Goal: Task Accomplishment & Management: Manage account settings

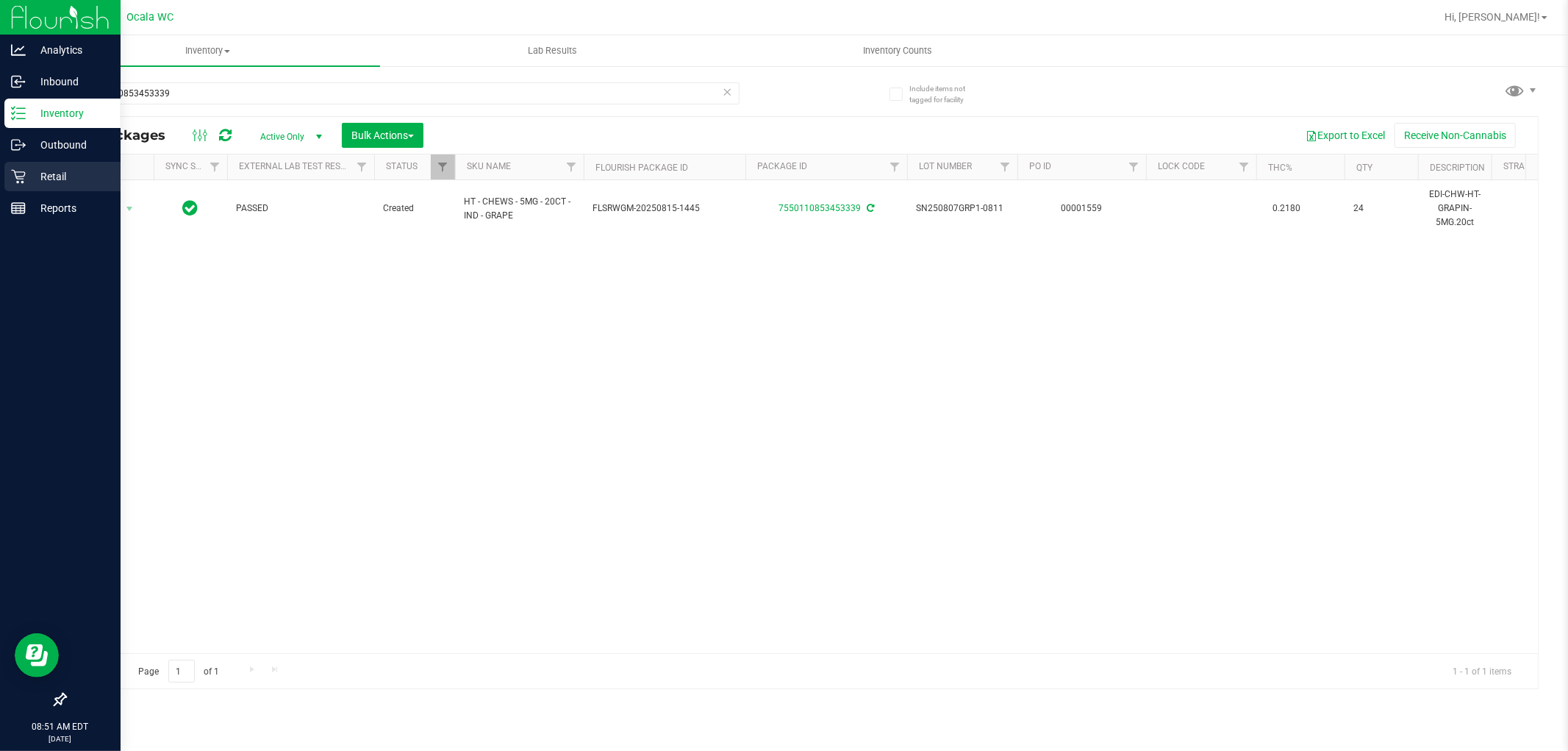
click at [30, 166] on div "Retail" at bounding box center [62, 176] width 116 height 29
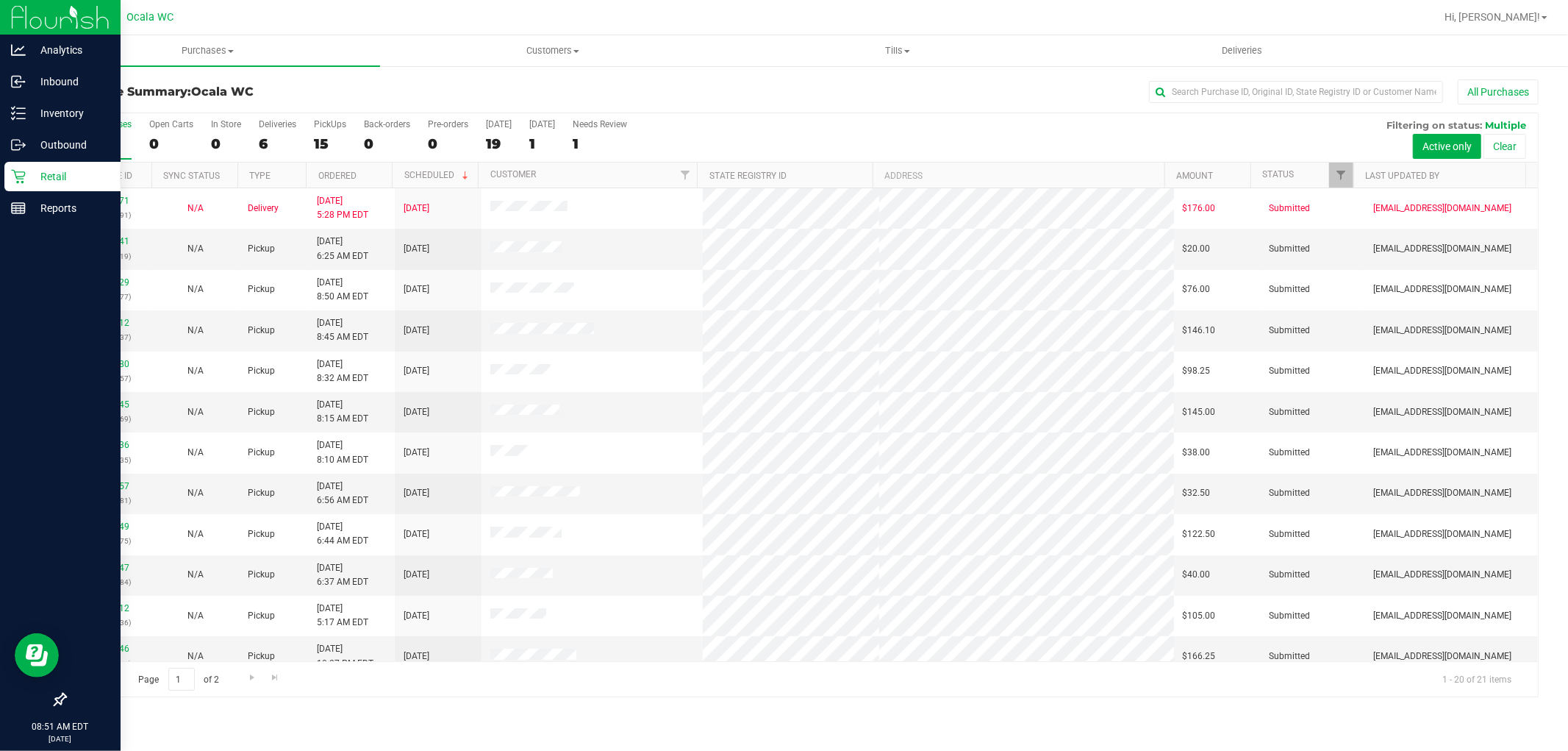
click at [375, 179] on th "Ordered" at bounding box center [349, 175] width 86 height 26
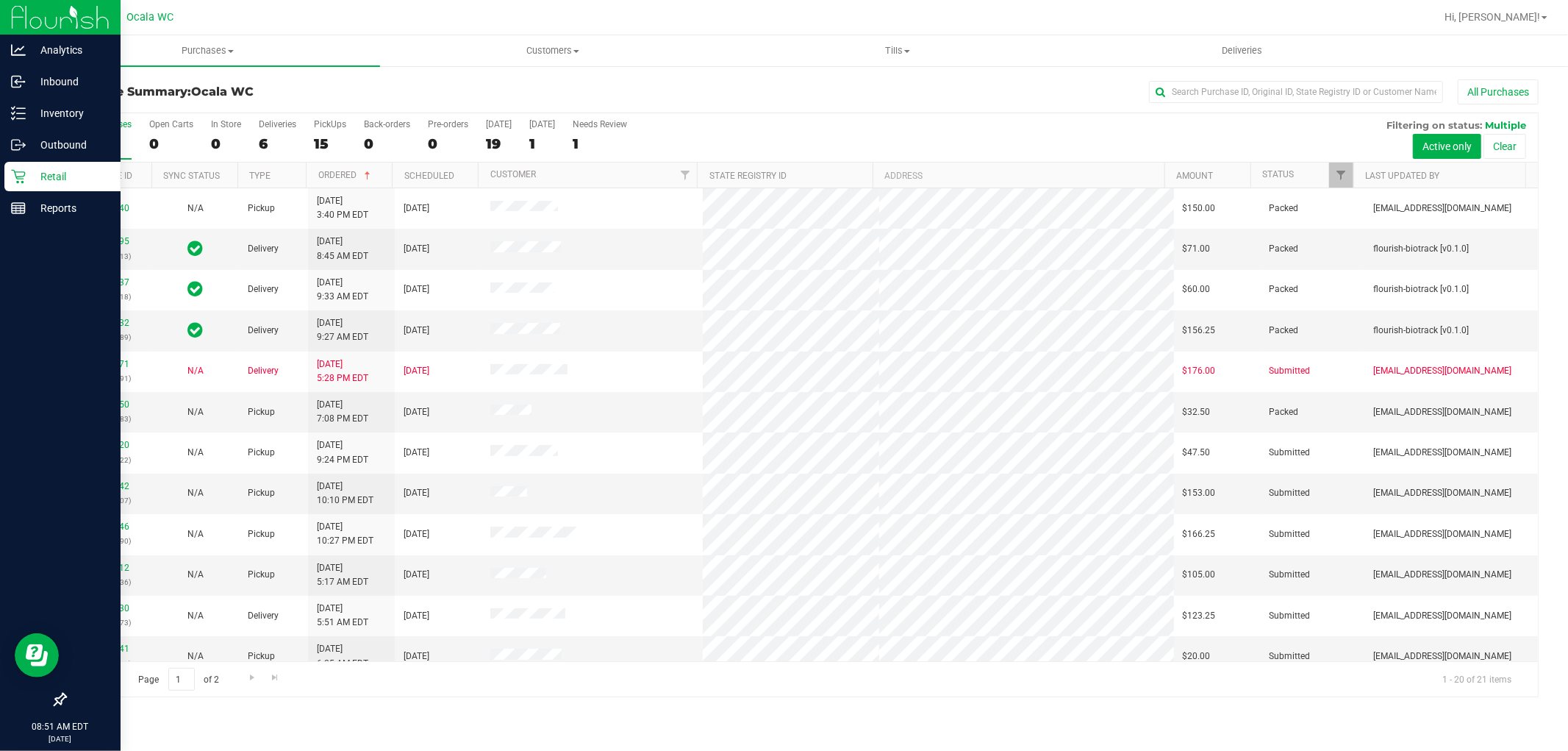
click at [385, 181] on th "Ordered" at bounding box center [349, 175] width 86 height 26
click at [377, 180] on th "Ordered" at bounding box center [349, 175] width 86 height 26
click at [386, 180] on th "Ordered" at bounding box center [349, 175] width 86 height 26
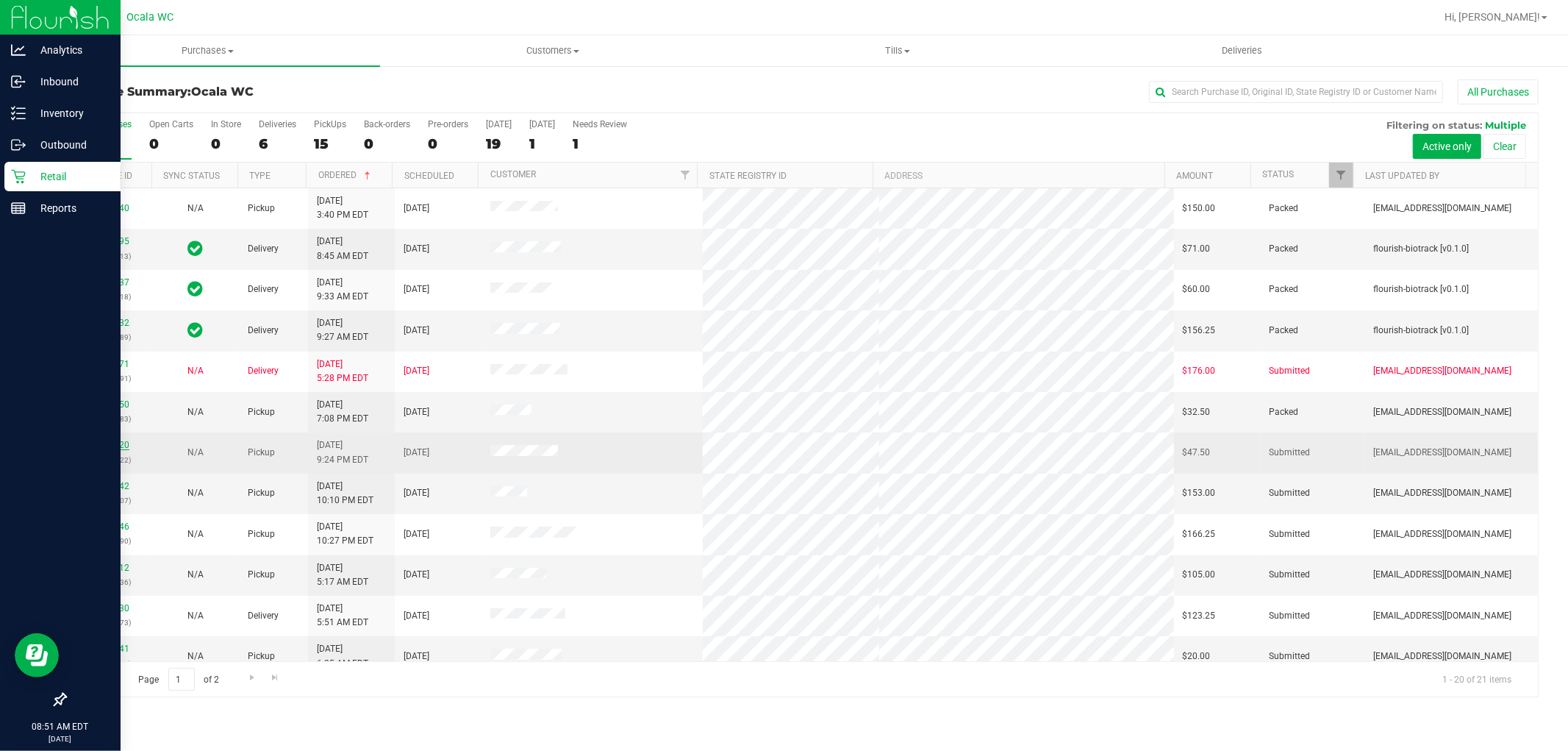
click at [104, 445] on link "12001620" at bounding box center [109, 445] width 41 height 10
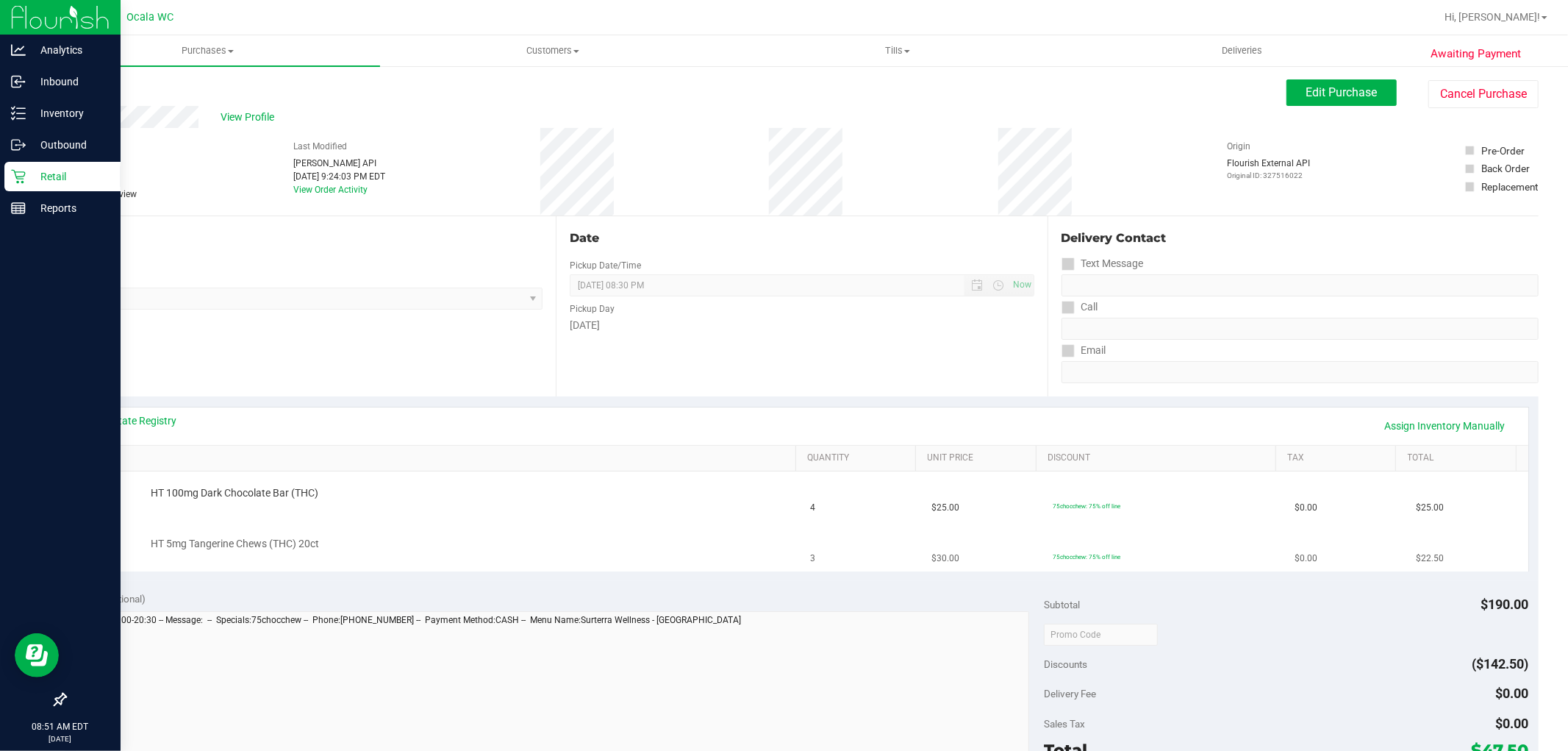
click at [672, 545] on div "HT 5mg Tangerine Chews (THC) 20ct" at bounding box center [466, 543] width 646 height 15
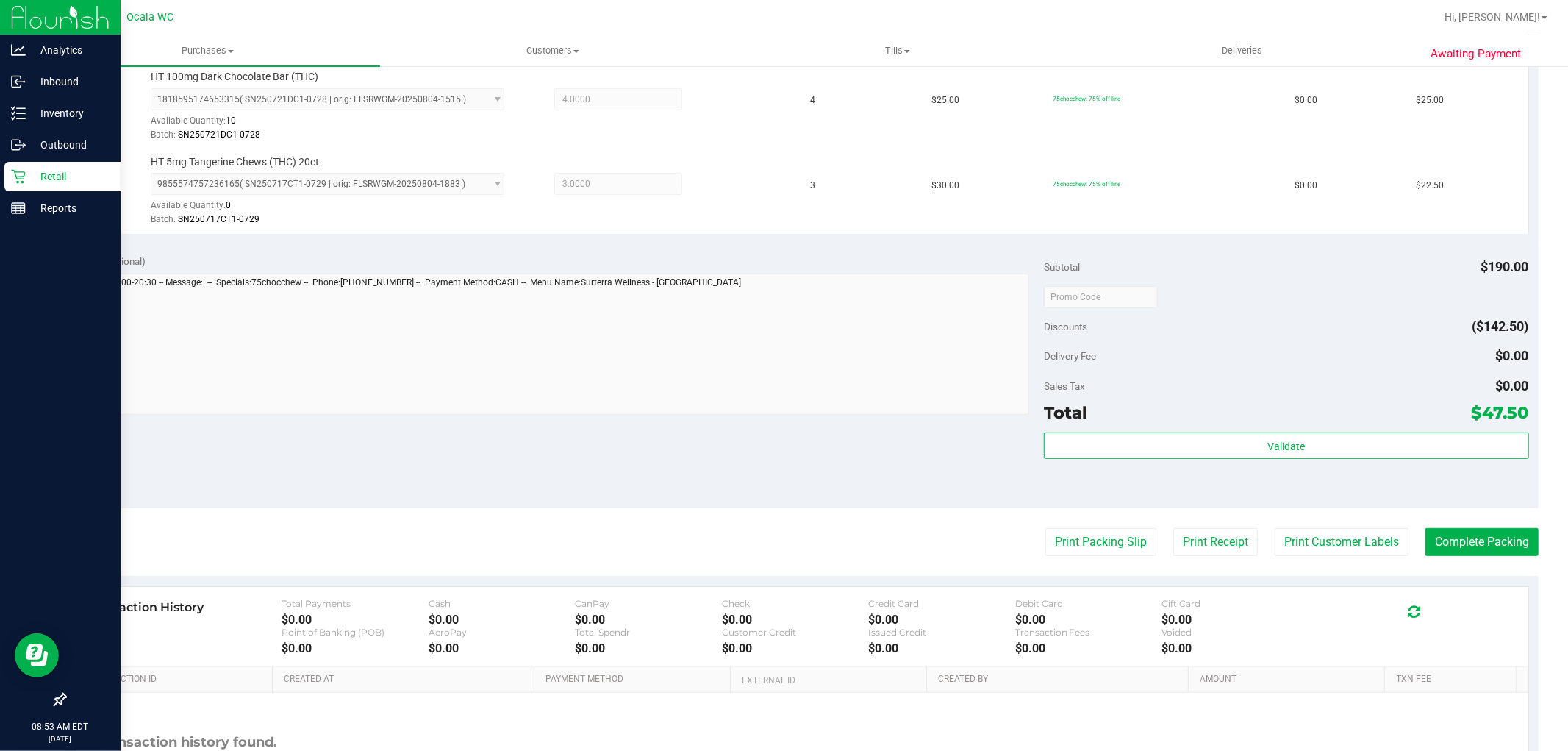
scroll to position [408, 0]
click at [1369, 346] on div "Delivery Fee $0.00" at bounding box center [1287, 355] width 484 height 27
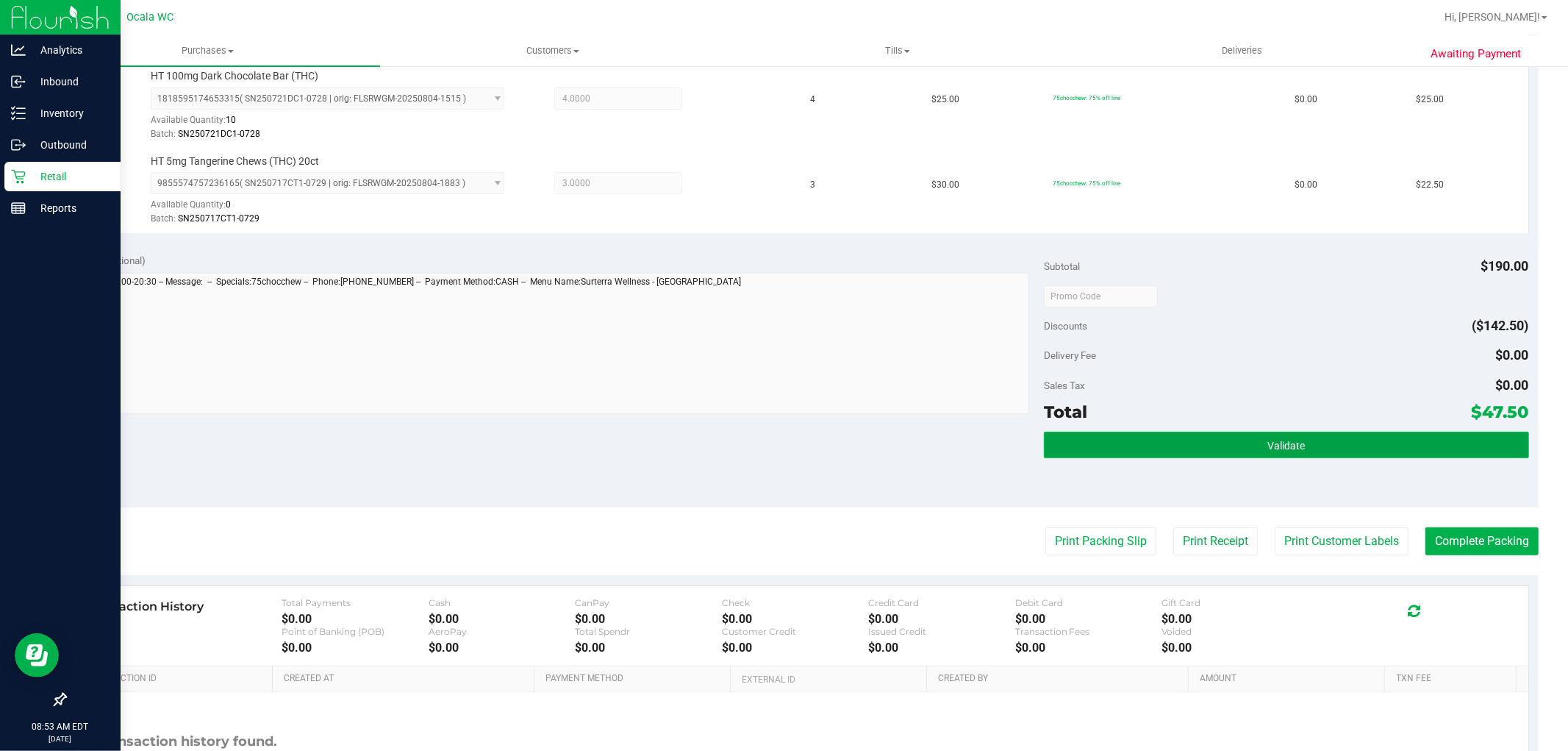
click at [1328, 452] on button "Validate" at bounding box center [1287, 445] width 484 height 27
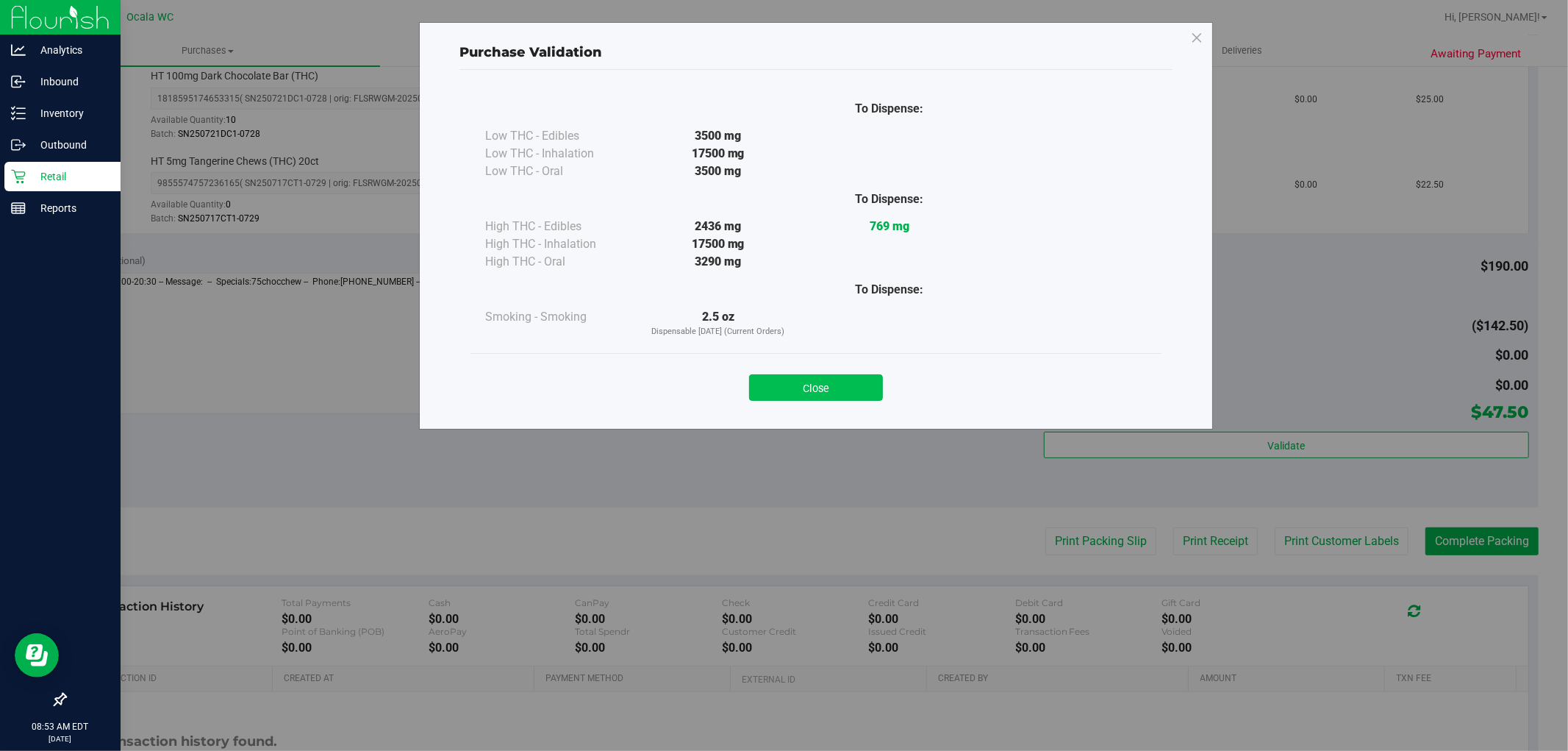
click at [834, 388] on button "Close" at bounding box center [816, 387] width 133 height 27
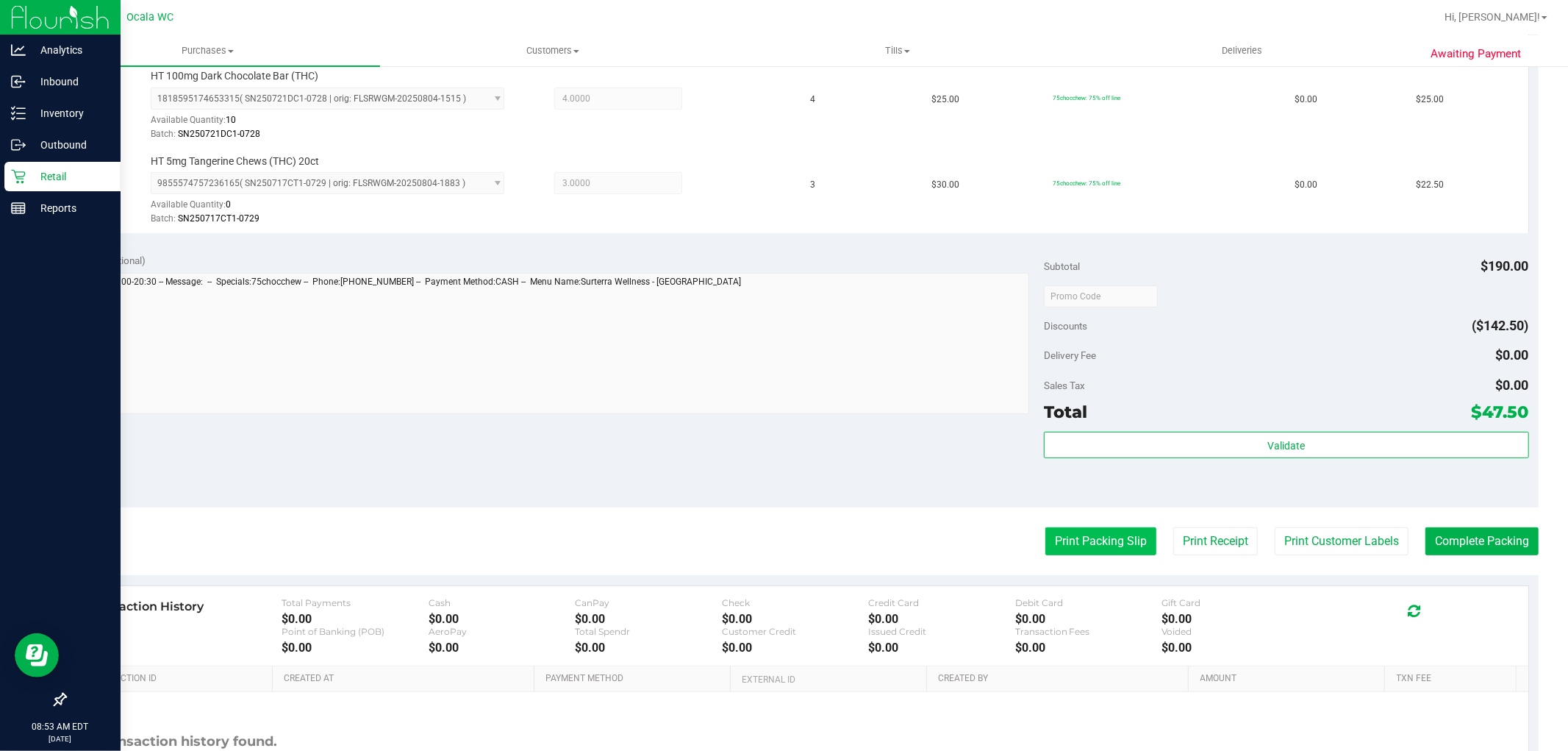
click at [1064, 549] on button "Print Packing Slip" at bounding box center [1101, 541] width 111 height 28
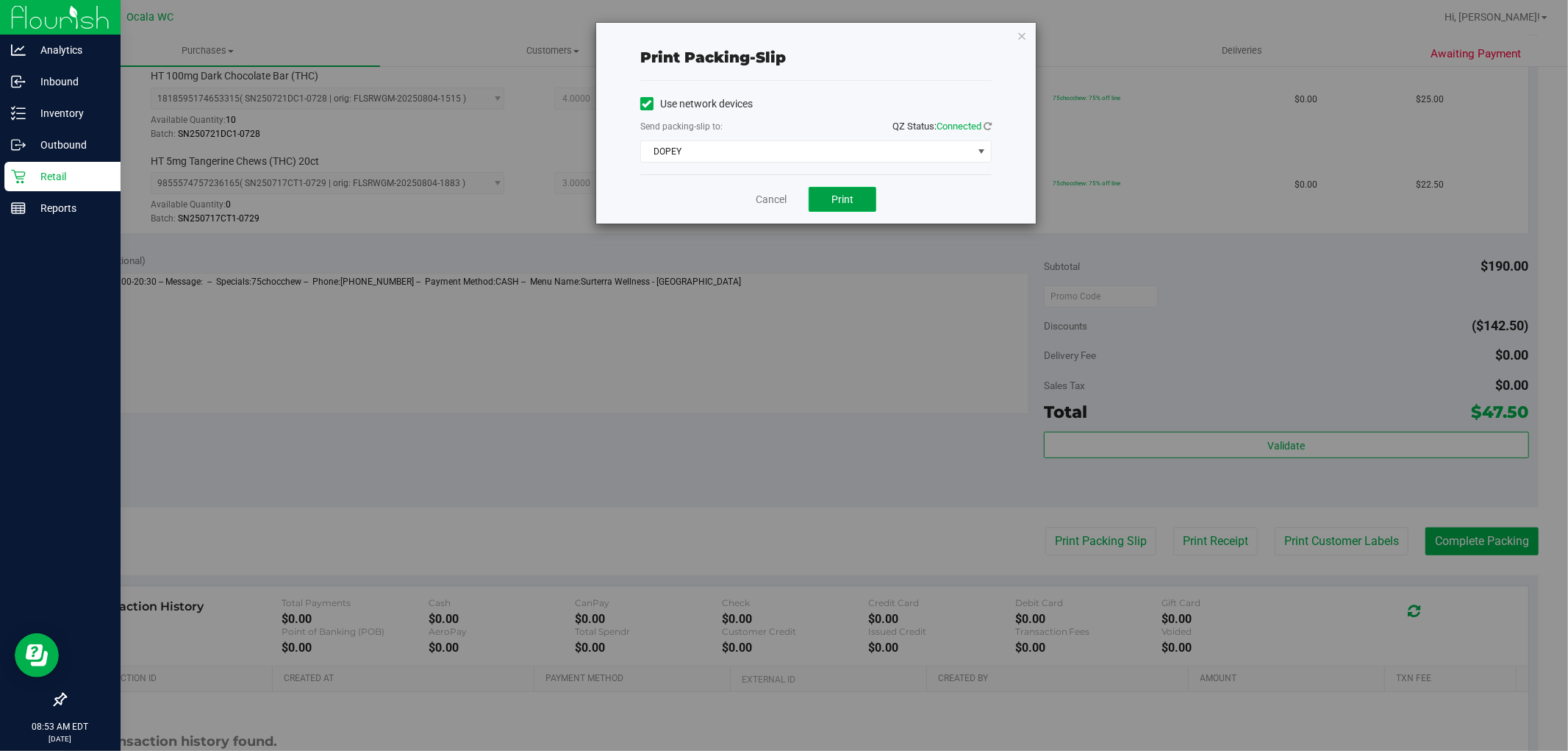
click at [854, 194] on span "Print" at bounding box center [843, 199] width 22 height 12
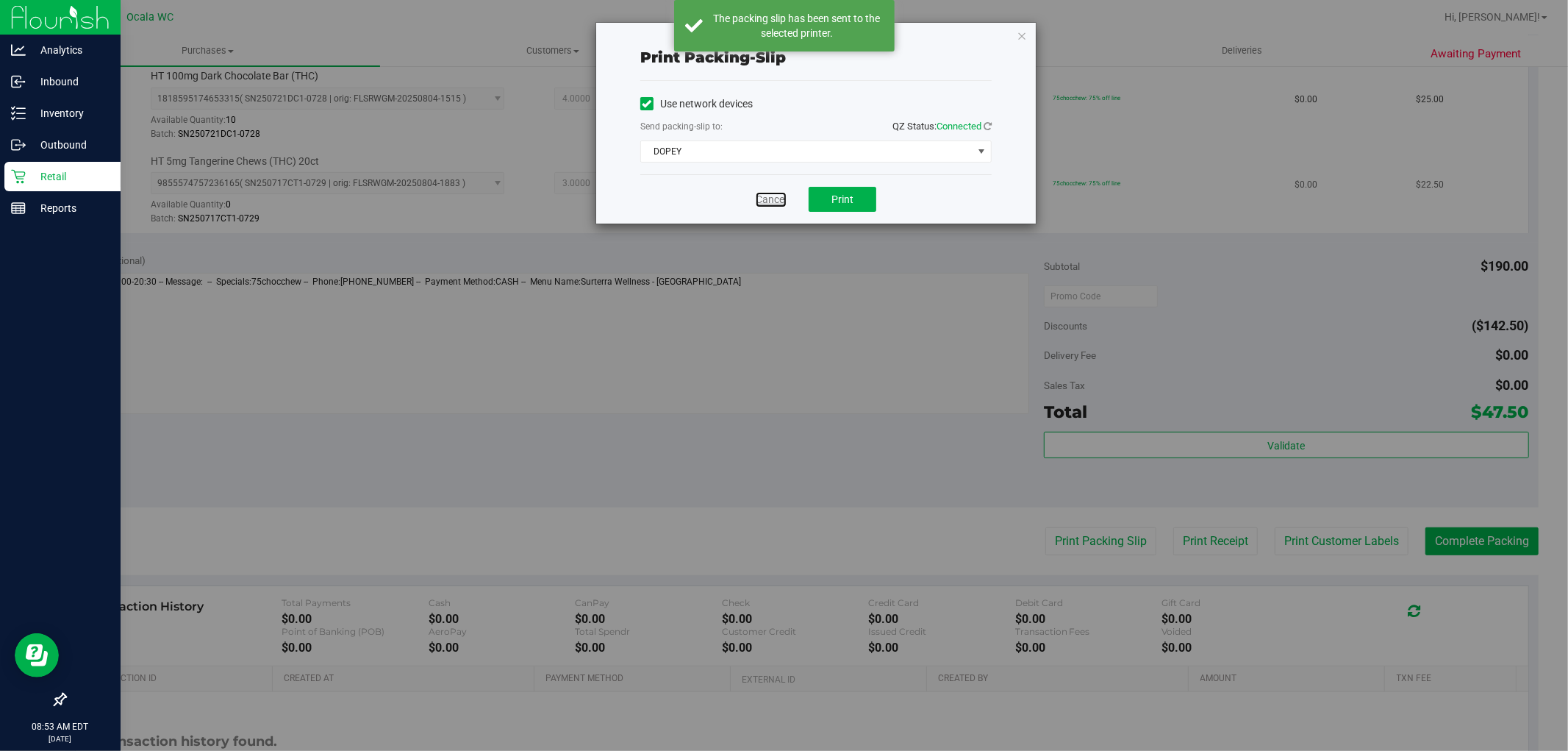
click at [768, 198] on link "Cancel" at bounding box center [772, 199] width 31 height 15
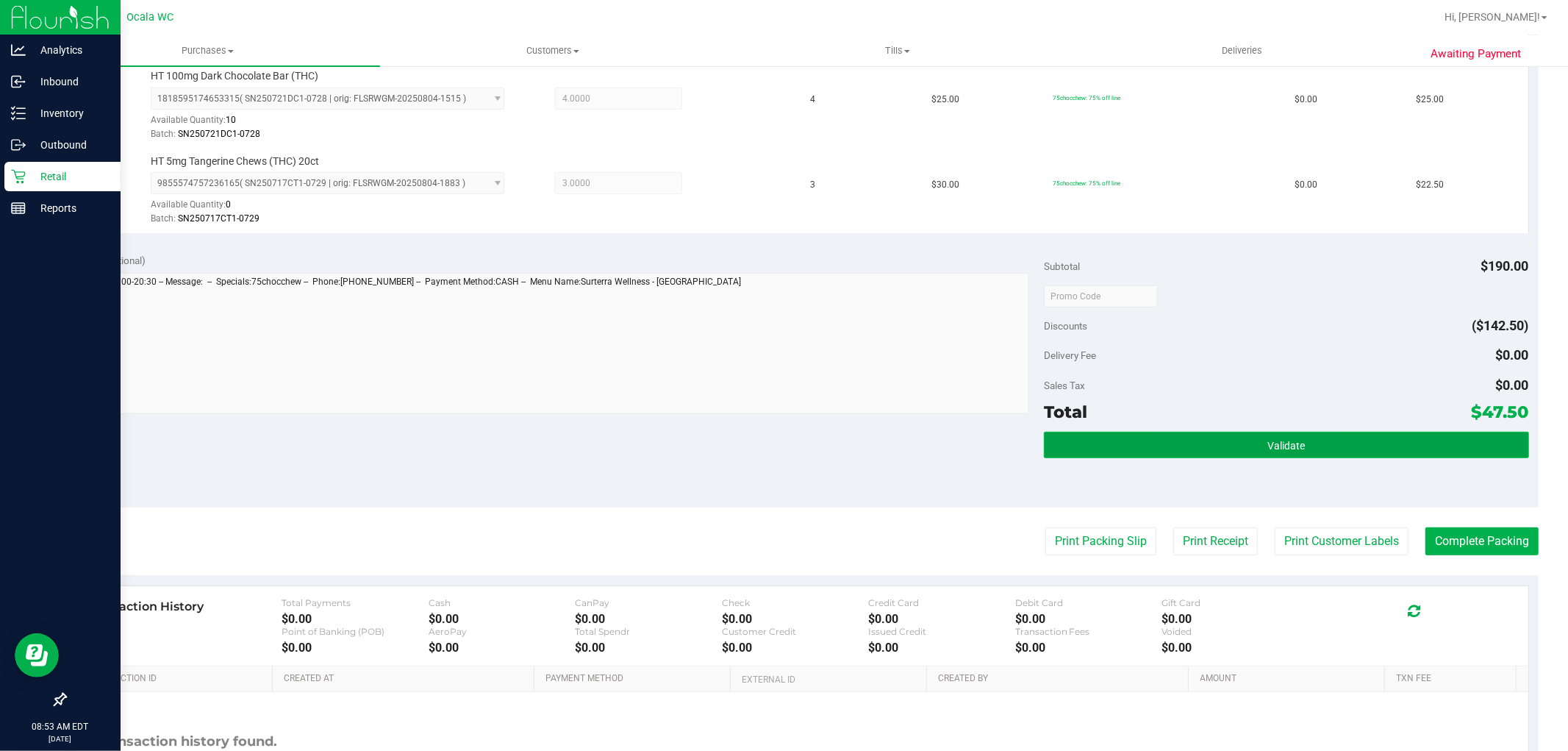
click at [1238, 443] on button "Validate" at bounding box center [1287, 445] width 484 height 27
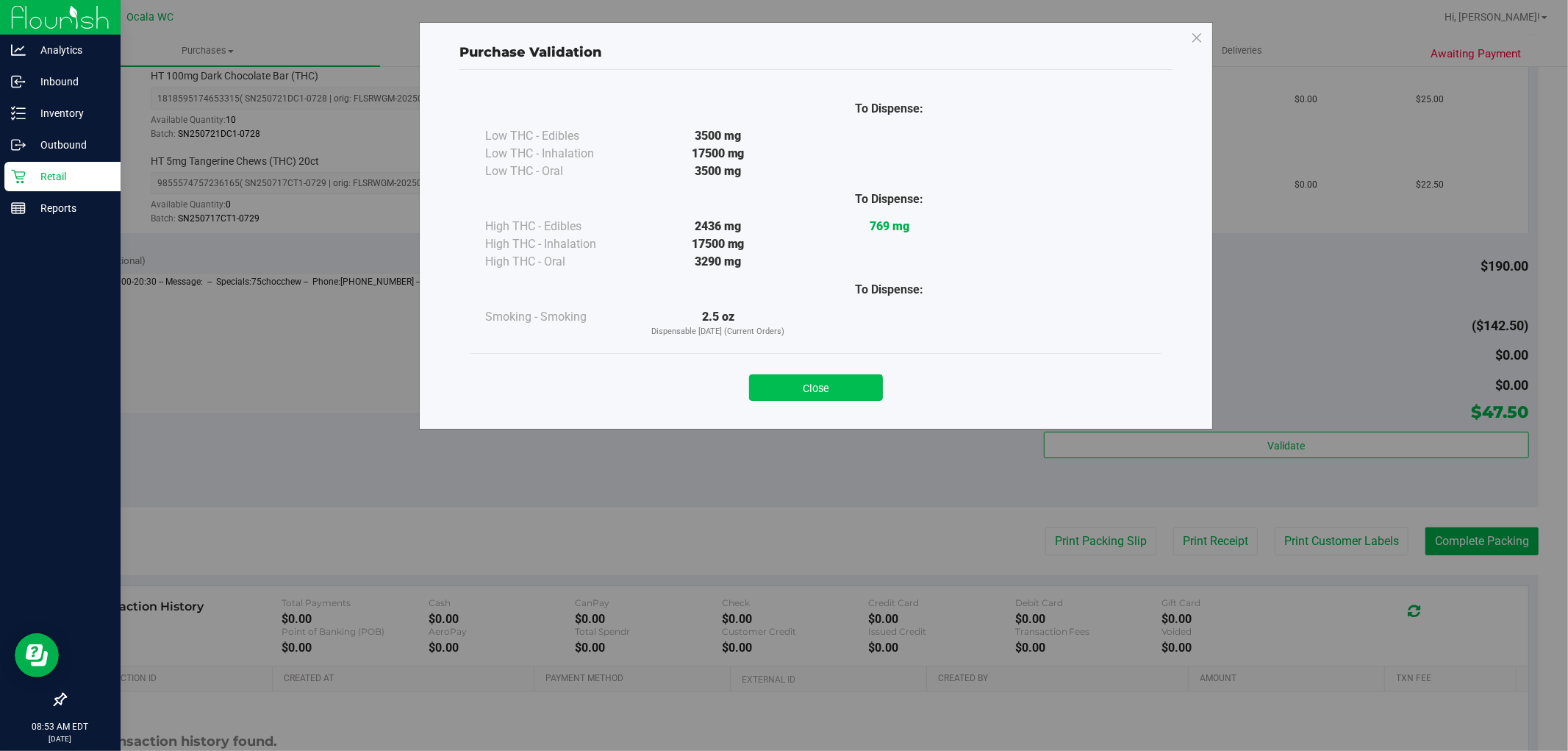
click at [838, 387] on button "Close" at bounding box center [816, 387] width 133 height 27
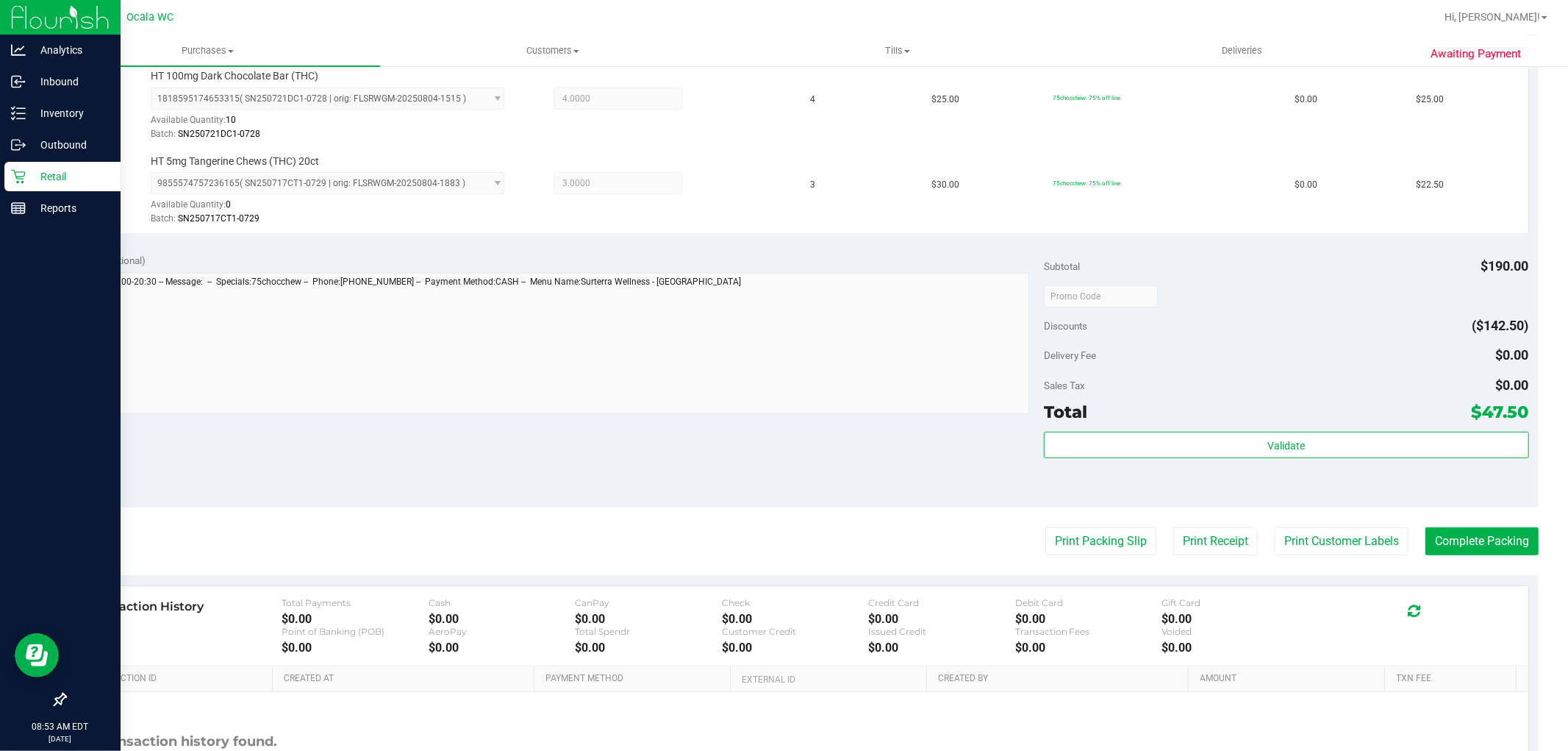
click at [1368, 488] on div "Validate" at bounding box center [1287, 464] width 484 height 66
click at [1450, 532] on button "Complete Packing" at bounding box center [1482, 541] width 113 height 28
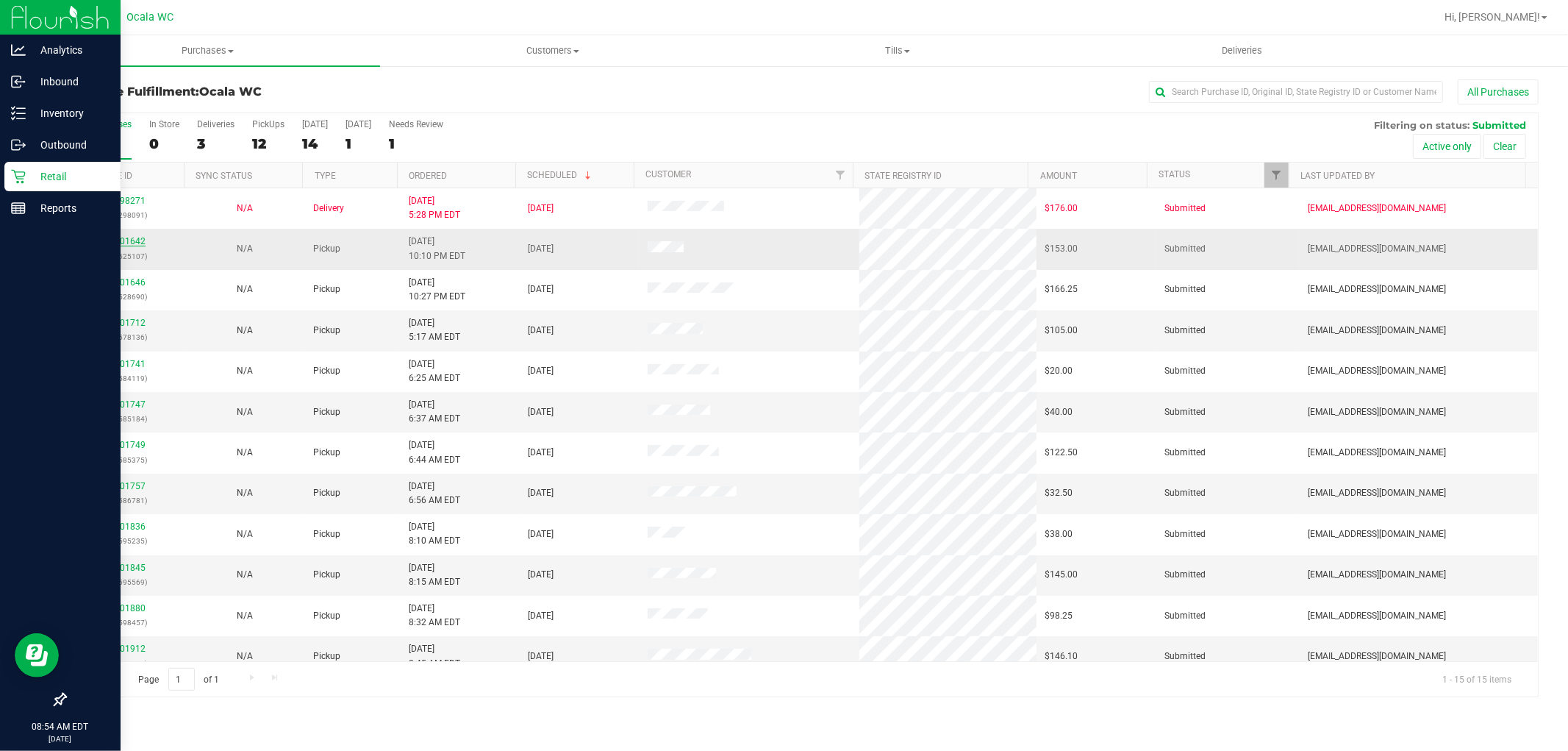
click at [125, 244] on link "12001642" at bounding box center [125, 241] width 41 height 10
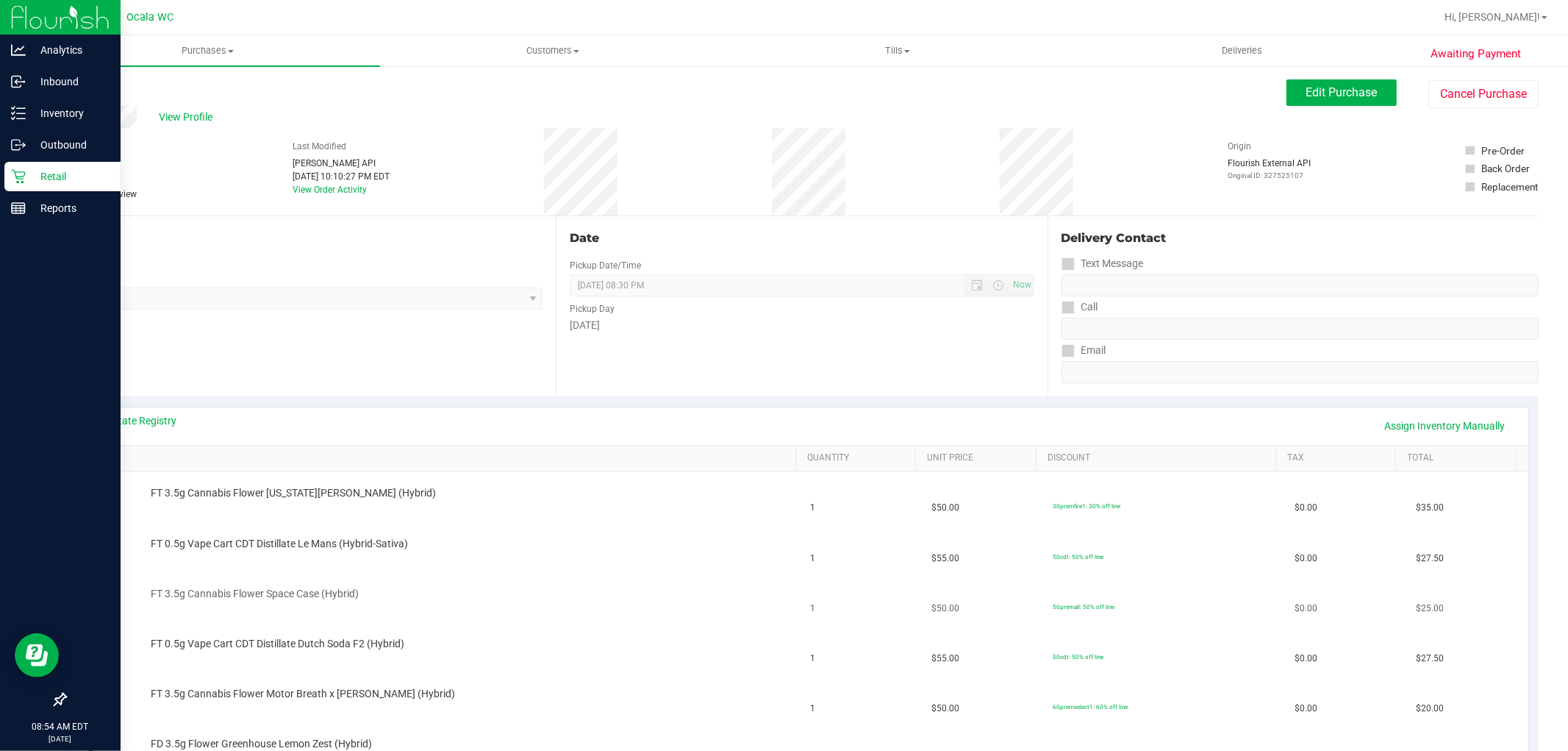
click at [701, 587] on div "FT 3.5g Cannabis Flower Space Case (Hybrid)" at bounding box center [466, 594] width 646 height 15
click at [167, 423] on link "View State Registry" at bounding box center [133, 420] width 88 height 15
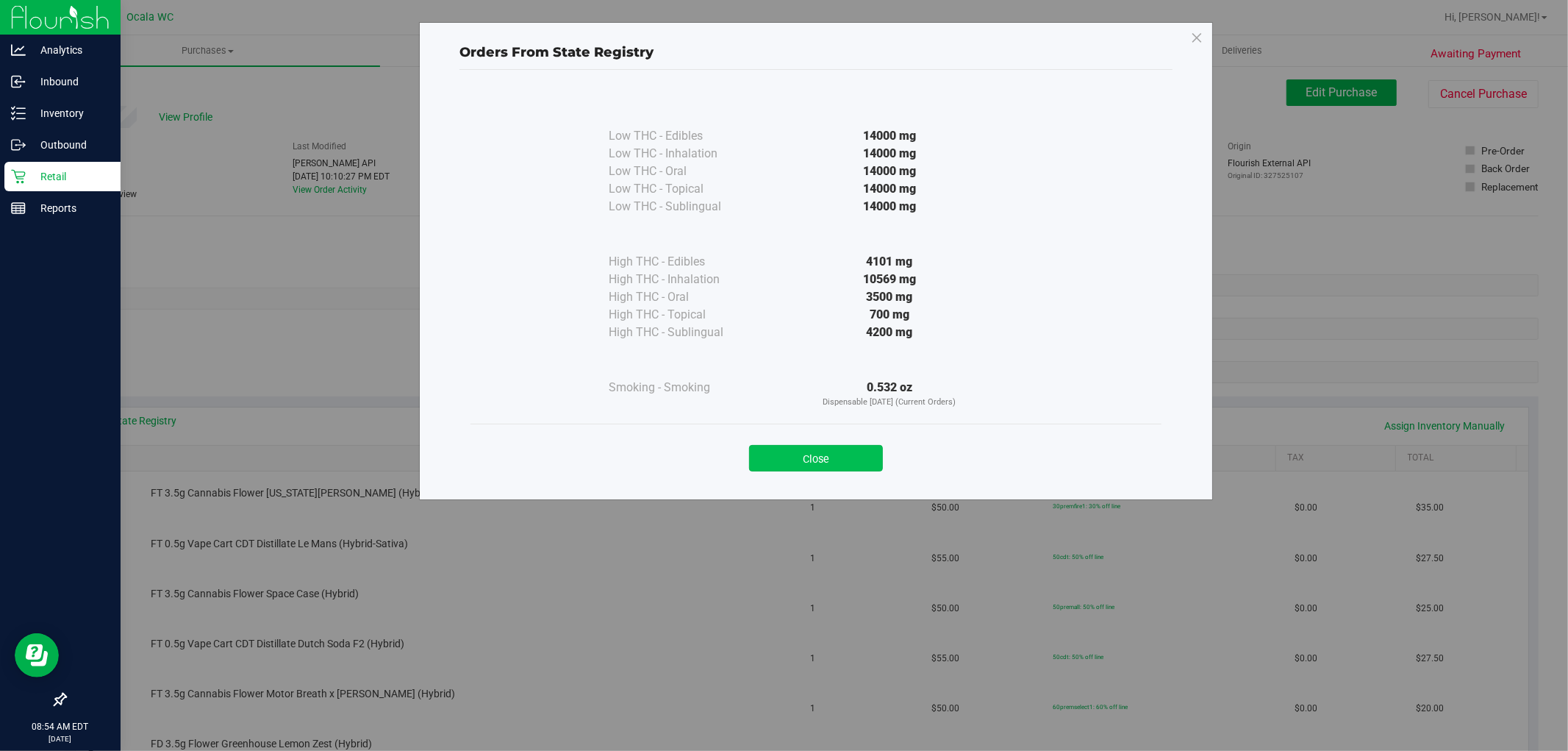
click at [827, 450] on button "Close" at bounding box center [816, 458] width 133 height 27
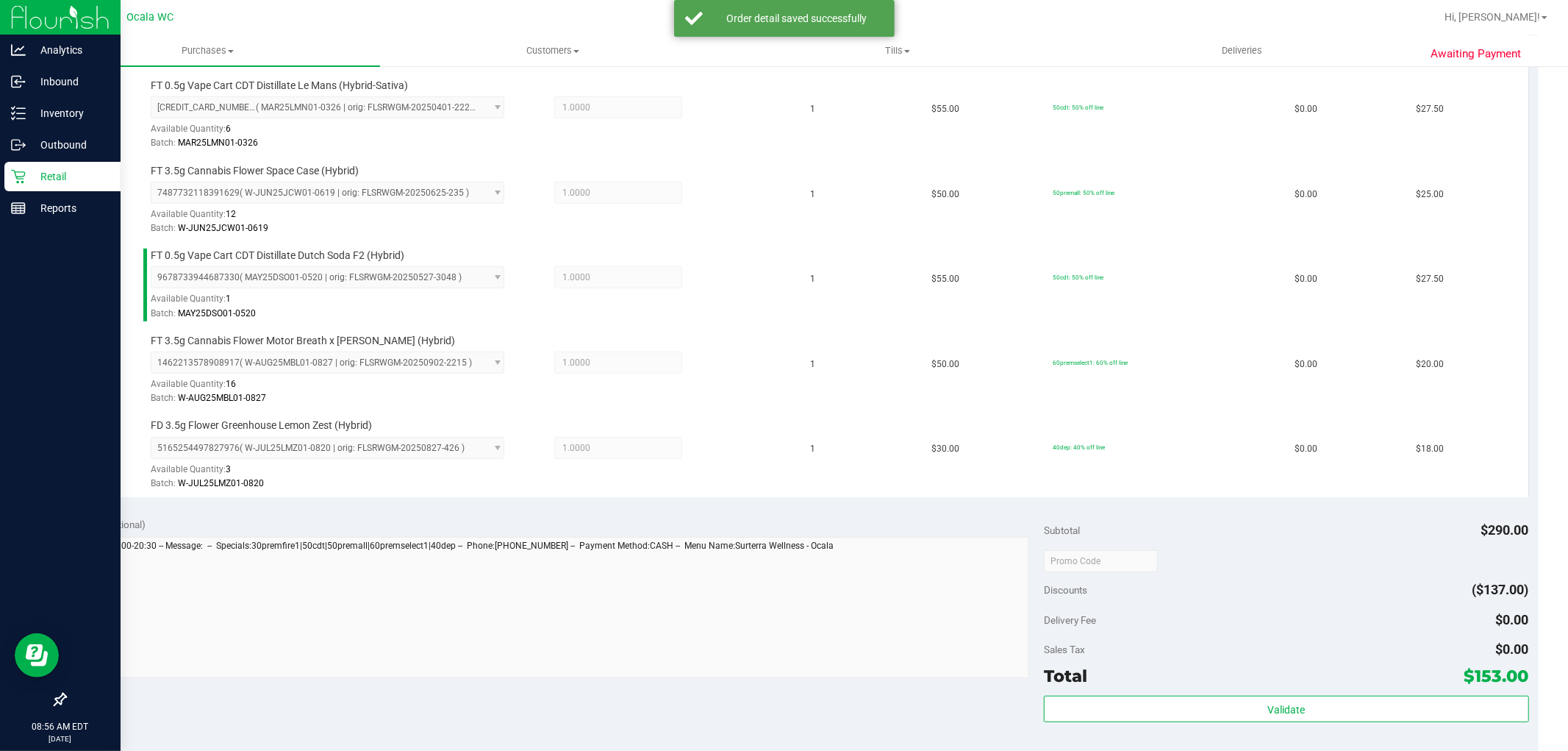
scroll to position [878, 0]
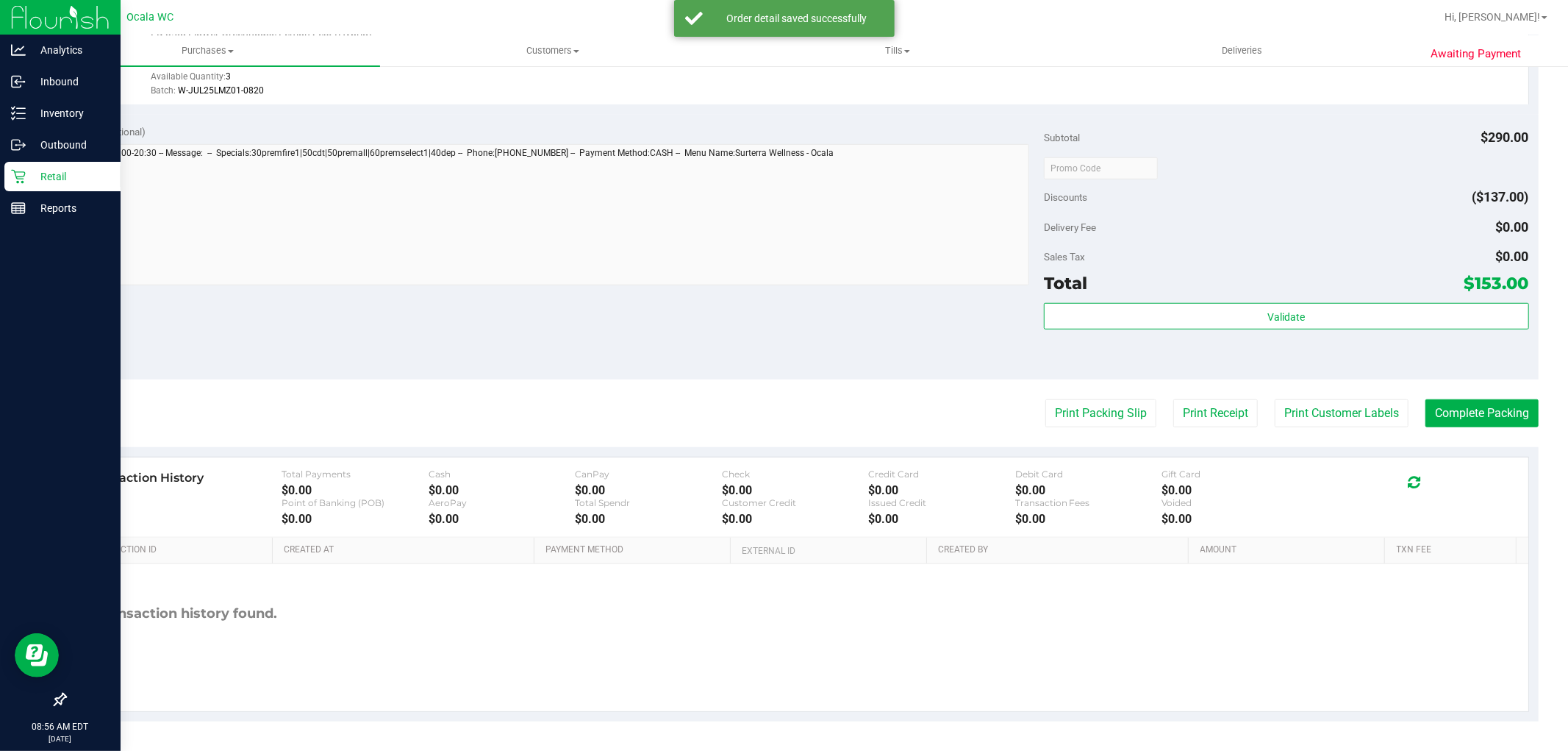
click at [1272, 210] on div "Subtotal $290.00 Discounts ($137.00) Delivery Fee $0.00 Sales Tax $0.00 Total $…" at bounding box center [1287, 246] width 484 height 245
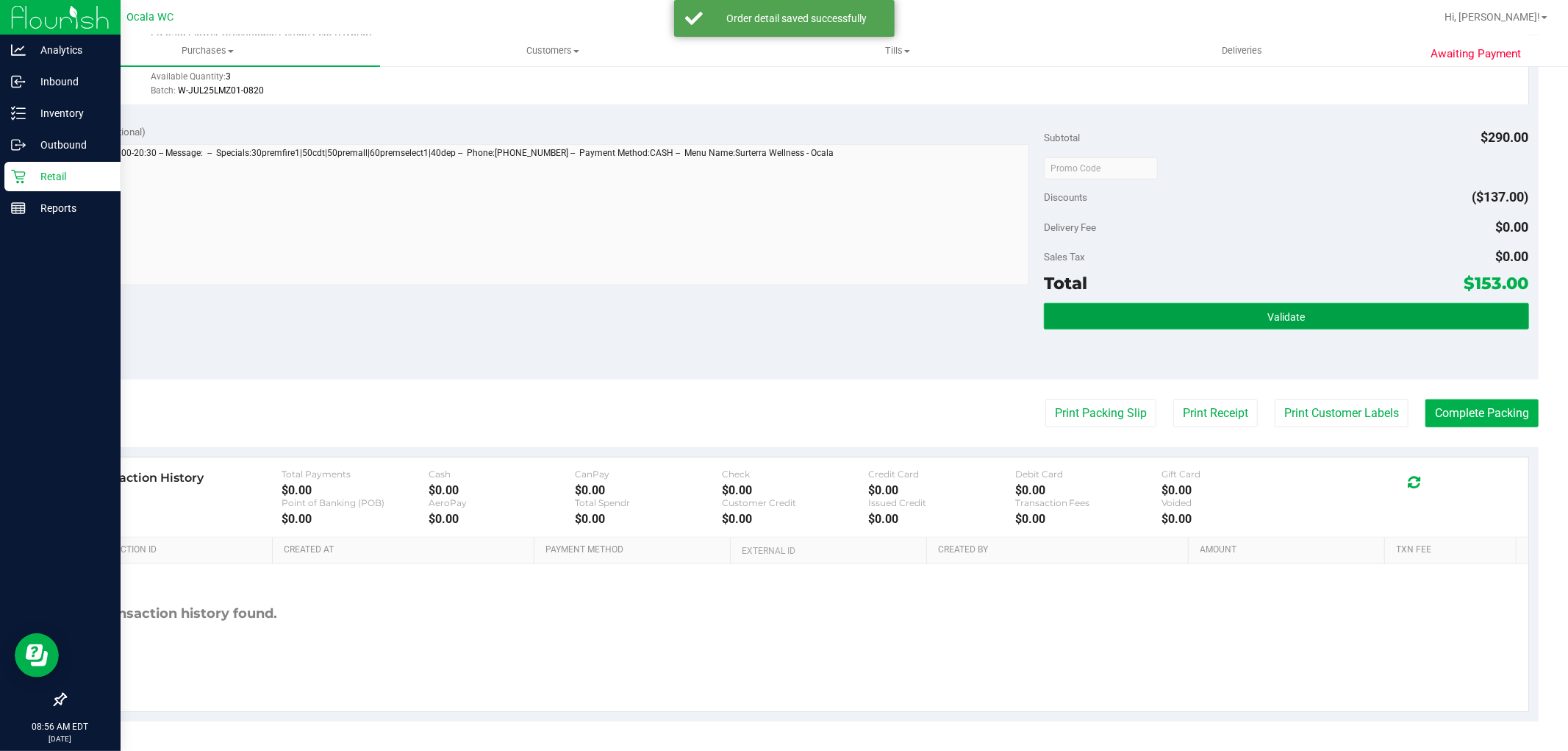
click at [1251, 322] on button "Validate" at bounding box center [1287, 316] width 484 height 27
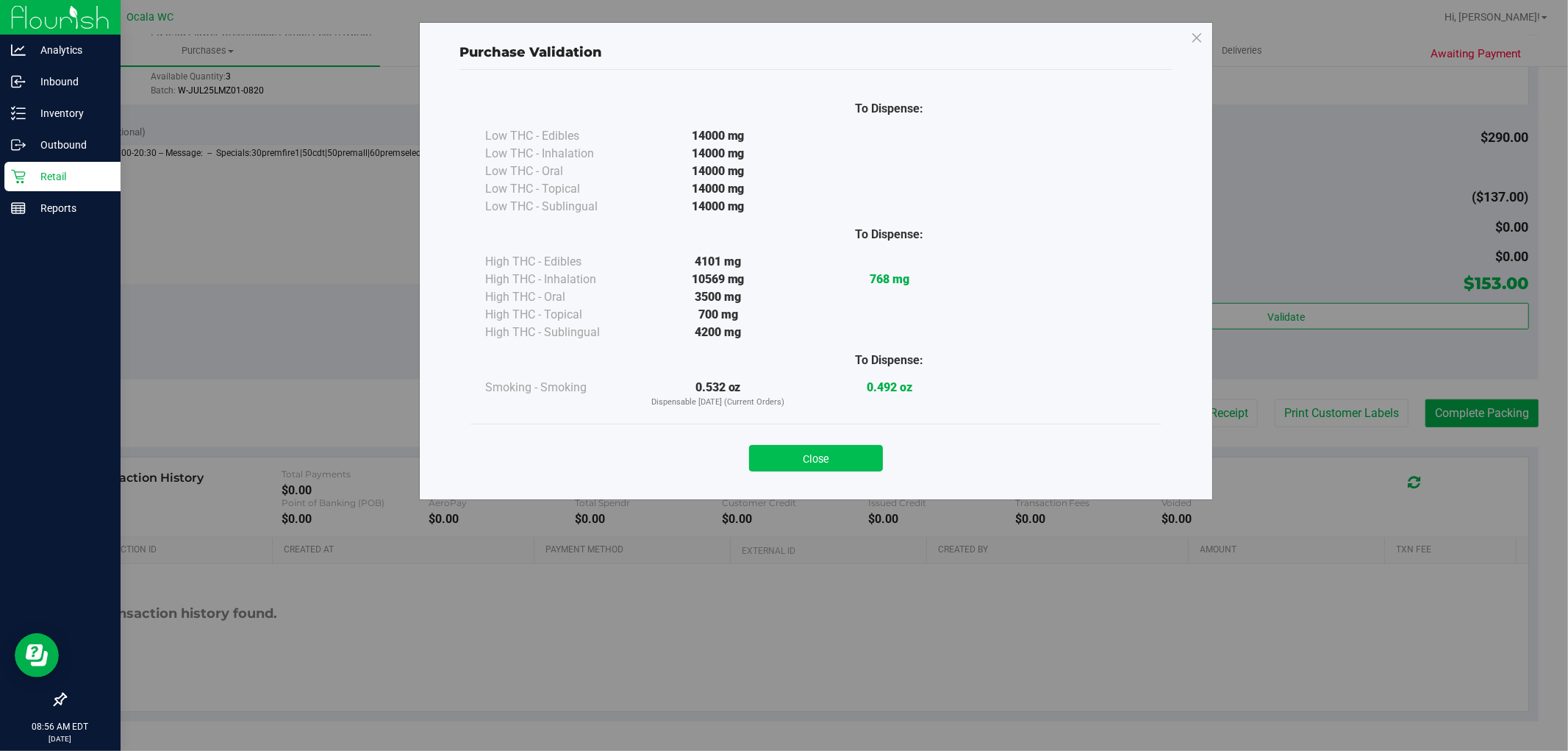
click at [818, 469] on button "Close" at bounding box center [816, 458] width 133 height 27
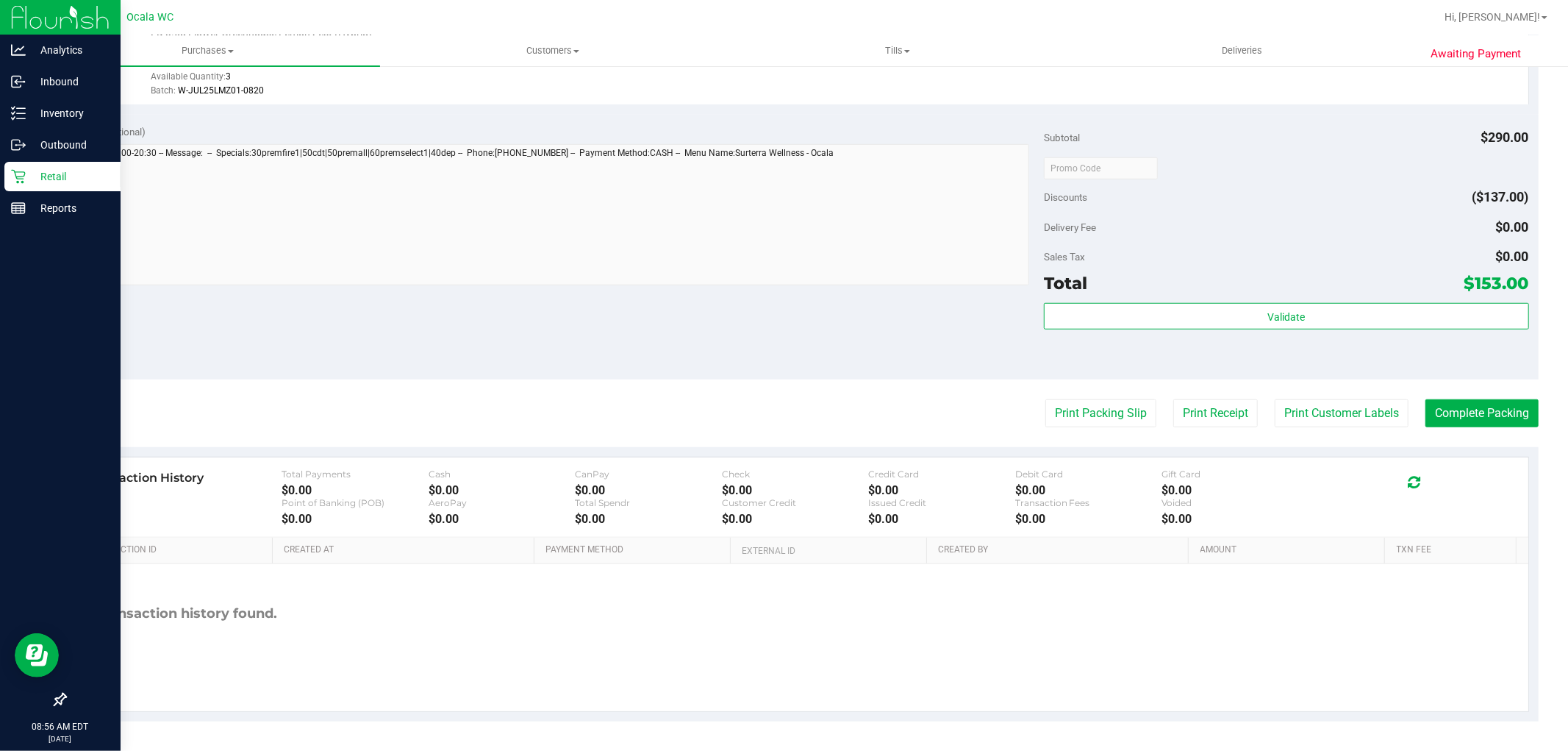
click at [1364, 184] on div "Discounts ($137.00)" at bounding box center [1287, 197] width 484 height 27
click at [1103, 399] on button "Print Packing Slip" at bounding box center [1101, 413] width 111 height 28
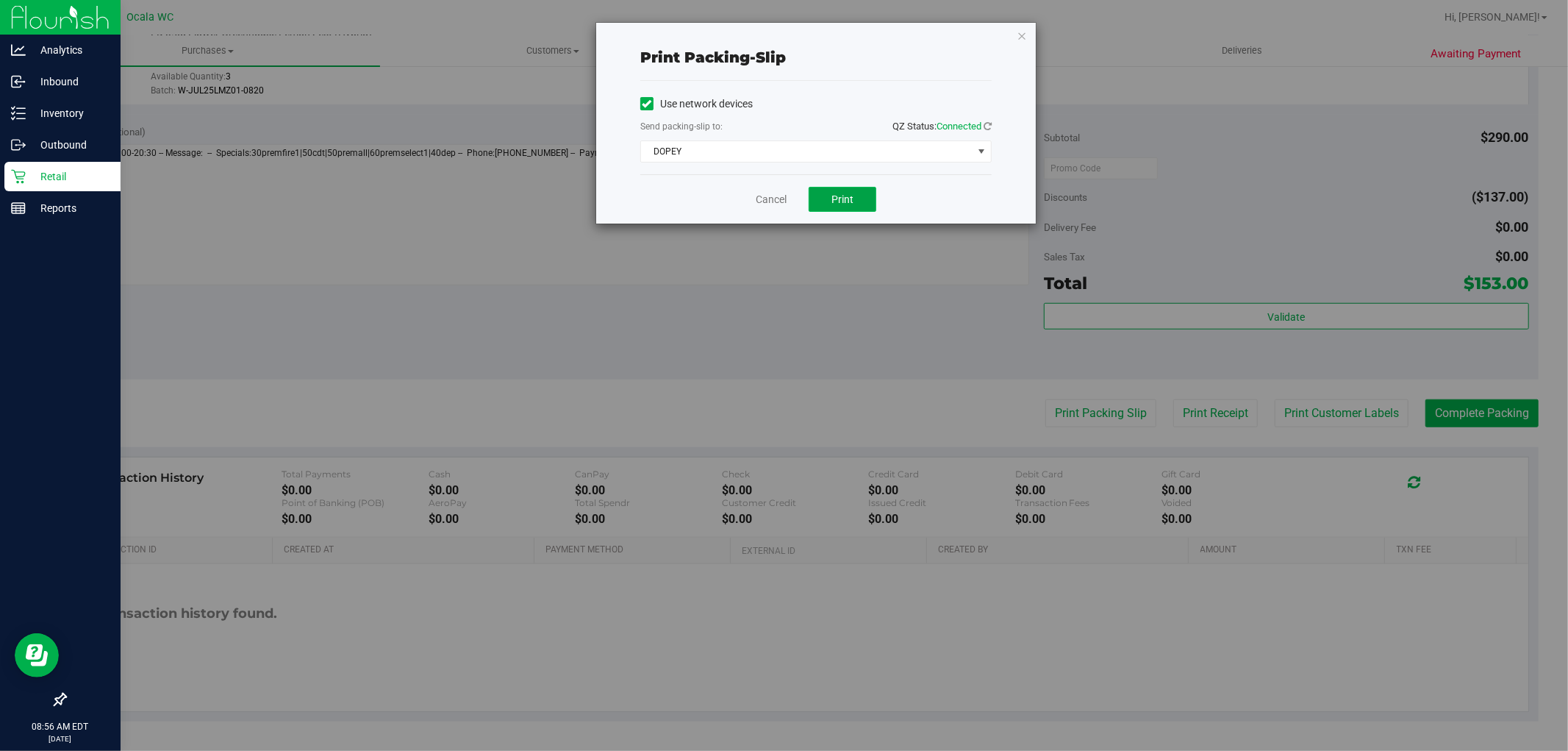
click at [848, 197] on span "Print" at bounding box center [843, 199] width 22 height 12
click at [761, 204] on link "Cancel" at bounding box center [772, 199] width 31 height 15
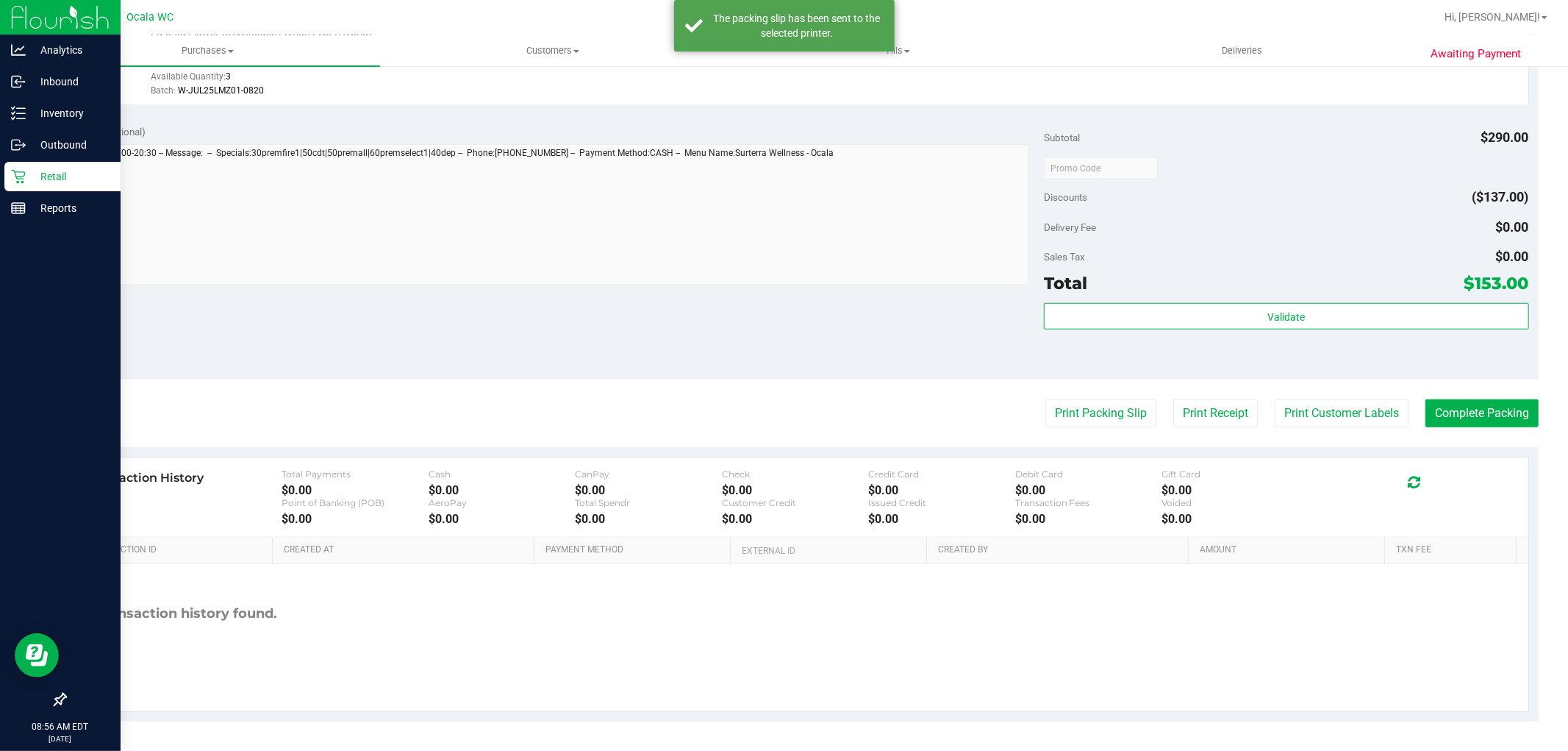
click at [1280, 162] on div at bounding box center [1287, 168] width 484 height 27
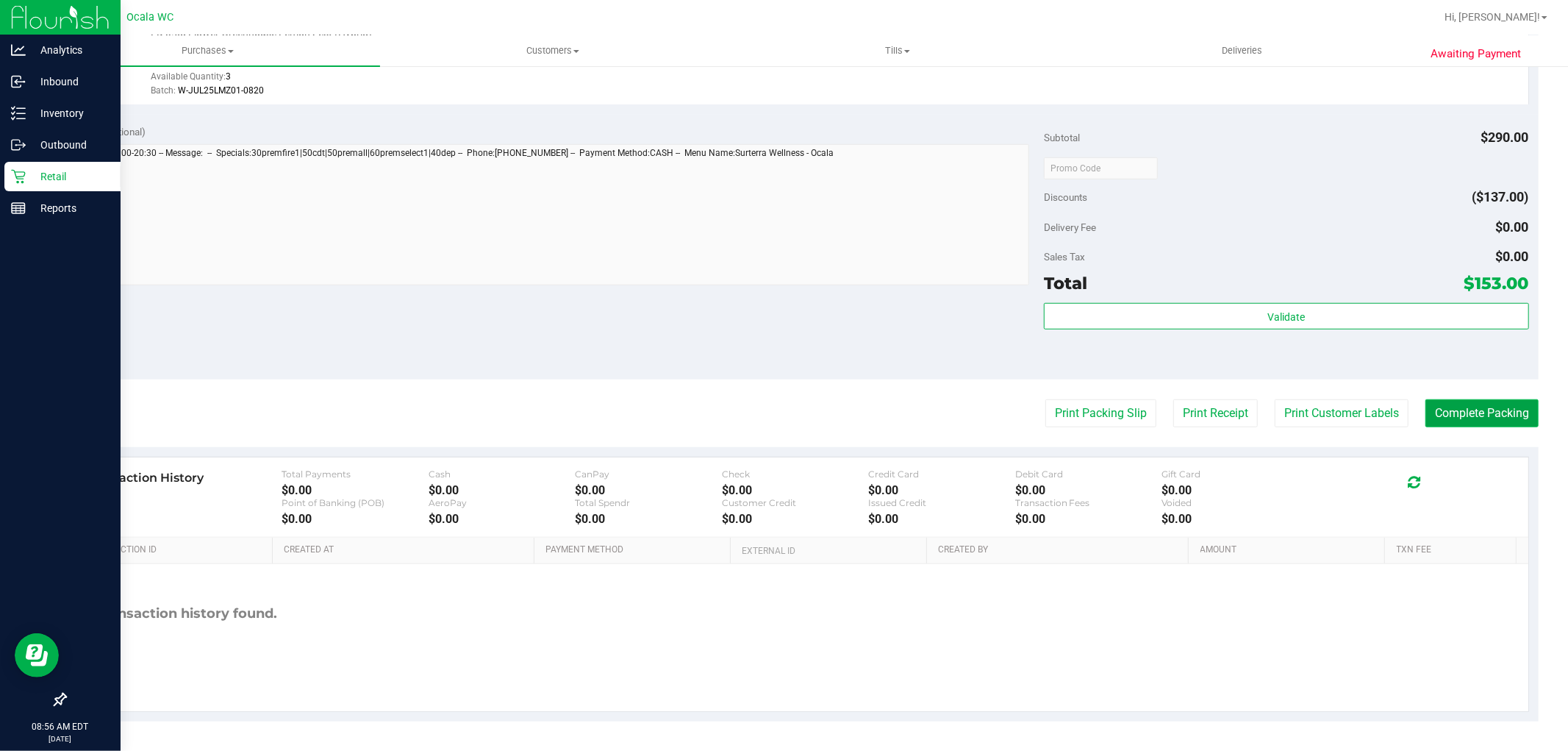
click at [1464, 406] on button "Complete Packing" at bounding box center [1482, 413] width 113 height 28
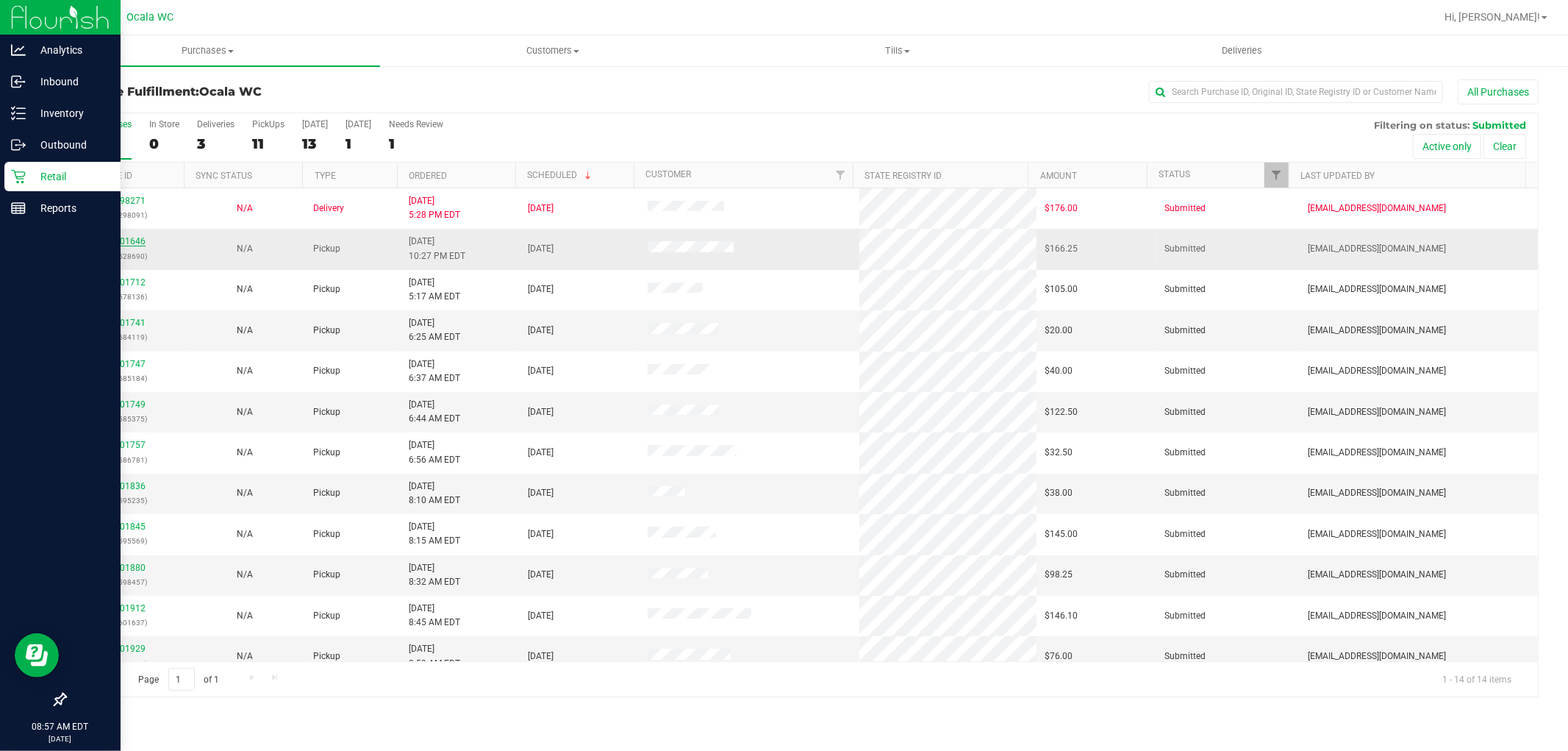
click at [131, 245] on link "12001646" at bounding box center [125, 241] width 41 height 10
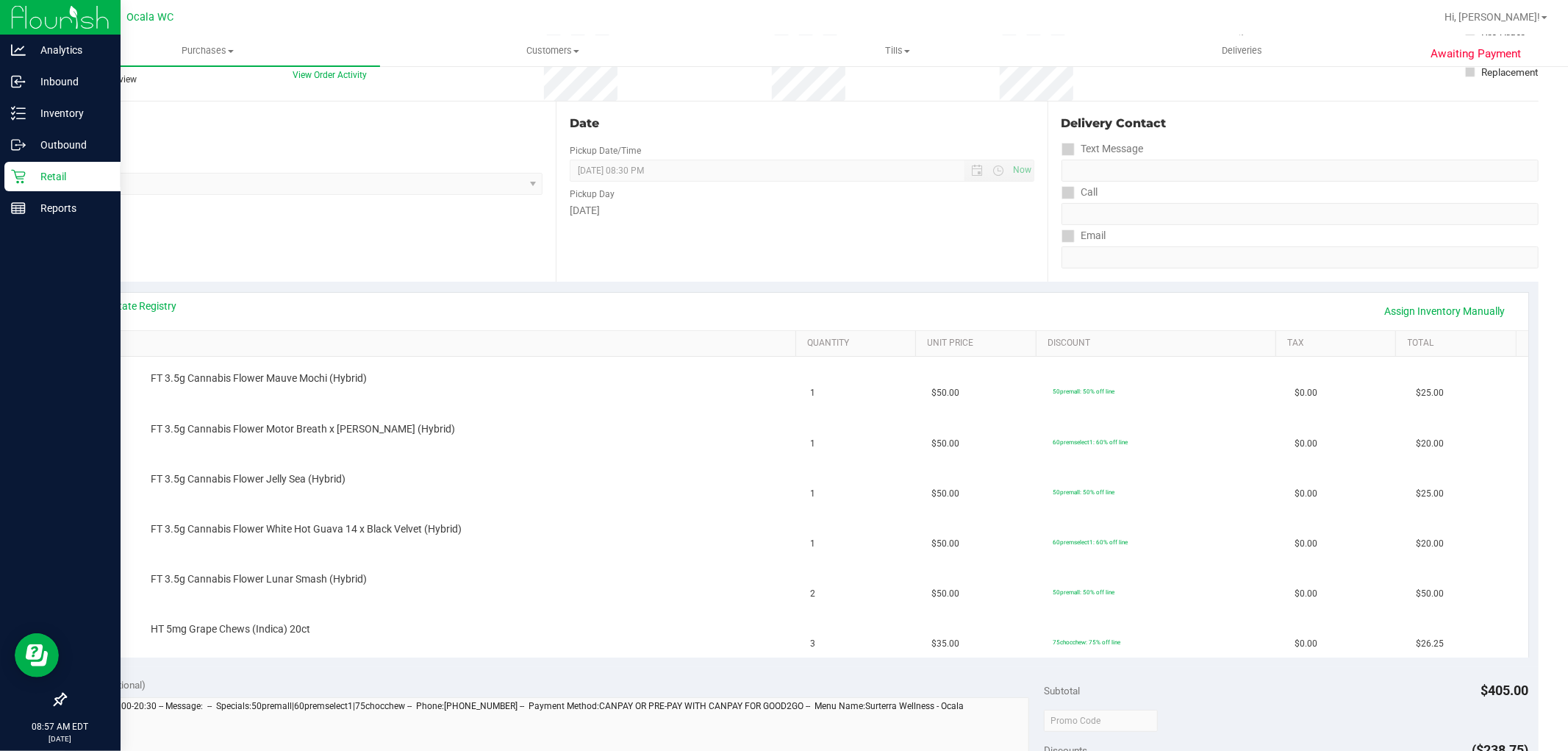
scroll to position [144, 0]
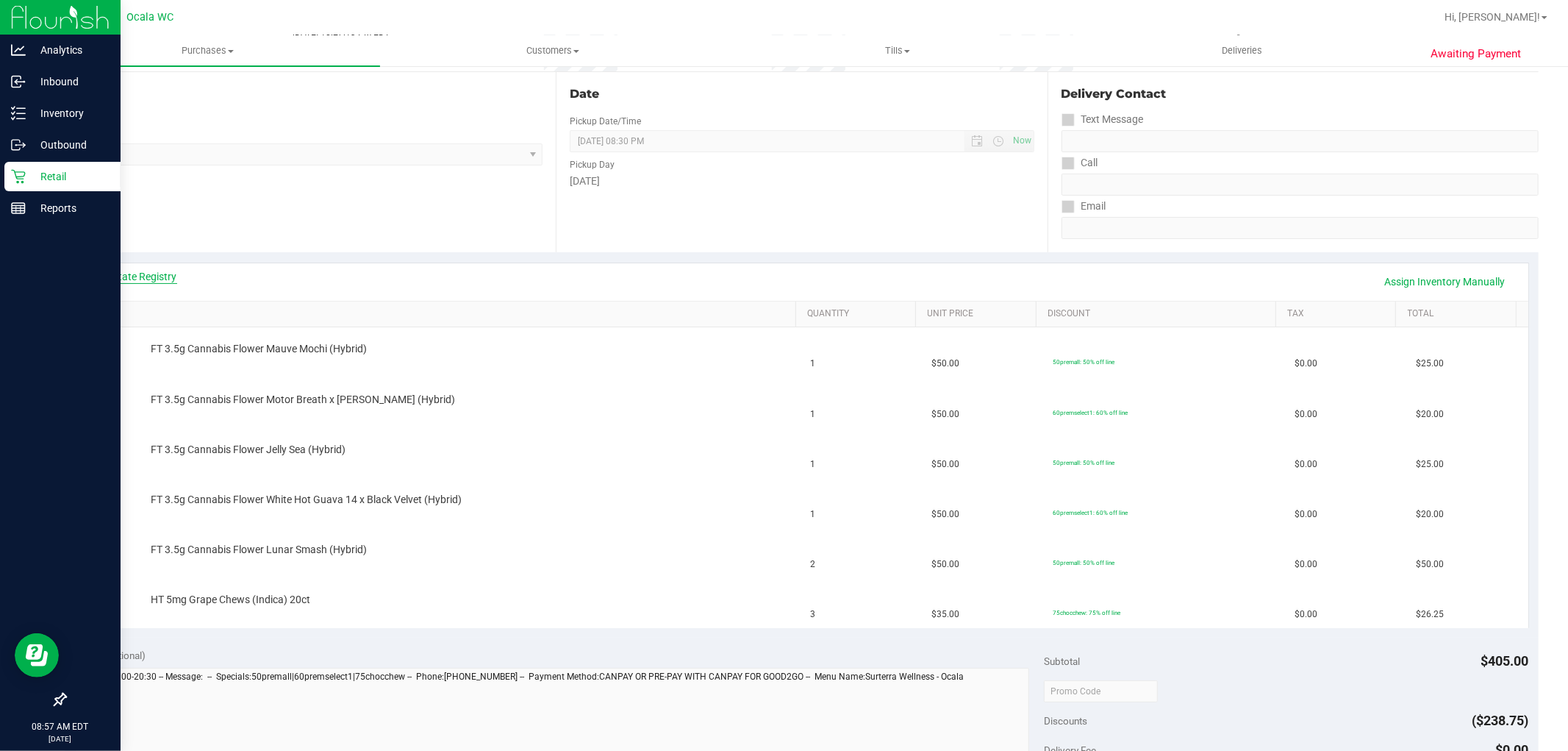
click at [145, 275] on link "View State Registry" at bounding box center [133, 276] width 88 height 15
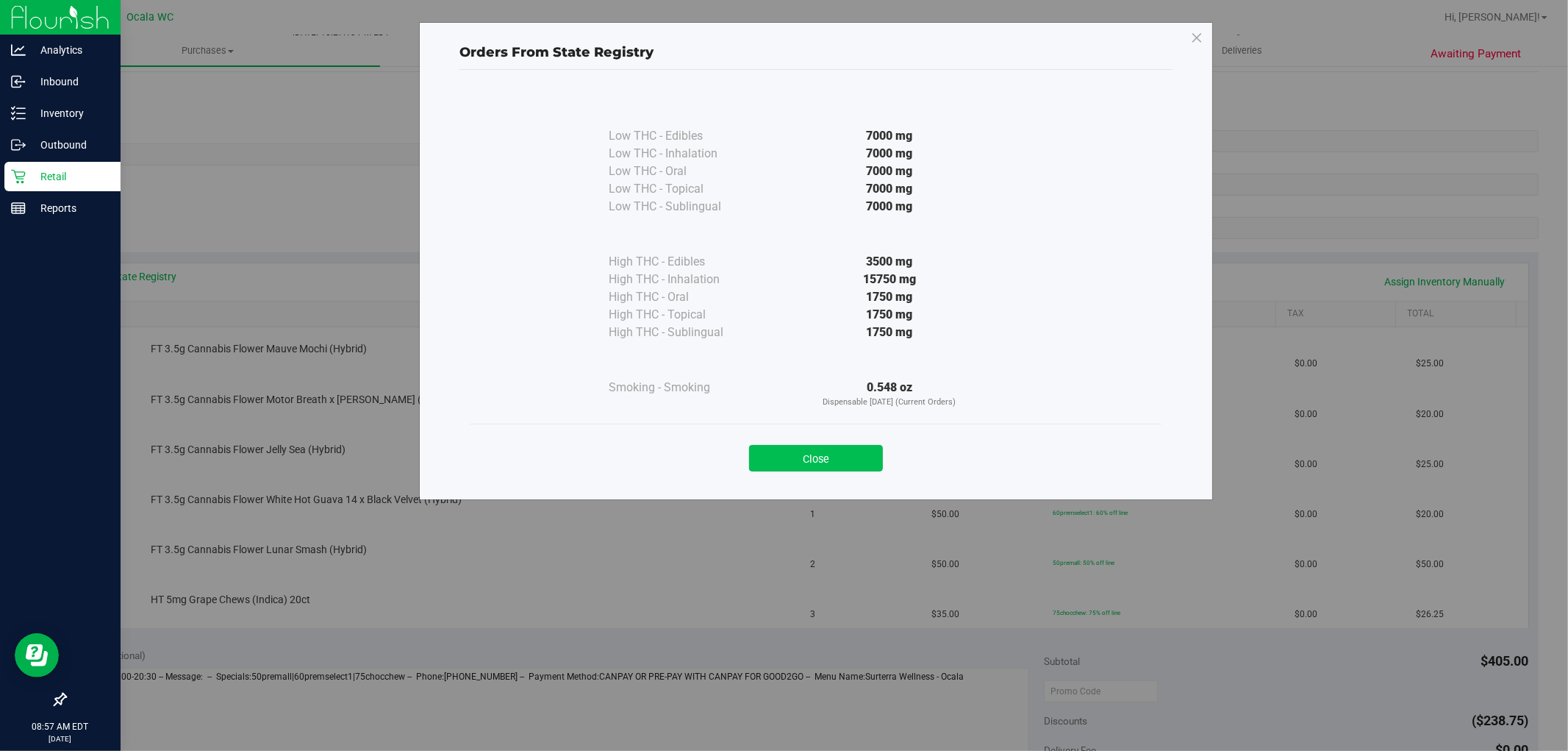
click at [766, 456] on button "Close" at bounding box center [816, 458] width 133 height 27
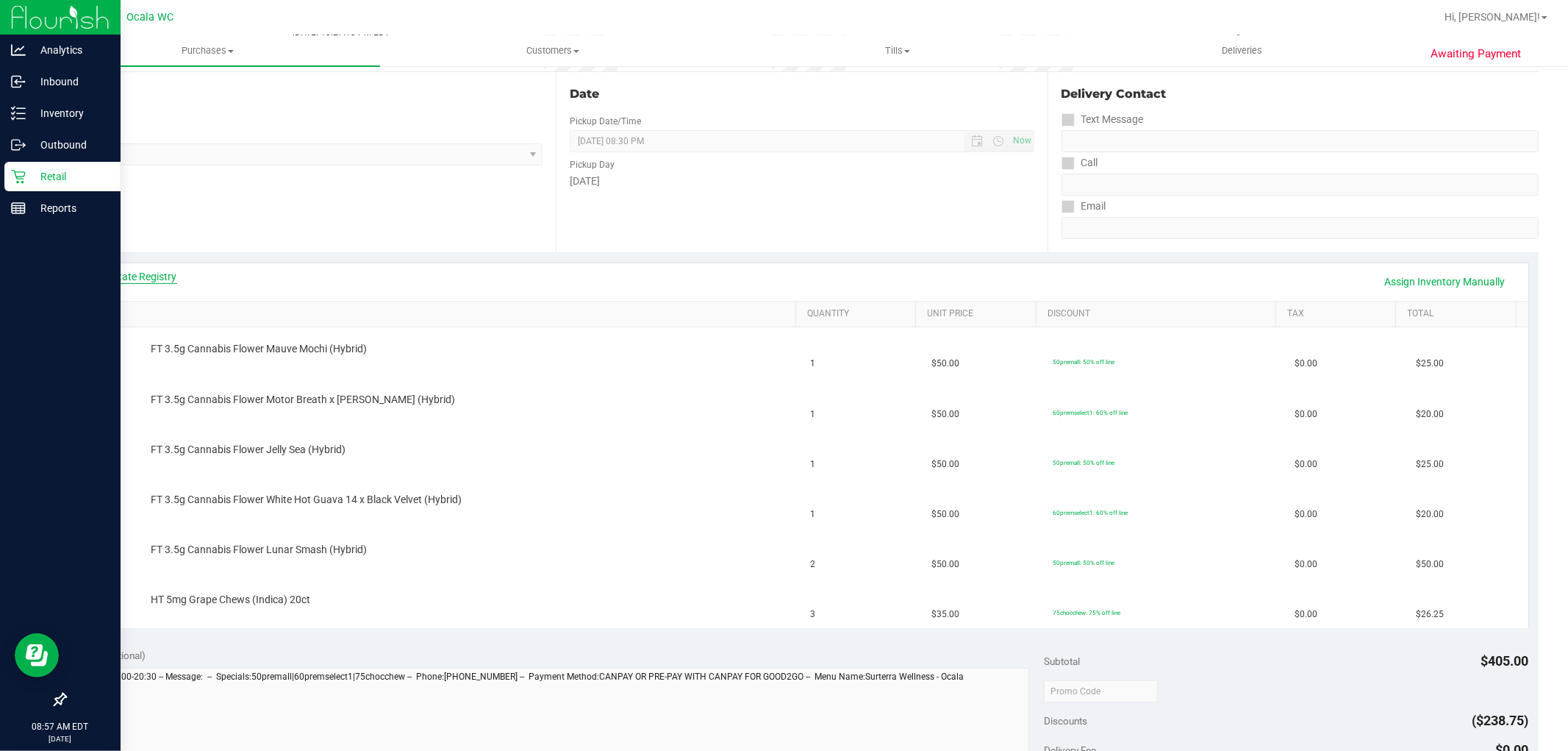
click at [133, 282] on link "View State Registry" at bounding box center [133, 276] width 88 height 15
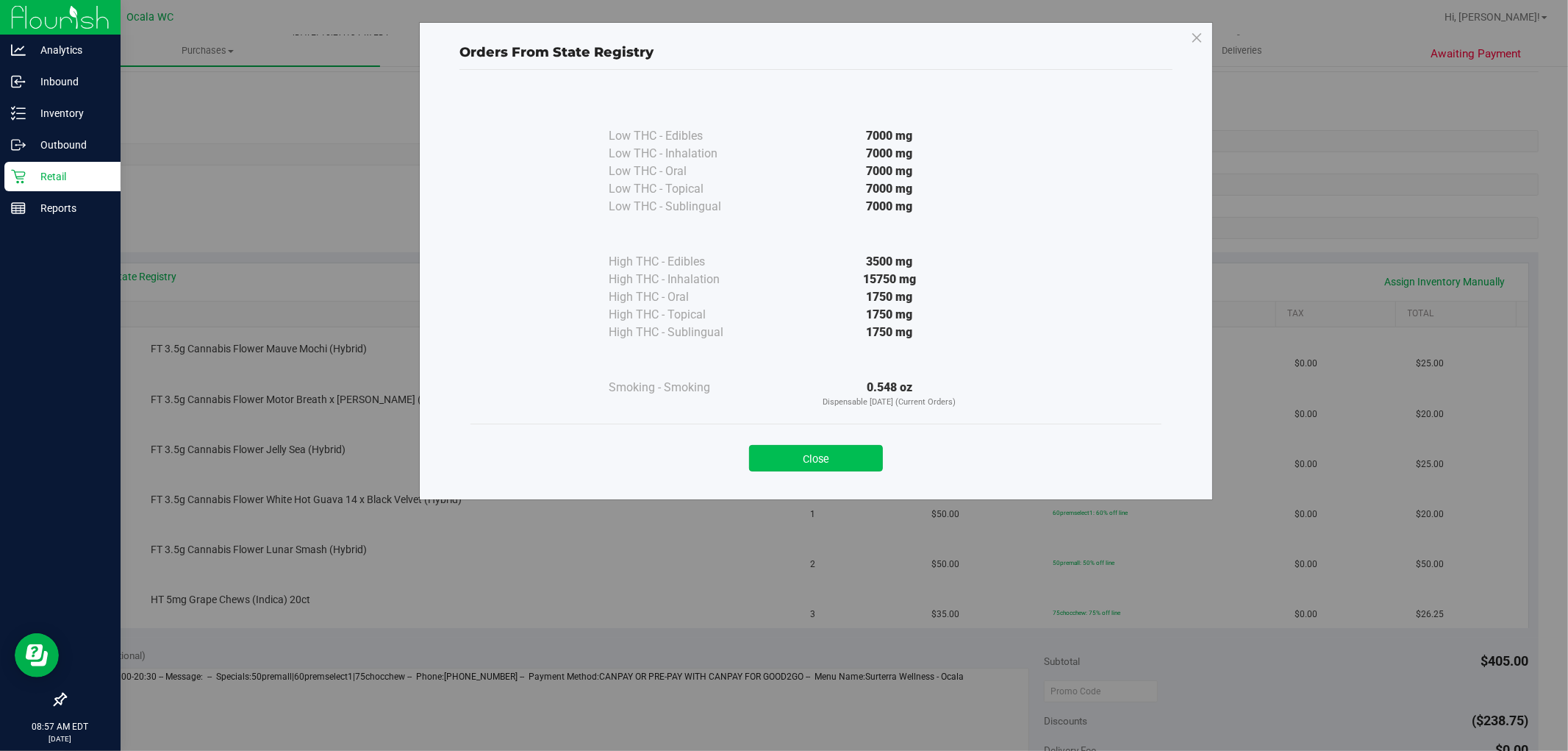
click at [785, 464] on button "Close" at bounding box center [816, 458] width 133 height 27
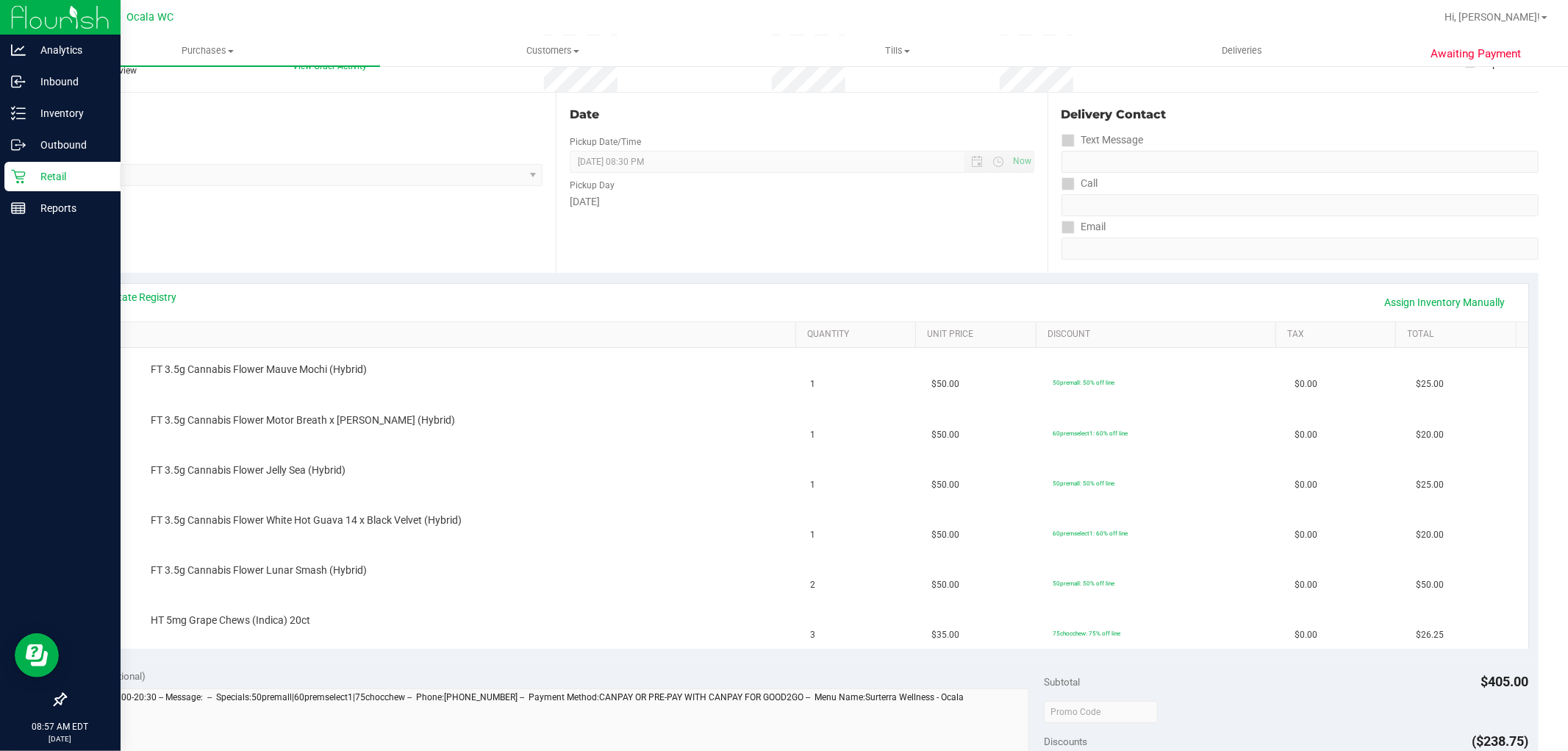
scroll to position [0, 0]
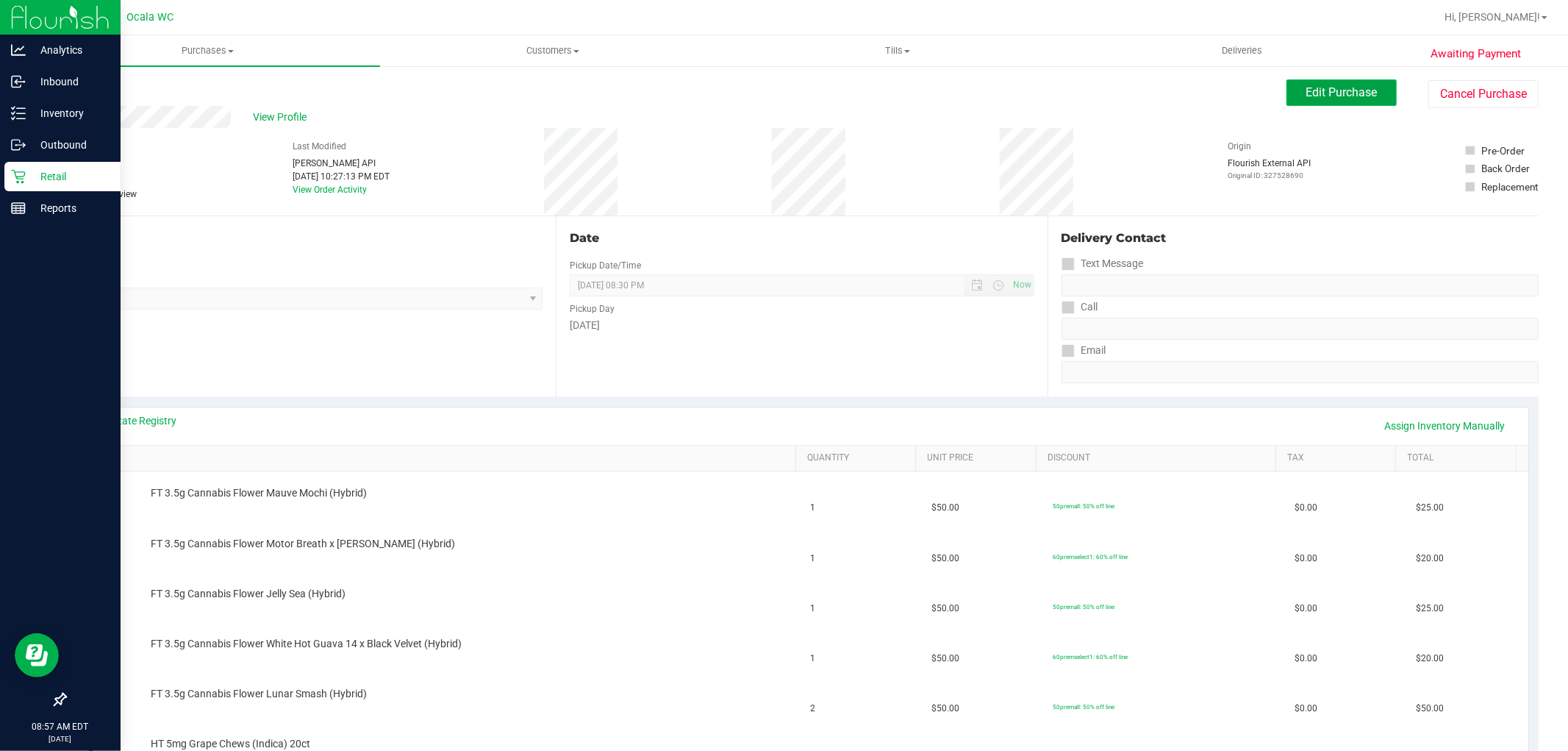
click at [1306, 104] on button "Edit Purchase" at bounding box center [1341, 92] width 110 height 27
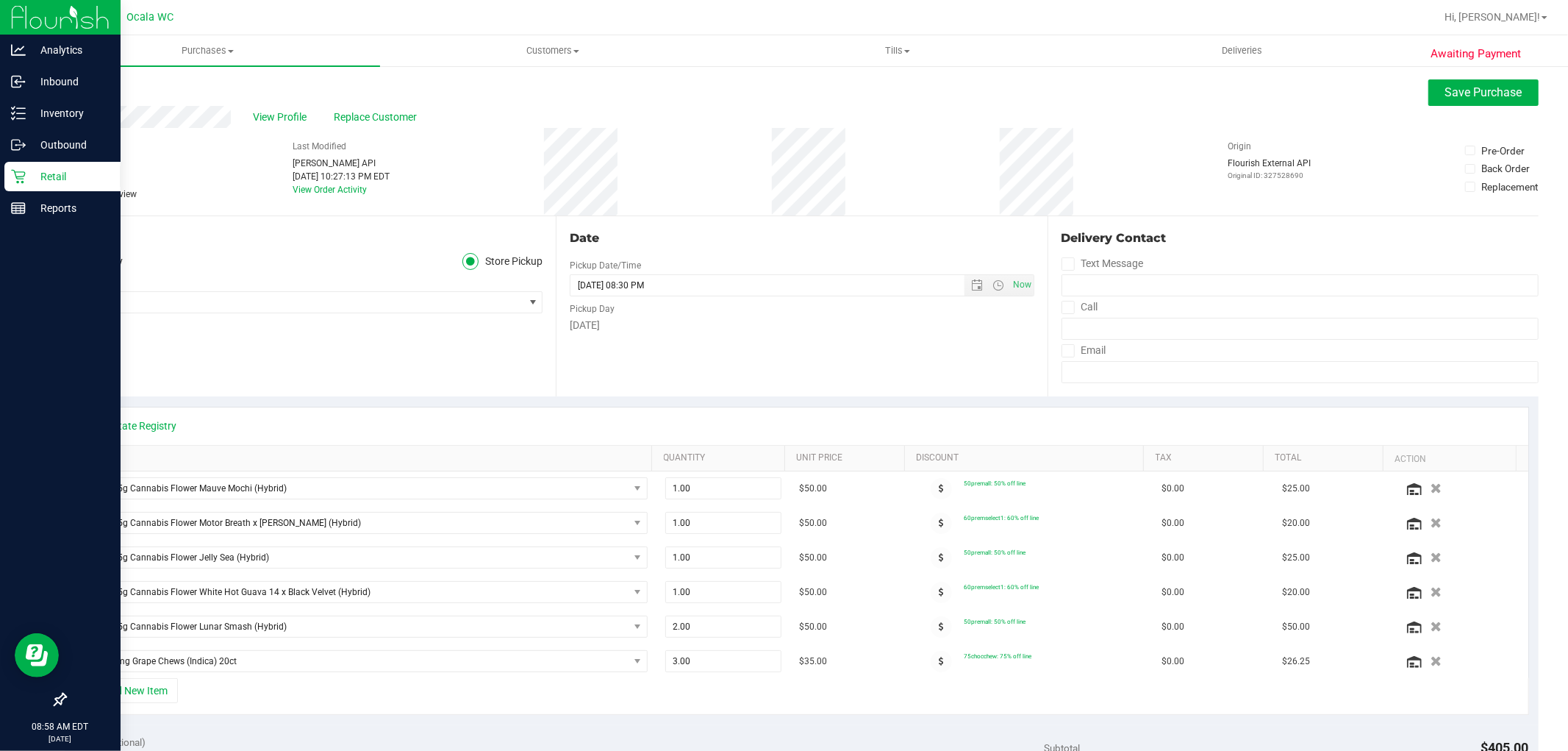
click at [70, 194] on icon at bounding box center [71, 194] width 9 height 0
click at [0, 0] on input "Needs review" at bounding box center [0, 0] width 0 height 0
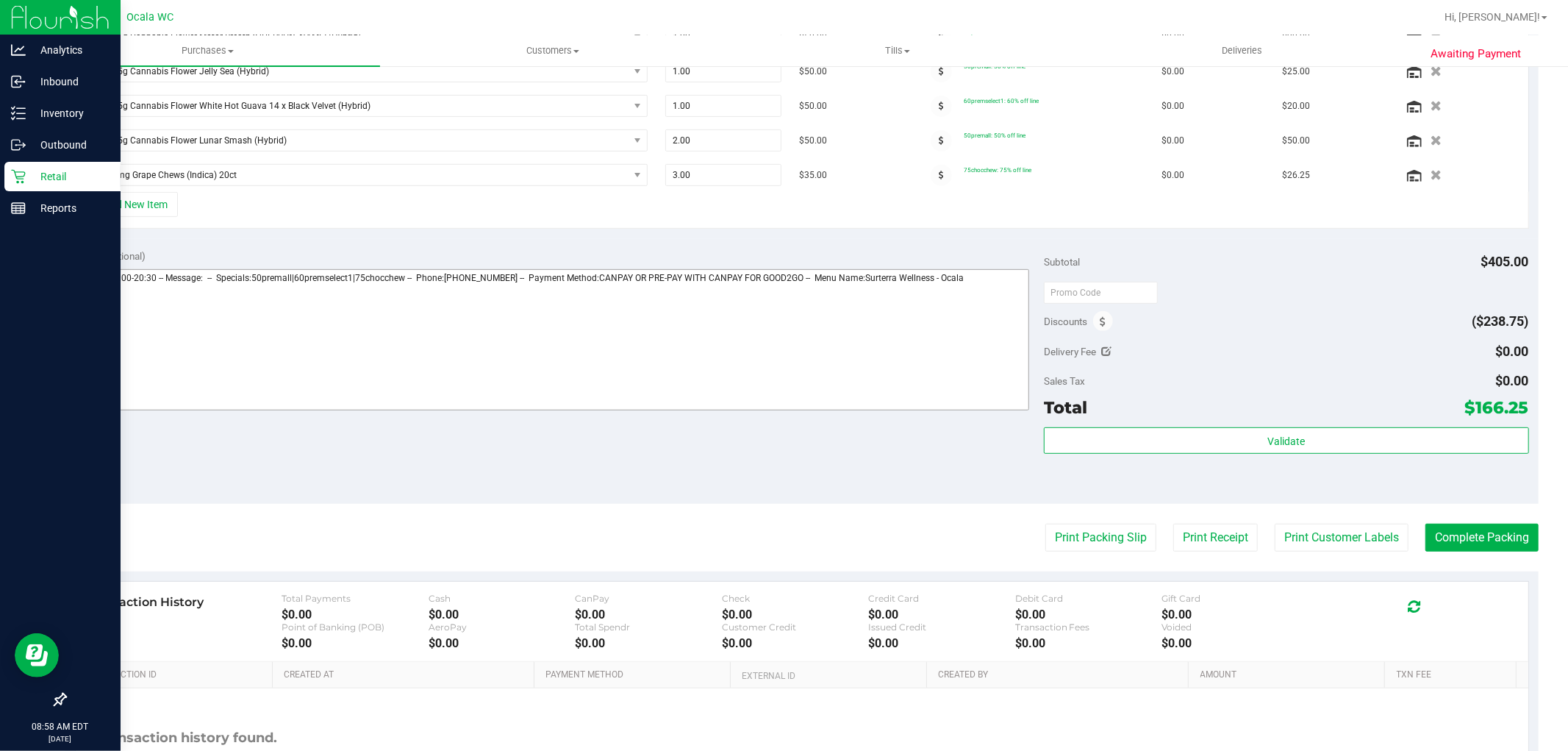
scroll to position [489, 0]
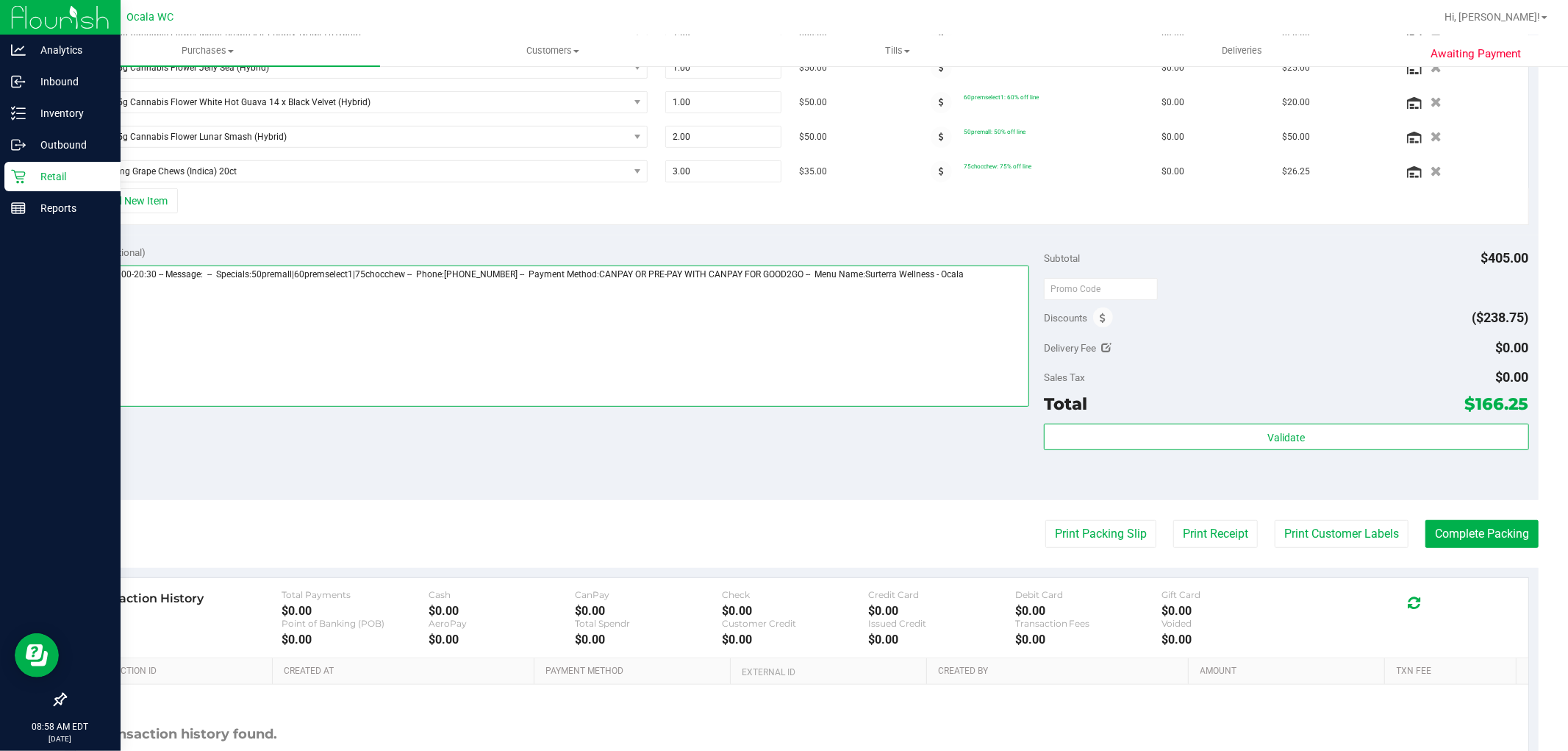
click at [1008, 275] on textarea at bounding box center [553, 335] width 956 height 141
type textarea "**********"
click at [1145, 327] on div "Discounts ($238.75)" at bounding box center [1287, 317] width 484 height 27
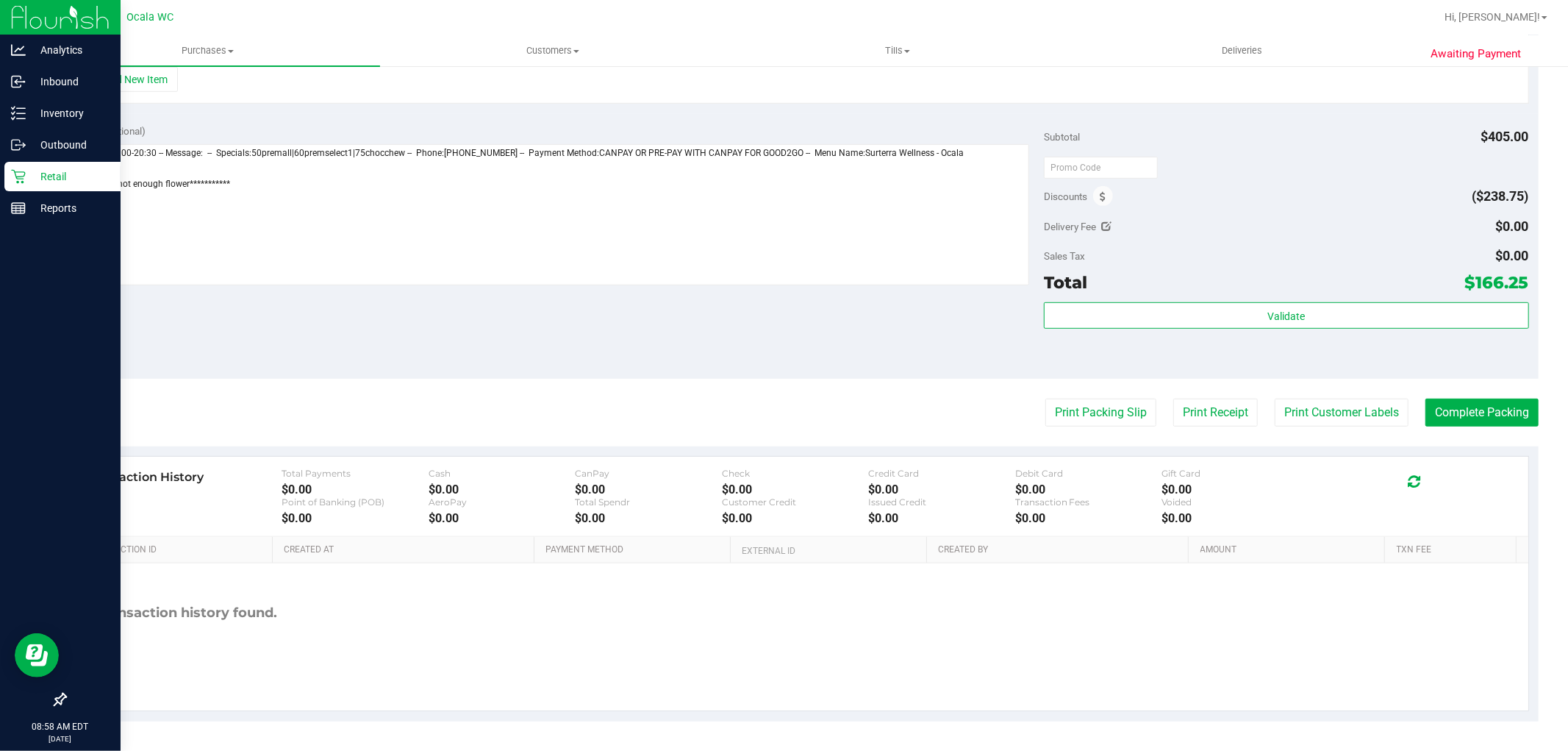
scroll to position [613, 0]
click at [833, 352] on div "Notes (optional) Subtotal $405.00 Discounts ($238.75) Delivery Fee $0.00 Sales …" at bounding box center [802, 245] width 1474 height 264
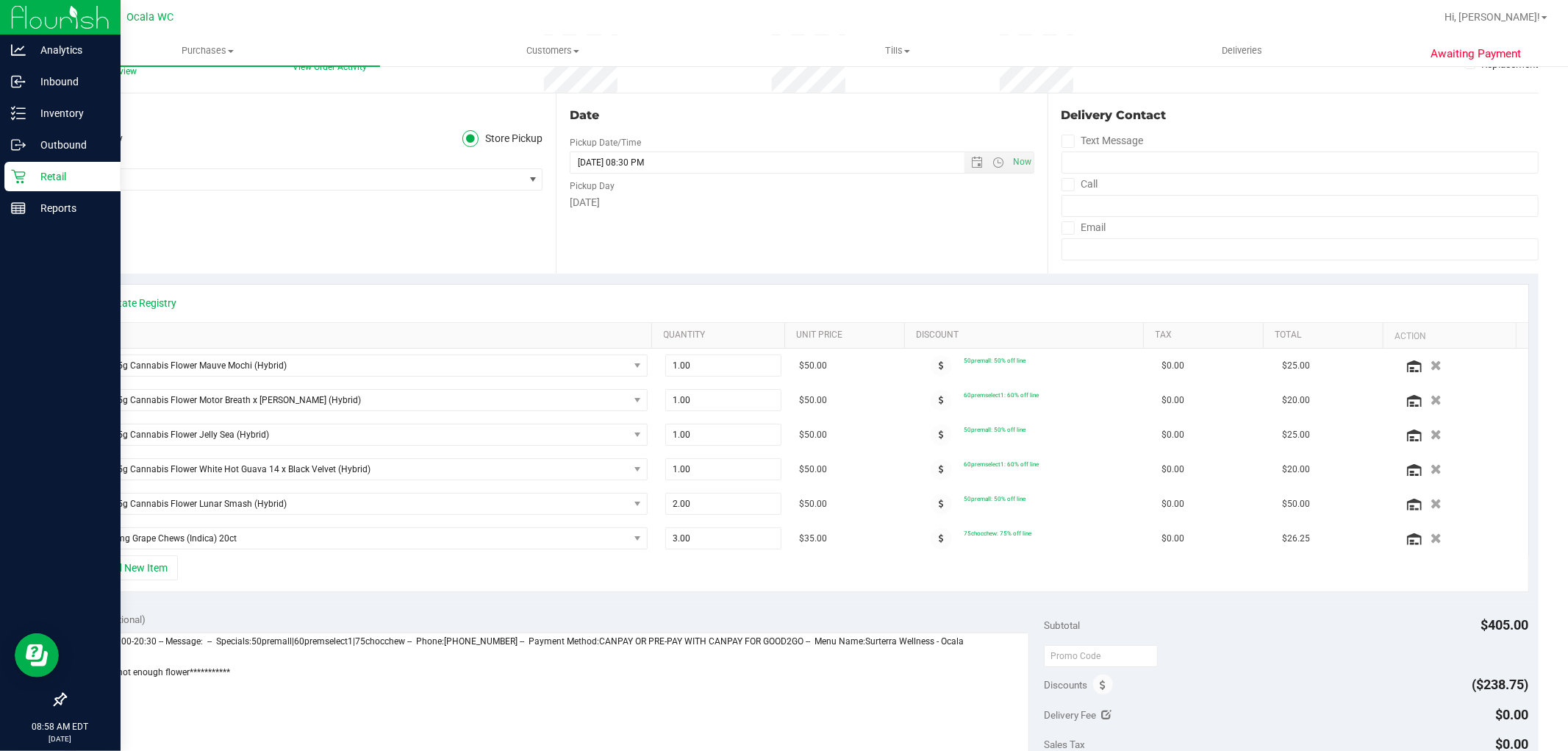
scroll to position [0, 0]
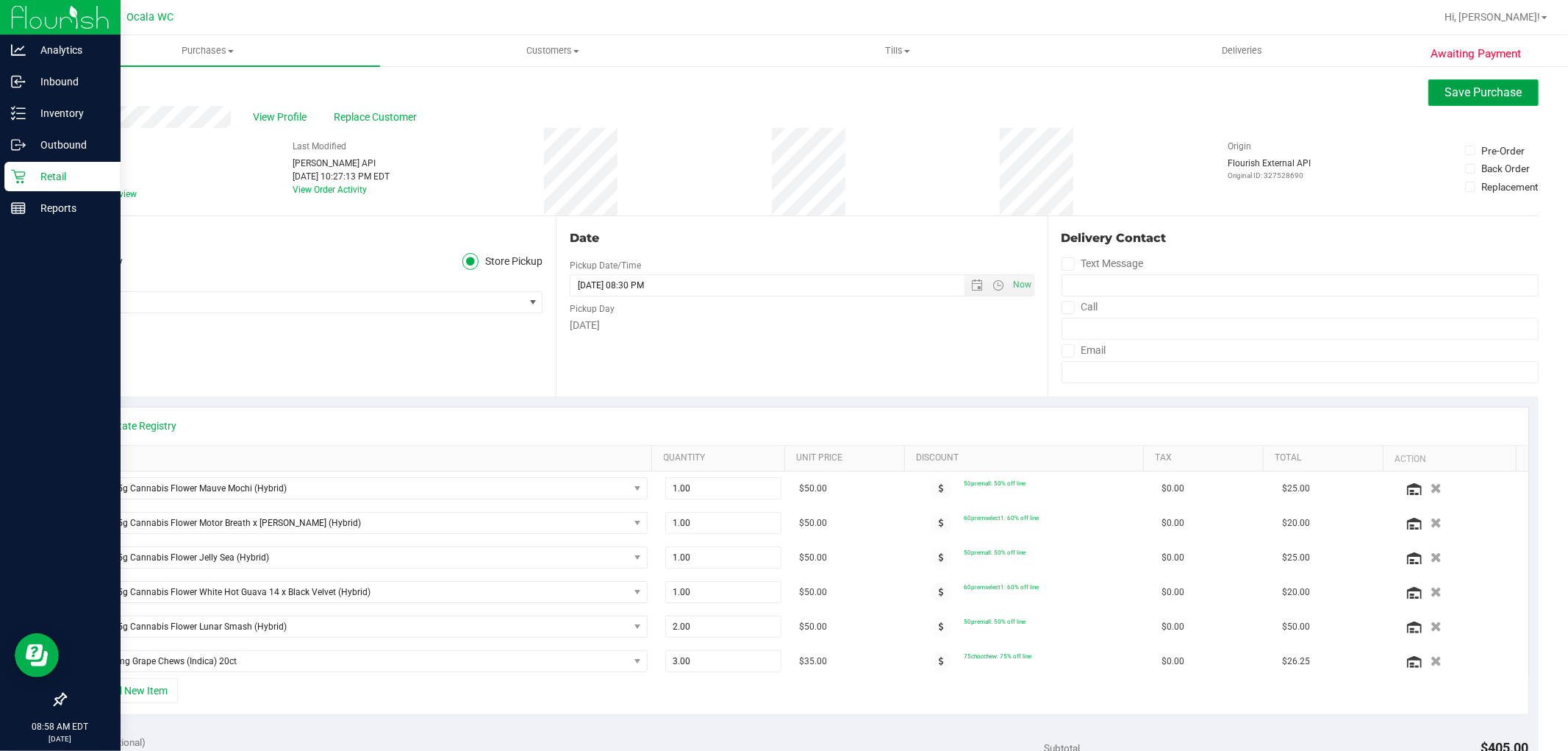
click at [1500, 93] on span "Save Purchase" at bounding box center [1484, 92] width 77 height 14
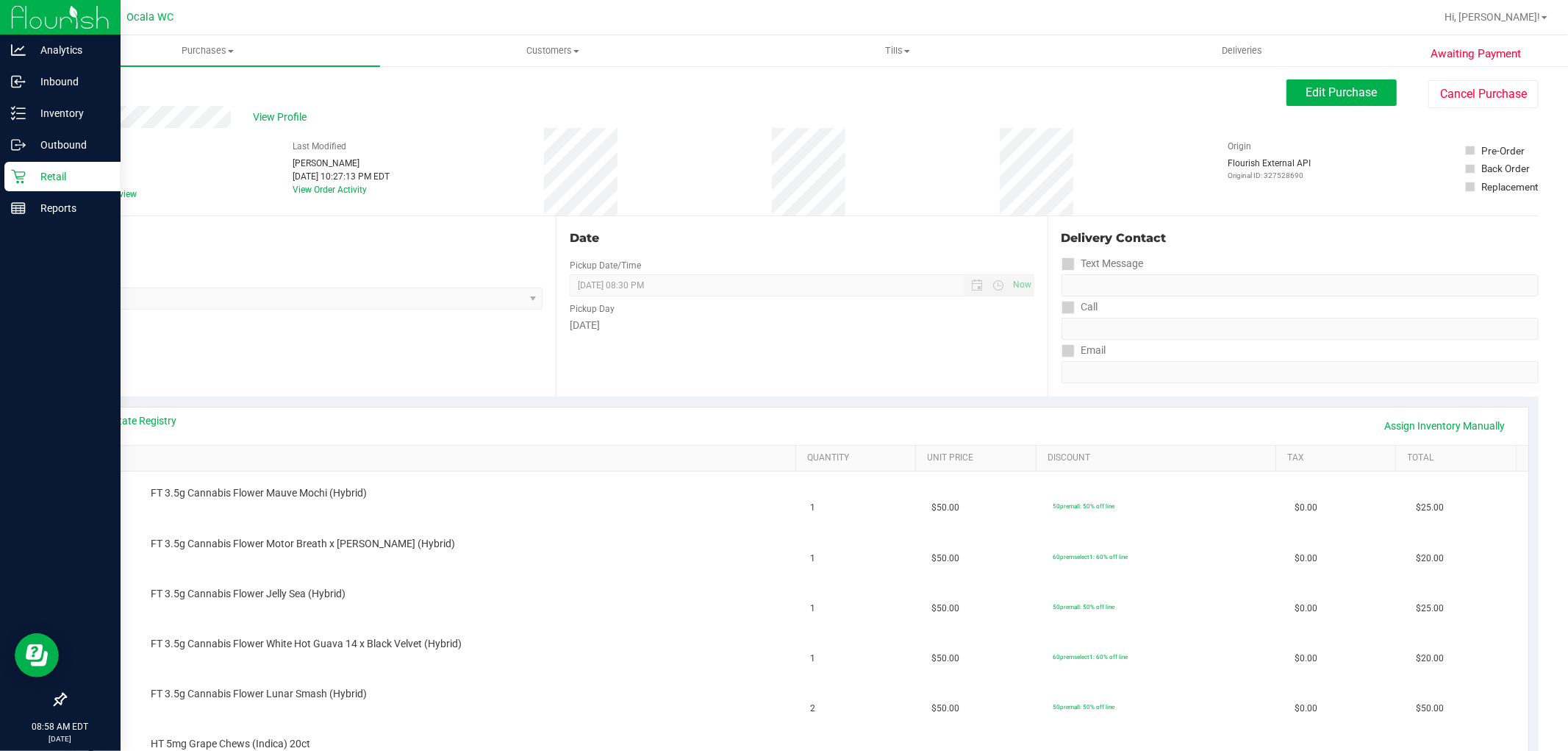
click at [26, 168] on p "Retail" at bounding box center [69, 176] width 88 height 18
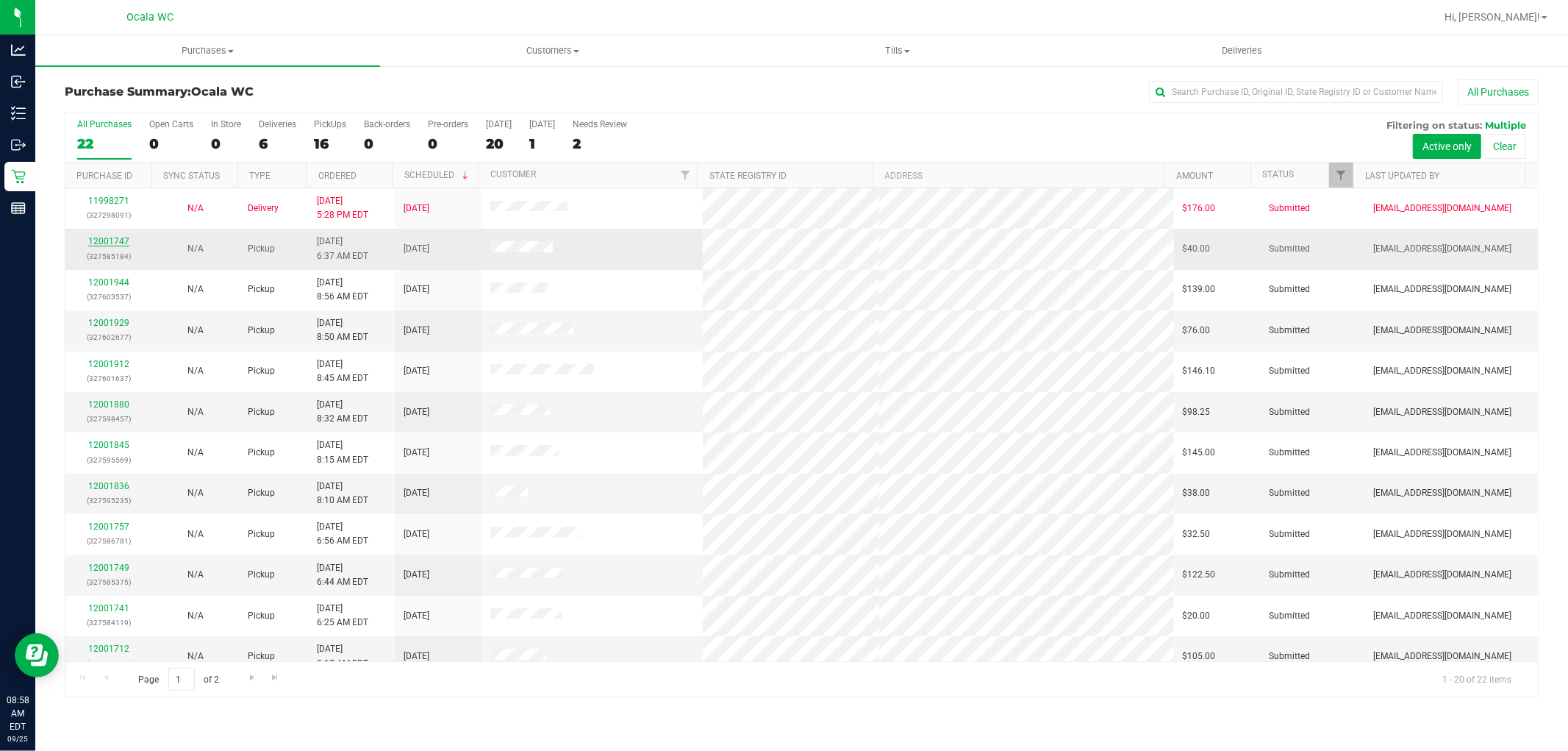
click at [113, 245] on link "12001747" at bounding box center [109, 241] width 41 height 10
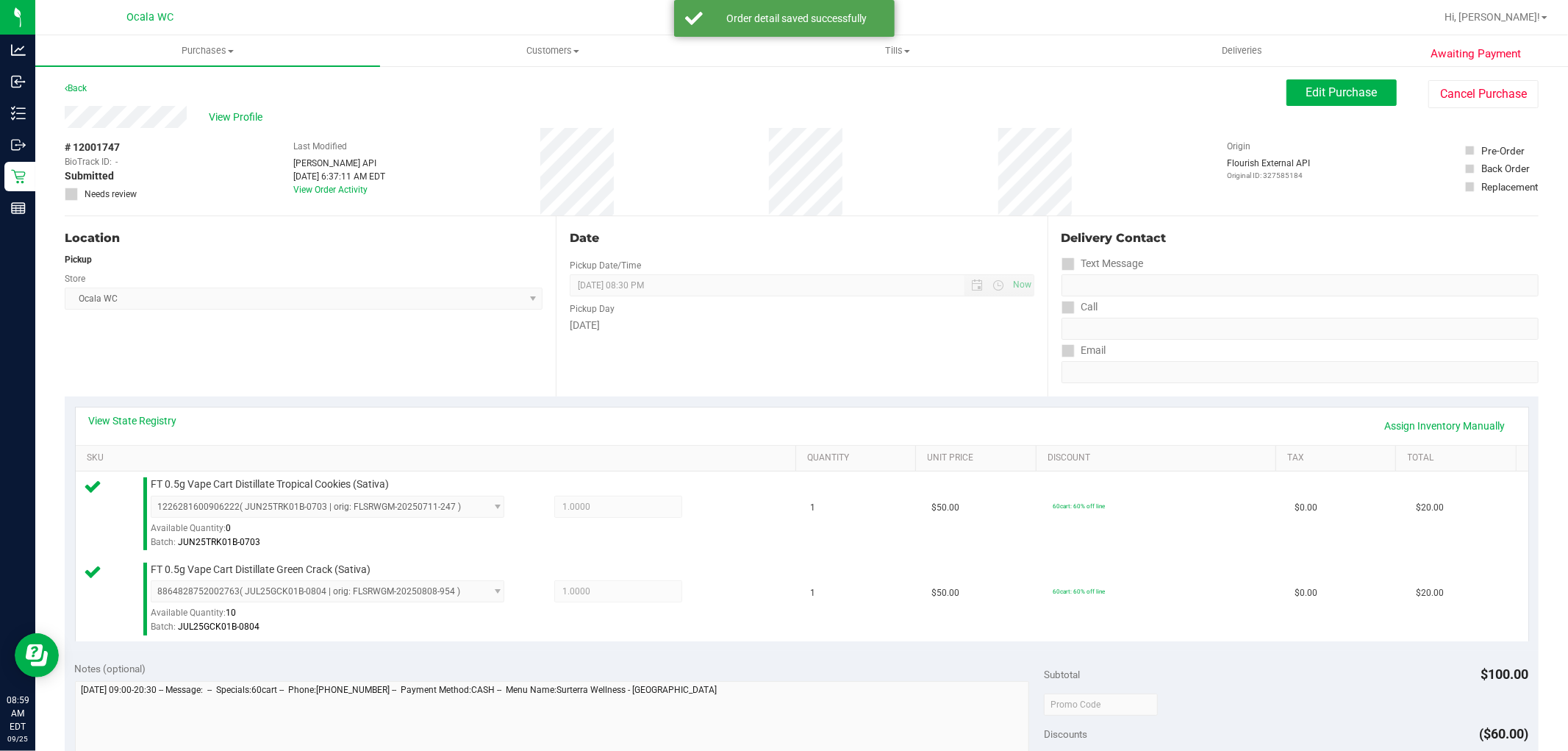
scroll to position [538, 0]
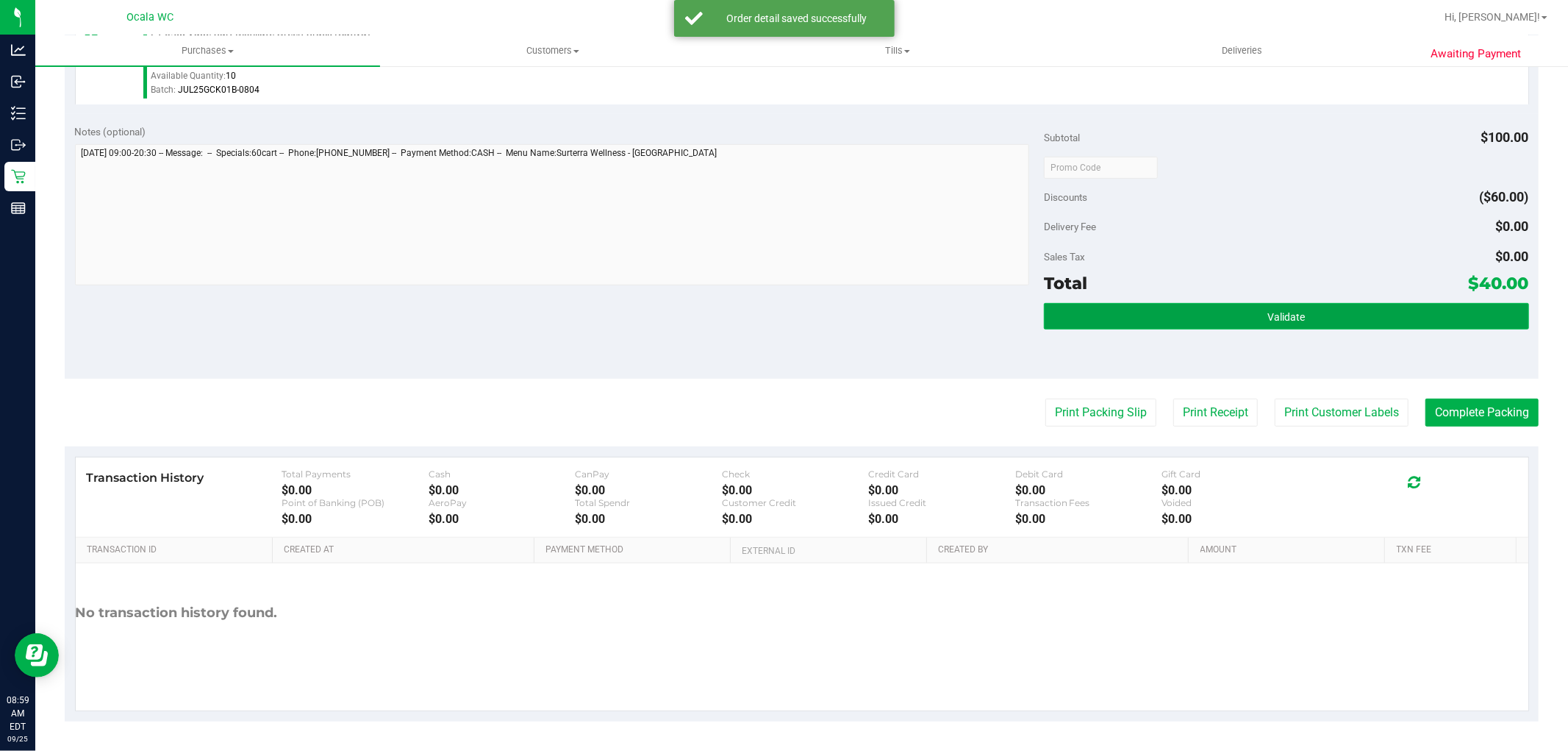
click at [1297, 322] on button "Validate" at bounding box center [1287, 316] width 484 height 27
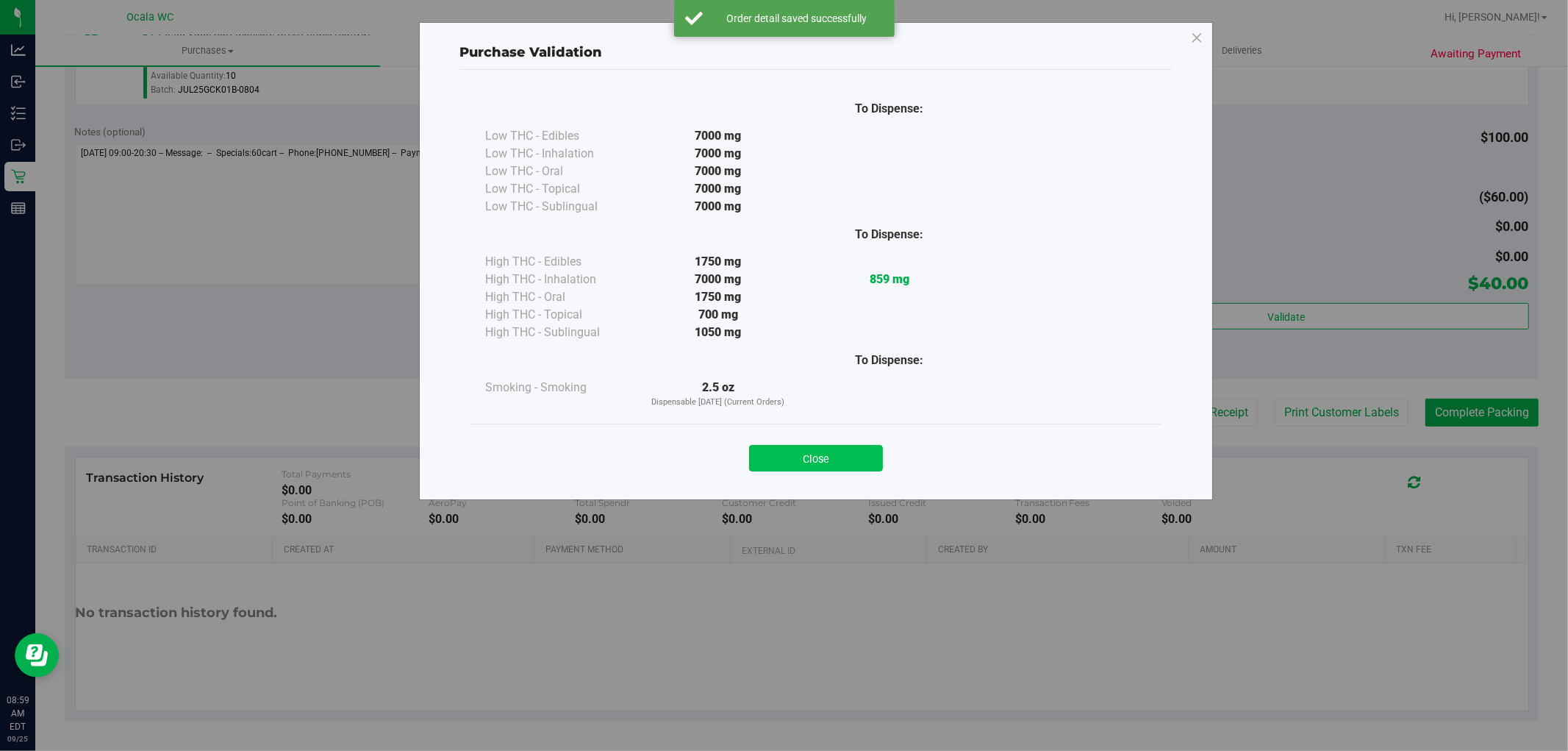
click at [841, 468] on button "Close" at bounding box center [816, 458] width 133 height 27
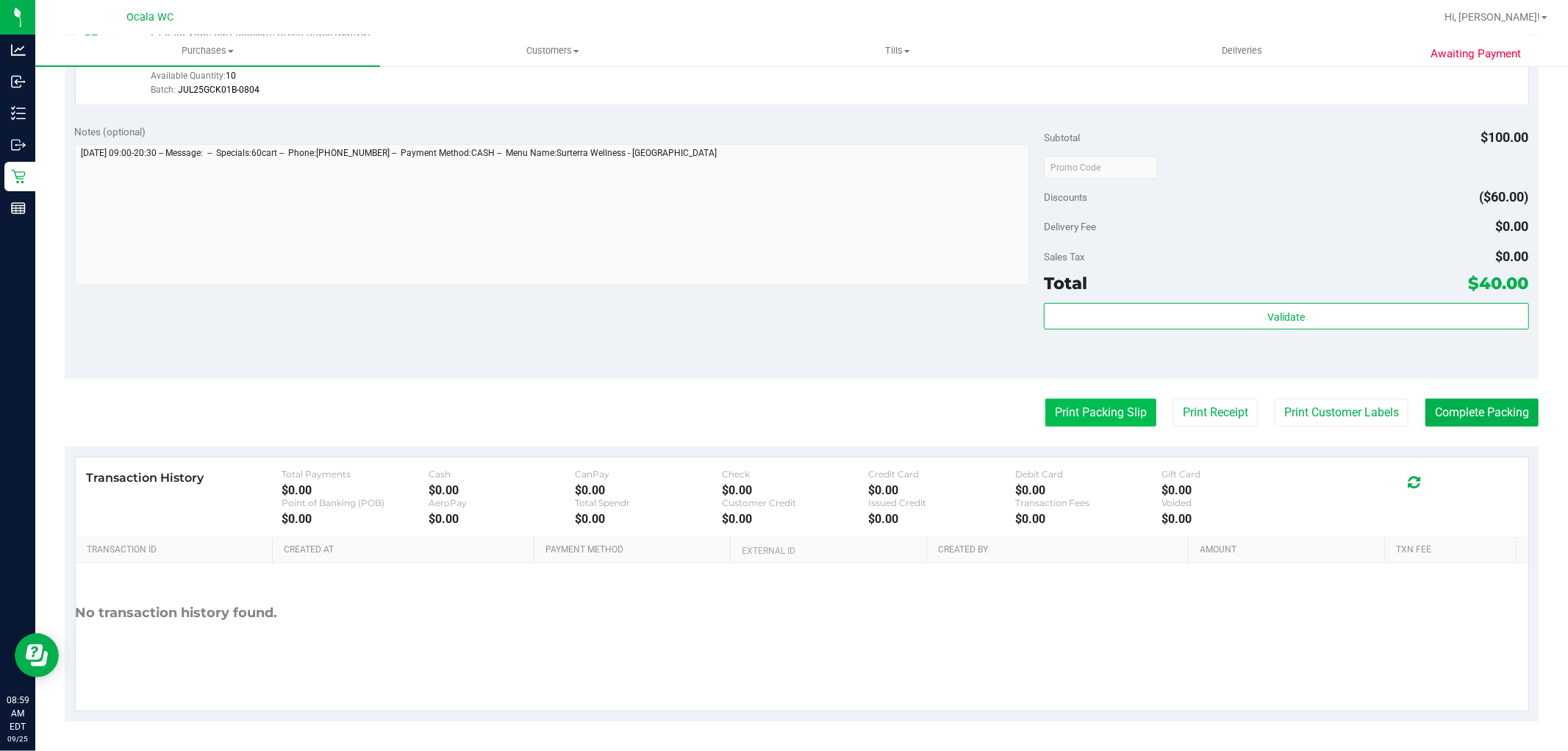
click at [1097, 422] on button "Print Packing Slip" at bounding box center [1101, 412] width 111 height 28
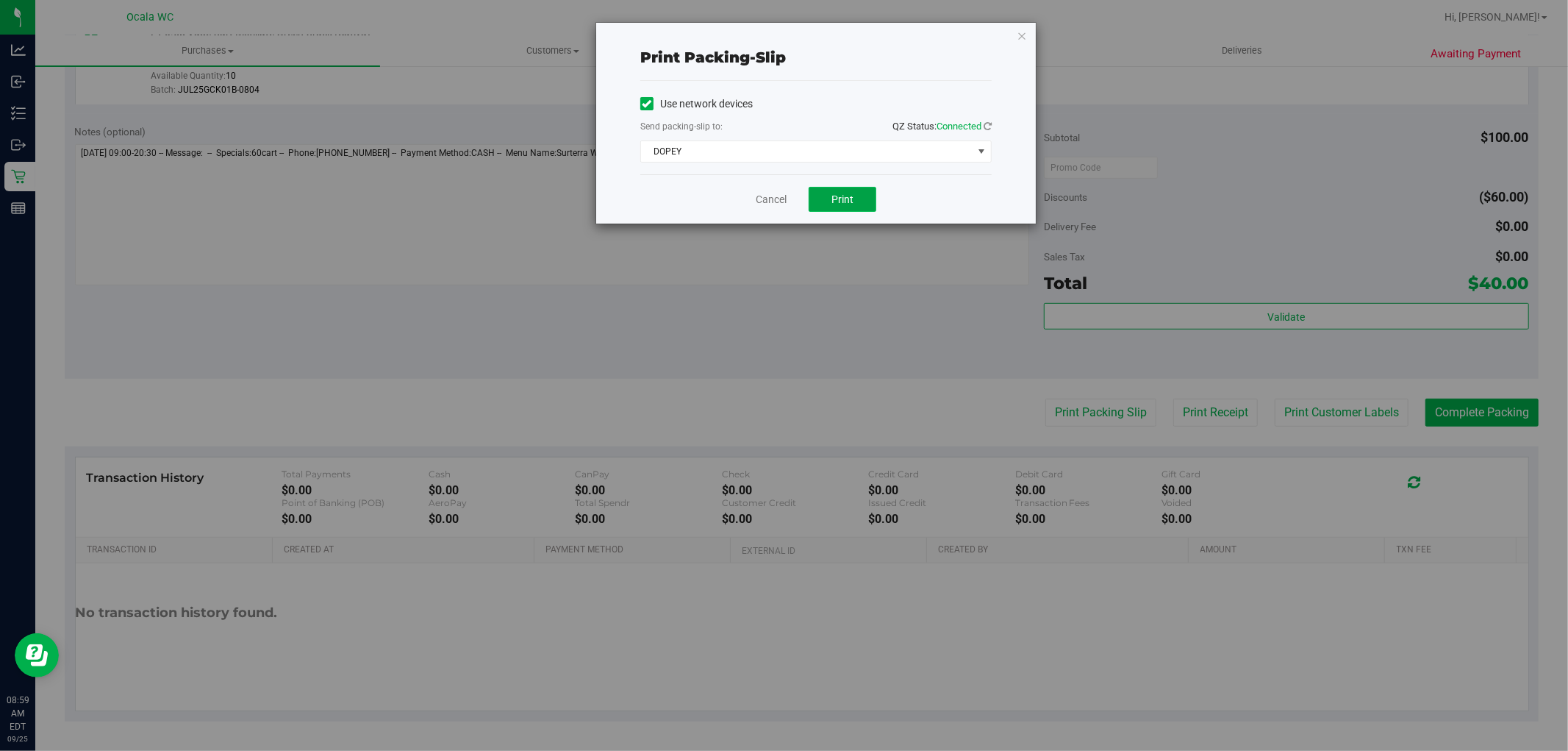
click at [870, 201] on button "Print" at bounding box center [842, 198] width 68 height 25
click at [766, 200] on link "Cancel" at bounding box center [772, 199] width 31 height 15
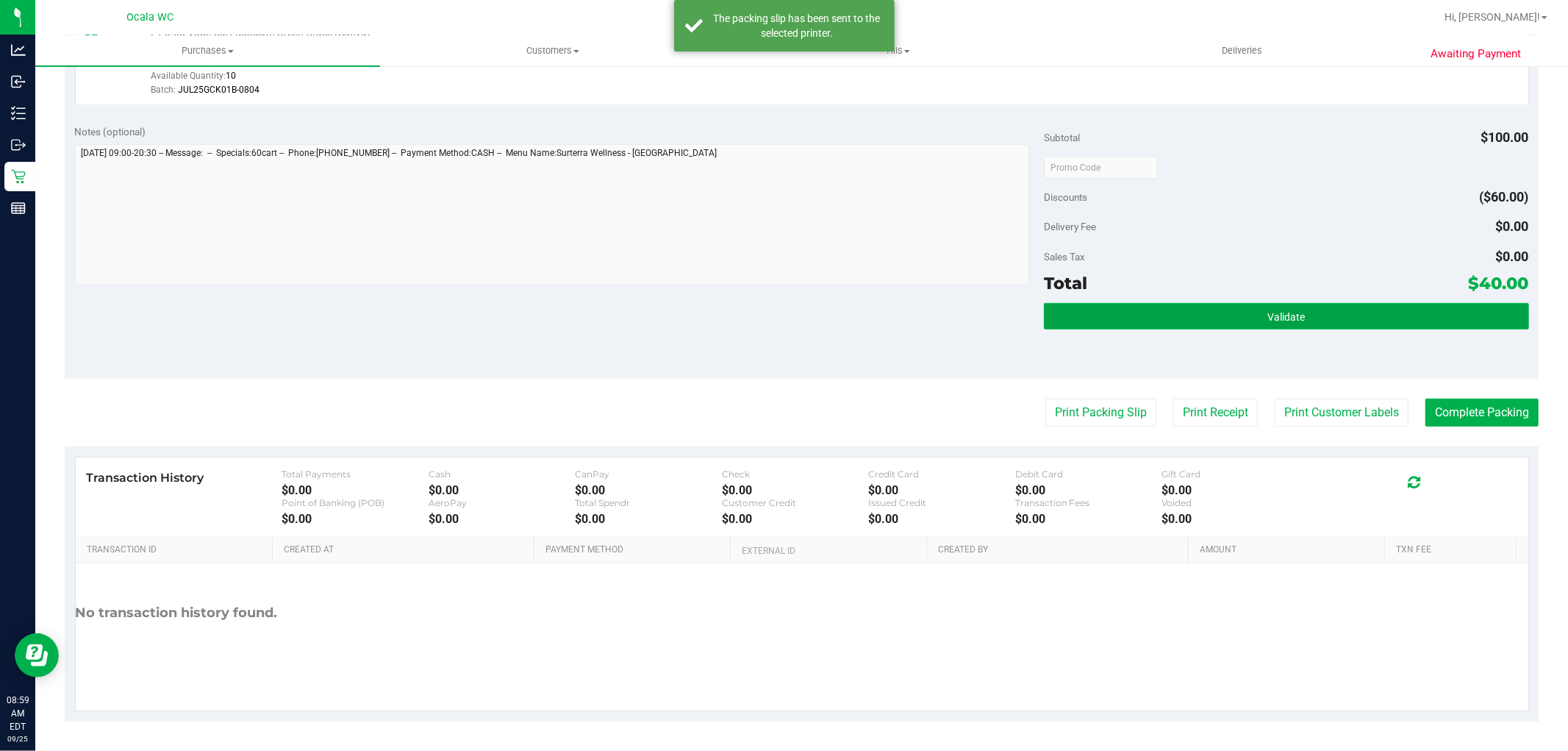
click at [1221, 306] on button "Validate" at bounding box center [1287, 316] width 484 height 27
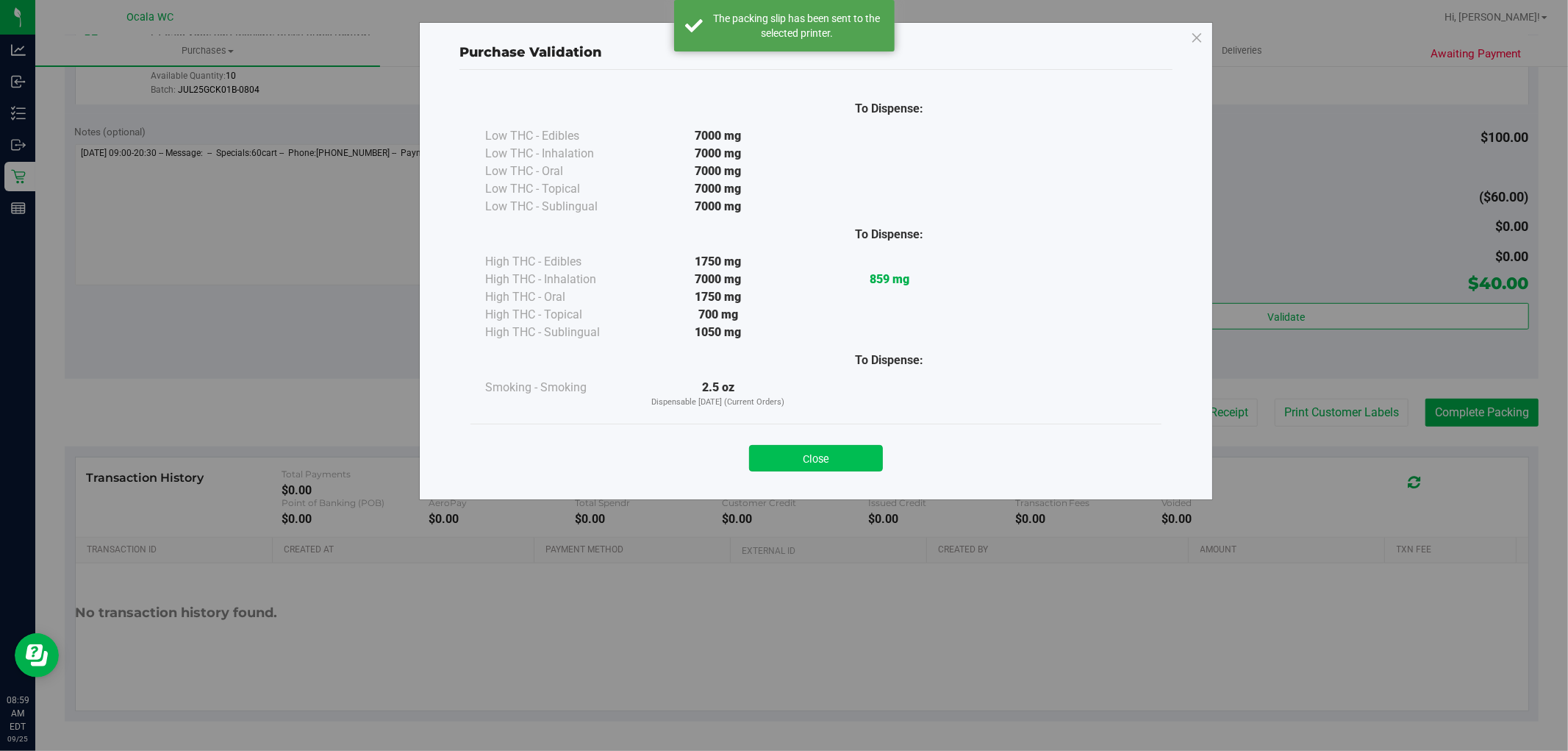
click at [825, 458] on button "Close" at bounding box center [816, 458] width 133 height 27
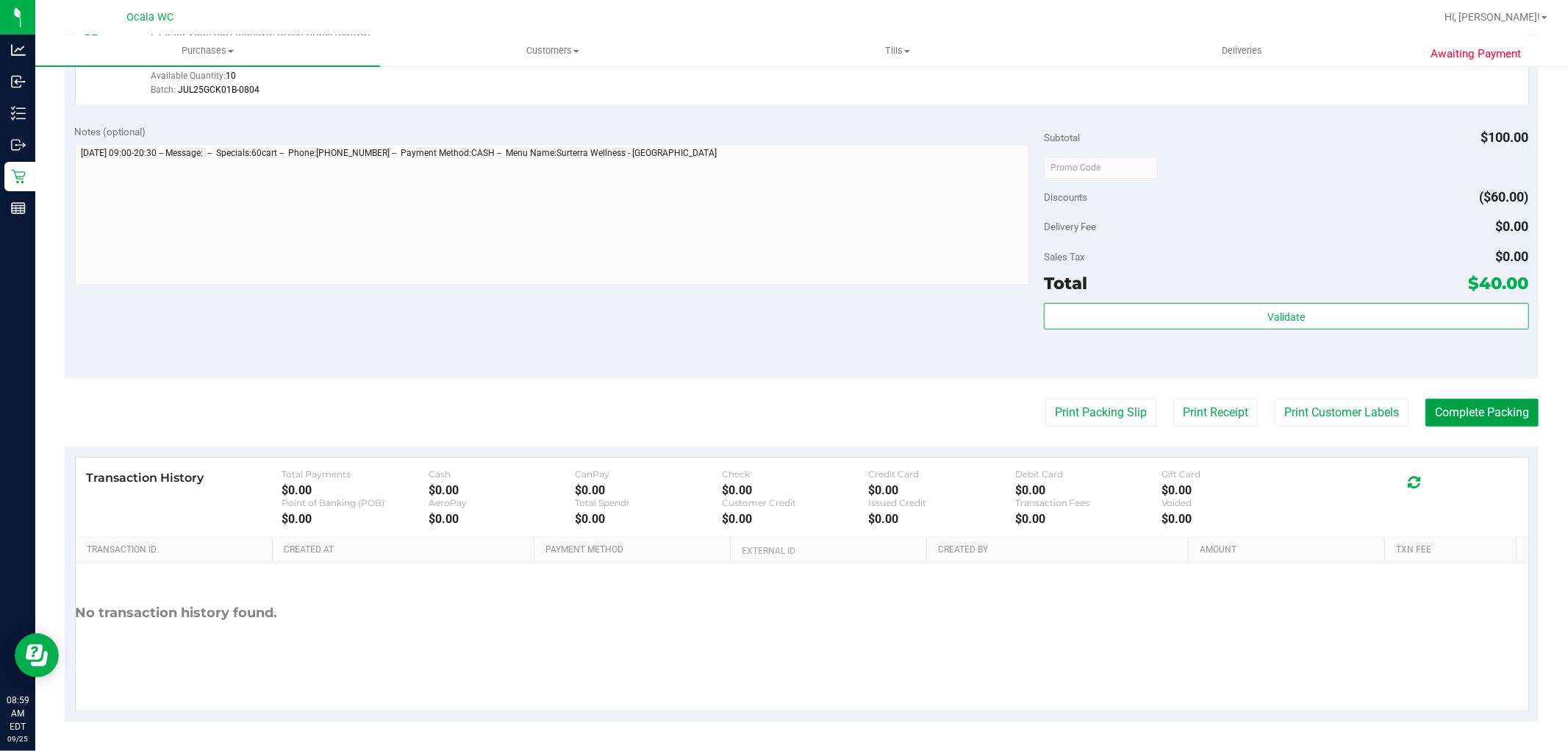
click at [1496, 419] on button "Complete Packing" at bounding box center [1482, 412] width 113 height 28
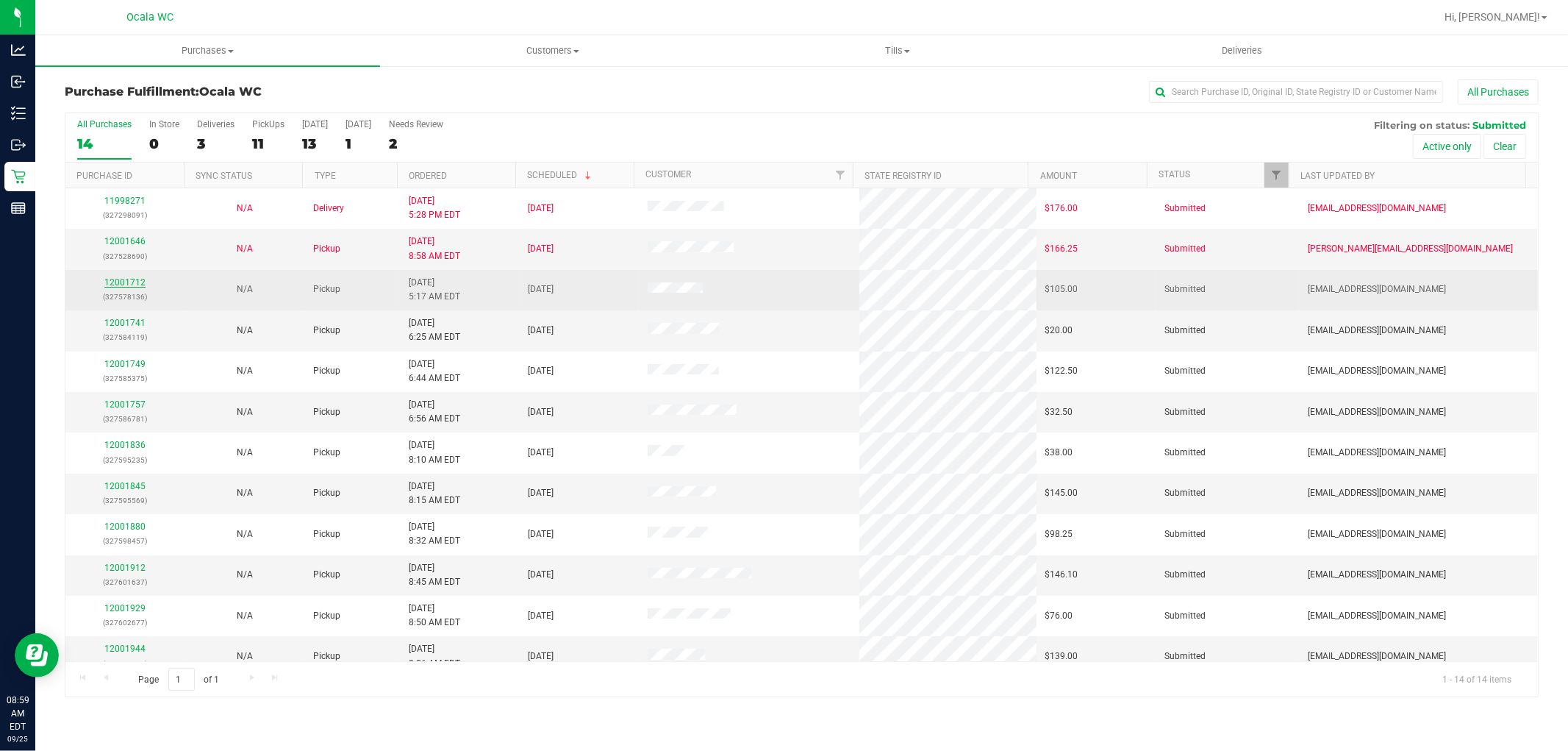
click at [128, 285] on link "12001712" at bounding box center [125, 282] width 41 height 10
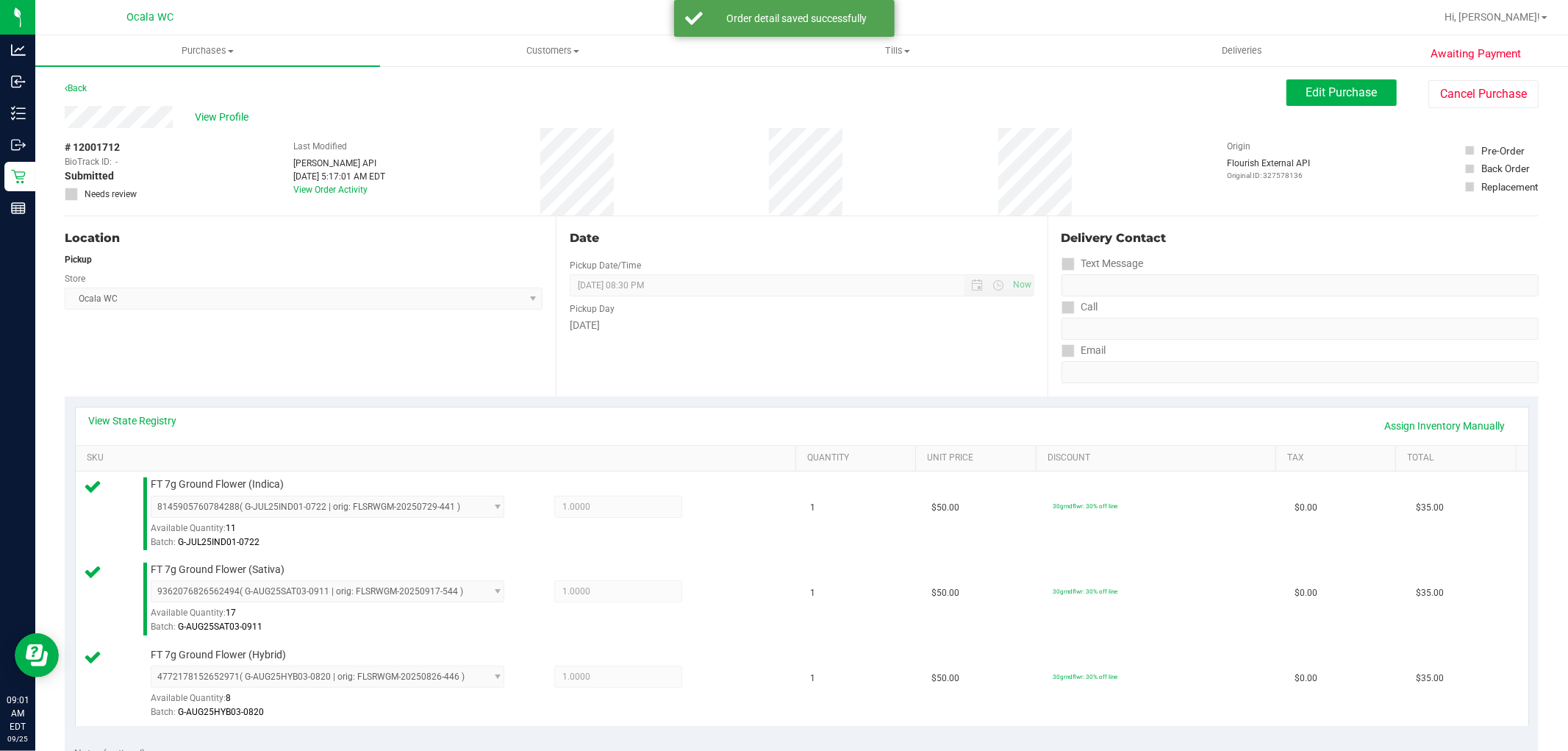
scroll to position [623, 0]
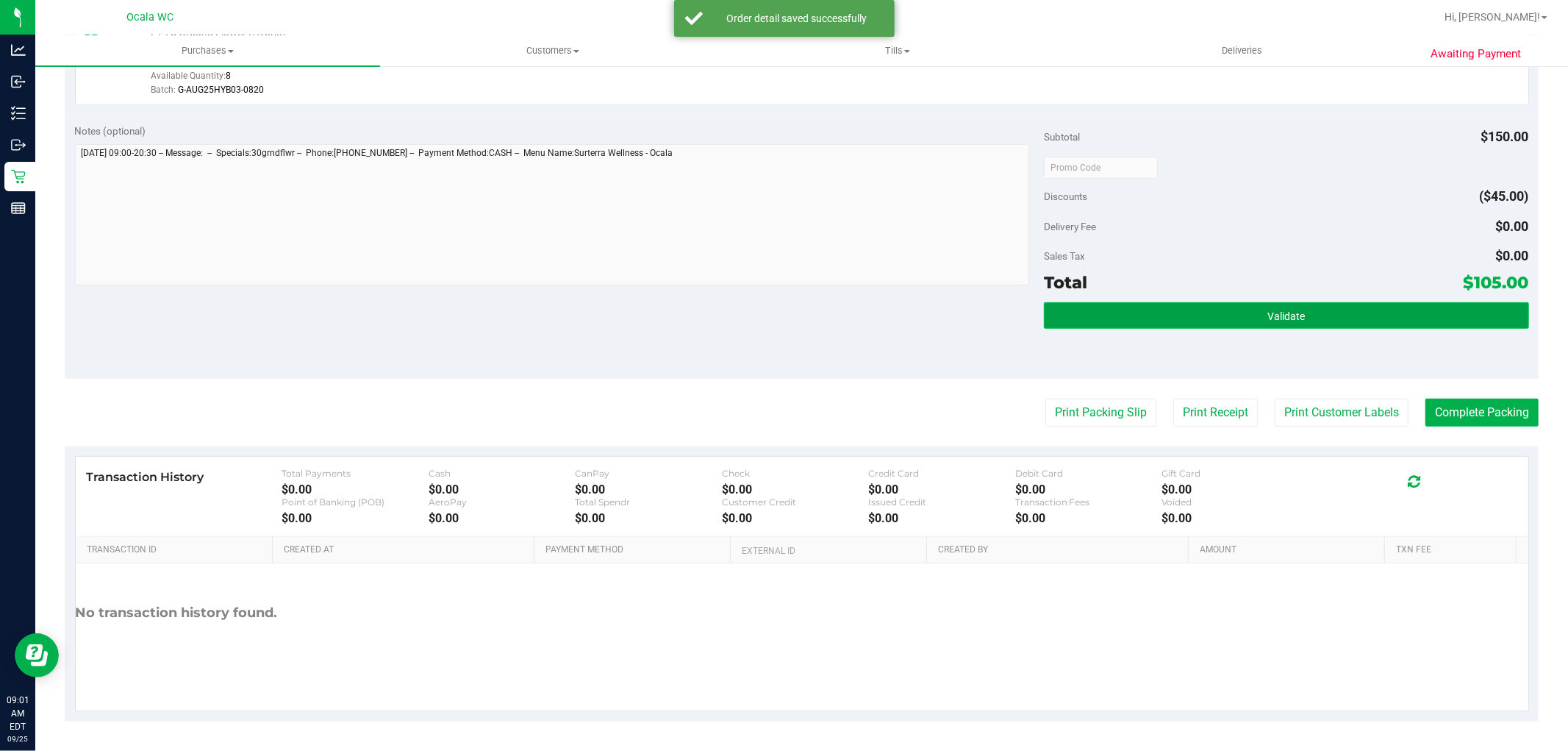
click at [1327, 324] on button "Validate" at bounding box center [1287, 315] width 484 height 27
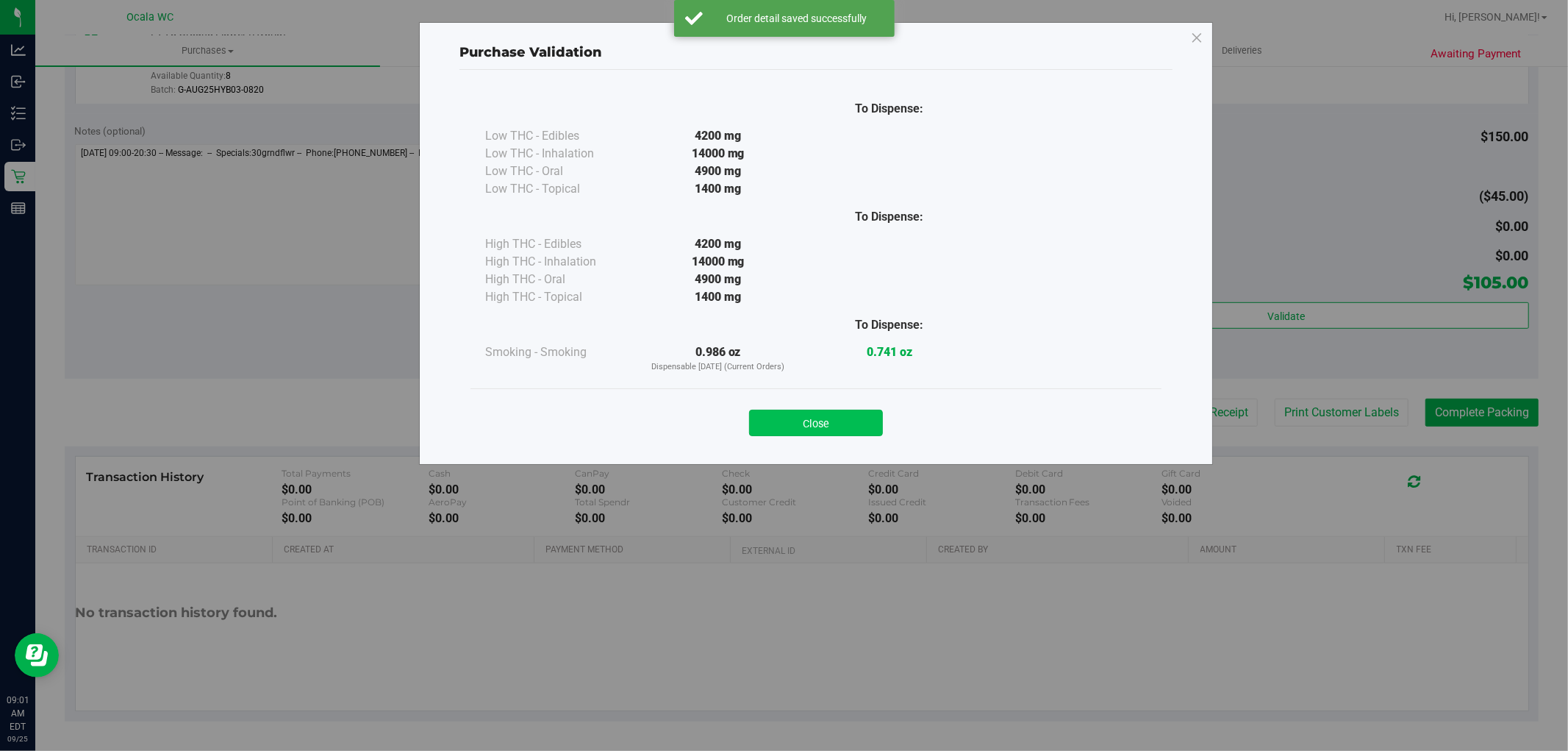
click at [830, 432] on button "Close" at bounding box center [816, 423] width 133 height 27
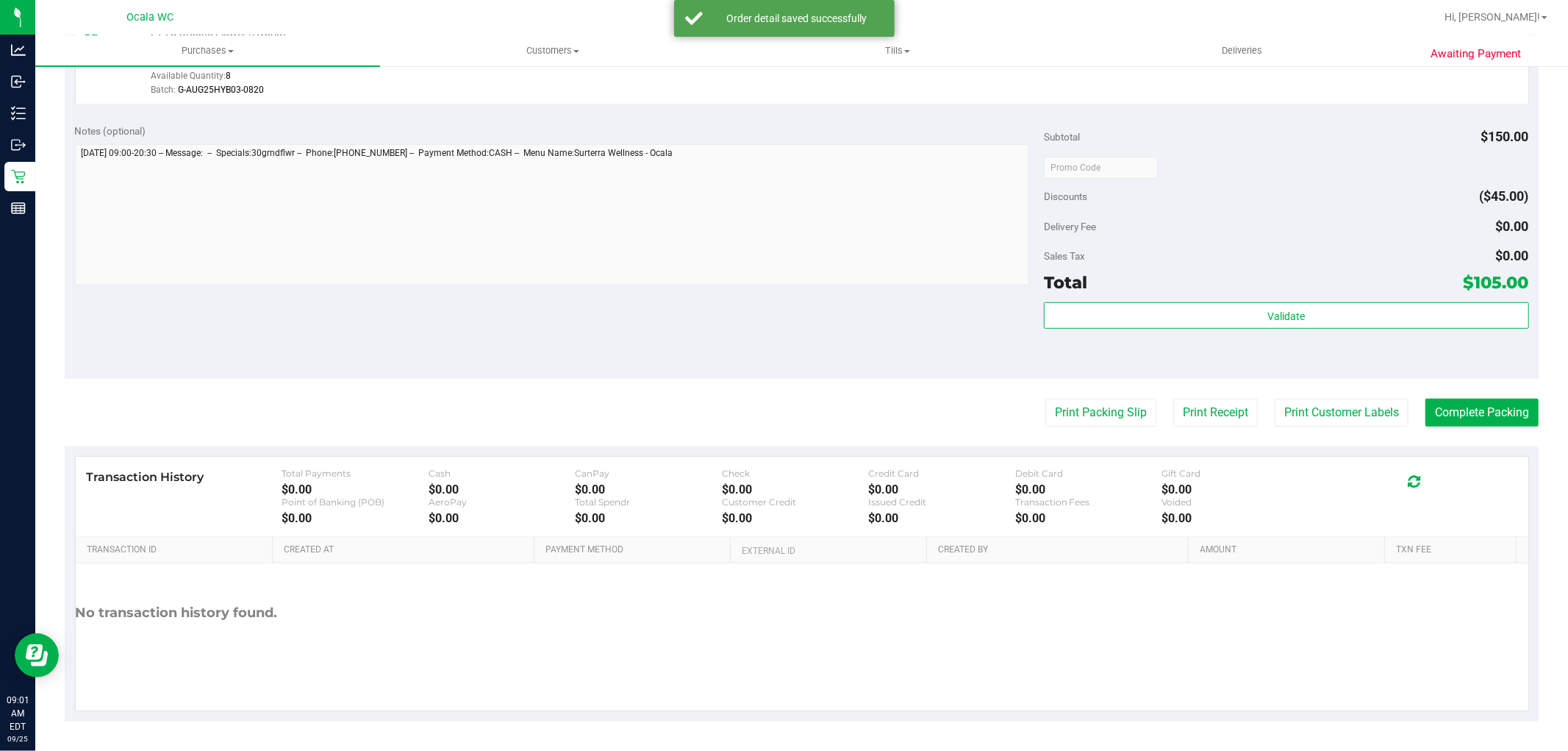
click at [1280, 239] on div "Subtotal $150.00 Discounts ($45.00) Delivery Fee $0.00 Sales Tax $0.00 Total $1…" at bounding box center [1287, 245] width 484 height 245
click at [1121, 413] on button "Print Packing Slip" at bounding box center [1101, 412] width 111 height 28
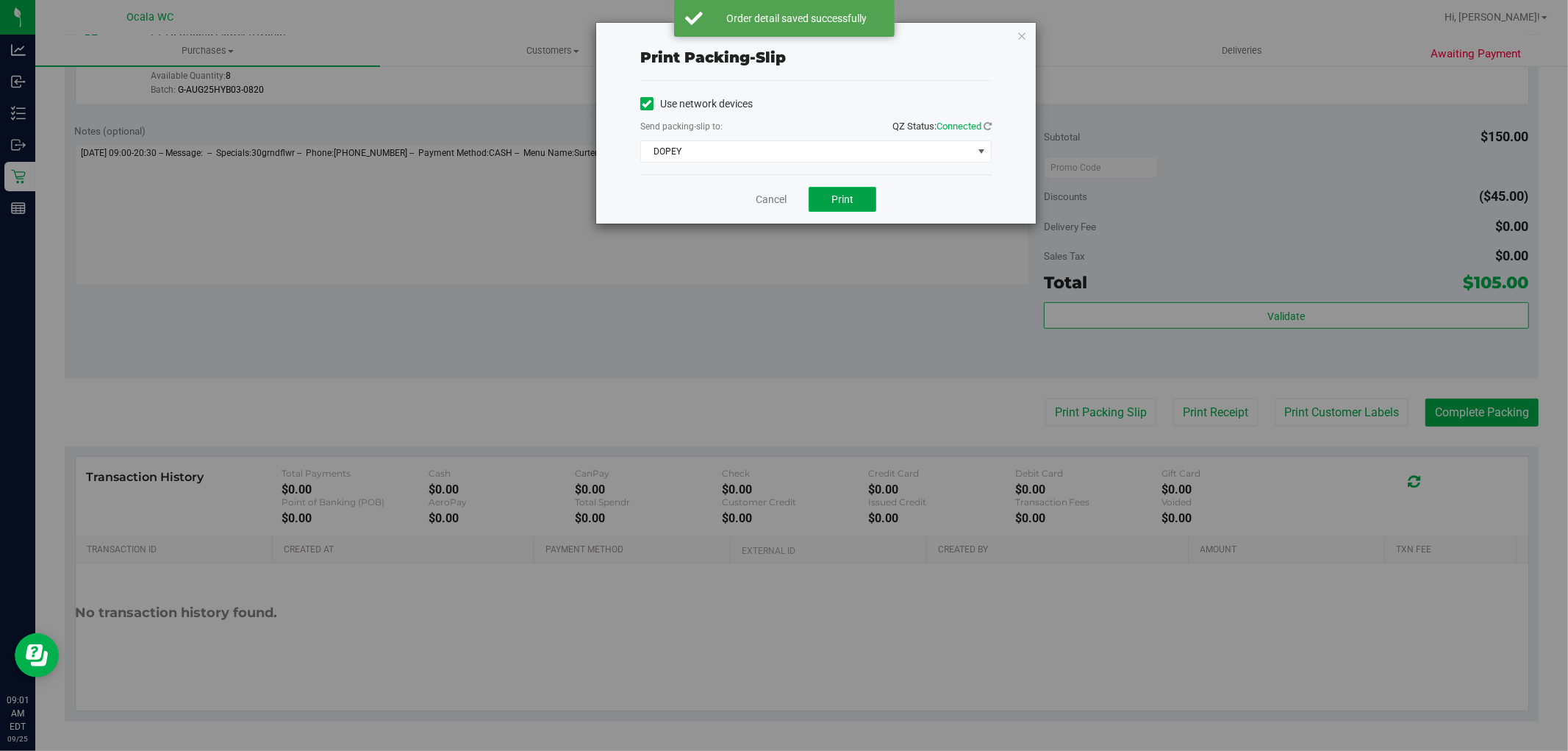
click at [840, 202] on span "Print" at bounding box center [843, 199] width 22 height 12
click at [770, 194] on link "Cancel" at bounding box center [772, 199] width 31 height 15
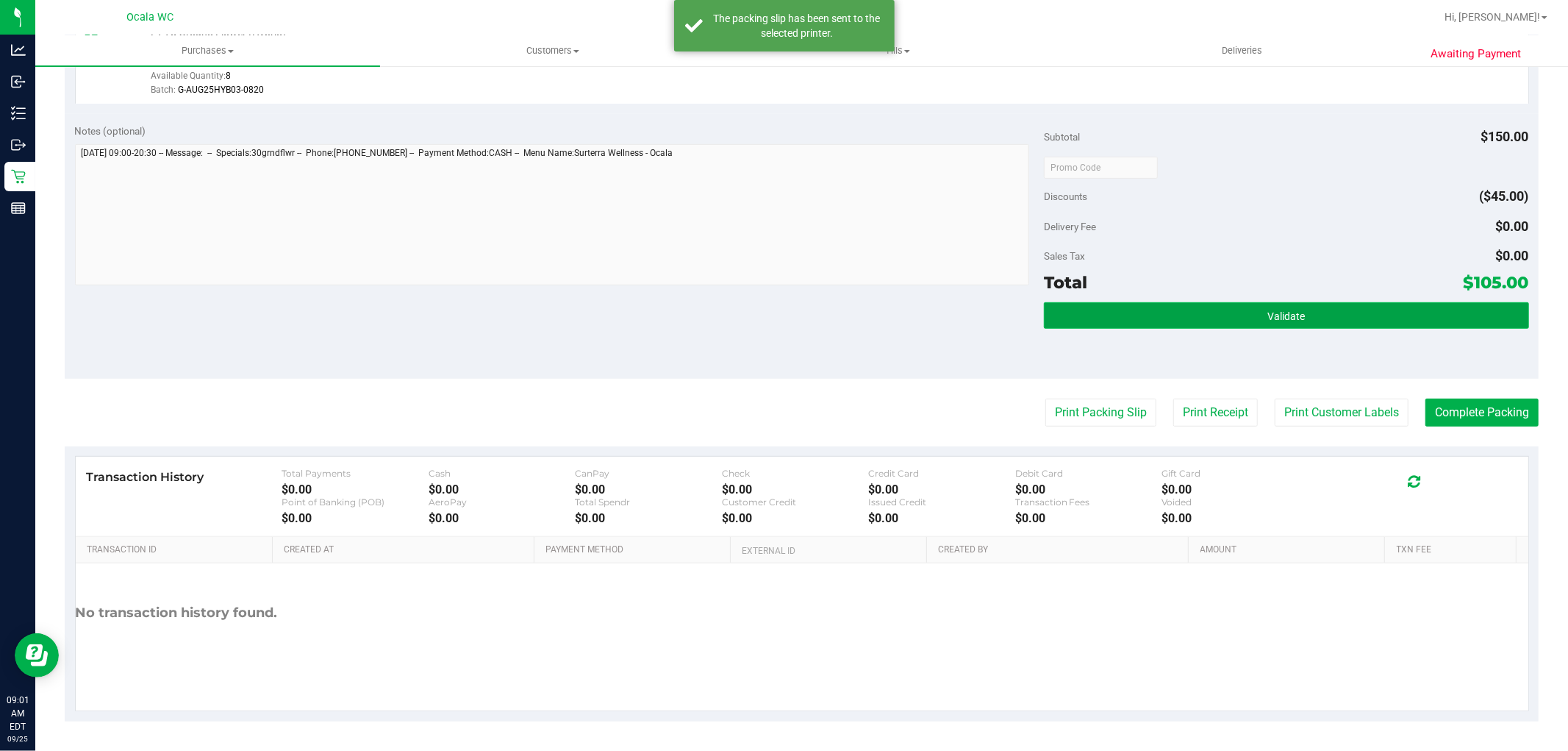
click at [1192, 321] on button "Validate" at bounding box center [1287, 315] width 484 height 27
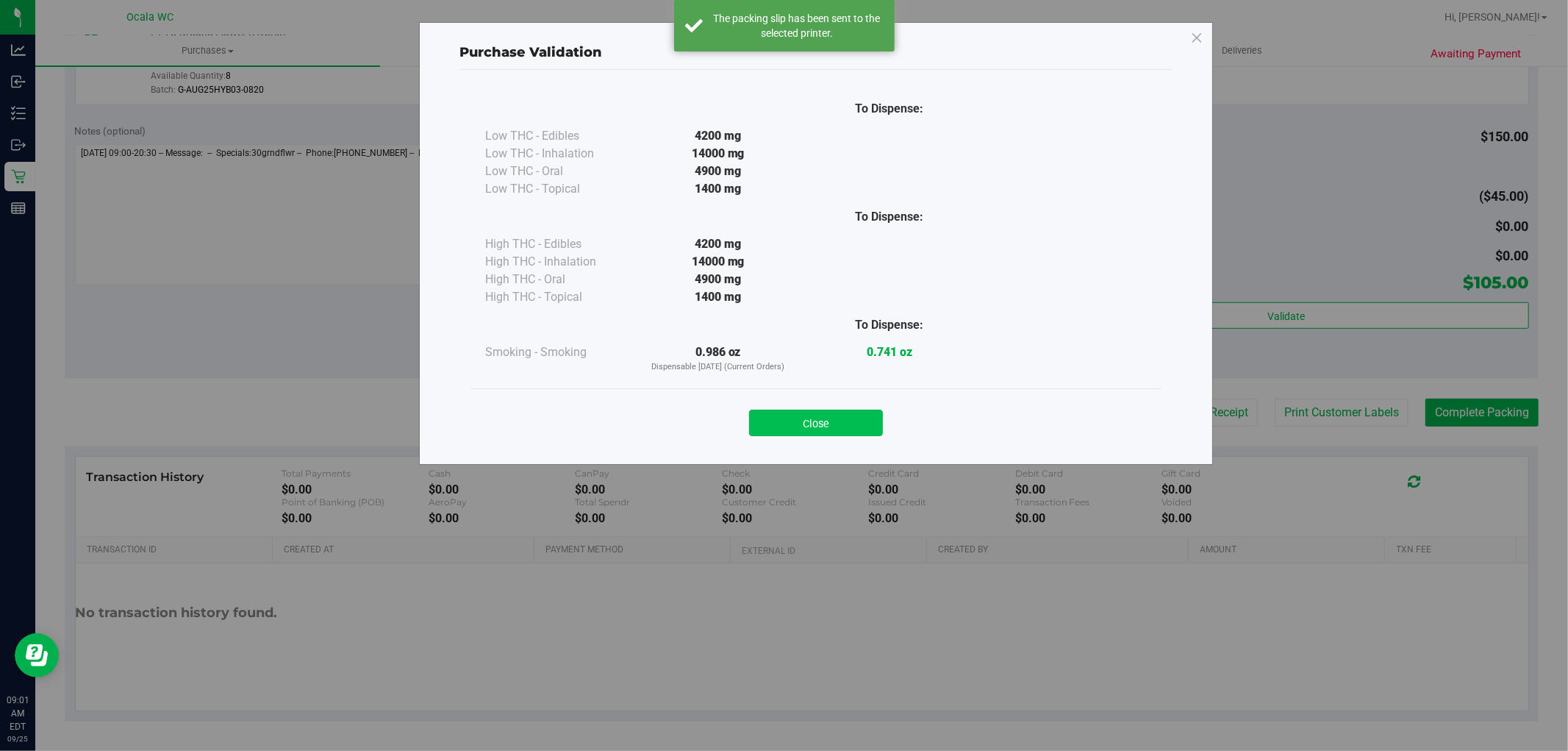
click at [809, 435] on button "Close" at bounding box center [816, 423] width 133 height 27
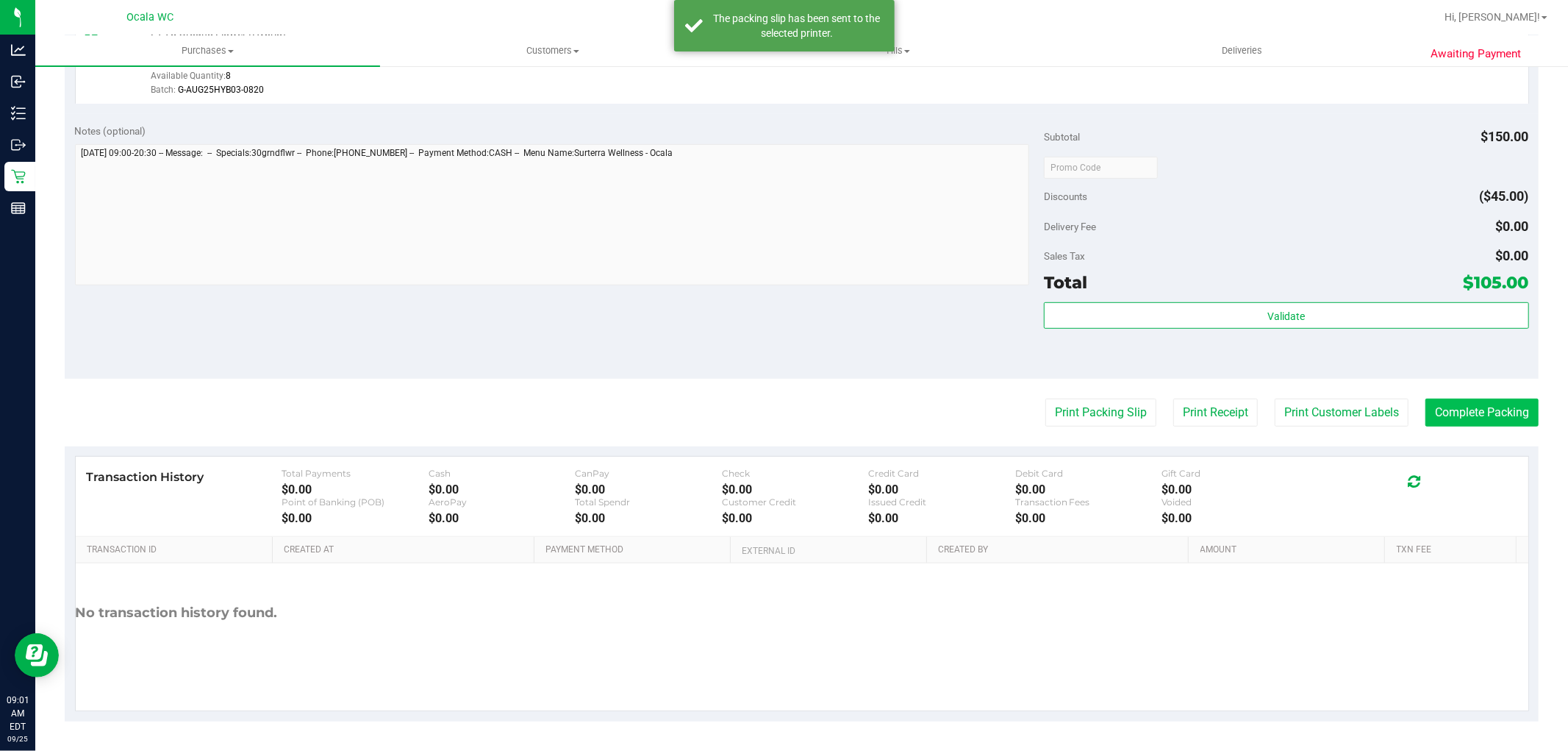
click at [1489, 409] on button "Complete Packing" at bounding box center [1482, 412] width 113 height 28
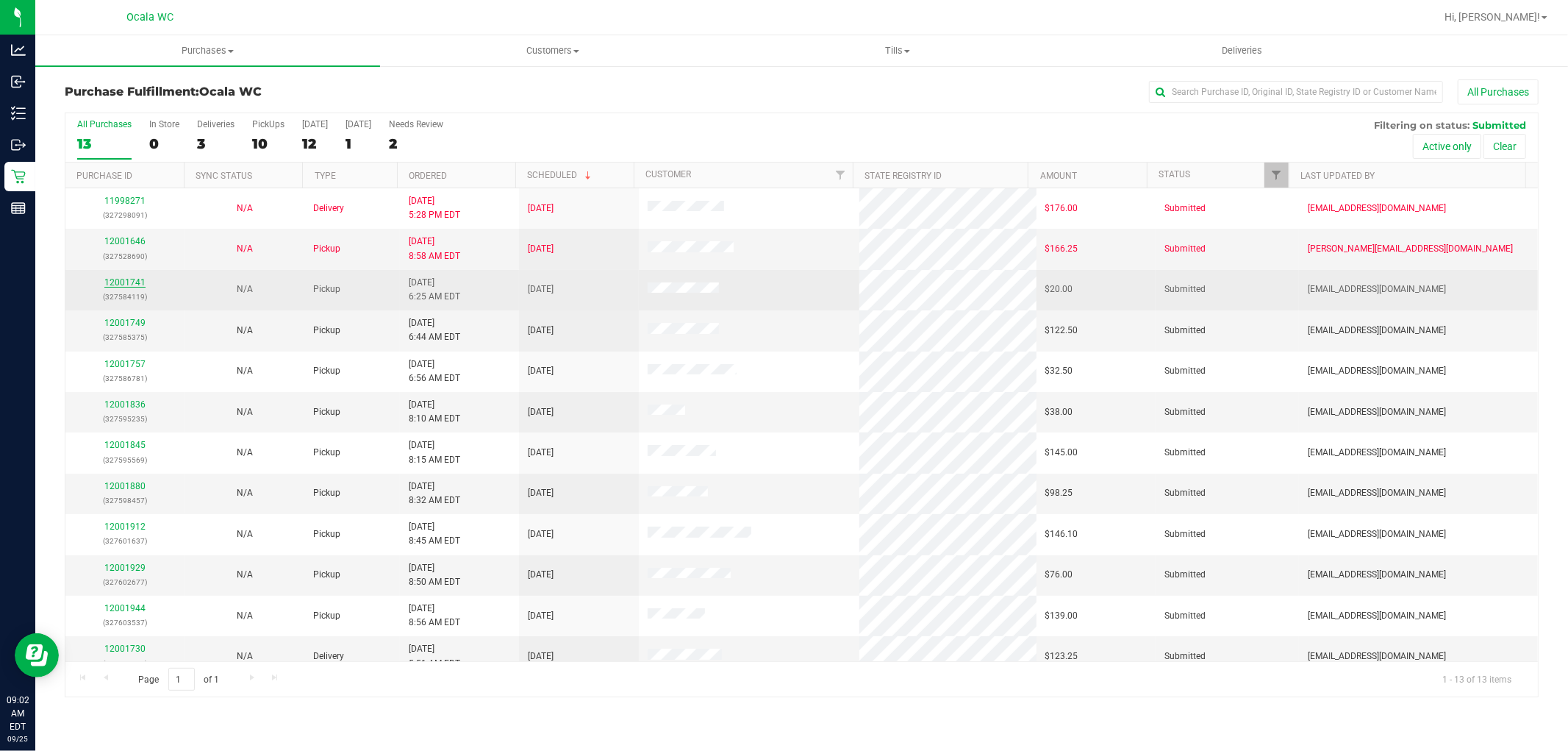
click at [142, 282] on link "12001741" at bounding box center [125, 282] width 41 height 10
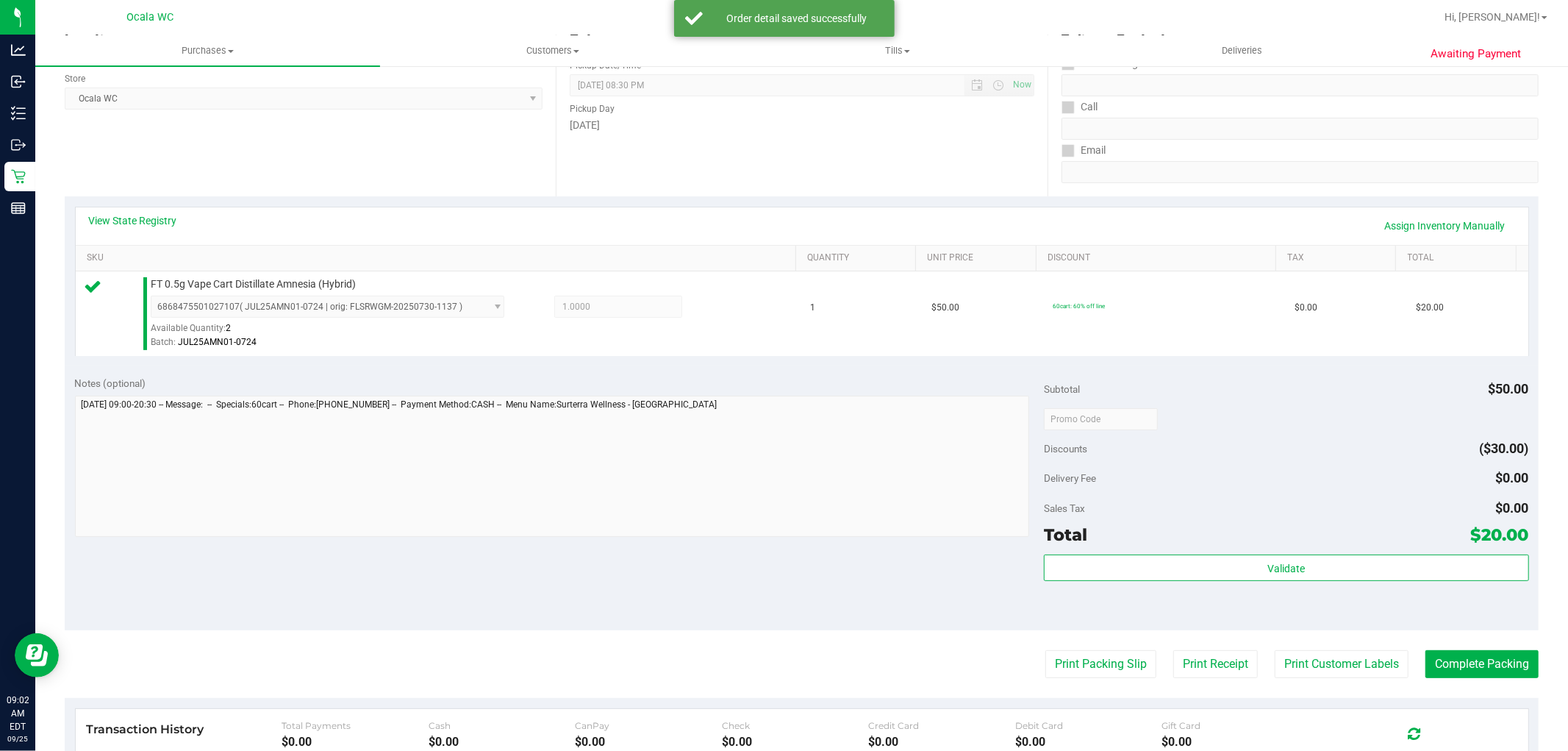
scroll to position [452, 0]
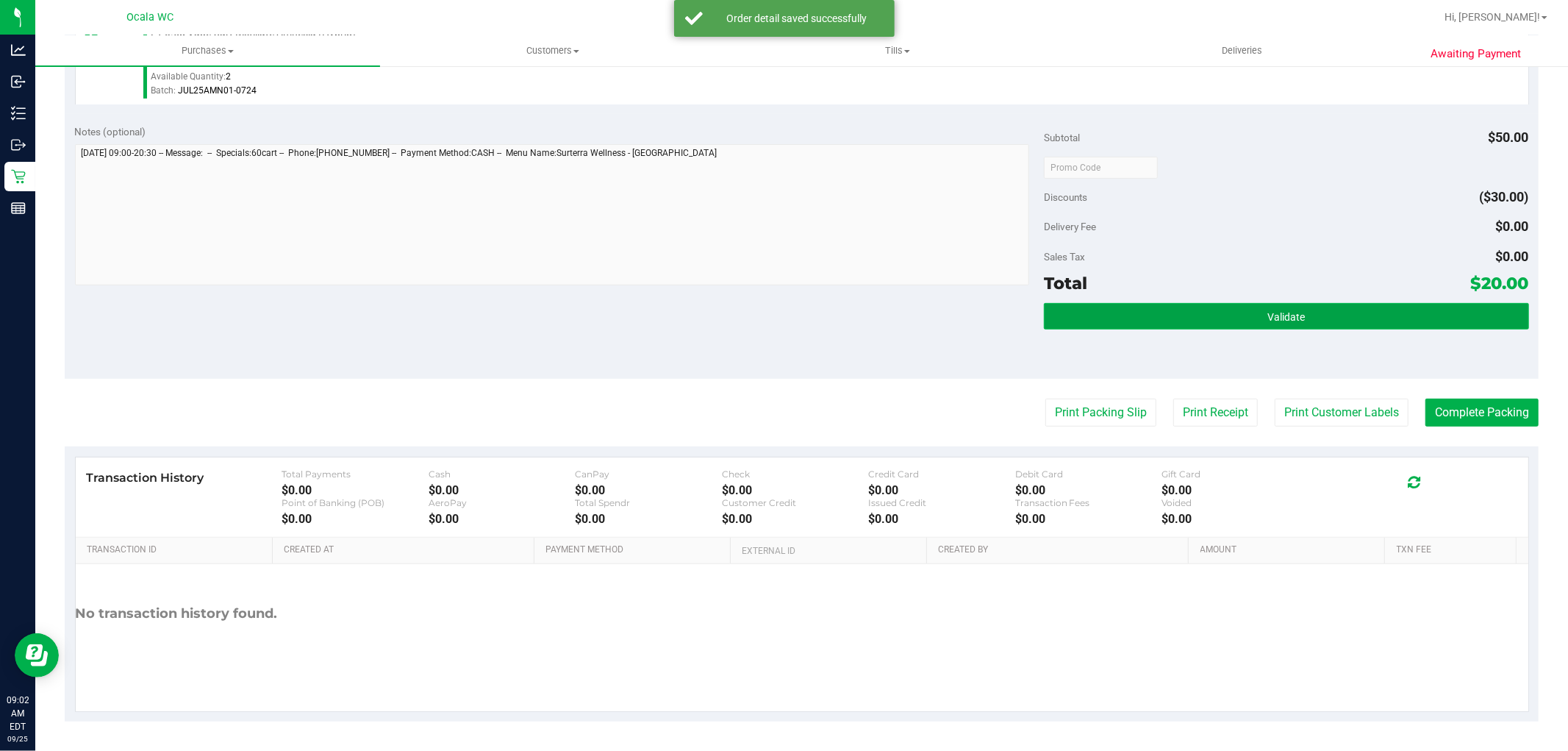
click at [1275, 306] on button "Validate" at bounding box center [1287, 316] width 484 height 27
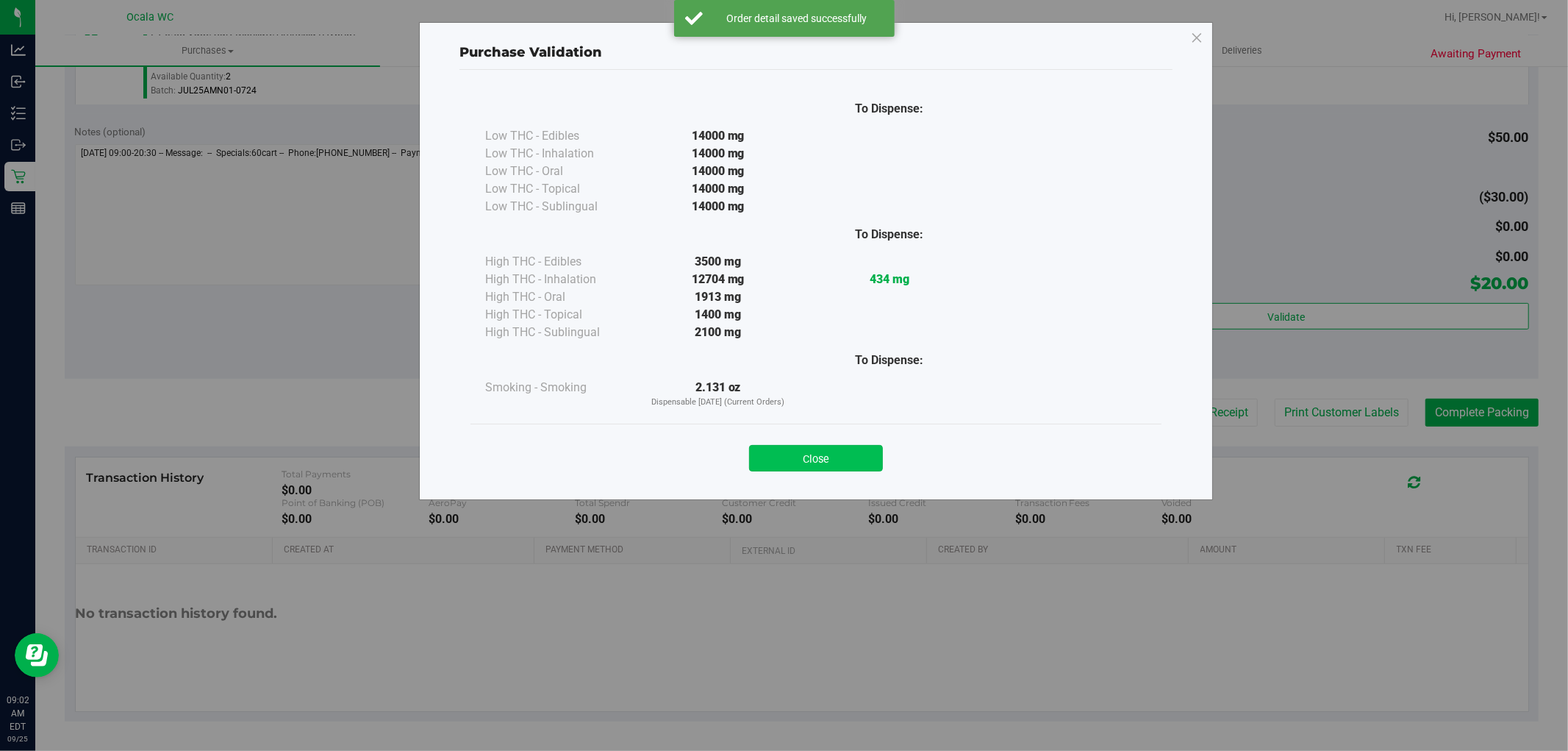
click at [840, 471] on button "Close" at bounding box center [816, 458] width 133 height 27
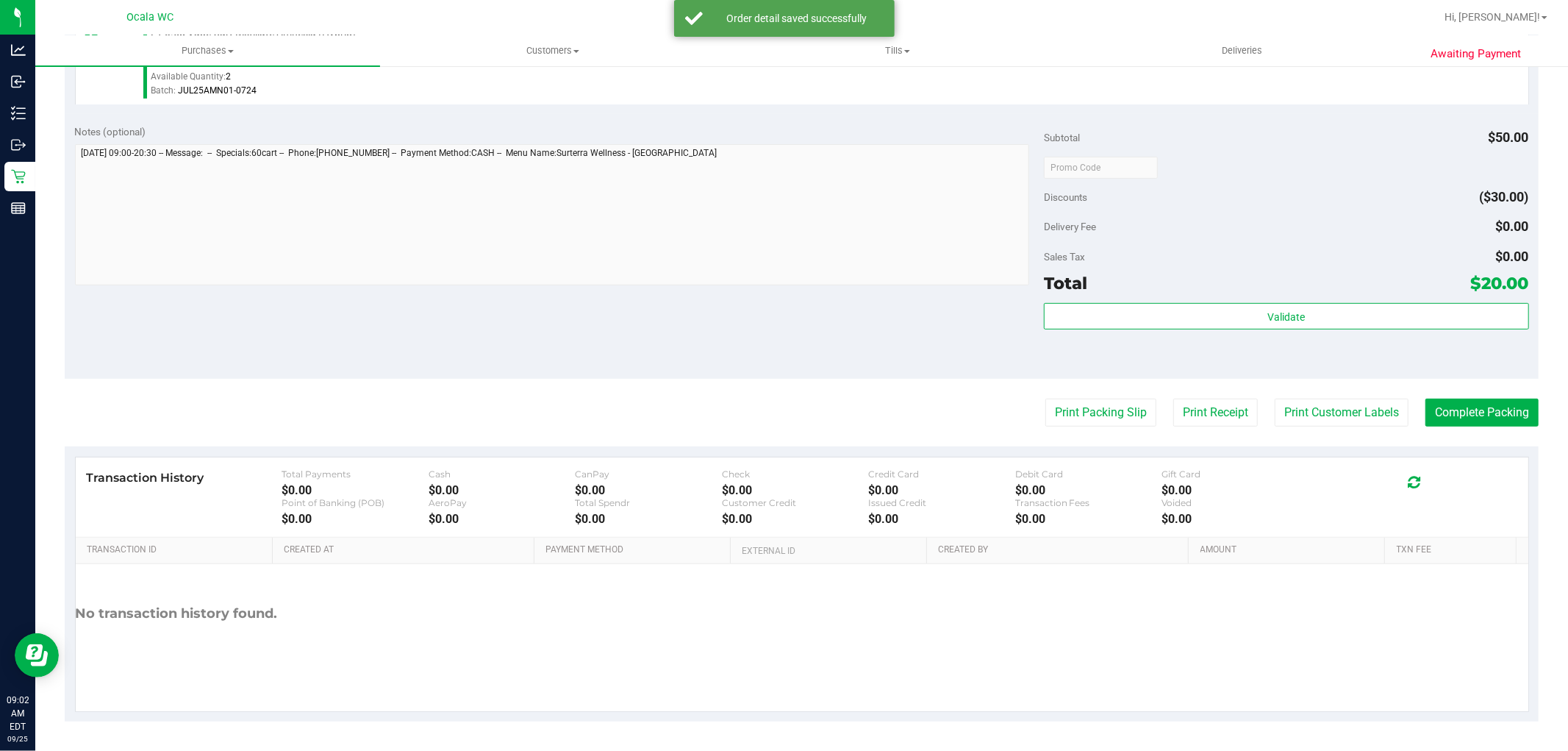
click at [1327, 180] on div "Subtotal $50.00 Discounts ($30.00) Delivery Fee $0.00 Sales Tax $0.00 Total $20…" at bounding box center [1287, 246] width 484 height 245
click at [1100, 422] on button "Print Packing Slip" at bounding box center [1101, 412] width 111 height 28
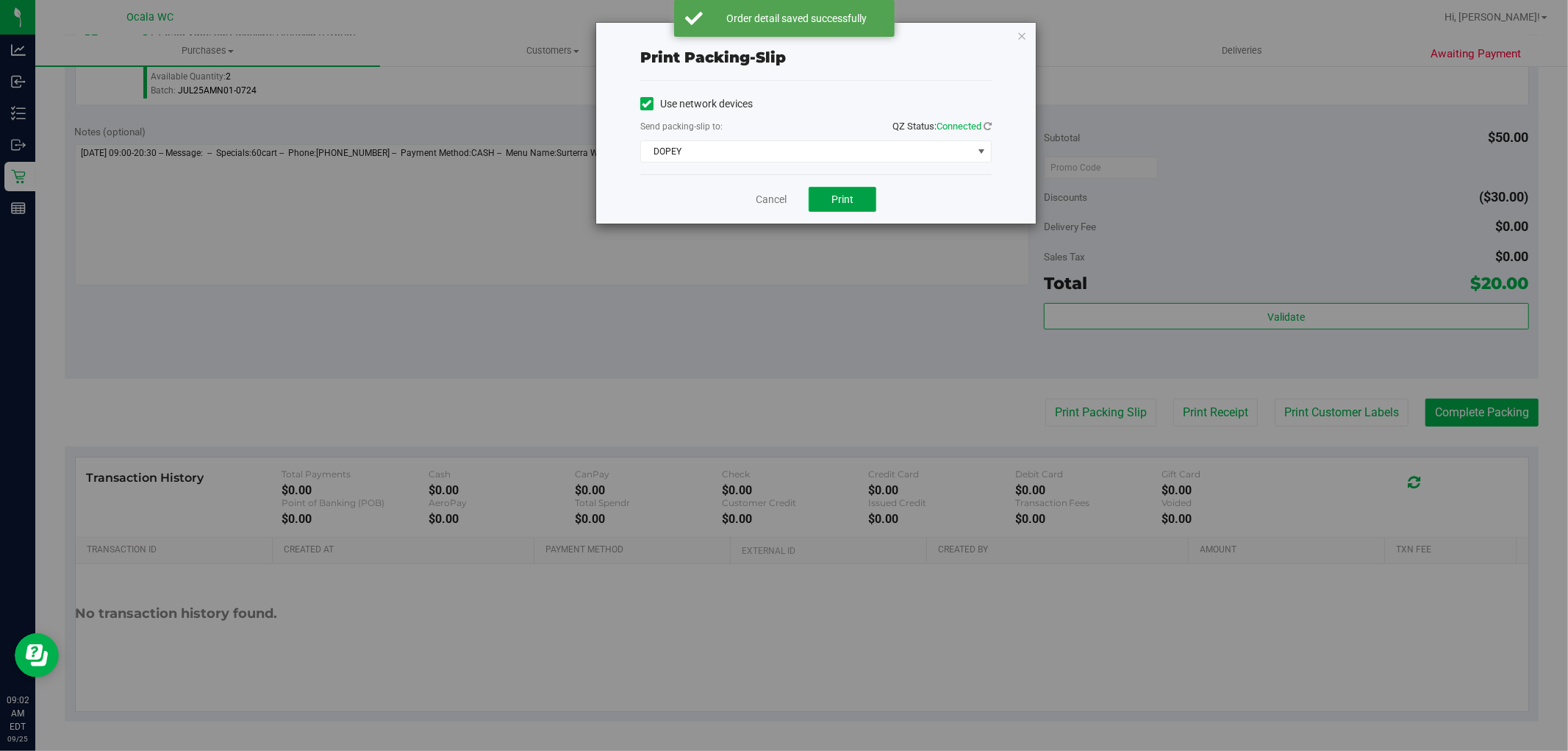
click at [849, 202] on span "Print" at bounding box center [843, 199] width 22 height 12
click at [770, 199] on link "Cancel" at bounding box center [772, 199] width 31 height 15
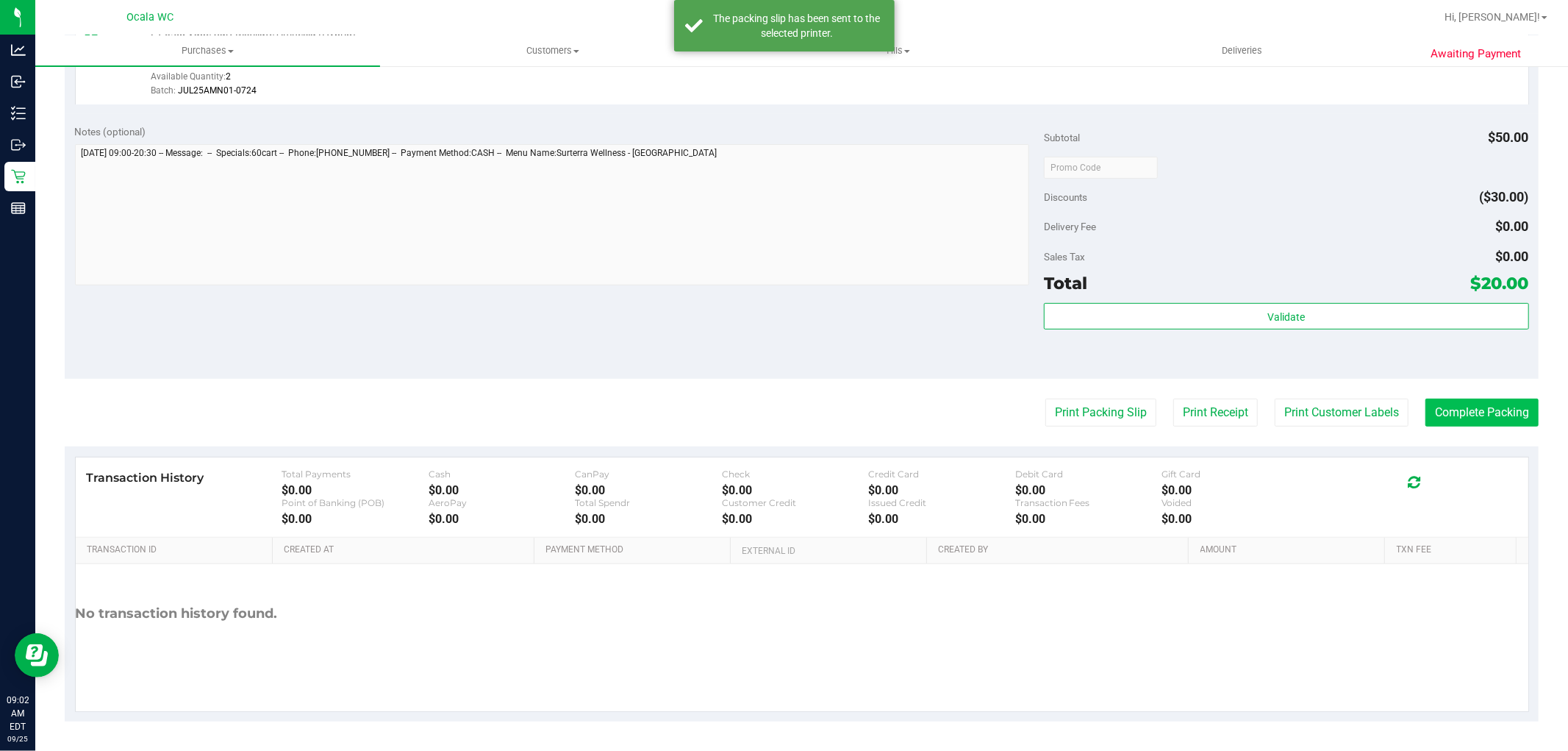
click at [1473, 421] on button "Complete Packing" at bounding box center [1482, 412] width 113 height 28
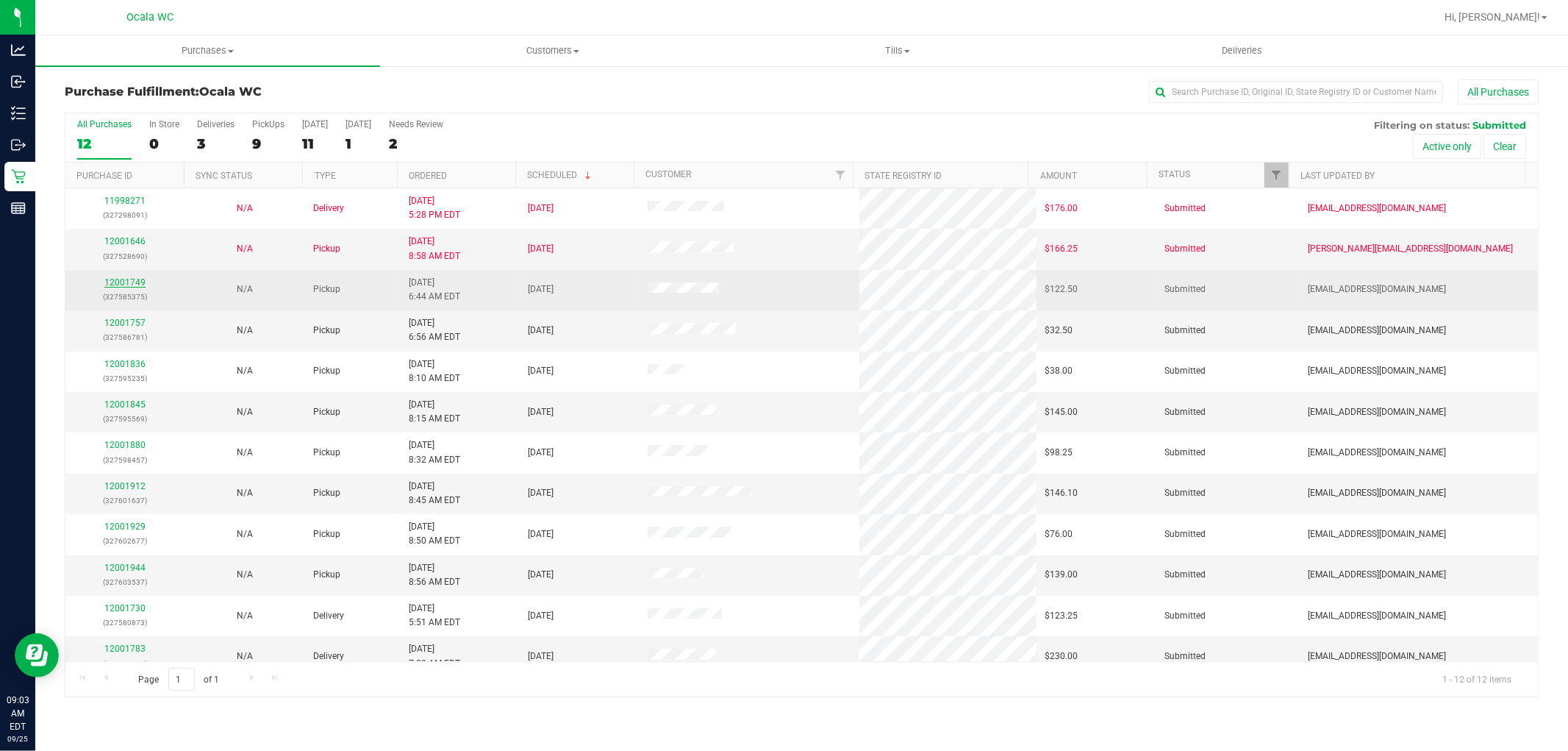
click at [128, 284] on link "12001749" at bounding box center [125, 282] width 41 height 10
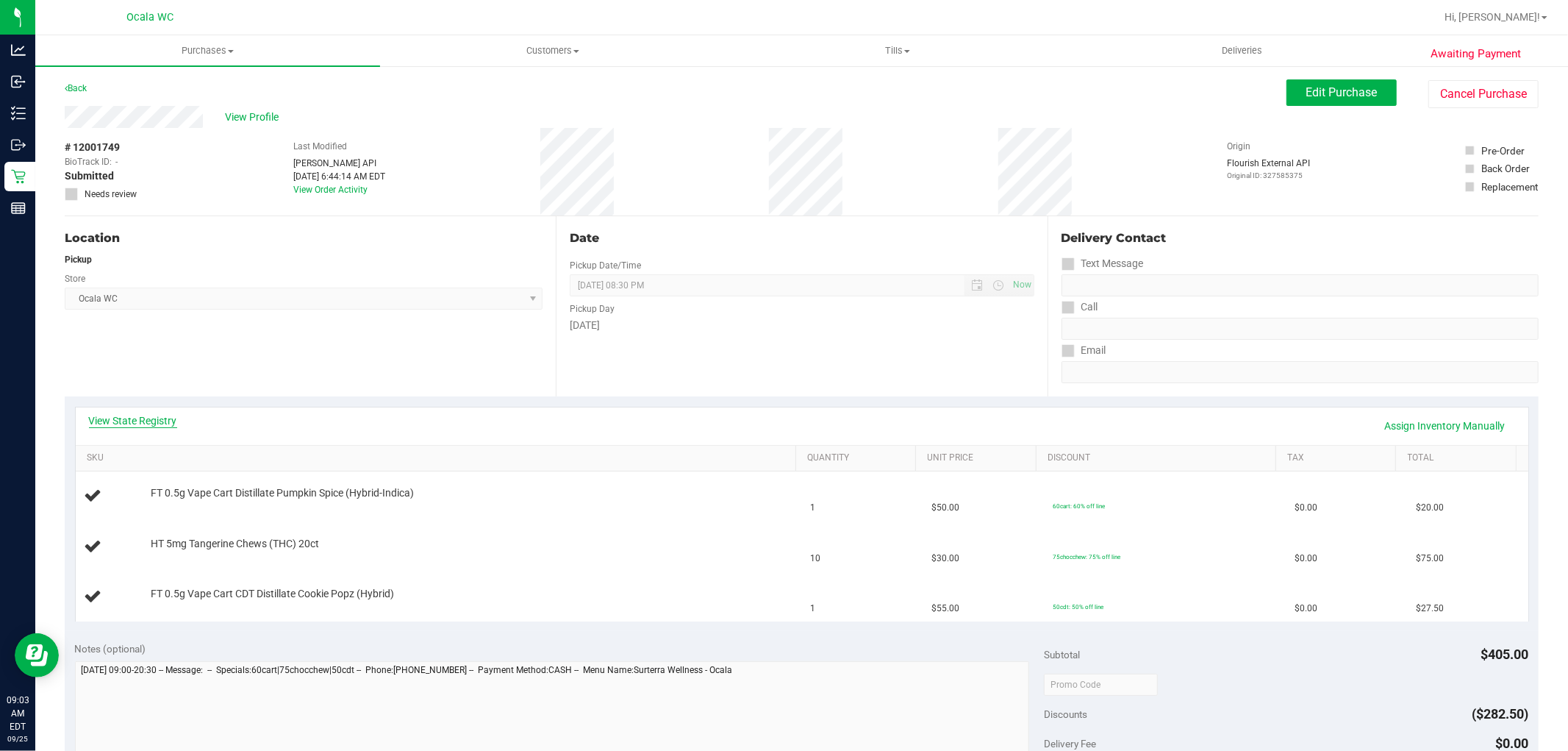
click at [143, 424] on link "View State Registry" at bounding box center [133, 420] width 88 height 15
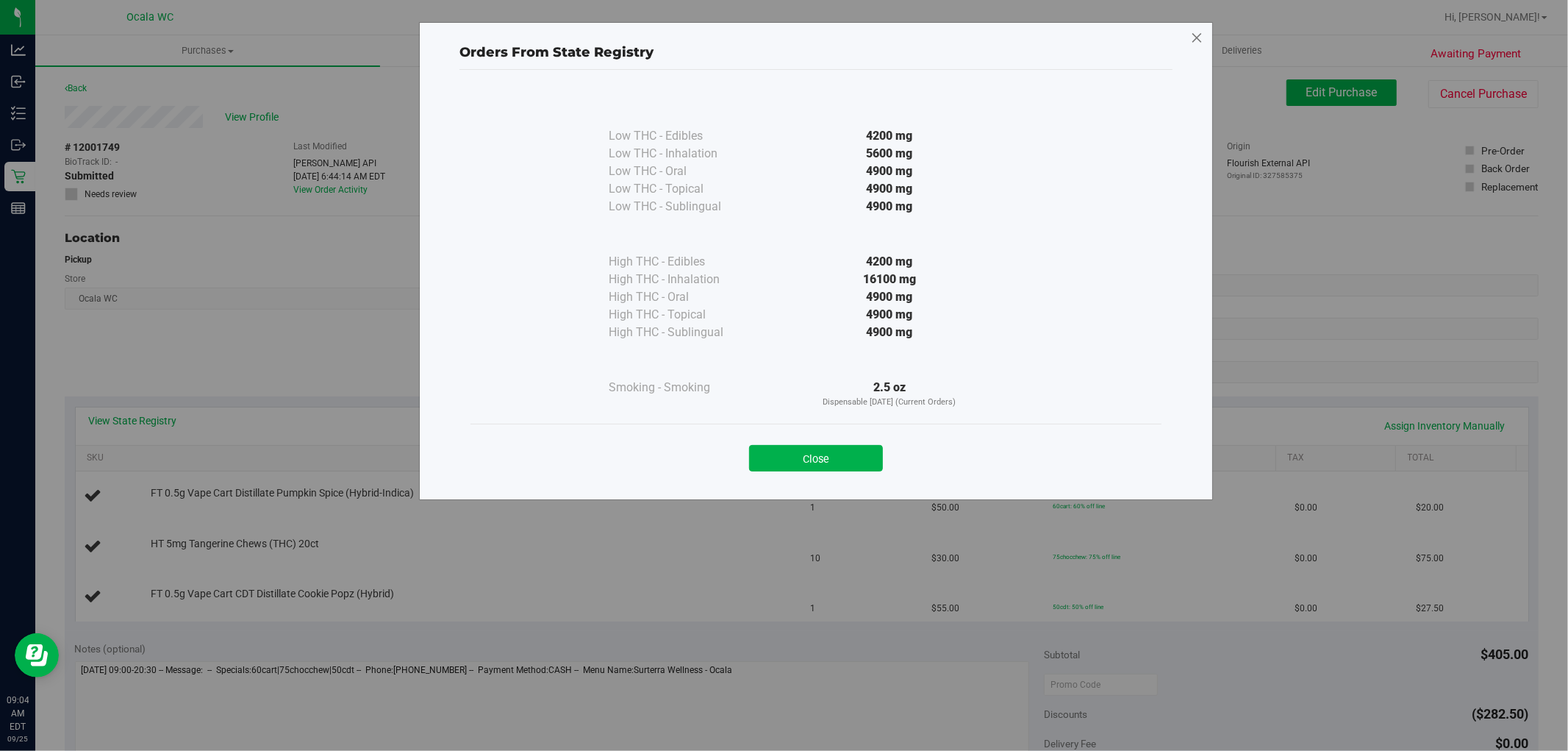
click at [1201, 38] on icon at bounding box center [1197, 38] width 13 height 24
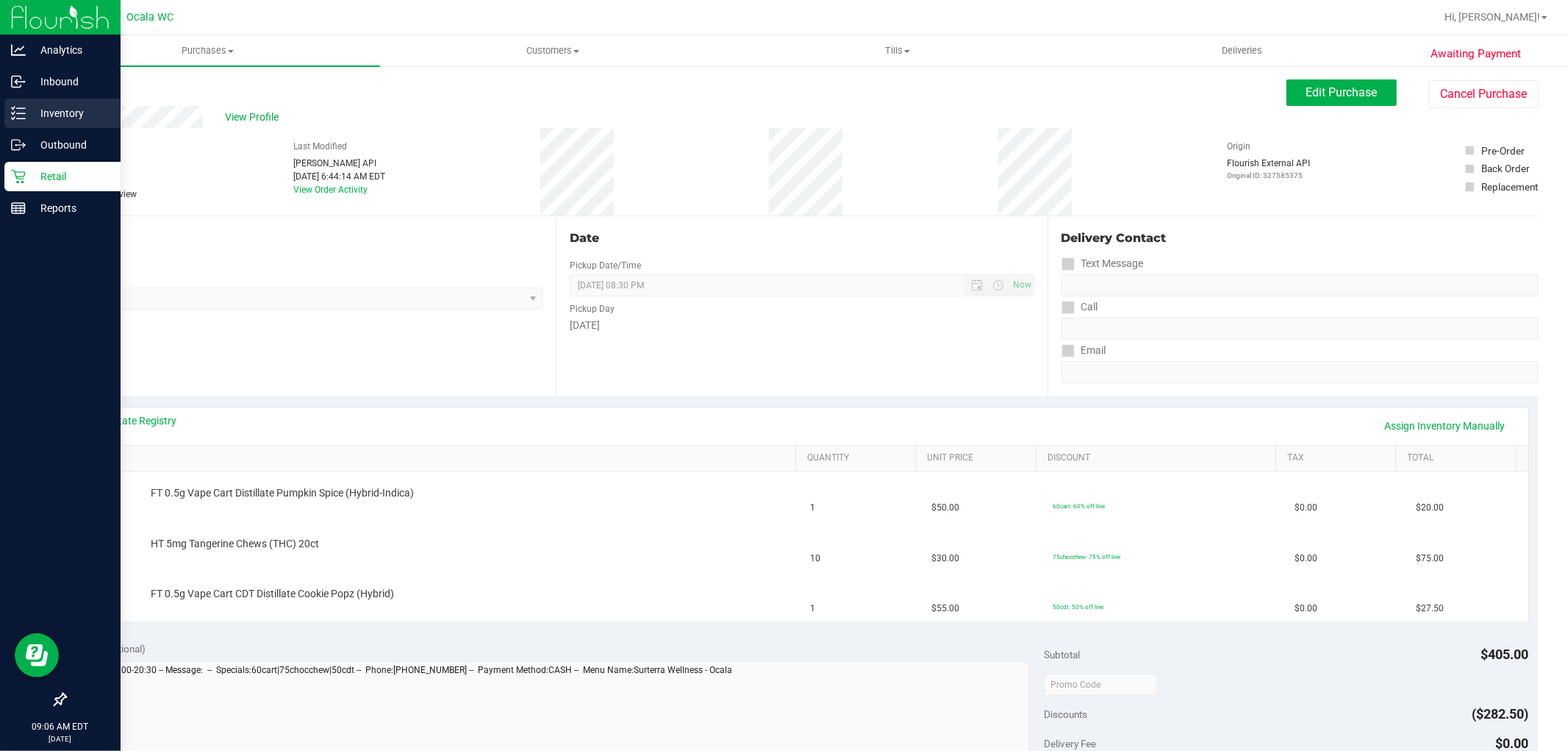
click at [30, 120] on p "Inventory" at bounding box center [69, 113] width 88 height 18
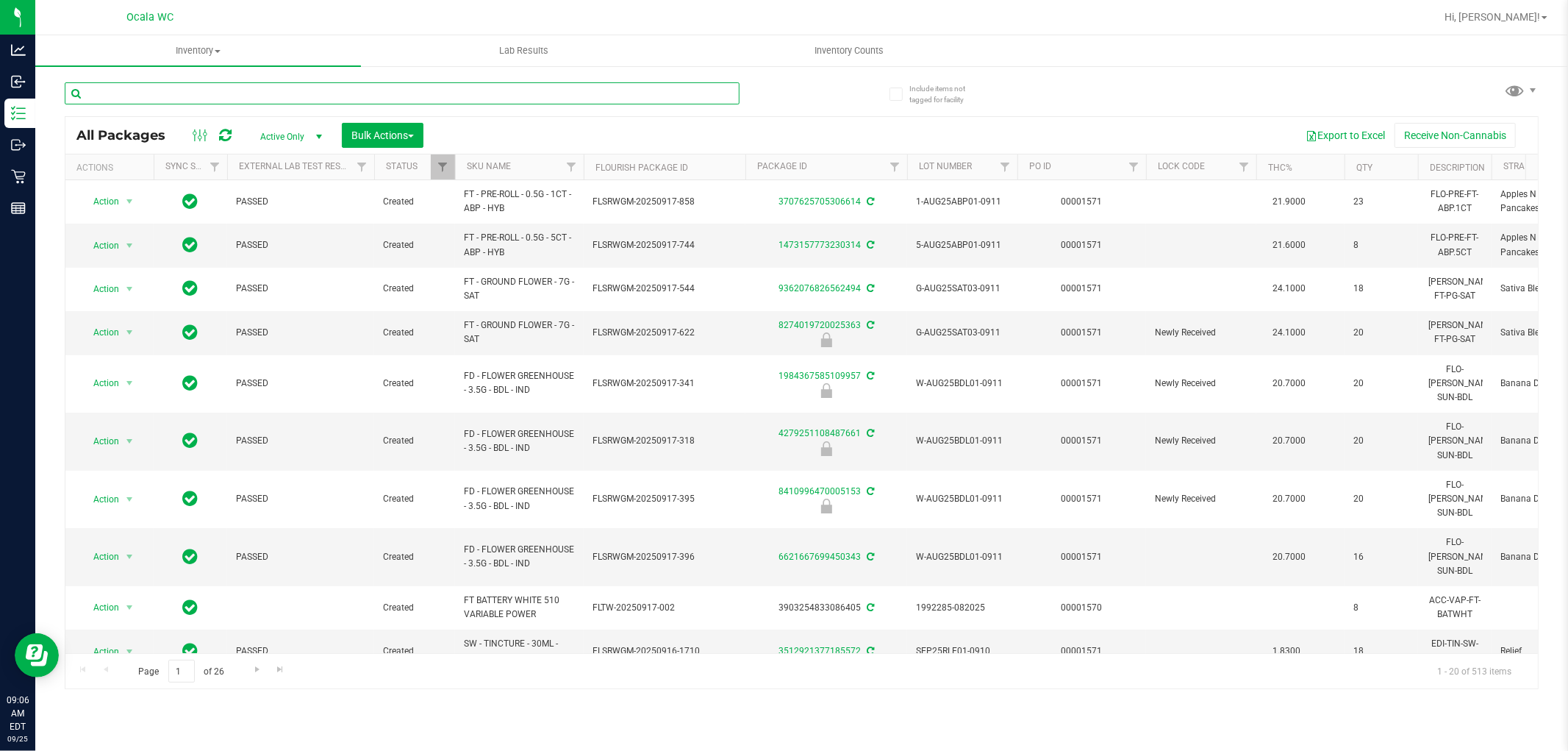
click at [194, 92] on input "text" at bounding box center [402, 93] width 675 height 22
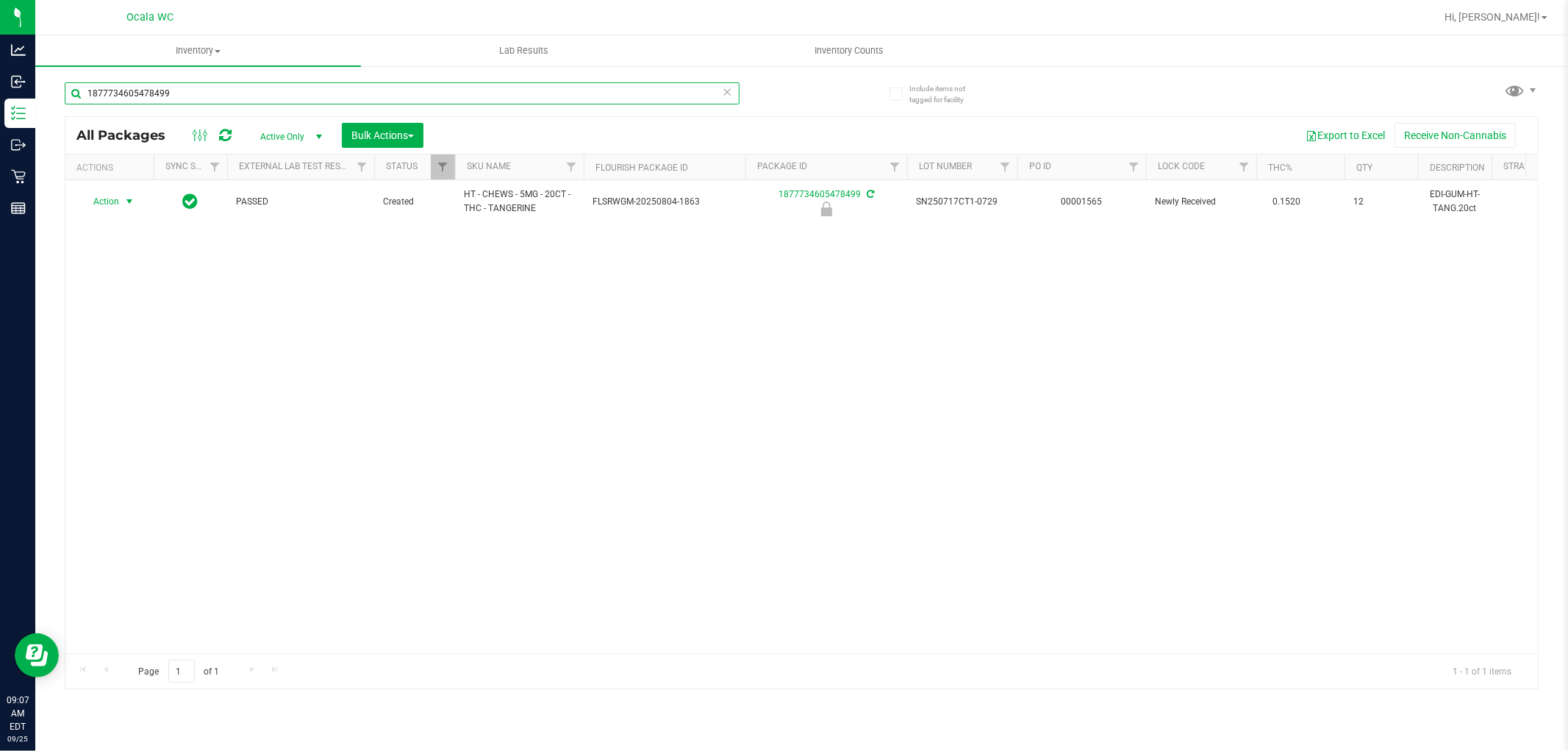
type input "1877734605478499"
click at [546, 427] on div "Action Action Edit attributes Global inventory Locate package Package audit log…" at bounding box center [802, 417] width 1473 height 473
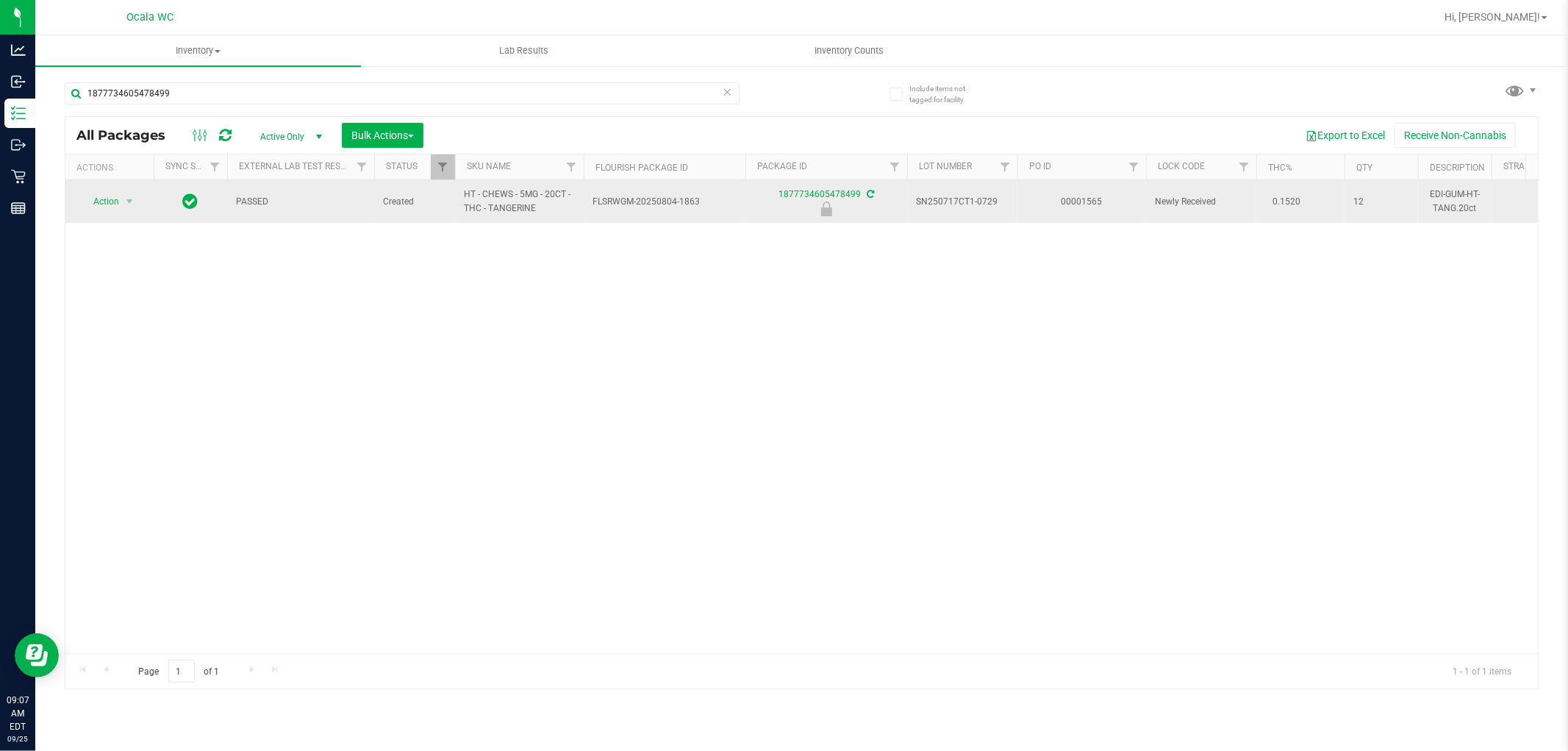
click at [106, 202] on span "Action" at bounding box center [100, 201] width 39 height 21
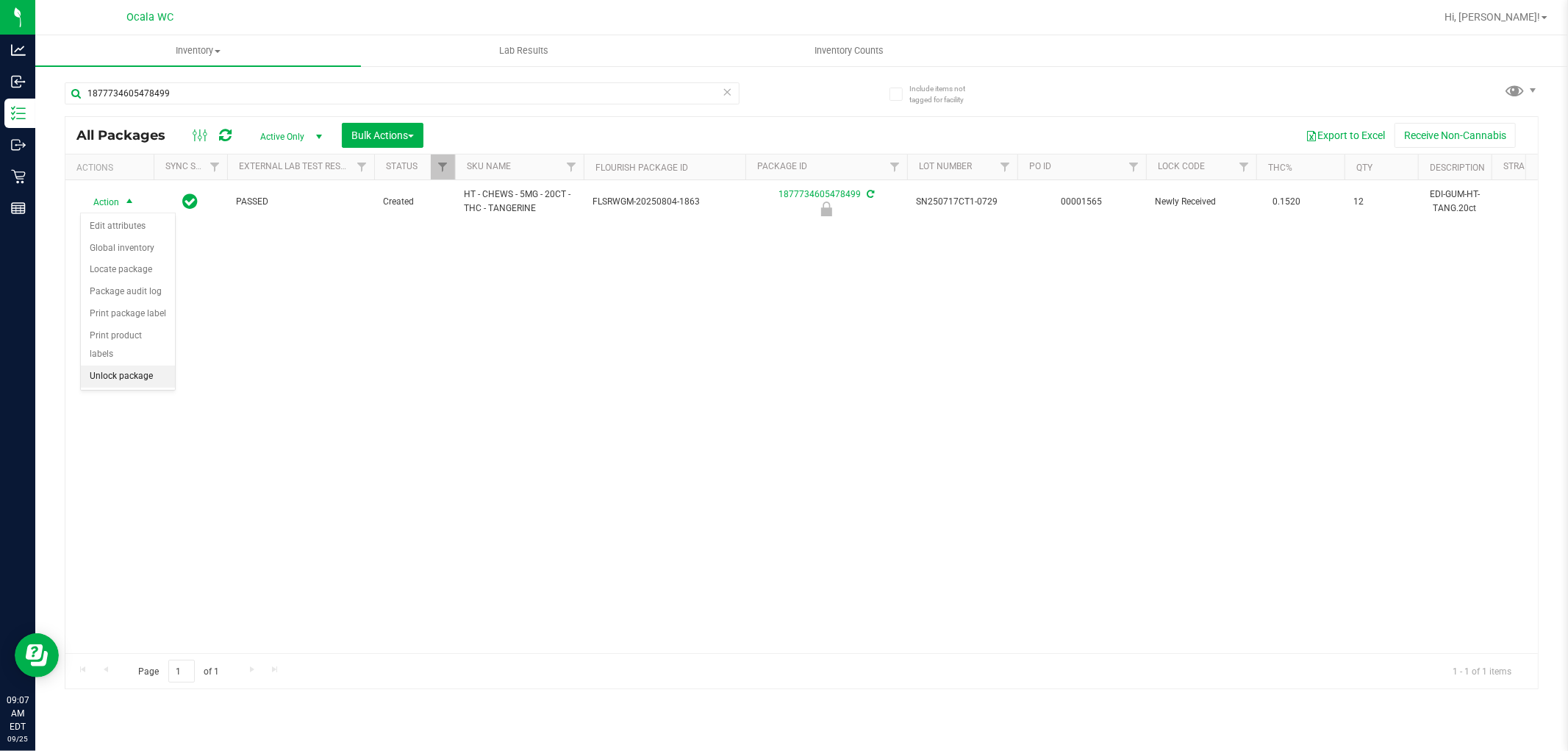
click at [119, 377] on li "Unlock package" at bounding box center [128, 376] width 94 height 22
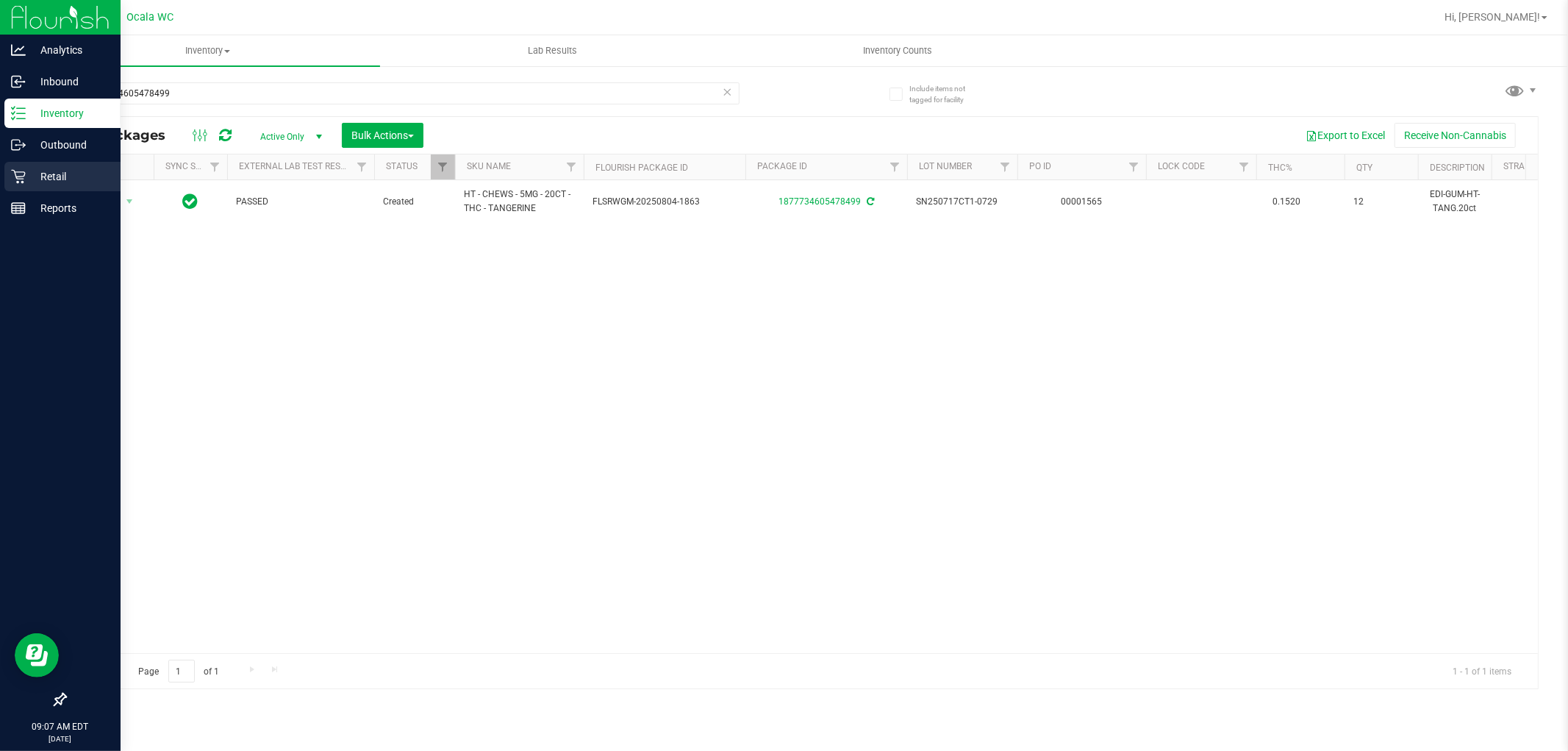
click at [9, 179] on div "Retail" at bounding box center [62, 176] width 116 height 29
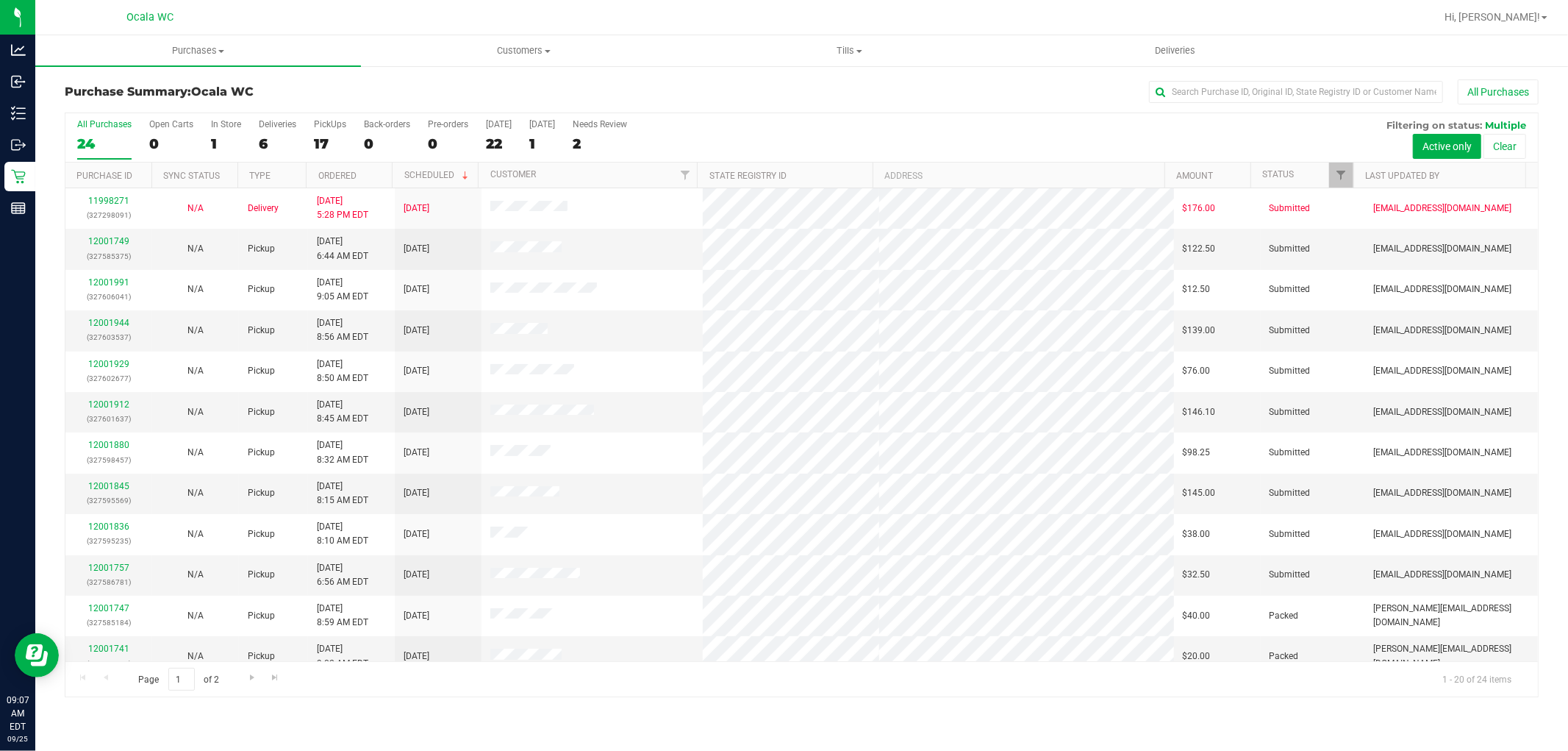
click at [756, 94] on div "All Purchases" at bounding box center [1047, 92] width 983 height 25
click at [99, 244] on link "12001749" at bounding box center [109, 241] width 41 height 10
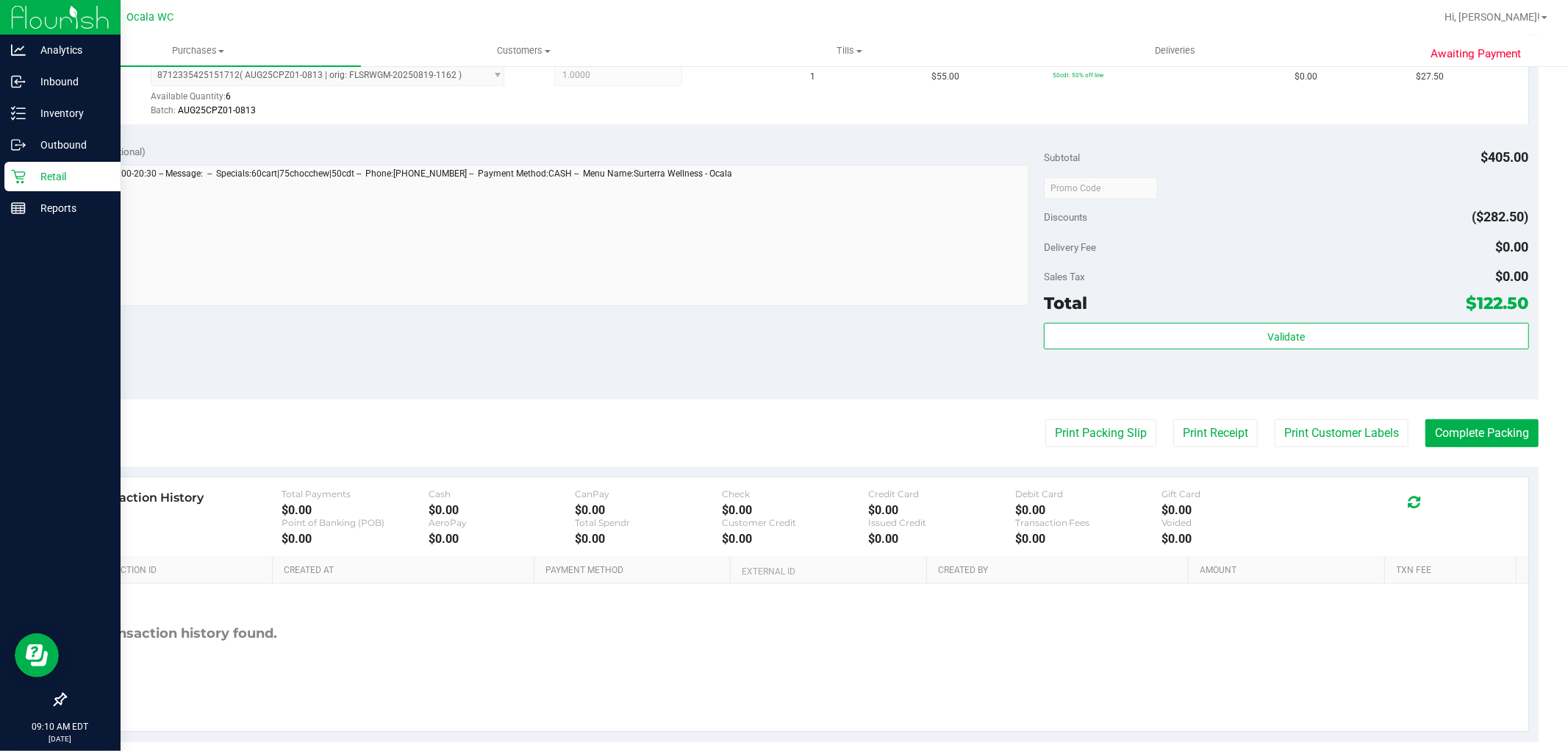
scroll to position [623, 0]
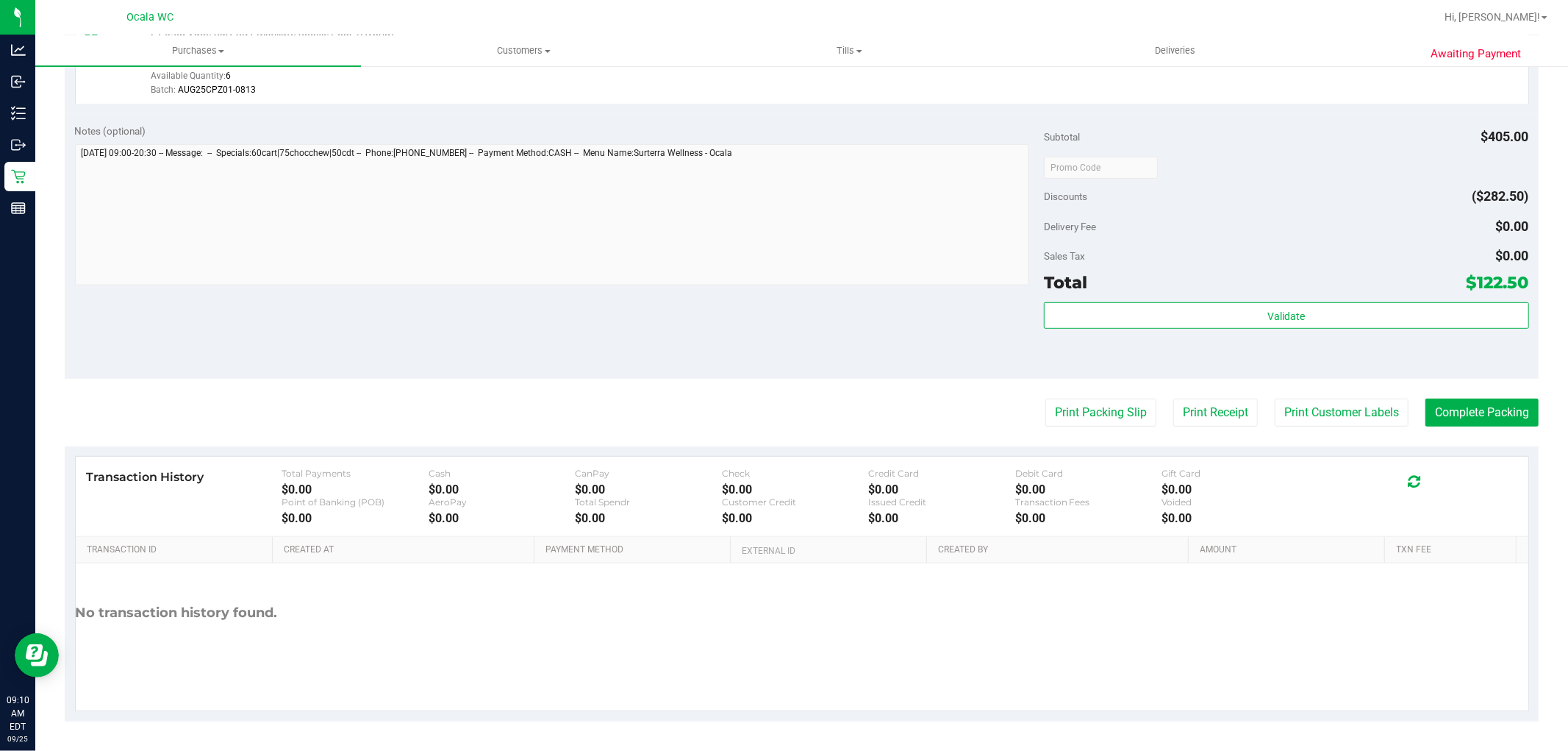
click at [1400, 210] on div "Subtotal $405.00 Discounts ($282.50) Delivery Fee $0.00 Sales Tax $0.00 Total $…" at bounding box center [1287, 245] width 484 height 245
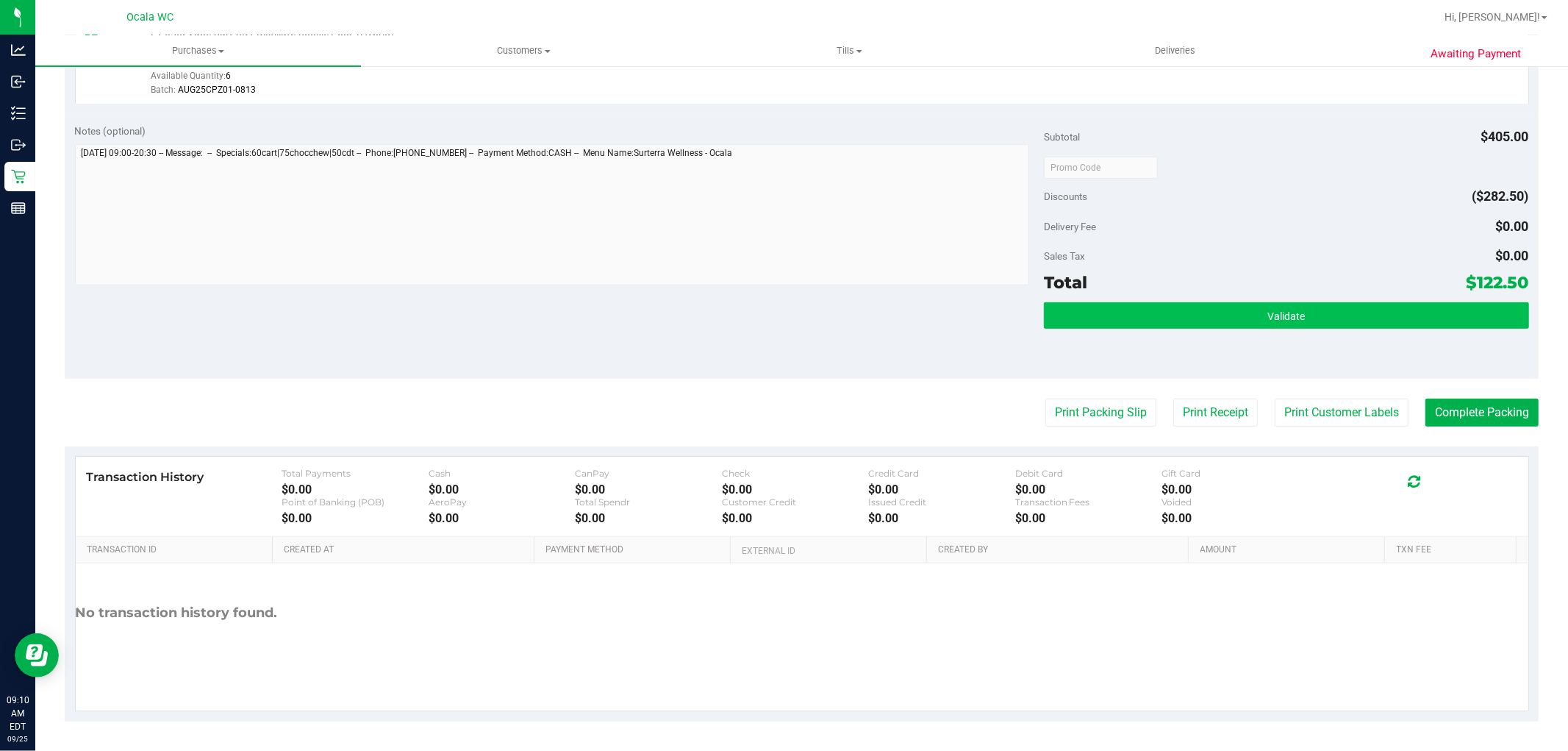
click at [1259, 322] on button "Validate" at bounding box center [1287, 315] width 484 height 27
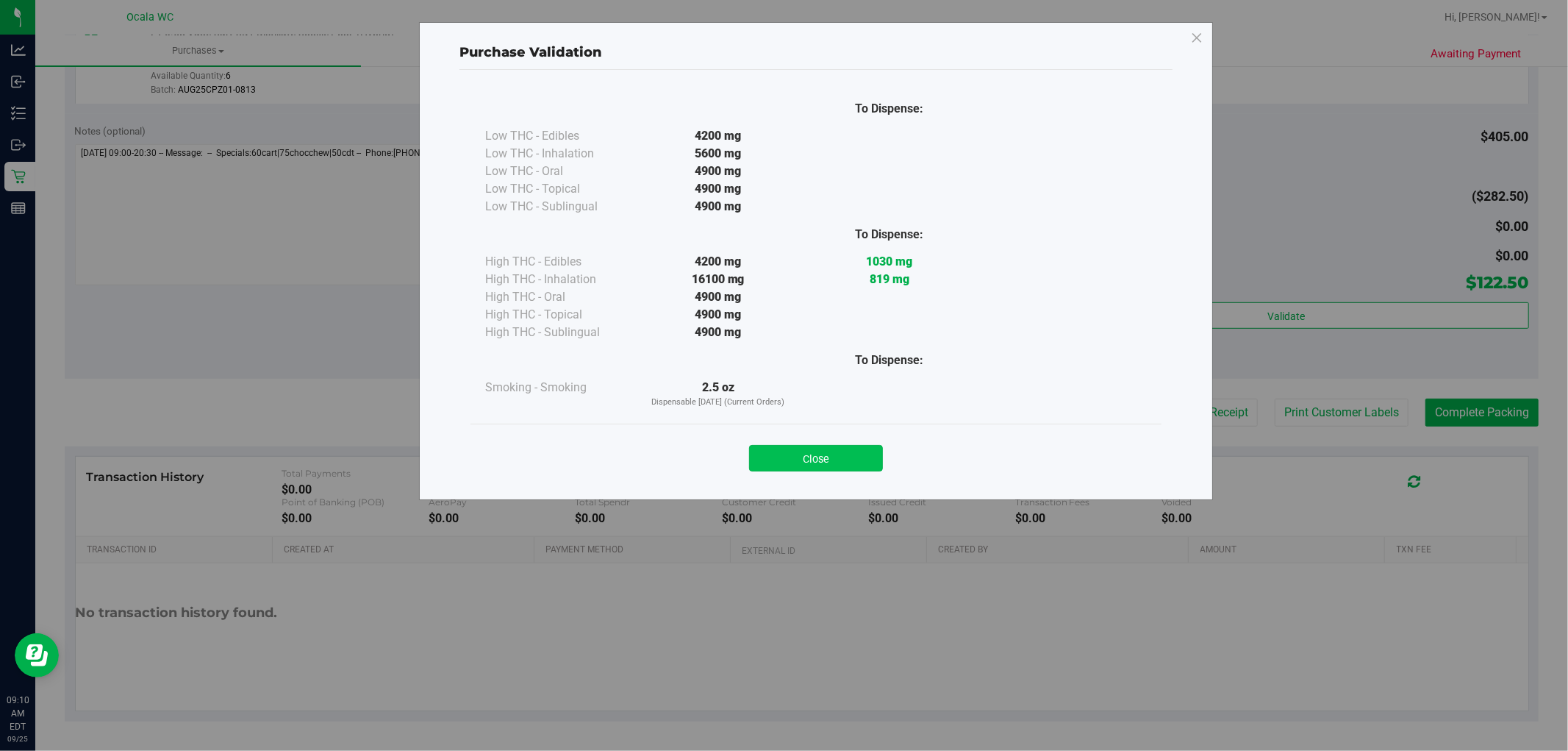
click at [840, 456] on button "Close" at bounding box center [816, 458] width 133 height 27
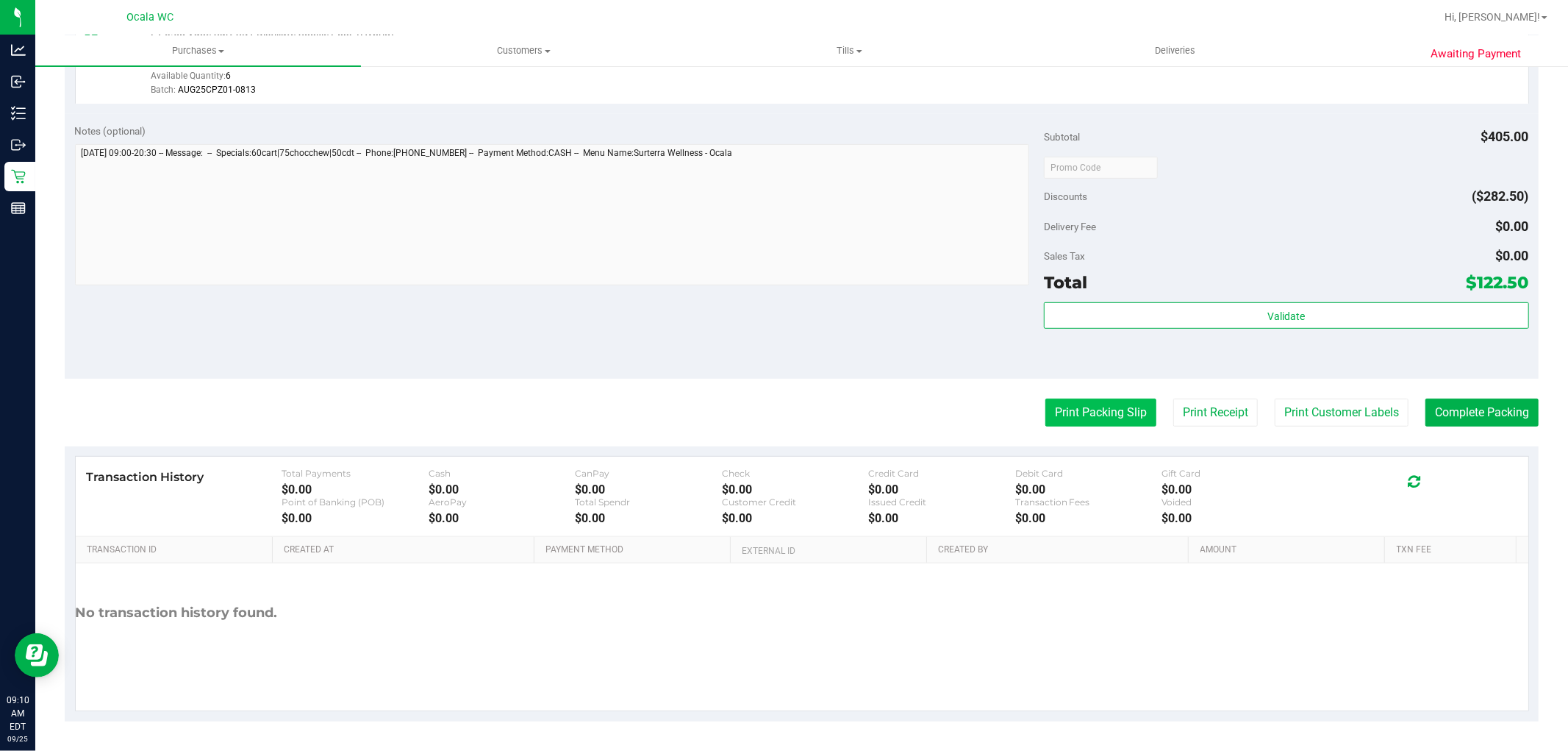
click at [1093, 413] on button "Print Packing Slip" at bounding box center [1101, 412] width 111 height 28
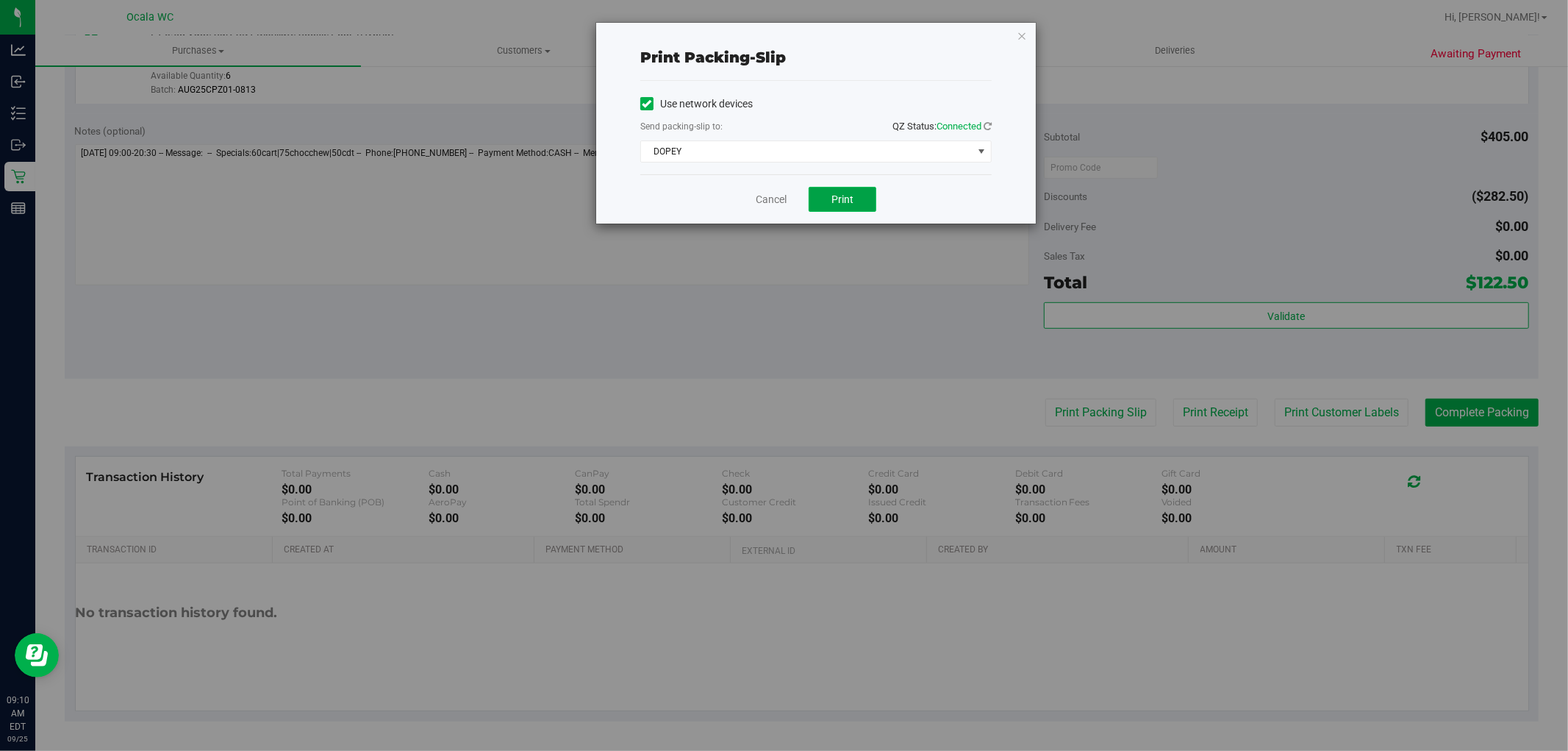
click at [841, 202] on span "Print" at bounding box center [843, 199] width 22 height 12
click at [766, 192] on link "Cancel" at bounding box center [772, 199] width 31 height 15
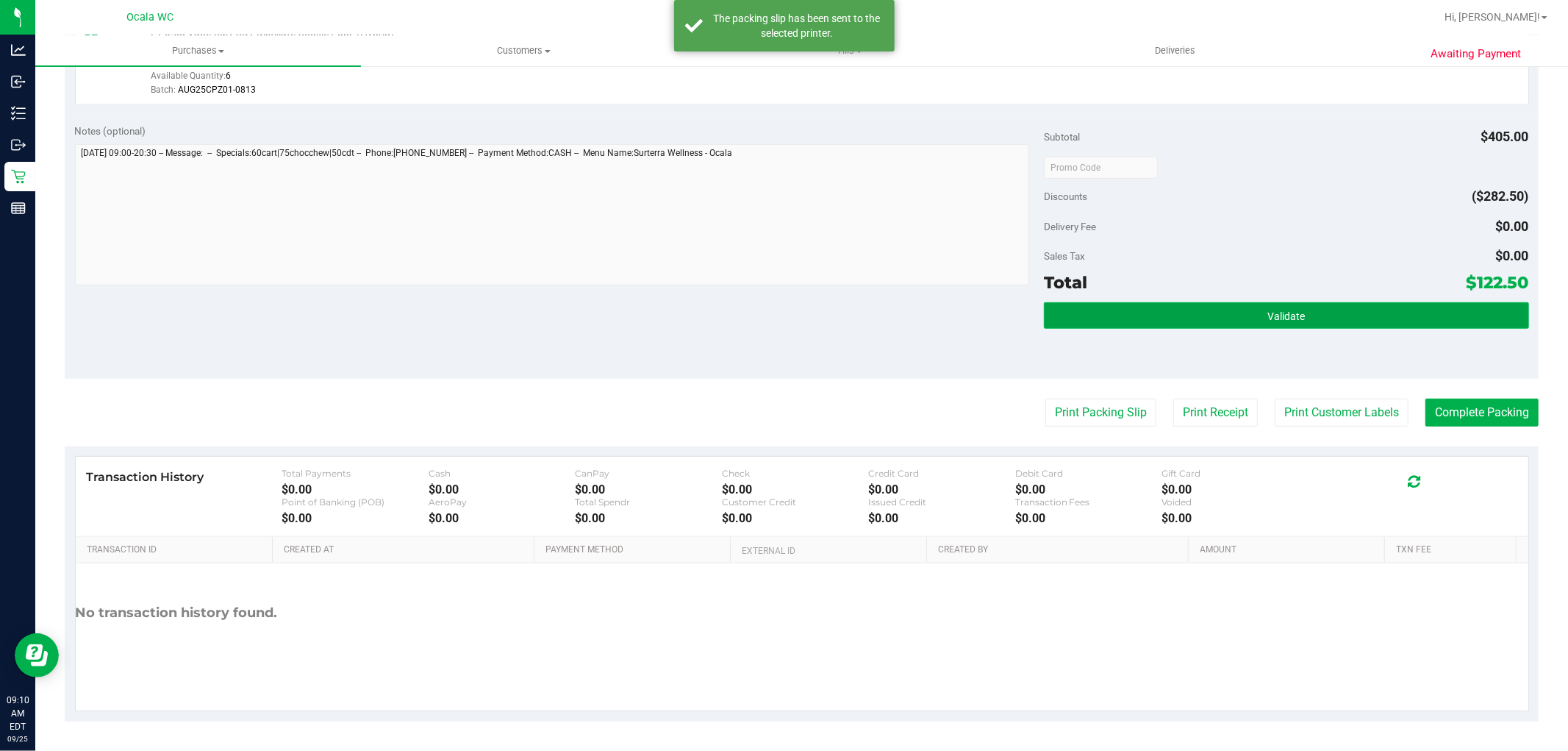
click at [1144, 321] on button "Validate" at bounding box center [1287, 315] width 484 height 27
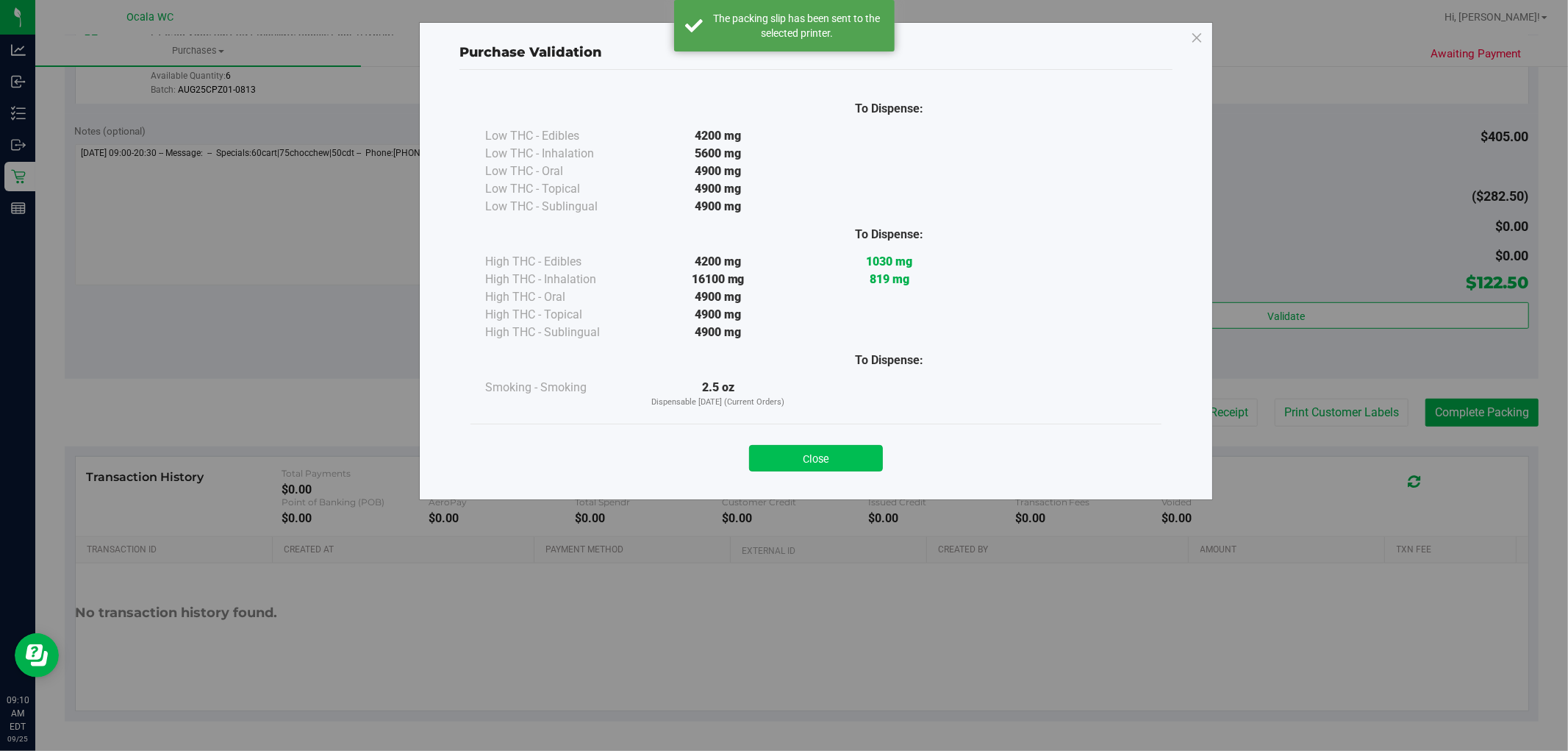
click at [836, 459] on button "Close" at bounding box center [816, 458] width 133 height 27
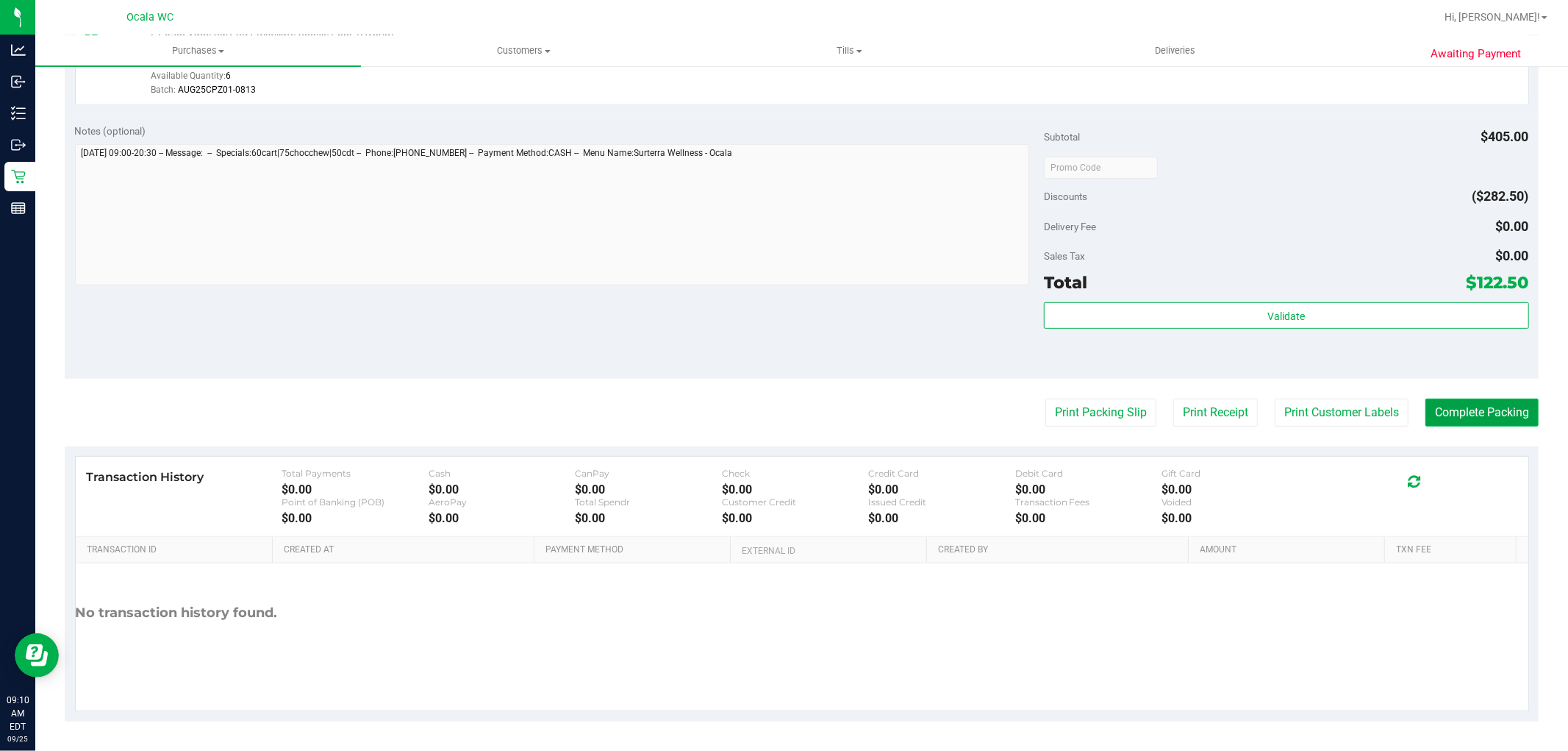
click at [1493, 416] on button "Complete Packing" at bounding box center [1482, 412] width 113 height 28
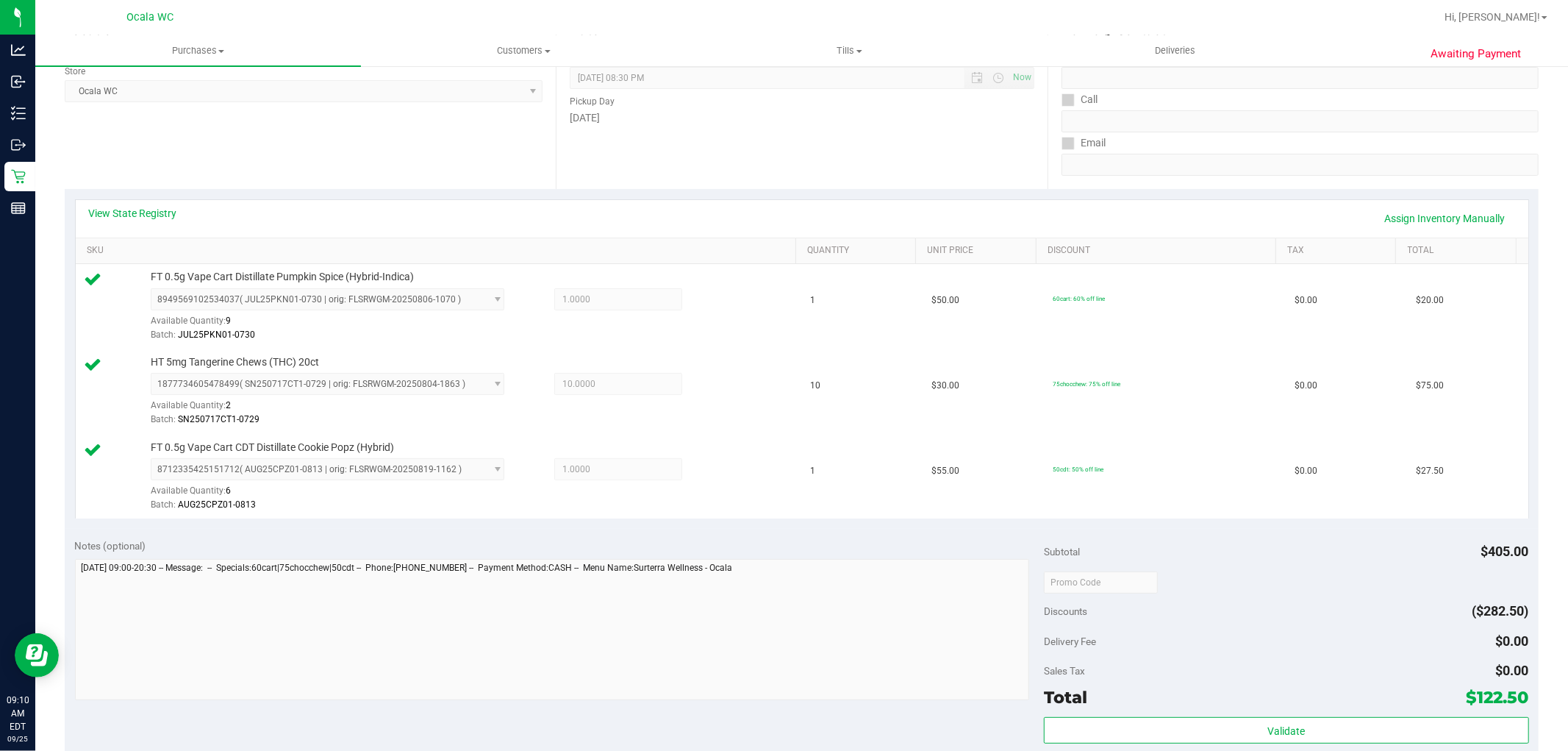
scroll to position [0, 0]
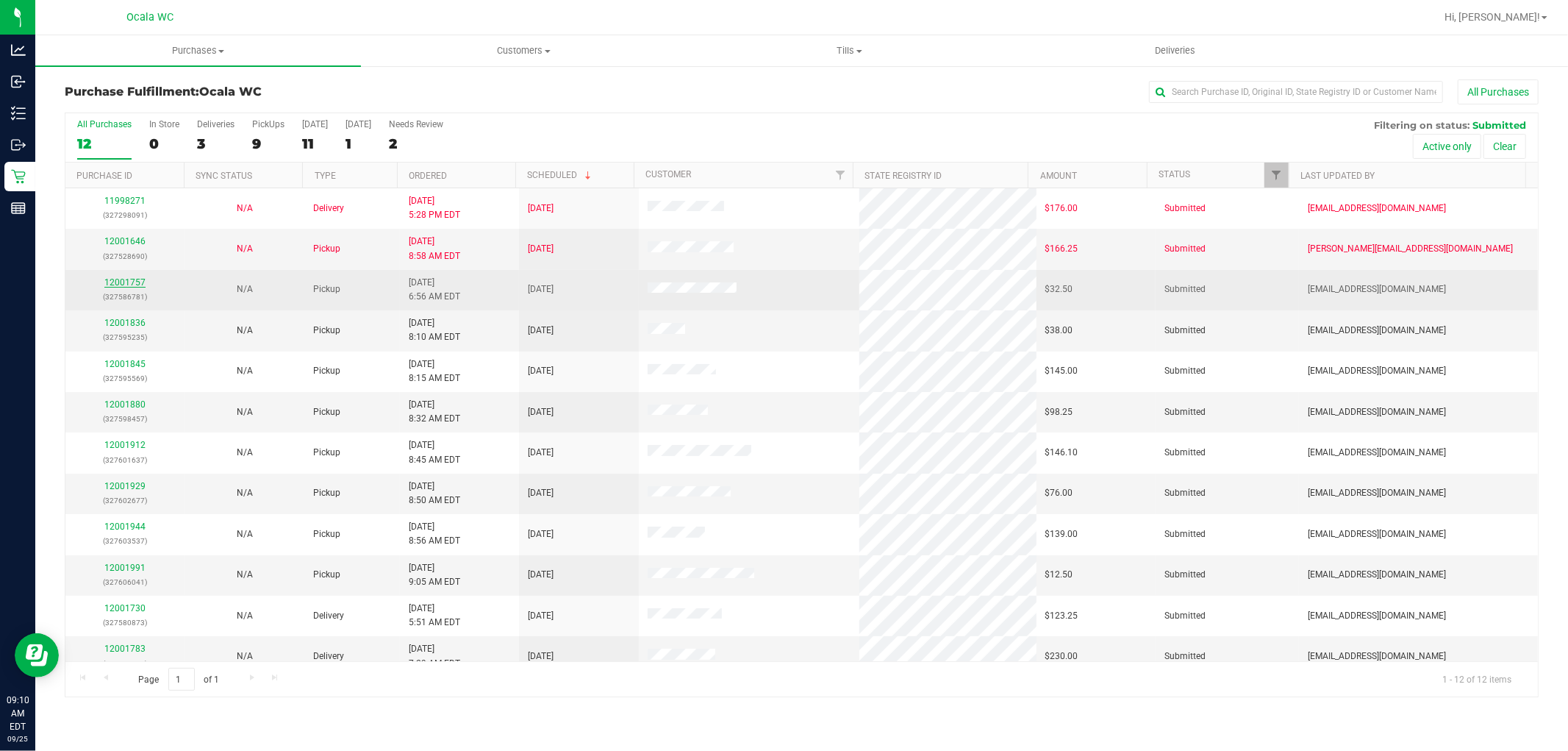
click at [131, 283] on link "12001757" at bounding box center [125, 282] width 41 height 10
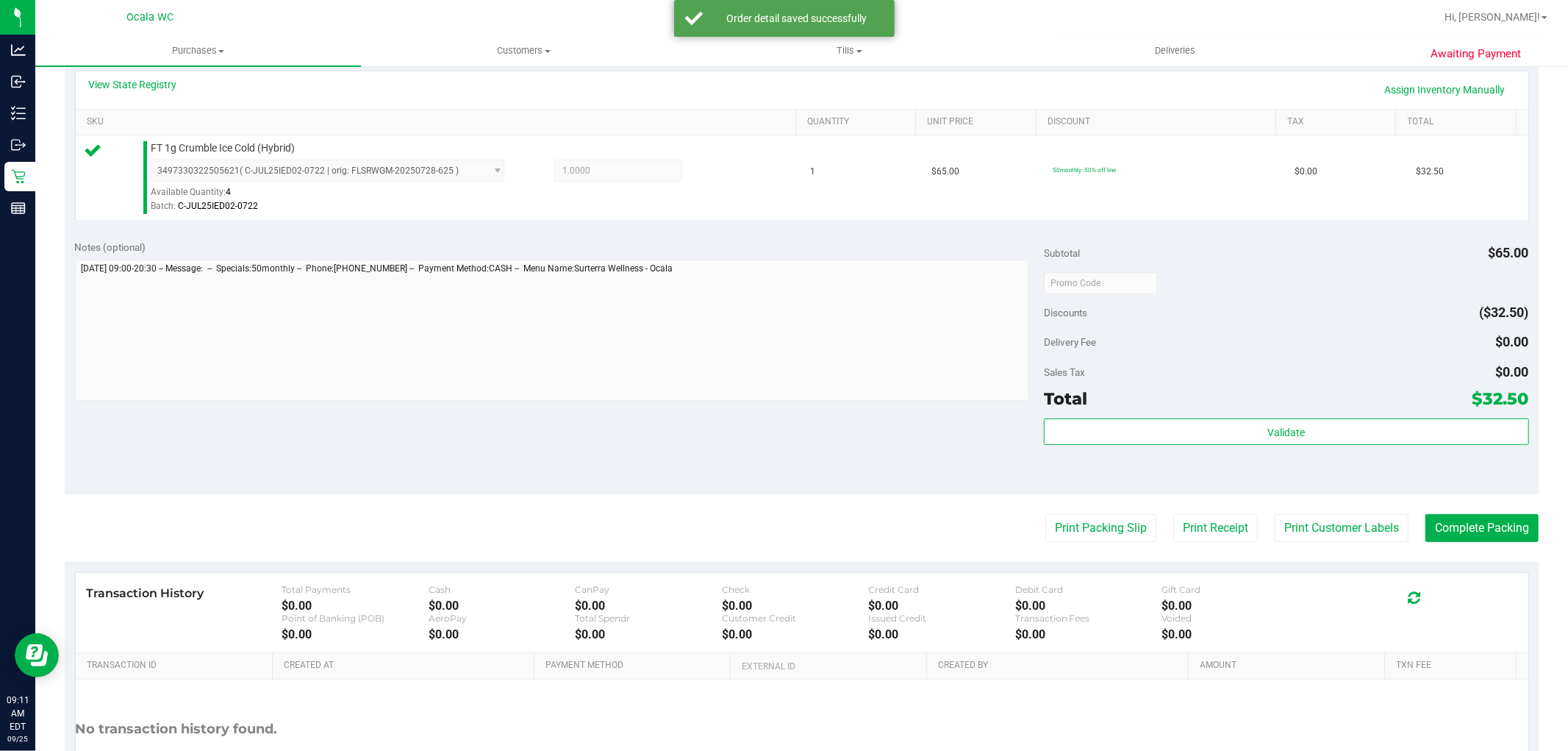
scroll to position [452, 0]
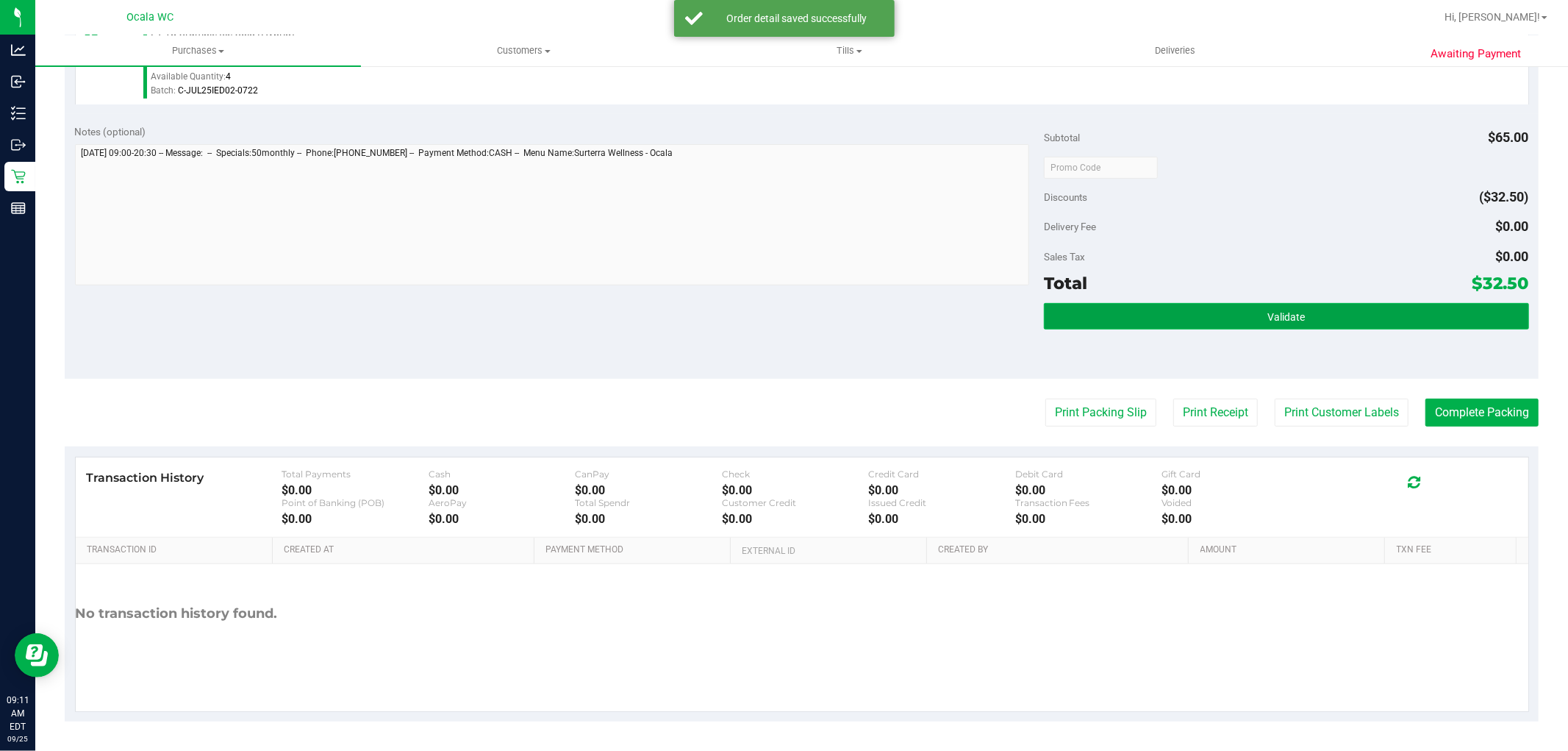
click at [1282, 315] on span "Validate" at bounding box center [1287, 317] width 38 height 12
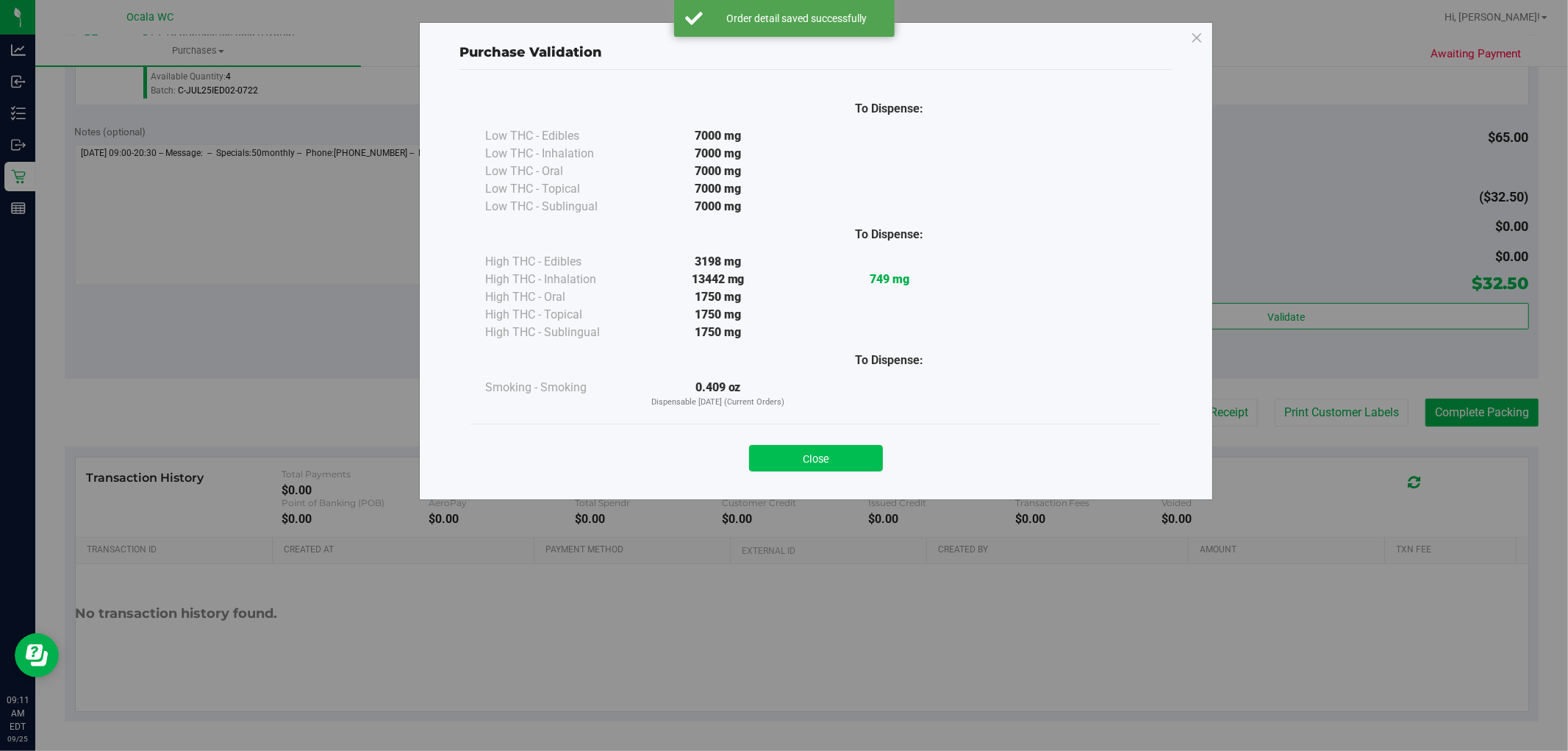
click at [803, 450] on button "Close" at bounding box center [816, 458] width 133 height 27
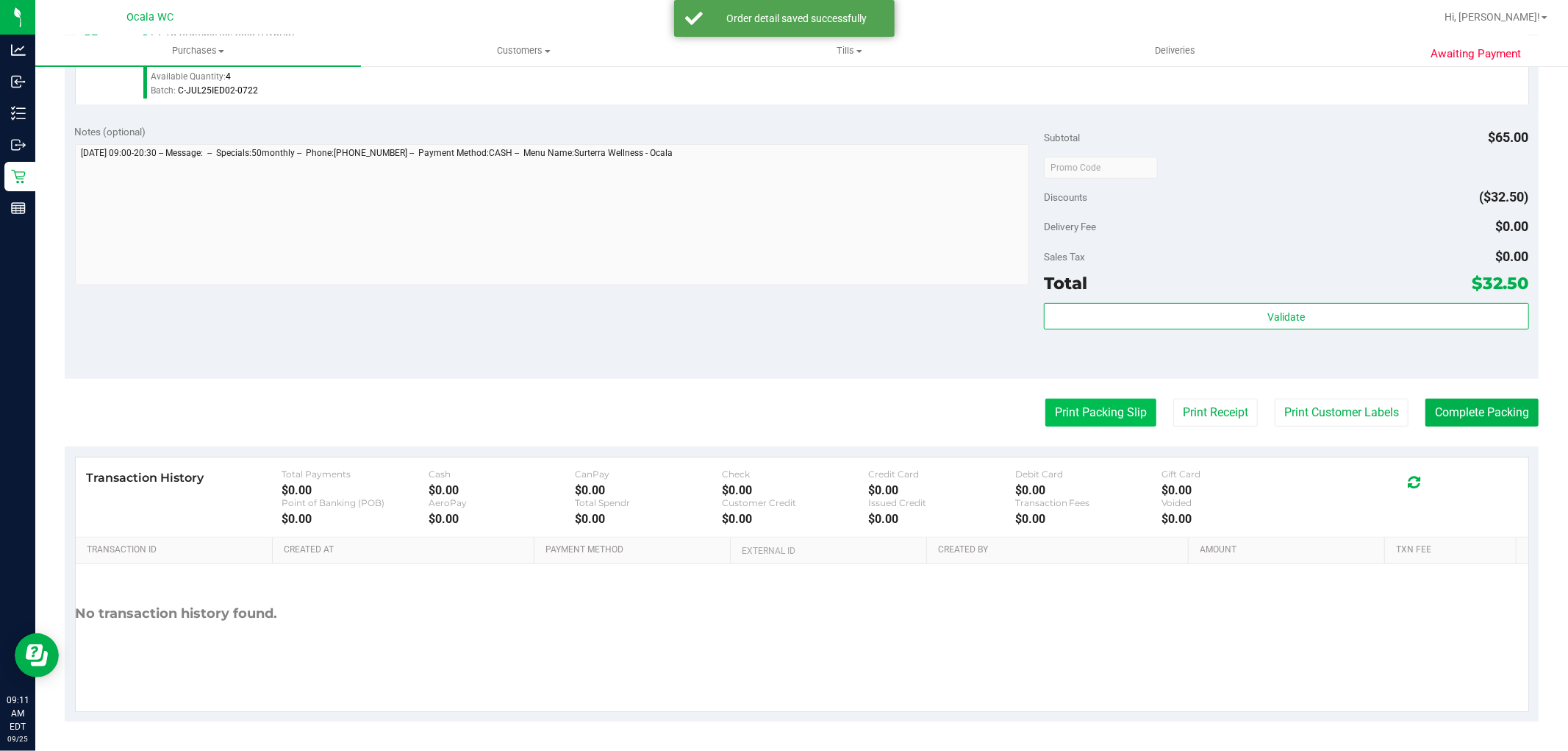
click at [1094, 417] on button "Print Packing Slip" at bounding box center [1101, 412] width 111 height 28
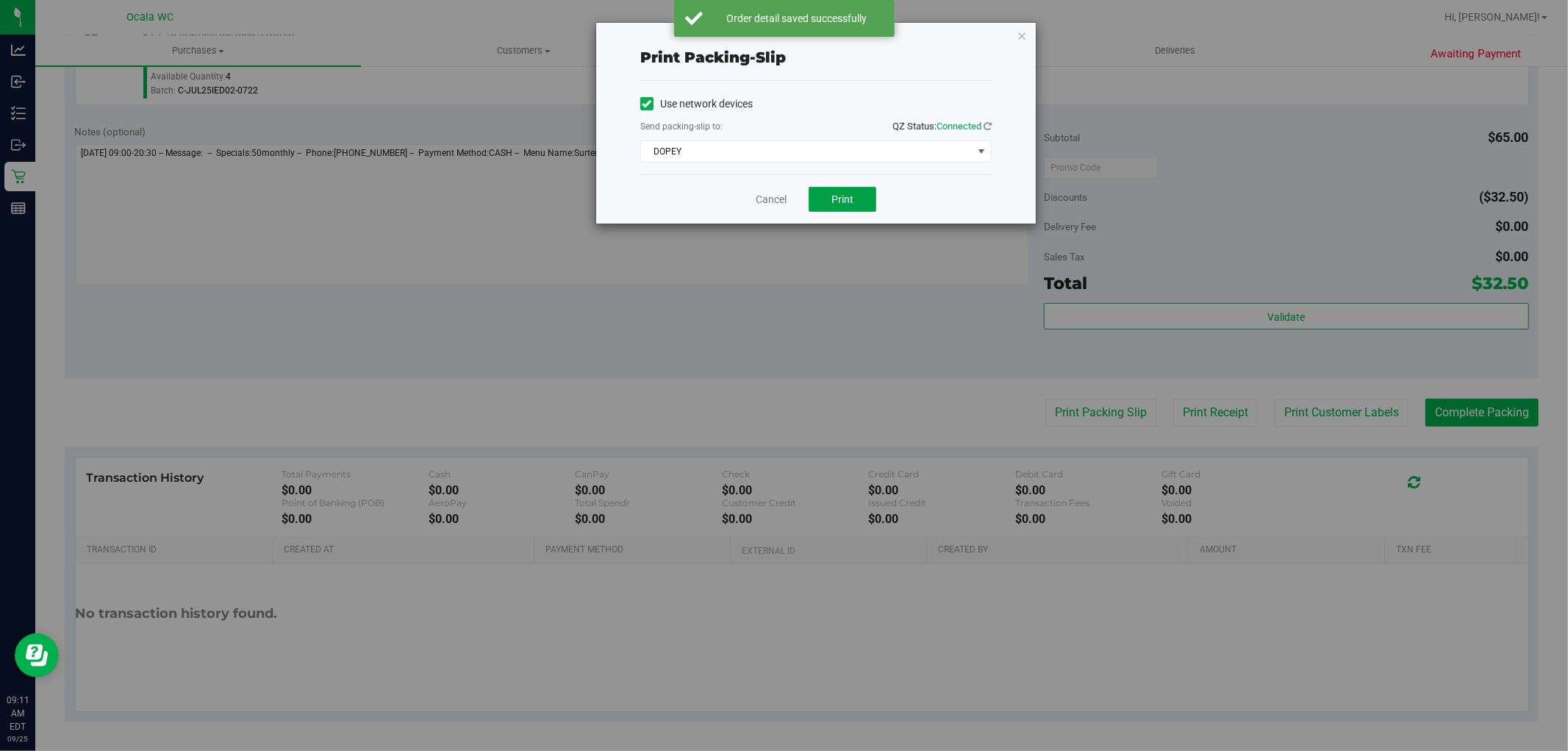
click at [861, 206] on button "Print" at bounding box center [842, 198] width 68 height 25
click at [761, 204] on link "Cancel" at bounding box center [772, 199] width 31 height 15
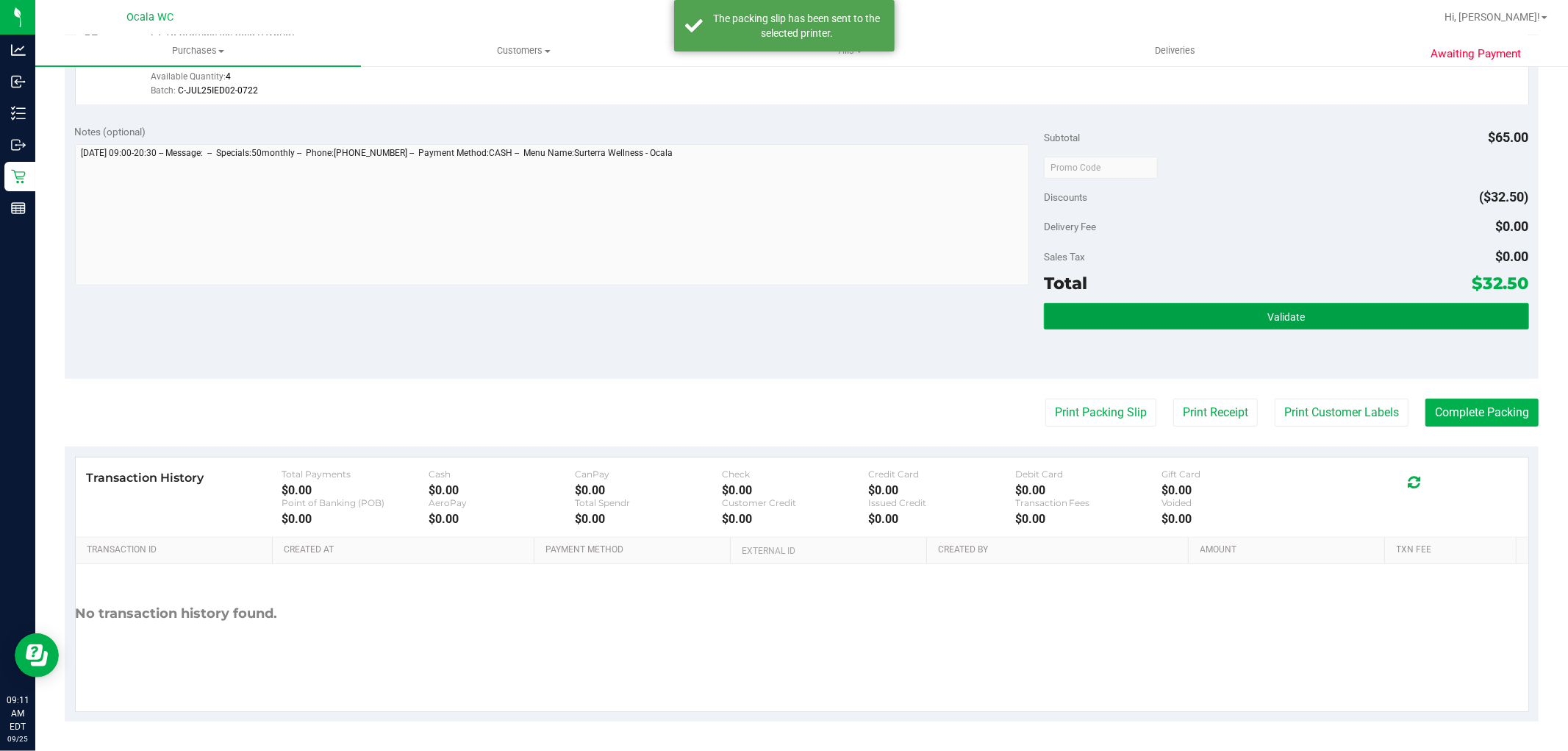
click at [1174, 327] on button "Validate" at bounding box center [1287, 316] width 484 height 27
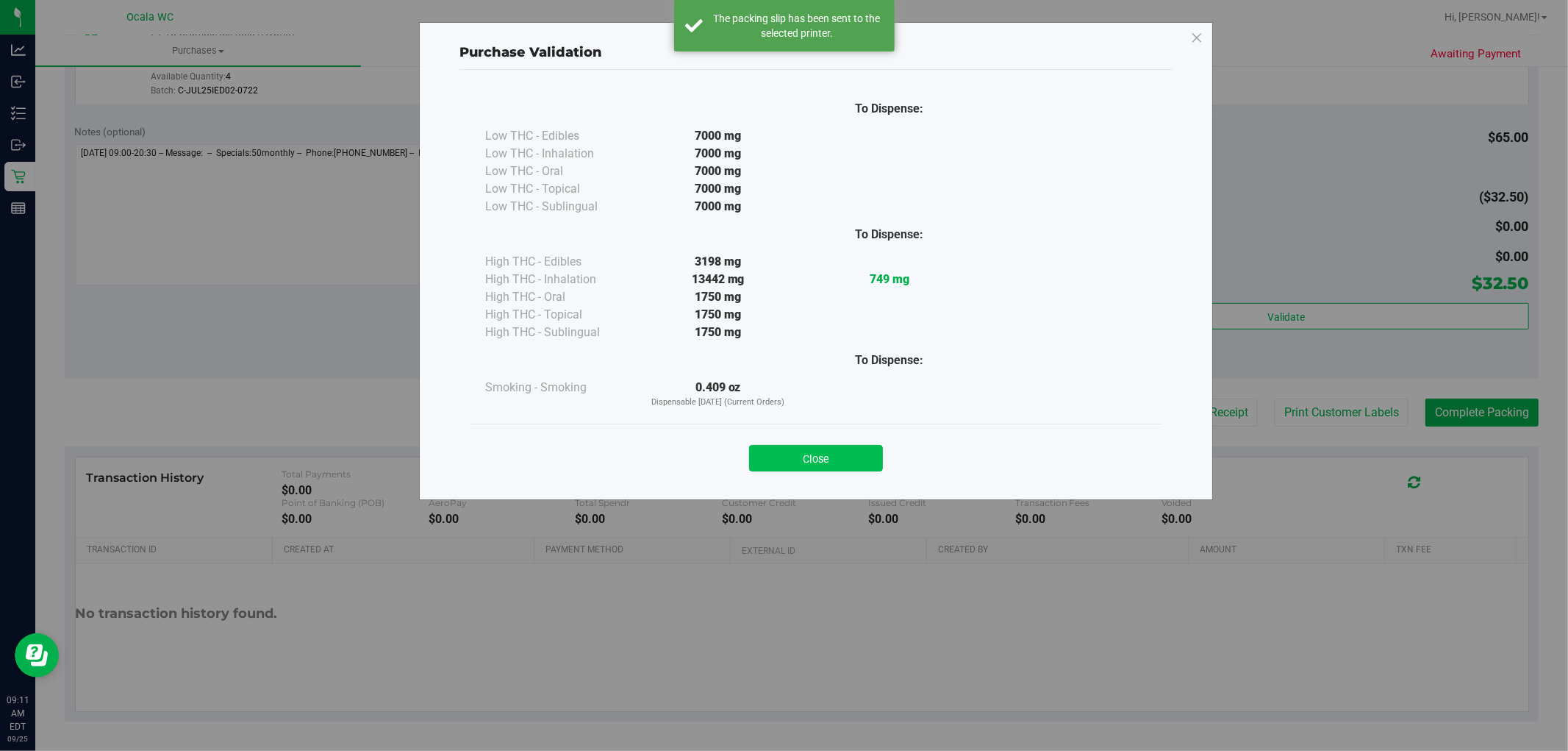
click at [843, 452] on button "Close" at bounding box center [816, 458] width 133 height 27
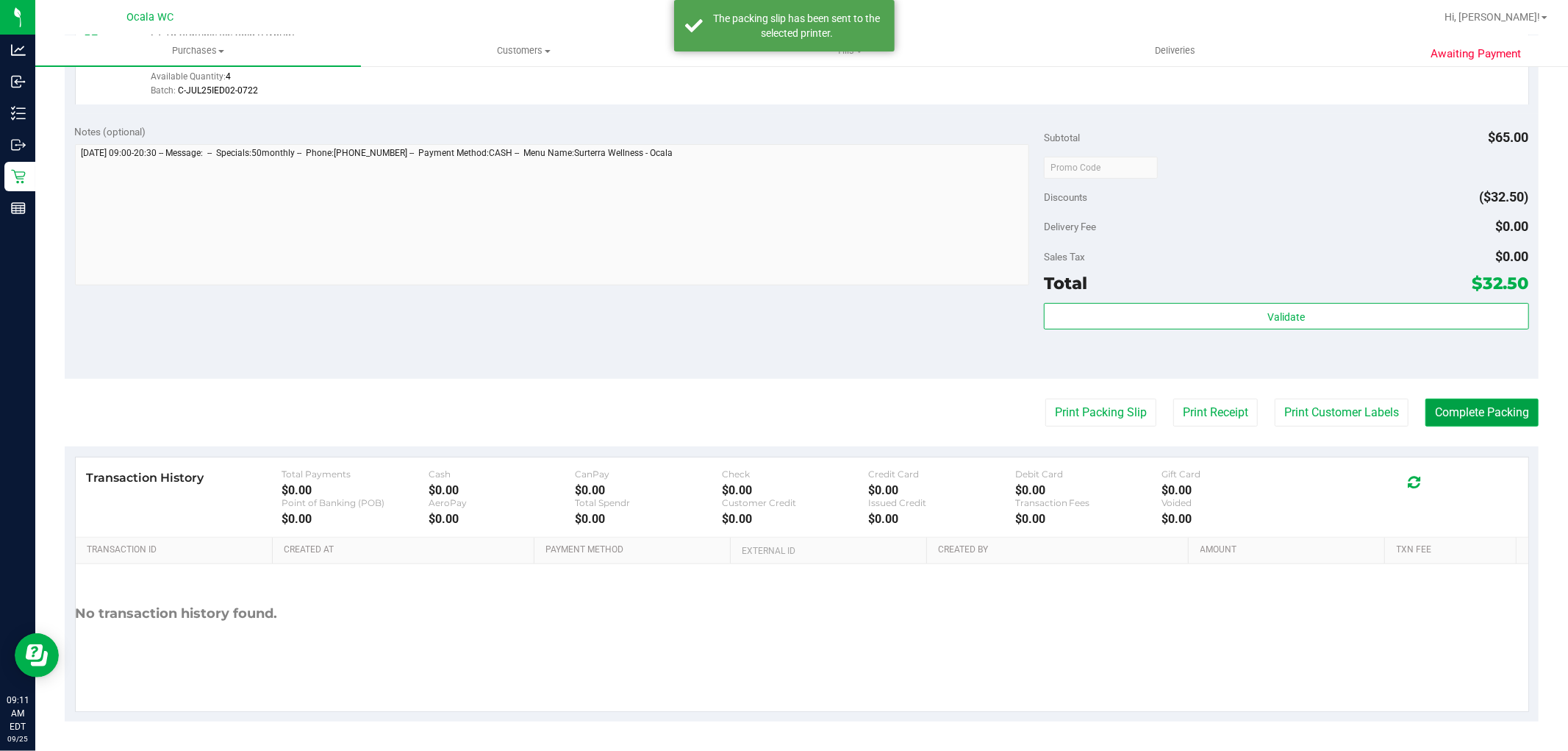
click at [1495, 423] on button "Complete Packing" at bounding box center [1482, 412] width 113 height 28
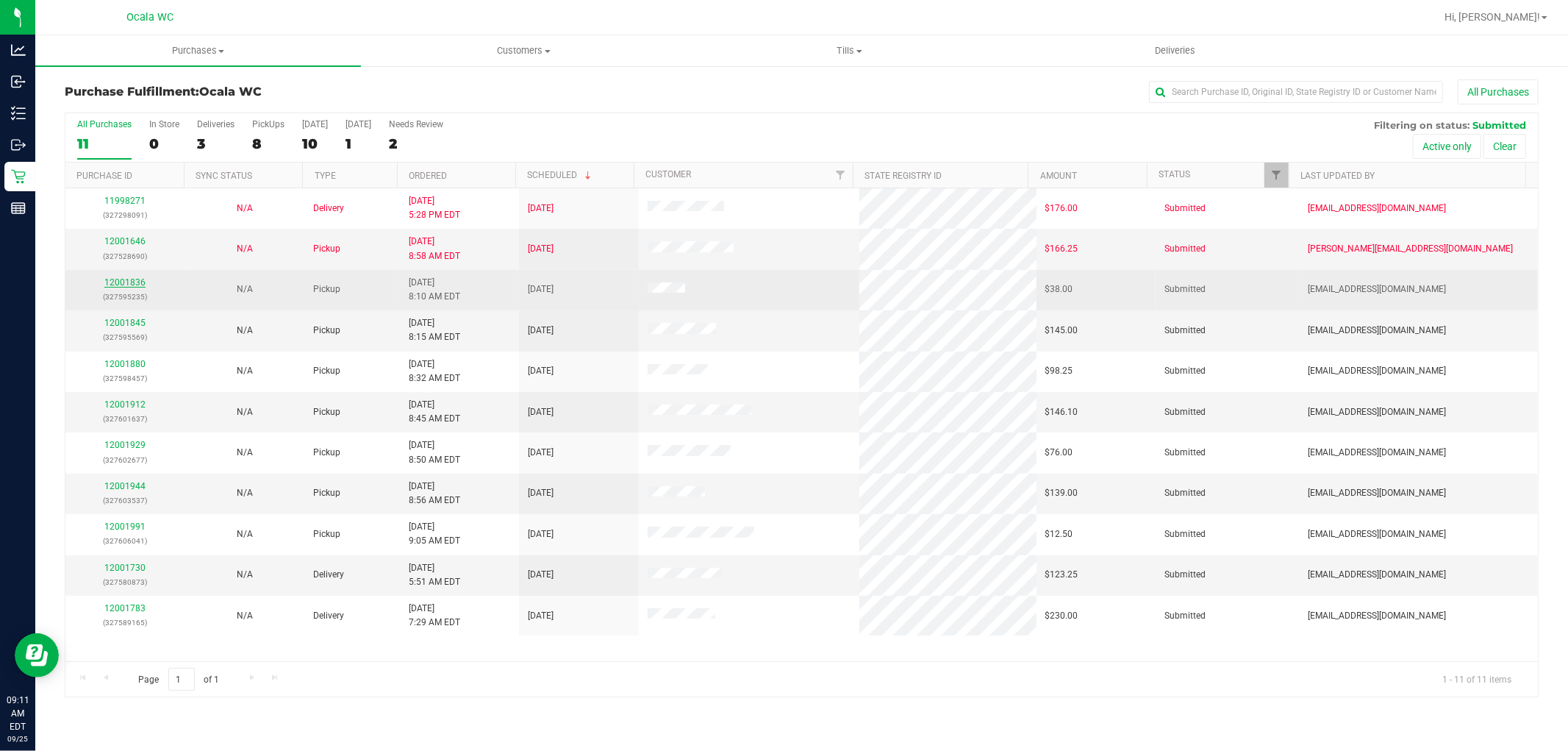
click at [125, 285] on link "12001836" at bounding box center [125, 282] width 41 height 10
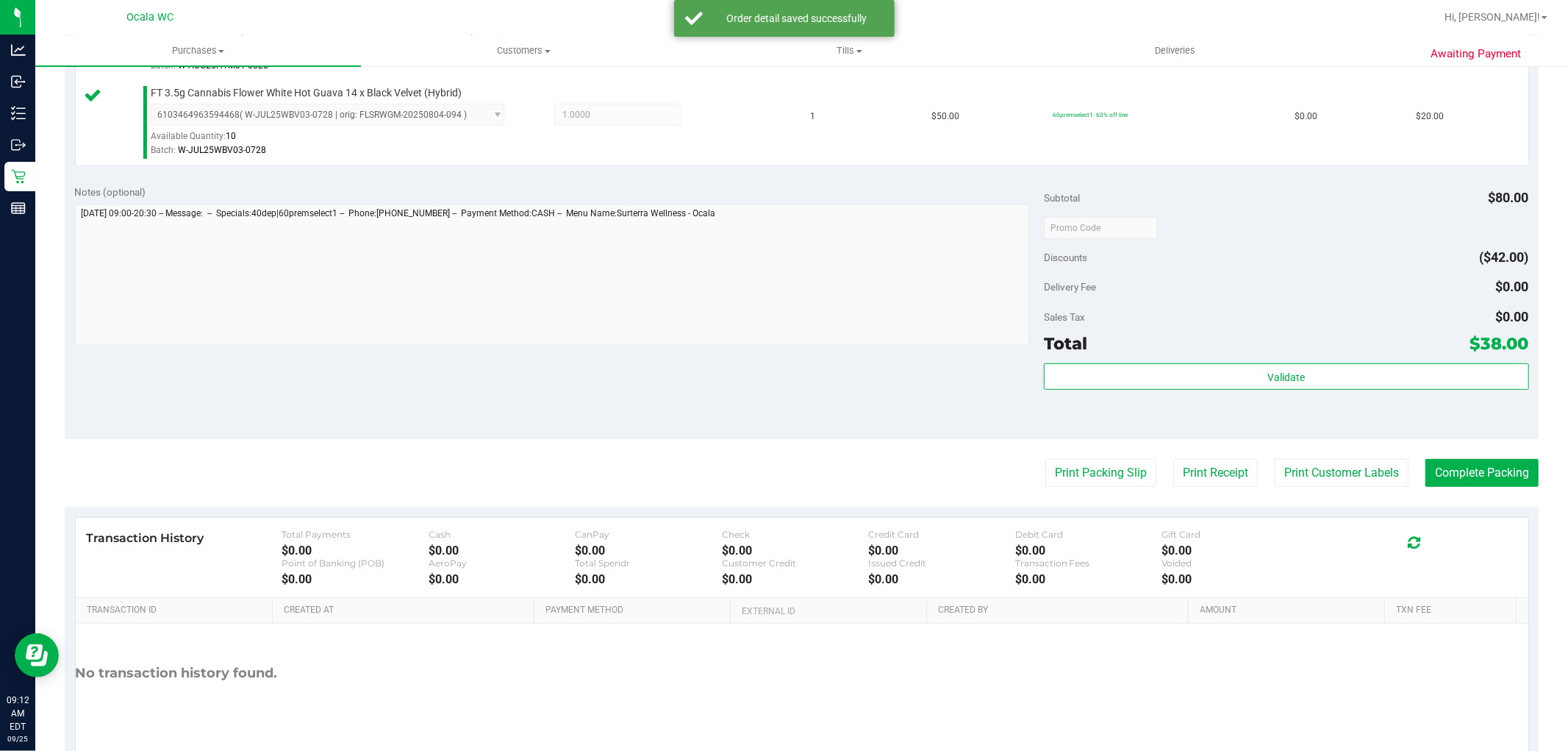
scroll to position [538, 0]
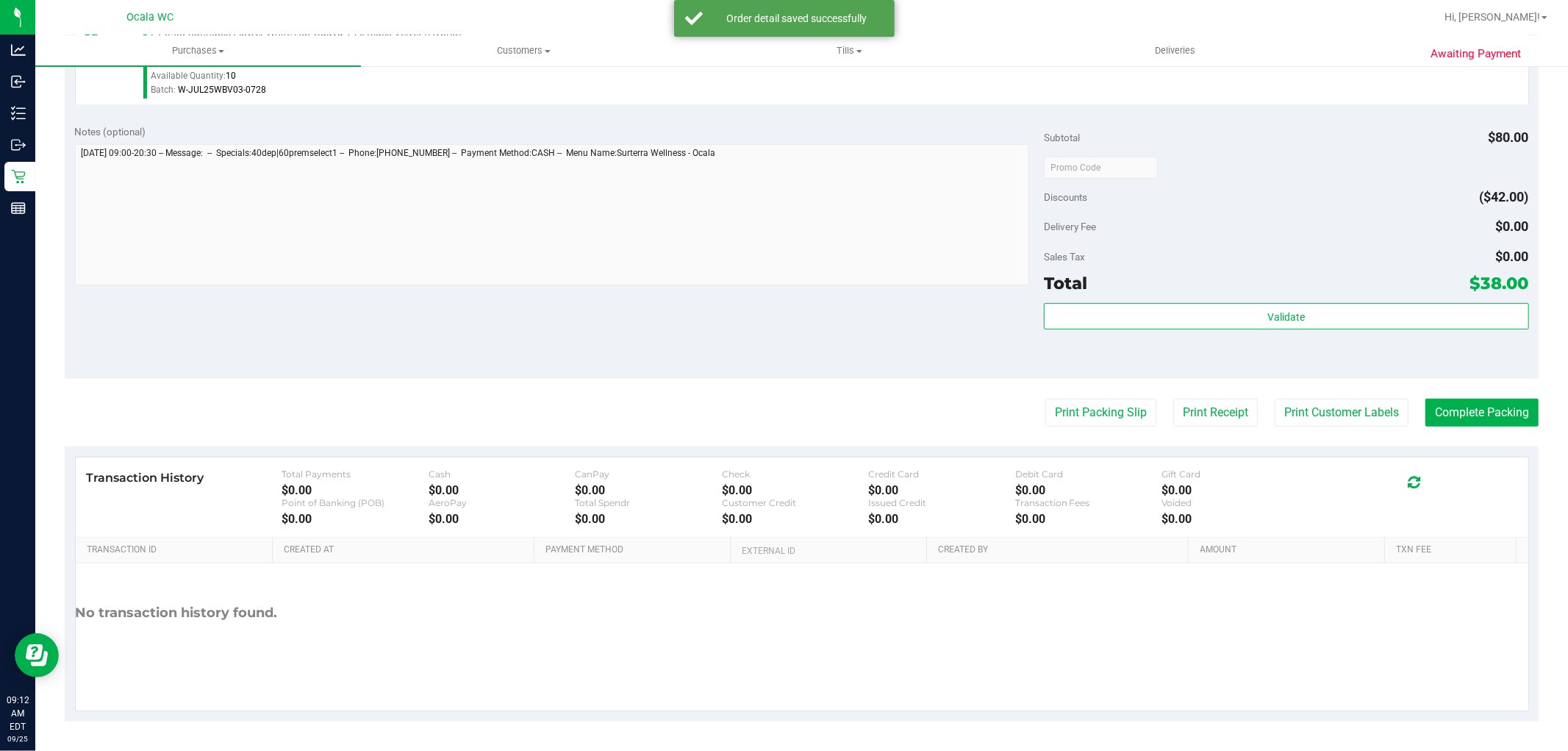
click at [1314, 246] on div "Sales Tax $0.00" at bounding box center [1287, 257] width 484 height 27
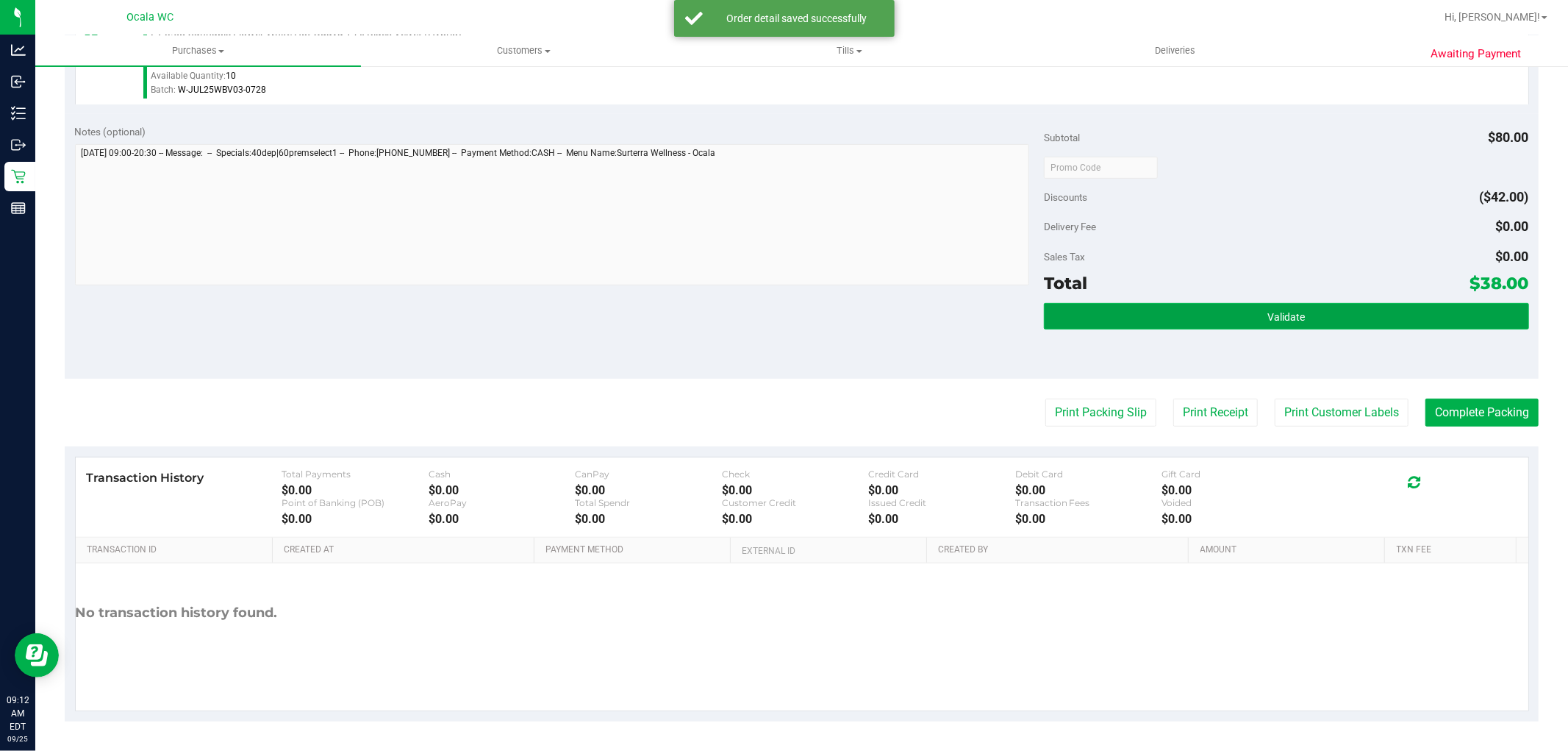
click at [1297, 314] on button "Validate" at bounding box center [1287, 316] width 484 height 27
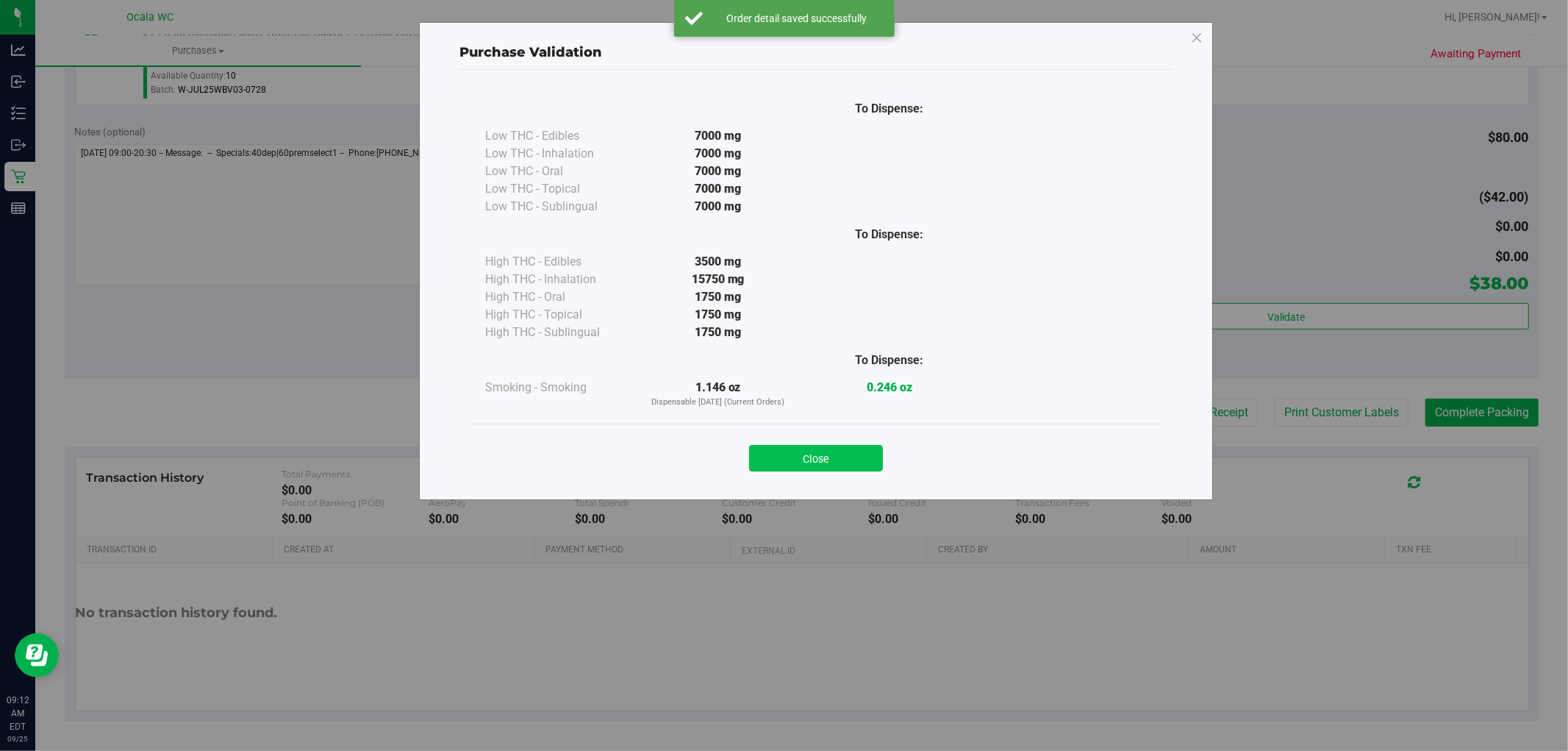
click at [822, 467] on button "Close" at bounding box center [816, 458] width 133 height 27
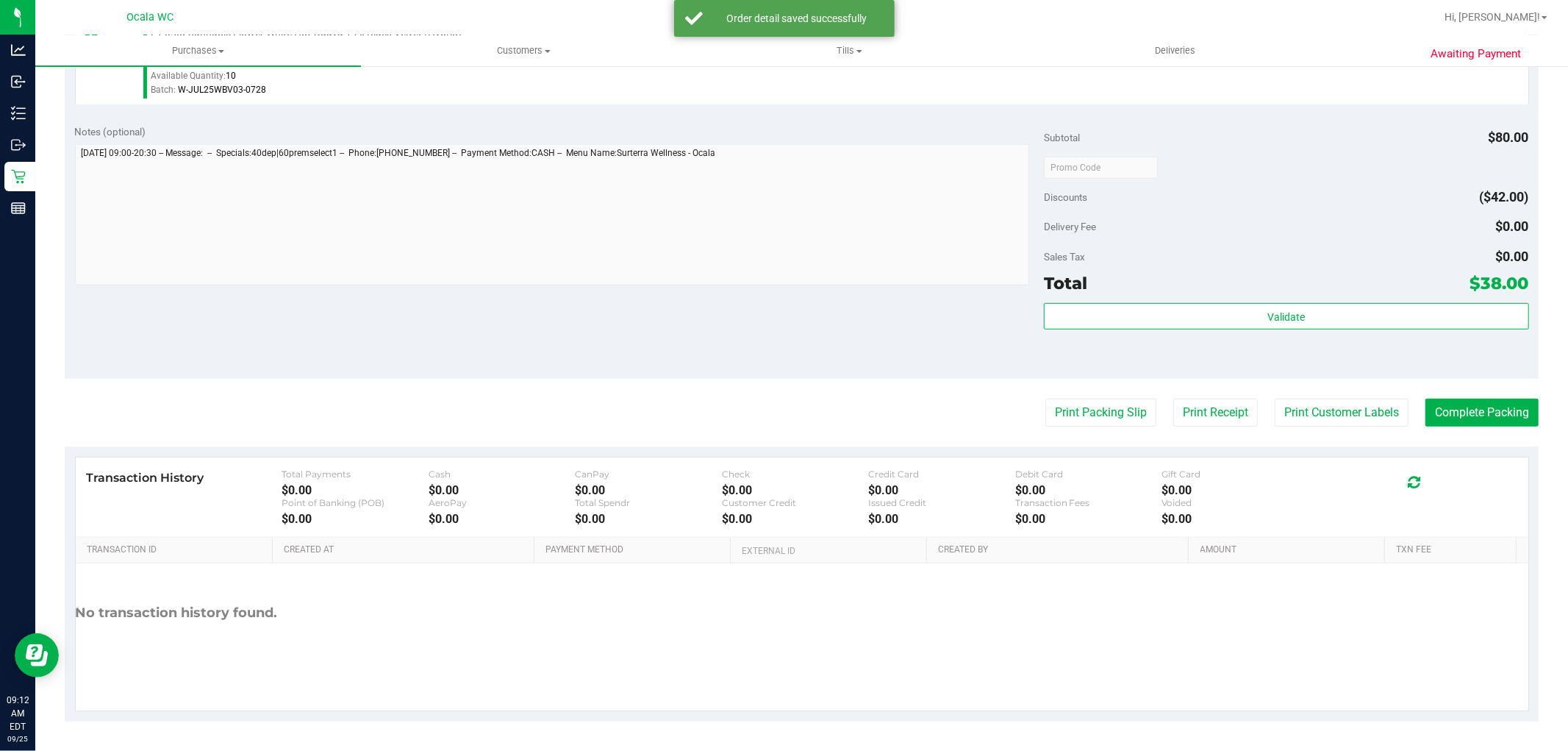
click at [1270, 190] on div "Discounts ($42.00)" at bounding box center [1287, 197] width 484 height 27
click at [1109, 411] on button "Print Packing Slip" at bounding box center [1101, 412] width 111 height 28
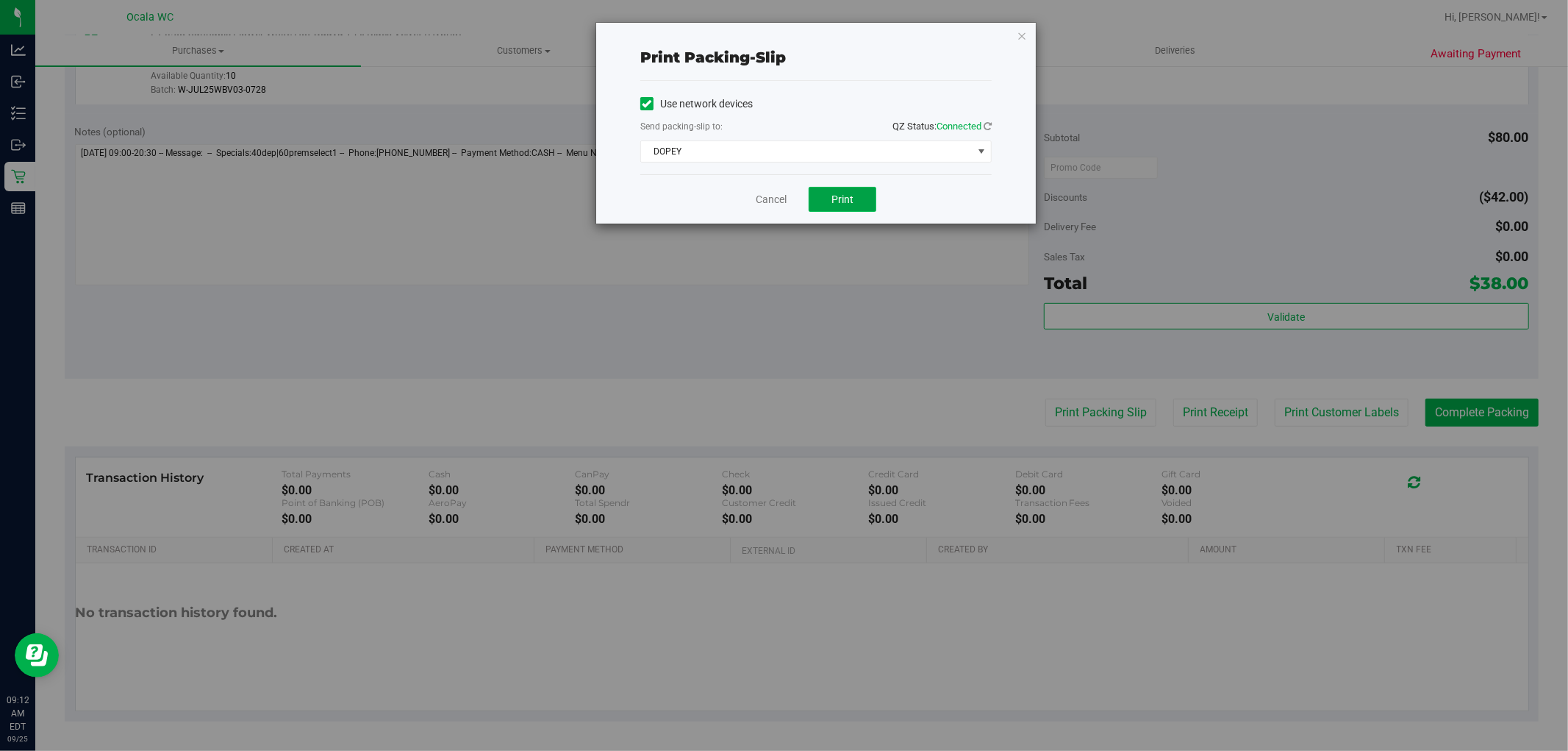
click at [855, 210] on button "Print" at bounding box center [842, 198] width 68 height 25
click at [766, 203] on link "Cancel" at bounding box center [772, 199] width 31 height 15
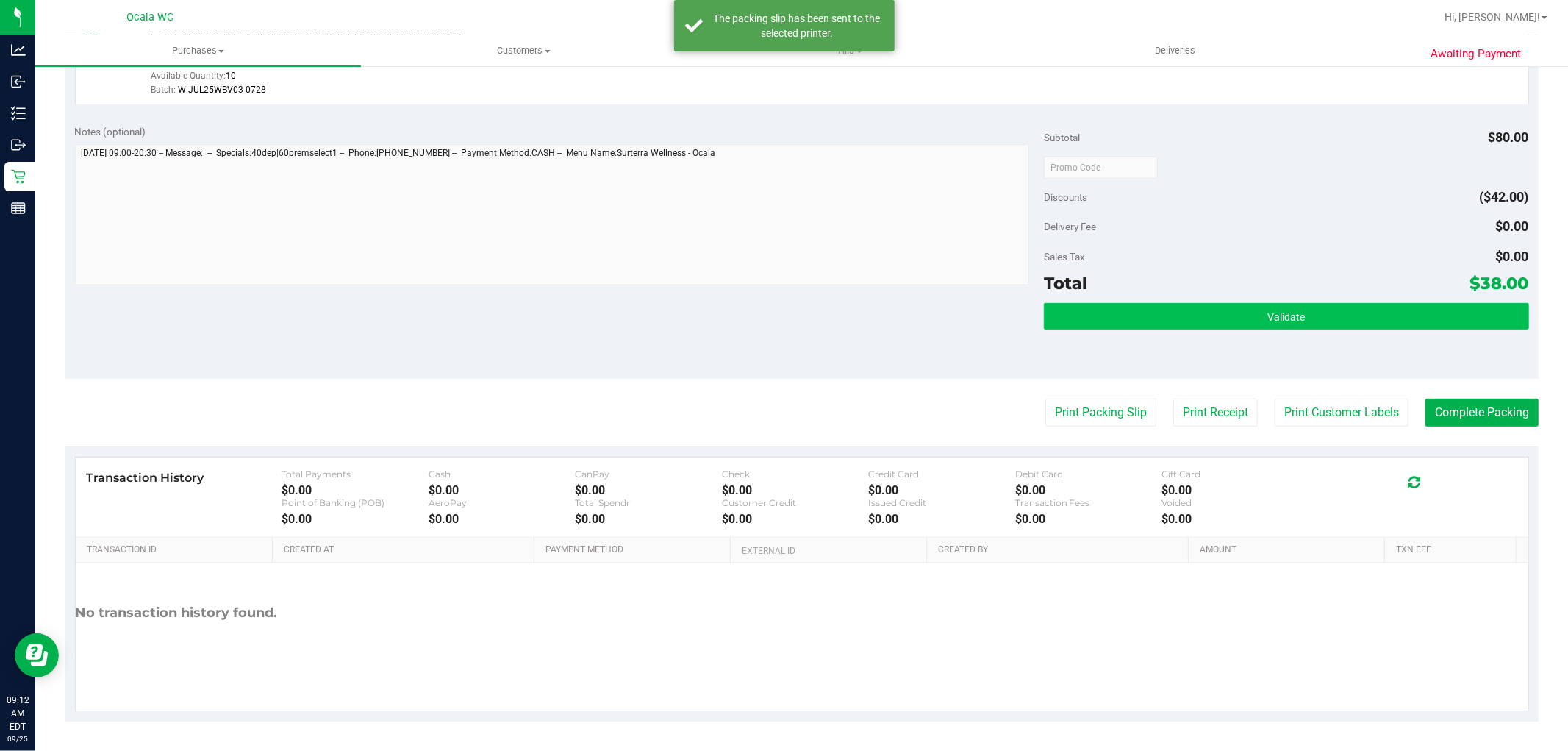
click at [1151, 325] on button "Validate" at bounding box center [1287, 316] width 484 height 27
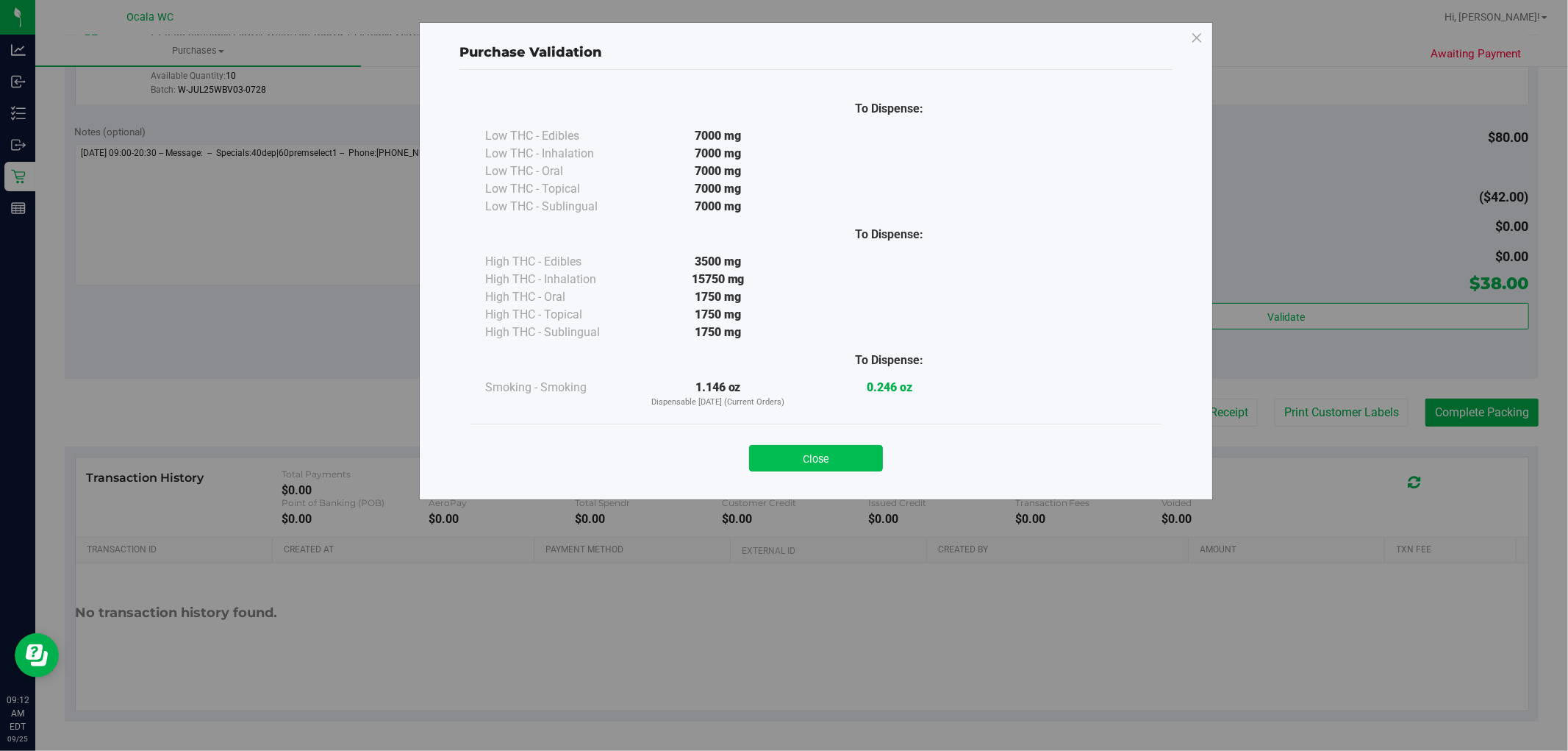
click at [830, 469] on button "Close" at bounding box center [816, 458] width 133 height 27
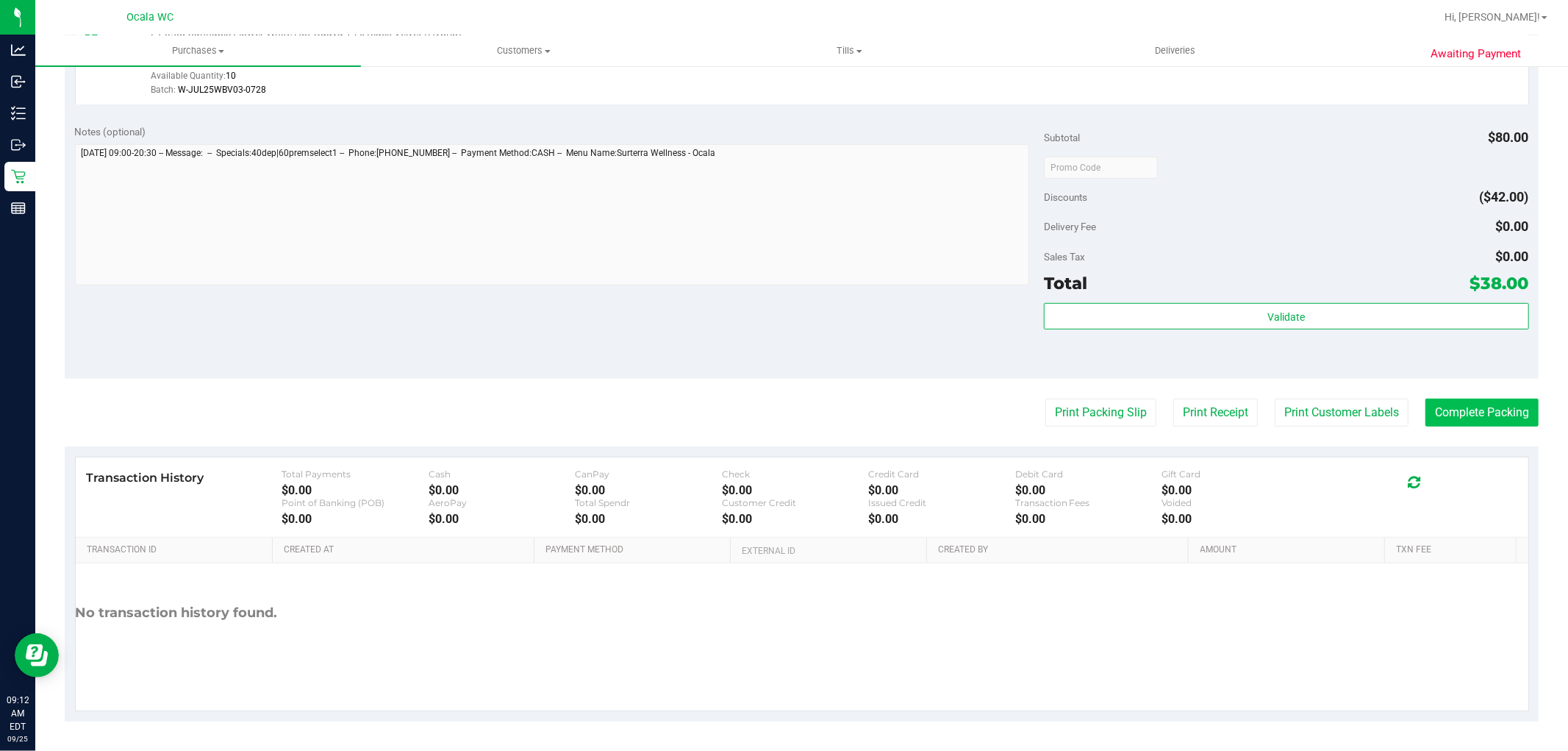
click at [1491, 422] on button "Complete Packing" at bounding box center [1482, 412] width 113 height 28
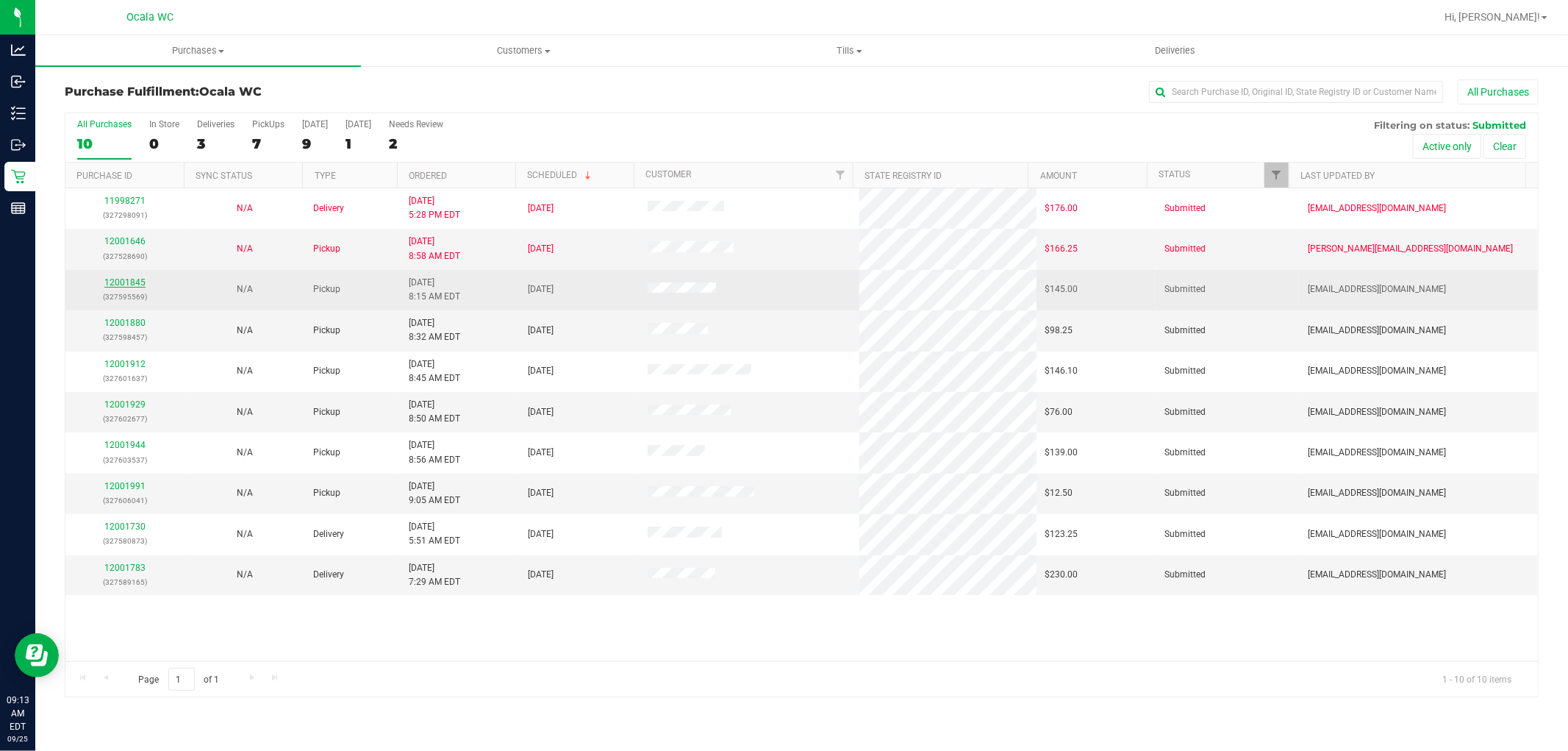
click at [128, 282] on link "12001845" at bounding box center [125, 282] width 41 height 10
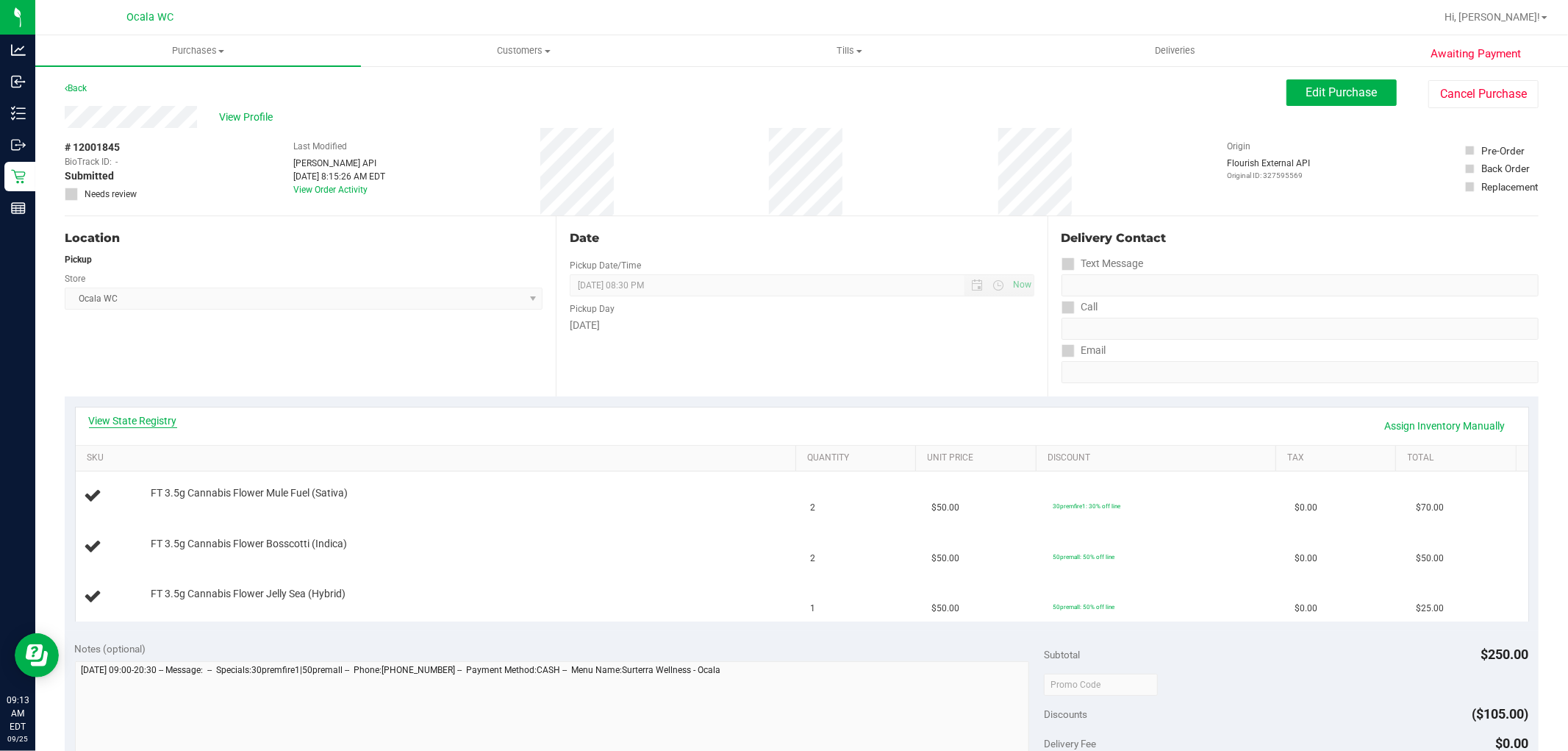
click at [127, 419] on link "View State Registry" at bounding box center [133, 420] width 88 height 15
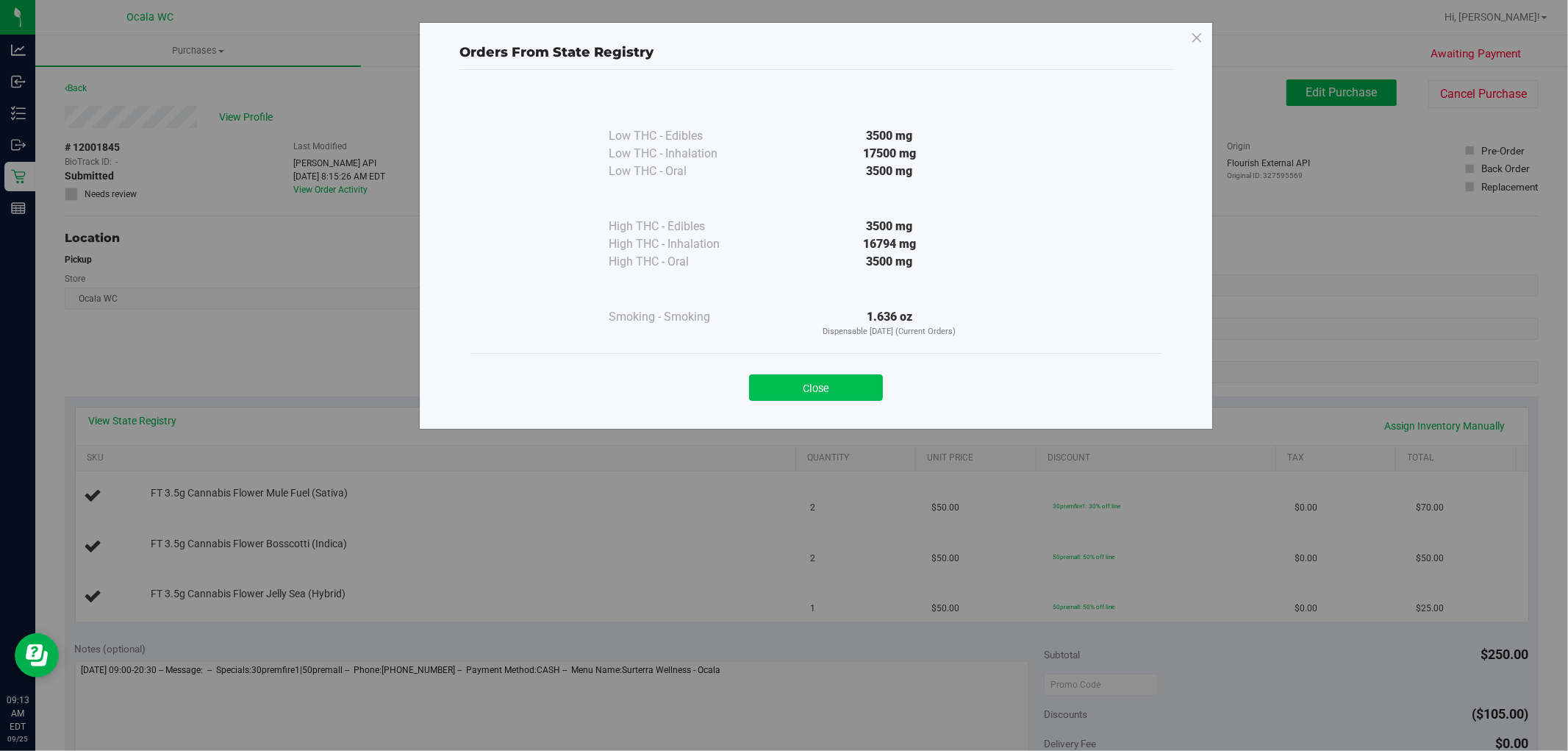
click at [826, 387] on button "Close" at bounding box center [816, 387] width 133 height 27
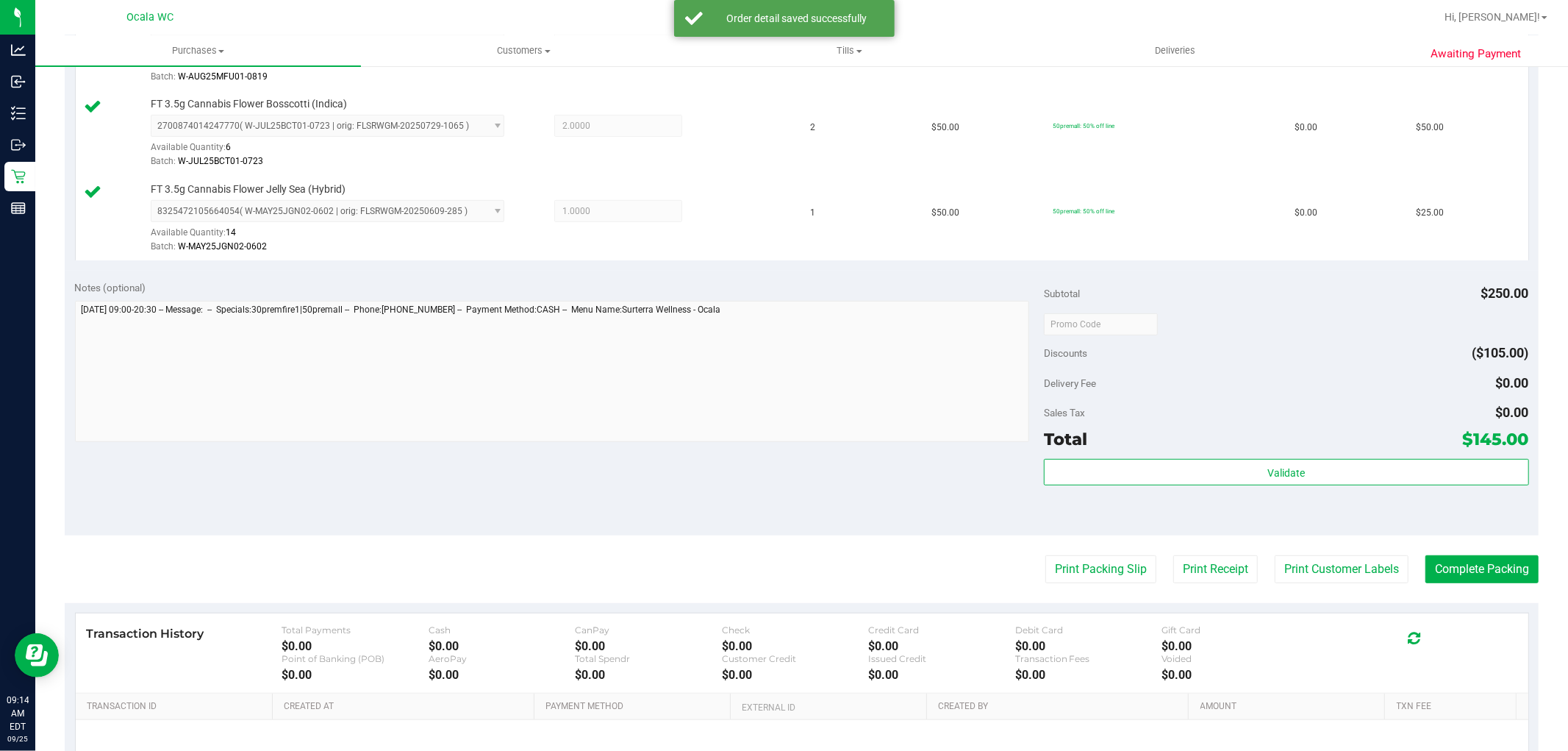
scroll to position [623, 0]
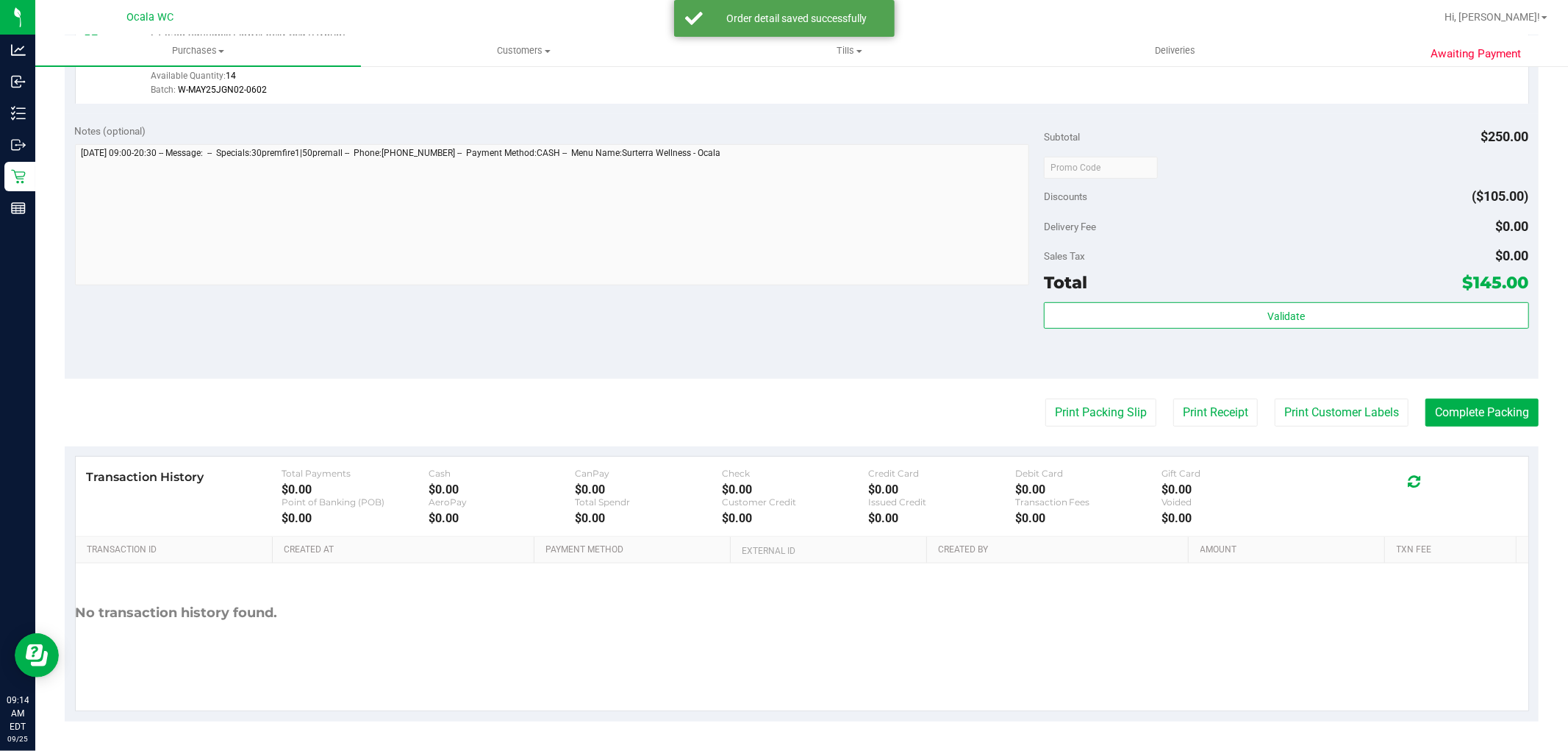
click at [1312, 207] on div "Discounts ($105.00)" at bounding box center [1287, 196] width 484 height 27
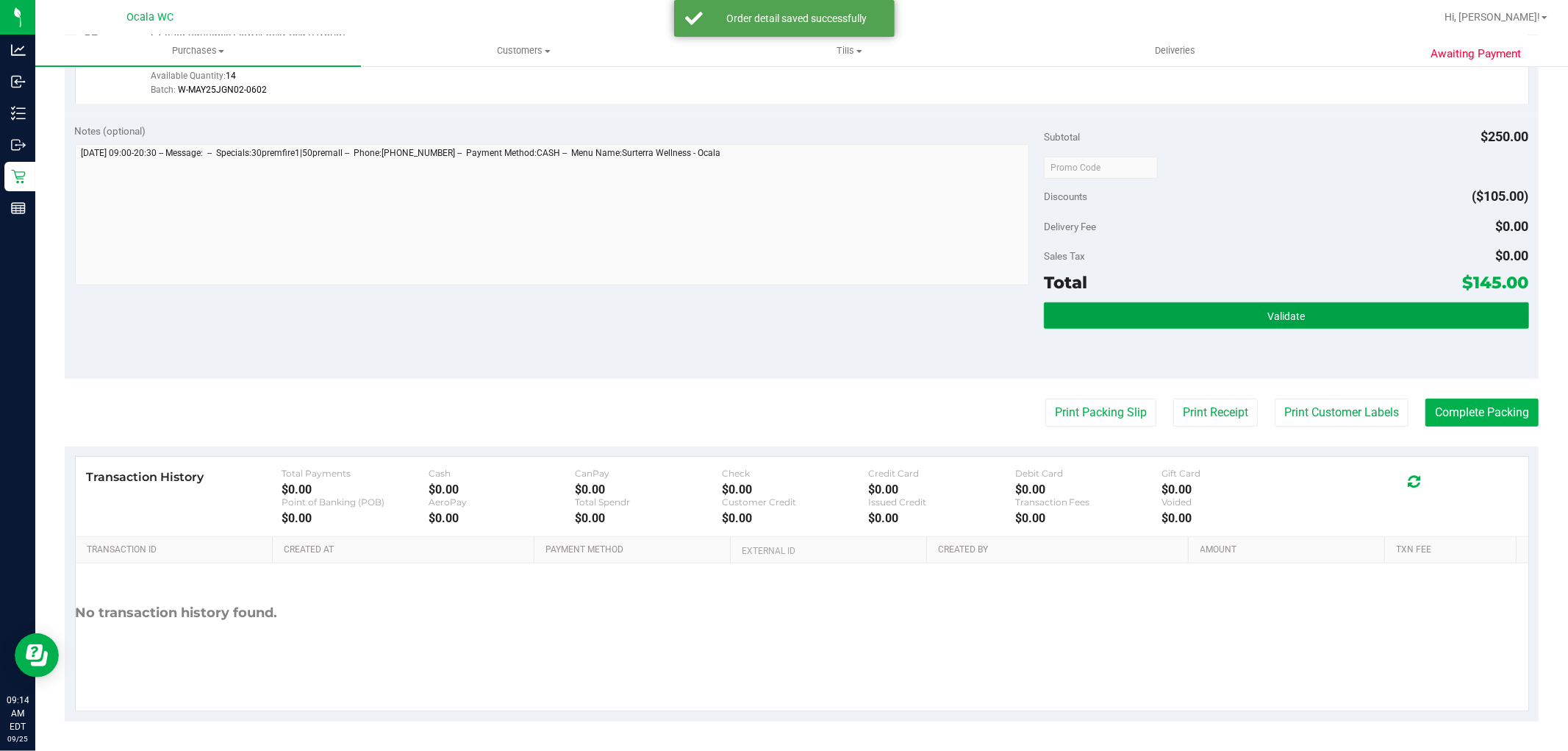
click at [1216, 317] on button "Validate" at bounding box center [1287, 315] width 484 height 27
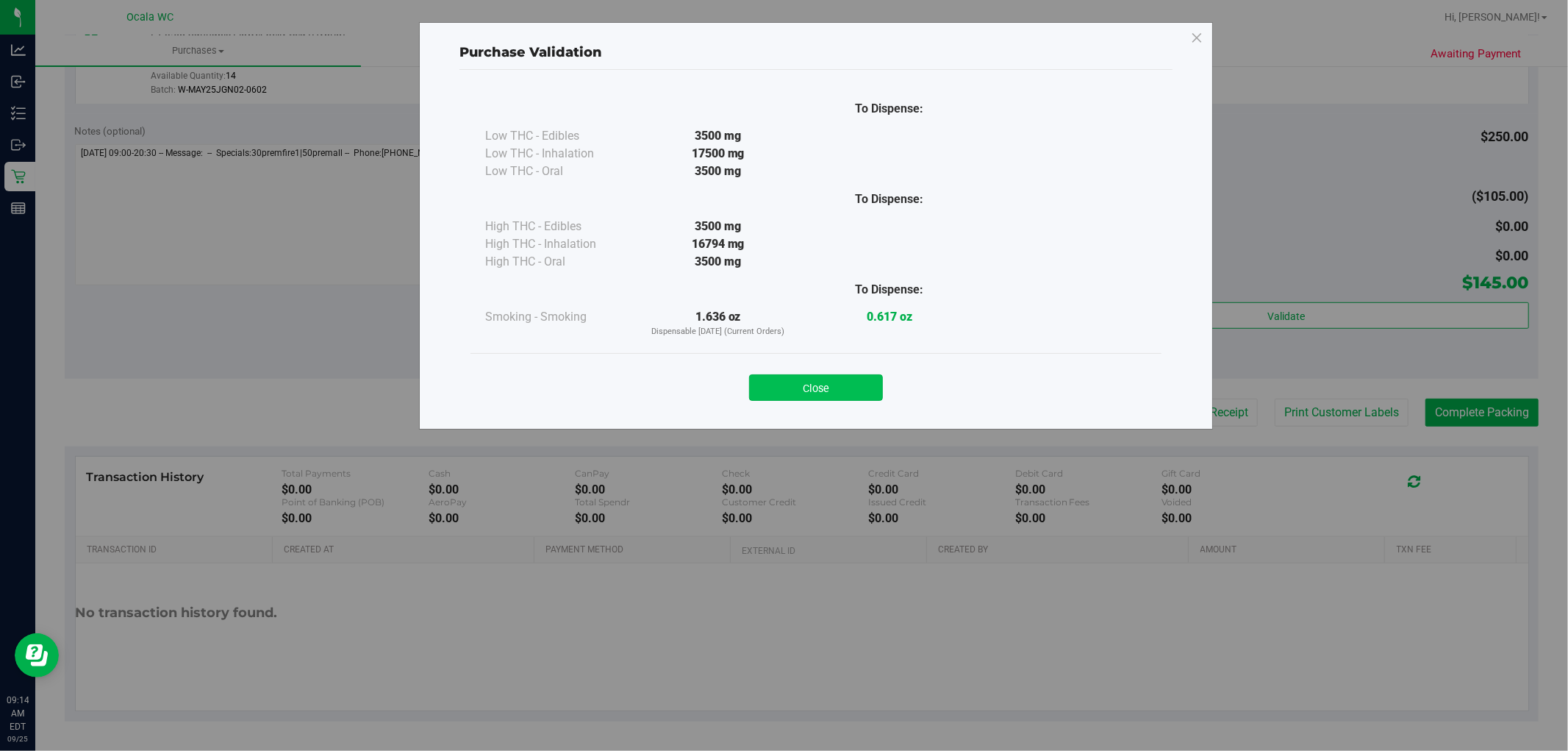
click at [833, 398] on button "Close" at bounding box center [816, 387] width 133 height 27
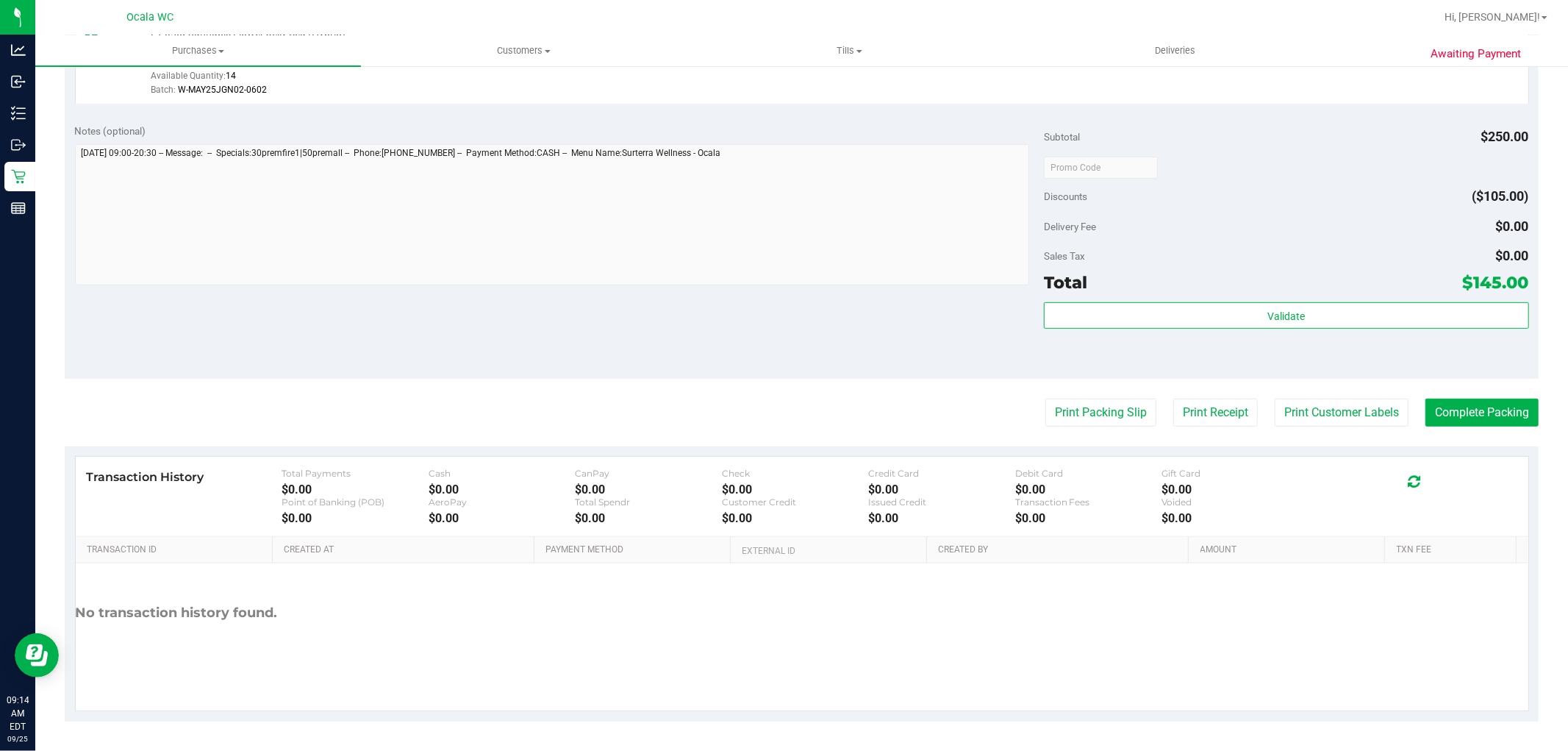
click at [1293, 193] on div "Discounts ($105.00)" at bounding box center [1287, 196] width 484 height 27
click at [1092, 412] on button "Print Packing Slip" at bounding box center [1101, 412] width 111 height 28
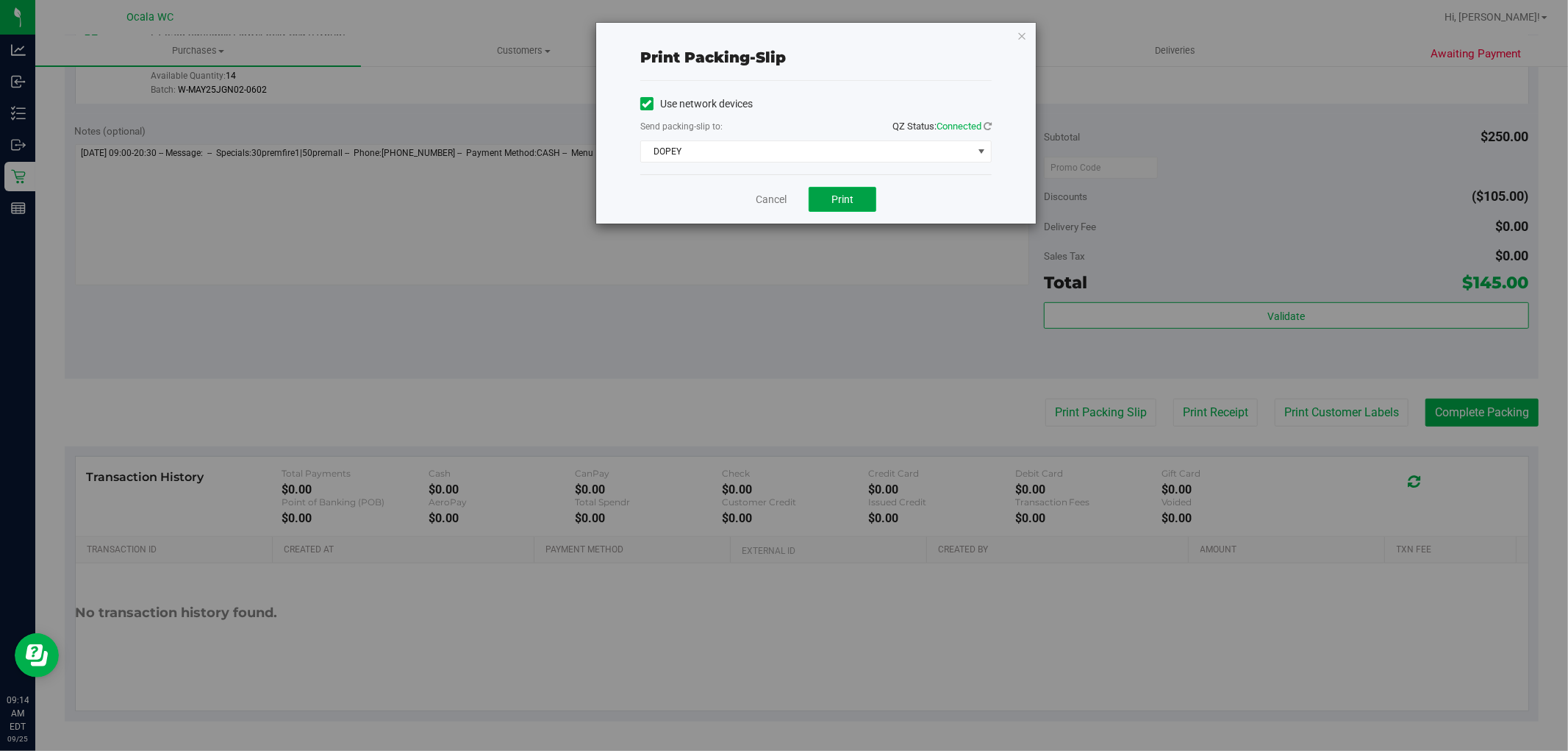
click at [835, 204] on span "Print" at bounding box center [843, 199] width 22 height 12
click at [758, 202] on link "Cancel" at bounding box center [772, 199] width 31 height 15
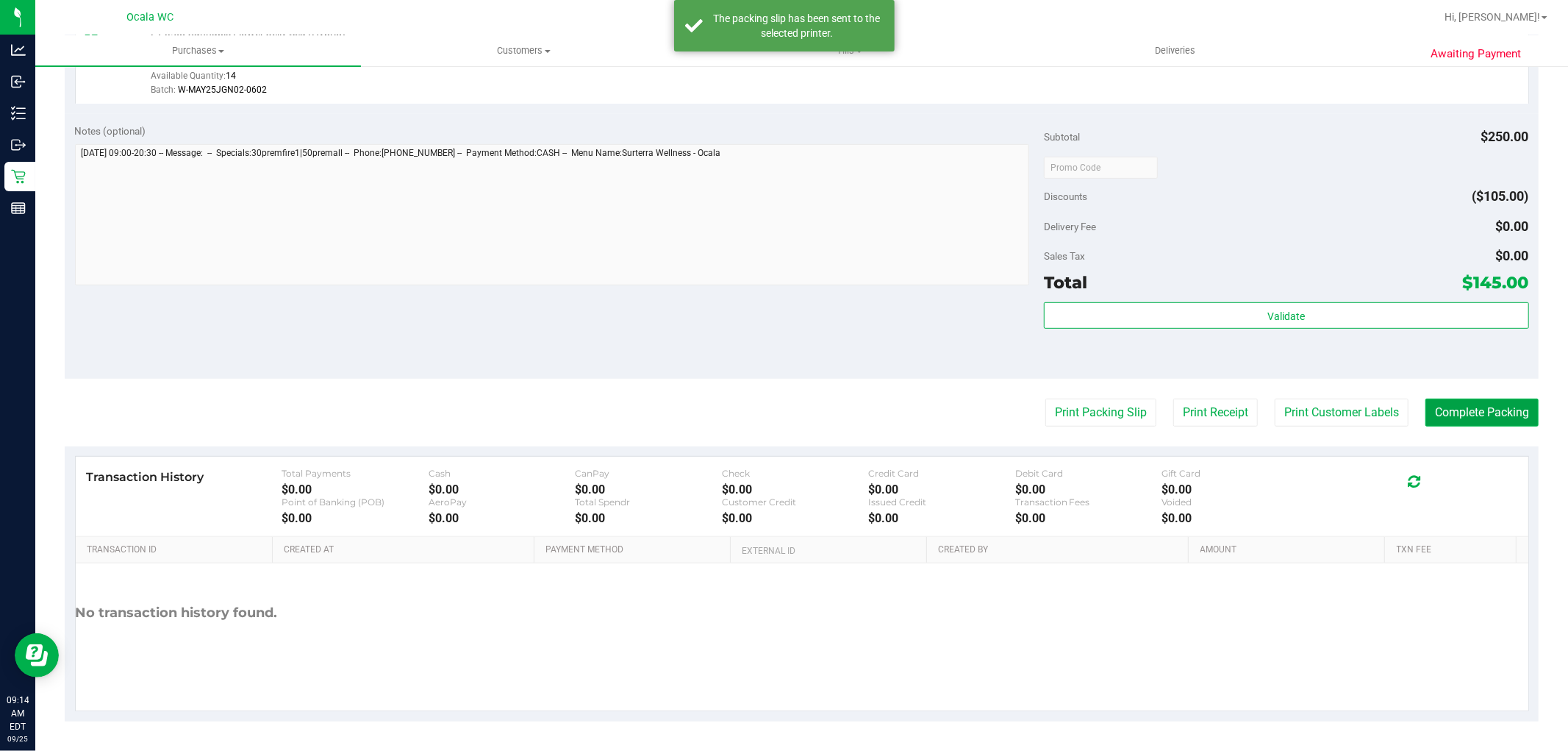
click at [1476, 411] on button "Complete Packing" at bounding box center [1482, 412] width 113 height 28
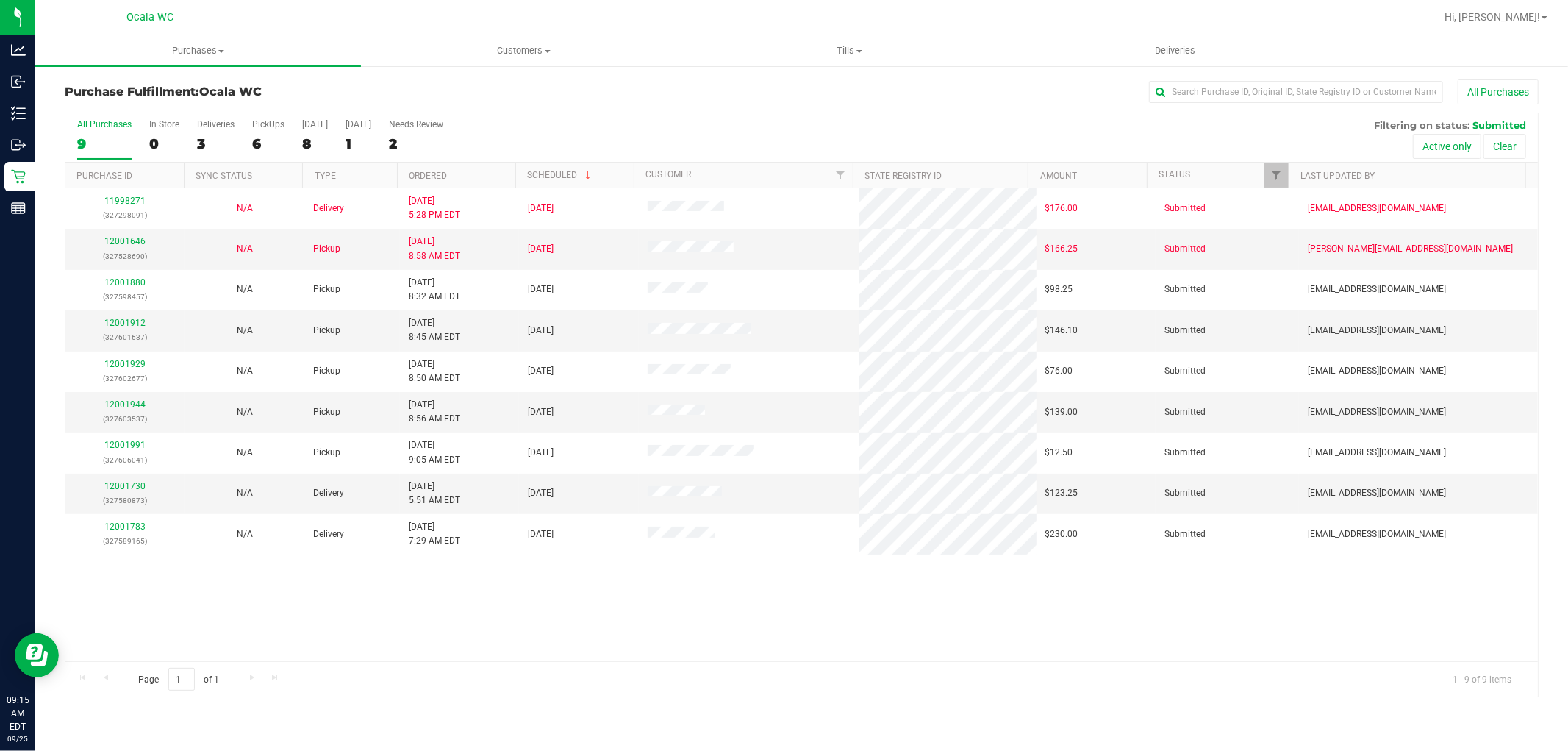
click at [671, 646] on div "11998271 (327298091) N/A Delivery 9/24/2025 5:28 PM EDT 9/26/2025 $176.00 Submi…" at bounding box center [802, 424] width 1473 height 473
click at [123, 327] on link "12001912" at bounding box center [125, 322] width 41 height 10
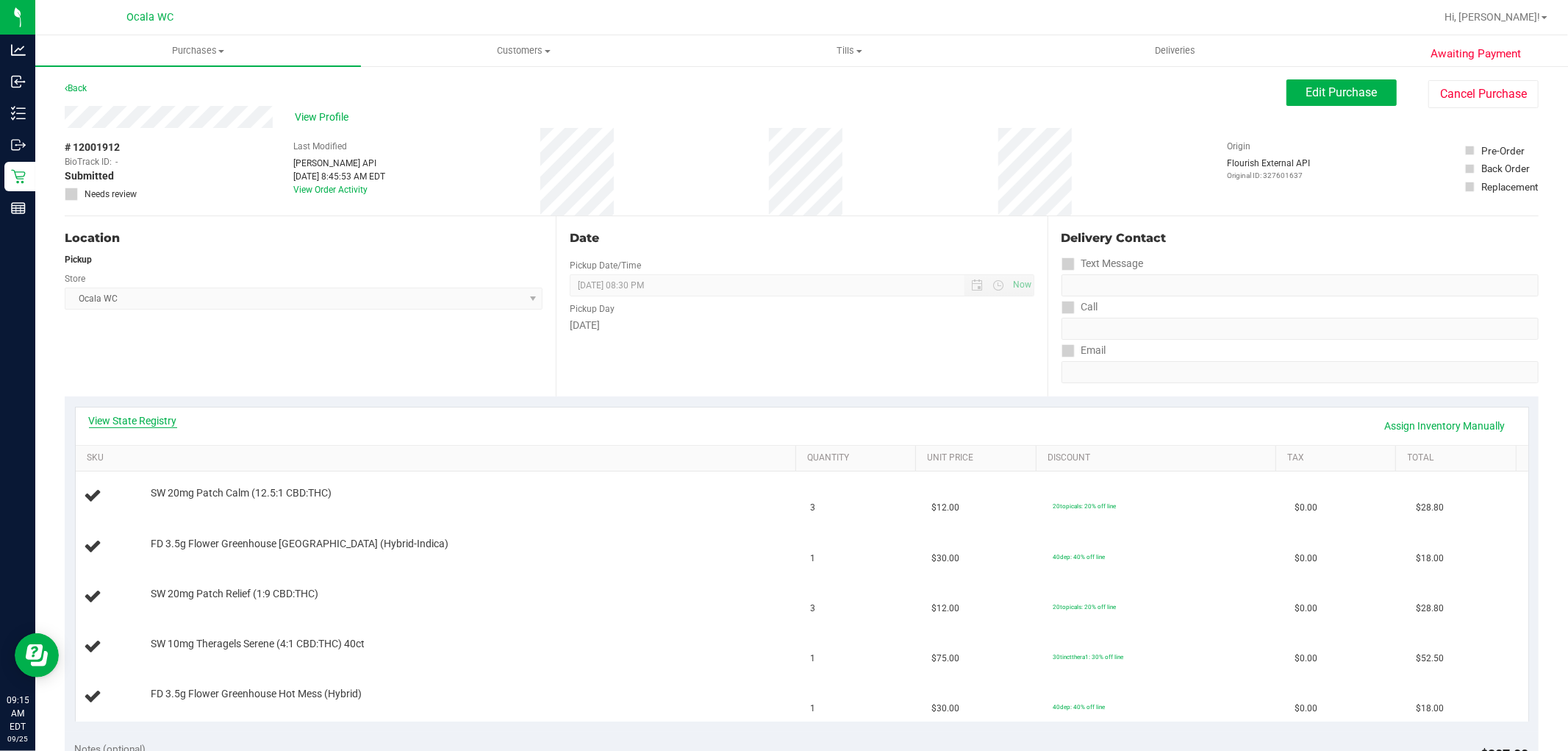
click at [133, 424] on link "View State Registry" at bounding box center [133, 420] width 88 height 15
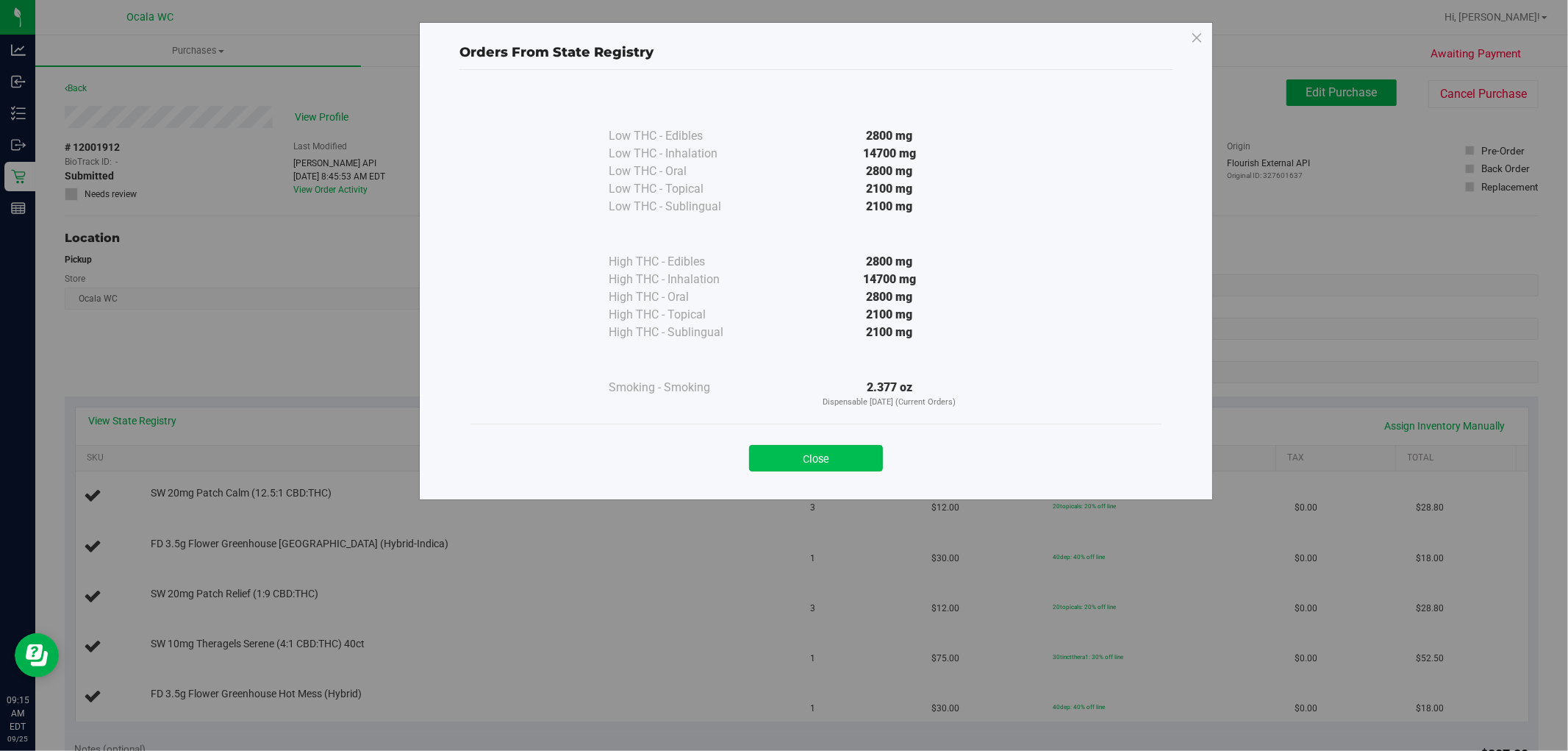
click at [840, 469] on button "Close" at bounding box center [816, 458] width 133 height 27
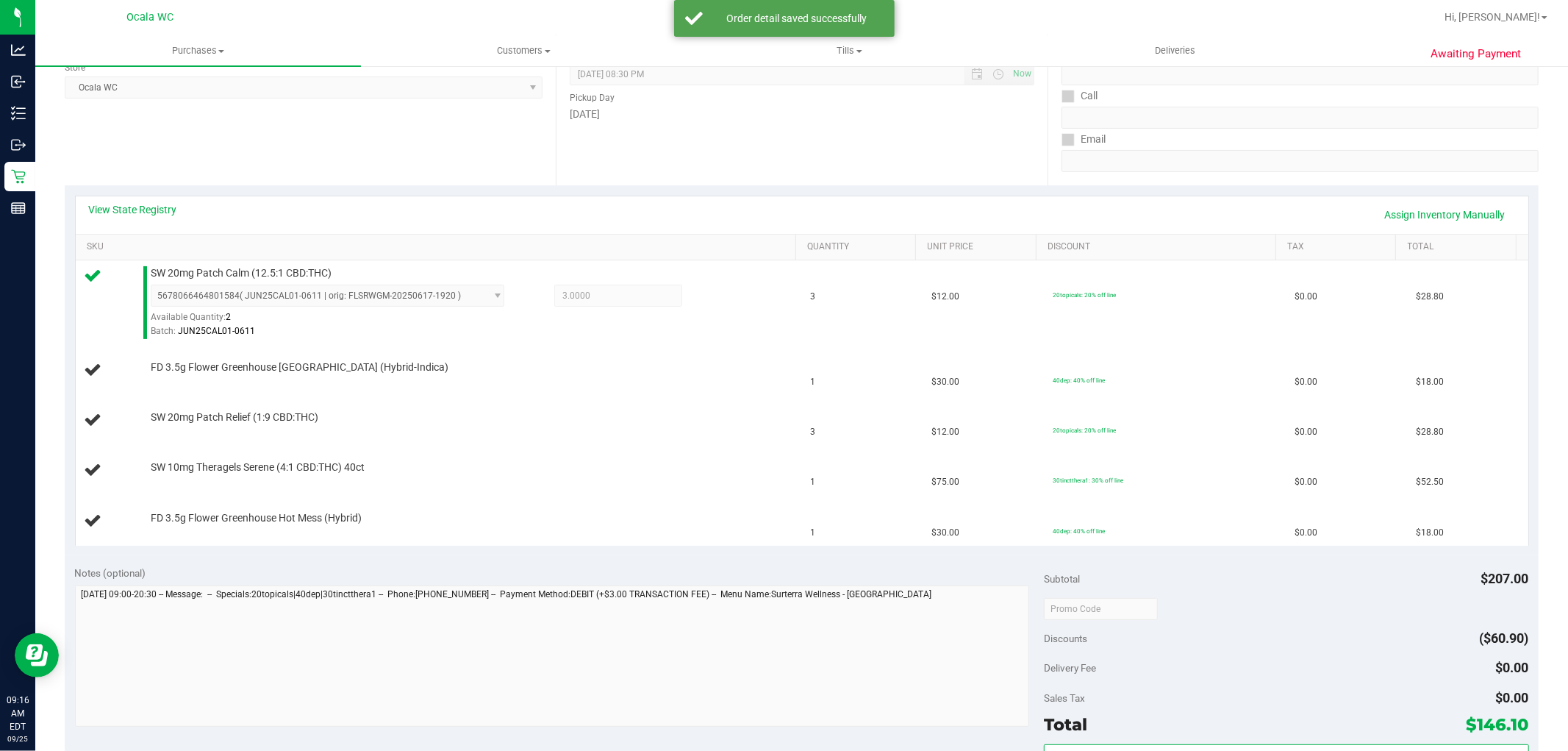
scroll to position [216, 0]
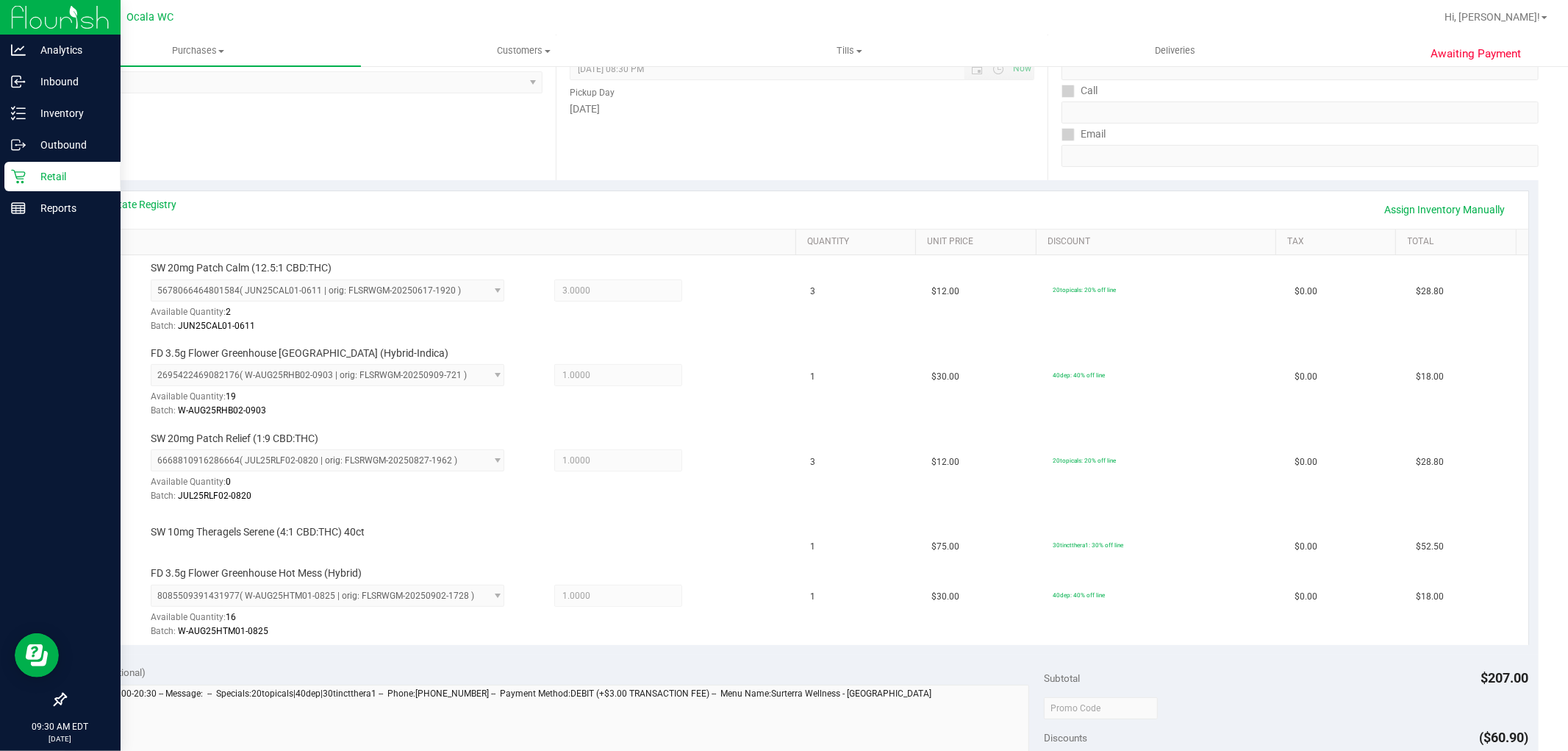
click at [10, 186] on div "Retail" at bounding box center [62, 176] width 116 height 29
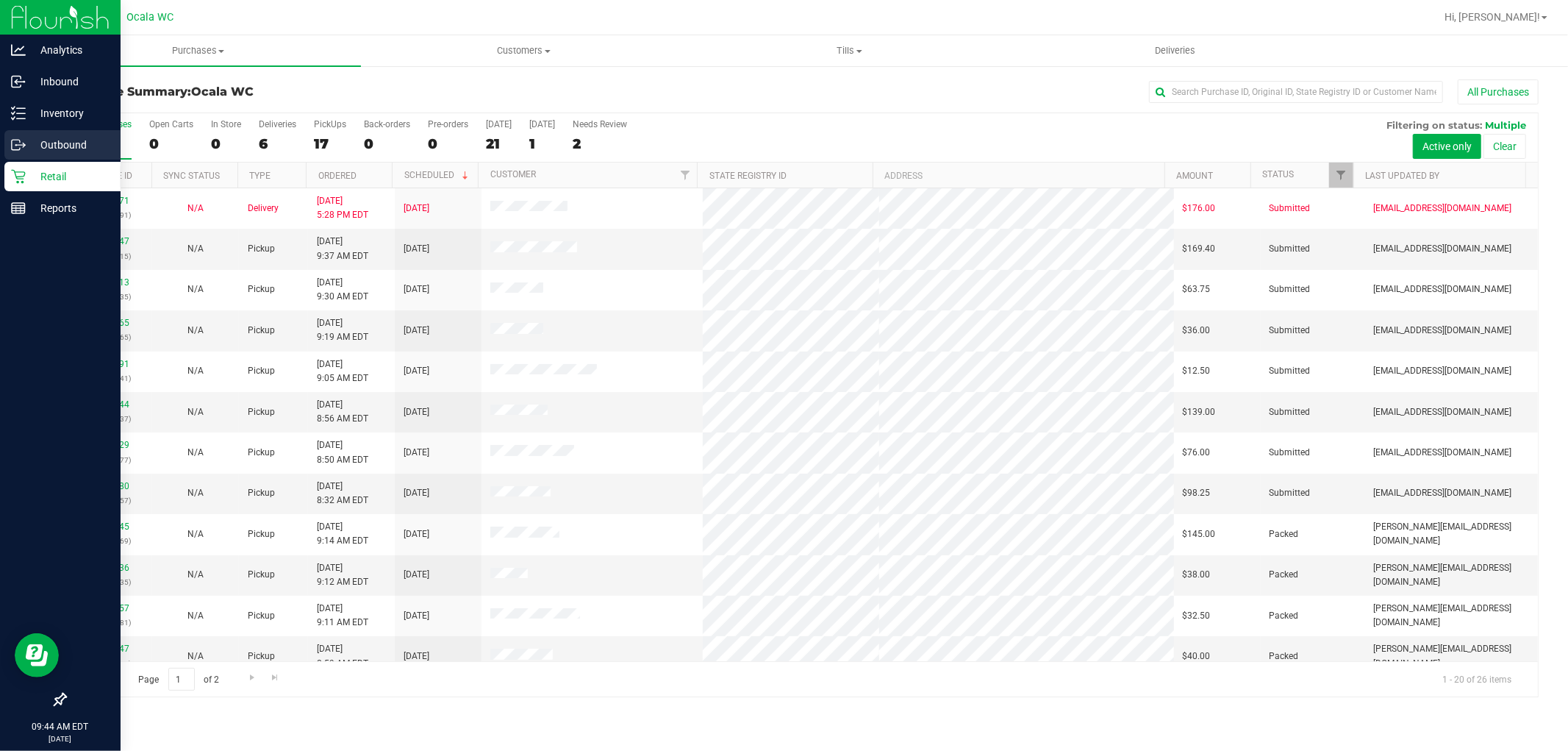
click at [15, 144] on circle at bounding box center [16, 145] width 3 height 3
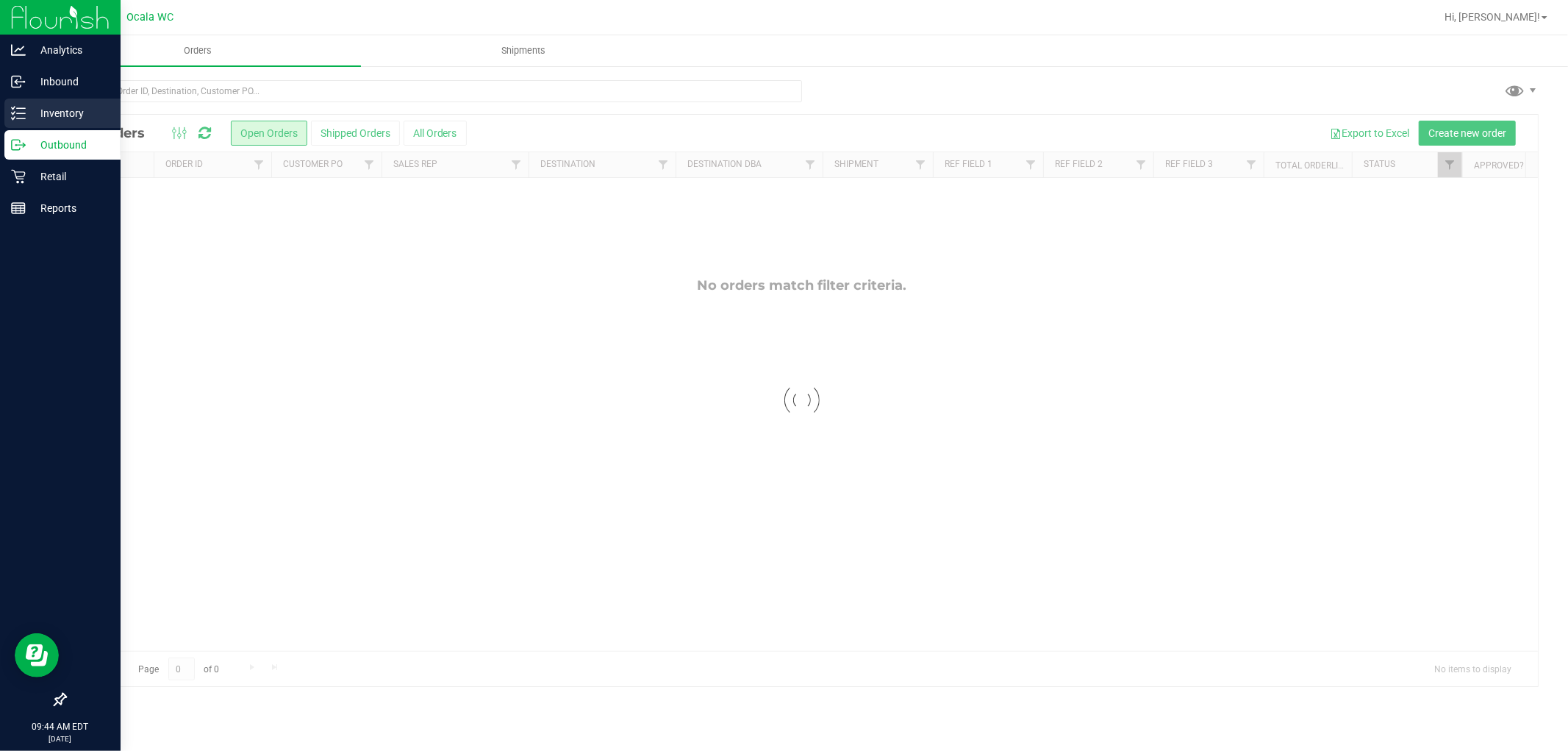
click at [62, 109] on p "Inventory" at bounding box center [69, 113] width 88 height 18
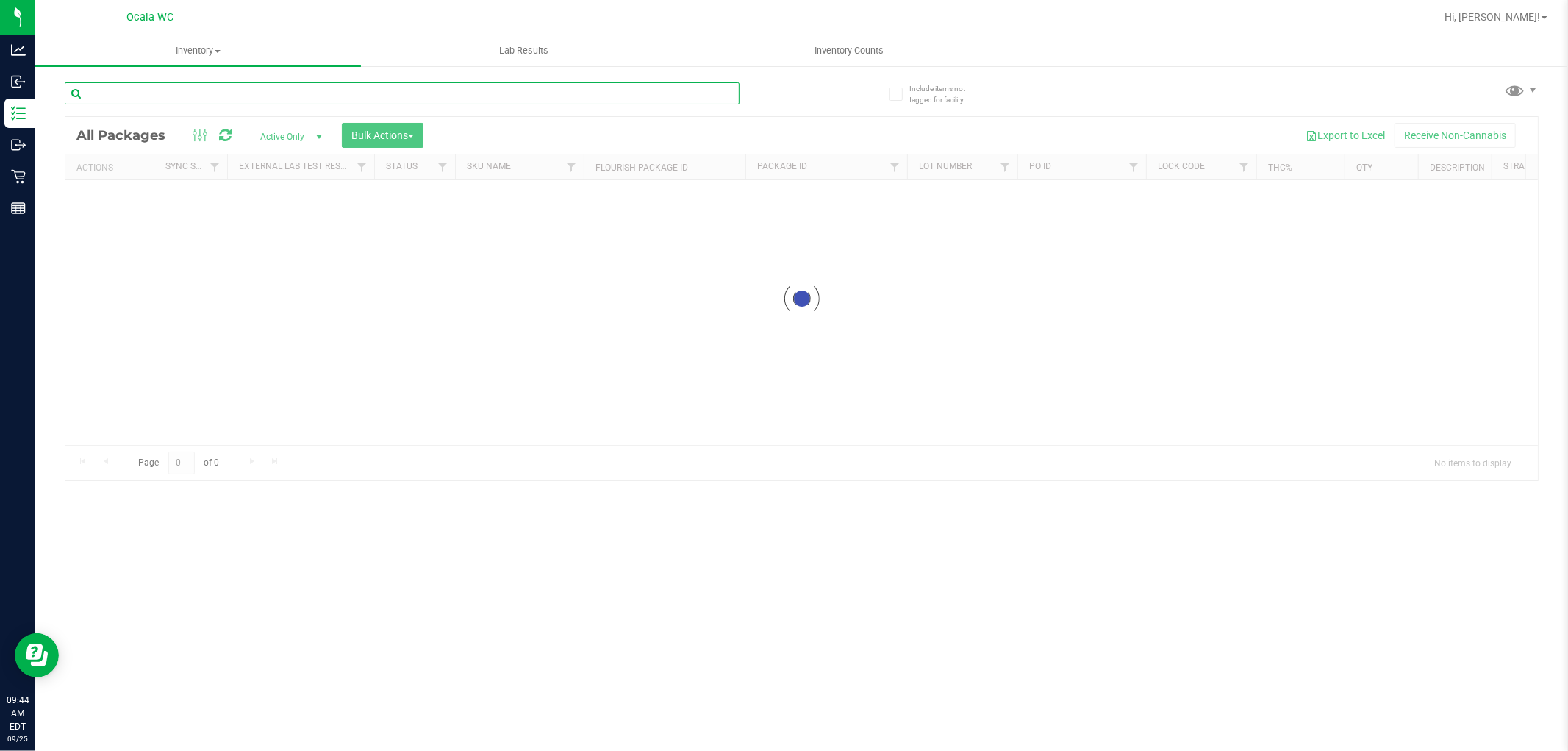
click at [542, 94] on input "text" at bounding box center [402, 93] width 675 height 22
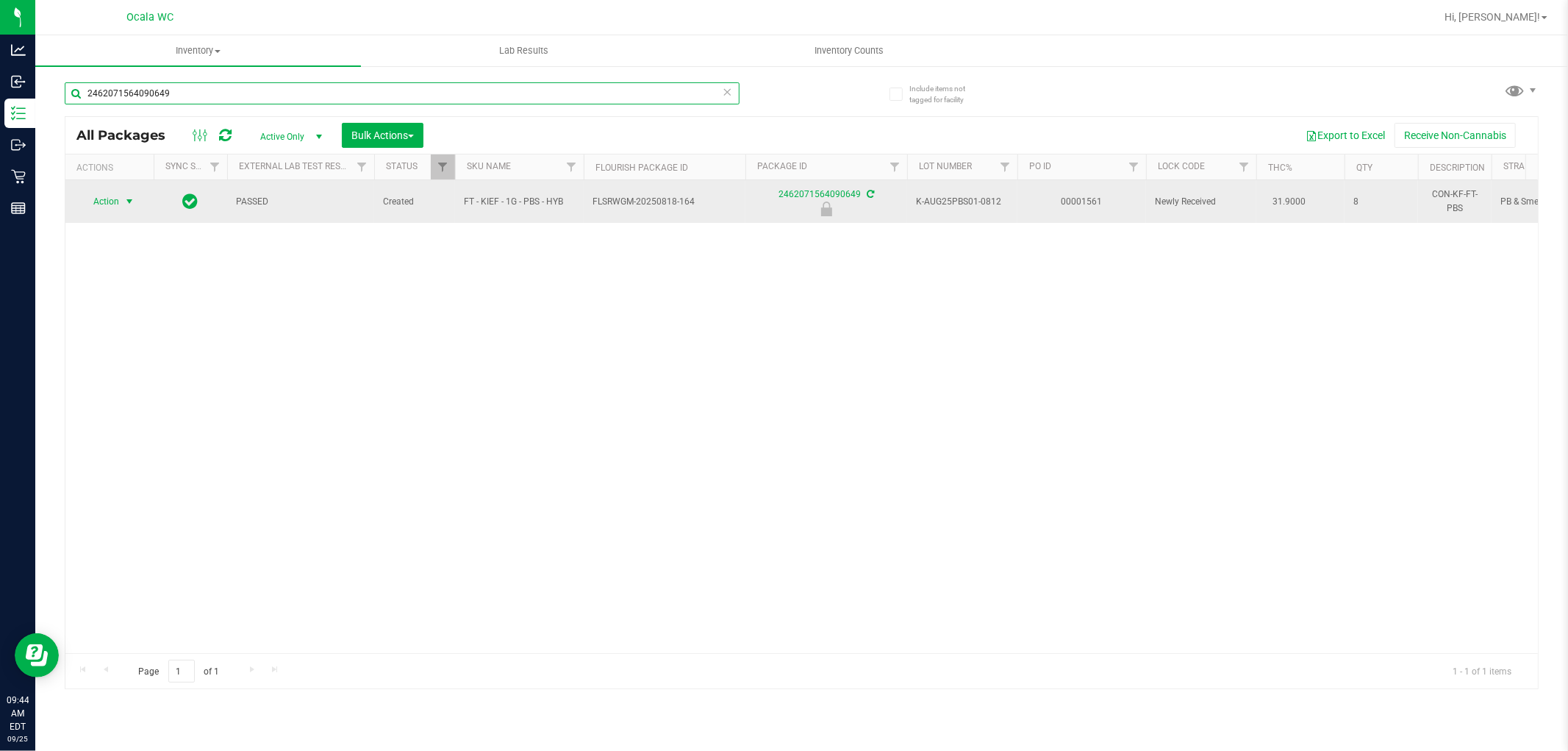
type input "2462071564090649"
click at [128, 202] on span "select" at bounding box center [129, 202] width 12 height 12
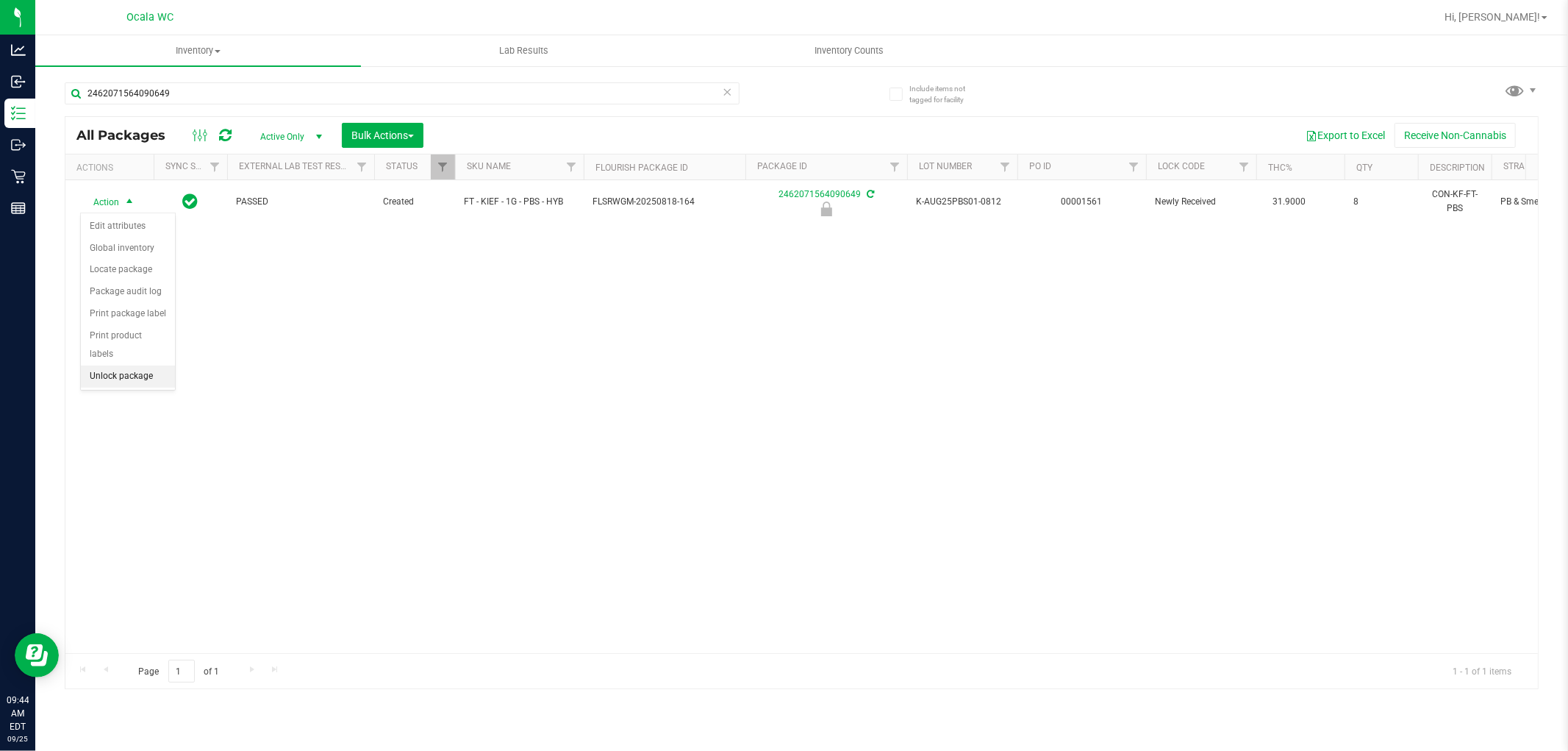
click at [141, 386] on li "Unlock package" at bounding box center [128, 376] width 94 height 22
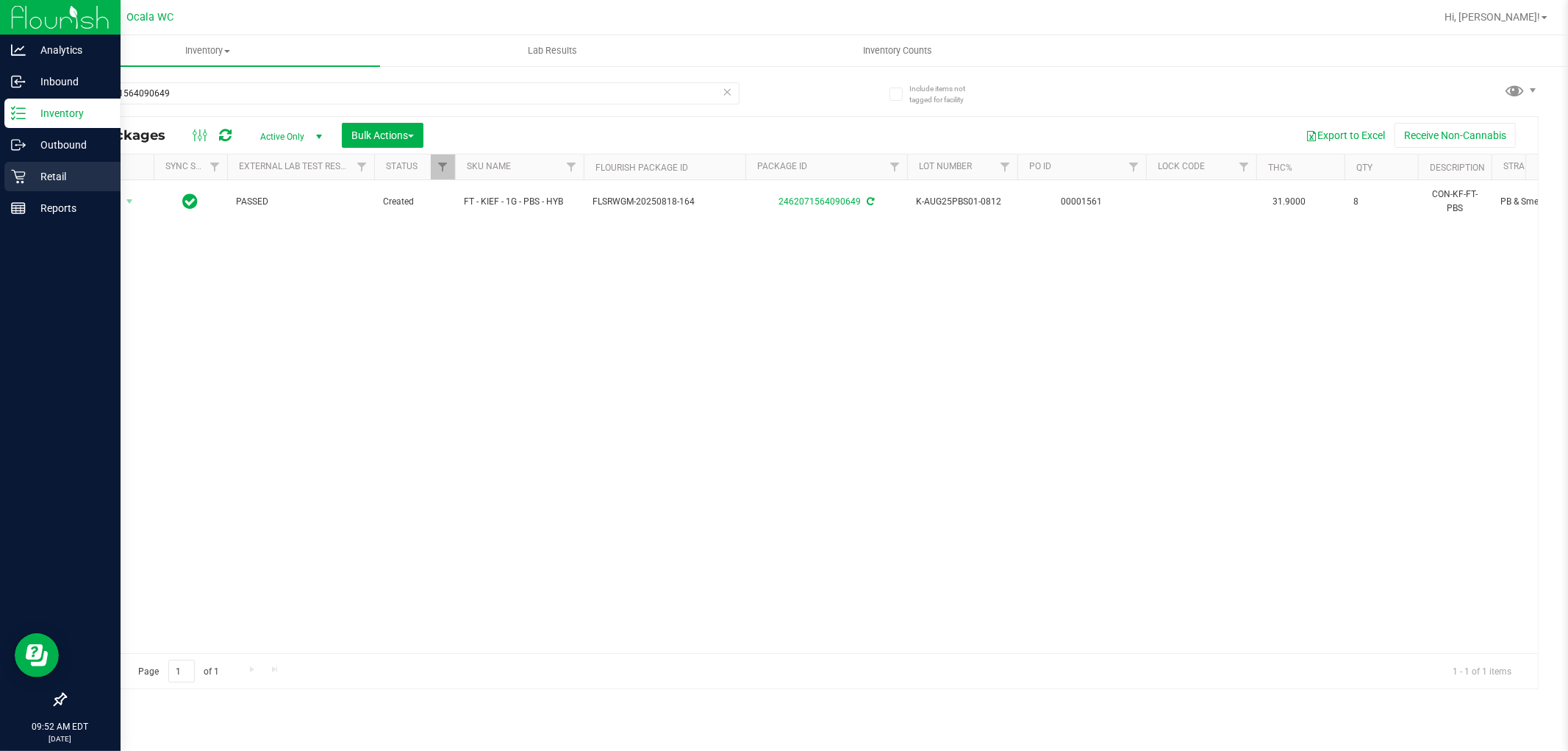
click at [27, 180] on p "Retail" at bounding box center [69, 176] width 88 height 18
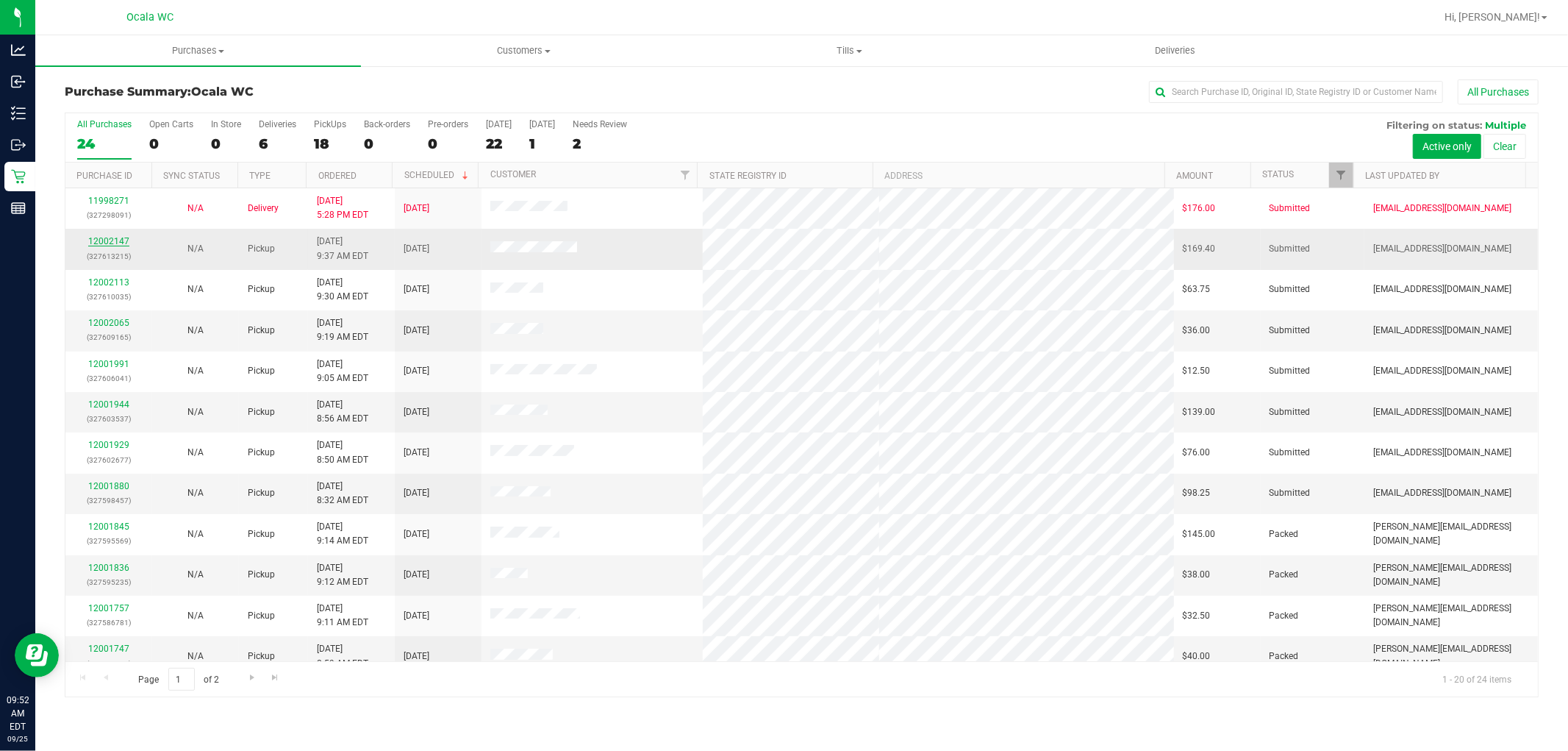
click at [99, 243] on link "12002147" at bounding box center [109, 241] width 41 height 10
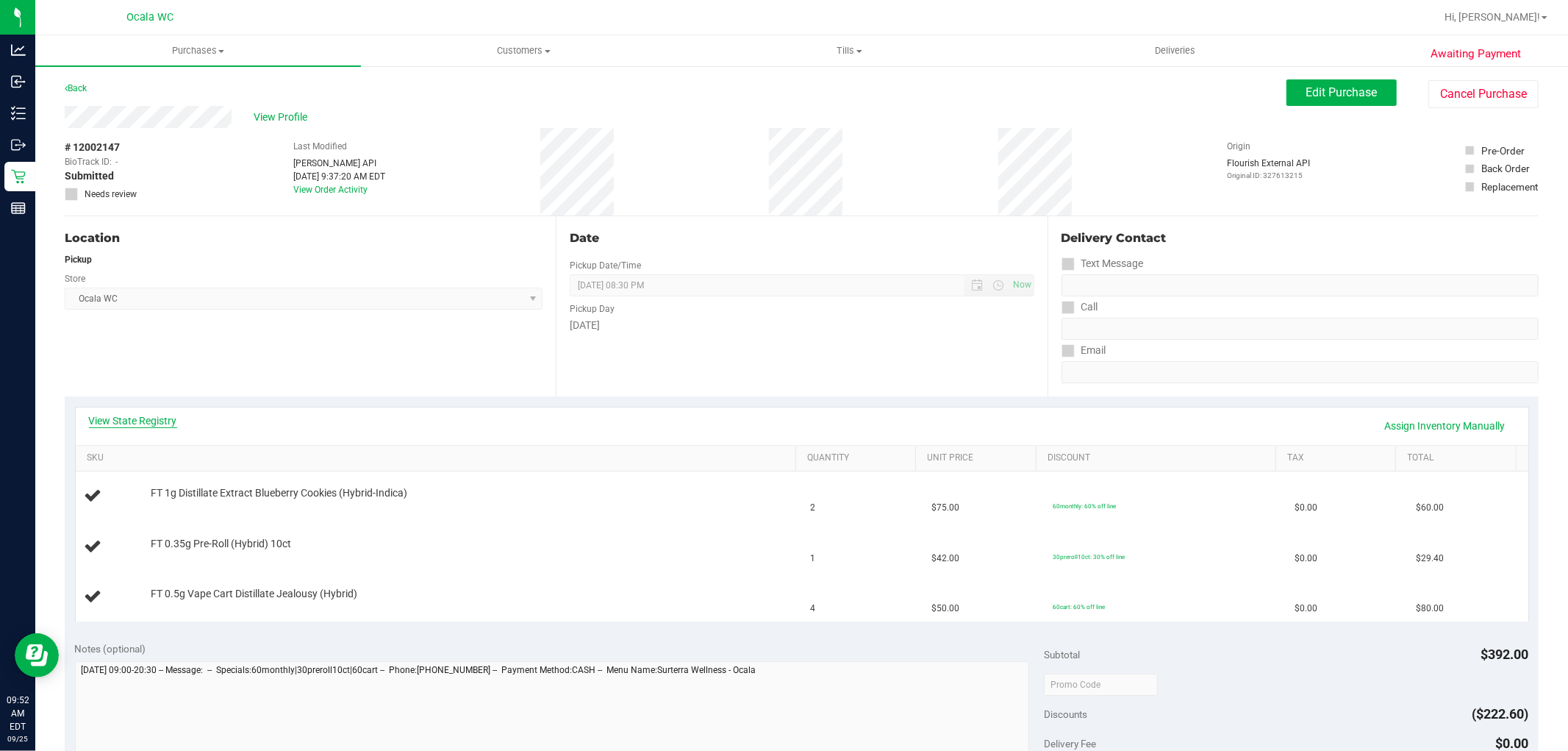
click at [130, 425] on link "View State Registry" at bounding box center [133, 420] width 88 height 15
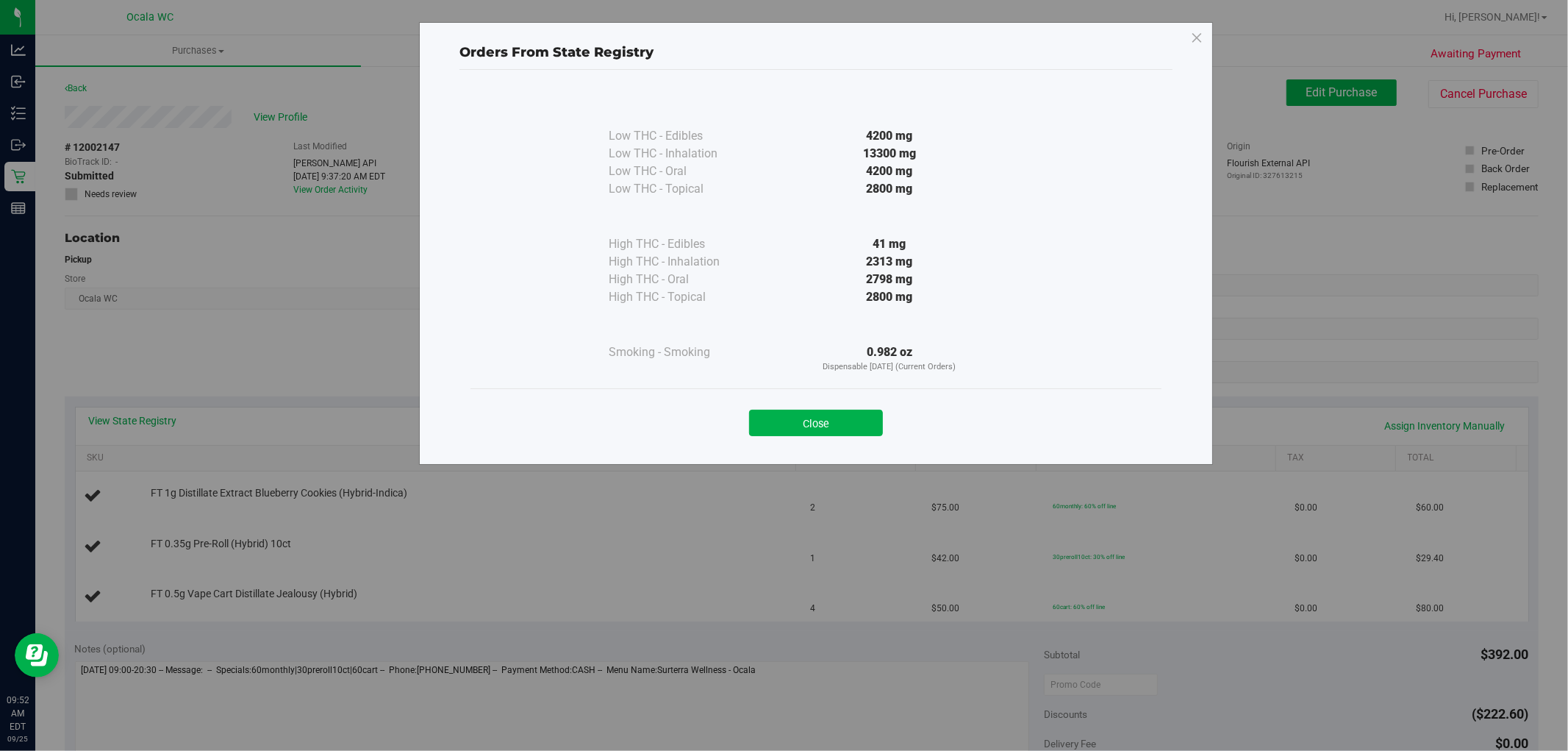
click at [757, 439] on div "Close" at bounding box center [816, 418] width 691 height 60
click at [754, 427] on button "Close" at bounding box center [816, 423] width 133 height 27
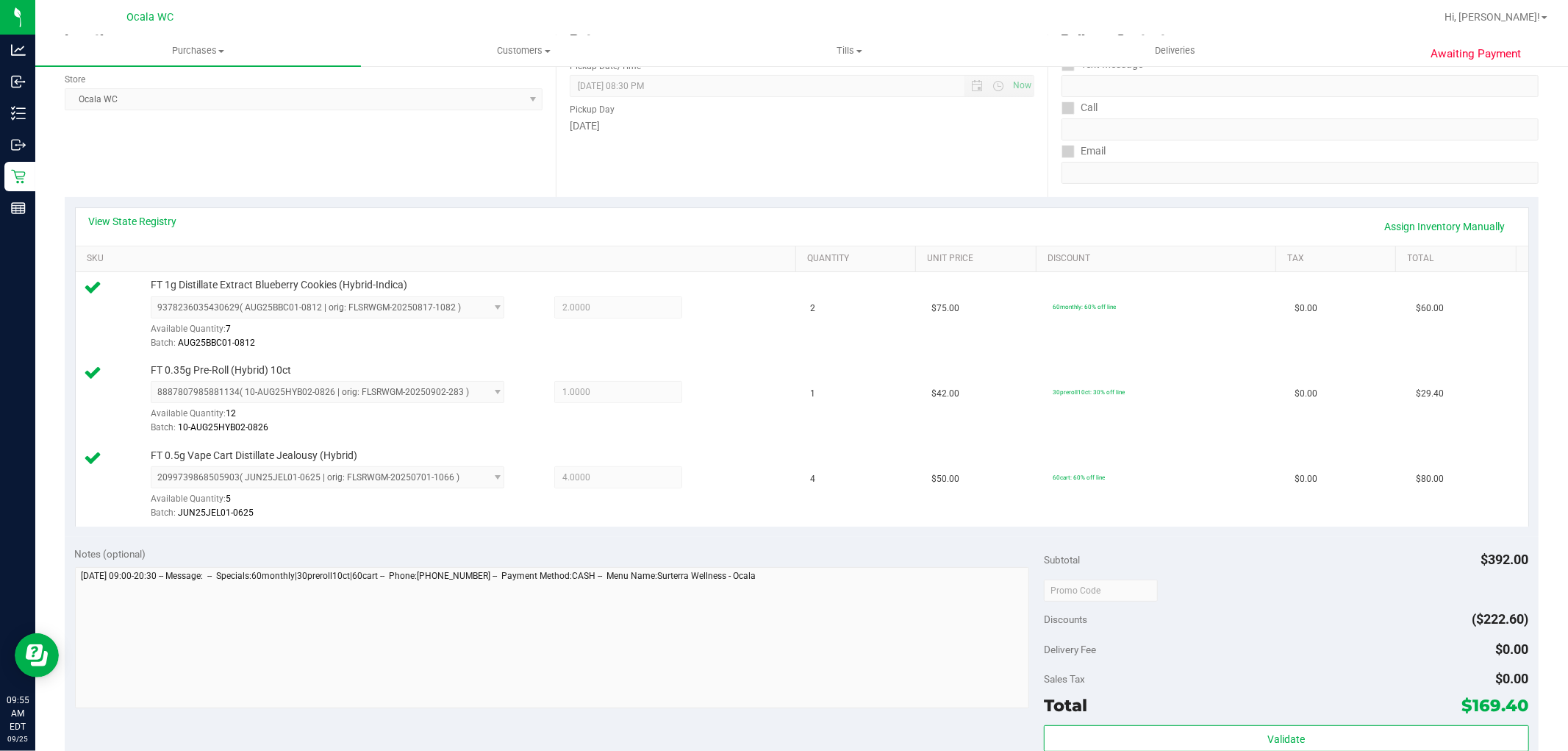
scroll to position [623, 0]
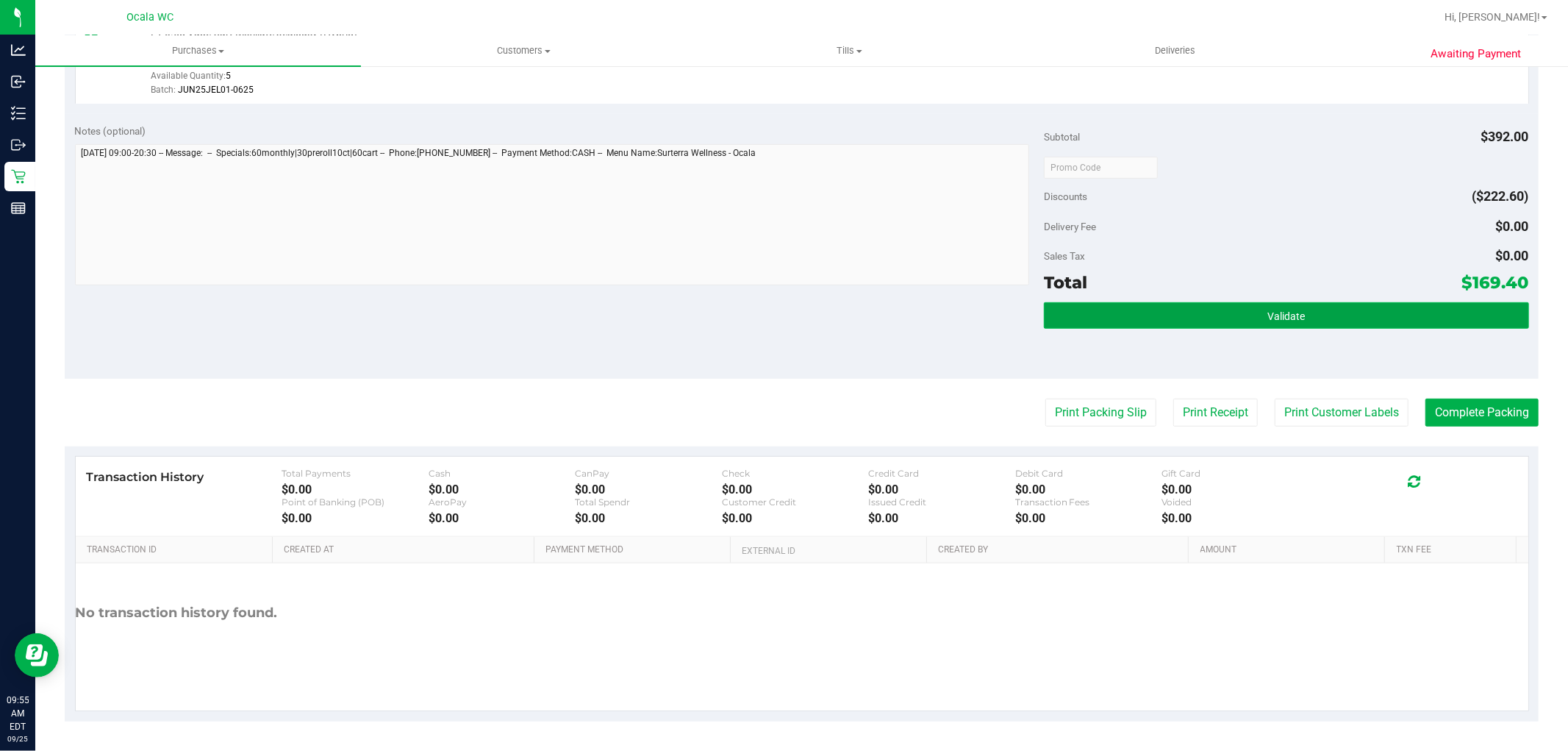
click at [1305, 322] on button "Validate" at bounding box center [1287, 315] width 484 height 27
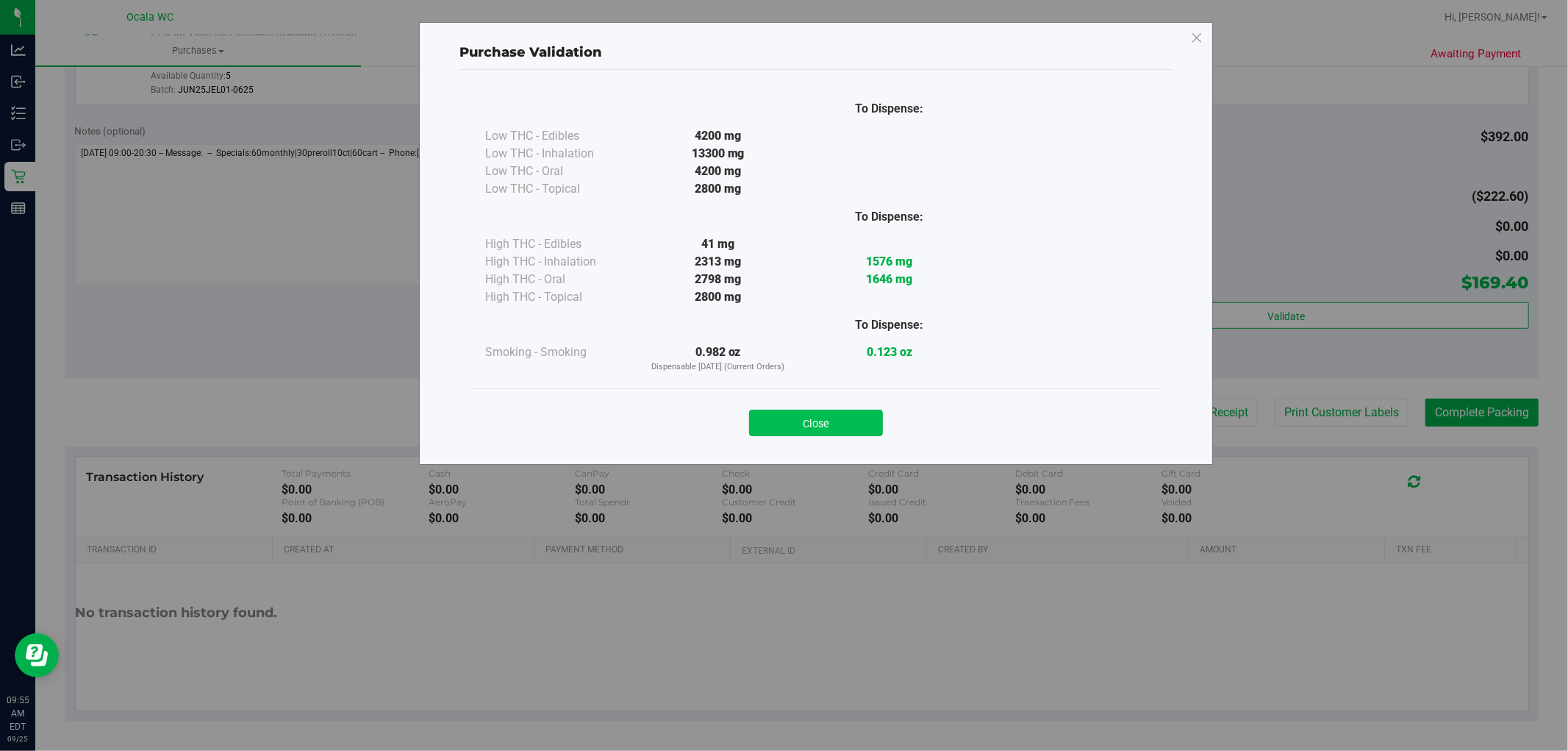
click at [836, 421] on button "Close" at bounding box center [816, 423] width 133 height 27
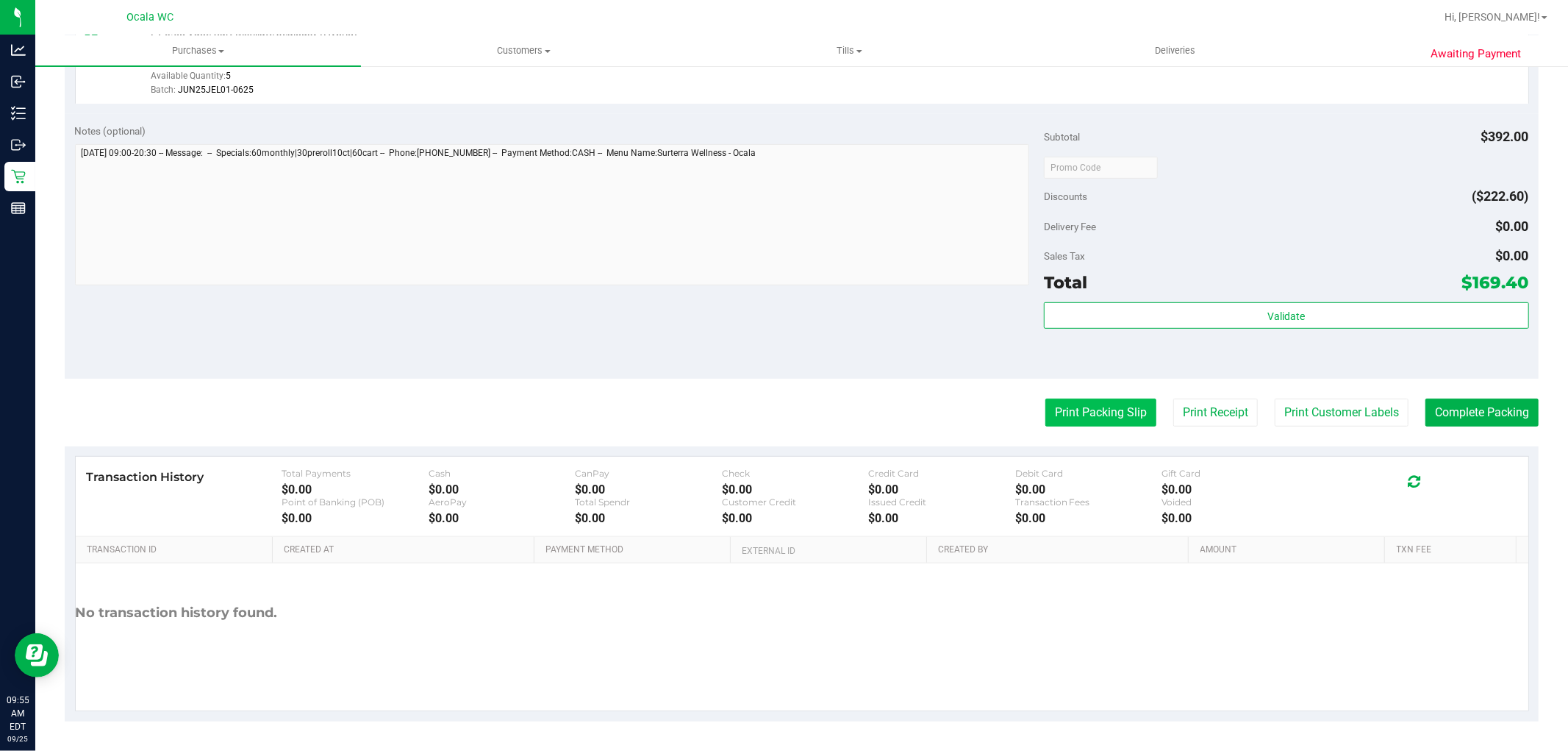
click at [1085, 408] on button "Print Packing Slip" at bounding box center [1101, 412] width 111 height 28
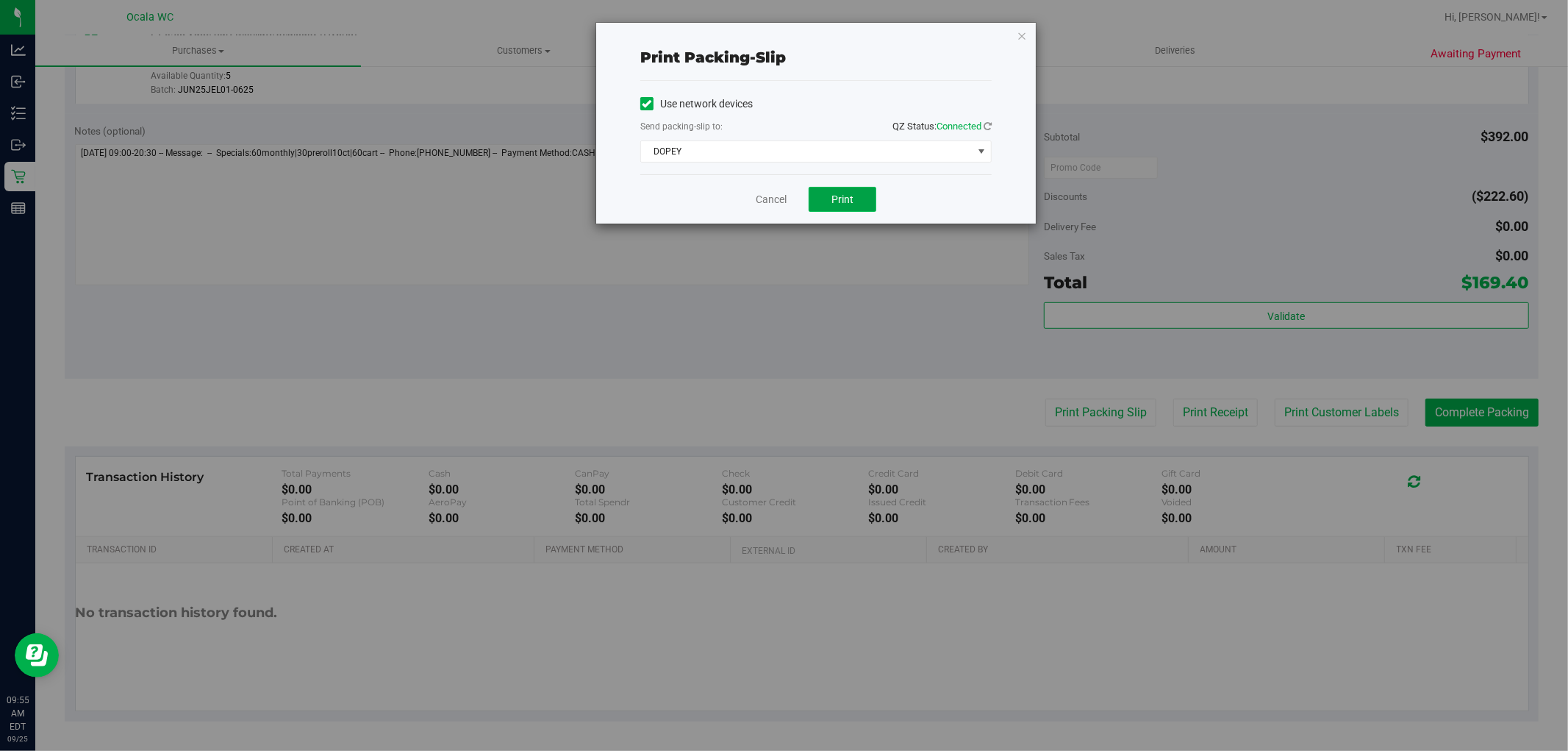
click at [843, 207] on button "Print" at bounding box center [842, 198] width 68 height 25
click at [766, 202] on link "Cancel" at bounding box center [772, 199] width 31 height 15
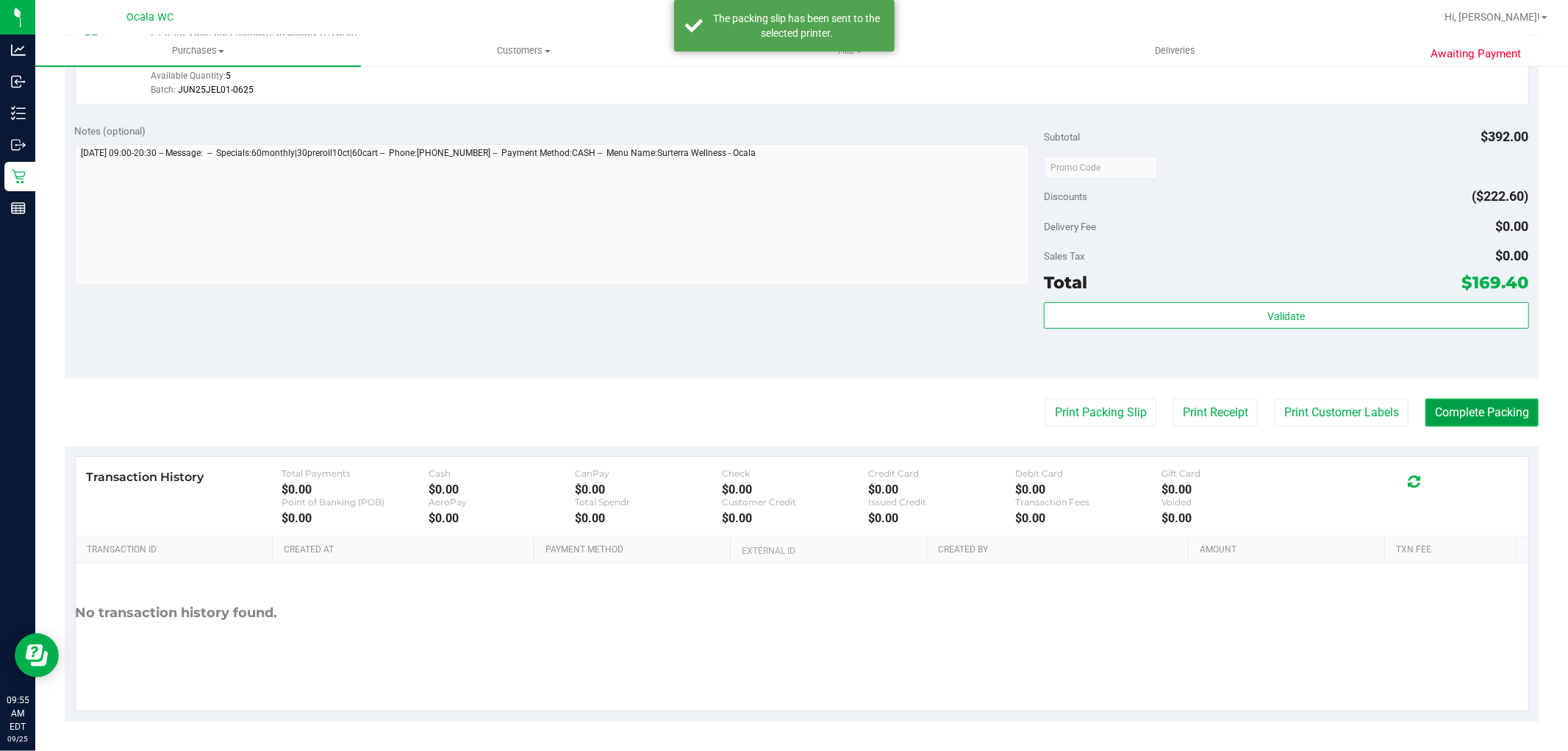
click at [1466, 415] on button "Complete Packing" at bounding box center [1482, 412] width 113 height 28
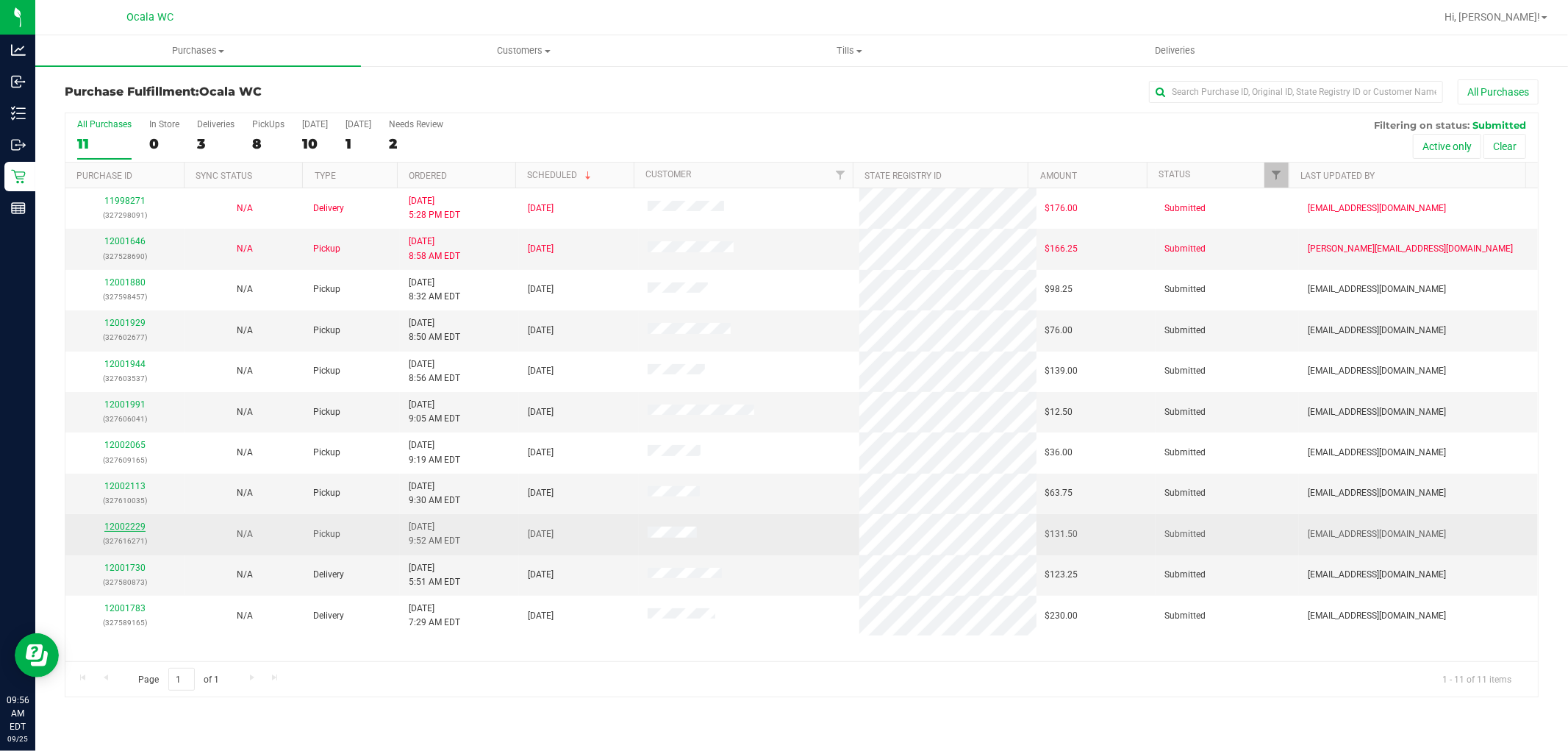
click at [133, 529] on link "12002229" at bounding box center [125, 526] width 41 height 10
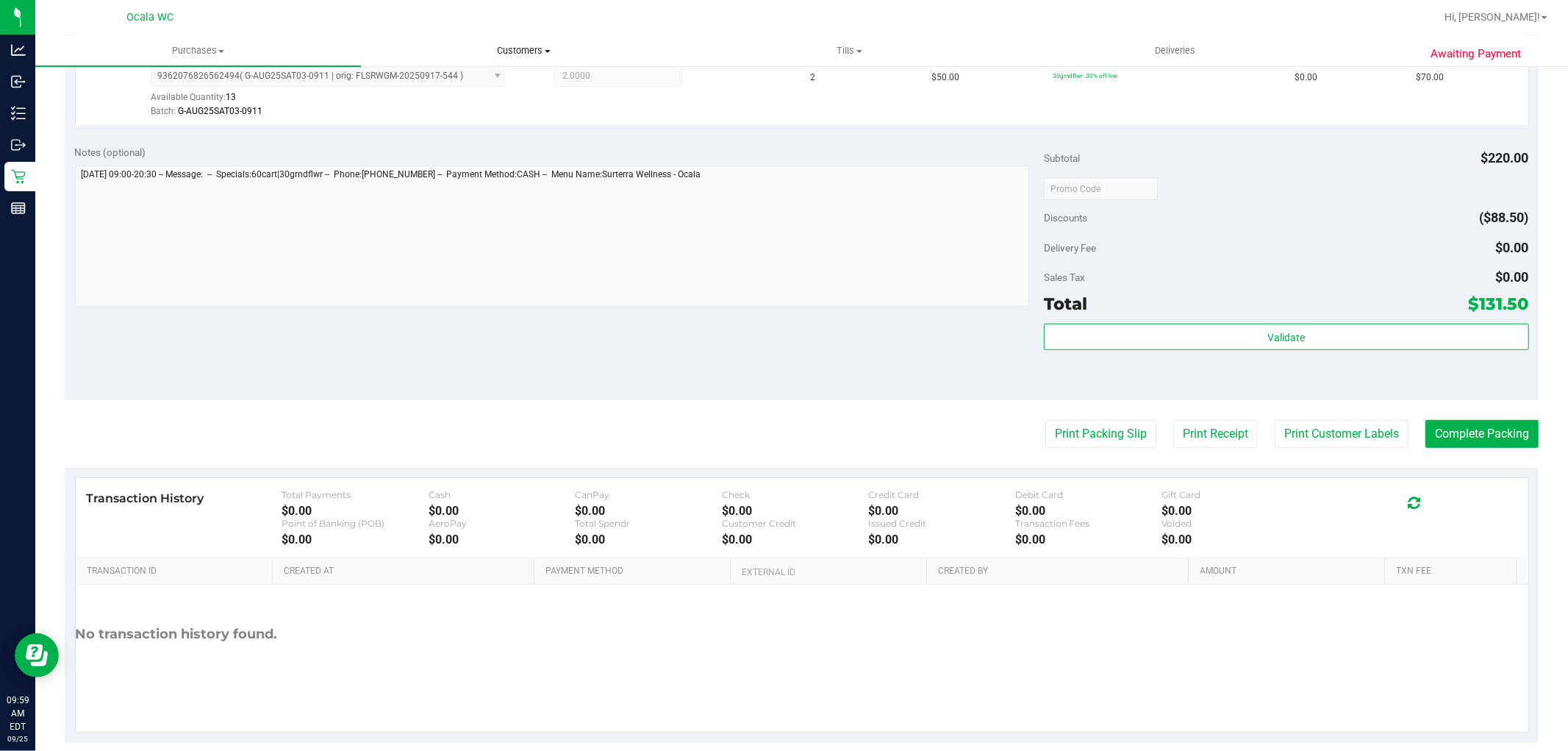
scroll to position [623, 0]
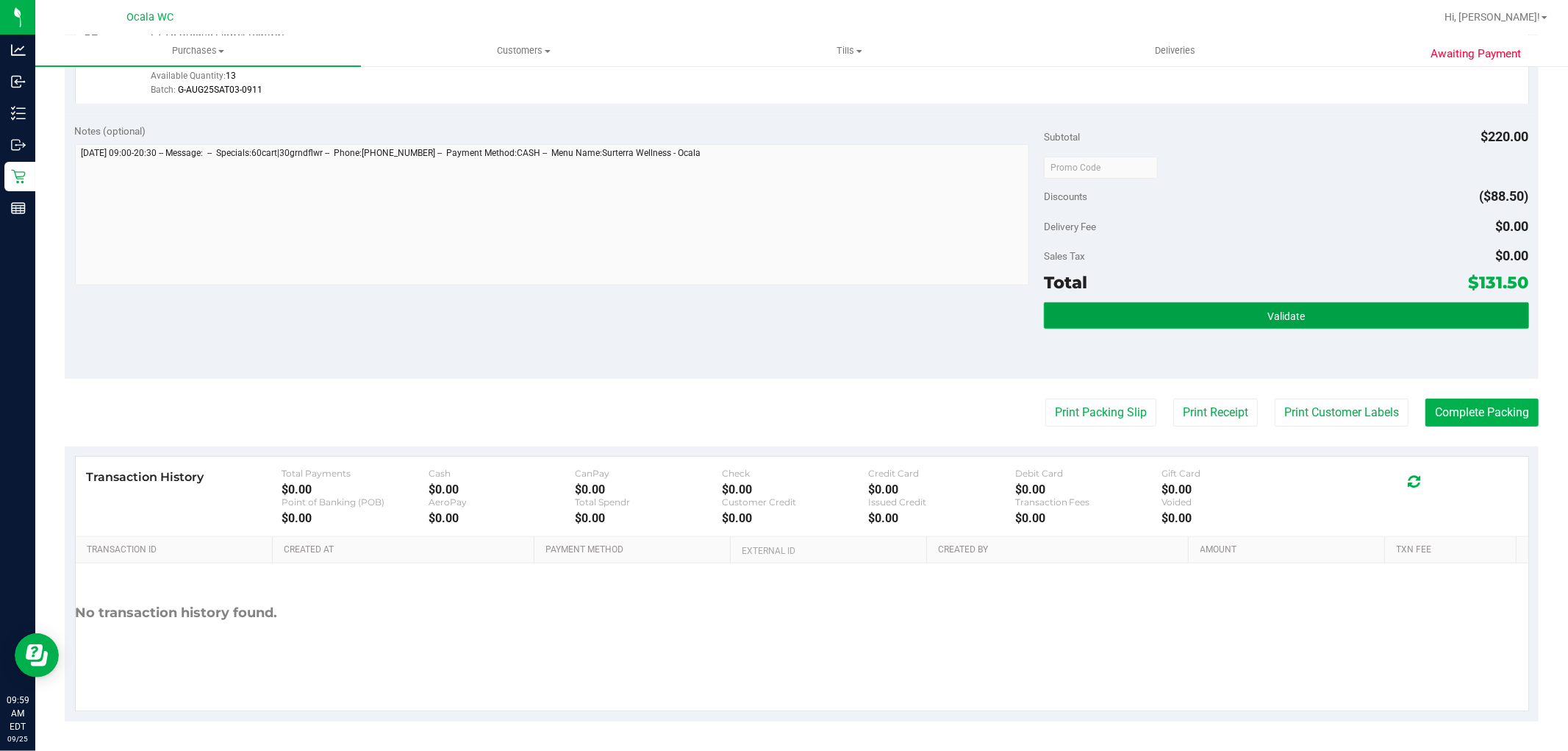
click at [1314, 313] on button "Validate" at bounding box center [1287, 315] width 484 height 27
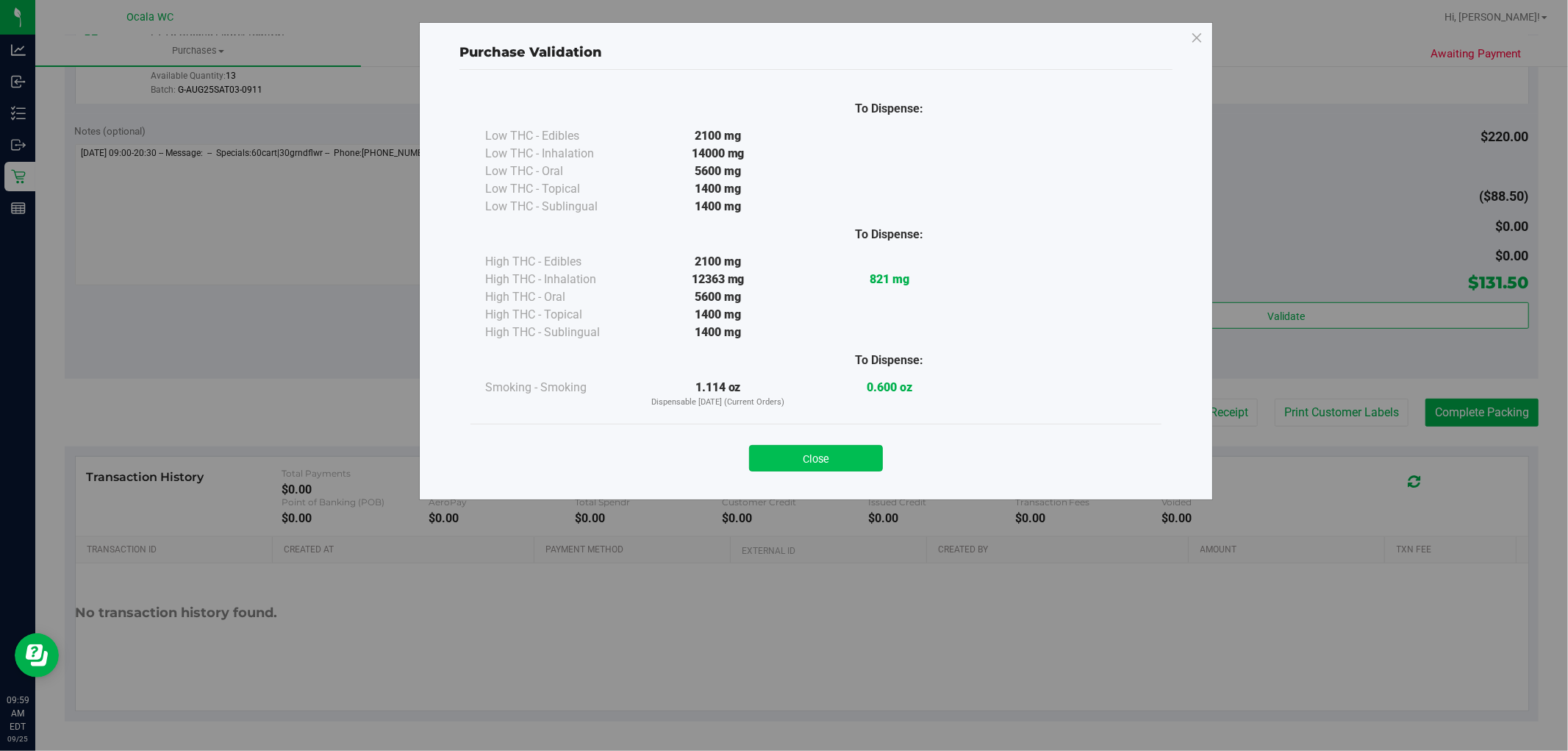
click at [845, 454] on button "Close" at bounding box center [816, 458] width 133 height 27
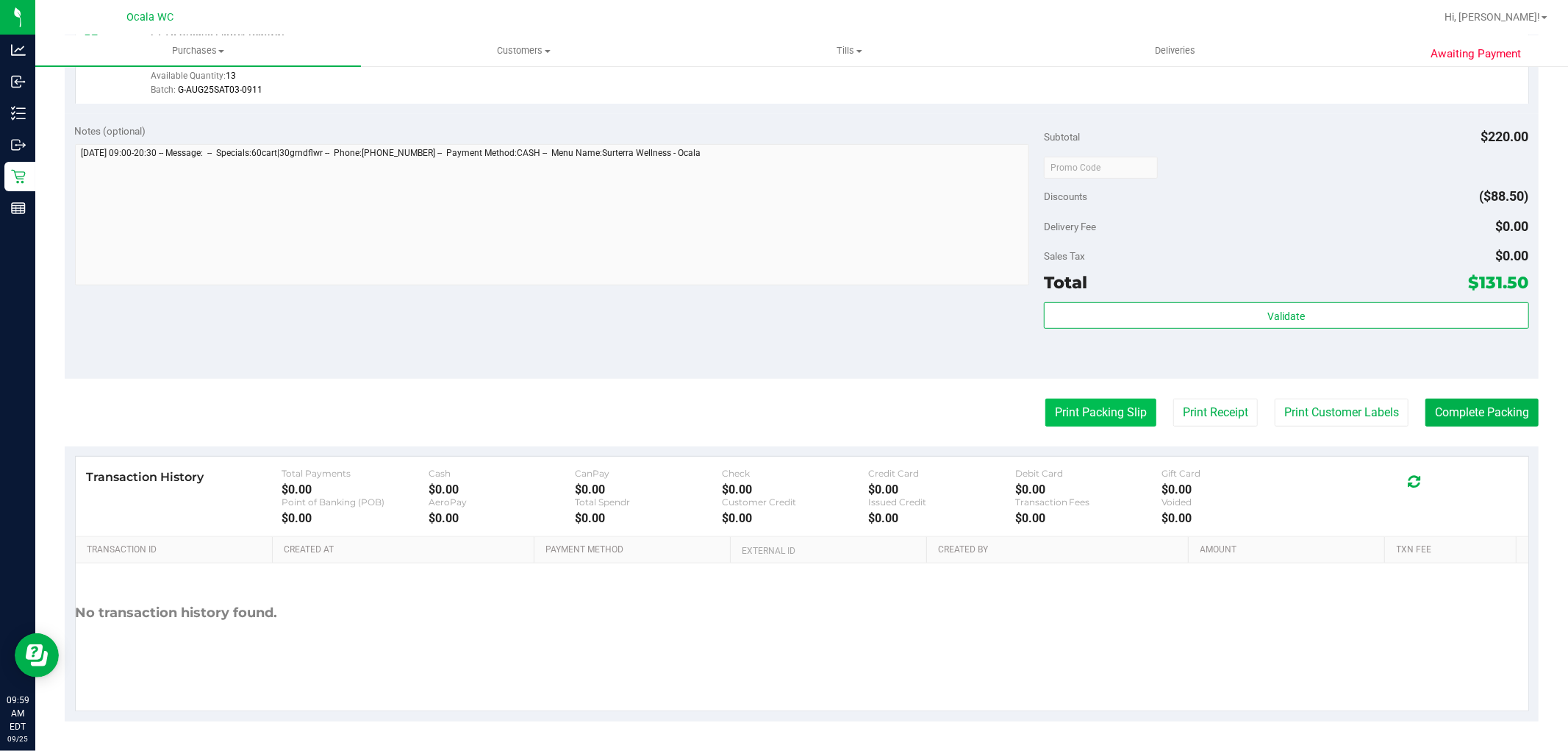
click at [1086, 411] on button "Print Packing Slip" at bounding box center [1101, 412] width 111 height 28
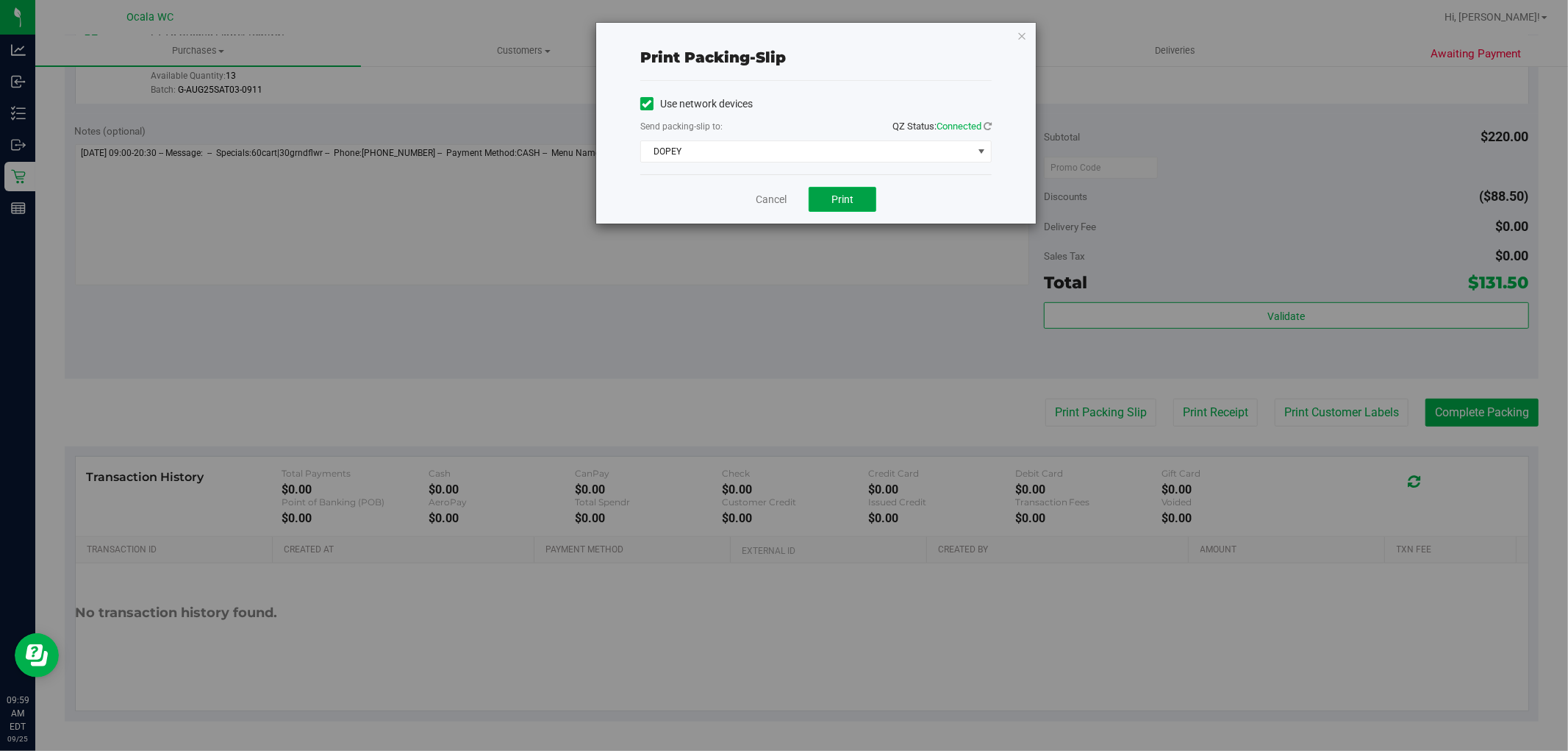
click at [855, 209] on button "Print" at bounding box center [842, 198] width 68 height 25
click at [765, 204] on link "Cancel" at bounding box center [772, 199] width 31 height 15
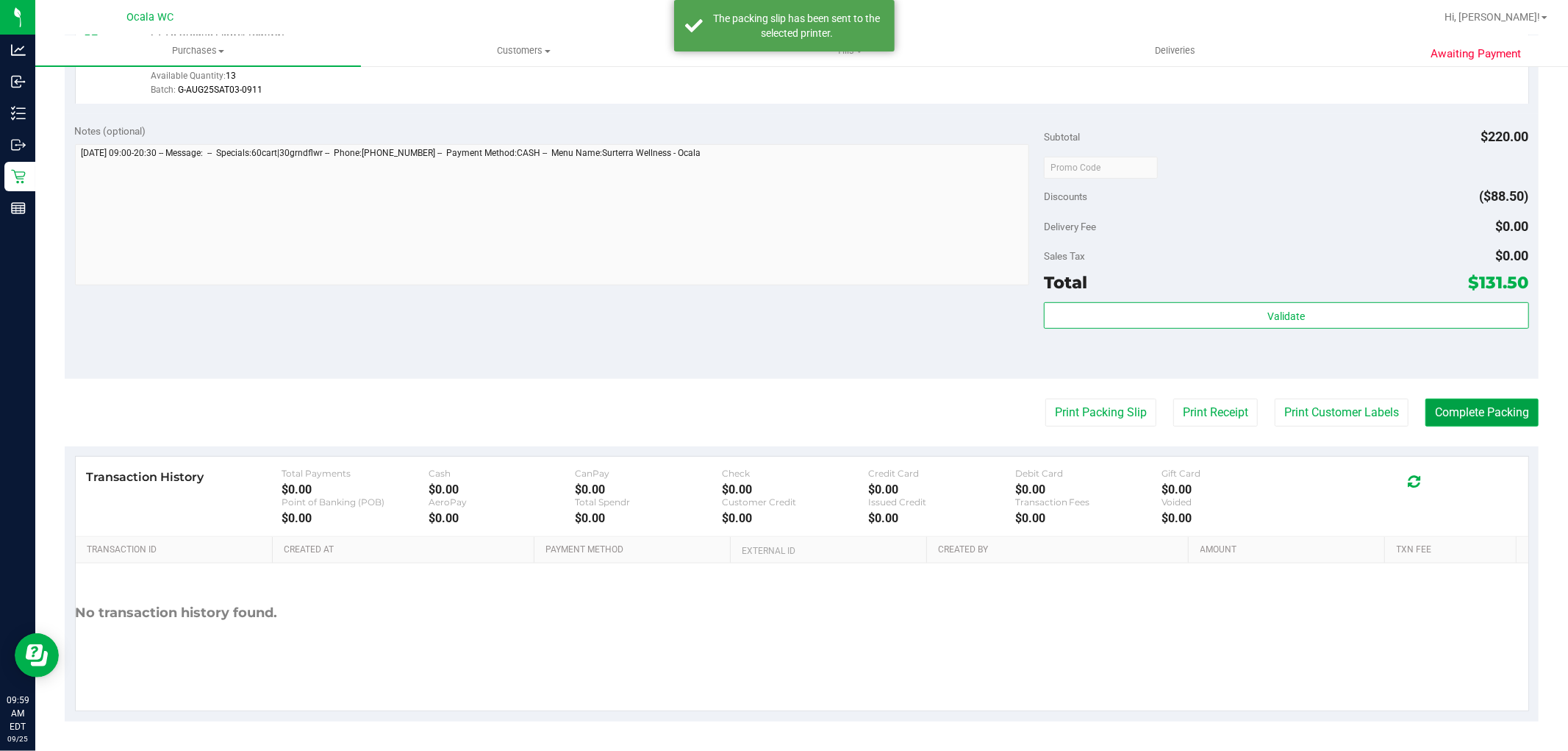
click at [1486, 421] on button "Complete Packing" at bounding box center [1482, 412] width 113 height 28
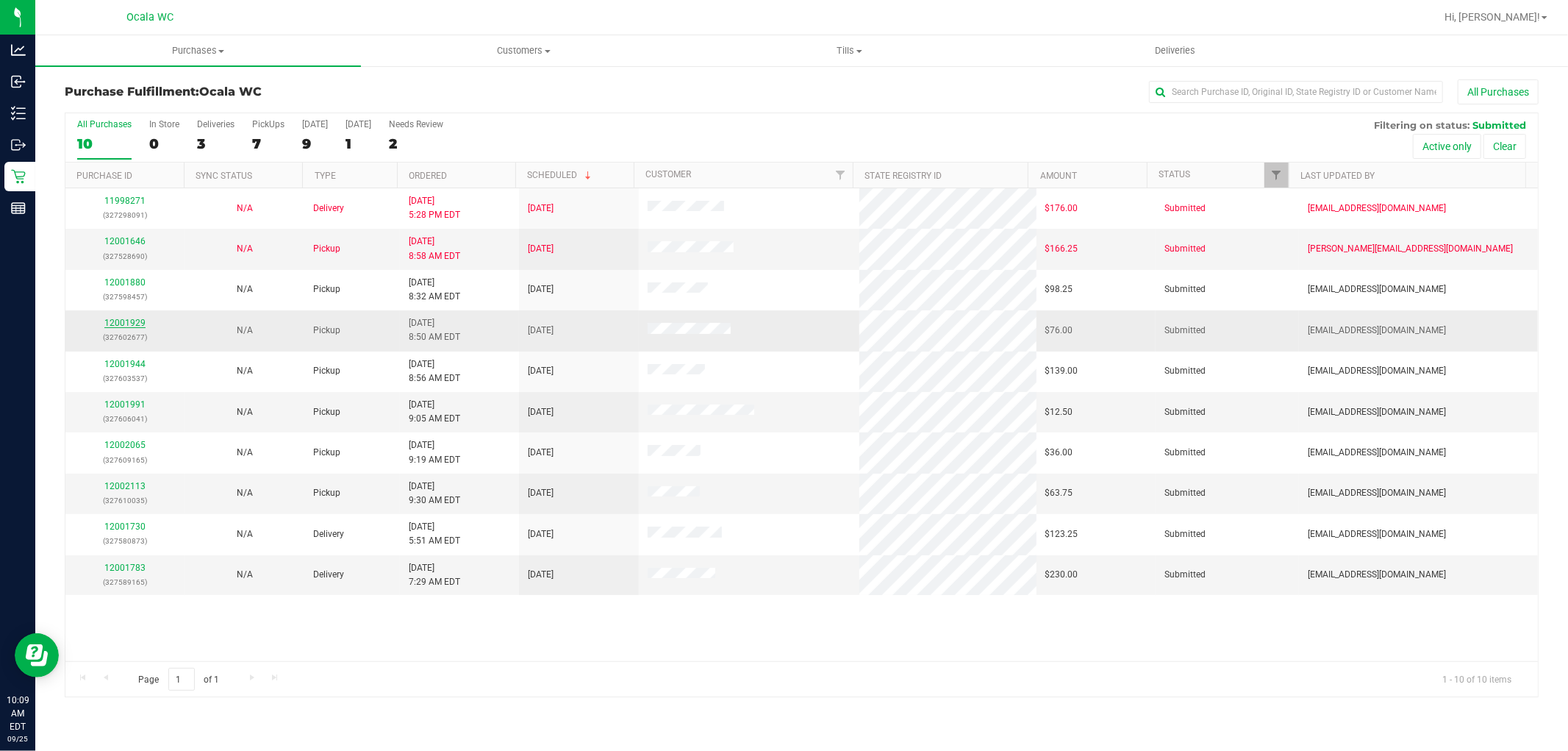
click at [120, 323] on link "12001929" at bounding box center [125, 322] width 41 height 10
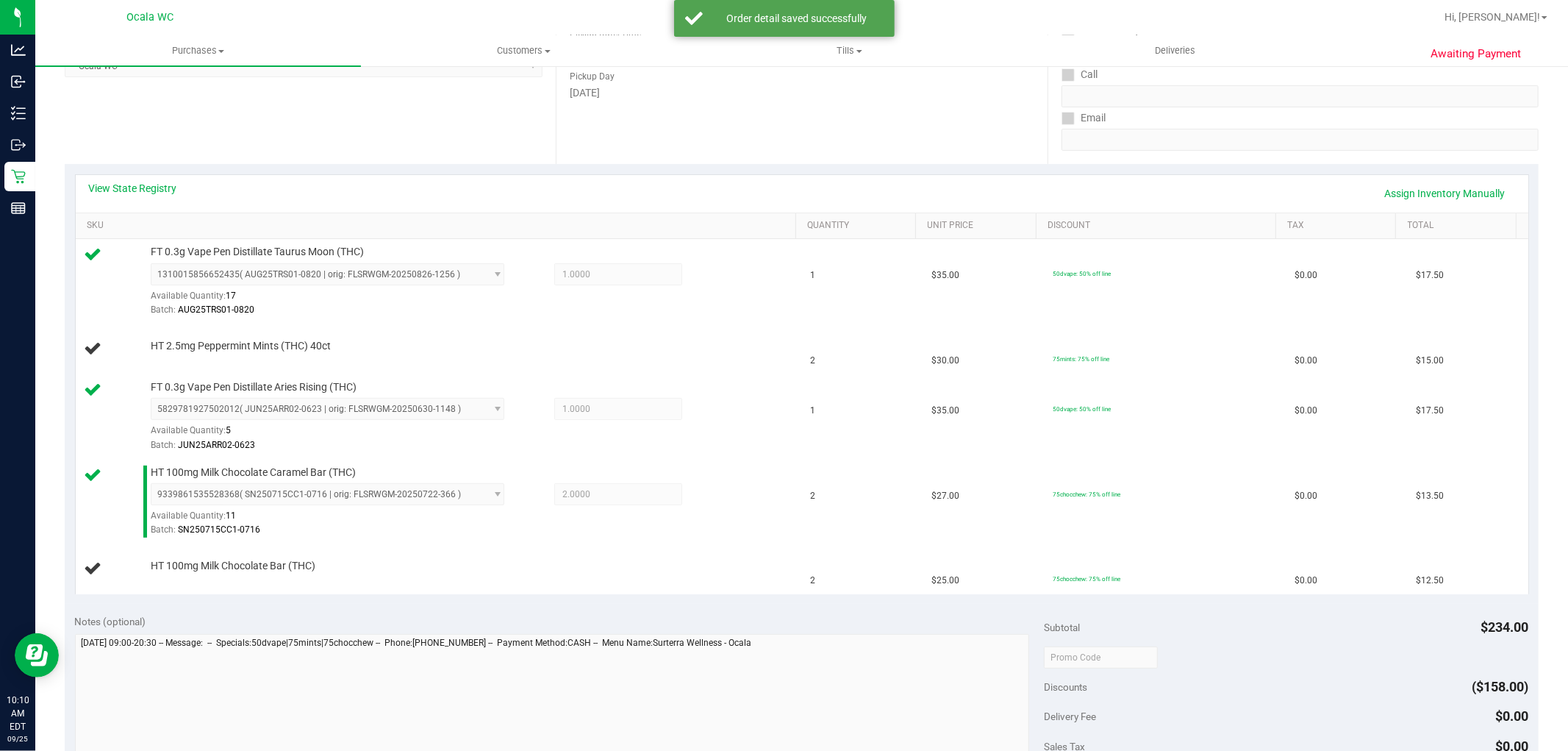
scroll to position [240, 0]
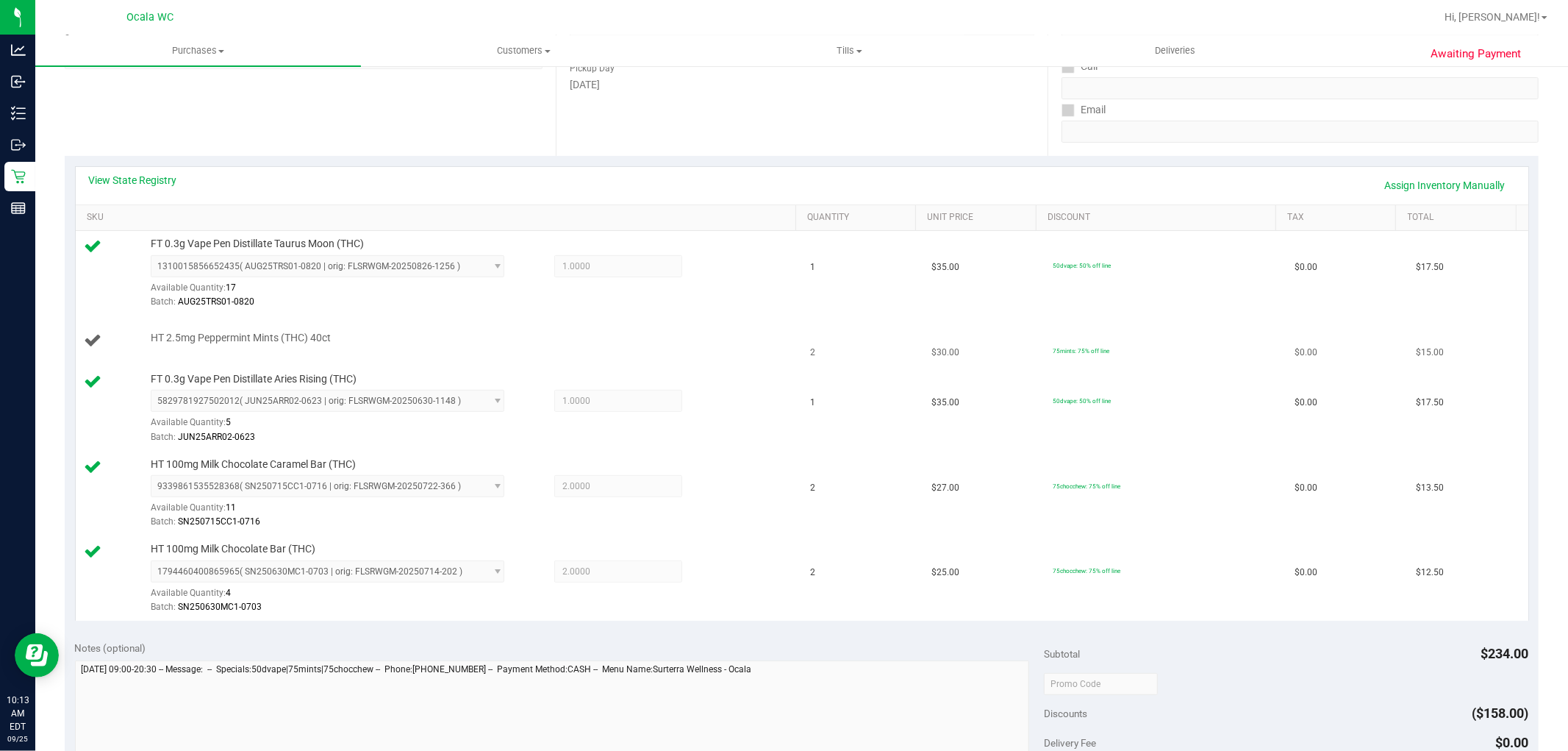
click at [657, 343] on div "HT 2.5mg Peppermint Mints (THC) 40ct" at bounding box center [466, 338] width 646 height 15
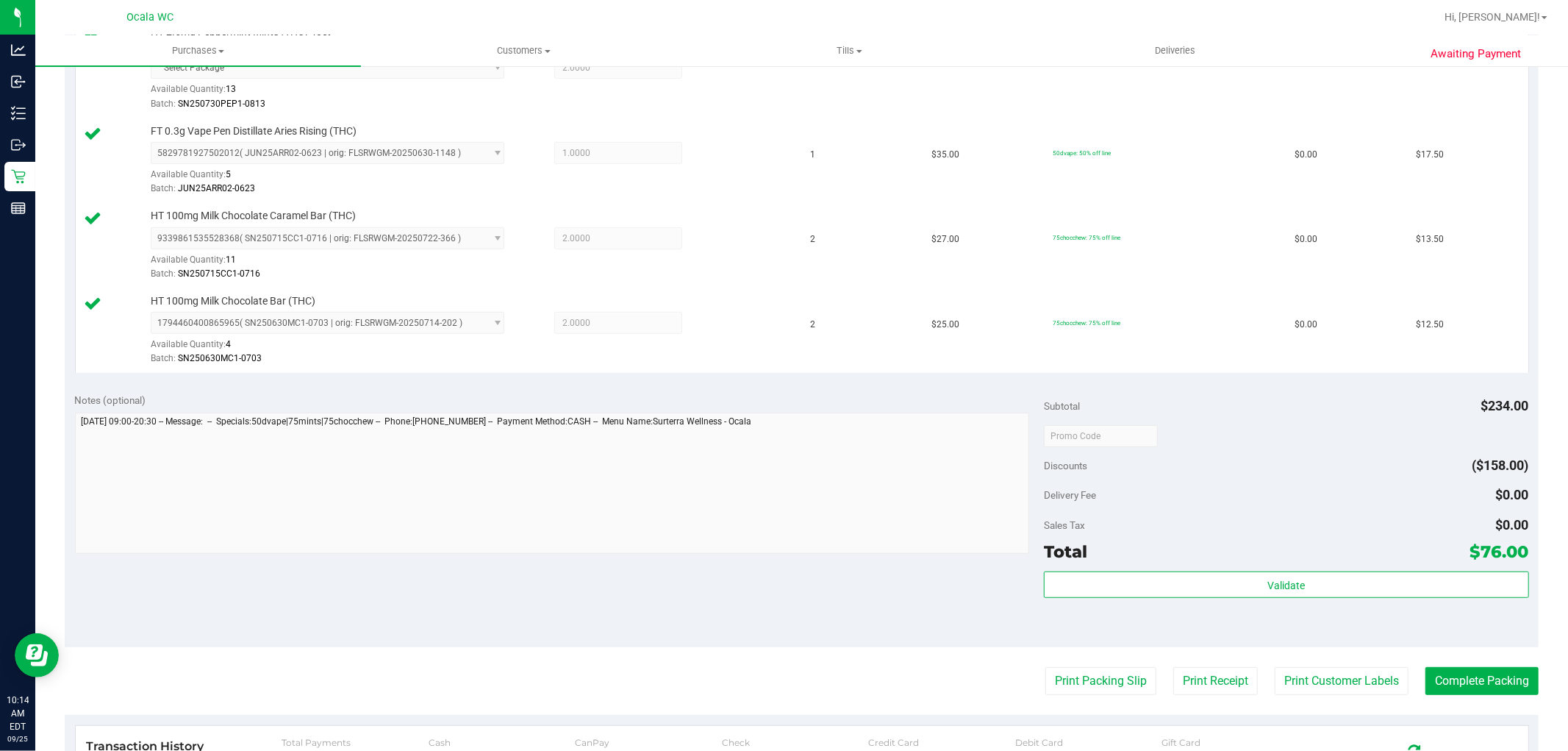
scroll to position [807, 0]
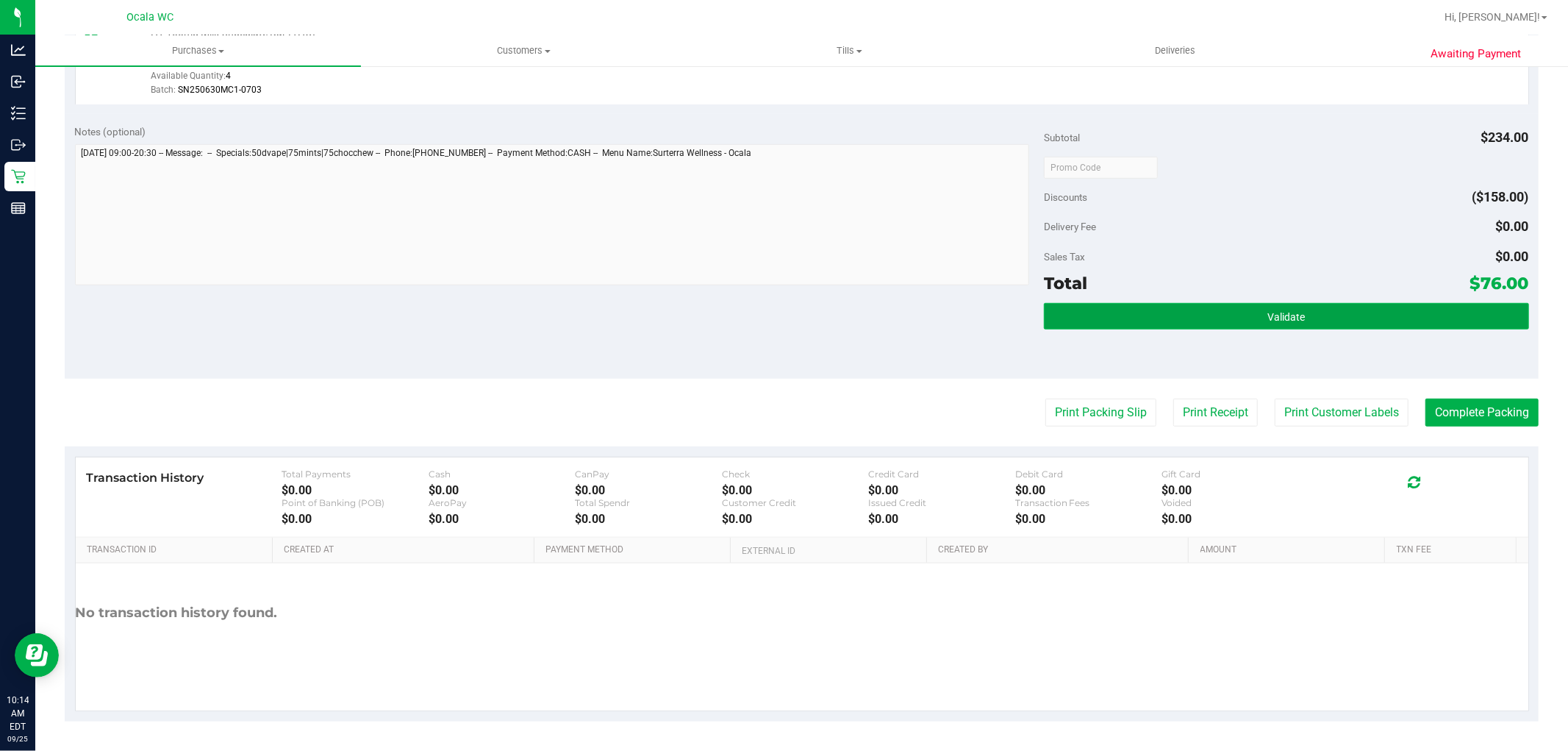
click at [1251, 311] on button "Validate" at bounding box center [1287, 316] width 484 height 27
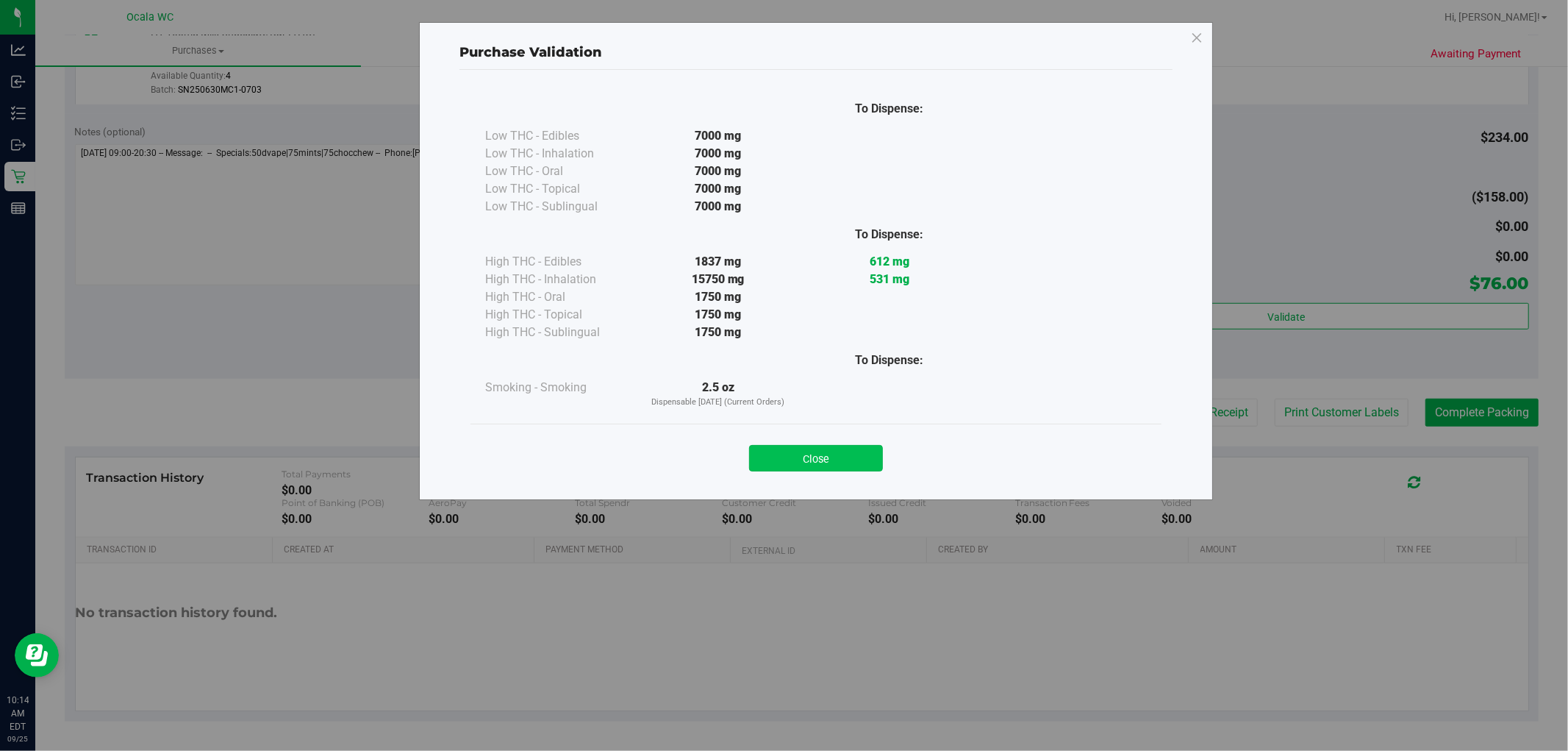
click at [839, 454] on button "Close" at bounding box center [816, 458] width 133 height 27
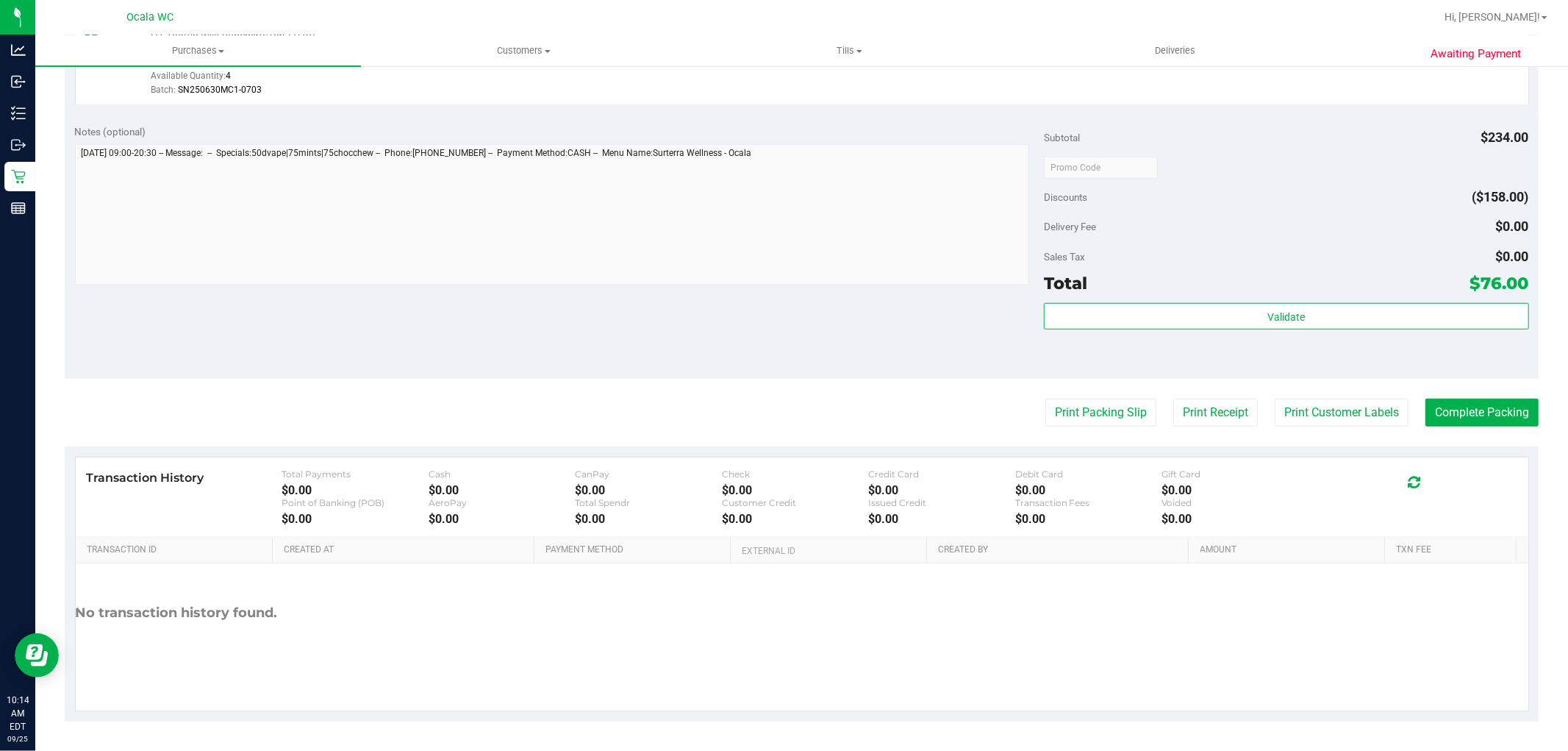
click at [1346, 175] on div at bounding box center [1287, 167] width 484 height 27
click at [1099, 422] on button "Print Packing Slip" at bounding box center [1101, 412] width 111 height 28
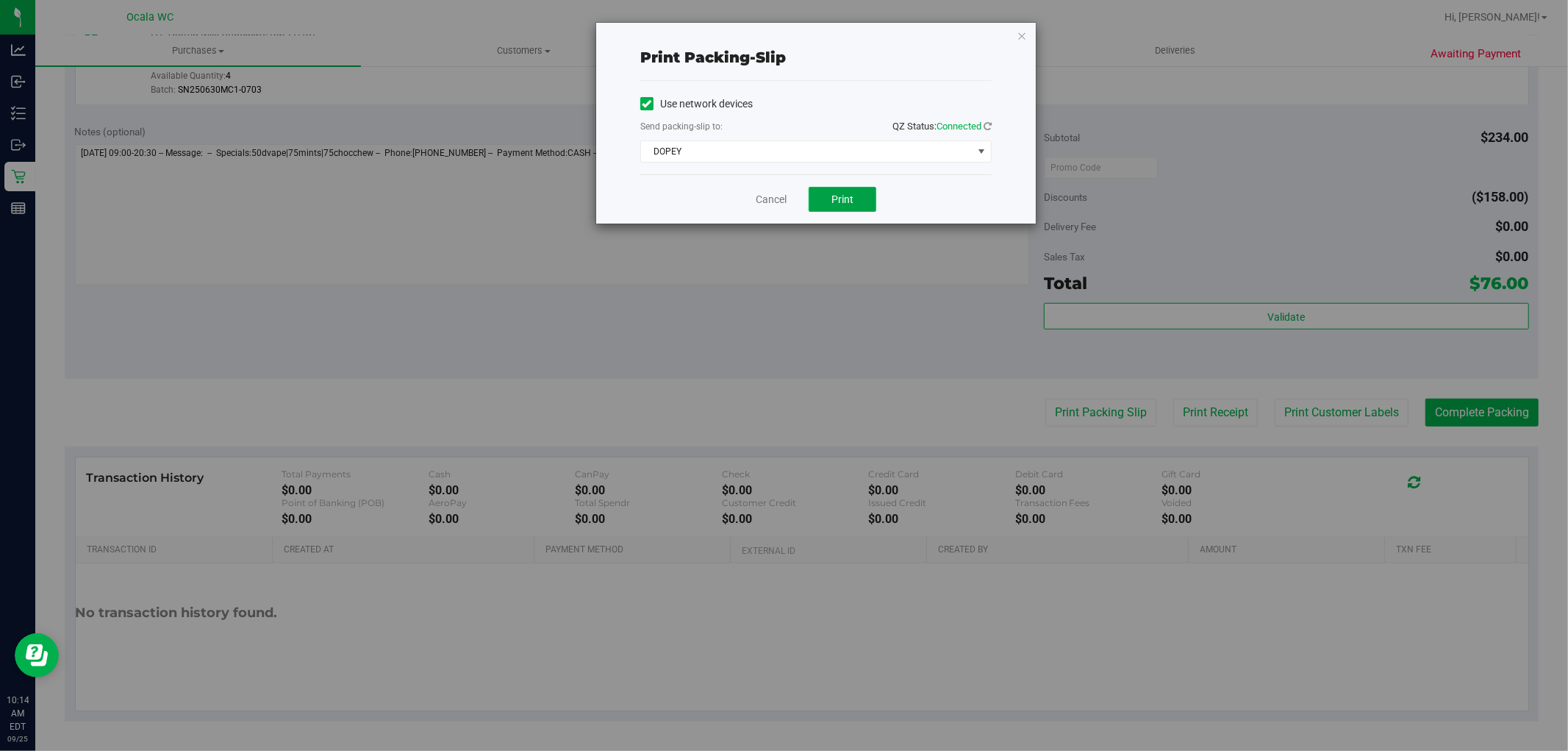
click at [842, 199] on span "Print" at bounding box center [843, 199] width 22 height 12
click at [756, 194] on link "Cancel" at bounding box center [772, 199] width 31 height 15
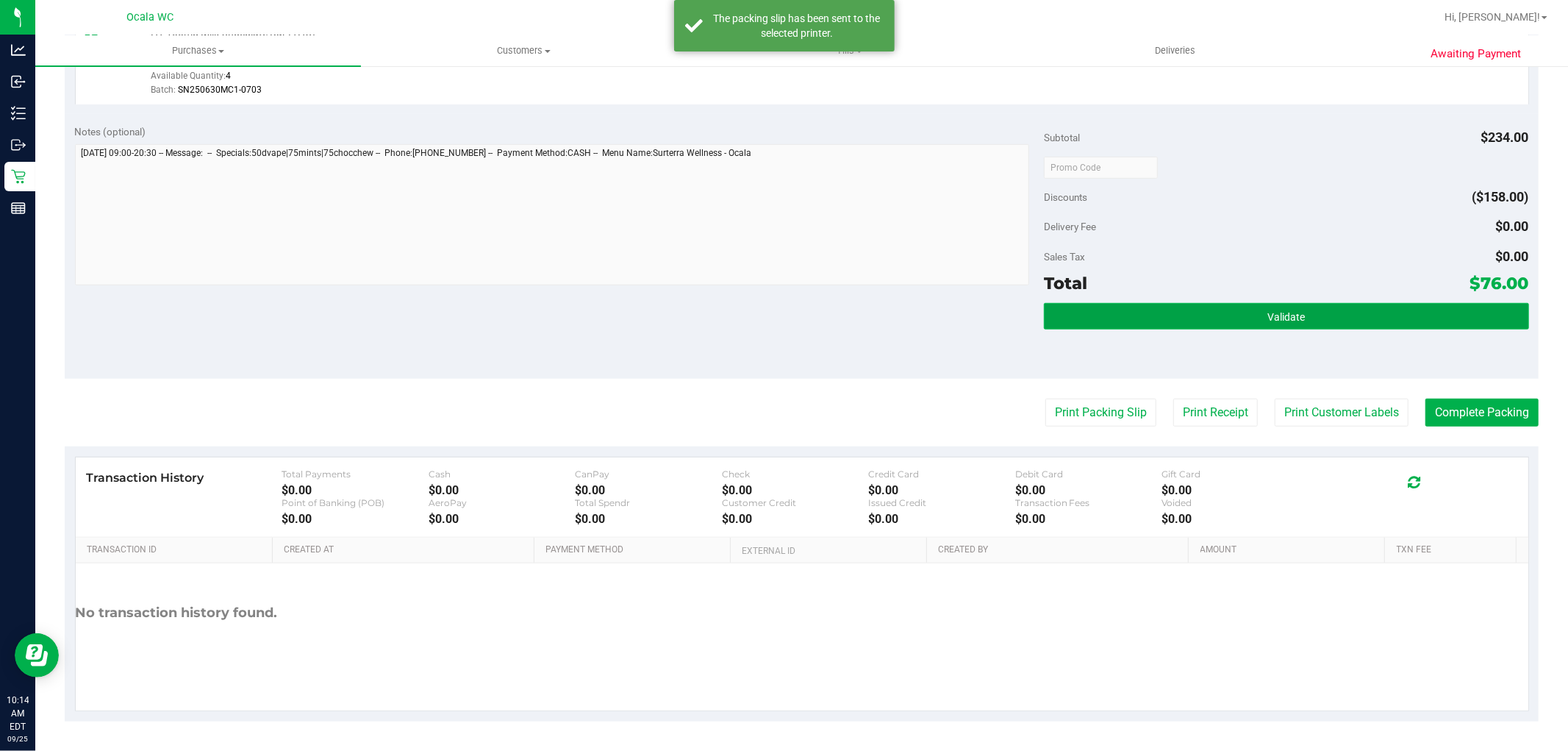
click at [1209, 312] on button "Validate" at bounding box center [1287, 316] width 484 height 27
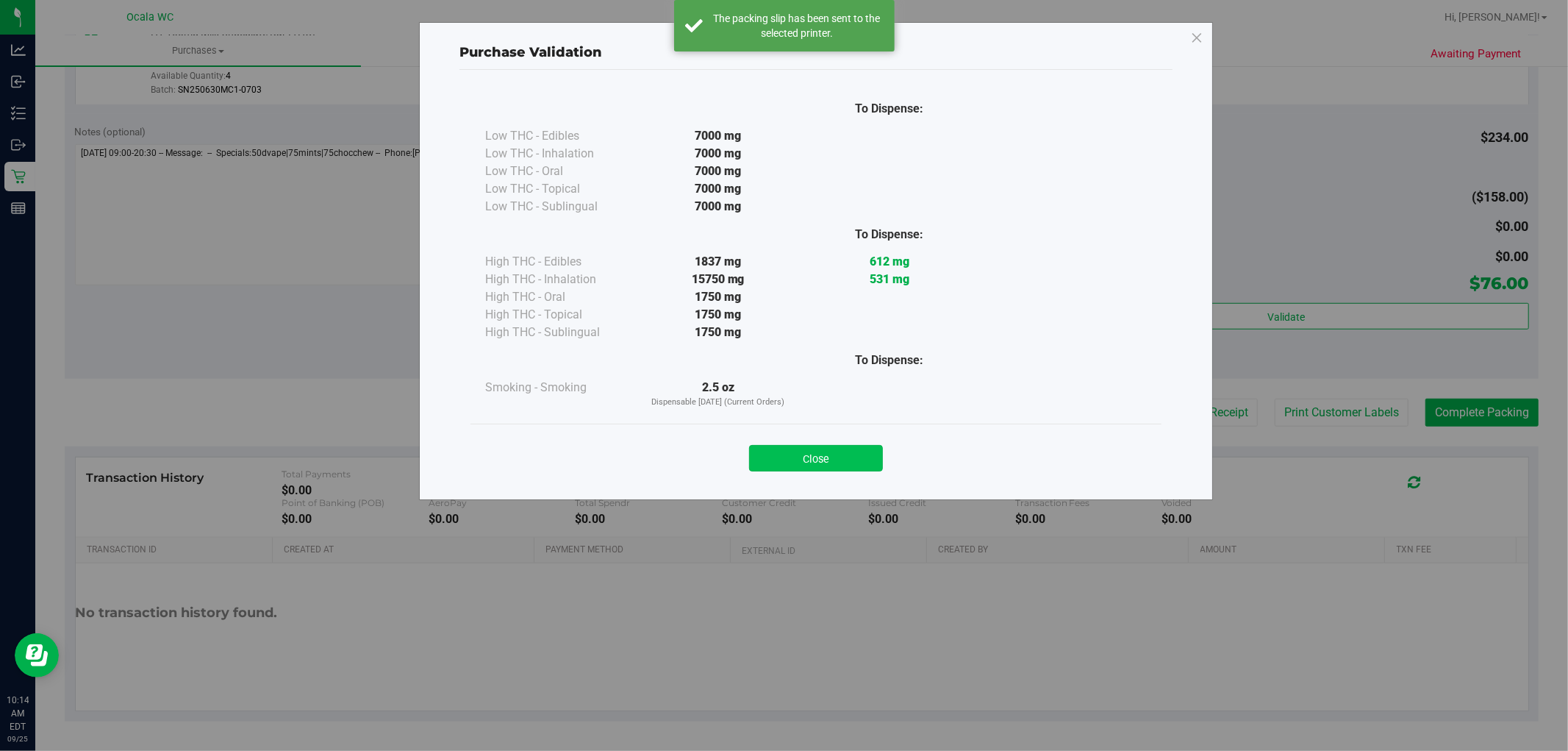
click at [813, 462] on button "Close" at bounding box center [816, 458] width 133 height 27
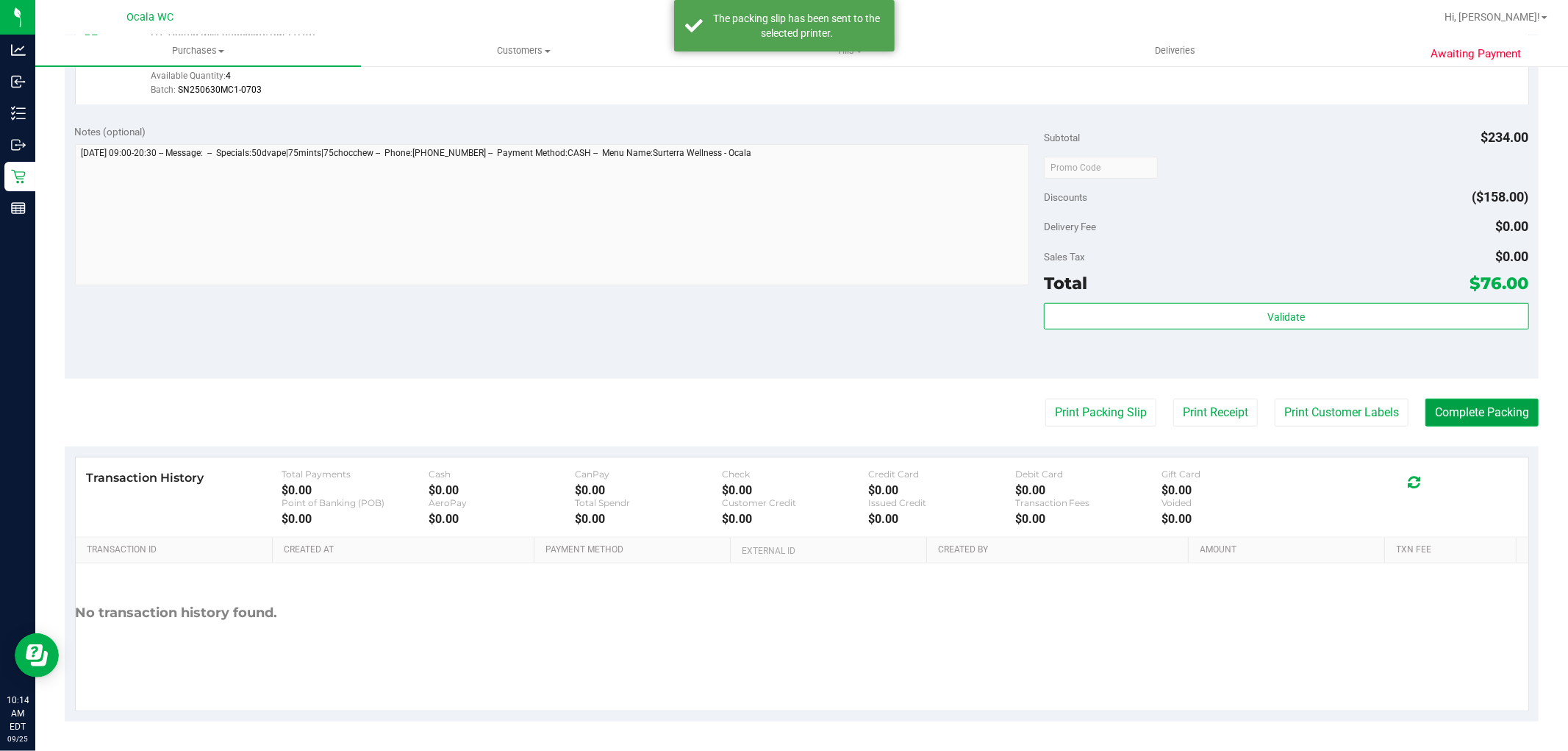
click at [1479, 410] on button "Complete Packing" at bounding box center [1482, 412] width 113 height 28
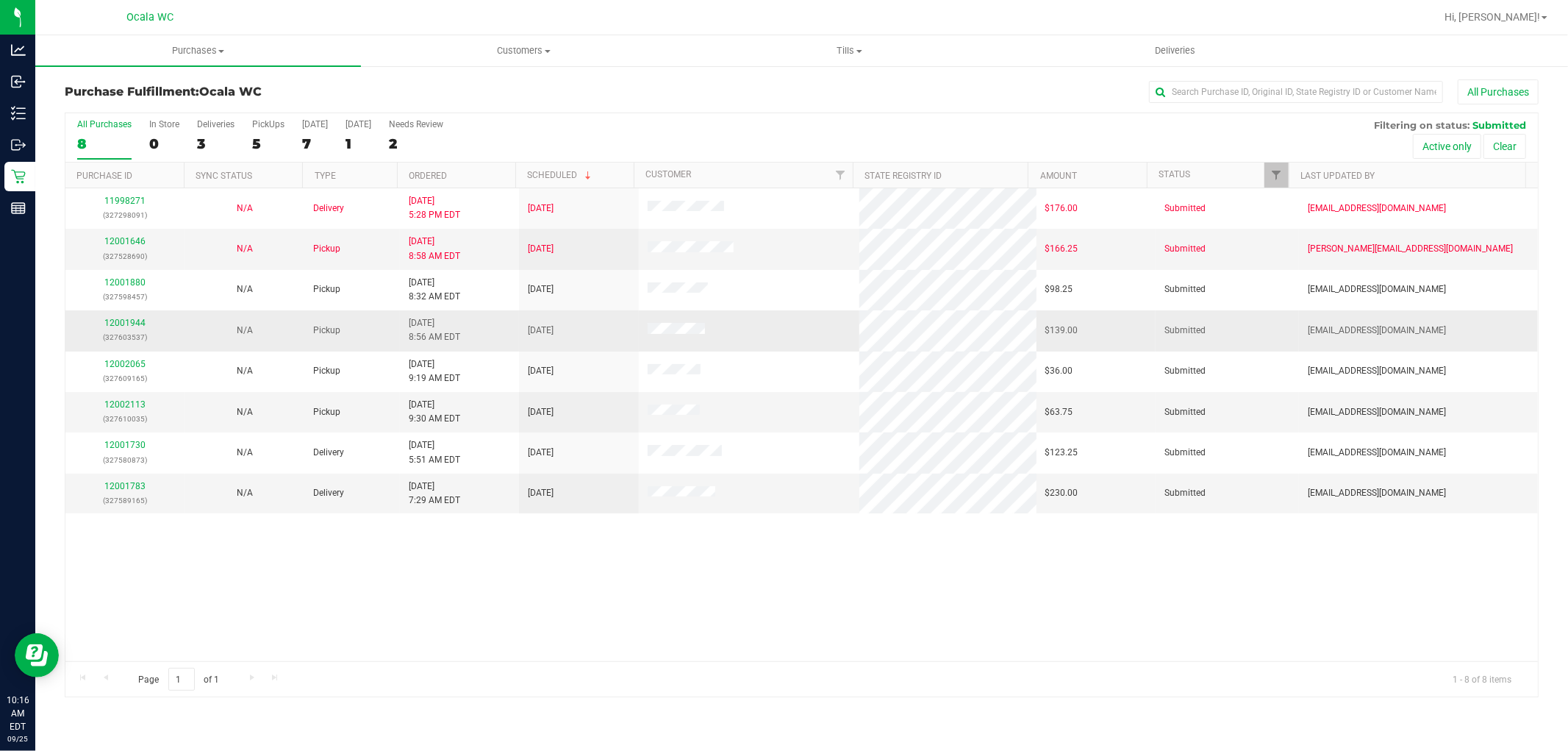
click at [103, 319] on div "12001944 (327603537)" at bounding box center [125, 330] width 102 height 28
click at [115, 320] on link "12001944" at bounding box center [125, 322] width 41 height 10
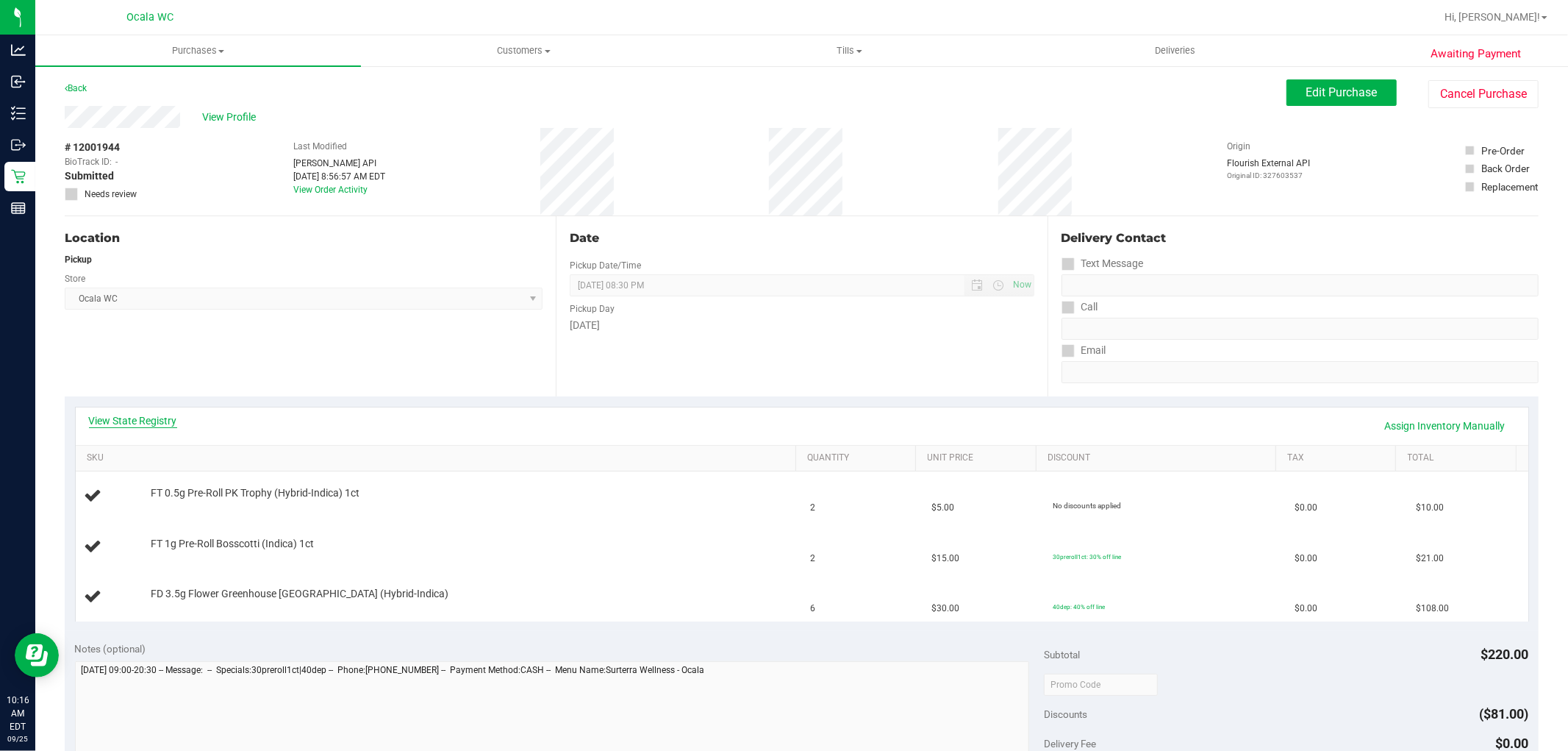
click at [166, 421] on link "View State Registry" at bounding box center [133, 420] width 88 height 15
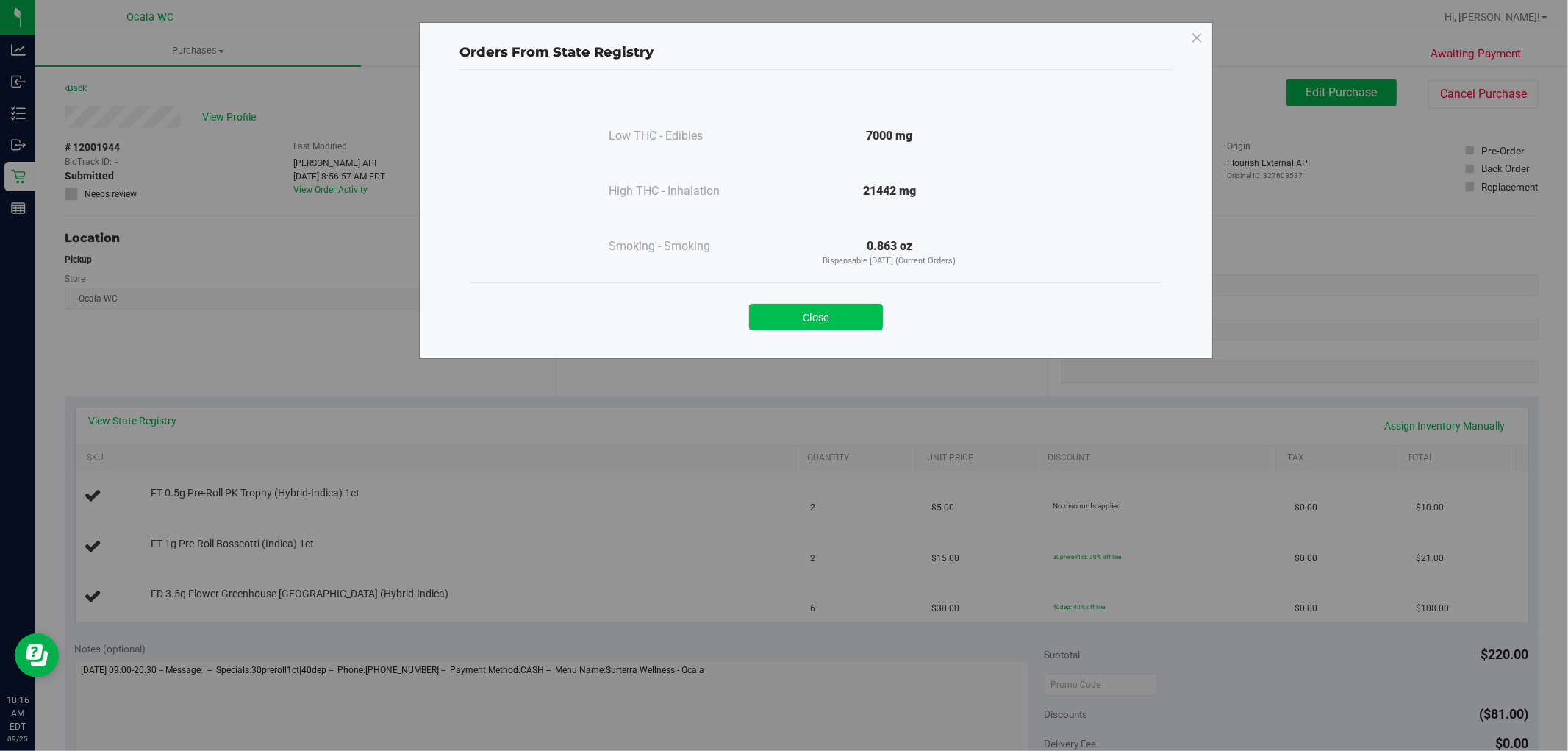
click at [840, 310] on button "Close" at bounding box center [816, 316] width 133 height 27
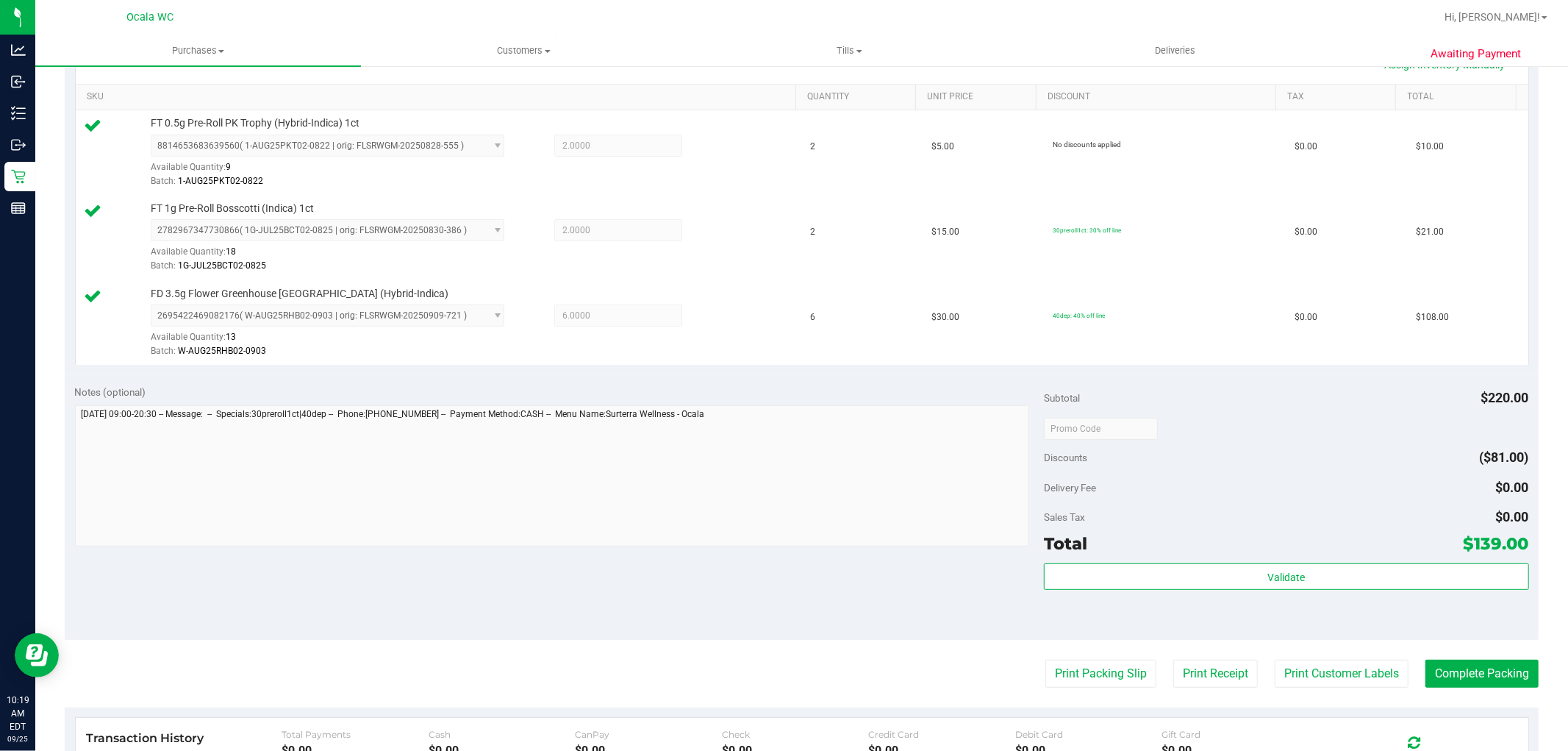
scroll to position [623, 0]
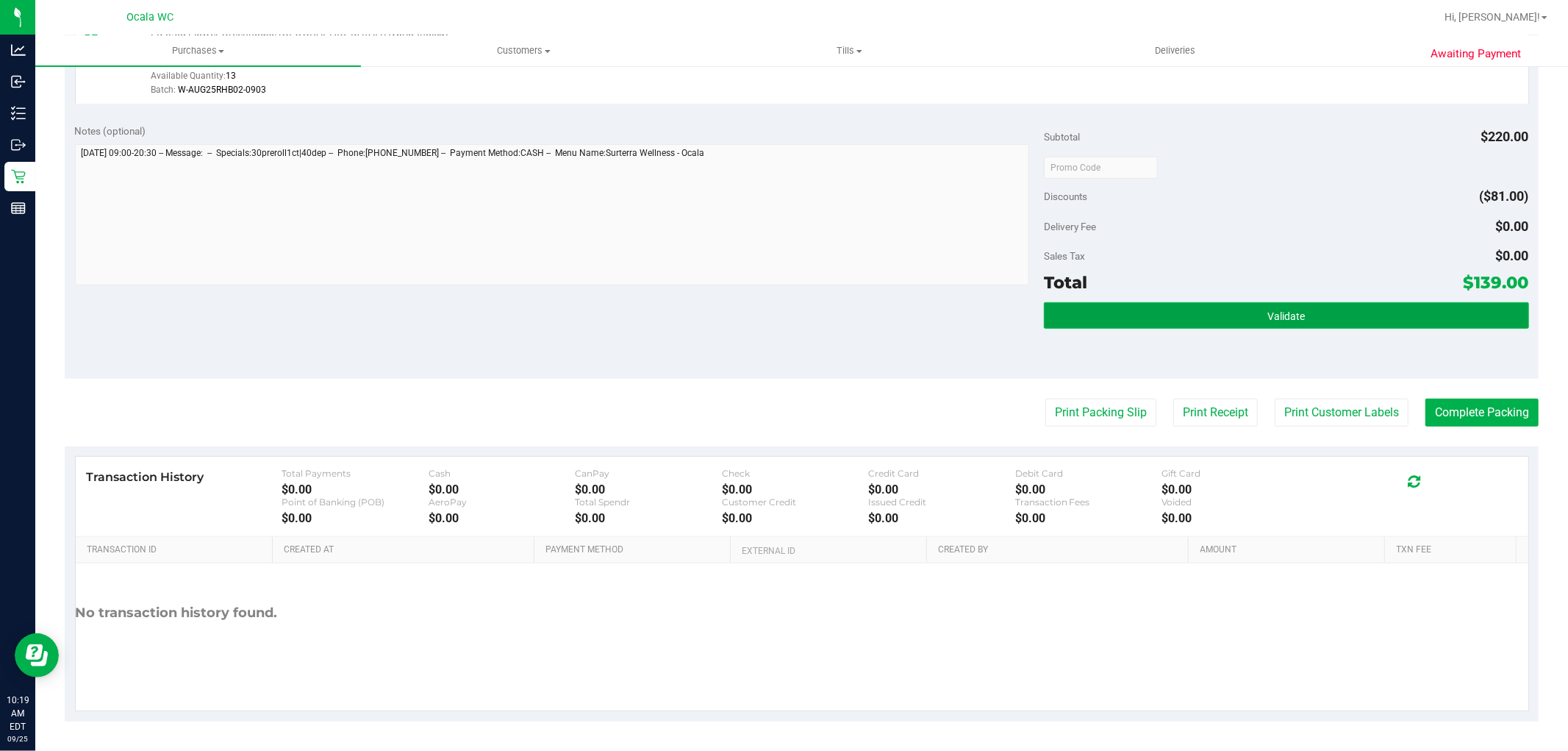
click at [1301, 322] on button "Validate" at bounding box center [1287, 315] width 484 height 27
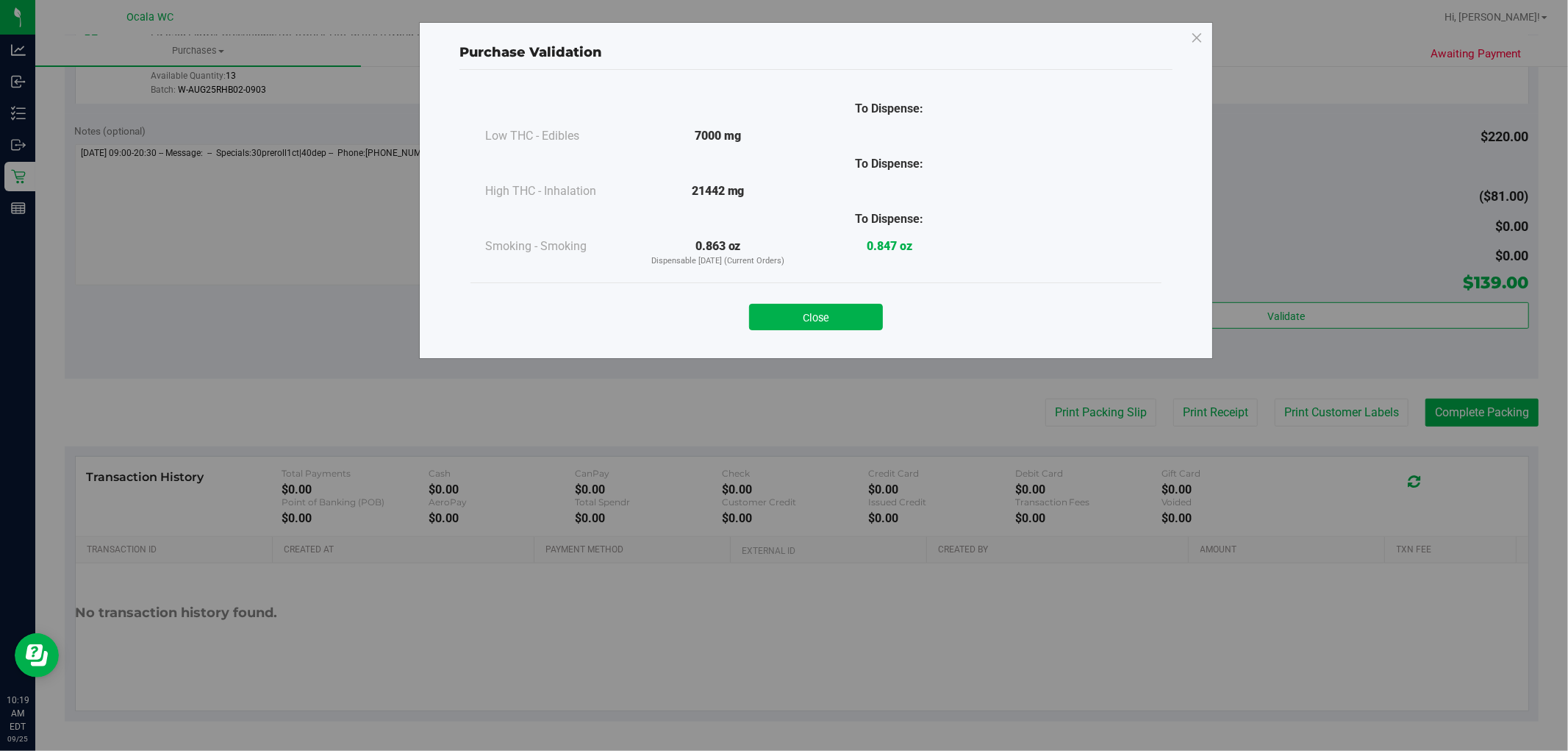
click at [1312, 180] on div "Purchase Validation To Dispense: Low THC - Edibles 7000 mg" at bounding box center [790, 376] width 1579 height 751
click at [834, 326] on button "Close" at bounding box center [816, 316] width 133 height 27
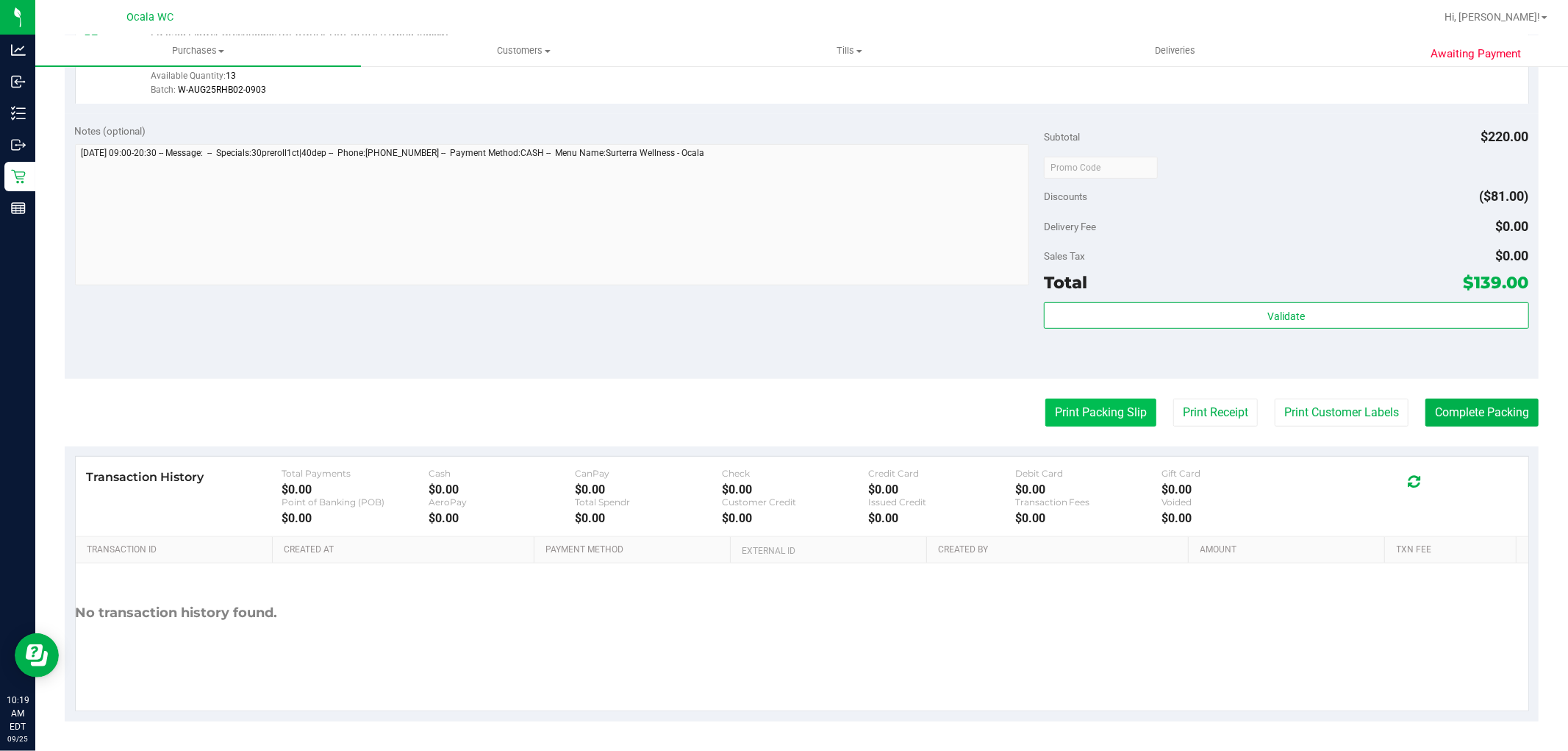
click at [1099, 417] on button "Print Packing Slip" at bounding box center [1101, 412] width 111 height 28
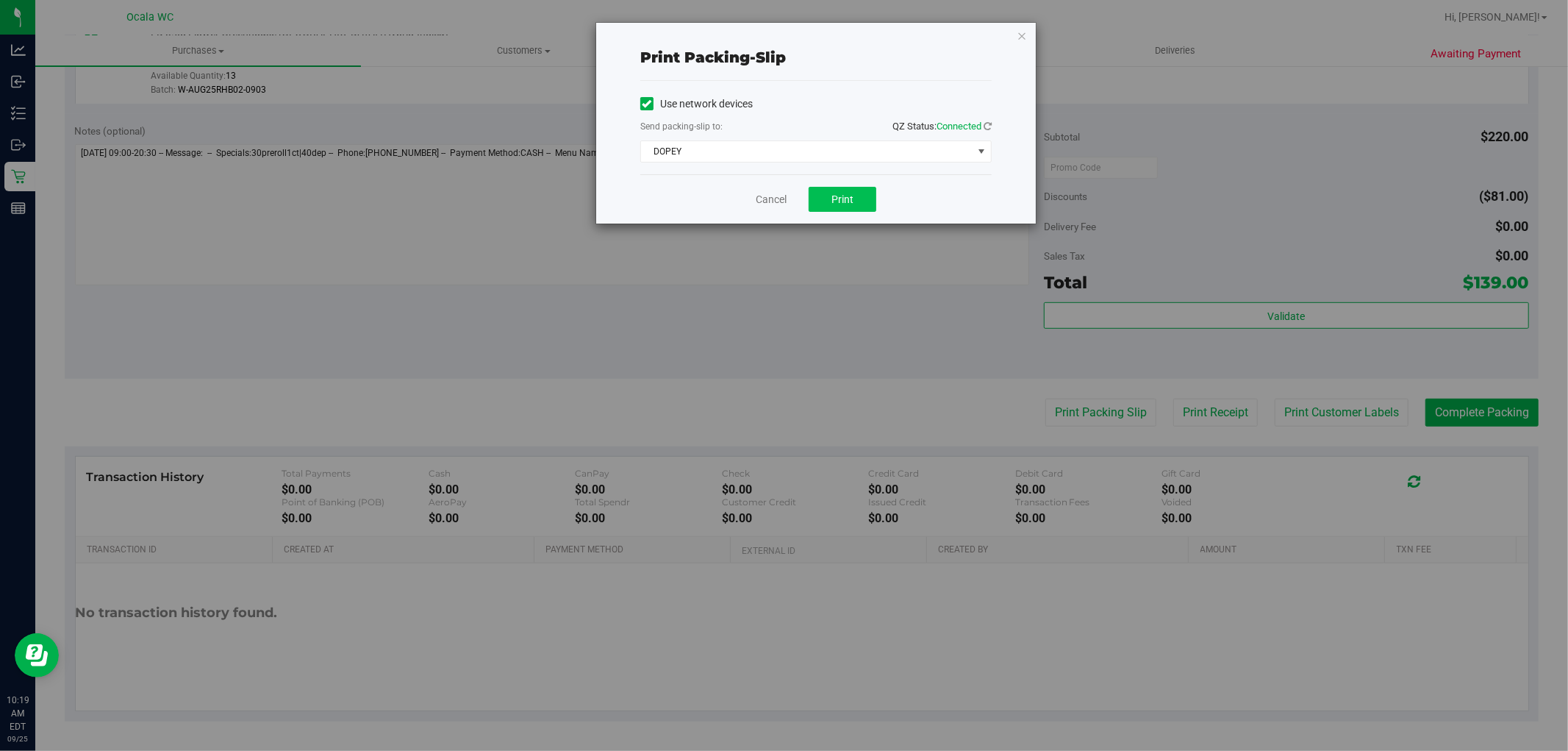
click at [849, 202] on span "Print" at bounding box center [843, 199] width 22 height 12
click at [766, 202] on link "Cancel" at bounding box center [772, 199] width 31 height 15
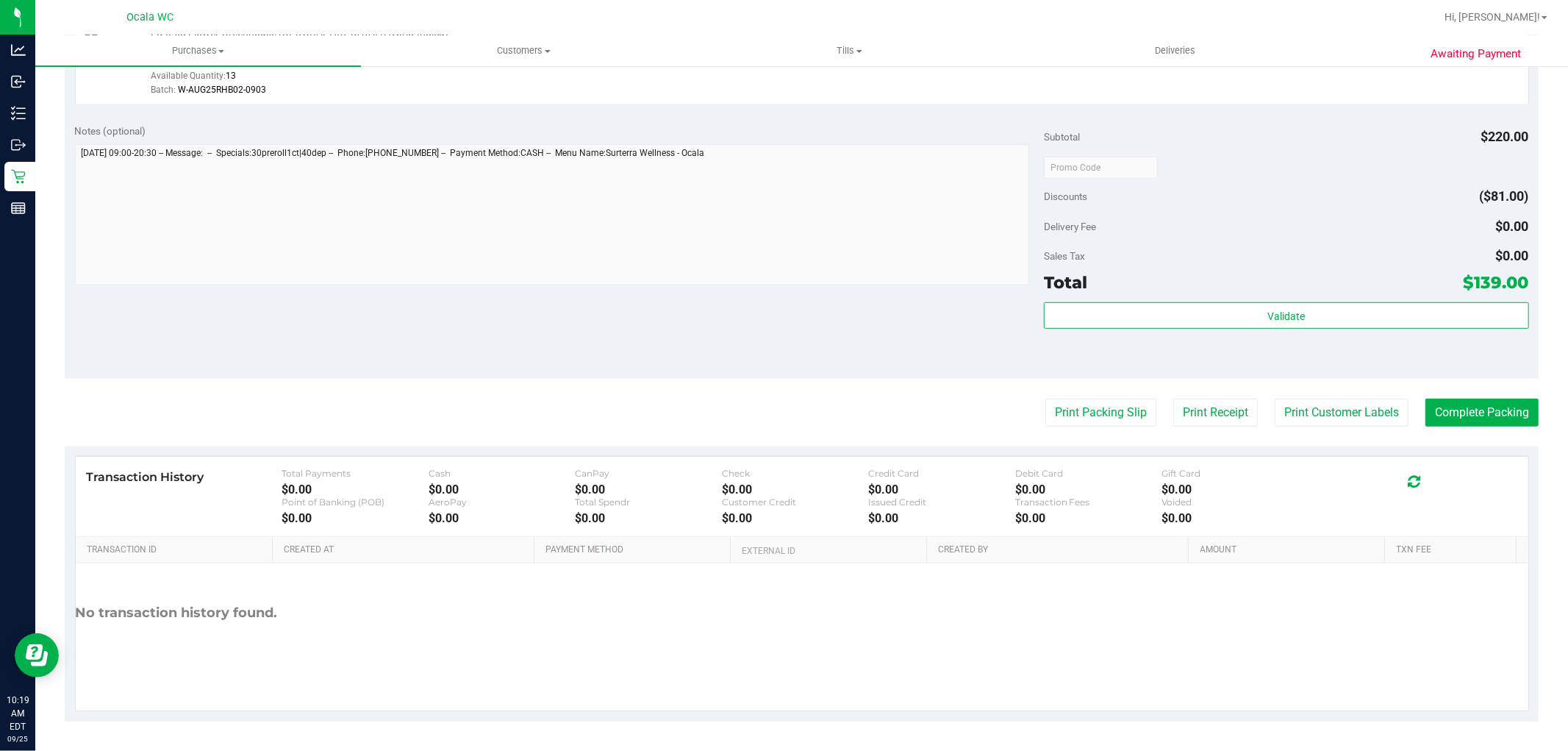
click at [1295, 175] on div at bounding box center [1287, 167] width 484 height 27
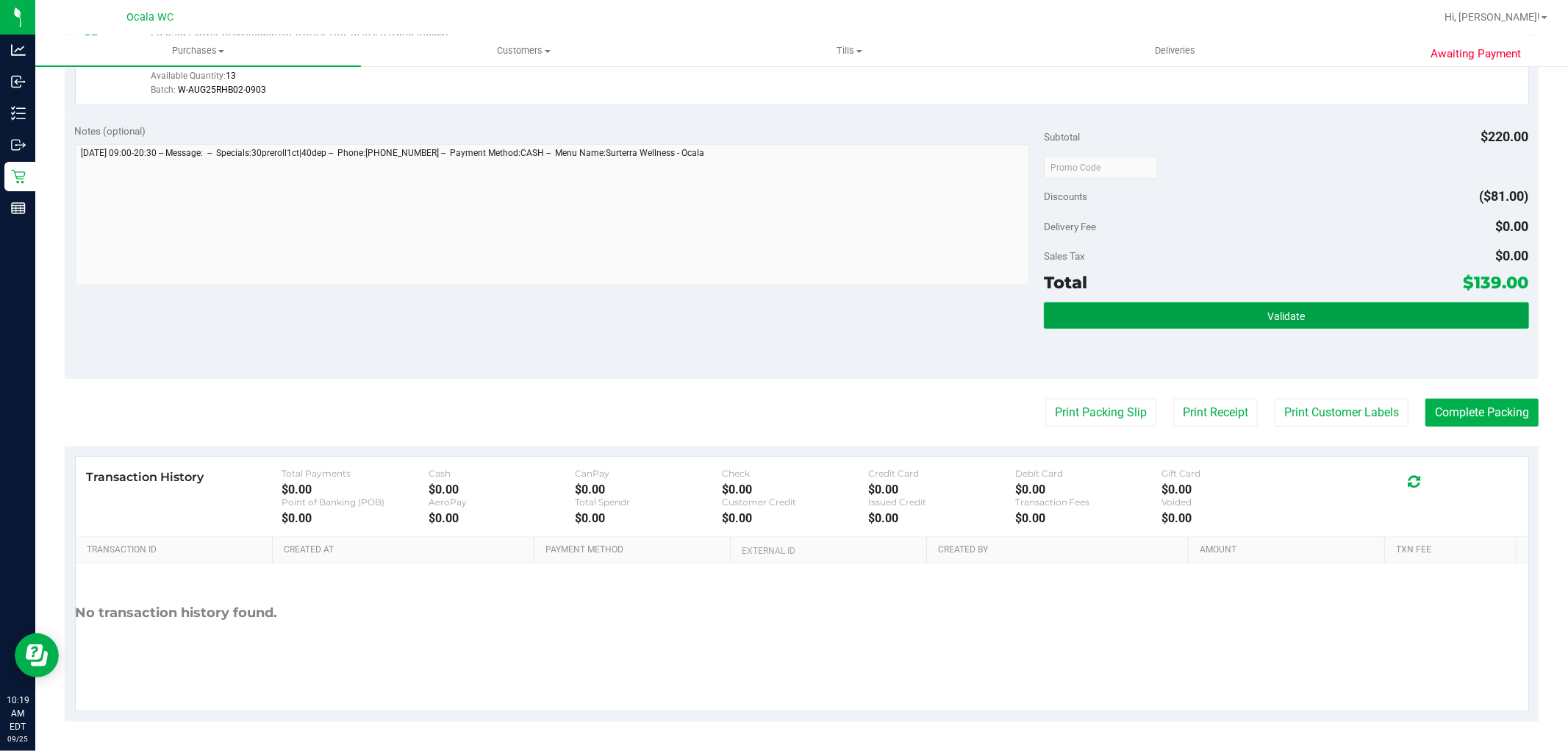
click at [1277, 305] on button "Validate" at bounding box center [1287, 315] width 484 height 27
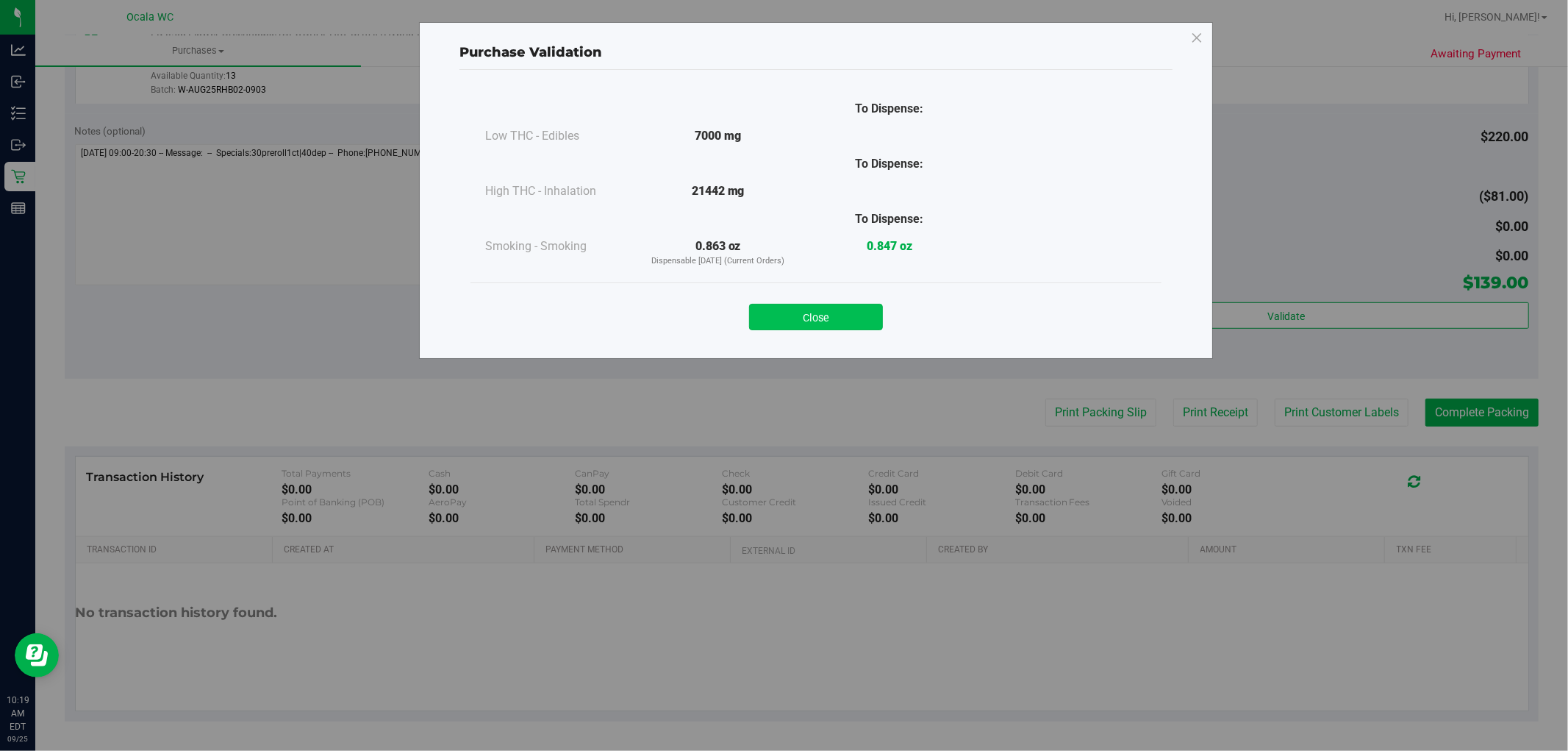
click at [836, 319] on button "Close" at bounding box center [816, 316] width 133 height 27
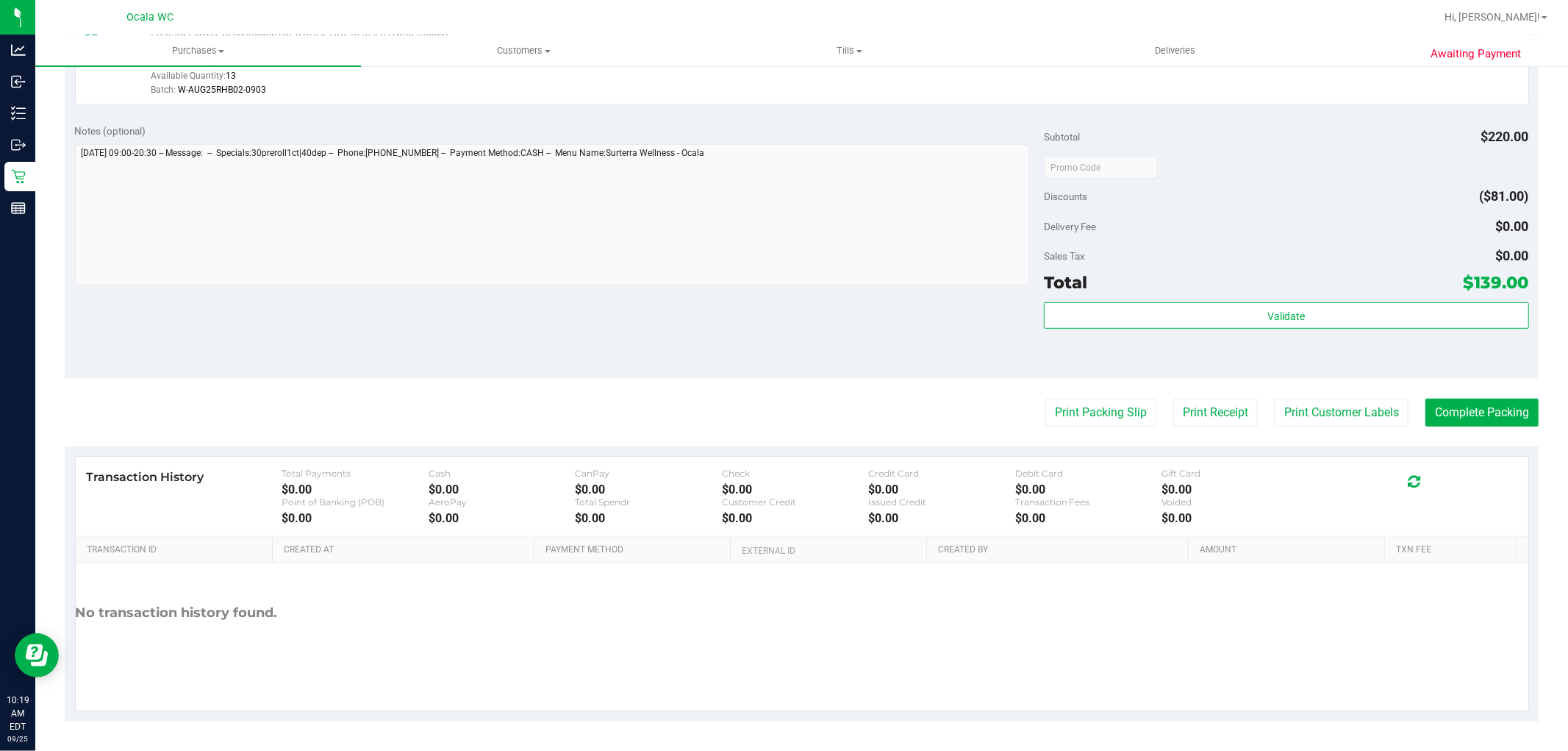
click at [1269, 239] on div "Subtotal $220.00 Discounts ($81.00) Delivery Fee $0.00 Sales Tax $0.00 Total $1…" at bounding box center [1287, 245] width 484 height 245
click at [1104, 403] on button "Print Packing Slip" at bounding box center [1101, 412] width 111 height 28
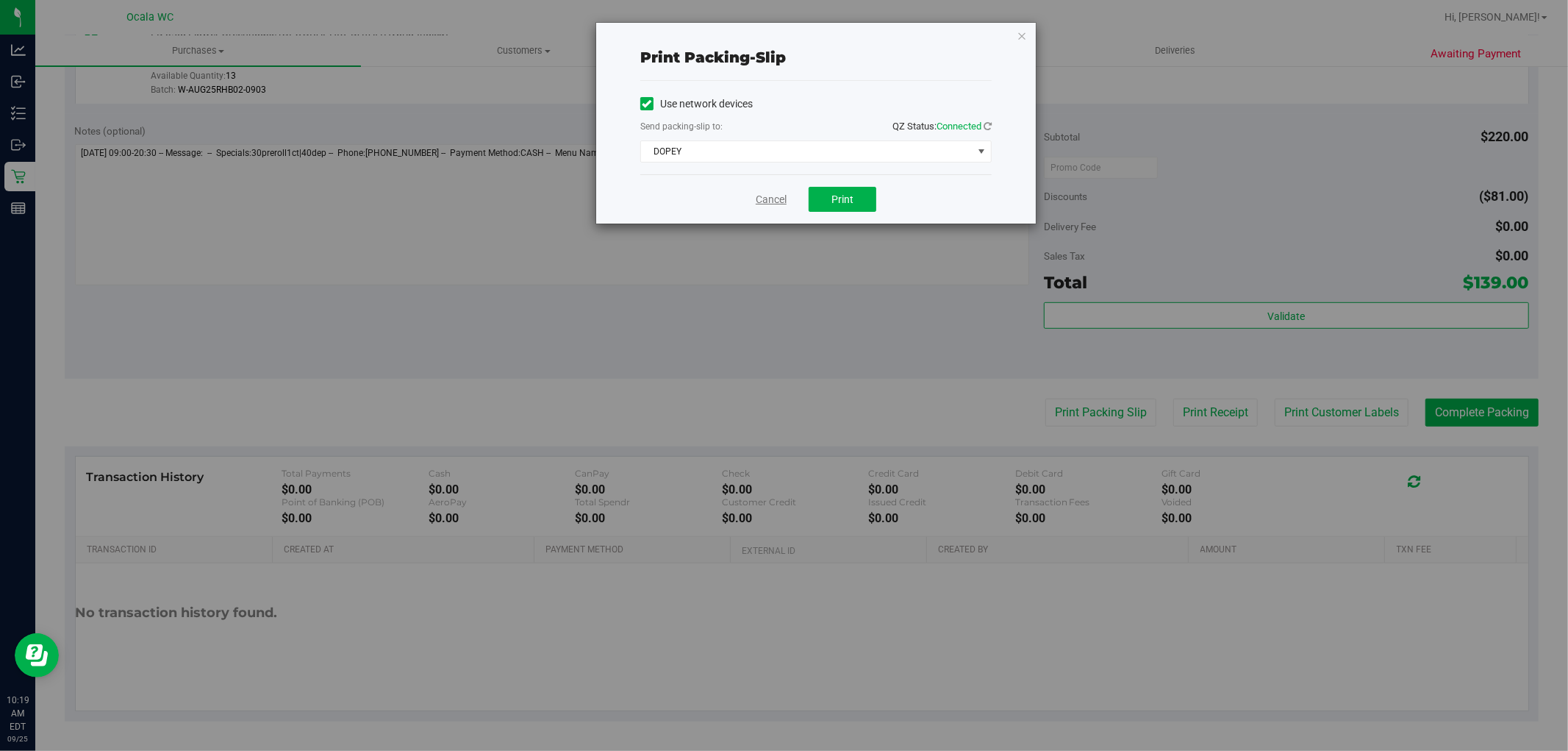
click at [757, 202] on link "Cancel" at bounding box center [772, 199] width 31 height 15
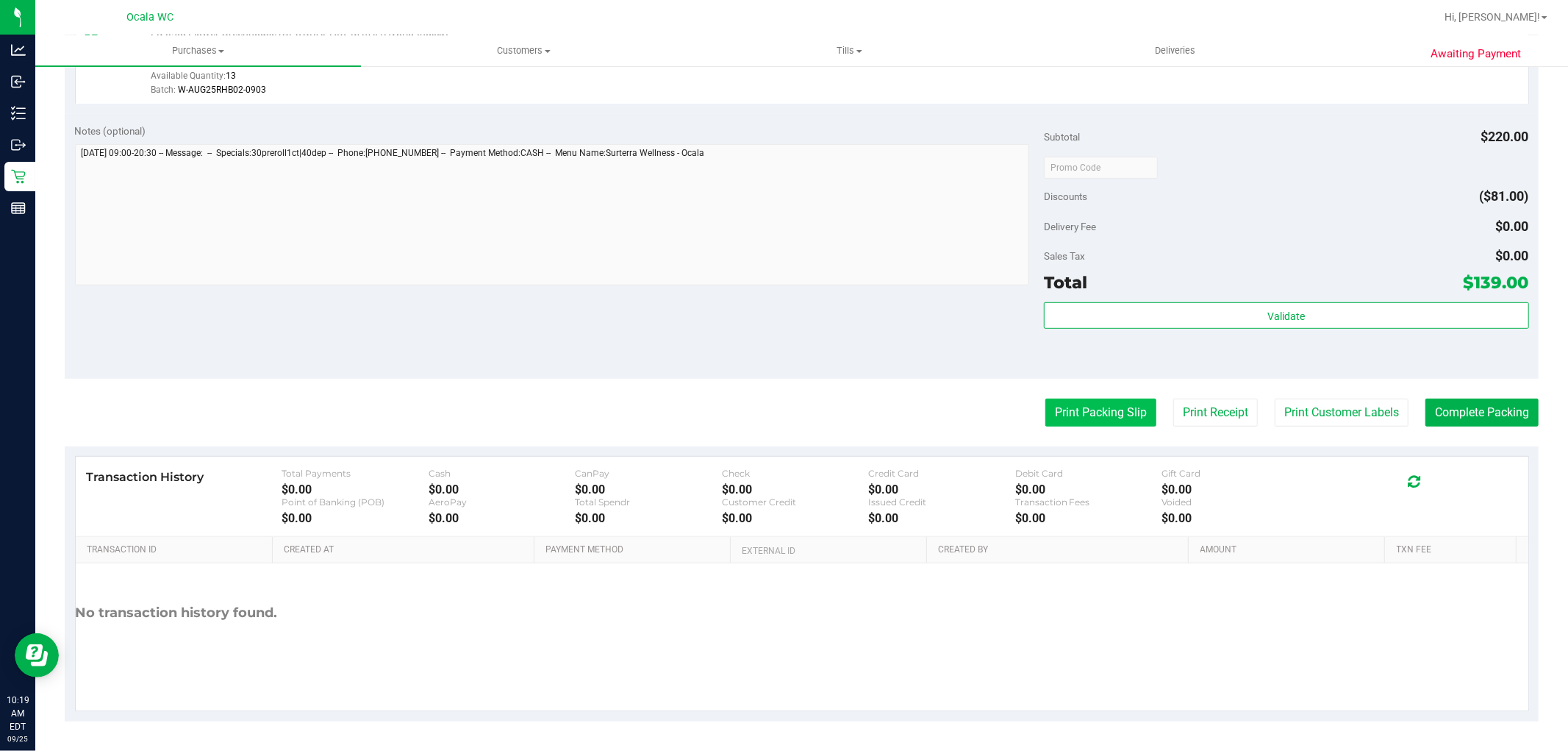
click at [1097, 423] on button "Print Packing Slip" at bounding box center [1101, 412] width 111 height 28
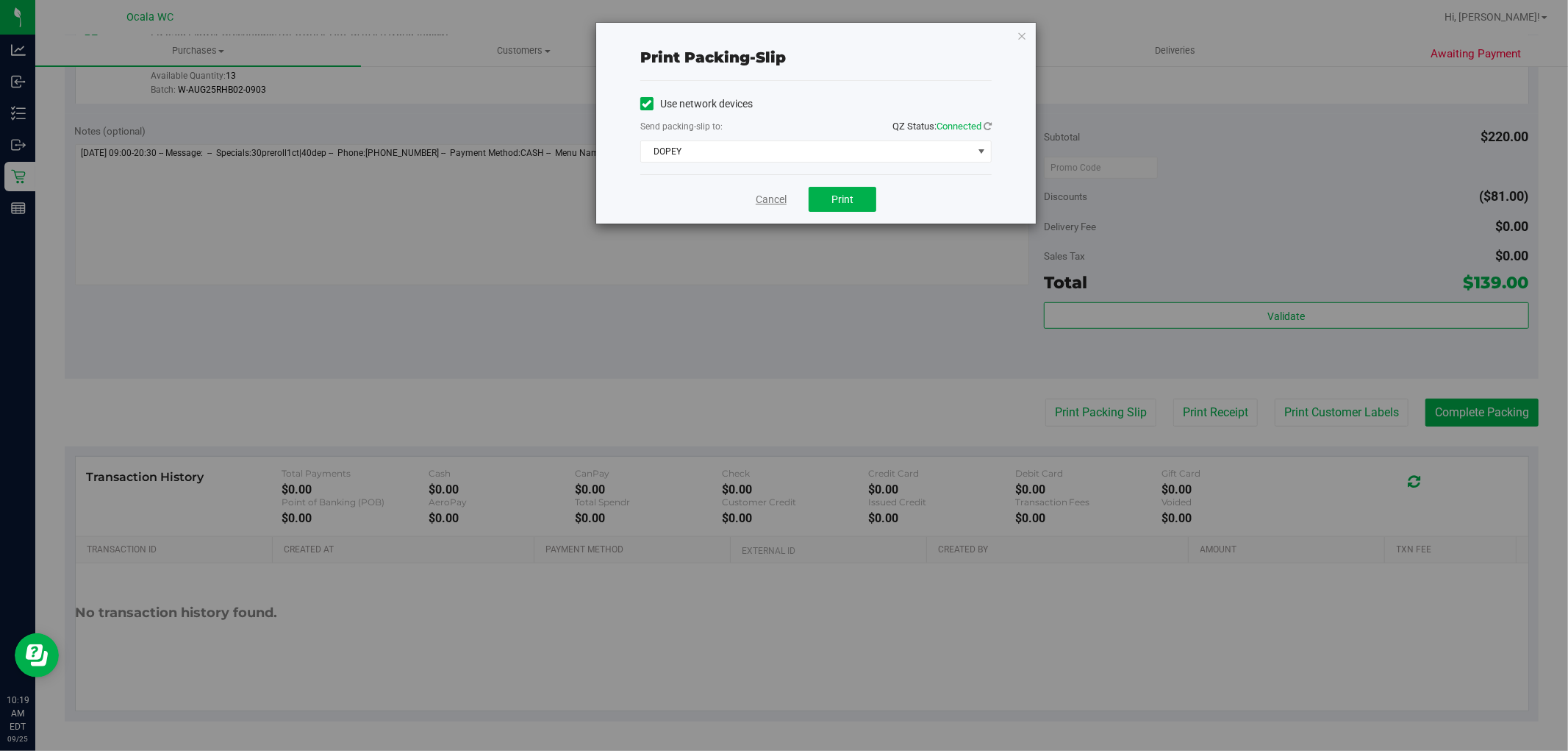
click at [761, 207] on link "Cancel" at bounding box center [772, 199] width 31 height 15
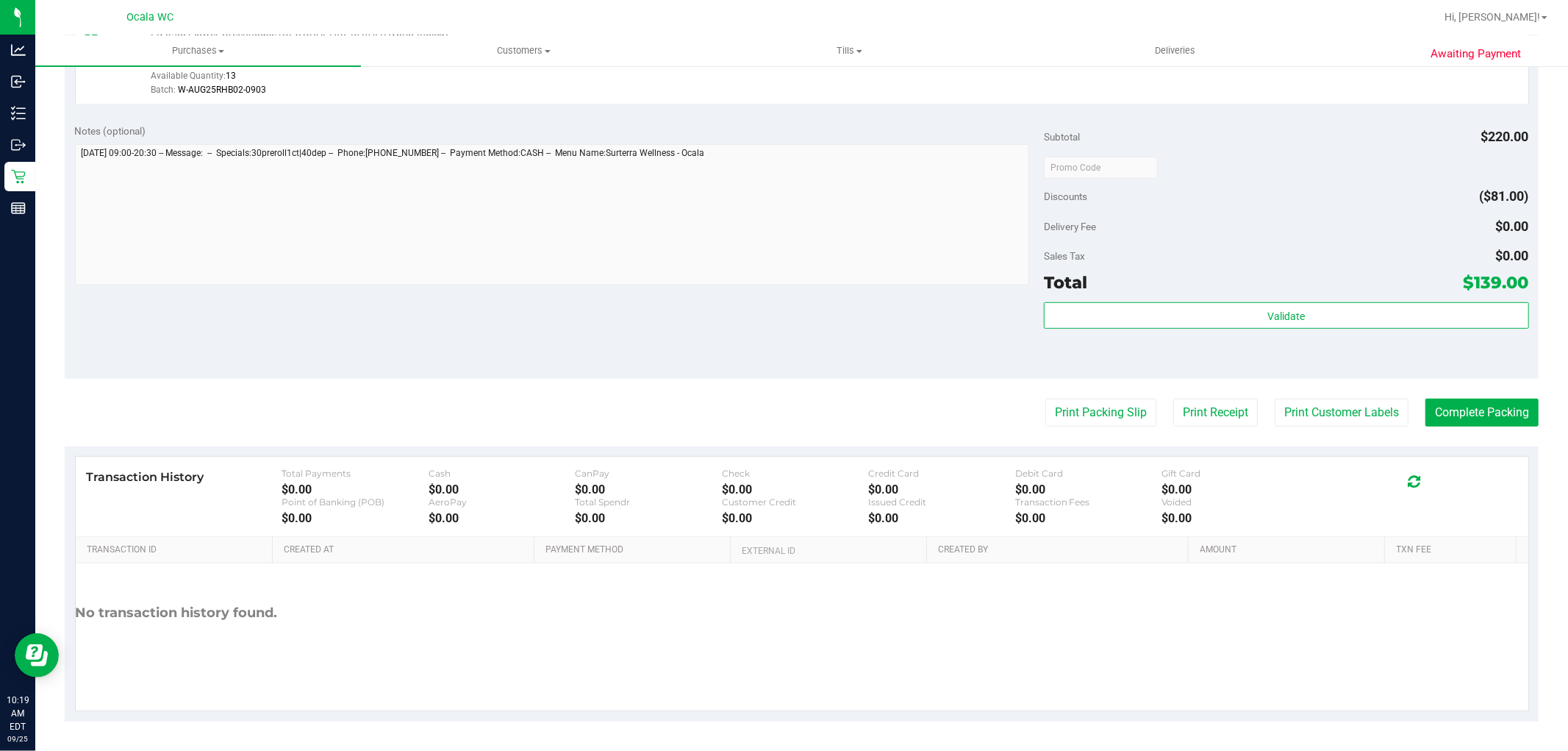
click at [1297, 196] on div "Discounts ($81.00)" at bounding box center [1287, 196] width 484 height 27
click at [1476, 423] on button "Complete Packing" at bounding box center [1482, 412] width 113 height 28
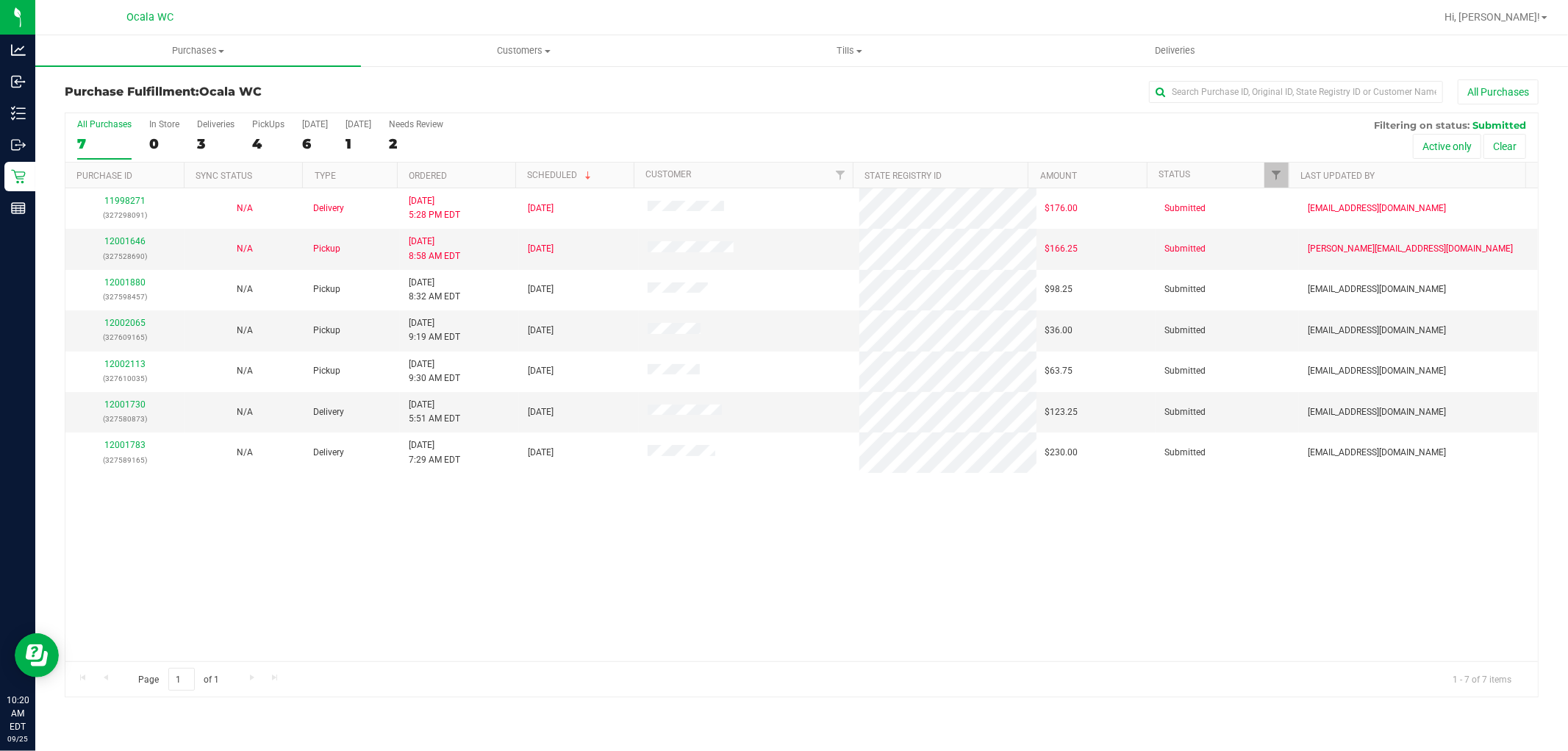
click at [1046, 626] on div "11998271 (327298091) N/A Delivery 9/24/2025 5:28 PM EDT 9/26/2025 $176.00 Submi…" at bounding box center [802, 424] width 1473 height 473
click at [133, 324] on link "12002065" at bounding box center [125, 322] width 41 height 10
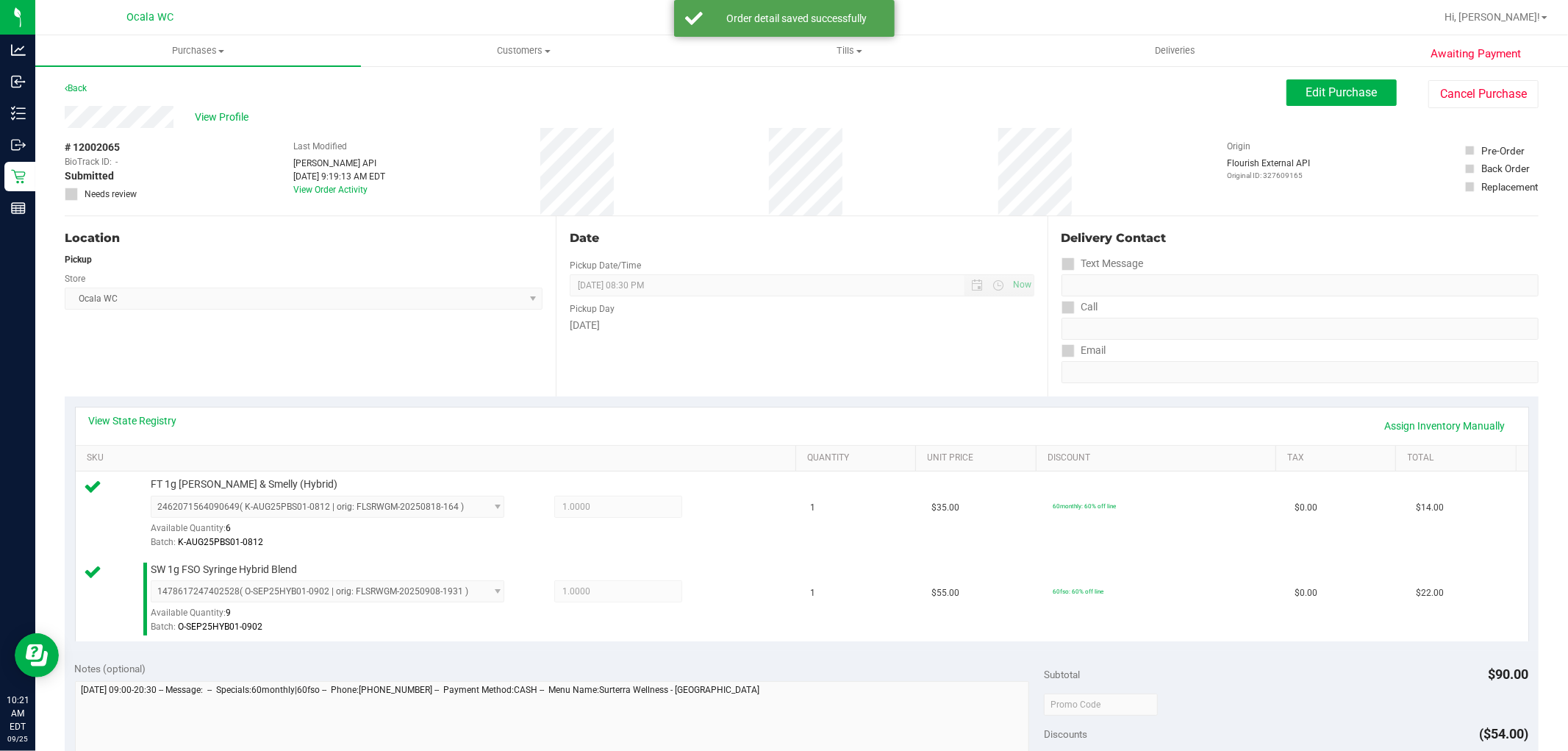
scroll to position [538, 0]
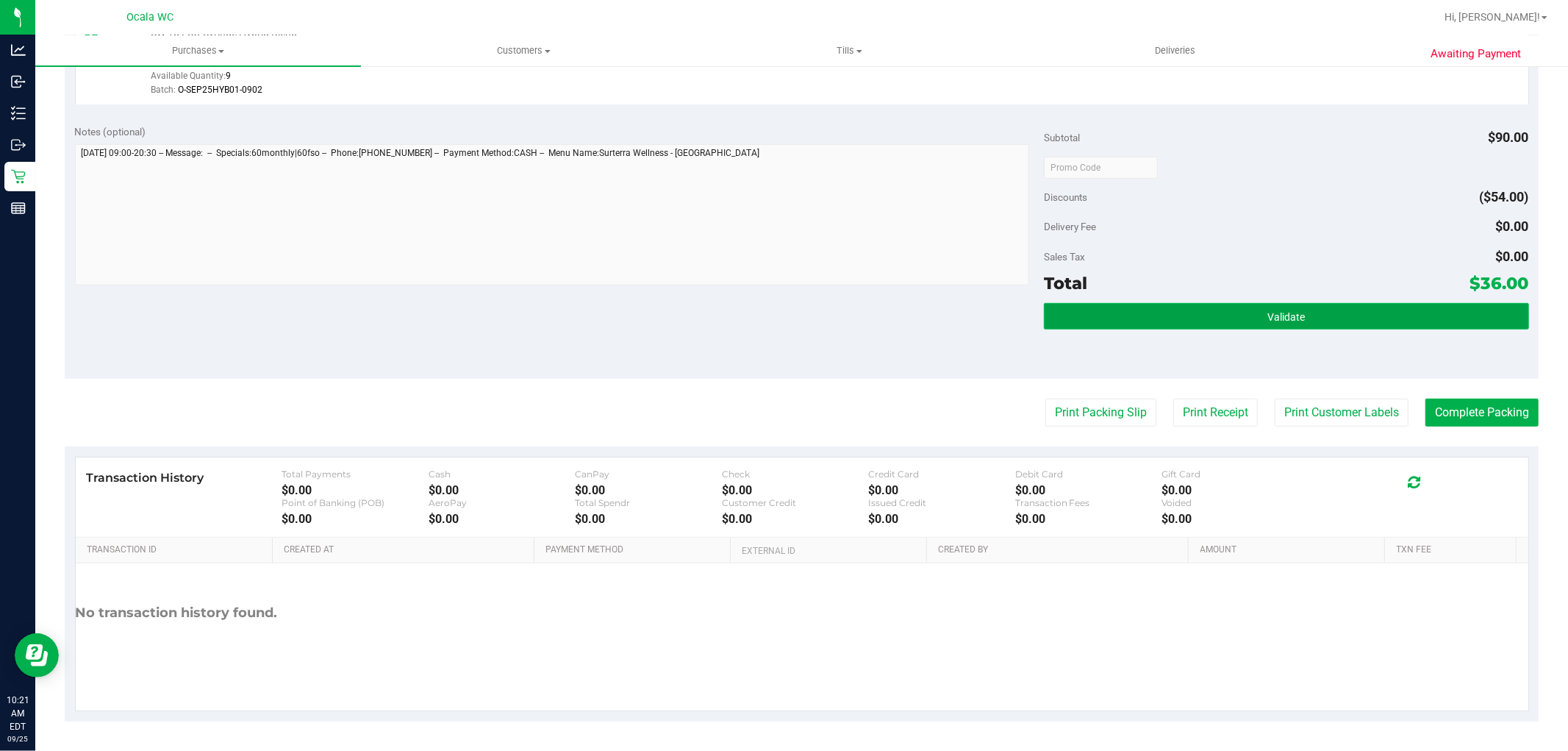
click at [1268, 320] on span "Validate" at bounding box center [1287, 317] width 38 height 12
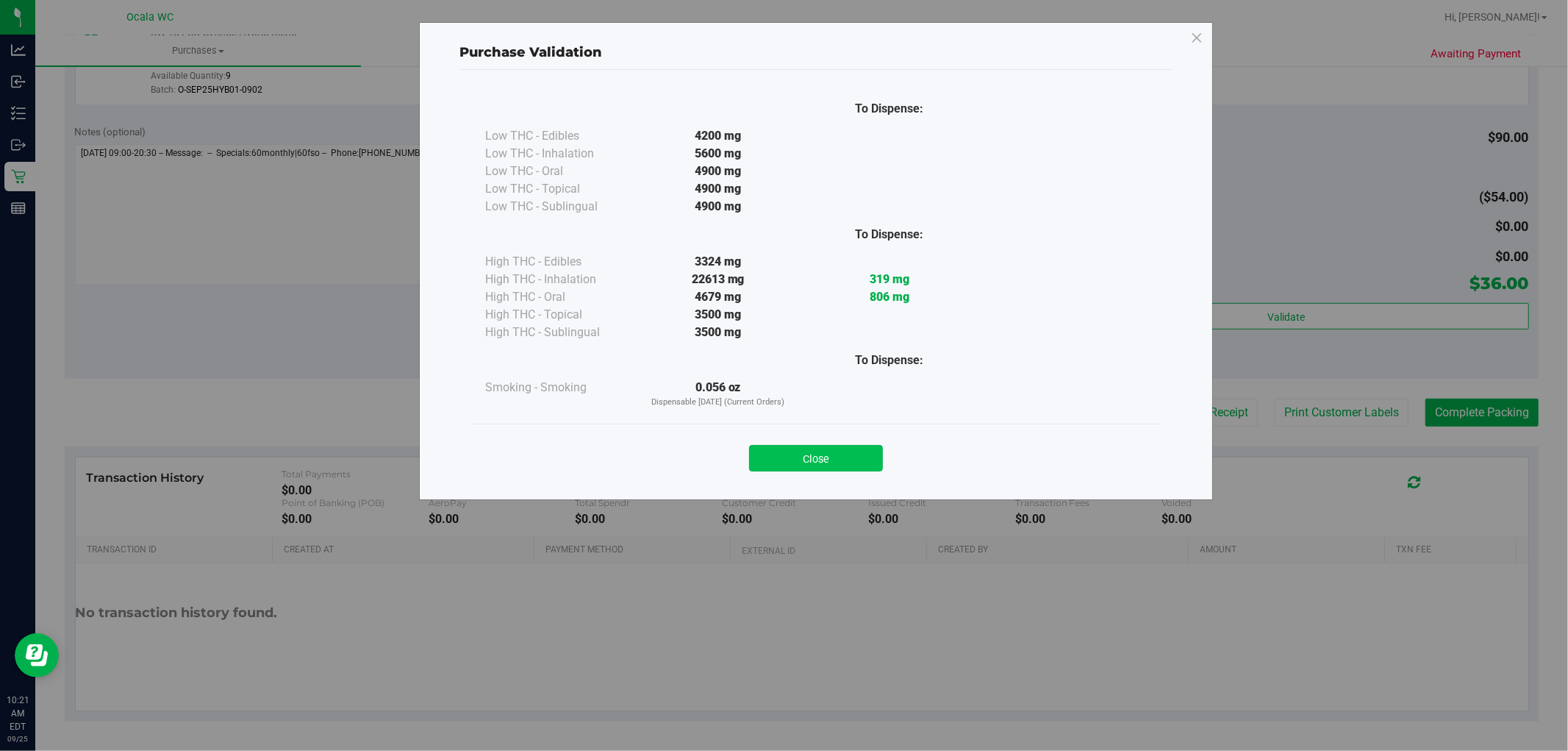
click at [840, 462] on button "Close" at bounding box center [816, 458] width 133 height 27
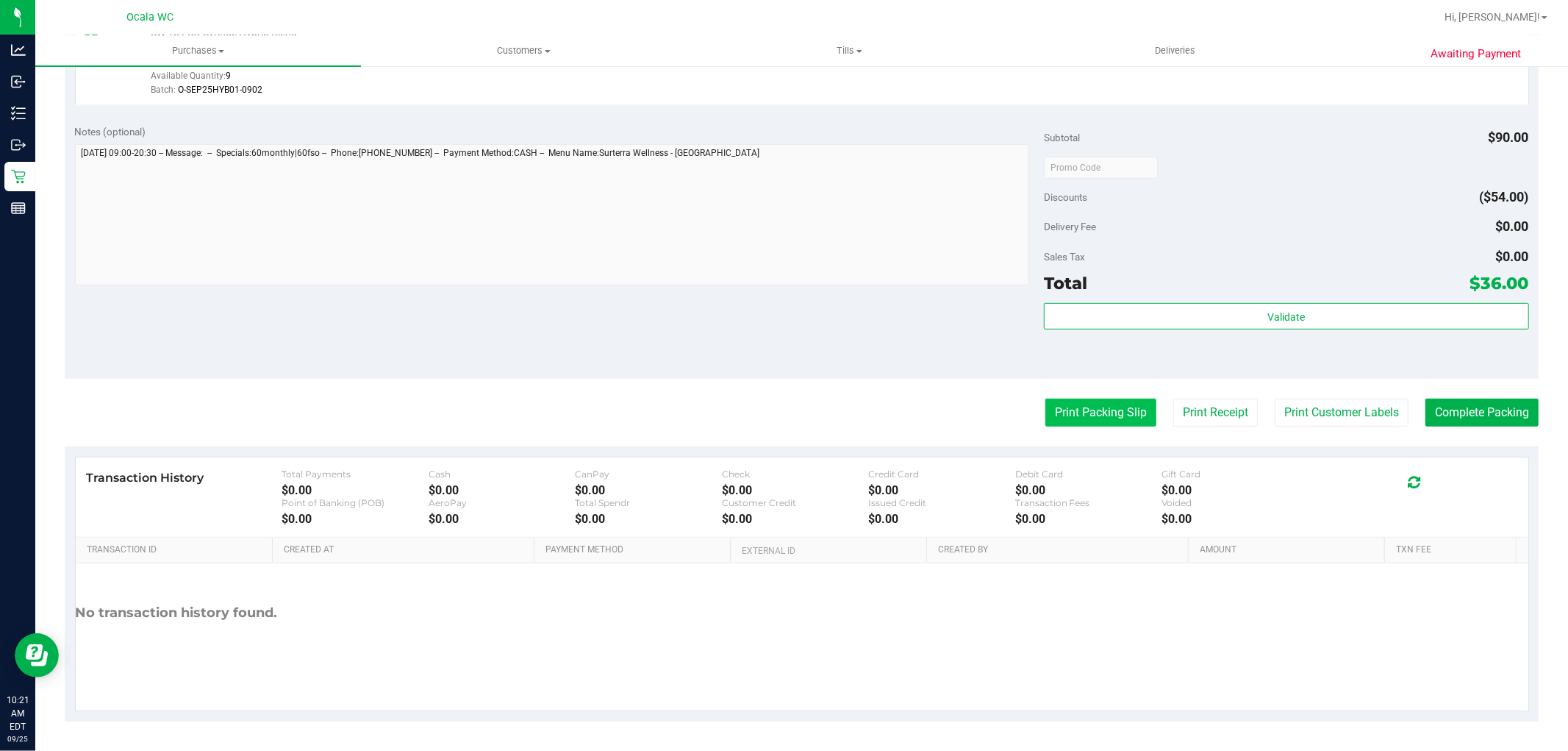
click at [1086, 417] on button "Print Packing Slip" at bounding box center [1101, 412] width 111 height 28
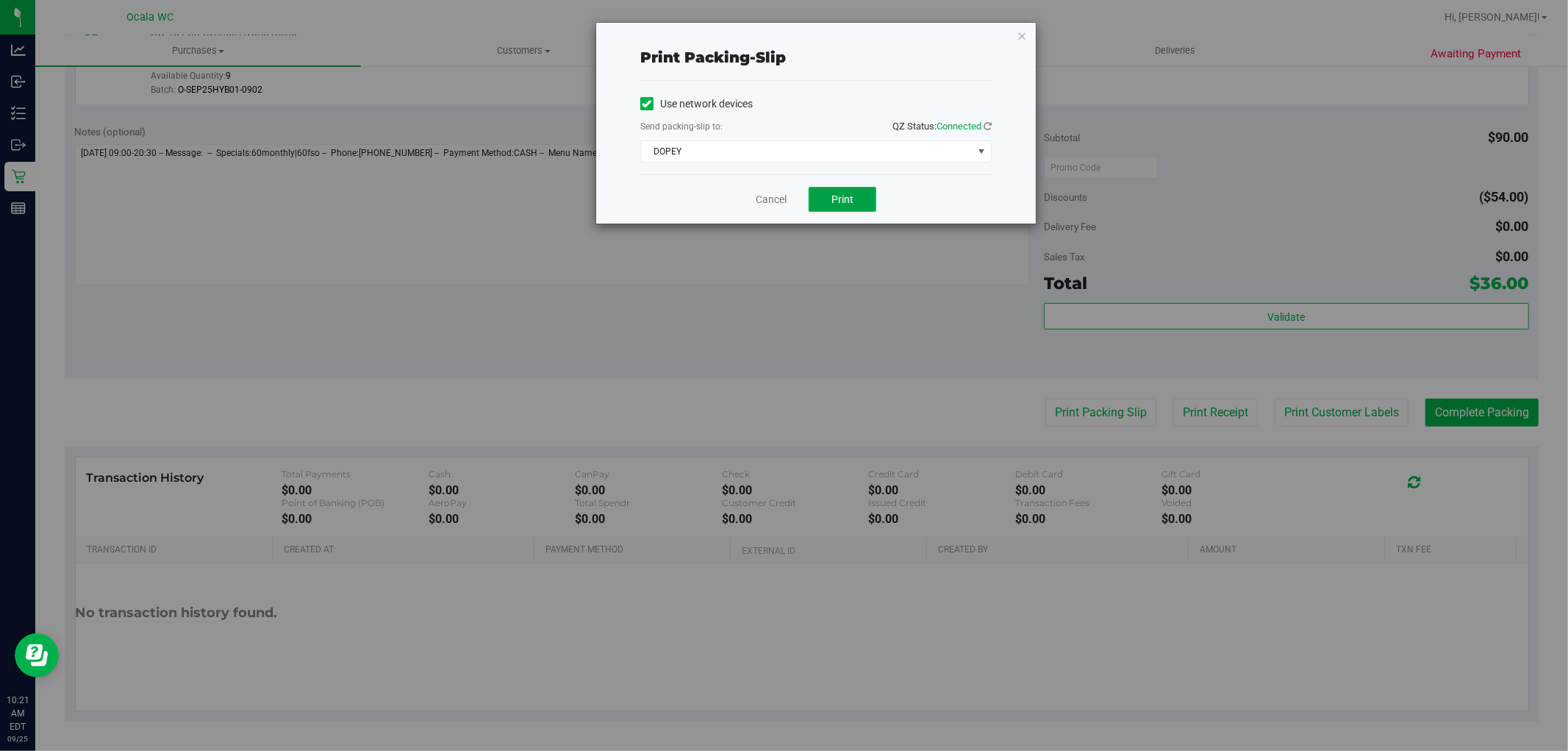
click at [848, 203] on span "Print" at bounding box center [843, 199] width 22 height 12
click at [761, 199] on link "Cancel" at bounding box center [772, 199] width 31 height 15
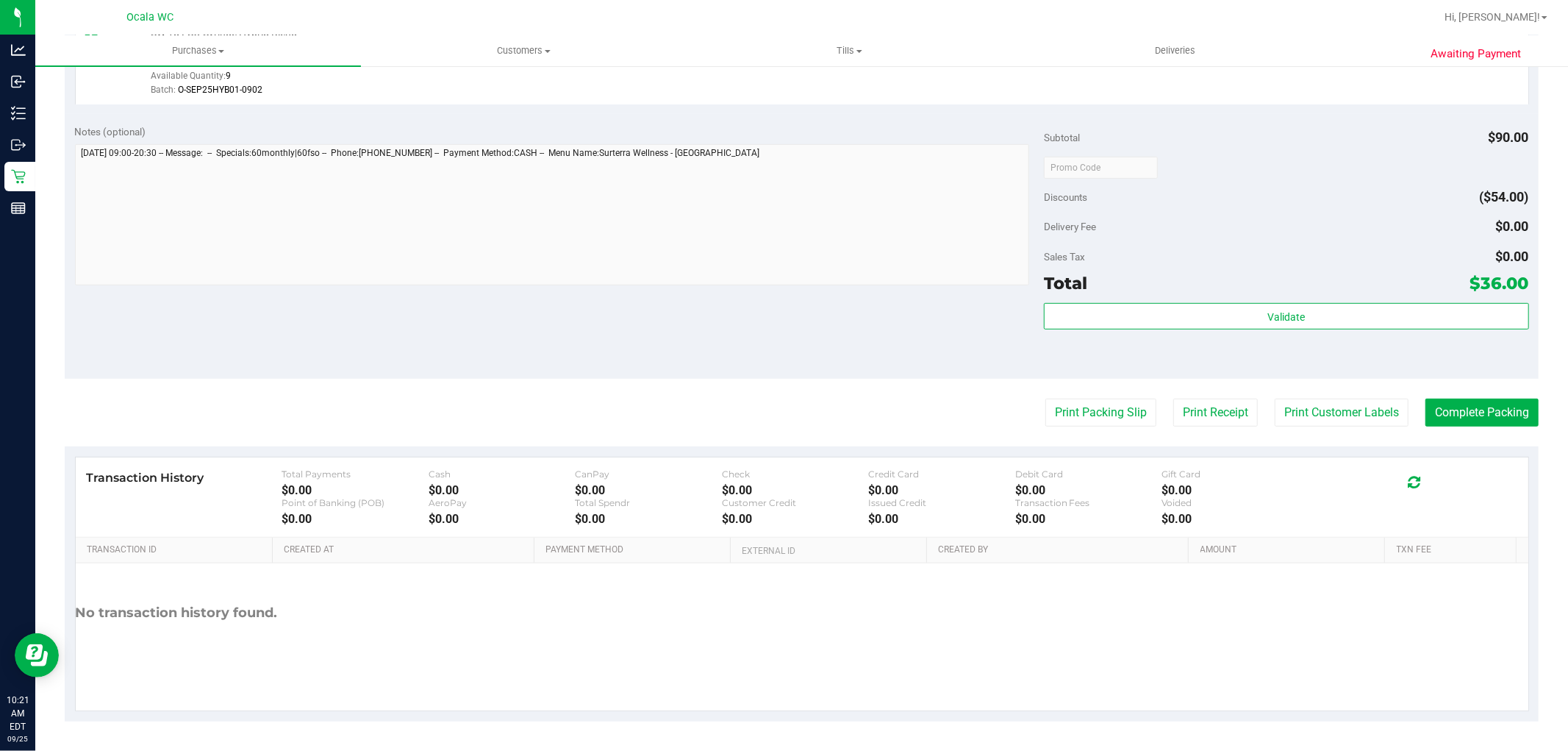
click at [736, 326] on div "Notes (optional) Subtotal $90.00 Discounts ($54.00) Delivery Fee $0.00 Sales Ta…" at bounding box center [802, 245] width 1474 height 264
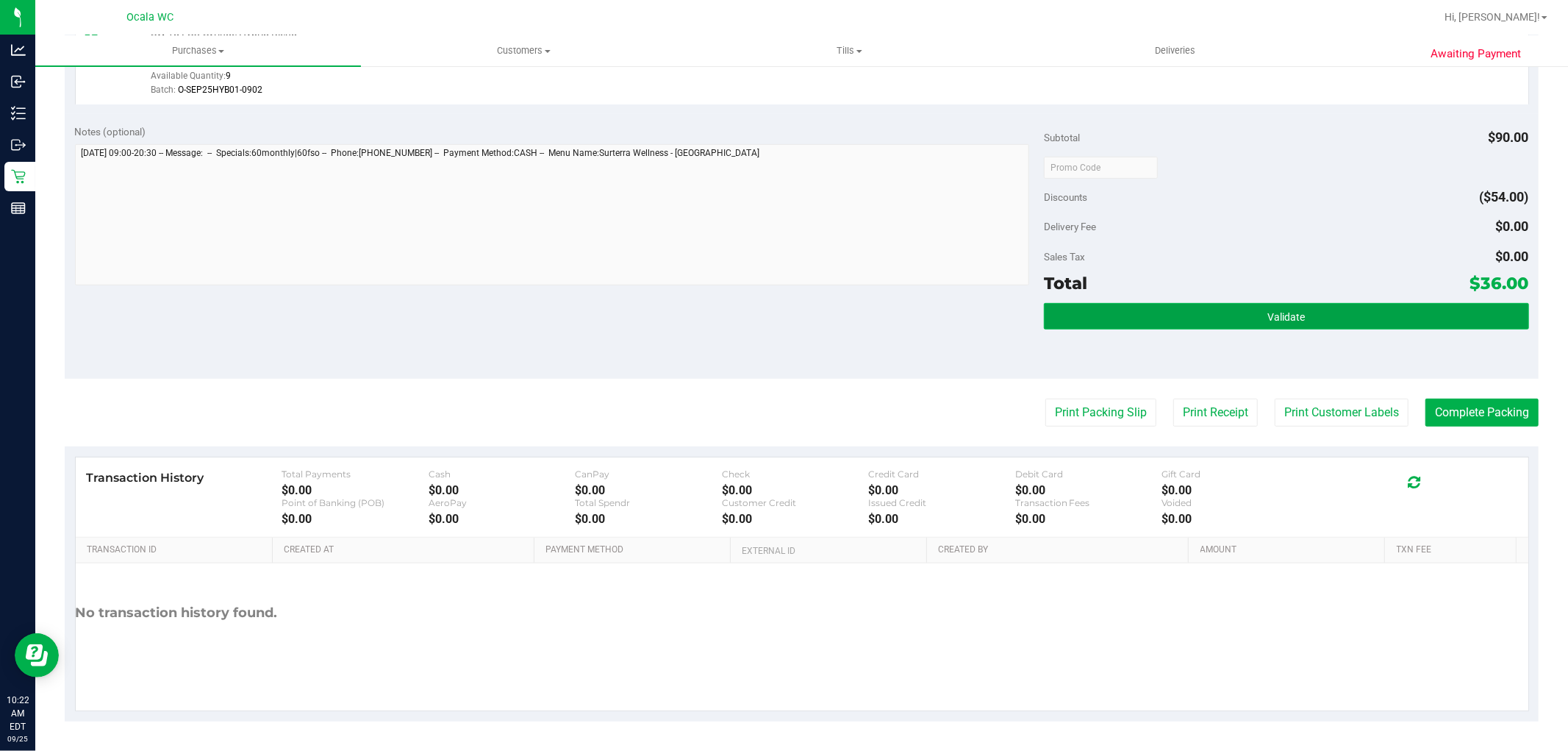
click at [1295, 305] on button "Validate" at bounding box center [1287, 316] width 484 height 27
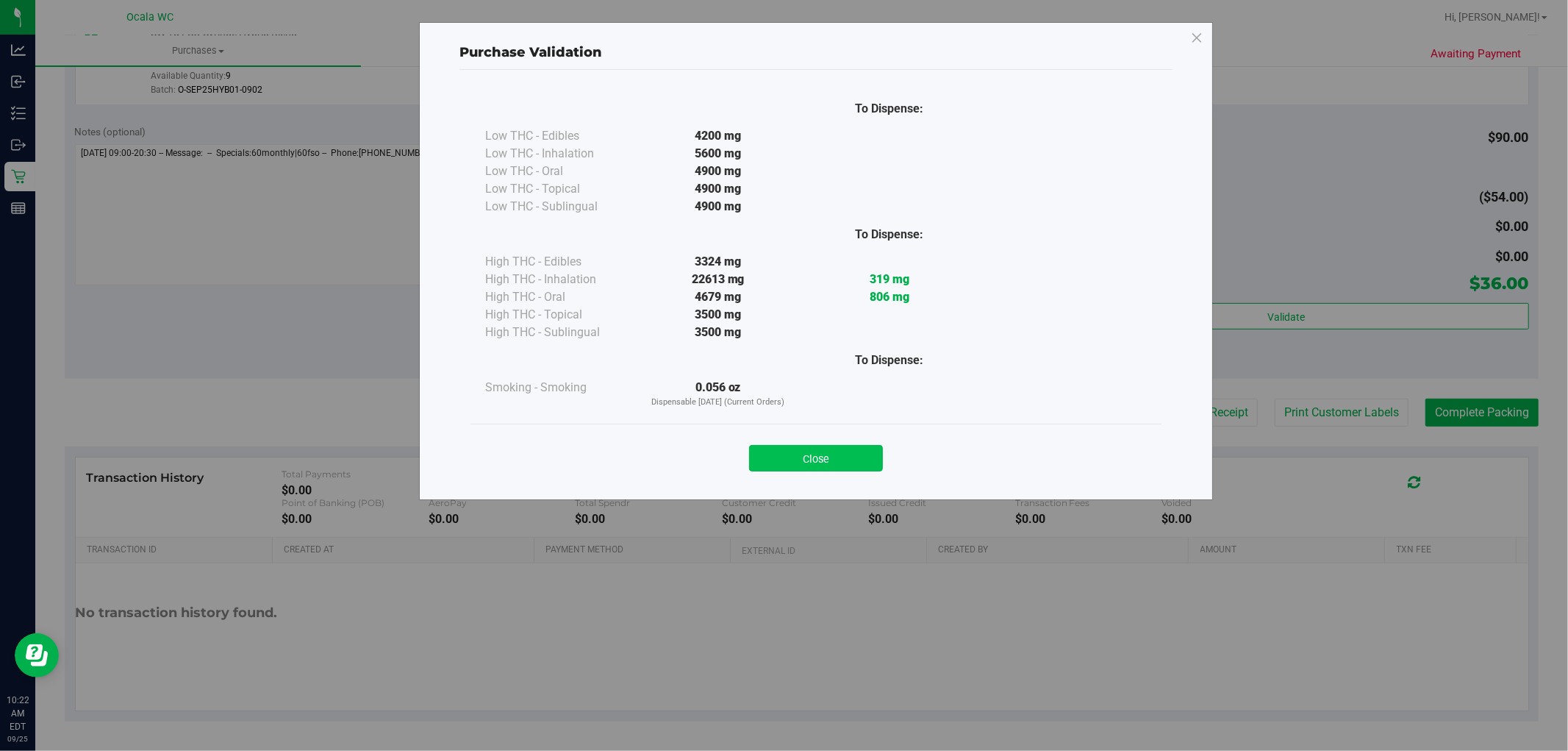
click at [825, 469] on button "Close" at bounding box center [816, 458] width 133 height 27
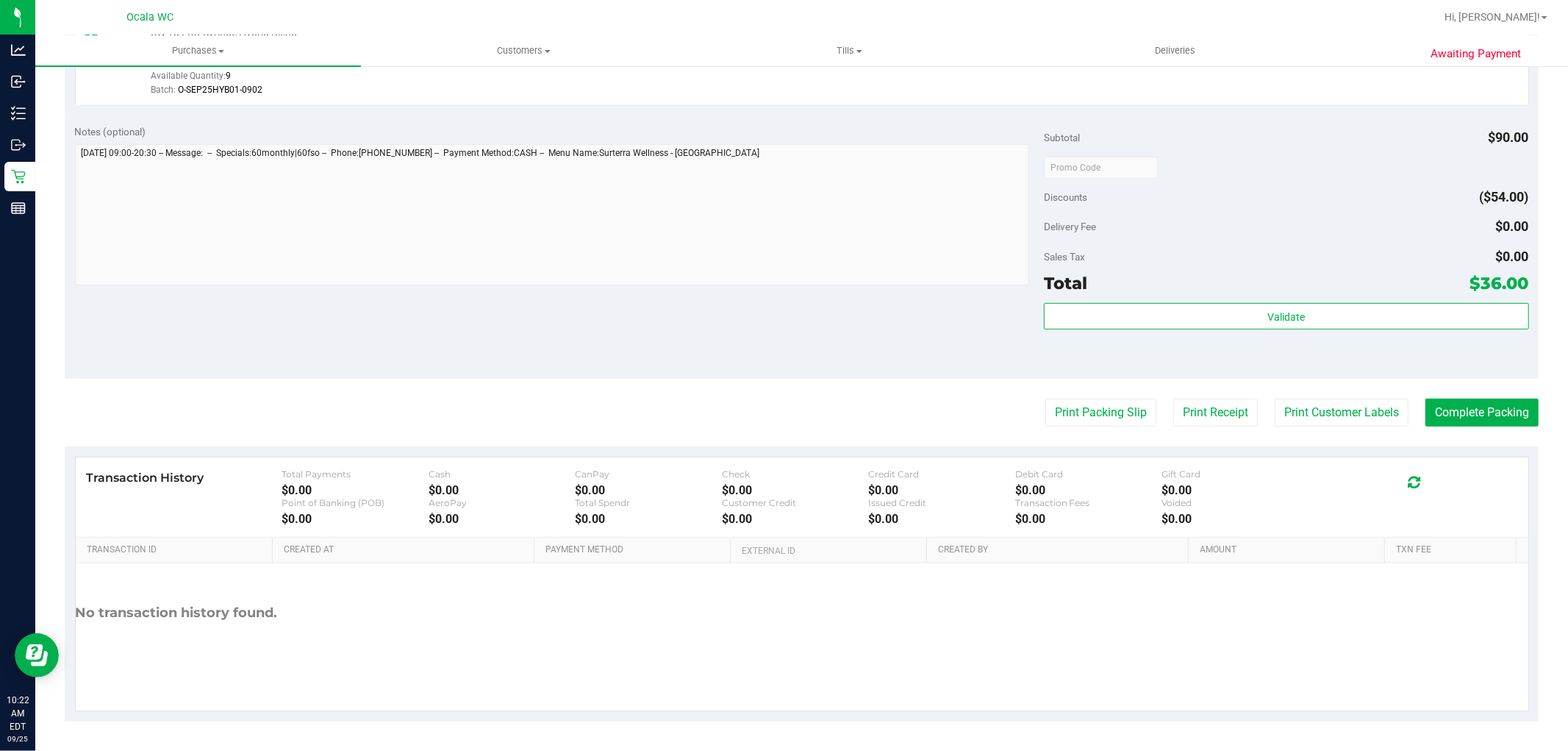
click at [1289, 228] on div "Delivery Fee $0.00" at bounding box center [1287, 226] width 484 height 27
click at [1101, 421] on button "Print Packing Slip" at bounding box center [1101, 412] width 111 height 28
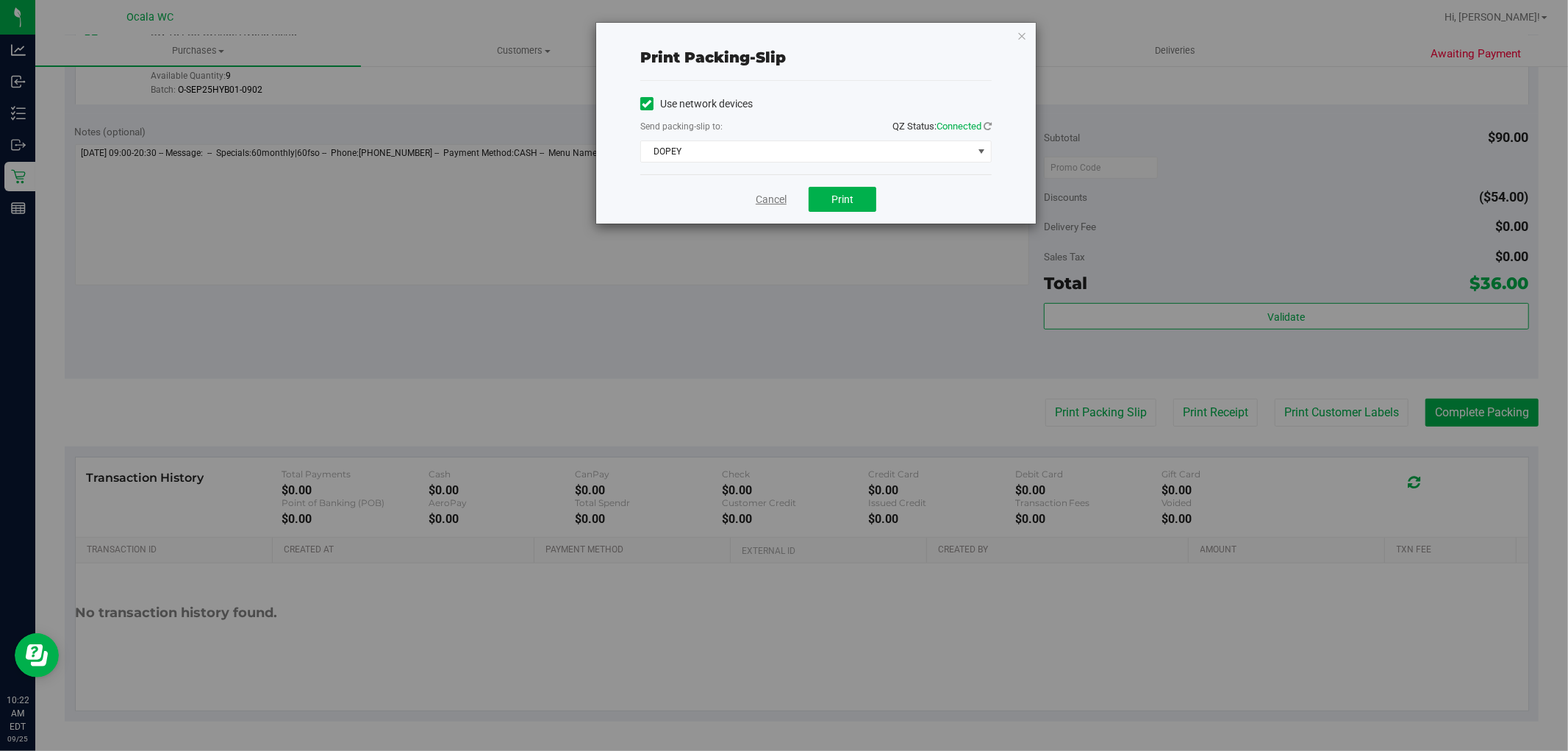
click at [767, 192] on link "Cancel" at bounding box center [772, 199] width 31 height 15
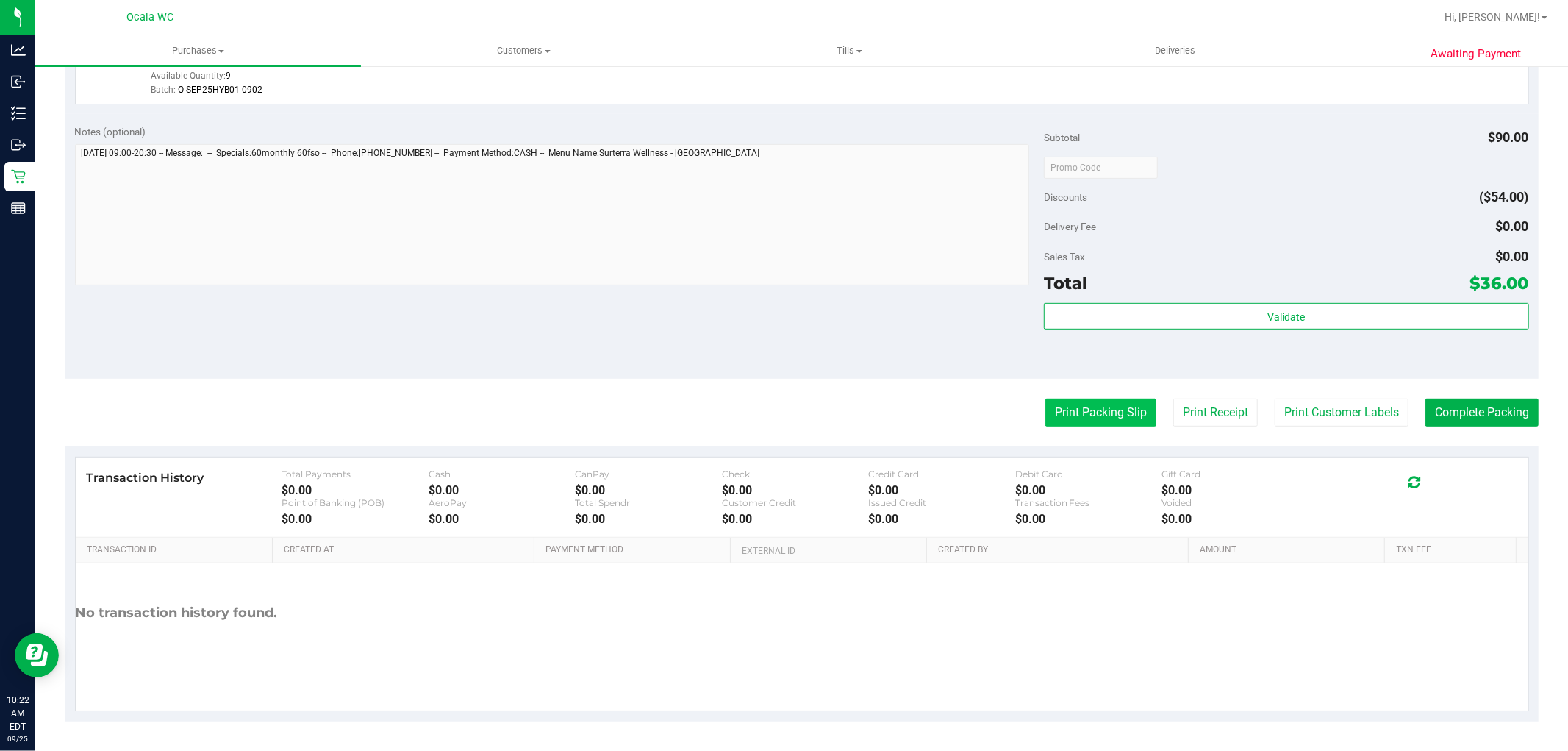
click at [1075, 411] on button "Print Packing Slip" at bounding box center [1101, 412] width 111 height 28
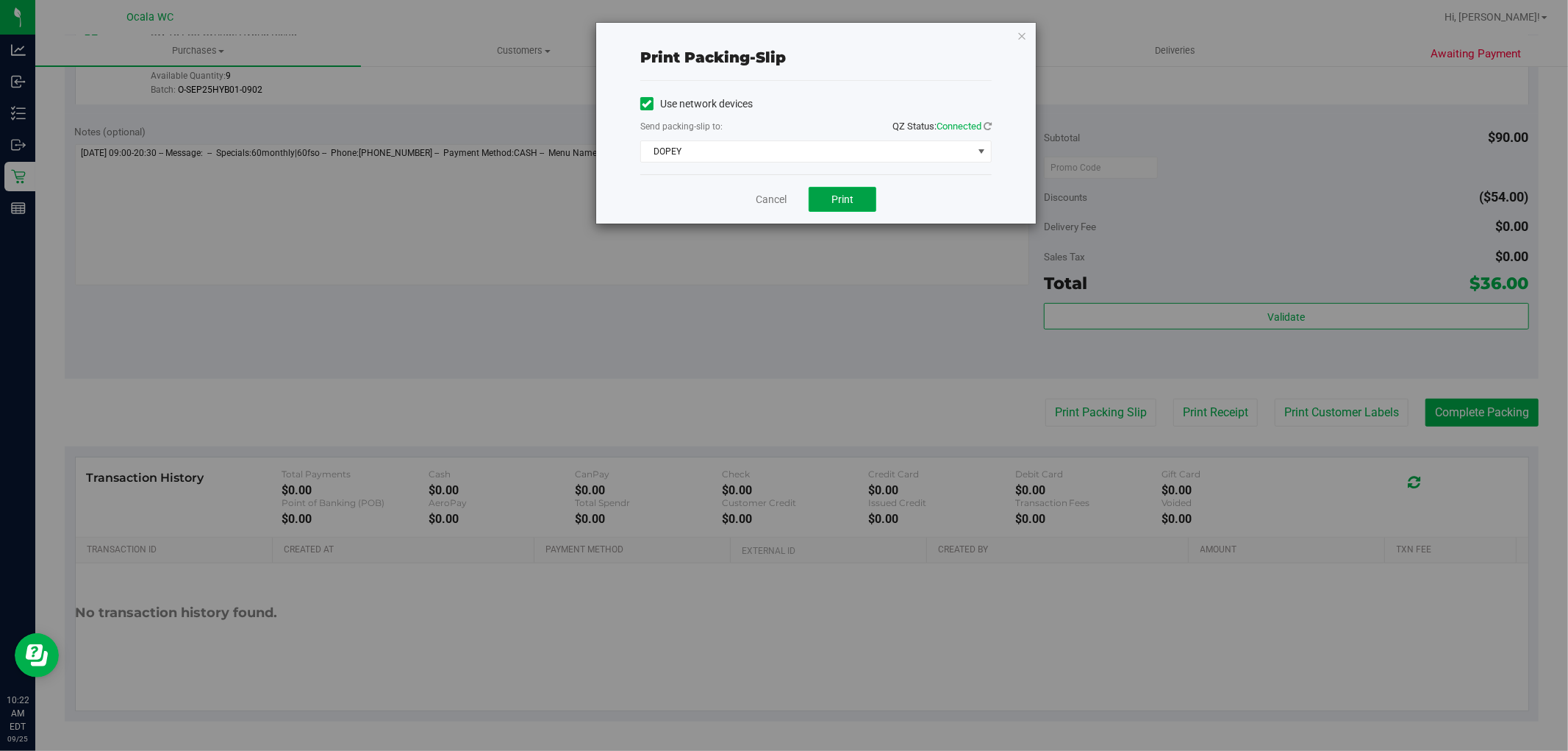
click at [842, 197] on span "Print" at bounding box center [843, 199] width 22 height 12
click at [766, 202] on link "Cancel" at bounding box center [772, 199] width 31 height 15
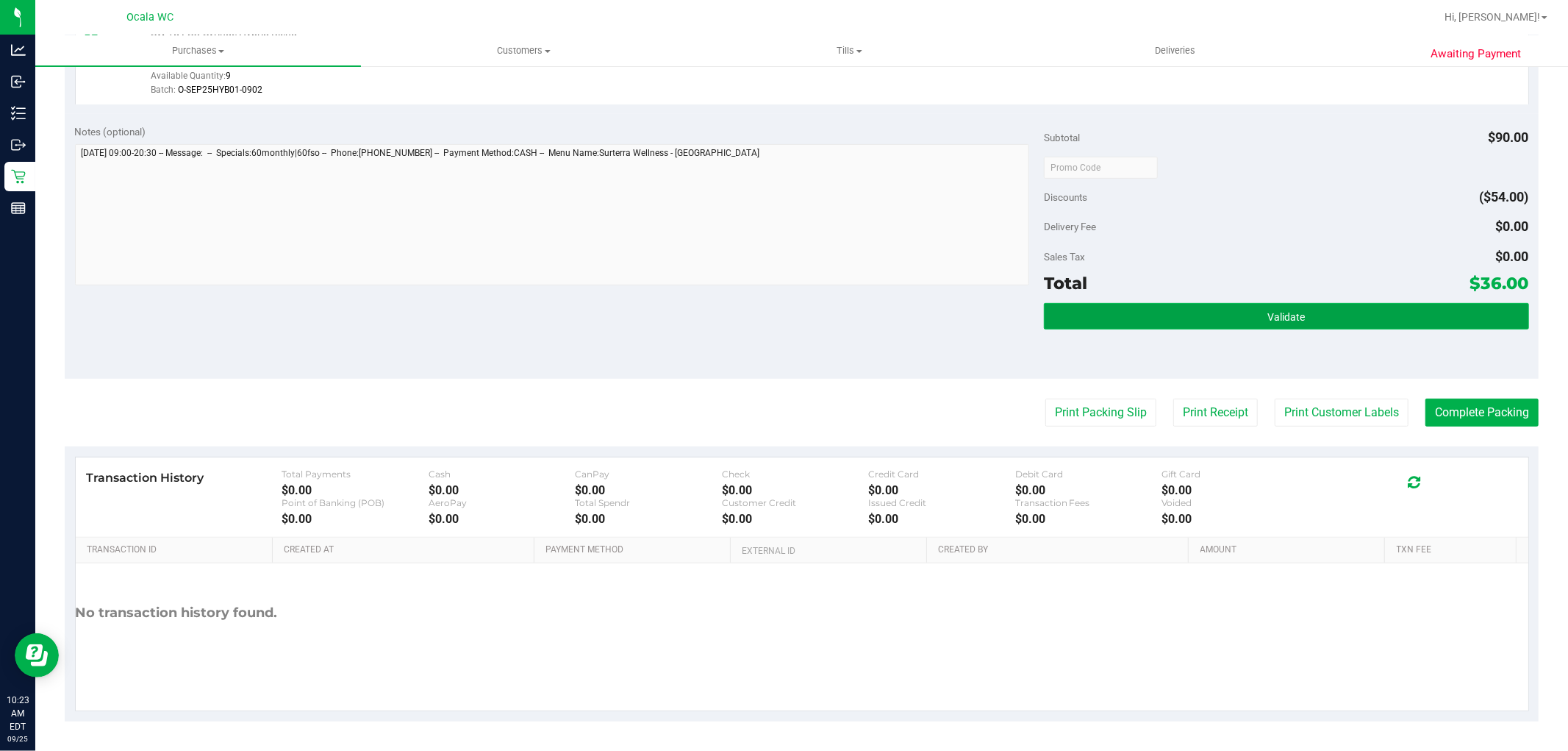
click at [1244, 311] on button "Validate" at bounding box center [1287, 316] width 484 height 27
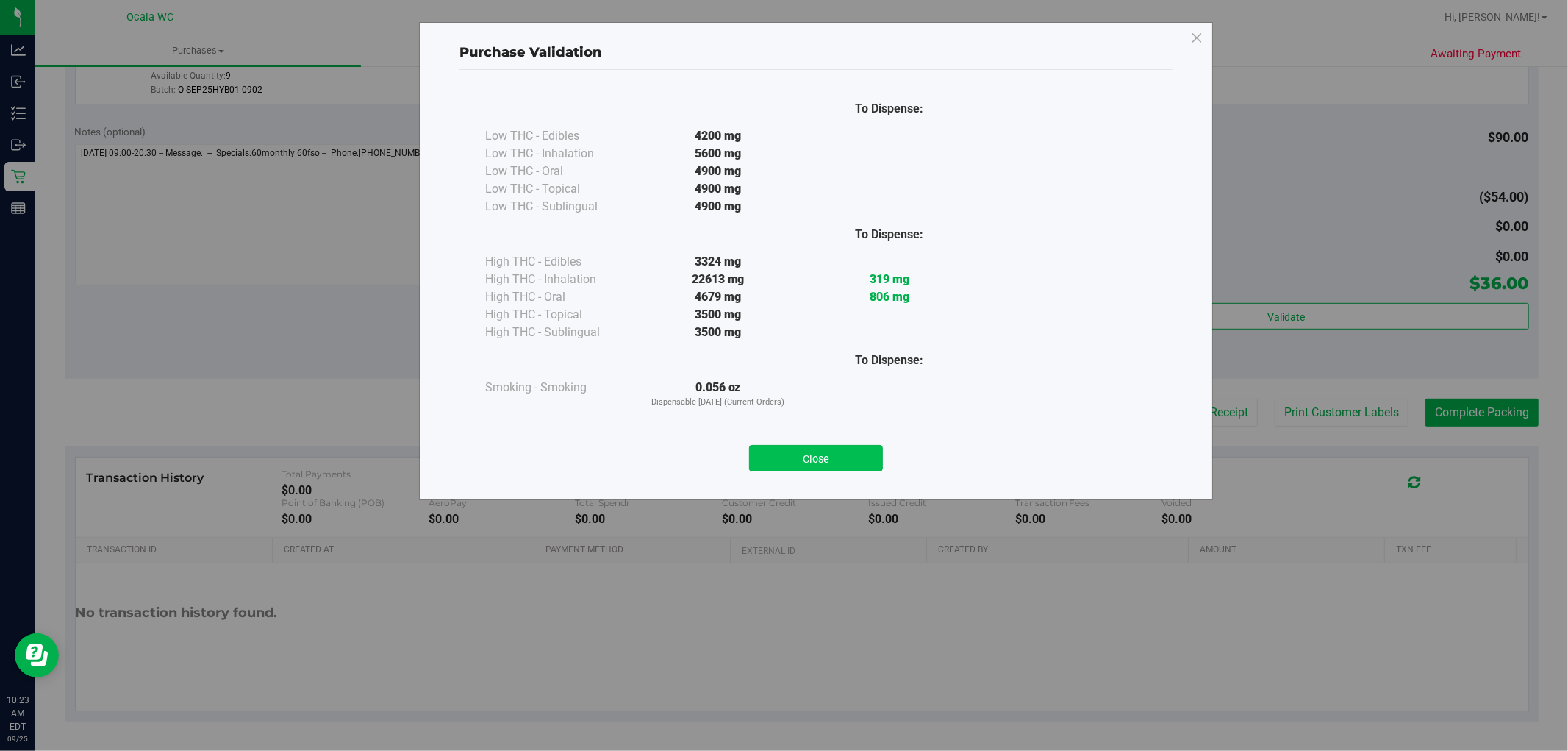
click at [833, 456] on button "Close" at bounding box center [816, 458] width 133 height 27
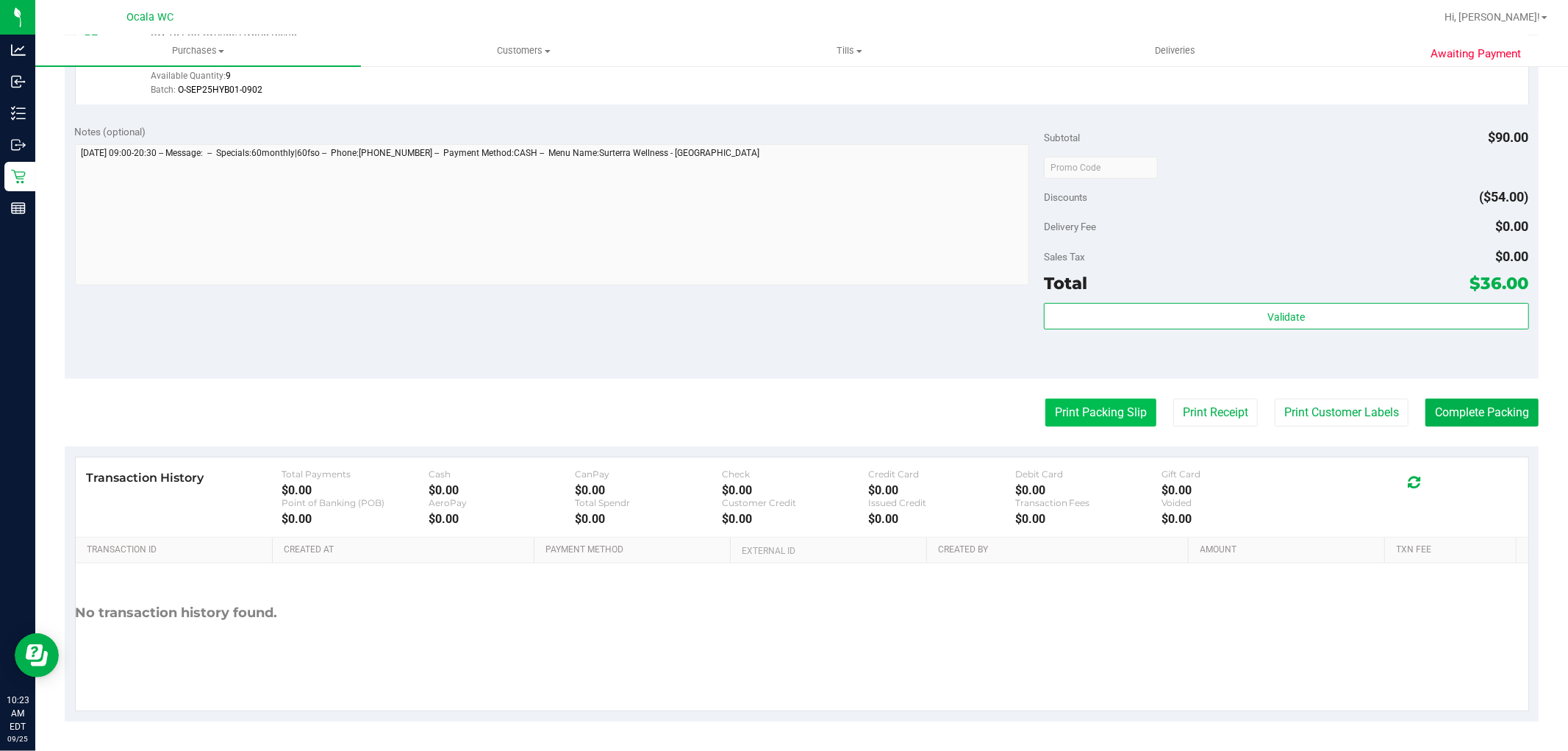
click at [1097, 412] on button "Print Packing Slip" at bounding box center [1101, 412] width 111 height 28
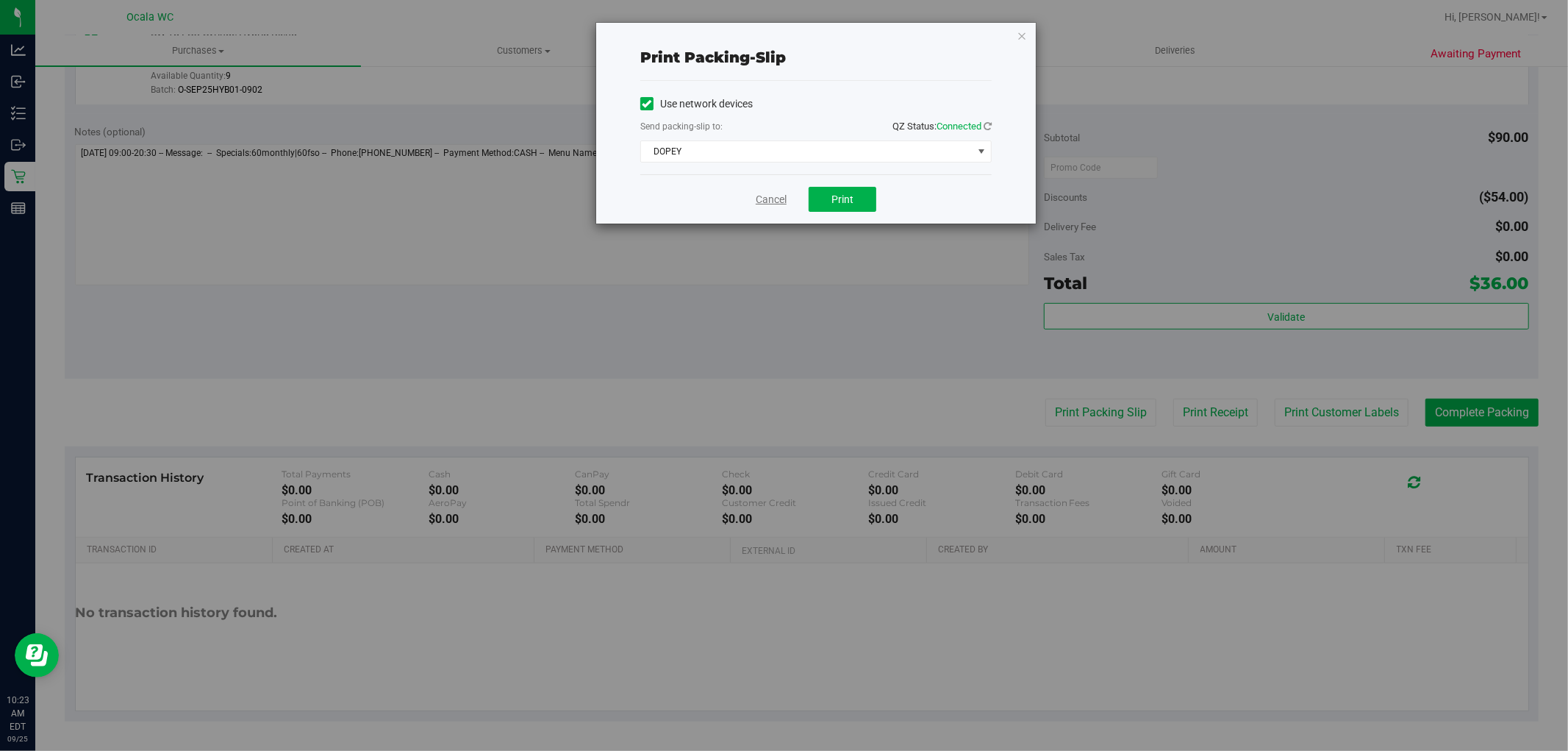
click at [770, 202] on link "Cancel" at bounding box center [772, 199] width 31 height 15
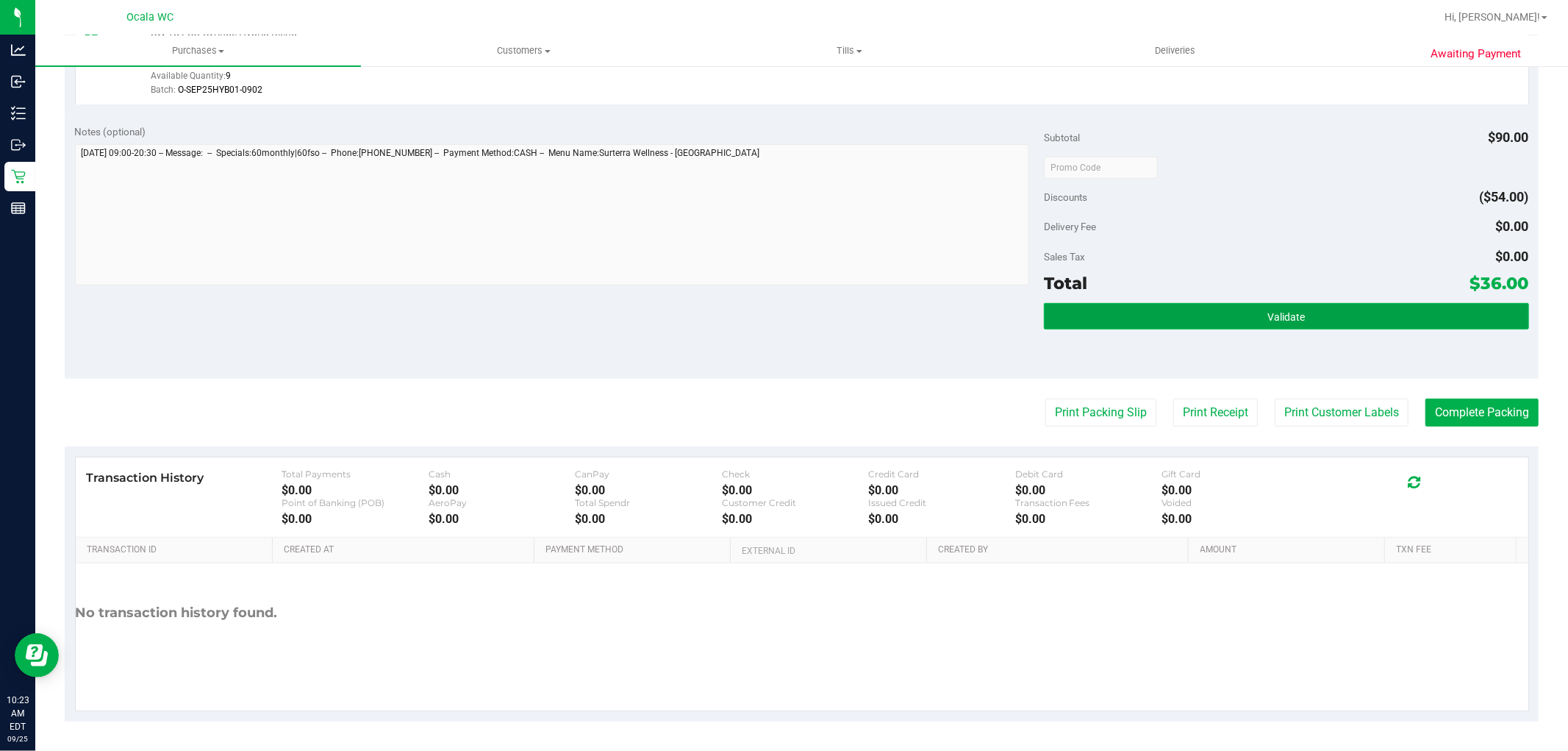
click at [1207, 303] on button "Validate" at bounding box center [1287, 316] width 484 height 27
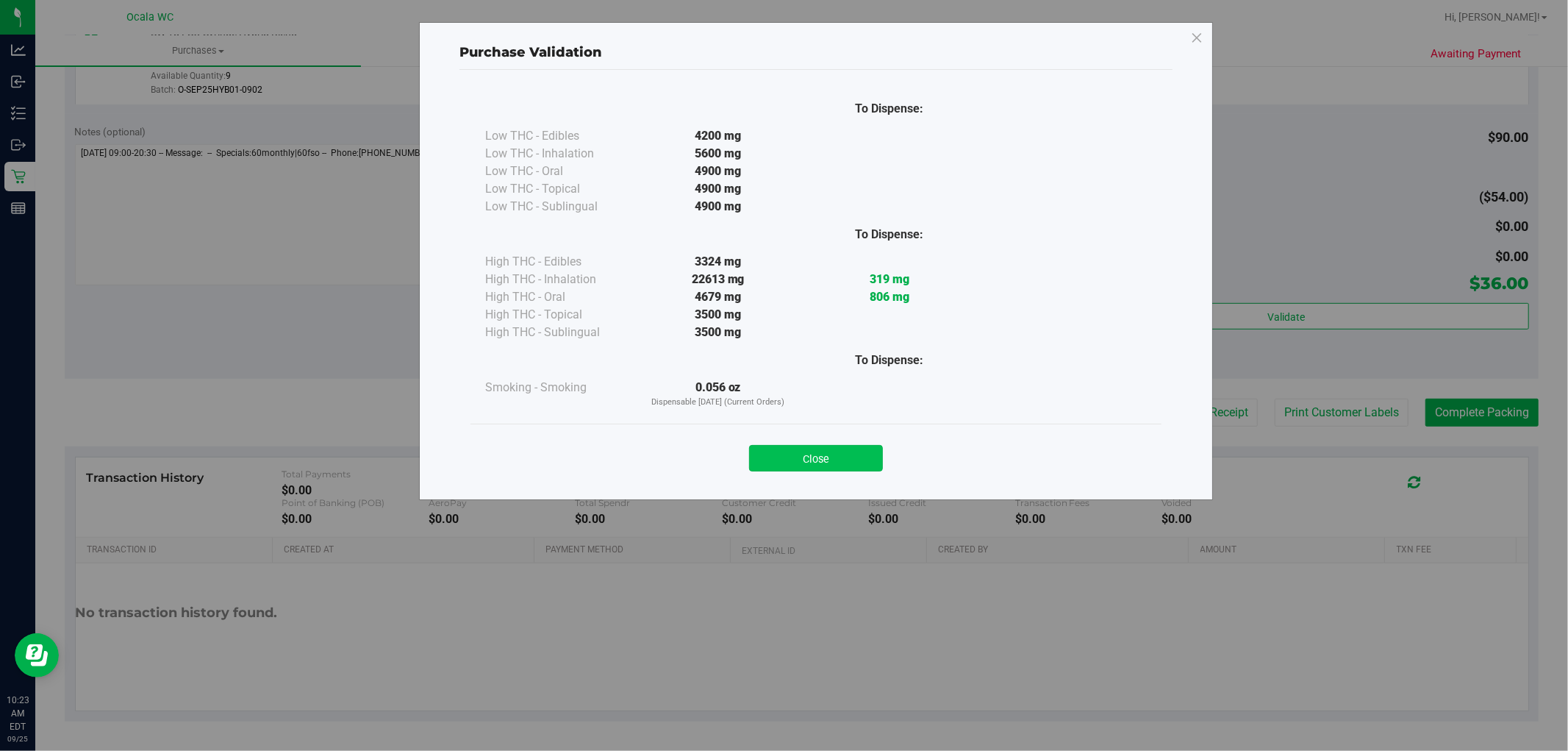
click at [848, 459] on button "Close" at bounding box center [816, 458] width 133 height 27
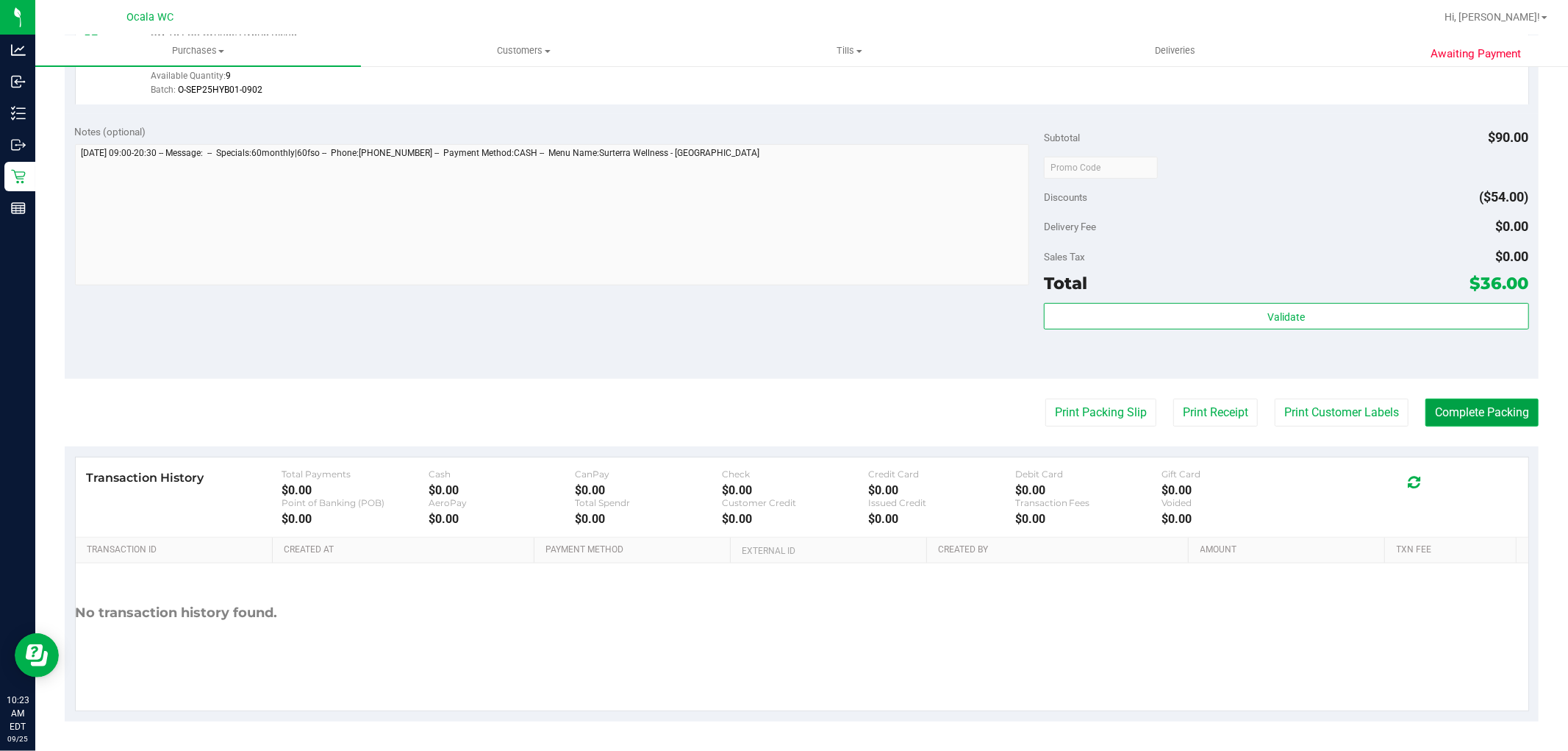
click at [1472, 402] on button "Complete Packing" at bounding box center [1482, 412] width 113 height 28
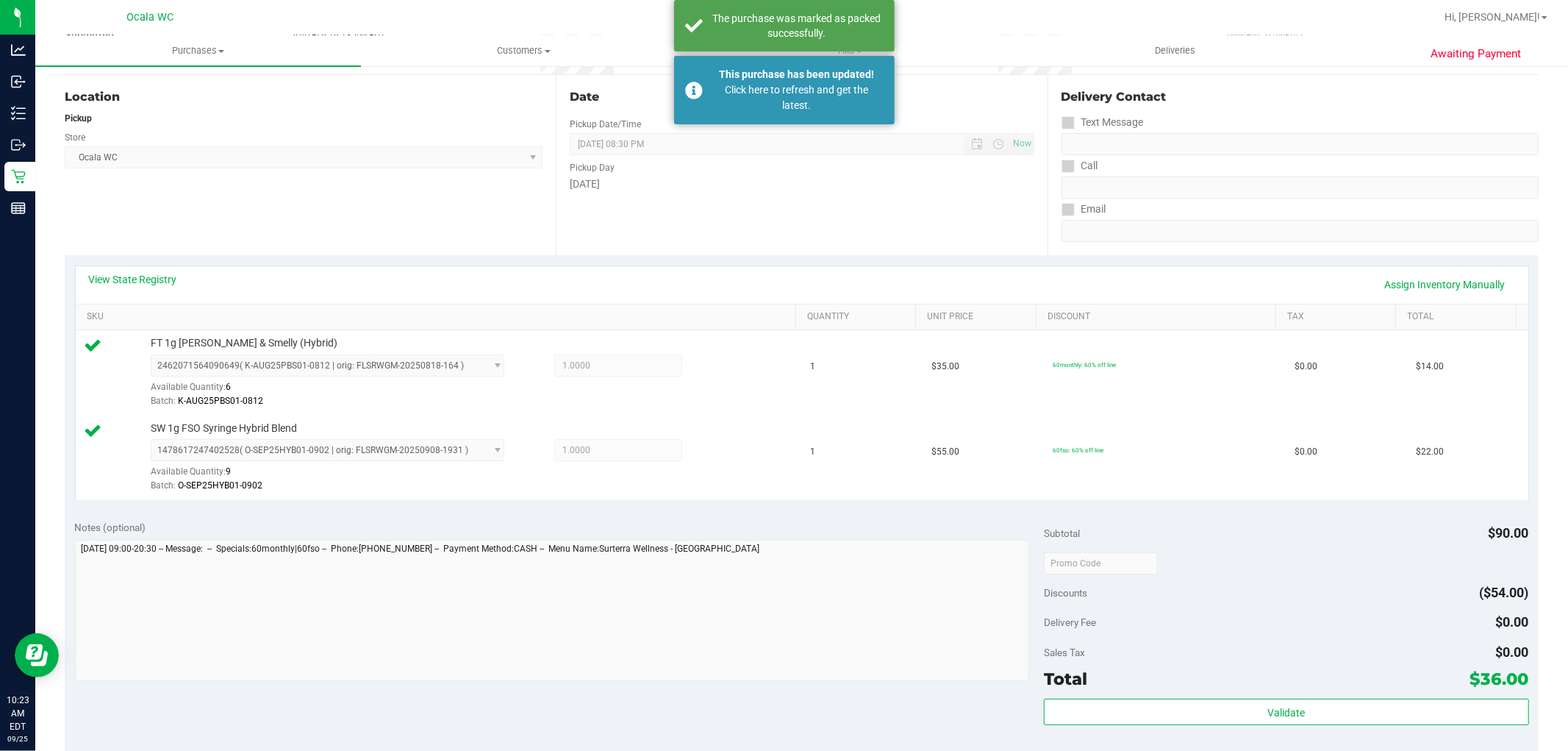
scroll to position [142, 0]
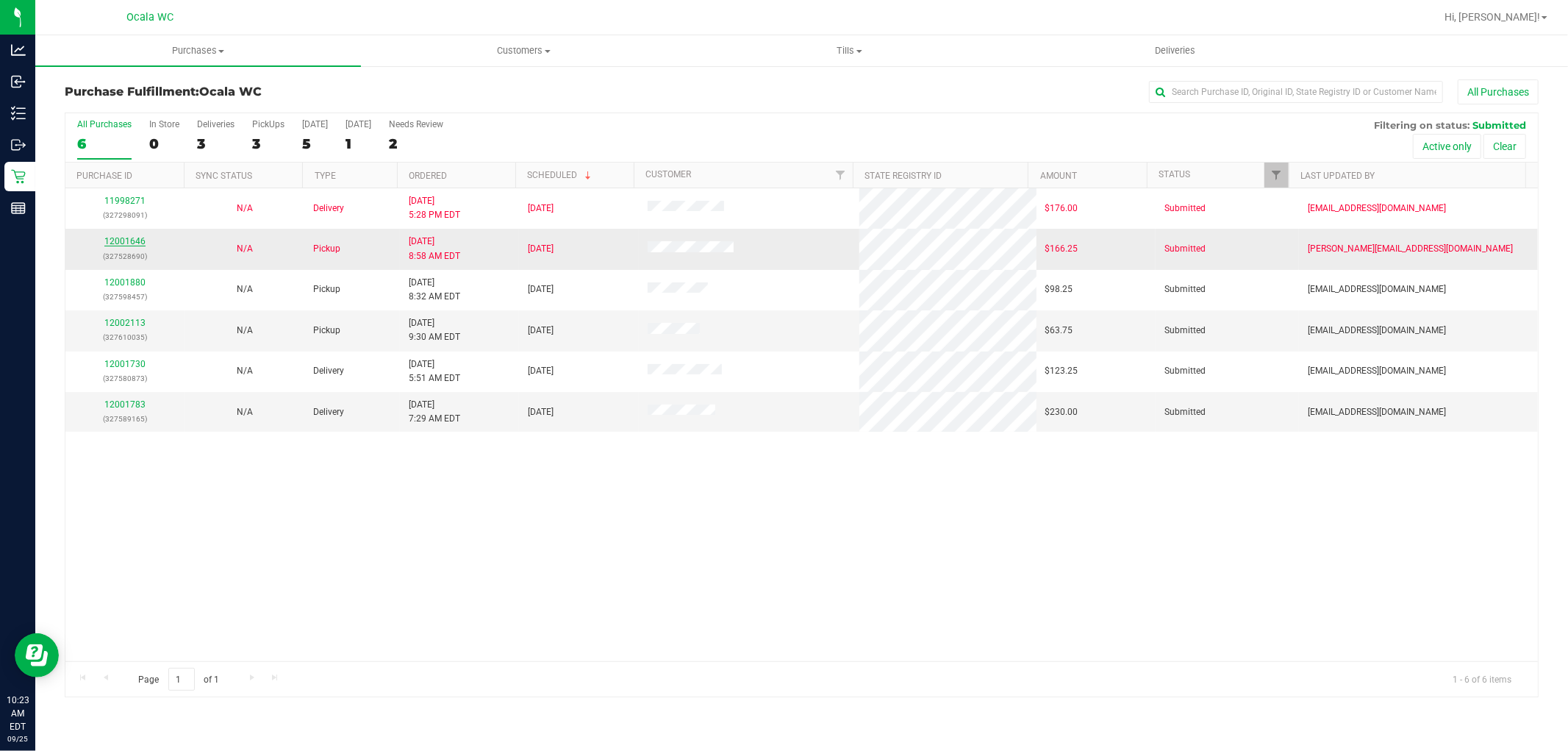
click at [115, 244] on link "12001646" at bounding box center [125, 241] width 41 height 10
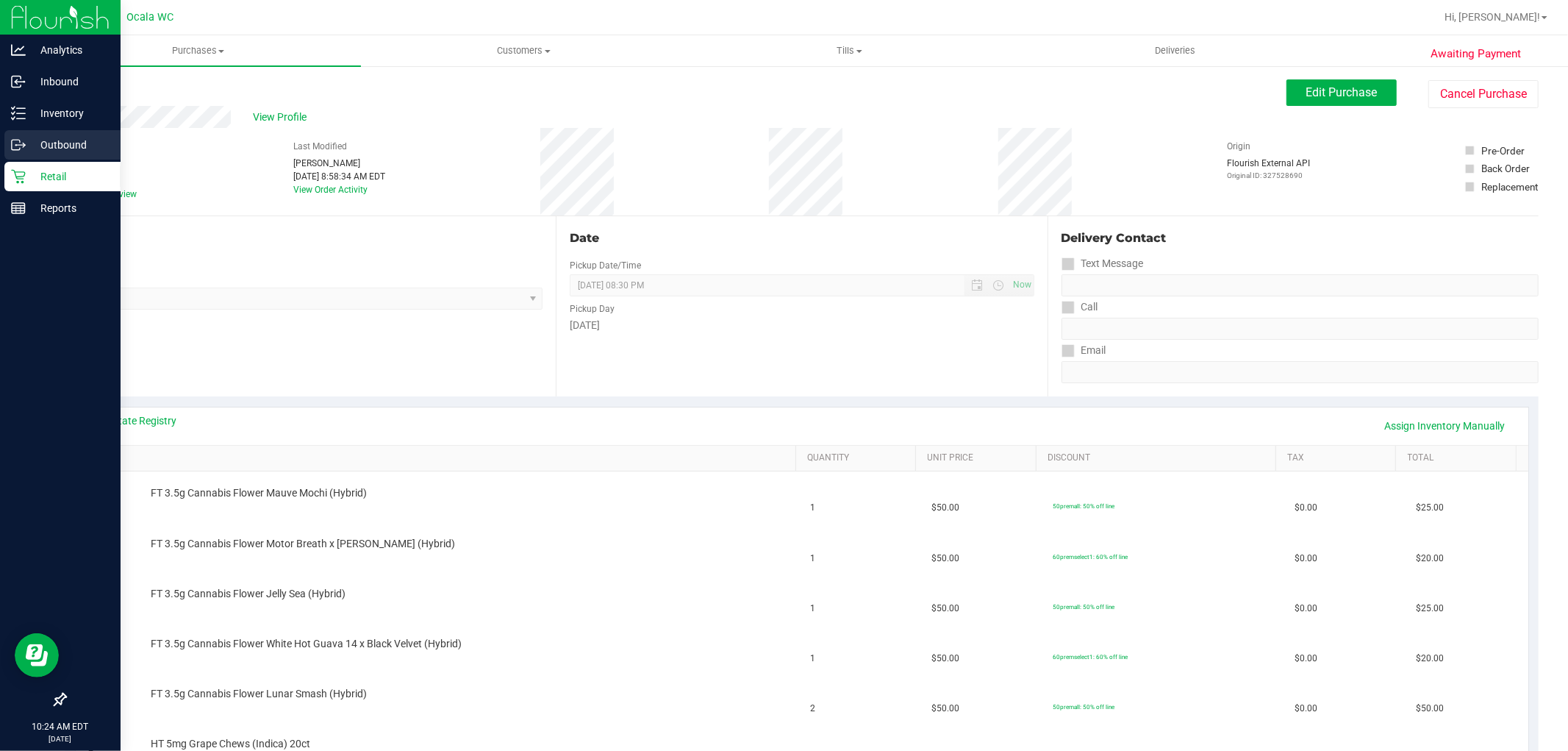
click at [21, 160] on link "Outbound" at bounding box center [60, 145] width 121 height 32
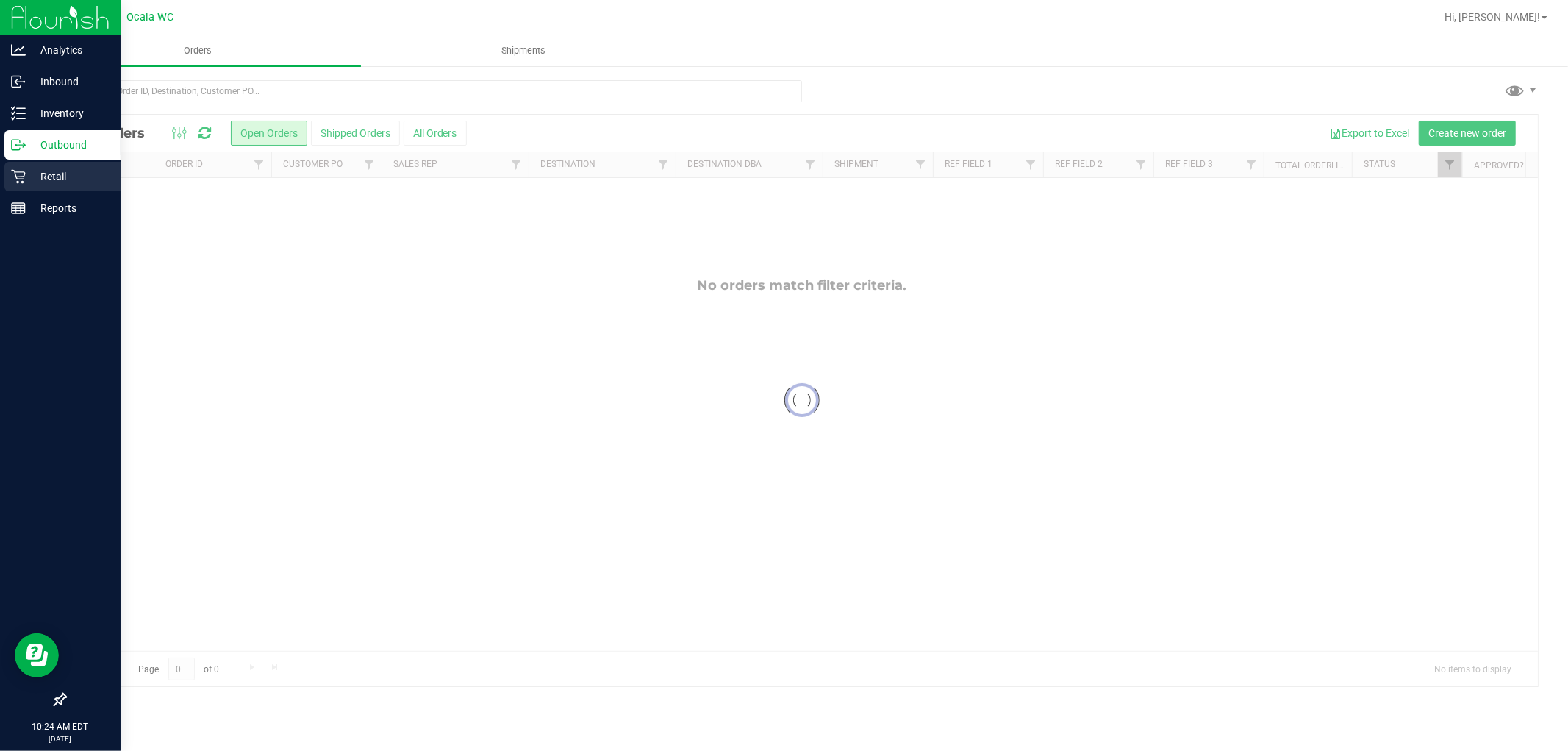
click at [42, 180] on p "Retail" at bounding box center [69, 176] width 88 height 18
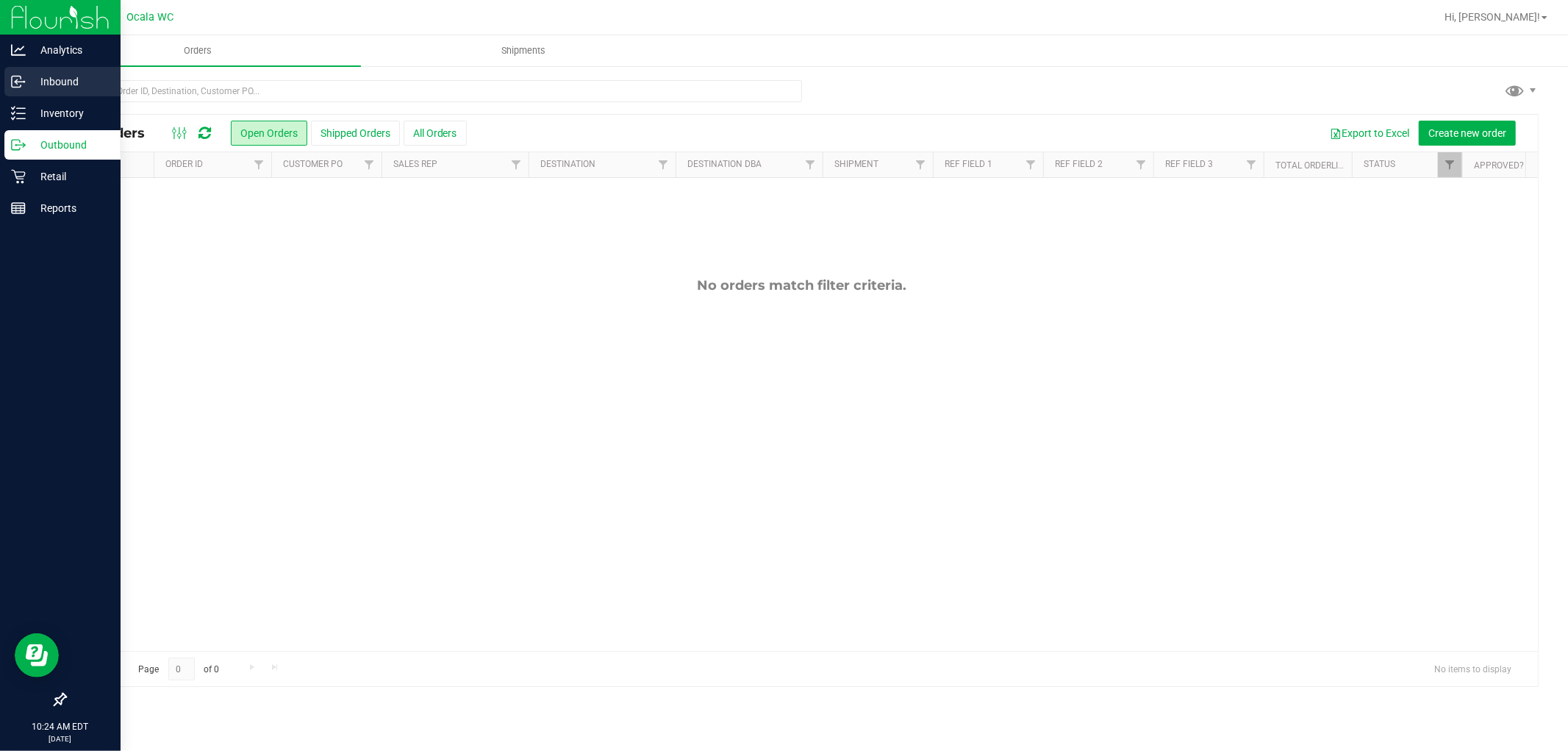
click at [60, 92] on div "Inbound" at bounding box center [62, 81] width 116 height 29
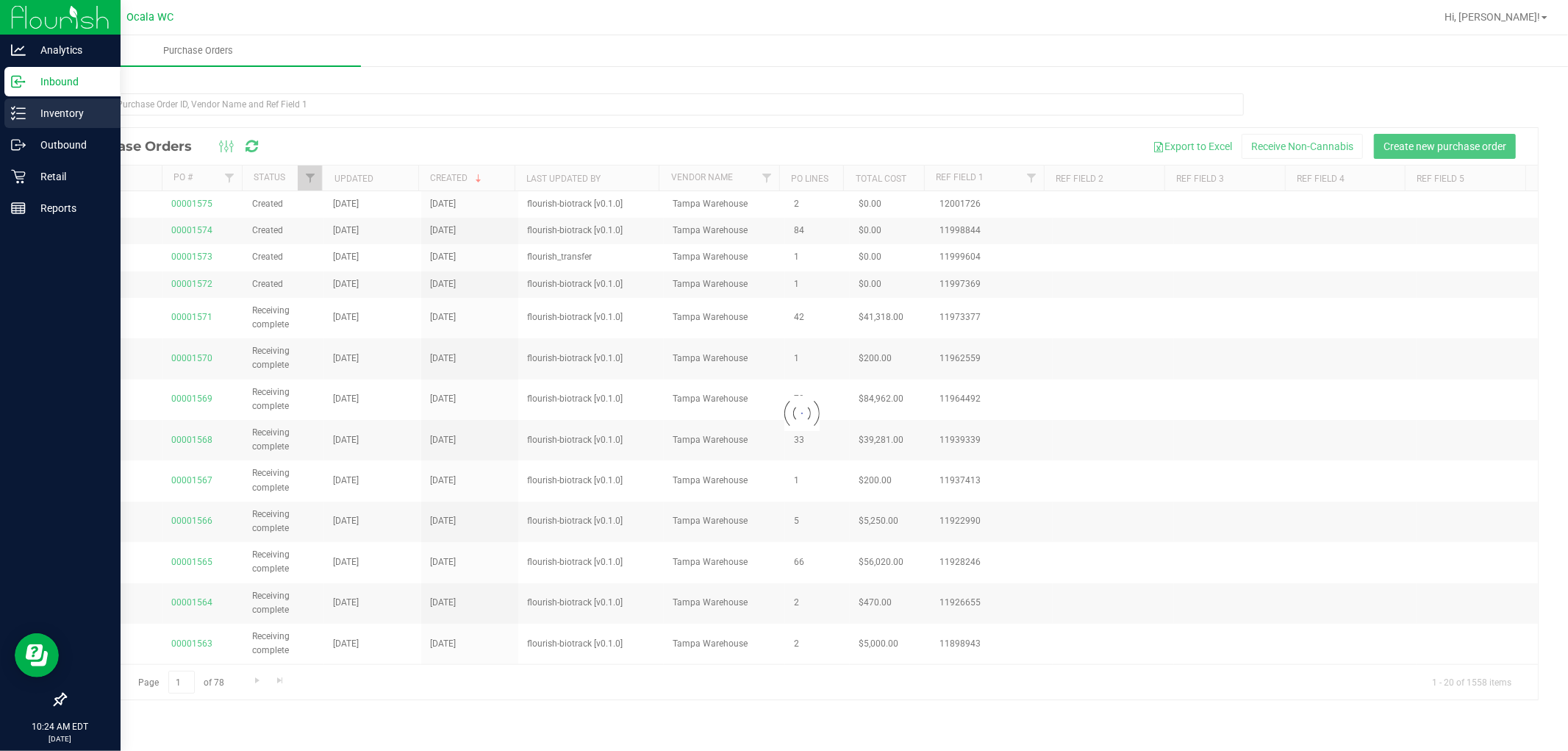
click at [74, 108] on p "Inventory" at bounding box center [69, 113] width 88 height 18
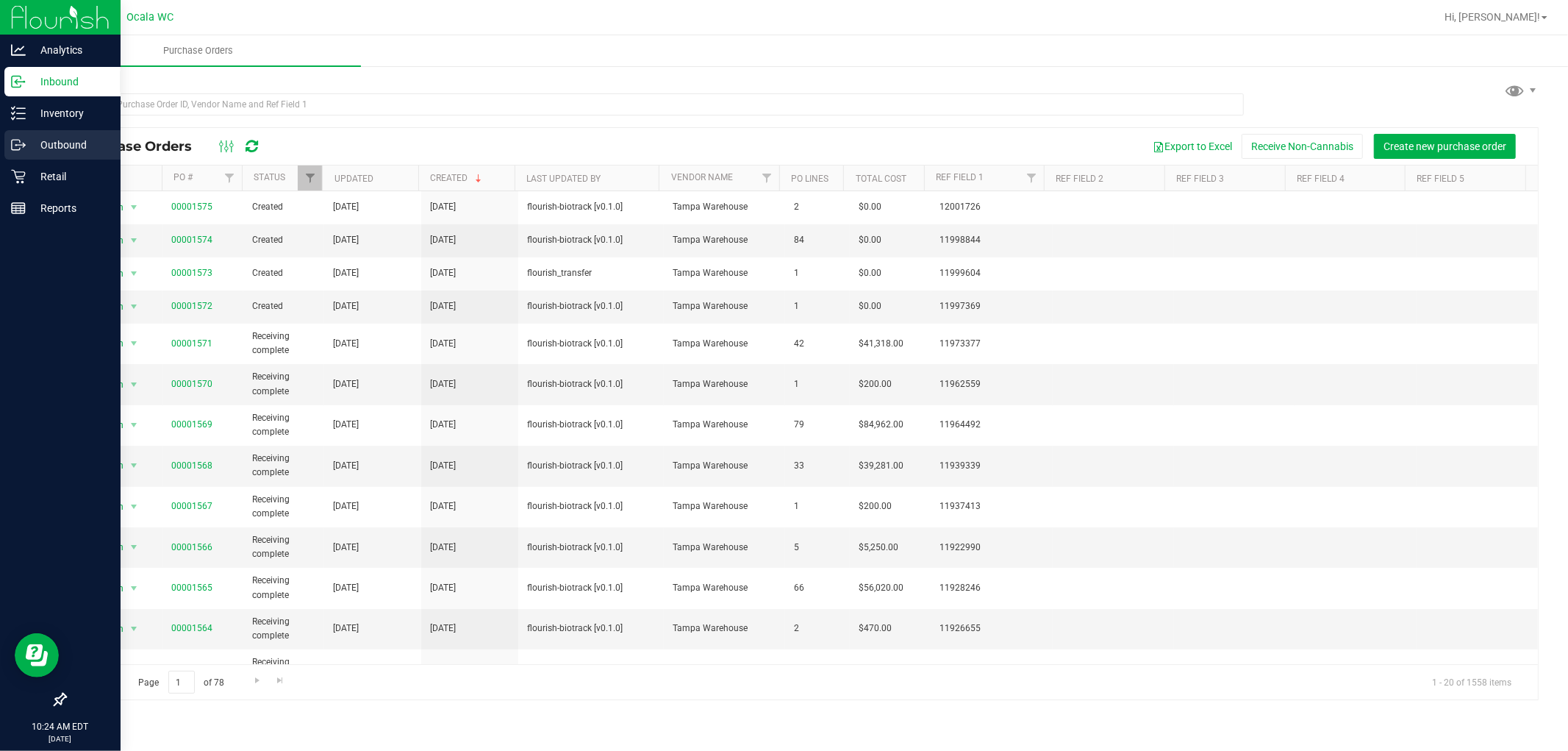
click at [76, 145] on p "Outbound" at bounding box center [69, 145] width 88 height 18
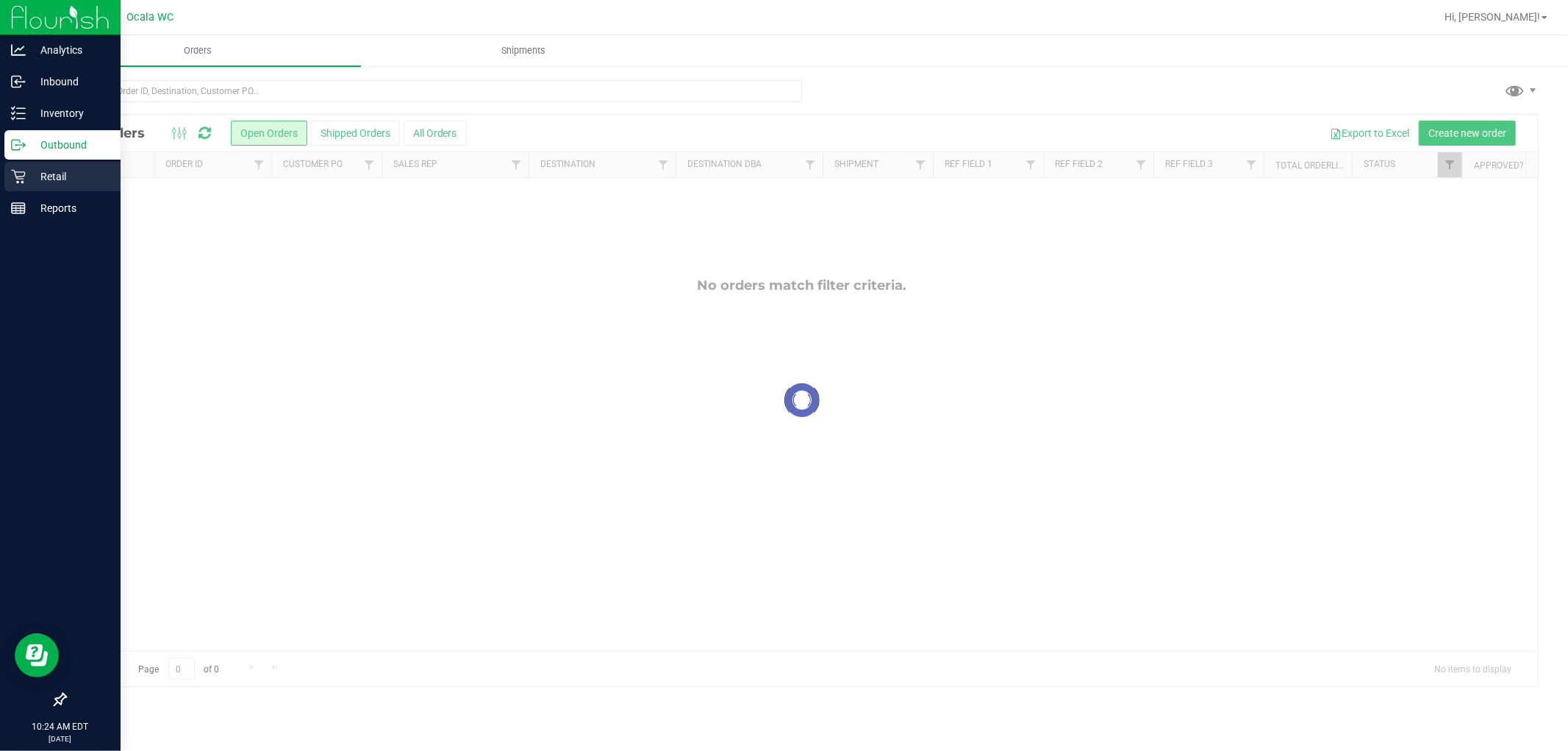
click at [60, 174] on p "Retail" at bounding box center [69, 176] width 88 height 18
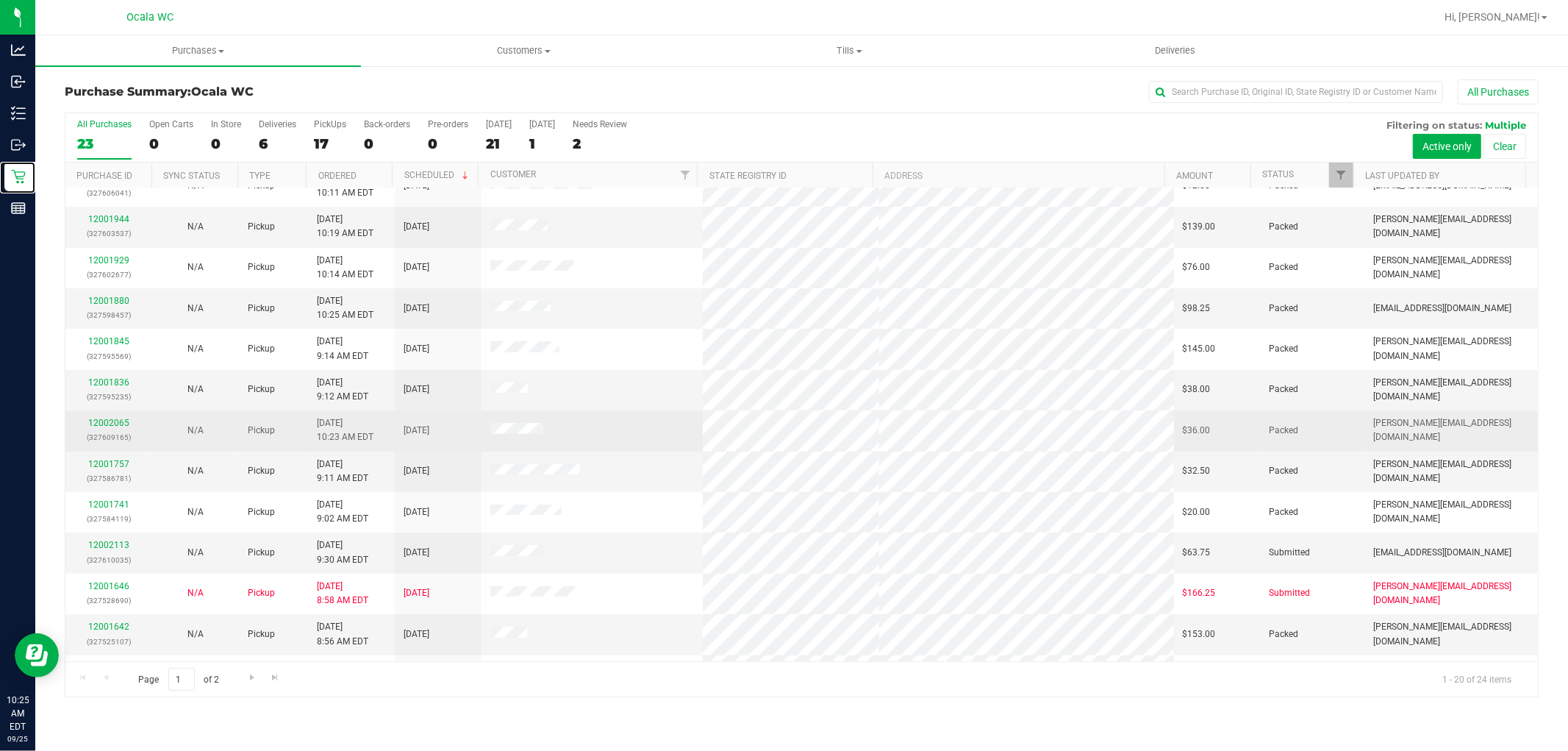
scroll to position [245, 0]
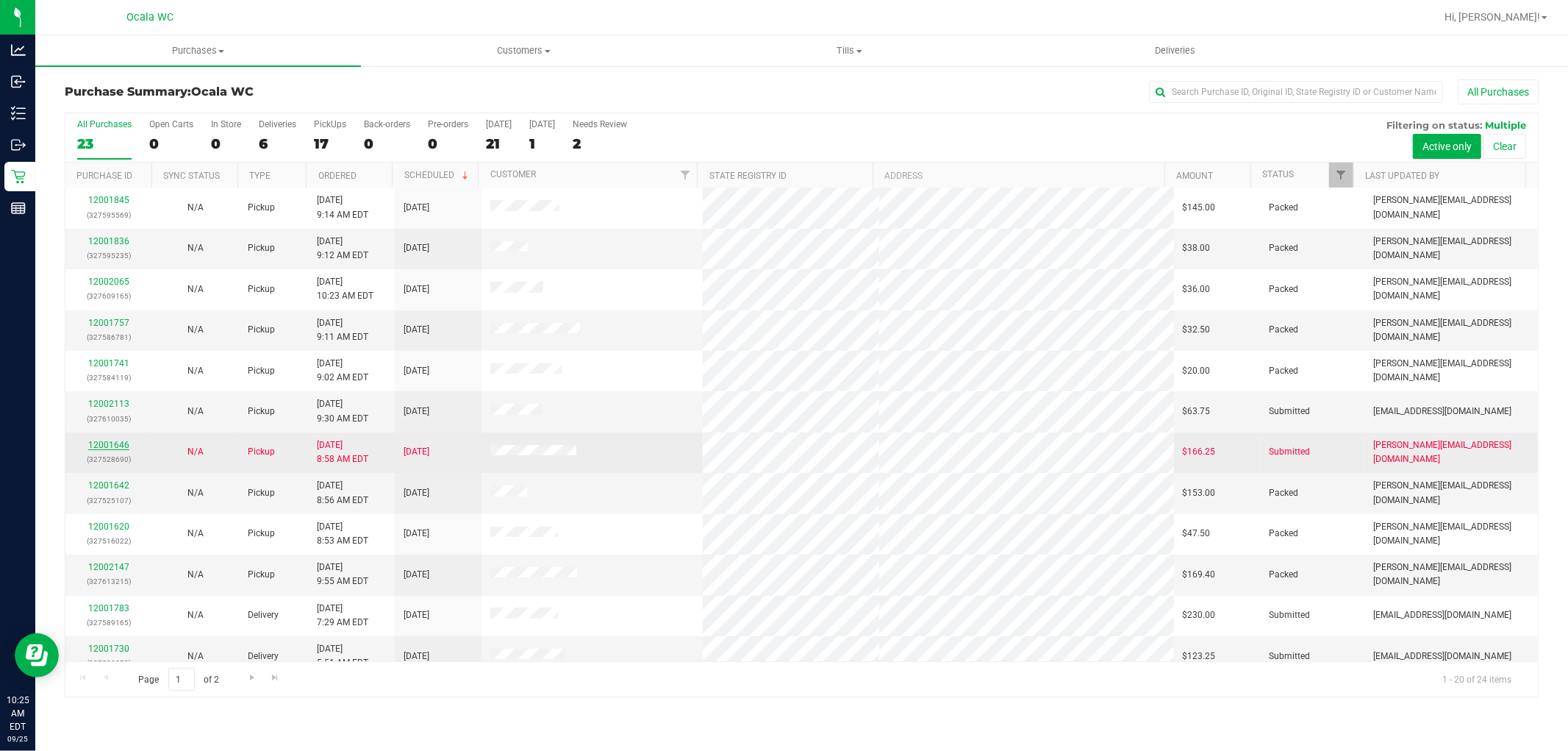
click at [112, 450] on link "12001646" at bounding box center [109, 445] width 41 height 10
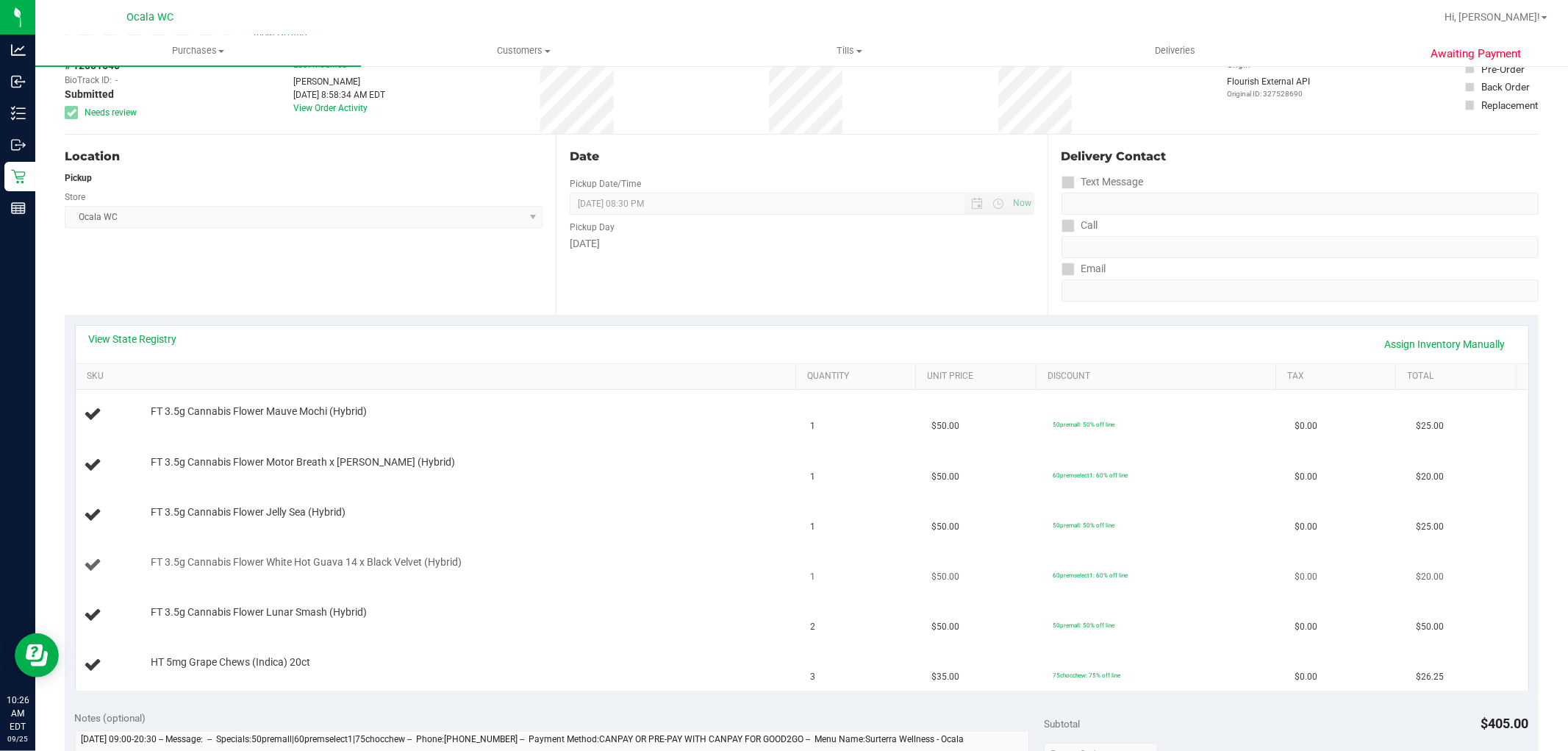
scroll to position [37, 0]
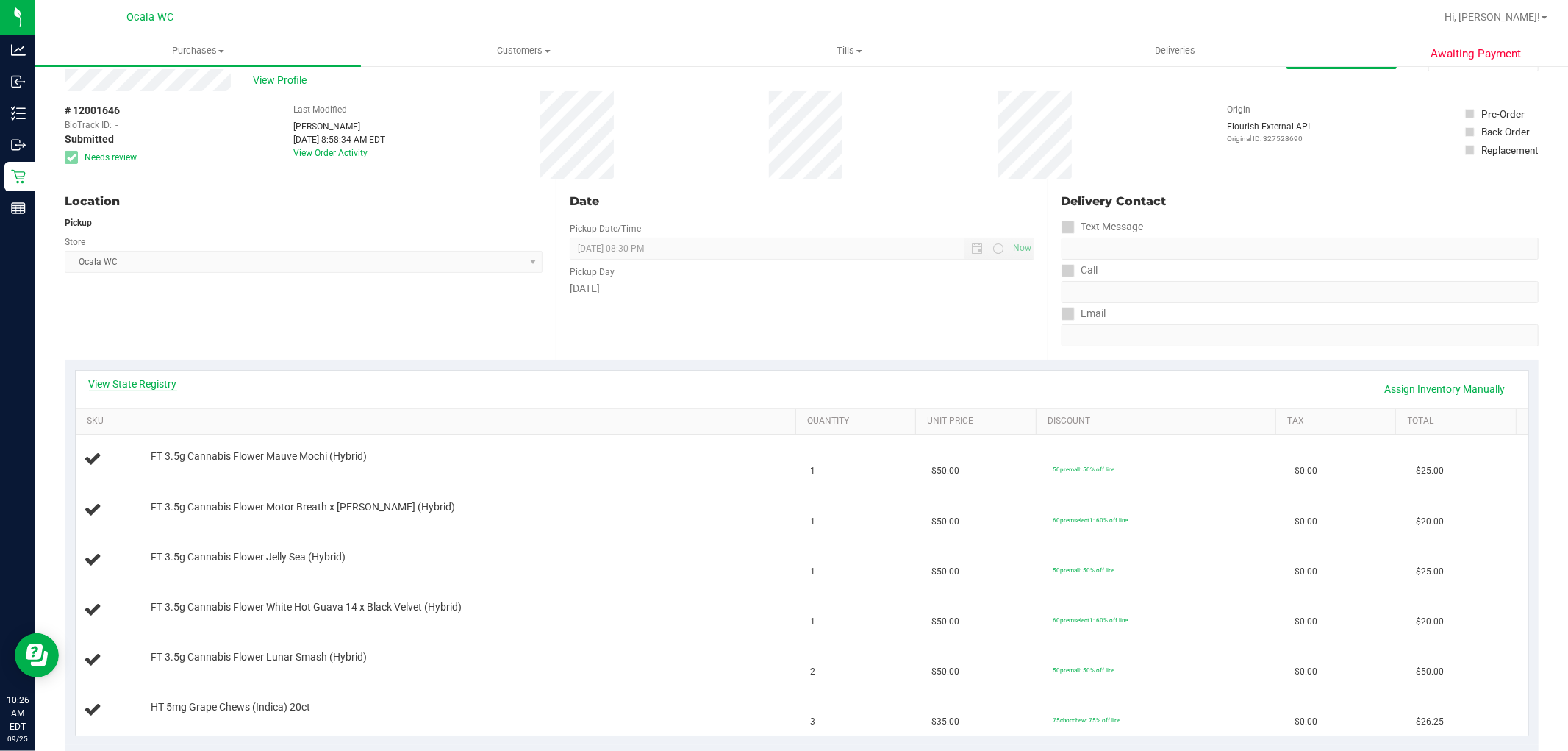
click at [144, 376] on link "View State Registry" at bounding box center [133, 383] width 88 height 15
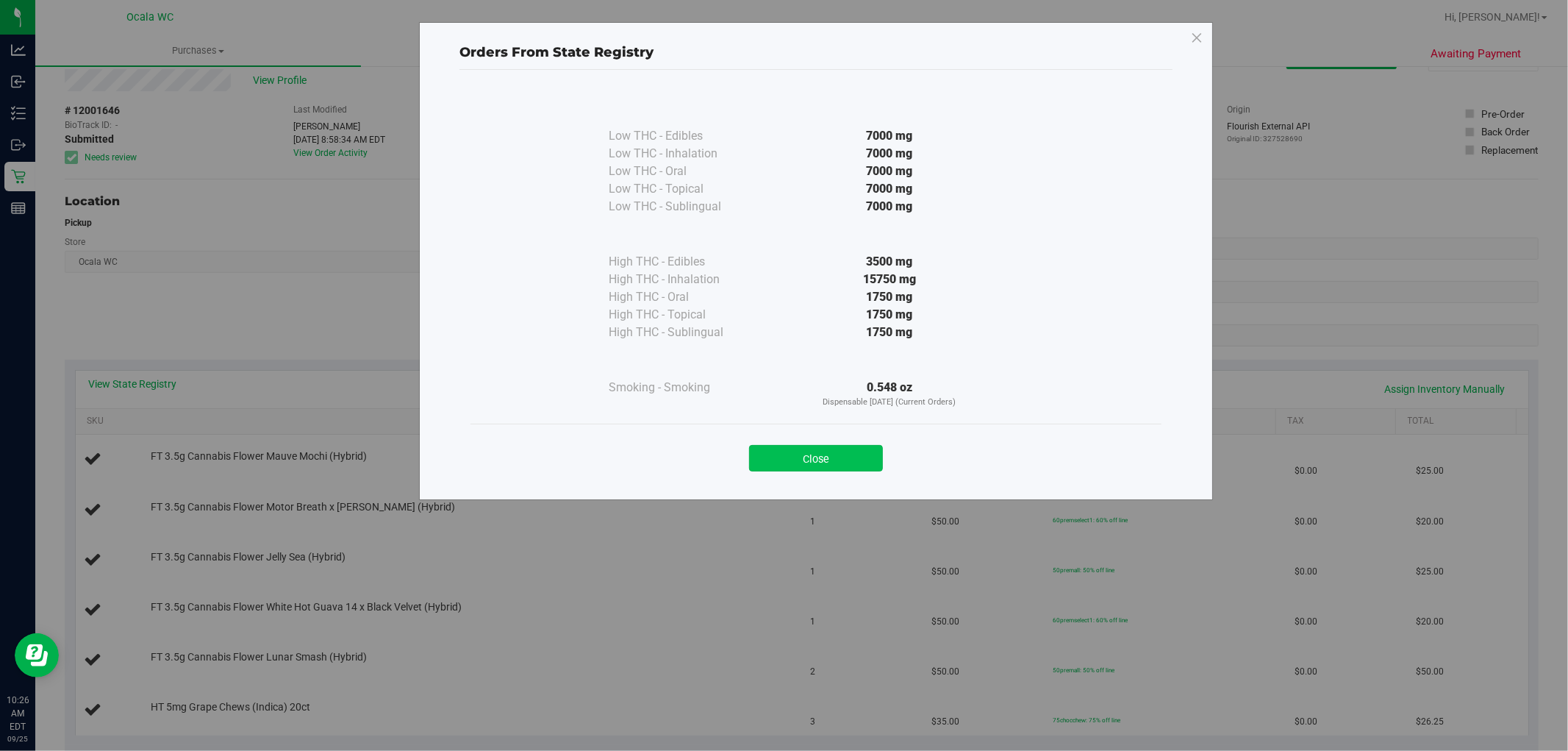
click at [841, 453] on button "Close" at bounding box center [816, 458] width 133 height 27
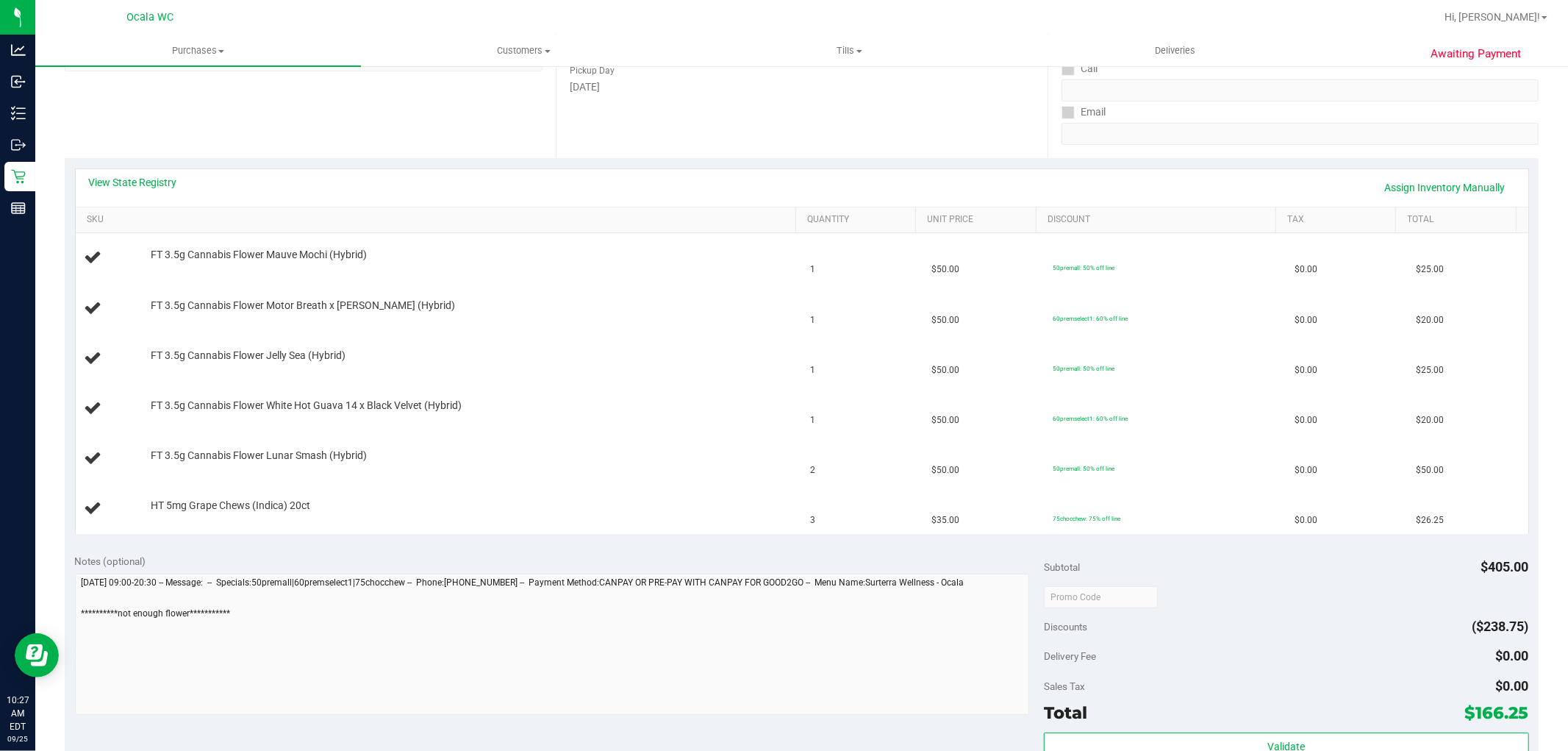
scroll to position [239, 0]
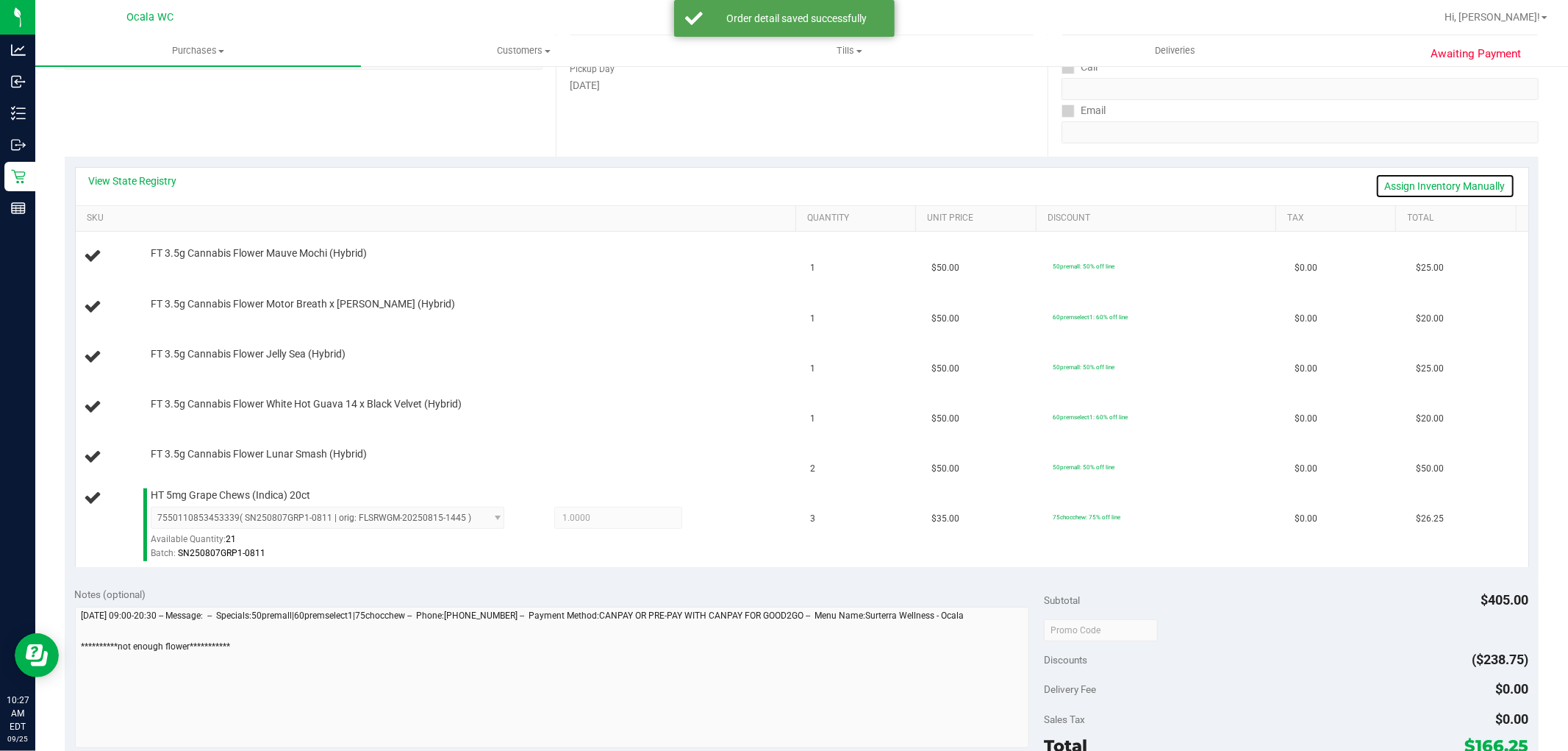
click at [1441, 186] on link "Assign Inventory Manually" at bounding box center [1445, 186] width 139 height 25
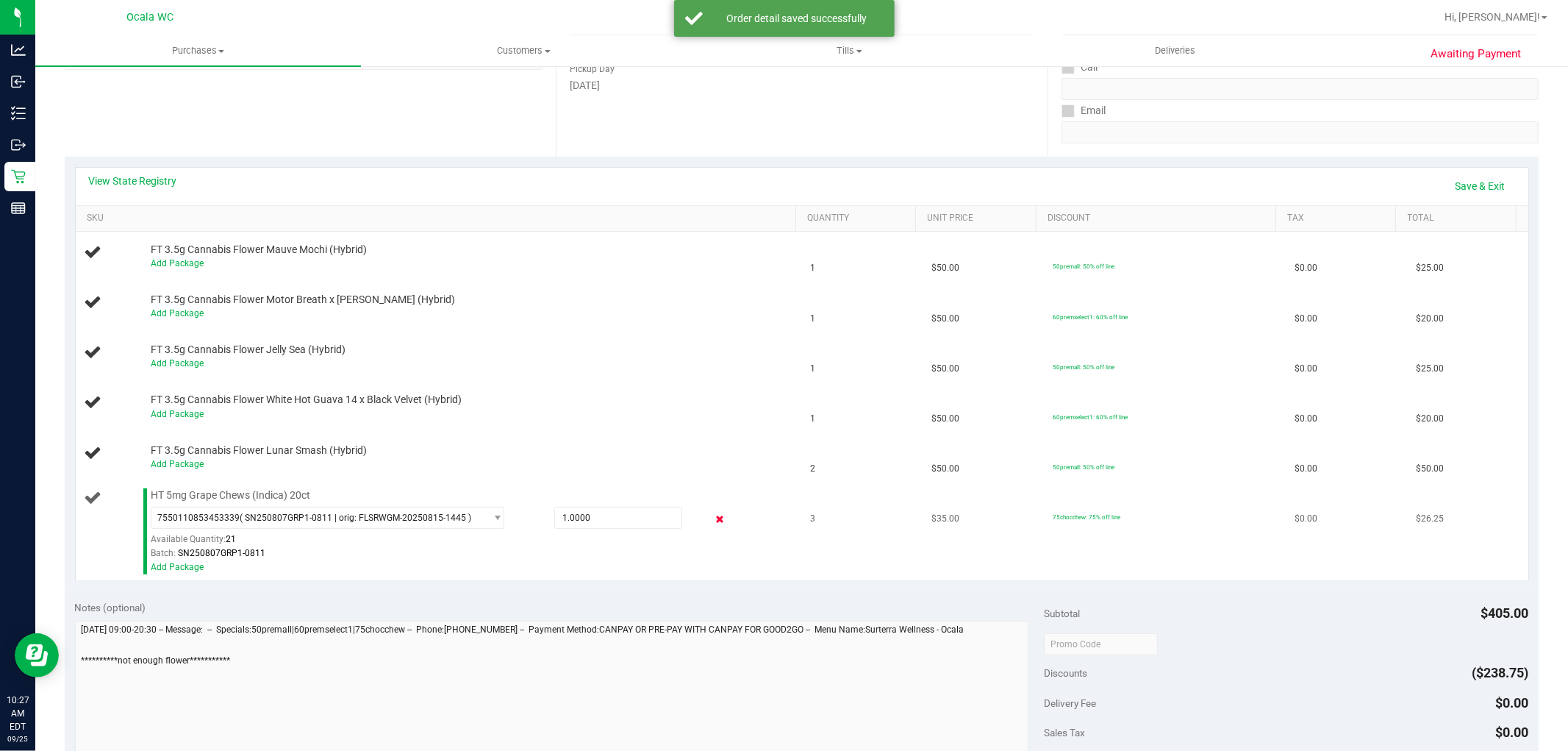
click at [712, 518] on icon at bounding box center [719, 519] width 15 height 17
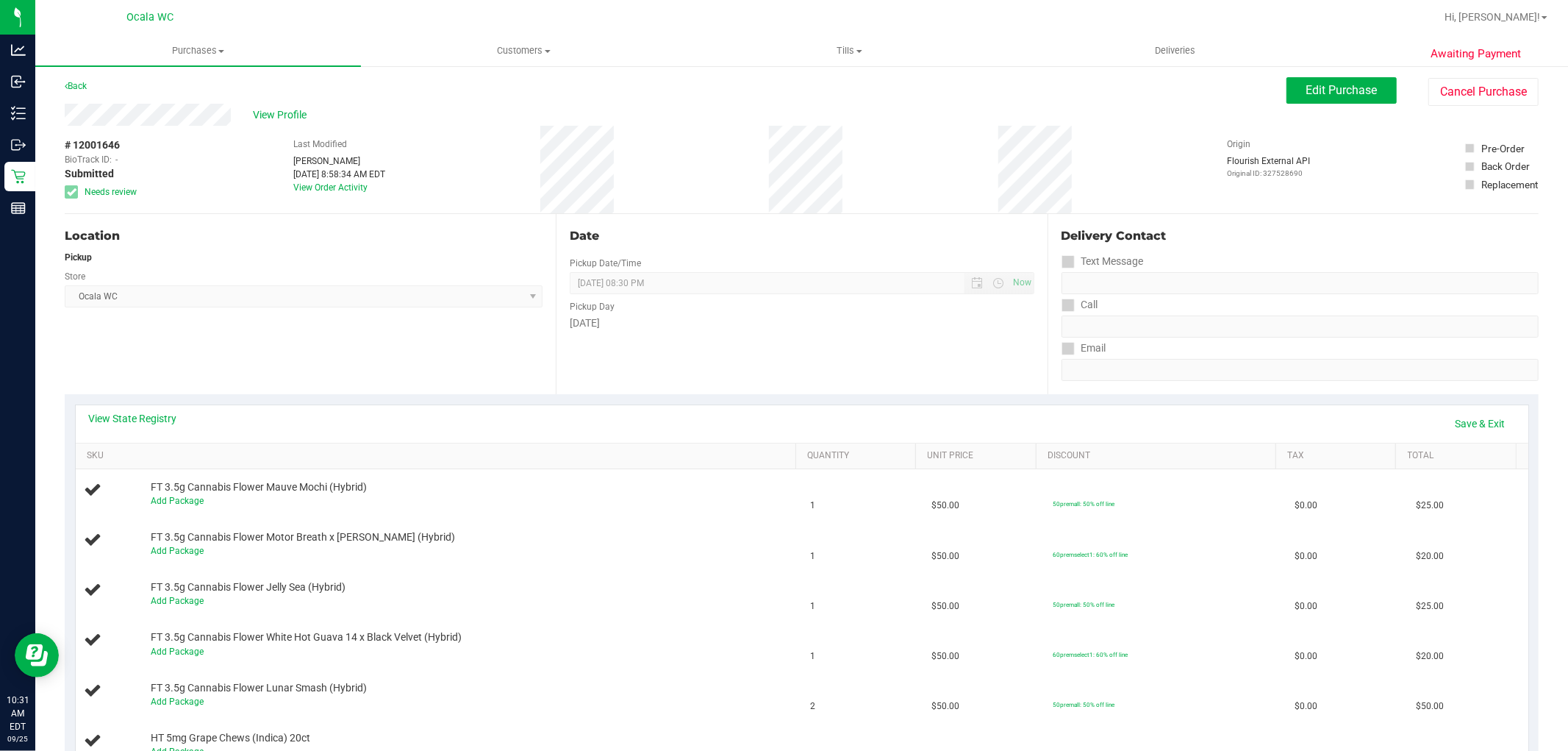
scroll to position [0, 0]
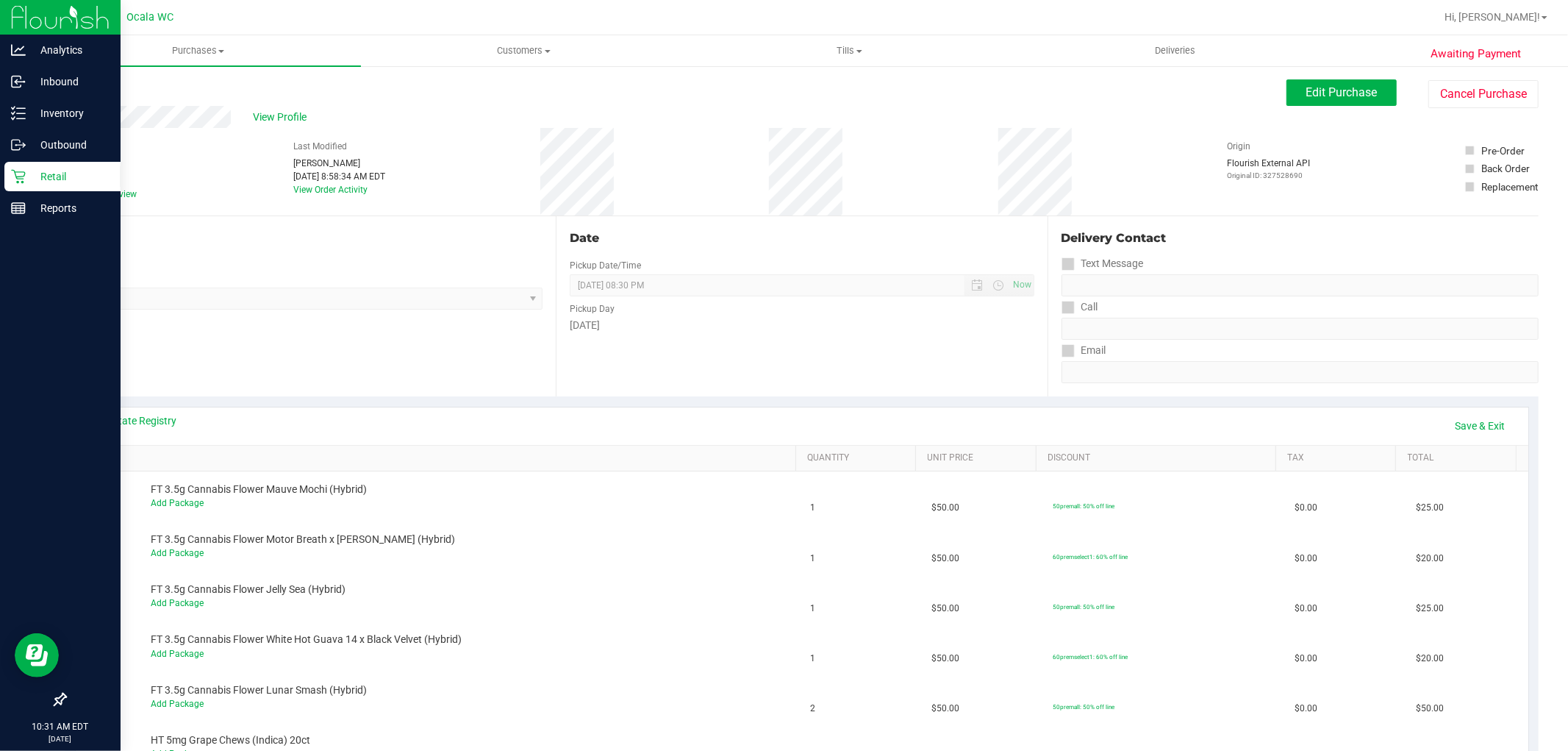
click at [38, 170] on p "Retail" at bounding box center [69, 176] width 88 height 18
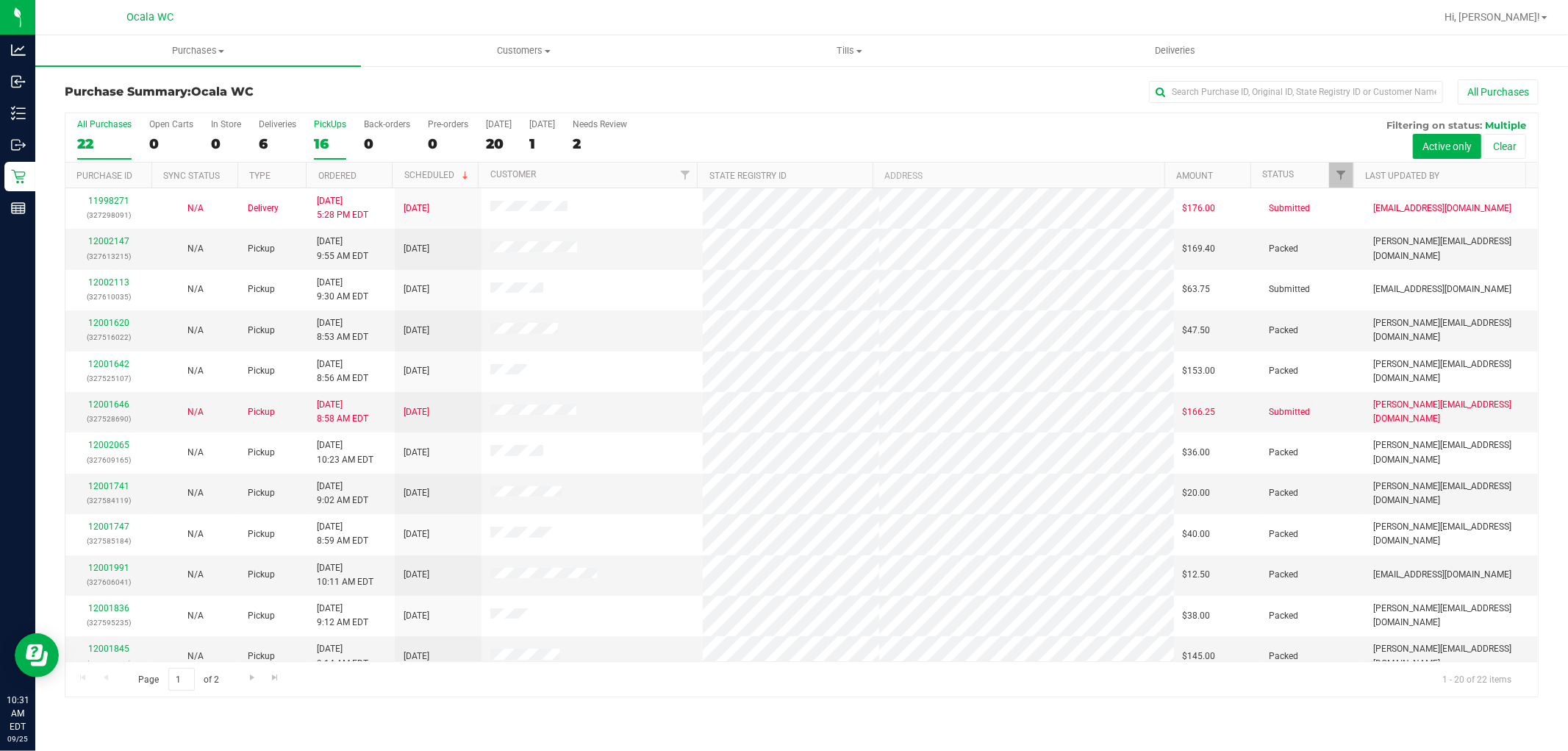
click at [334, 149] on div "16" at bounding box center [330, 144] width 33 height 17
click at [0, 0] on input "PickUps 16" at bounding box center [0, 0] width 0 height 0
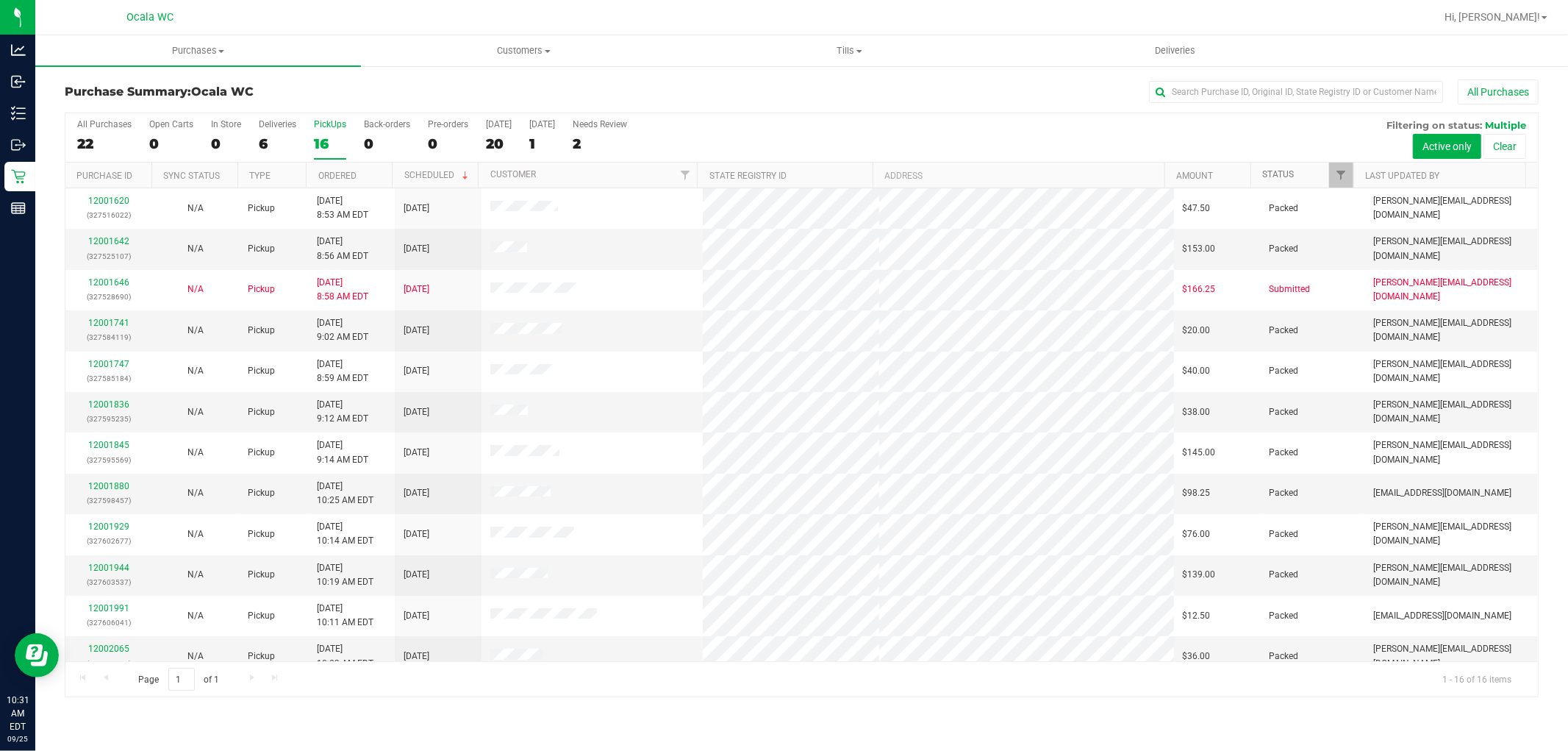
click at [1283, 179] on link "Status" at bounding box center [1278, 174] width 32 height 10
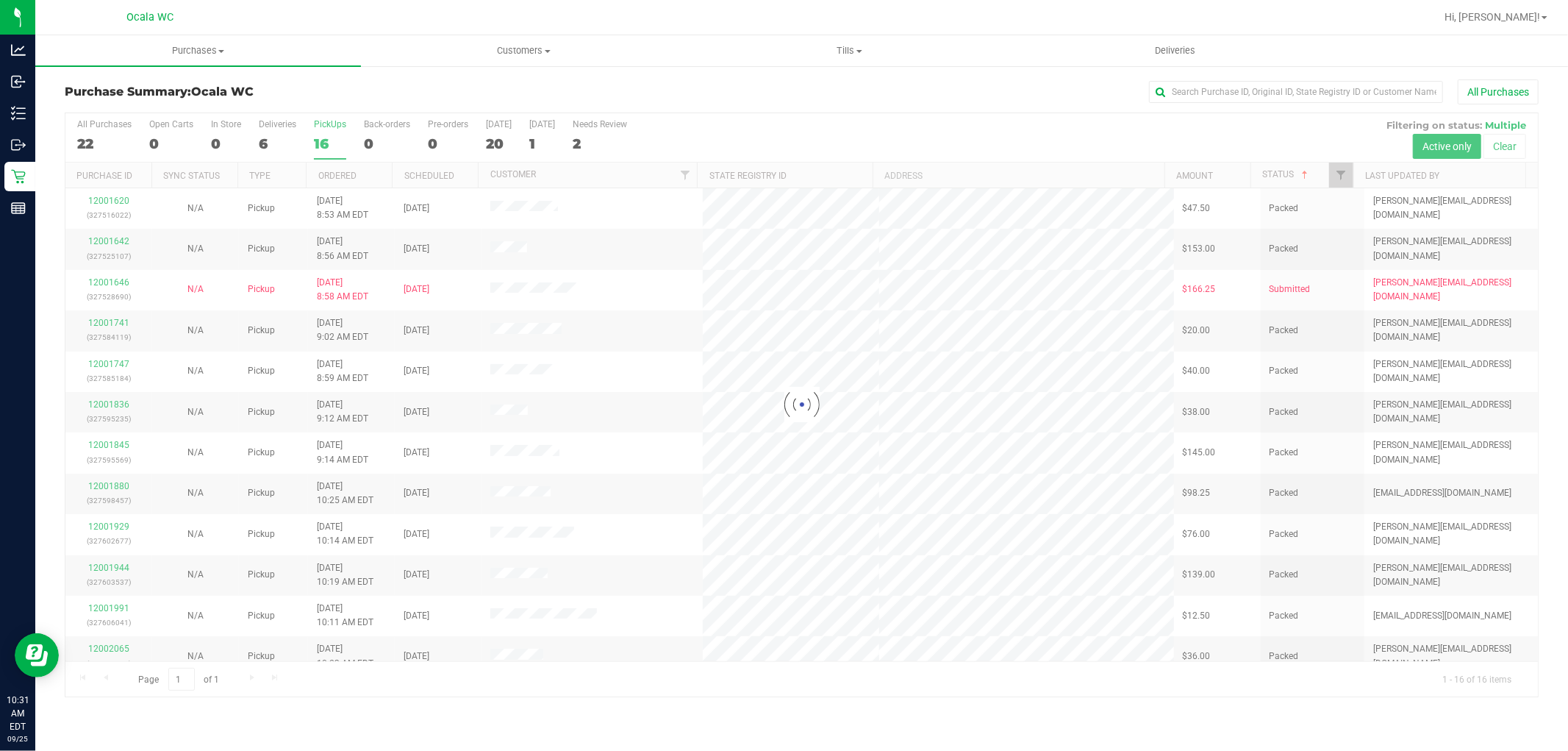
click at [1302, 180] on div at bounding box center [802, 405] width 1473 height 583
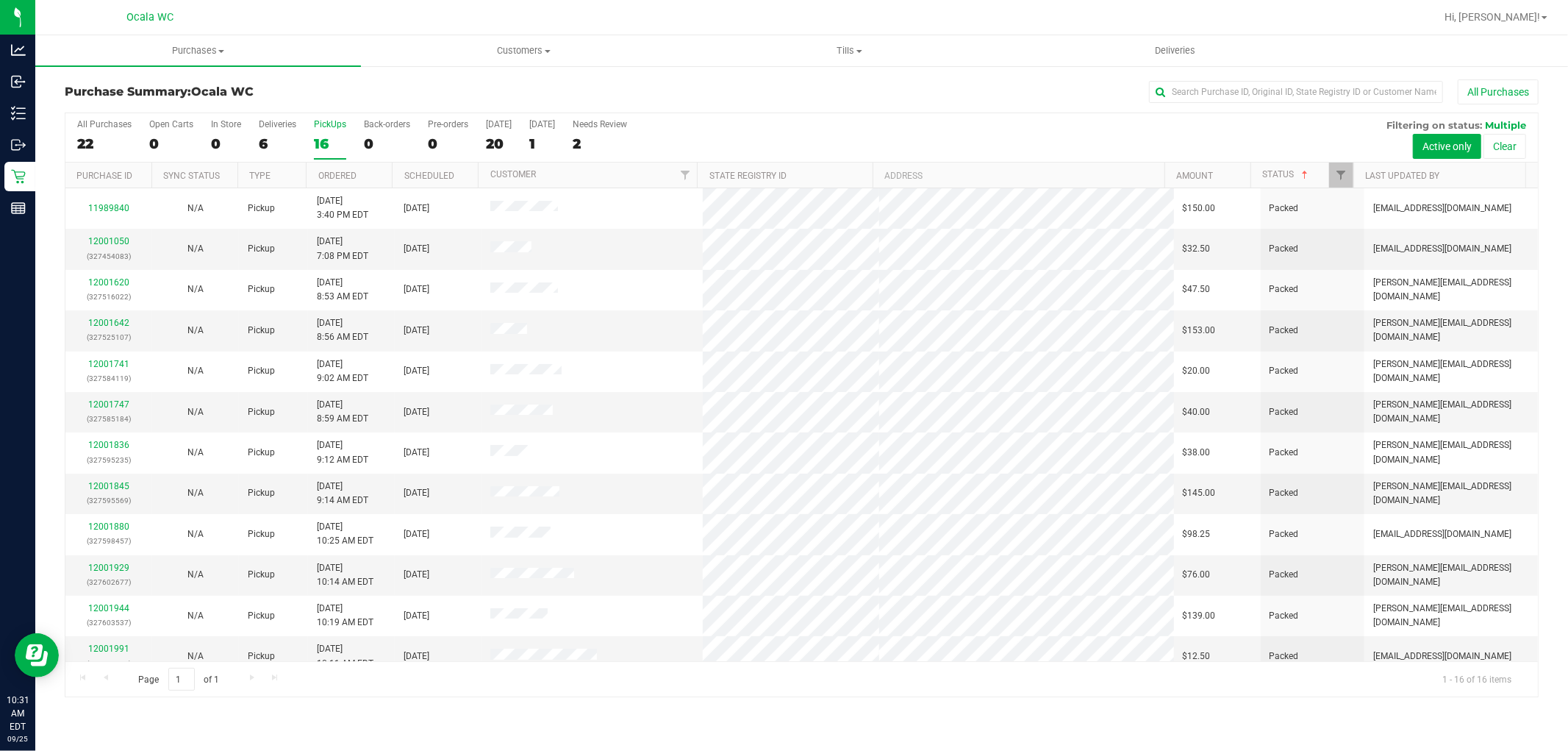
click at [1297, 180] on th "Status" at bounding box center [1302, 175] width 103 height 26
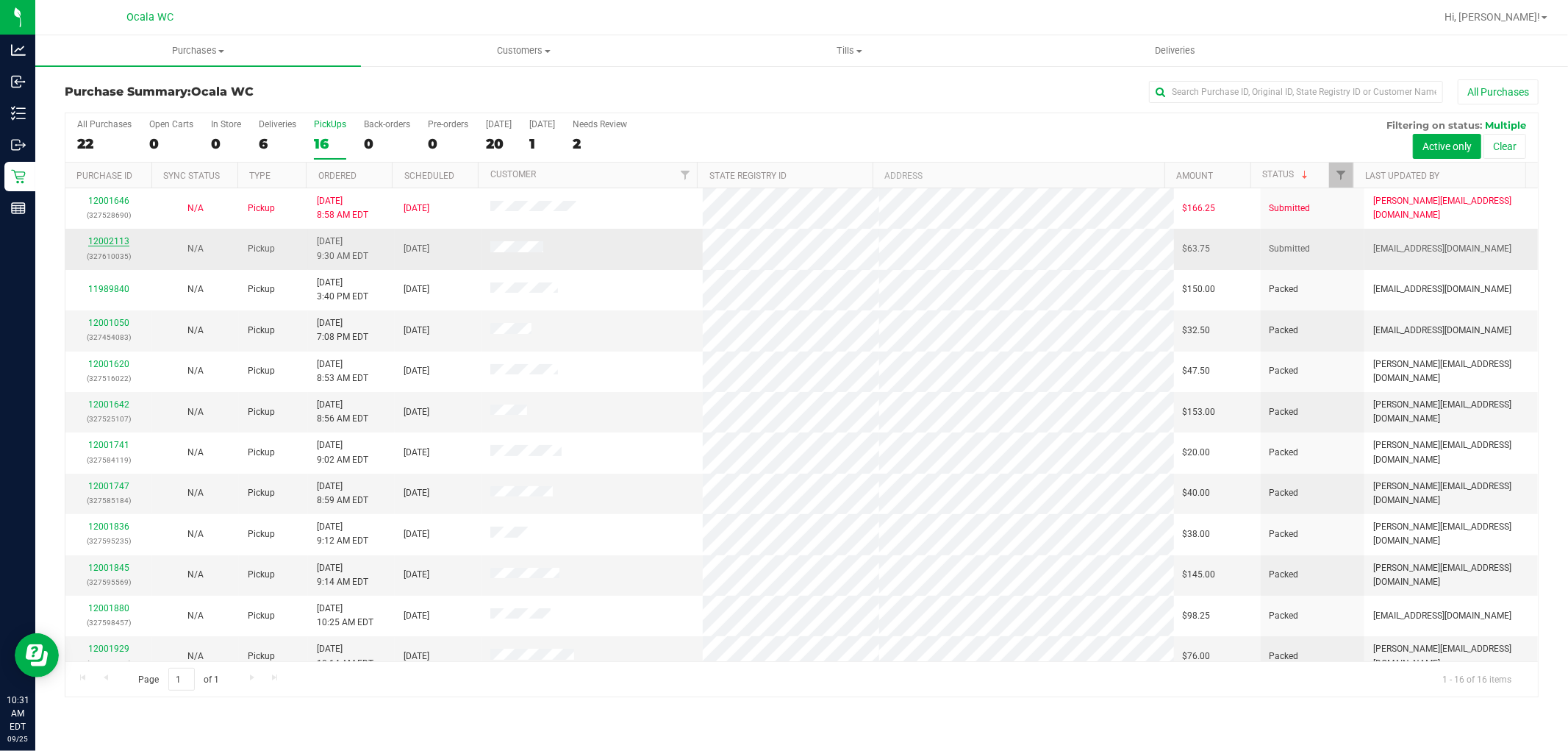
click at [113, 245] on link "12002113" at bounding box center [109, 241] width 41 height 10
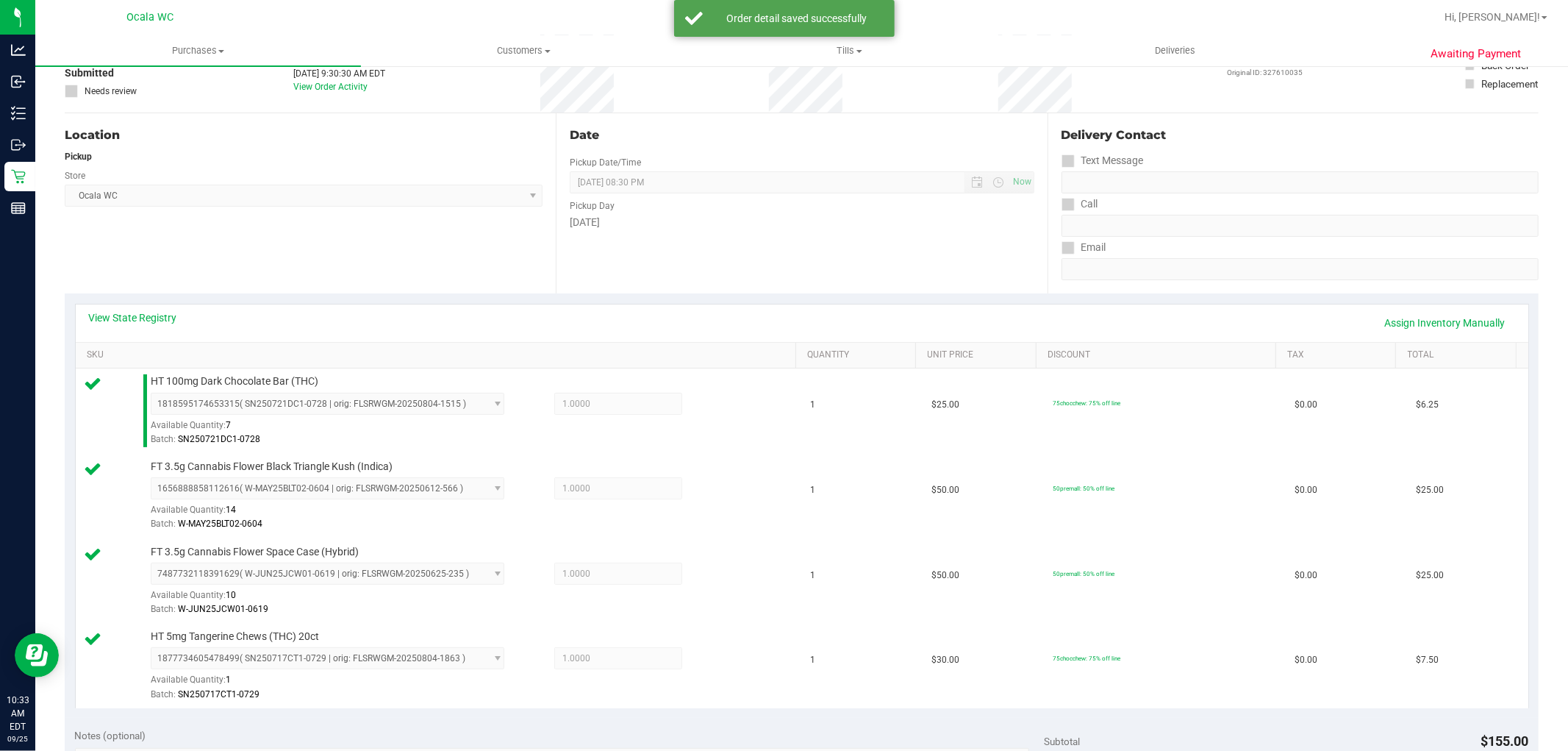
scroll to position [480, 0]
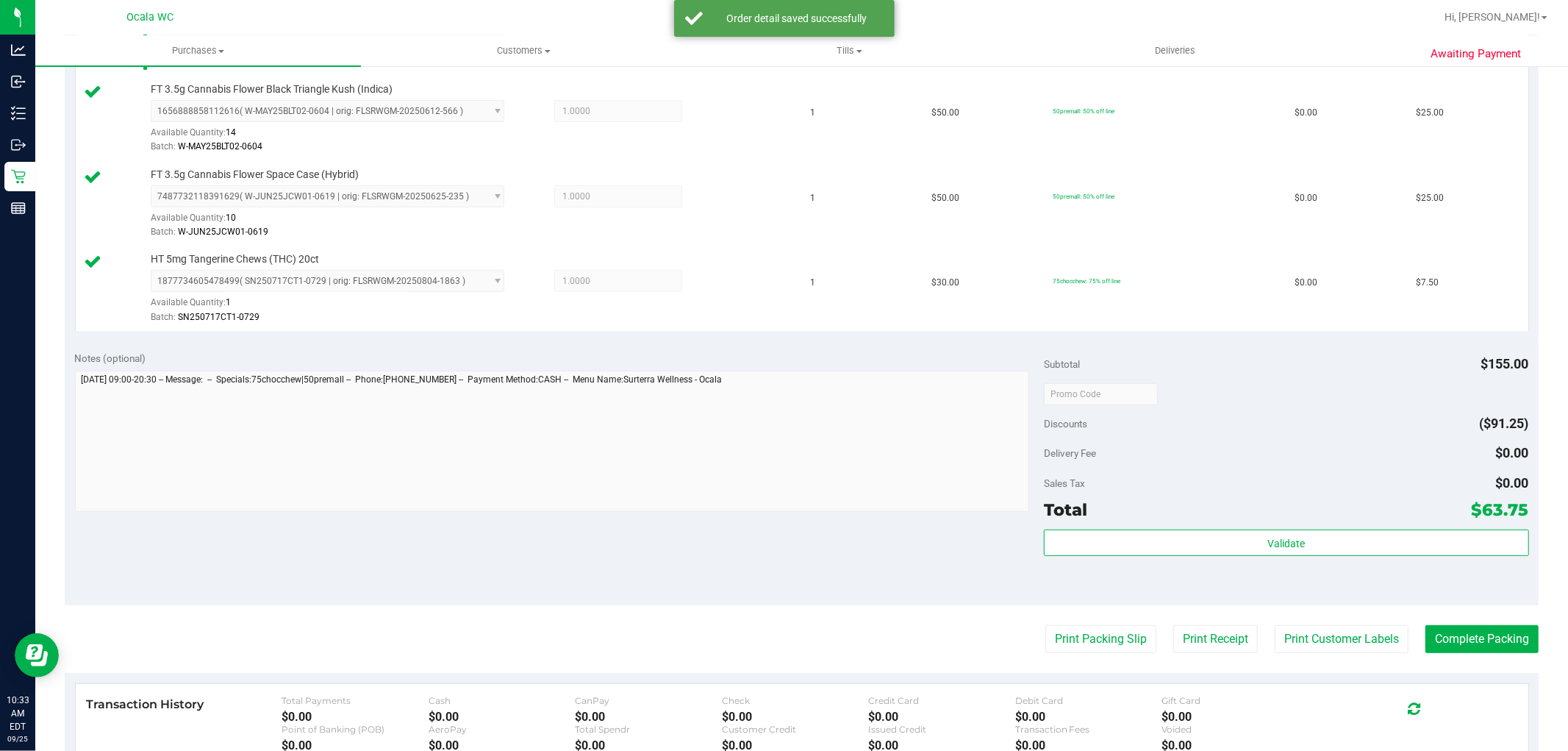
click at [1297, 391] on div at bounding box center [1287, 393] width 484 height 27
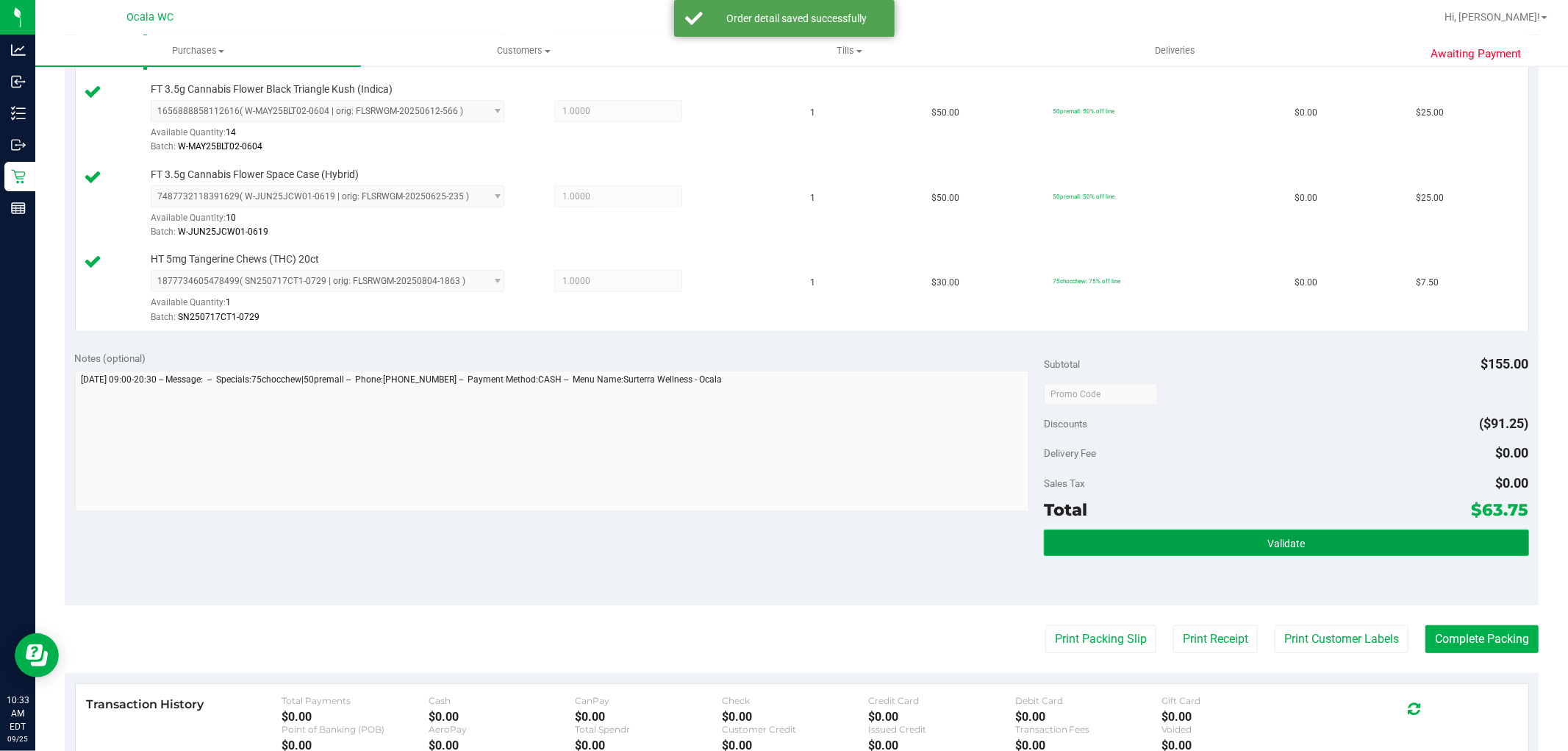
click at [1278, 547] on span "Validate" at bounding box center [1287, 543] width 38 height 12
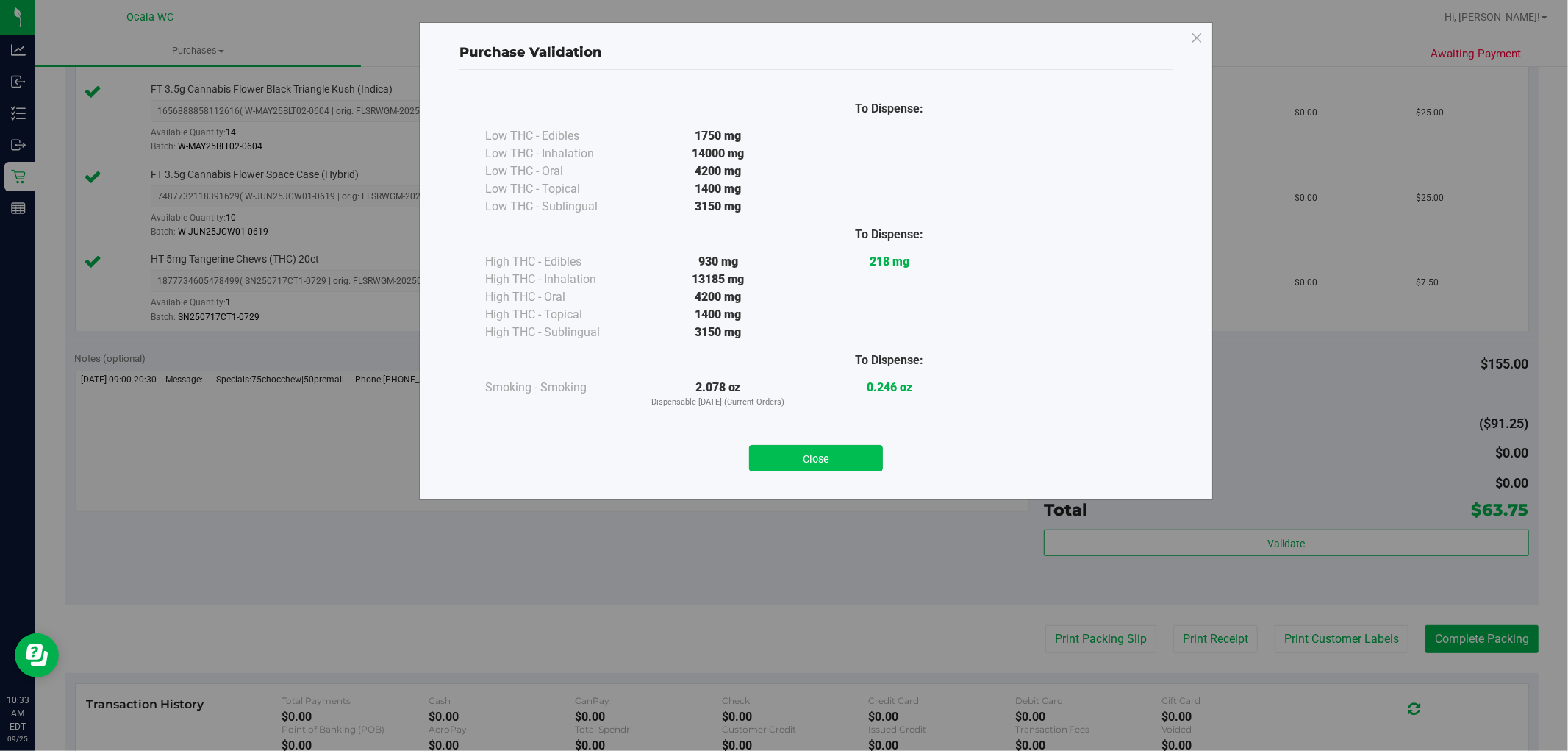
click at [831, 469] on button "Close" at bounding box center [816, 458] width 133 height 27
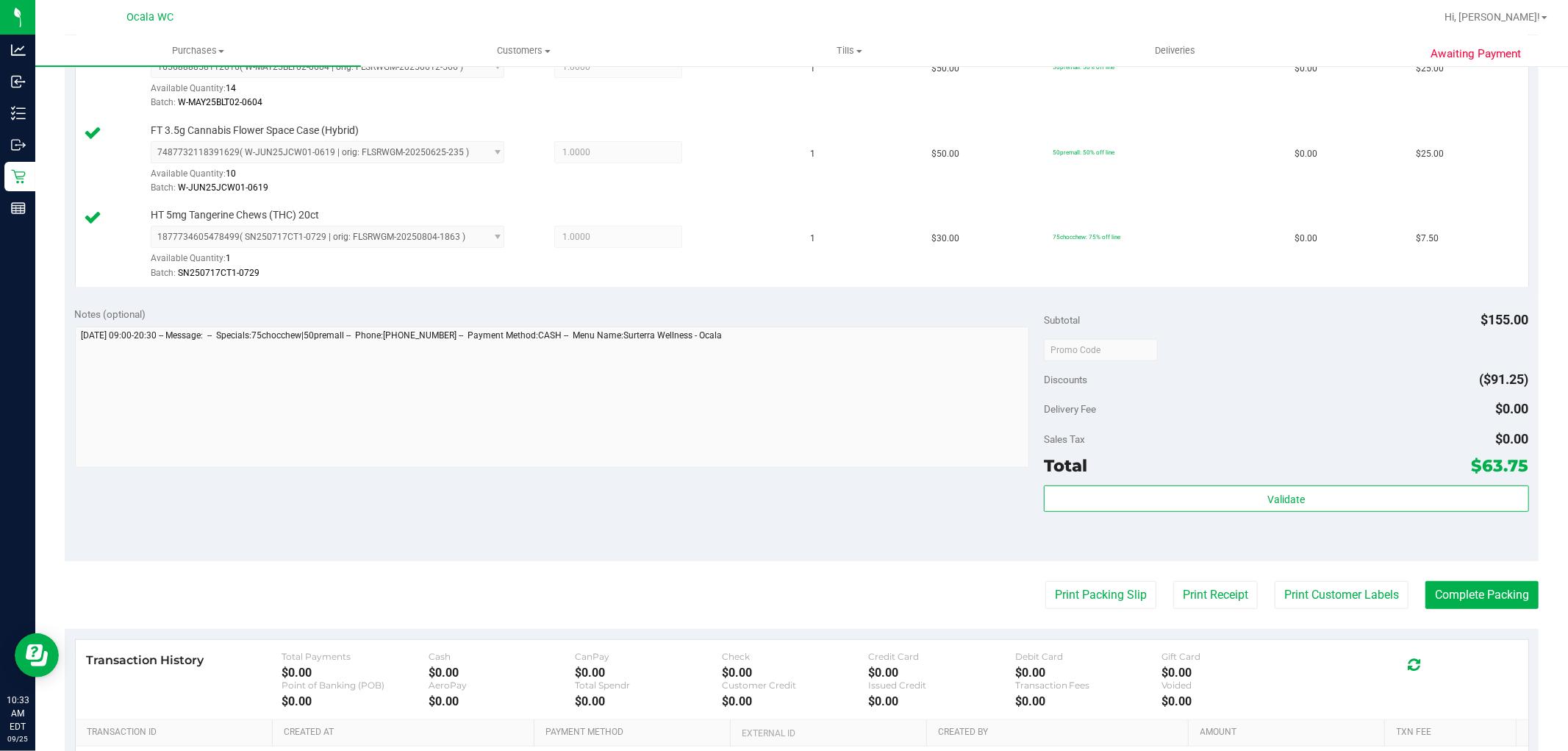
scroll to position [539, 0]
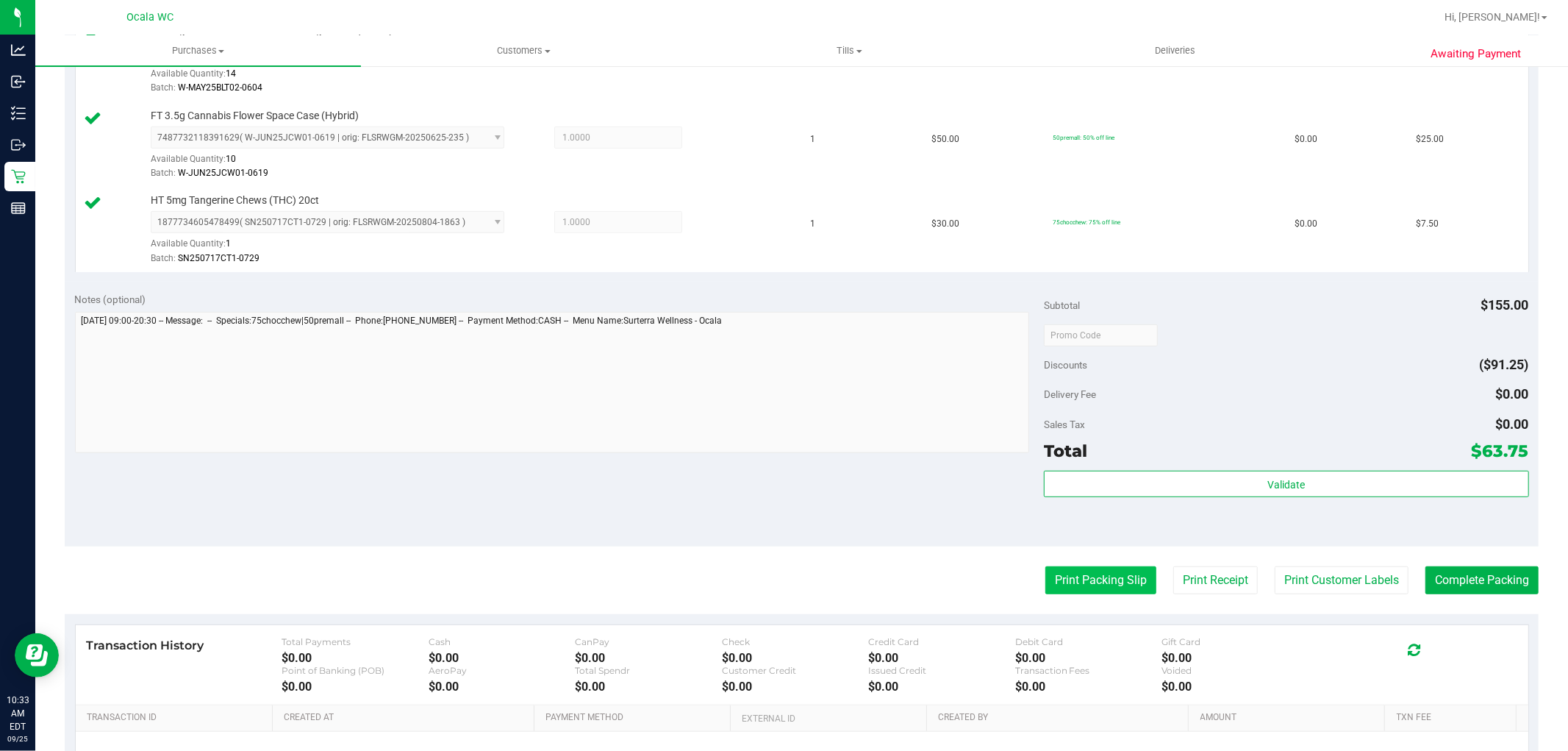
click at [1092, 585] on button "Print Packing Slip" at bounding box center [1101, 580] width 111 height 28
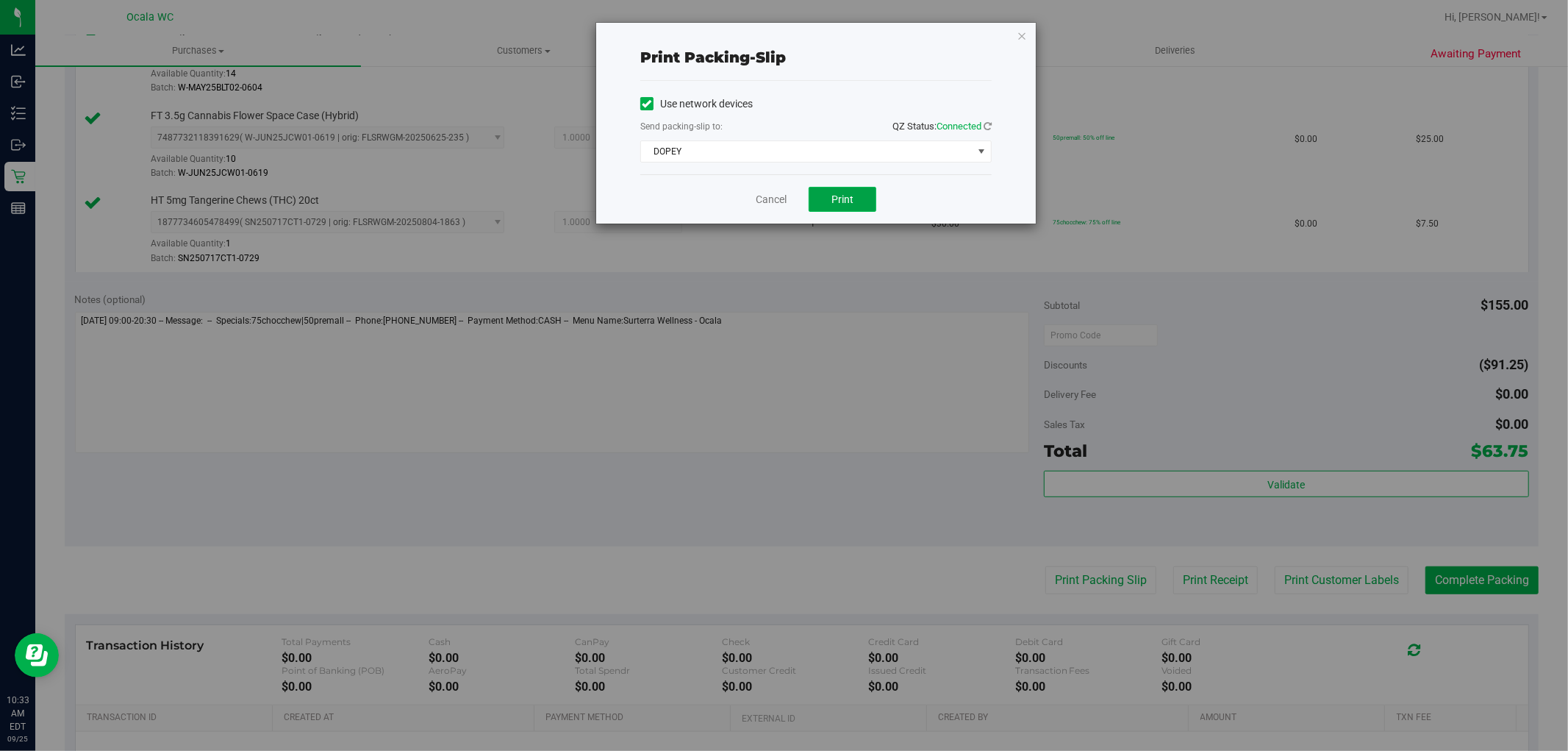
click at [847, 196] on span "Print" at bounding box center [843, 199] width 22 height 12
click at [770, 198] on link "Cancel" at bounding box center [772, 199] width 31 height 15
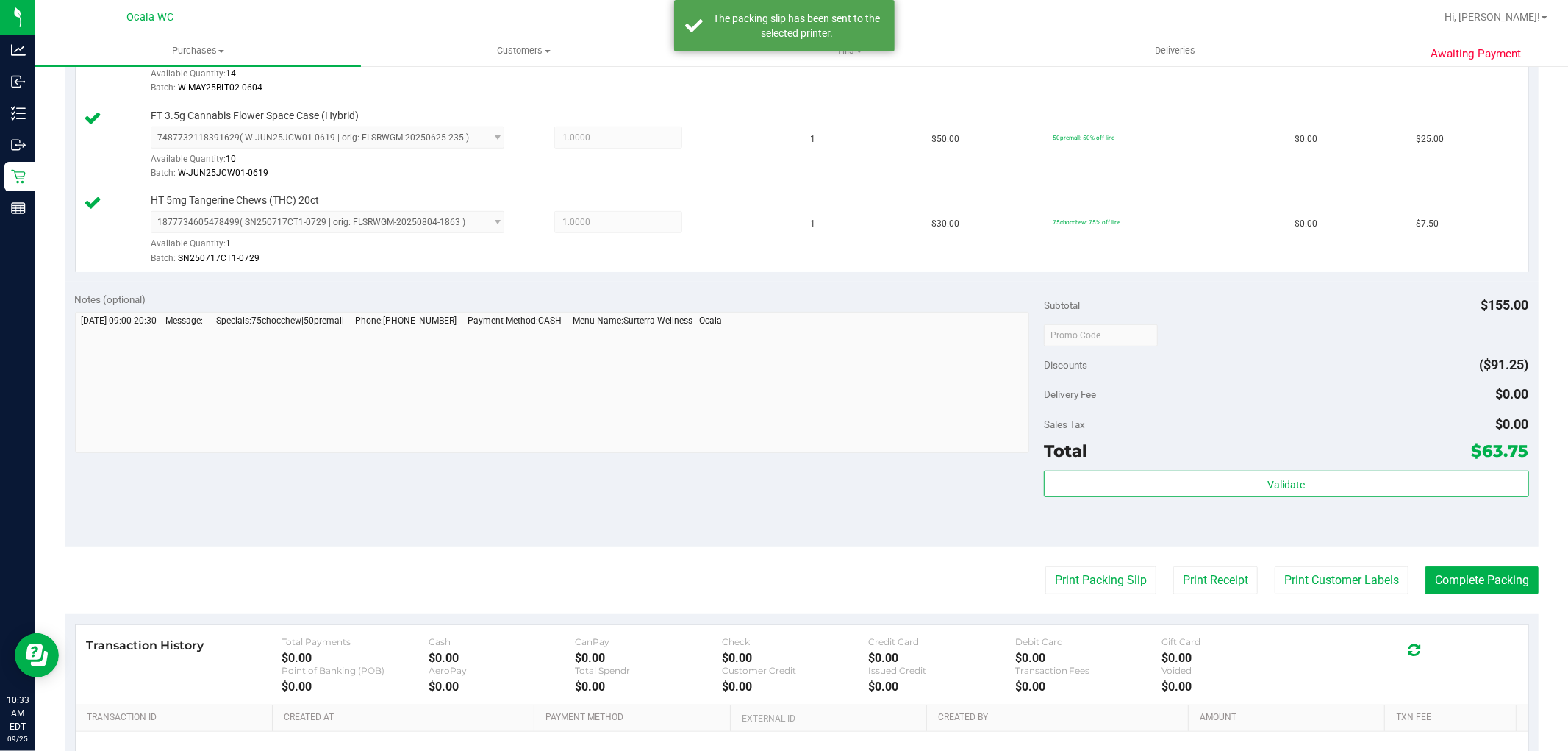
click at [1293, 364] on div "Discounts ($91.25)" at bounding box center [1287, 364] width 484 height 27
click at [1299, 393] on div "Delivery Fee $0.00" at bounding box center [1287, 393] width 484 height 27
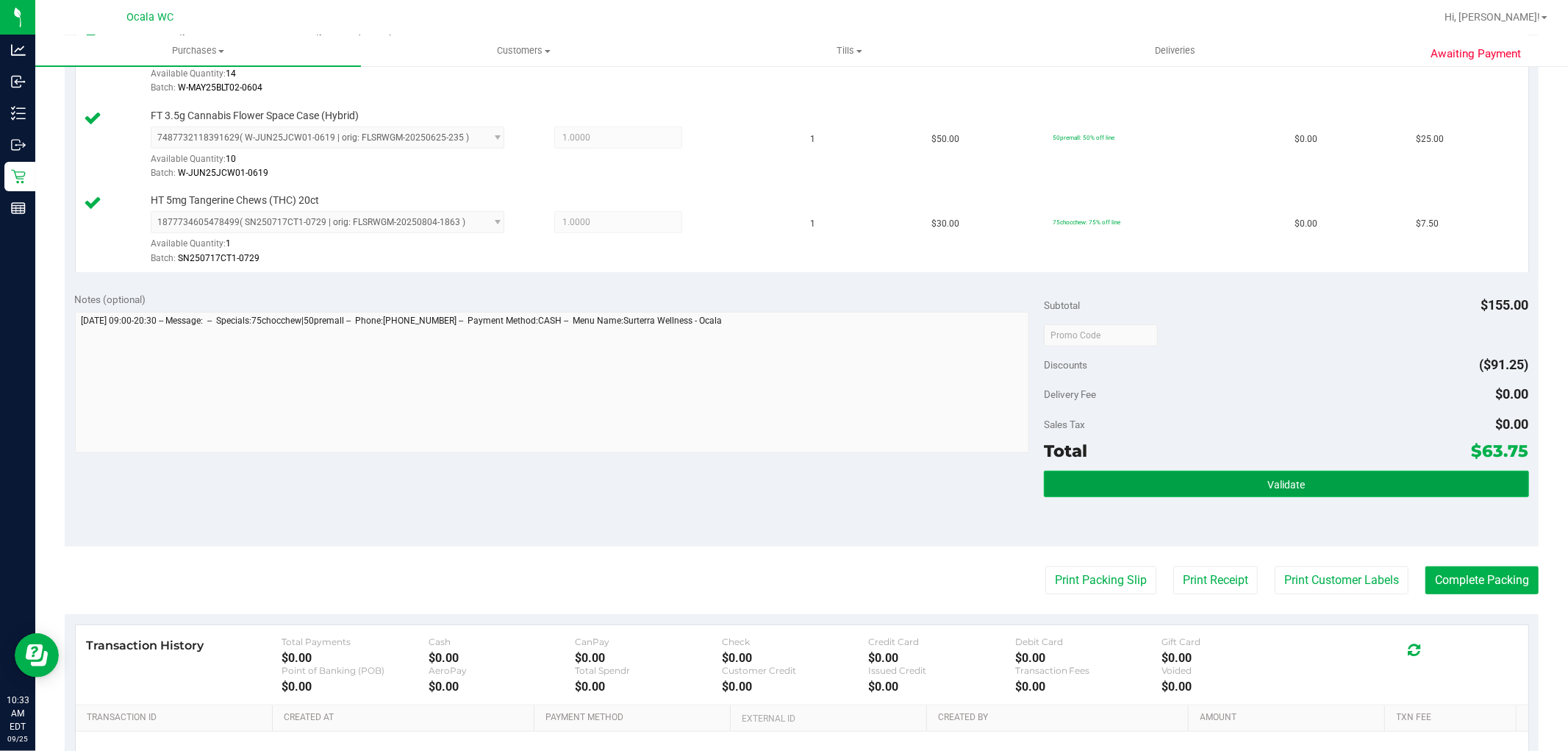
click at [1312, 490] on button "Validate" at bounding box center [1287, 483] width 484 height 27
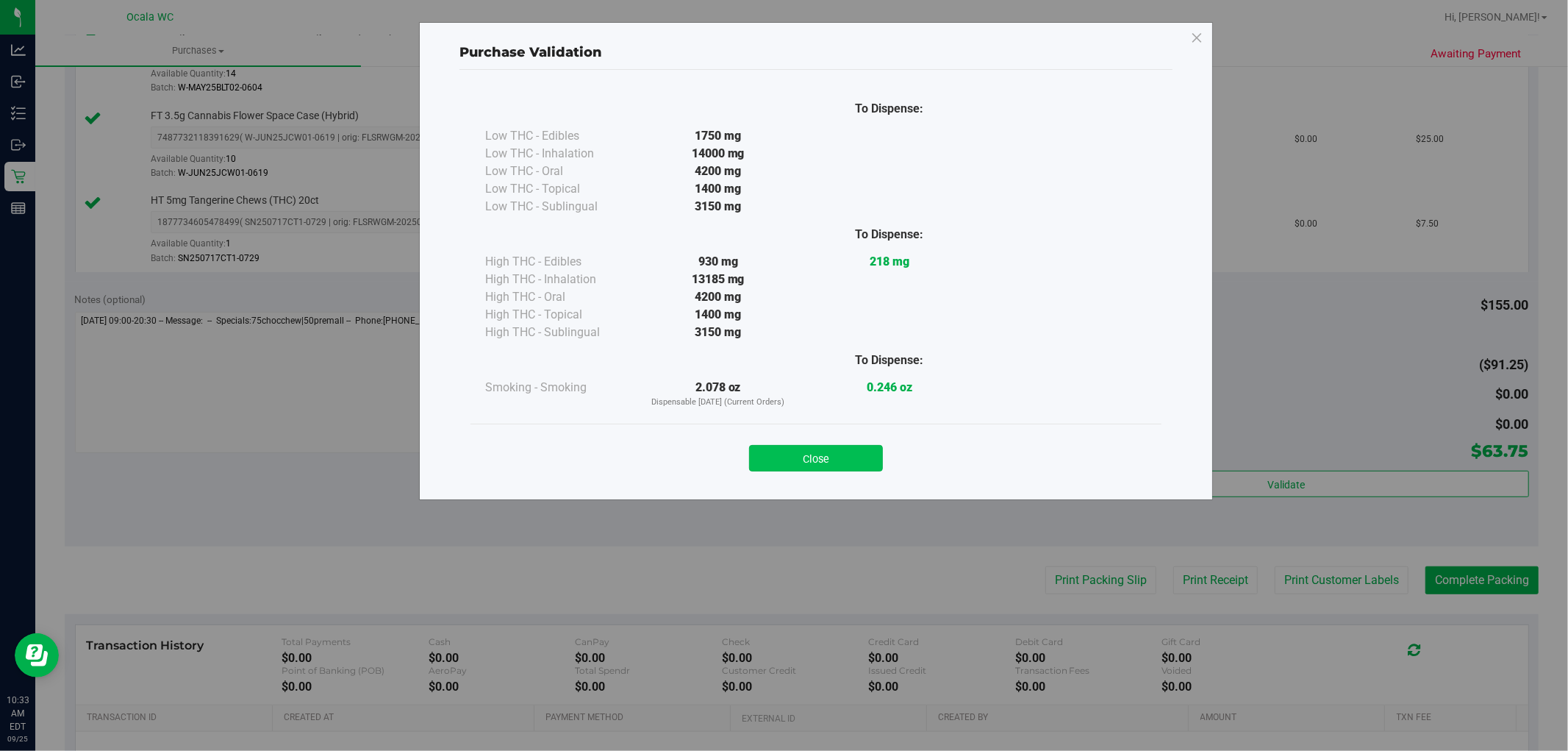
click at [820, 449] on button "Close" at bounding box center [816, 458] width 133 height 27
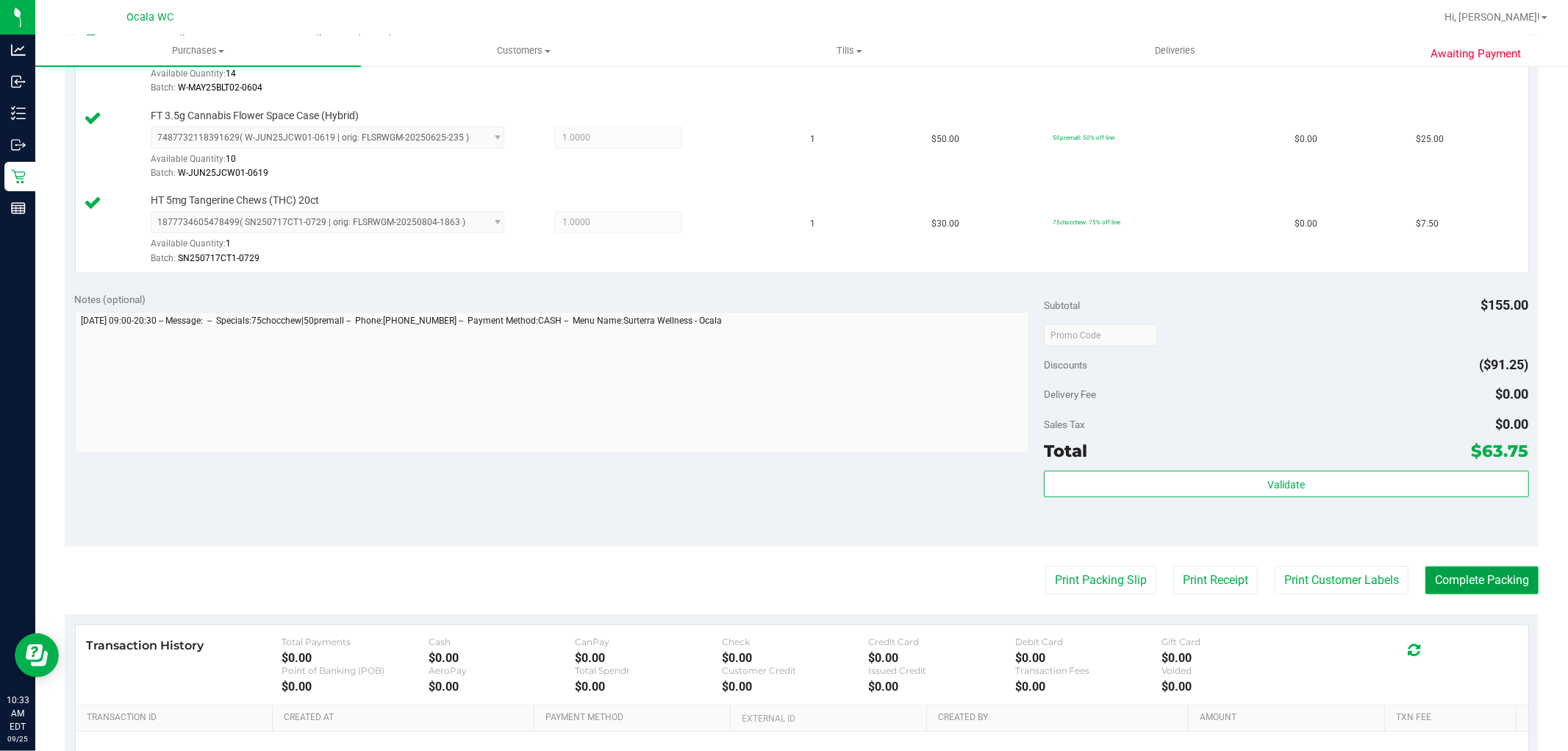
click at [1513, 594] on button "Complete Packing" at bounding box center [1482, 580] width 113 height 28
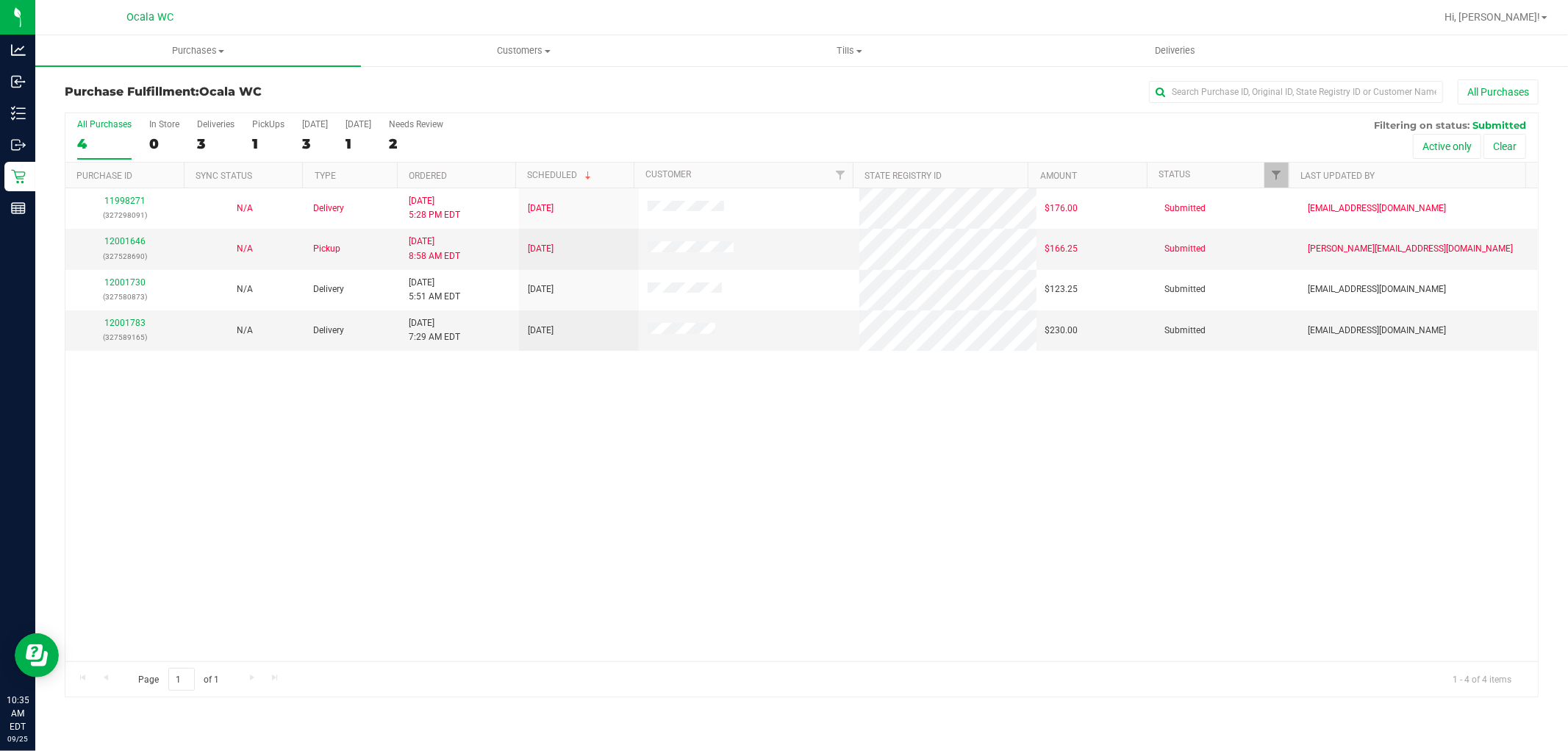
click at [450, 401] on div "11998271 (327298091) N/A Delivery 9/24/2025 5:28 PM EDT 9/26/2025 $176.00 Submi…" at bounding box center [802, 424] width 1473 height 473
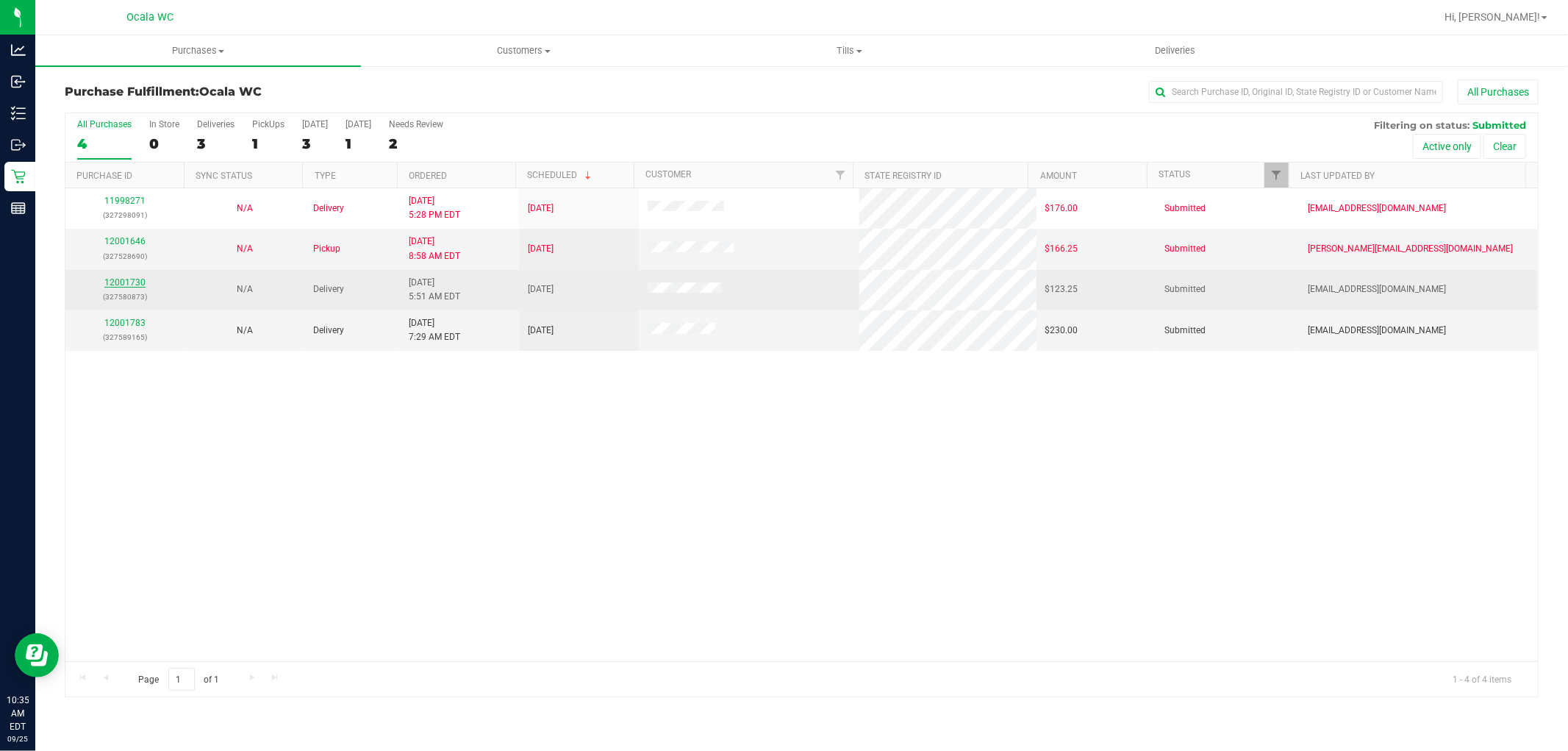
click at [133, 282] on link "12001730" at bounding box center [125, 282] width 41 height 10
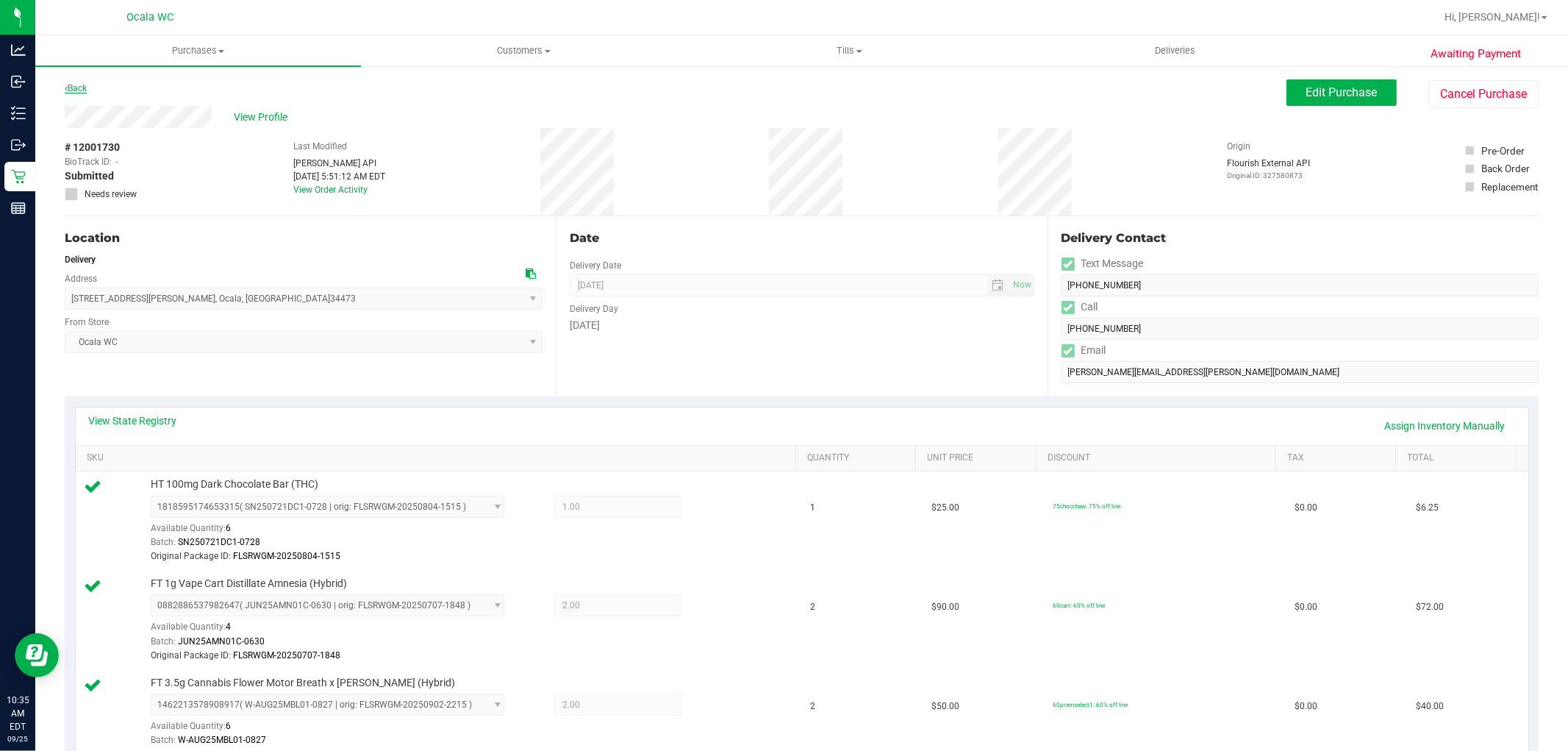
click at [84, 92] on link "Back" at bounding box center [76, 88] width 22 height 10
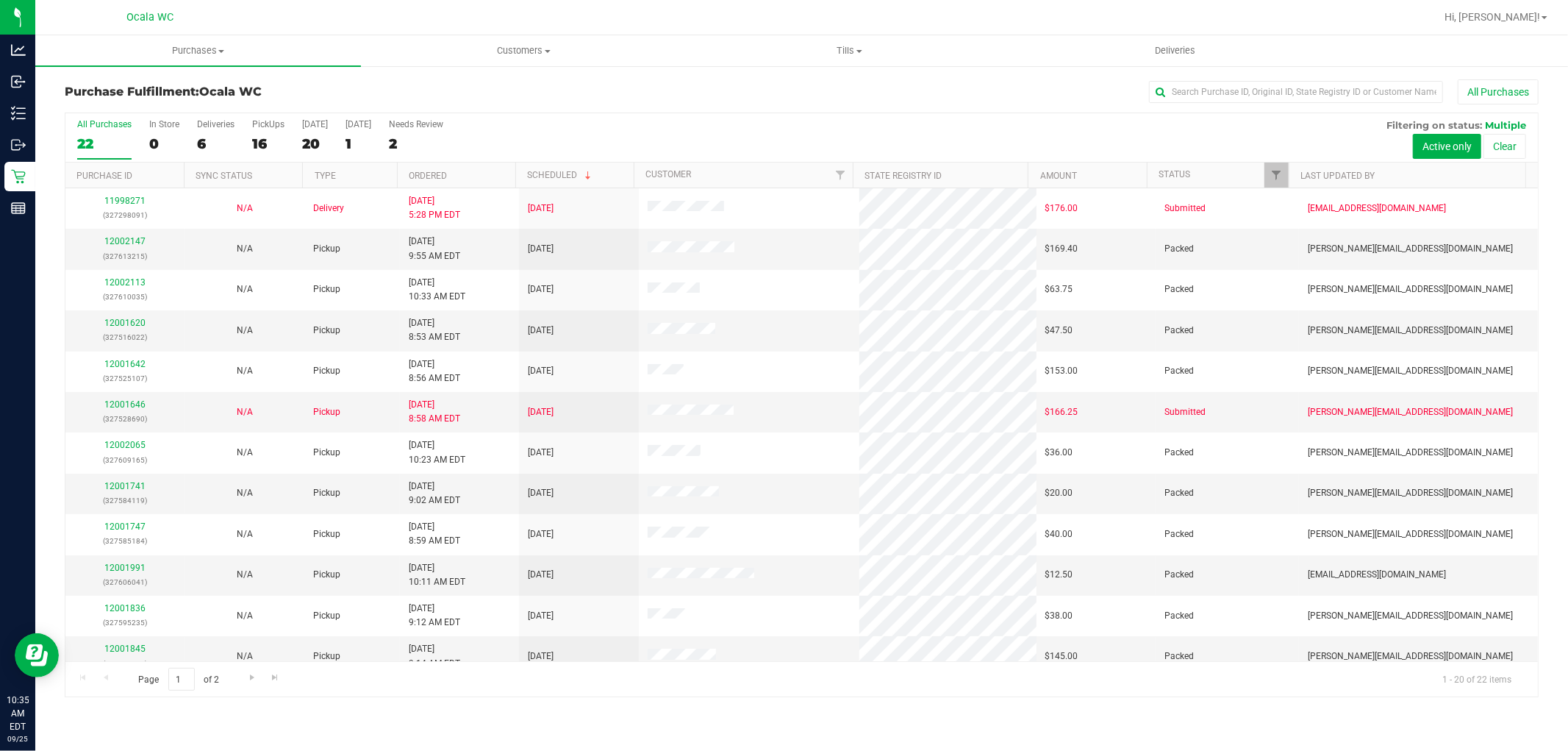
scroll to position [341, 0]
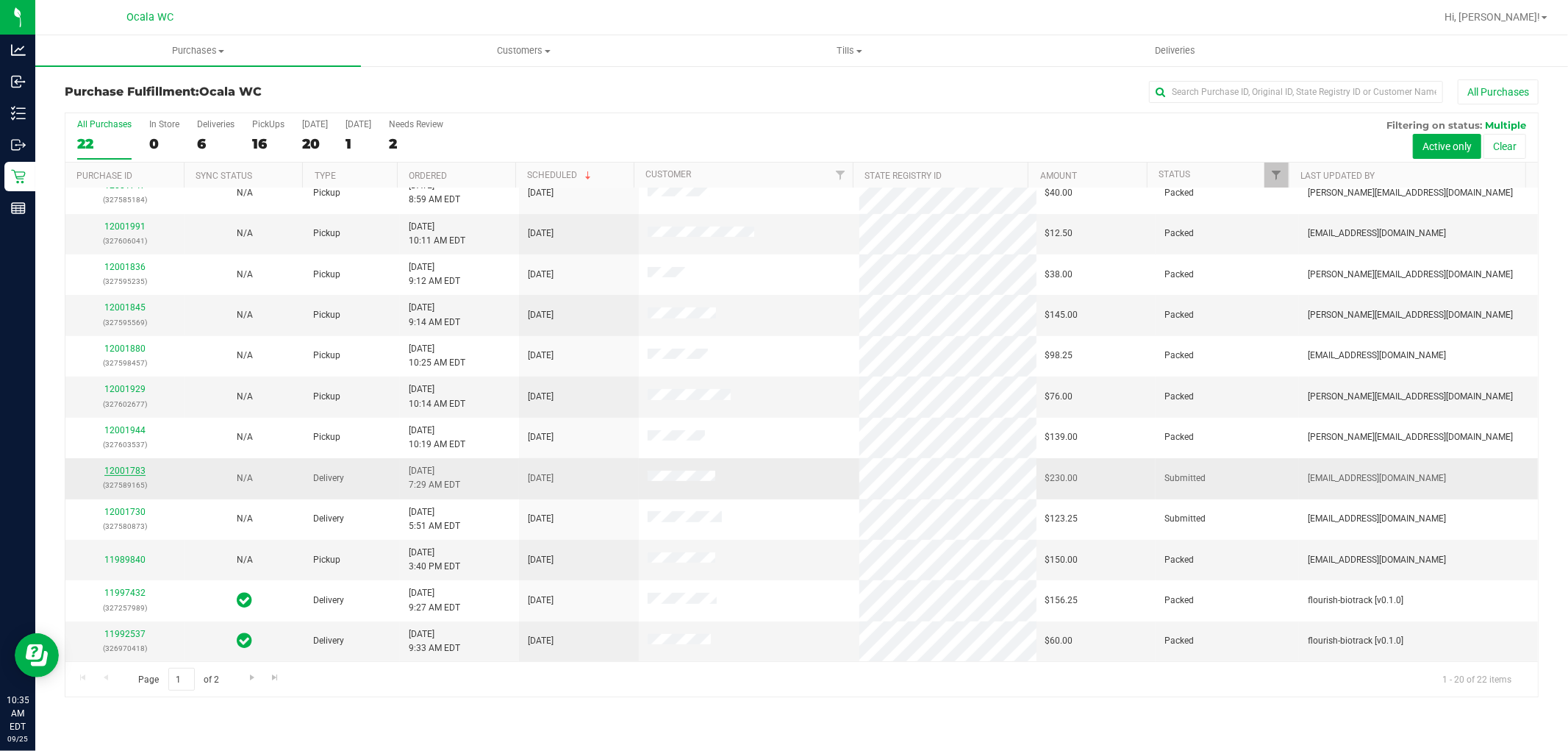
click at [119, 472] on link "12001783" at bounding box center [125, 470] width 41 height 10
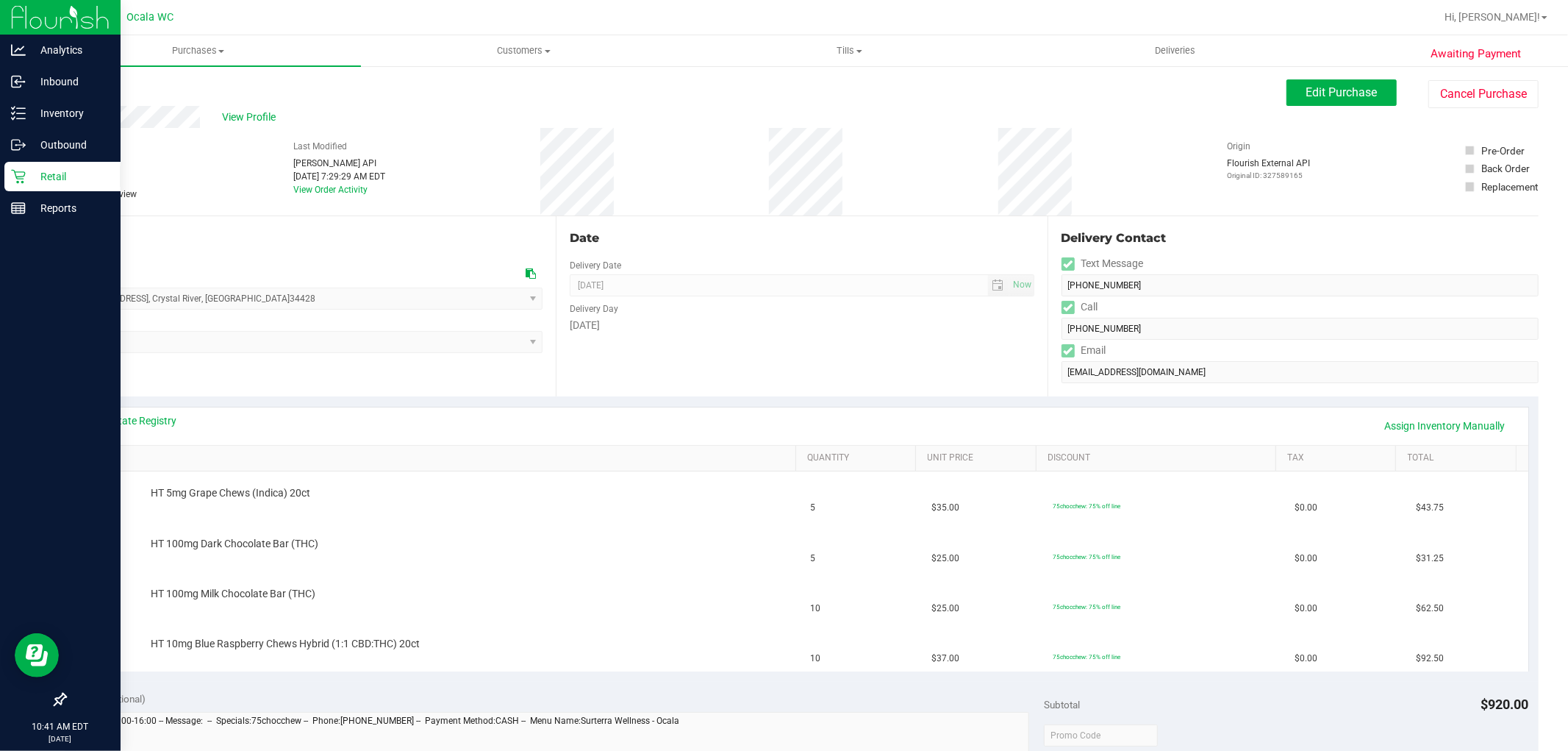
click at [18, 171] on icon at bounding box center [18, 177] width 14 height 14
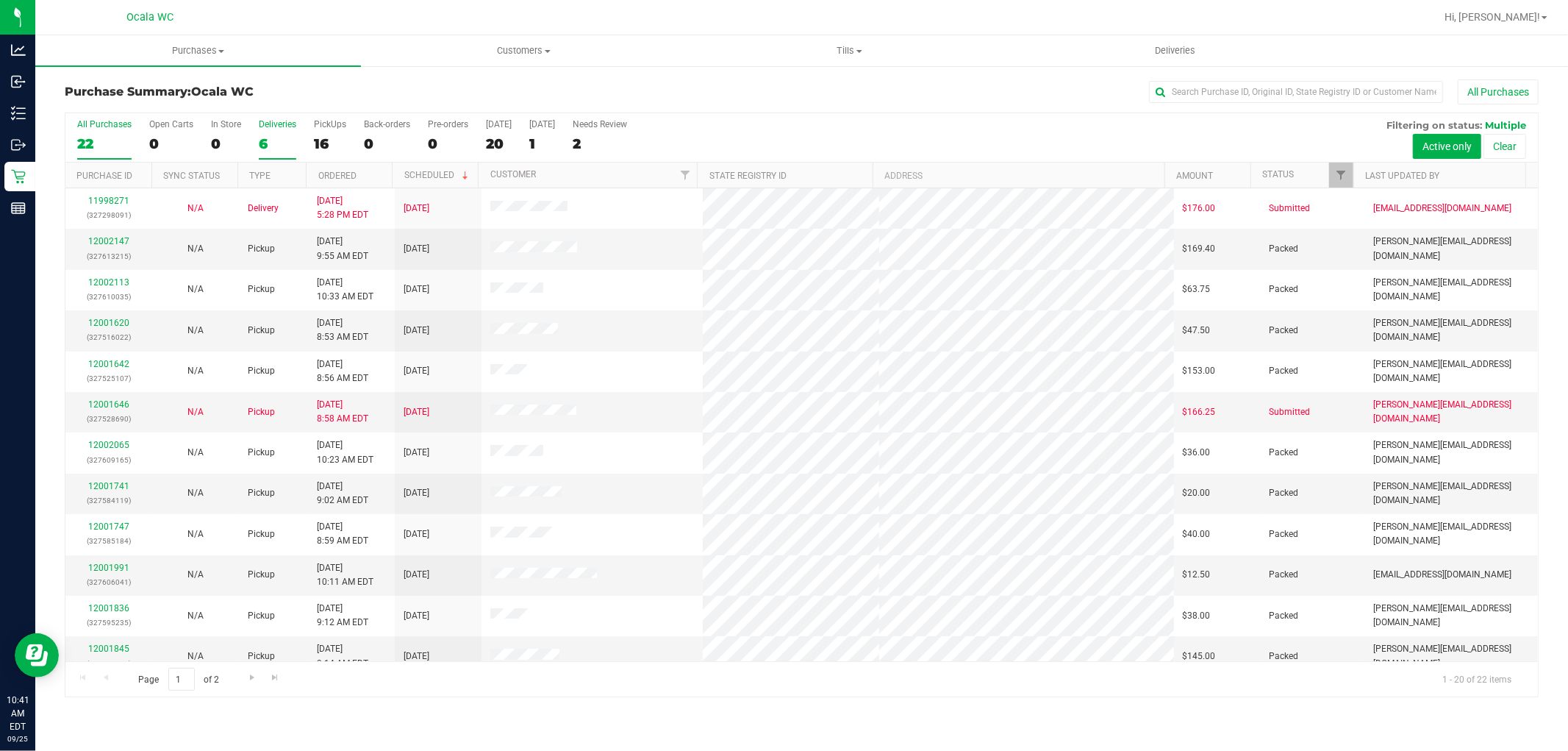
click at [268, 145] on div "6" at bounding box center [278, 144] width 38 height 17
click at [0, 0] on input "Deliveries 6" at bounding box center [0, 0] width 0 height 0
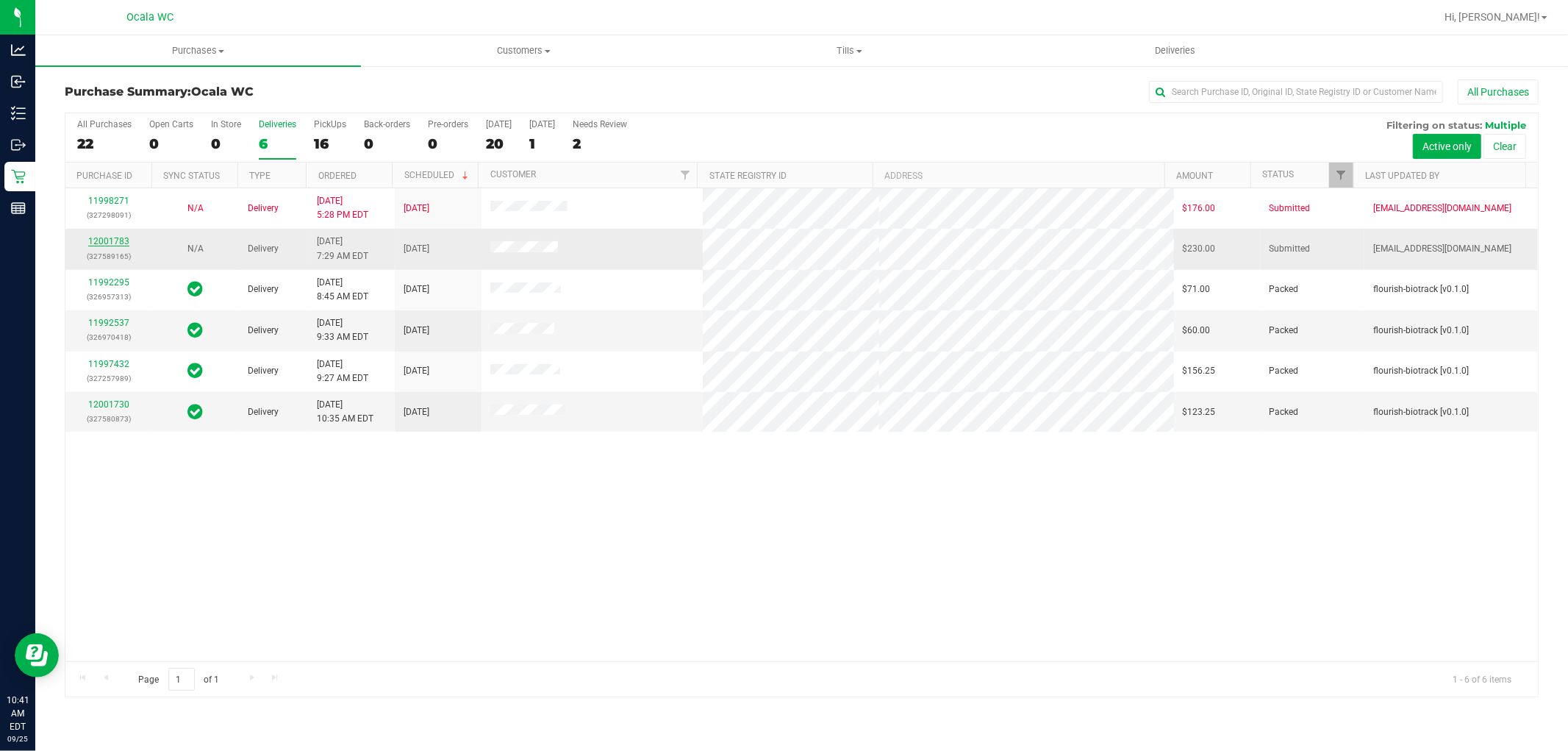
click at [106, 244] on link "12001783" at bounding box center [109, 241] width 41 height 10
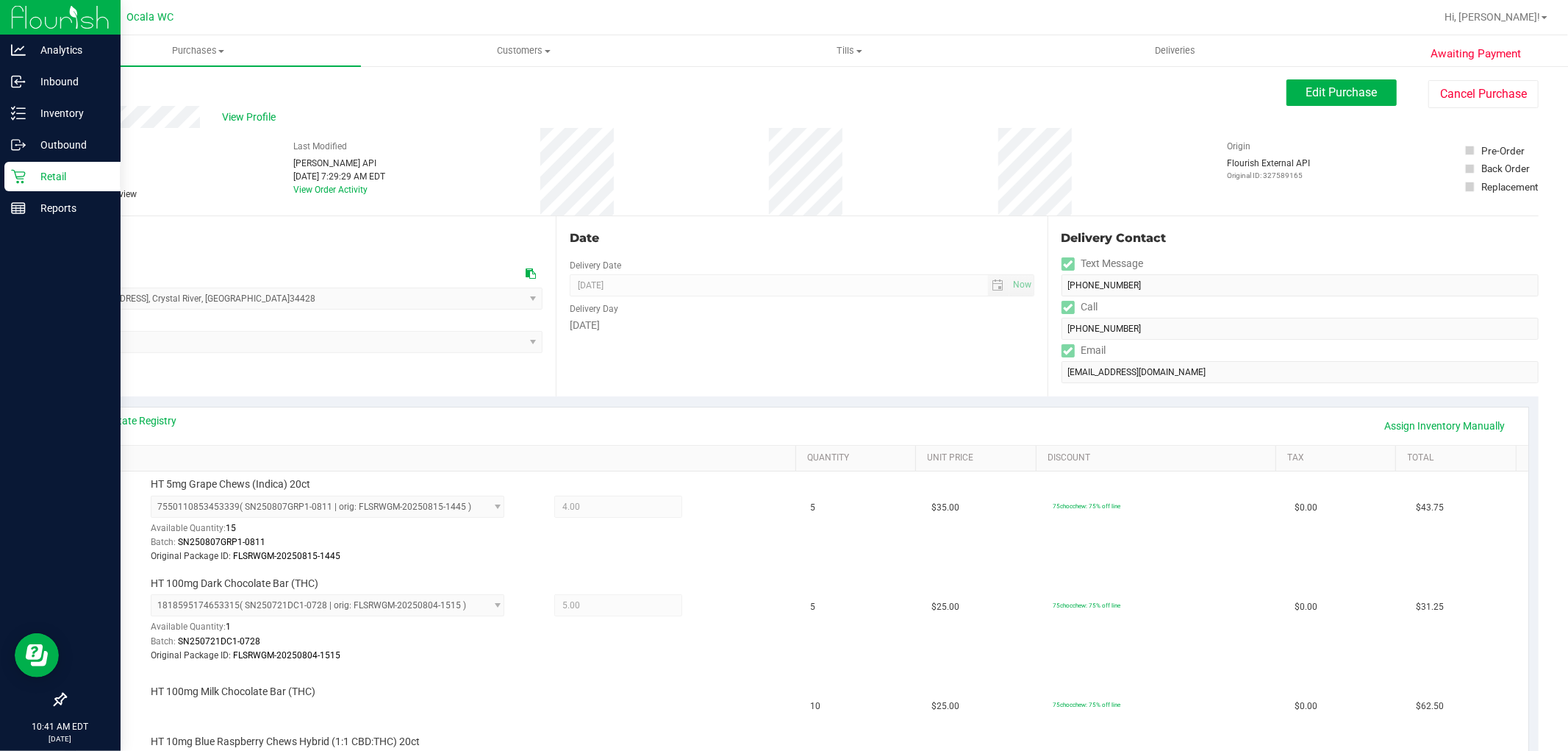
click at [20, 179] on icon at bounding box center [18, 177] width 14 height 14
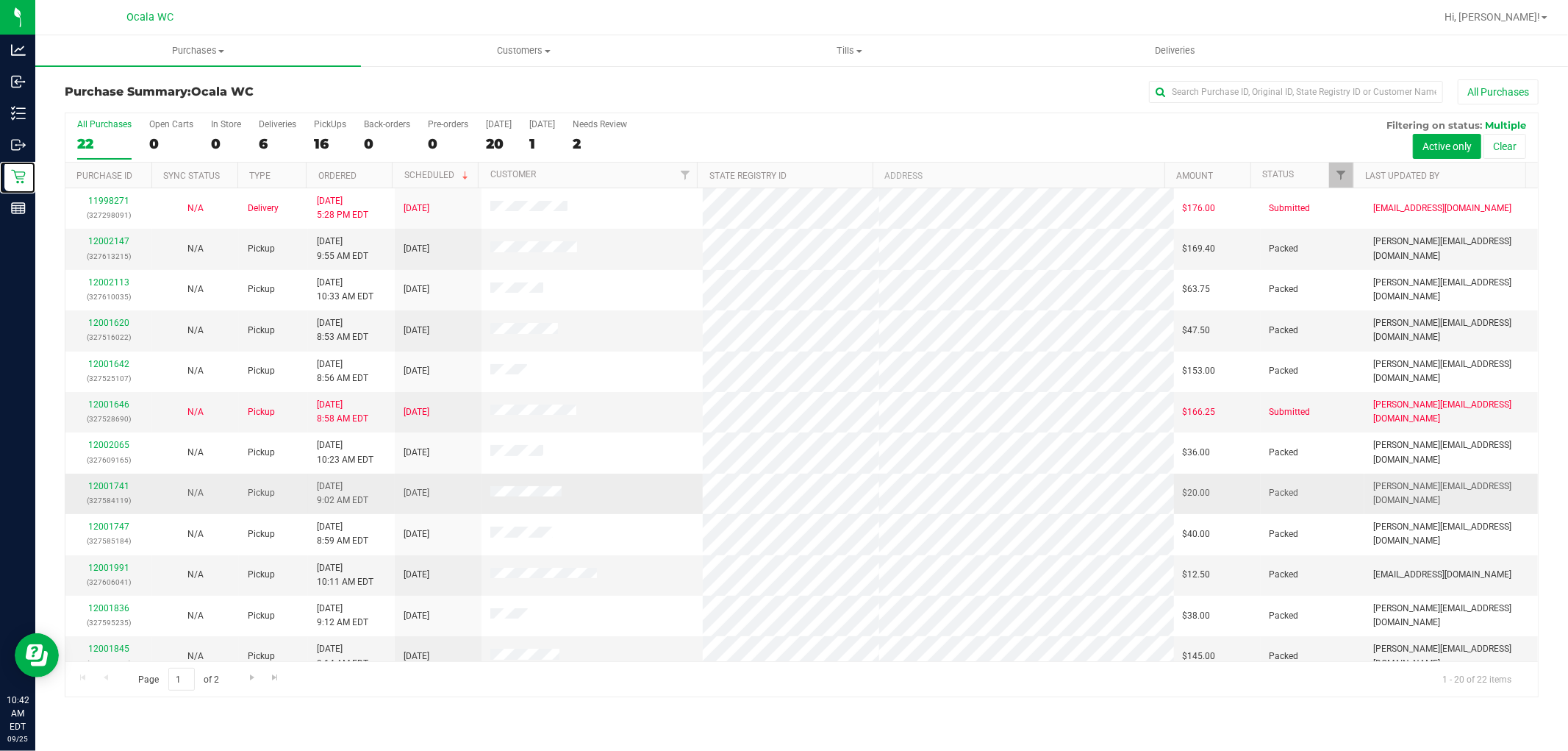
scroll to position [341, 0]
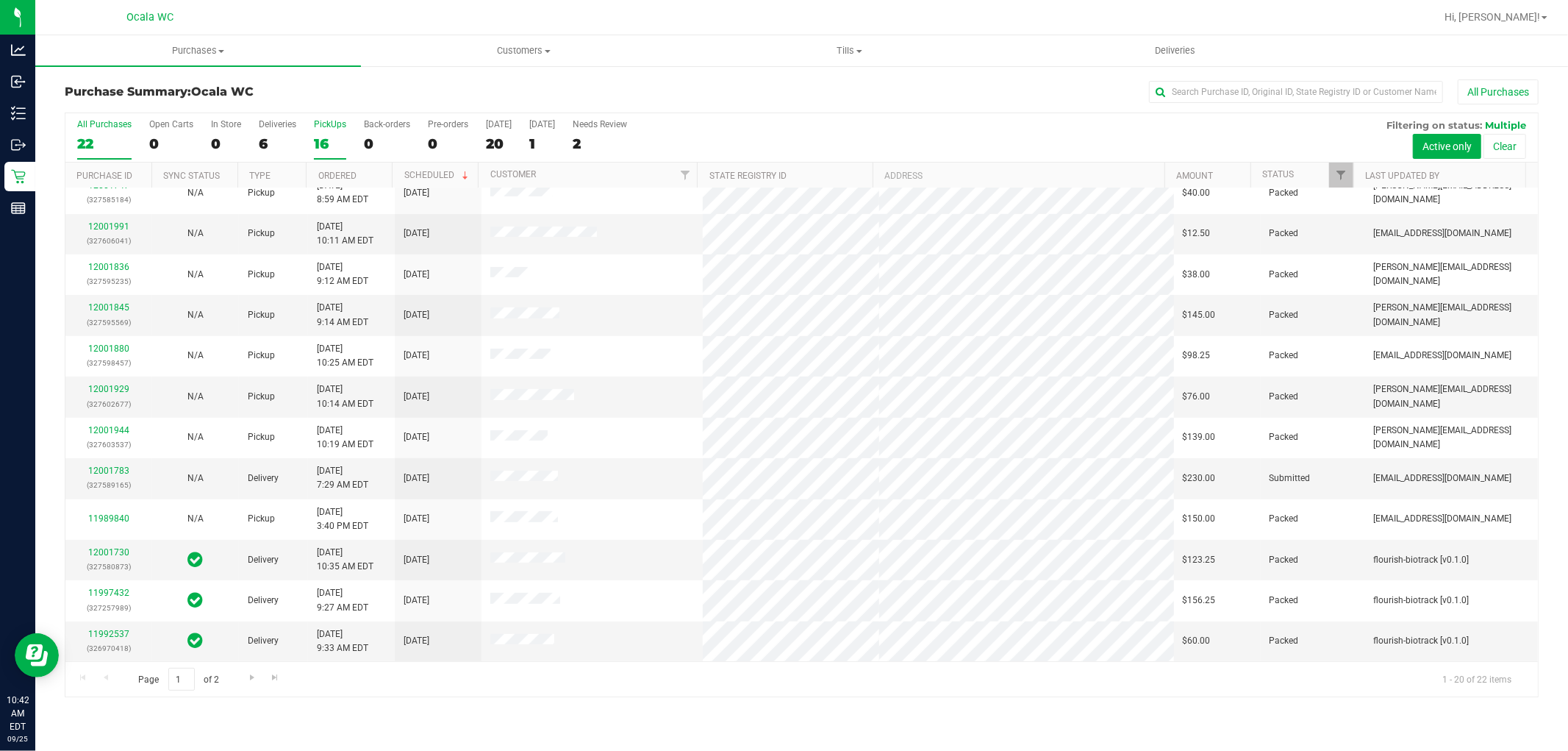
click at [333, 141] on div "16" at bounding box center [330, 144] width 33 height 17
click at [0, 0] on input "PickUps 16" at bounding box center [0, 0] width 0 height 0
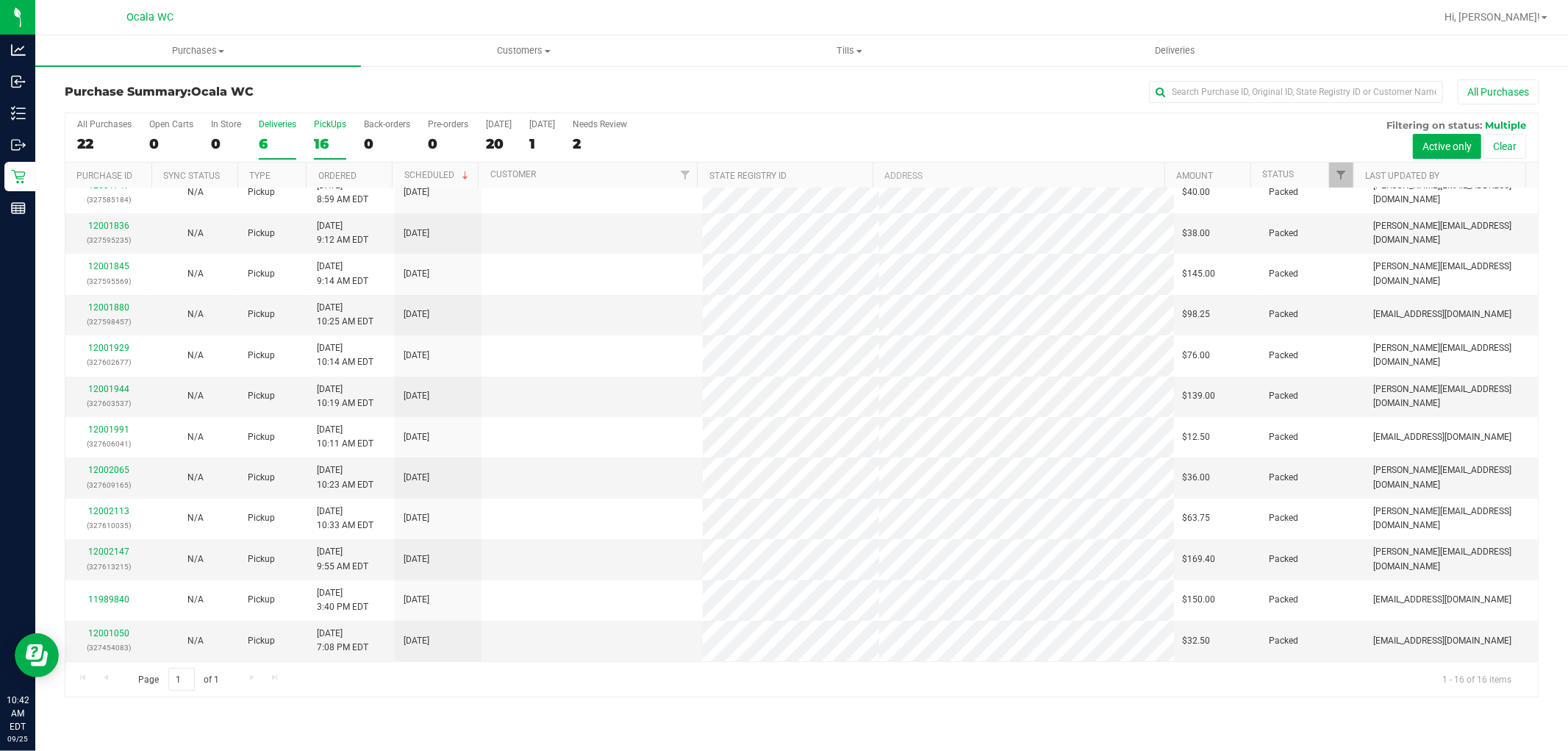
scroll to position [0, 0]
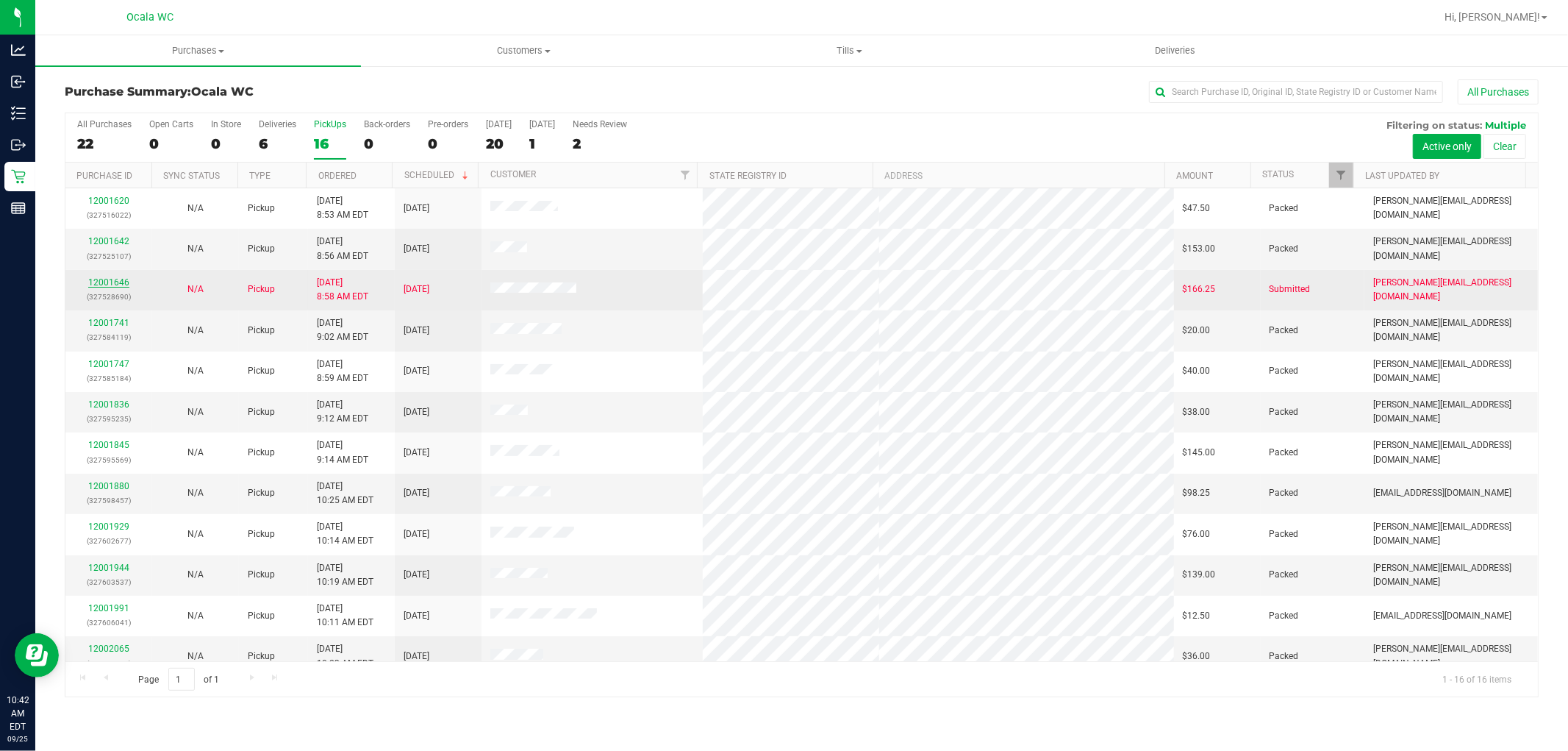
click at [121, 281] on link "12001646" at bounding box center [109, 282] width 41 height 10
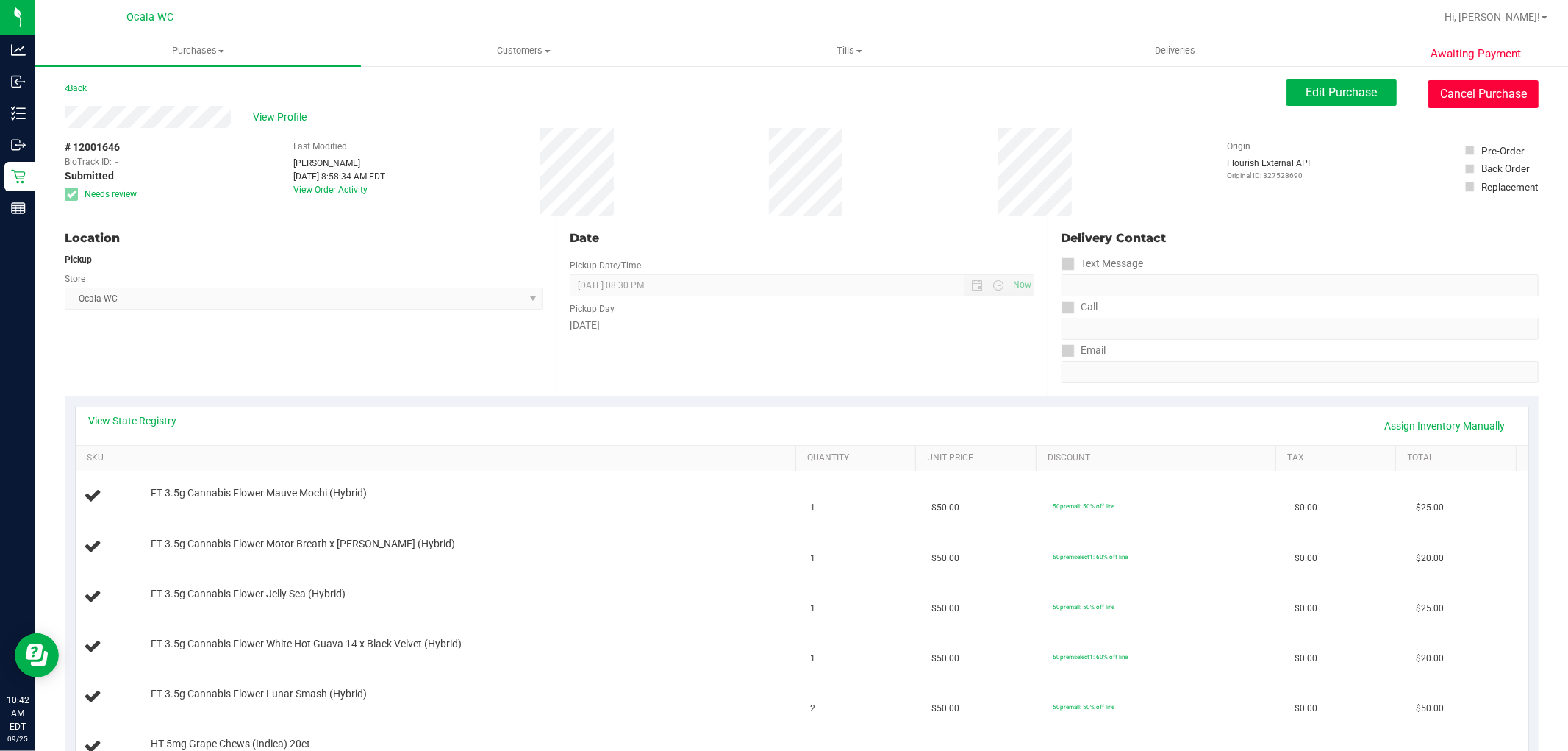
click at [1453, 96] on button "Cancel Purchase" at bounding box center [1483, 94] width 110 height 28
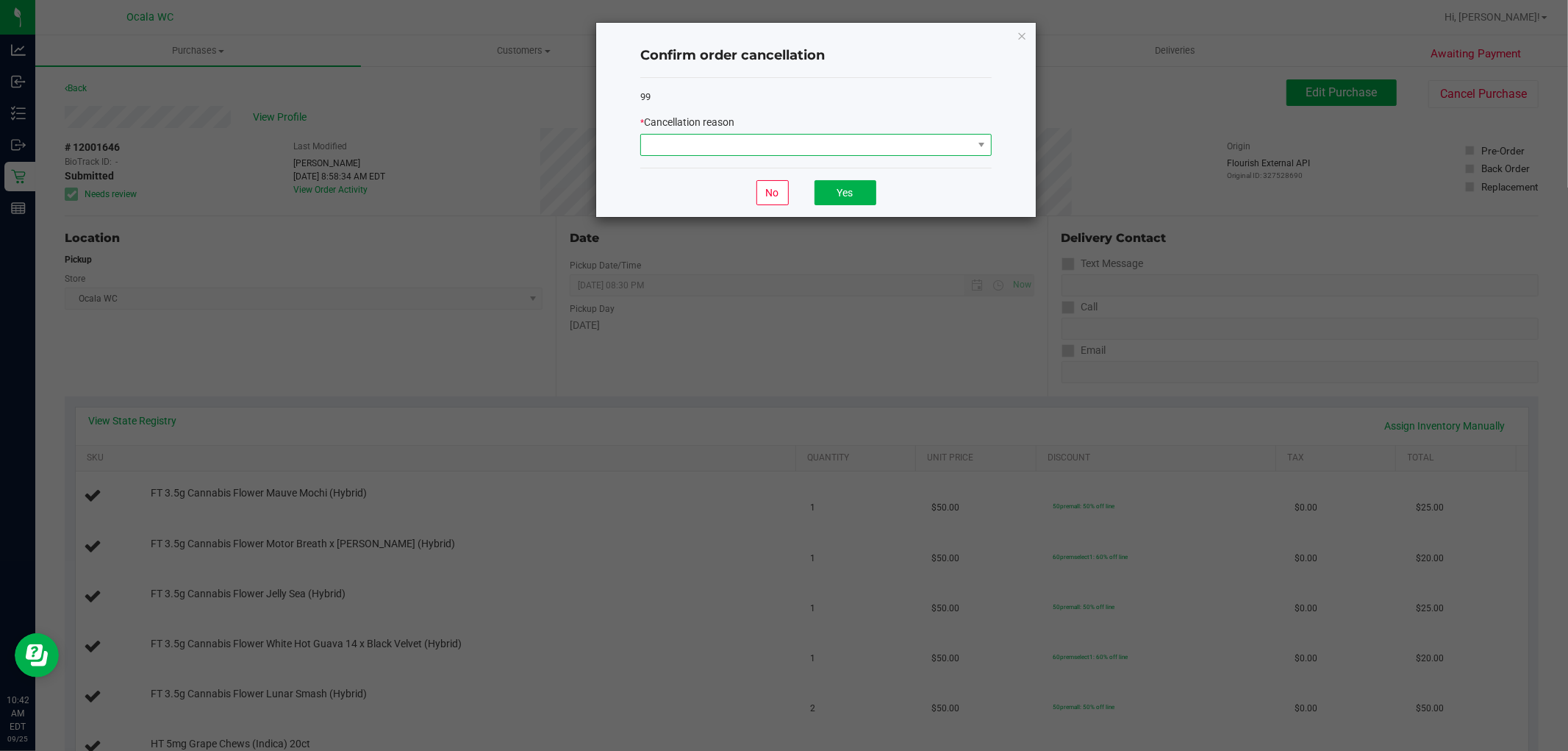
click at [975, 155] on span at bounding box center [981, 145] width 18 height 21
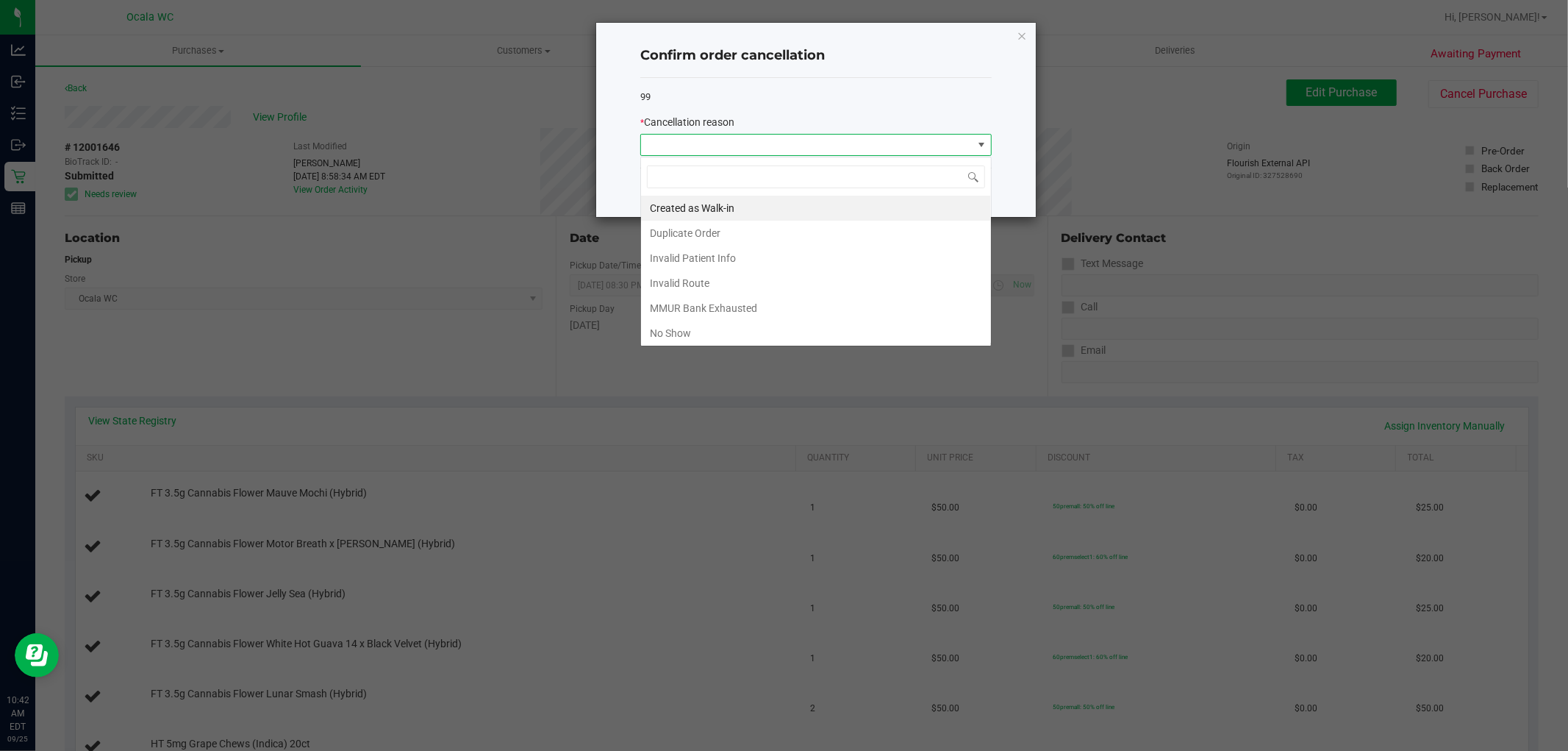
scroll to position [22, 351]
click at [672, 202] on li "Created as Walk-in" at bounding box center [816, 208] width 350 height 25
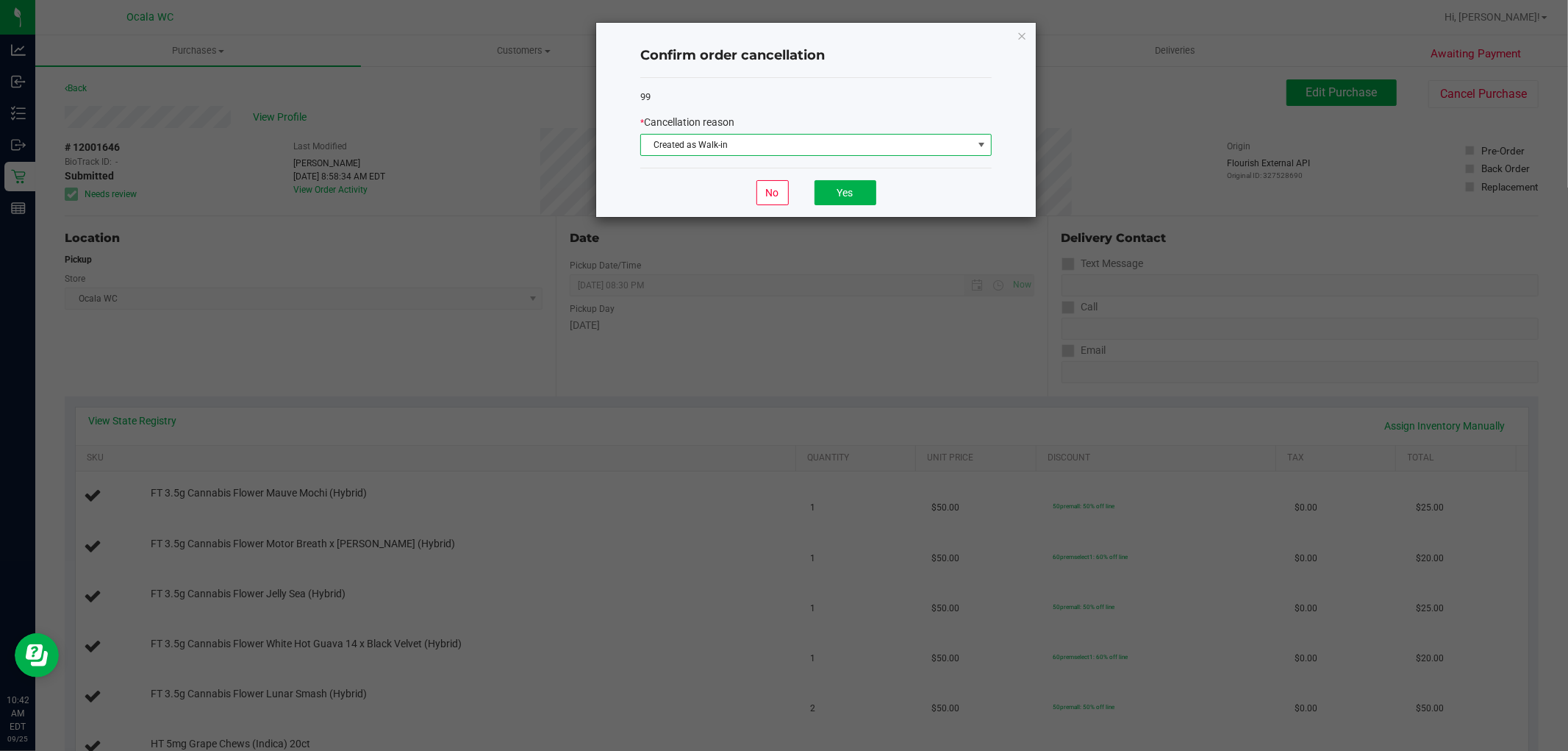
click at [850, 210] on div "No Yes" at bounding box center [816, 192] width 352 height 50
click at [850, 196] on button "Yes" at bounding box center [845, 192] width 62 height 25
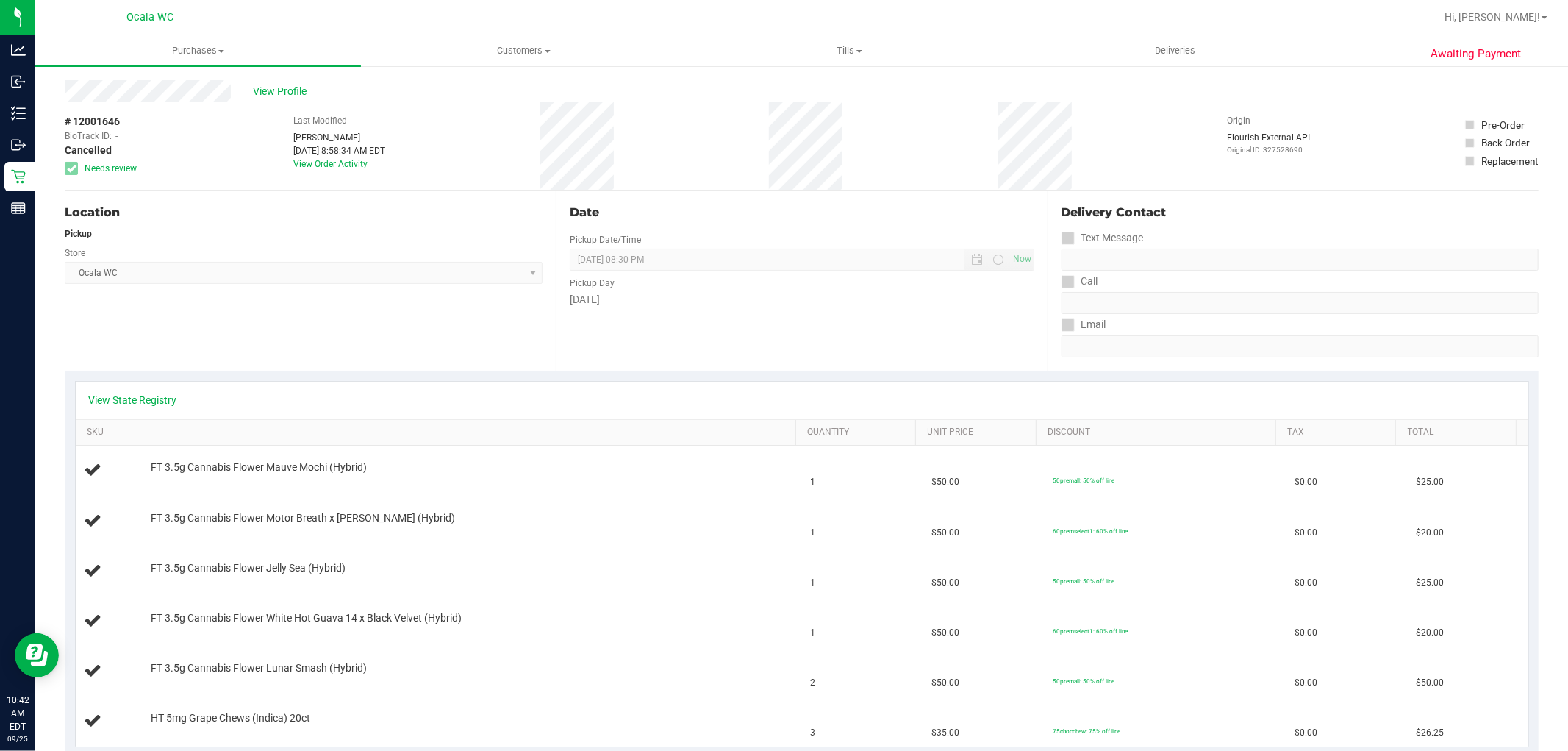
scroll to position [0, 0]
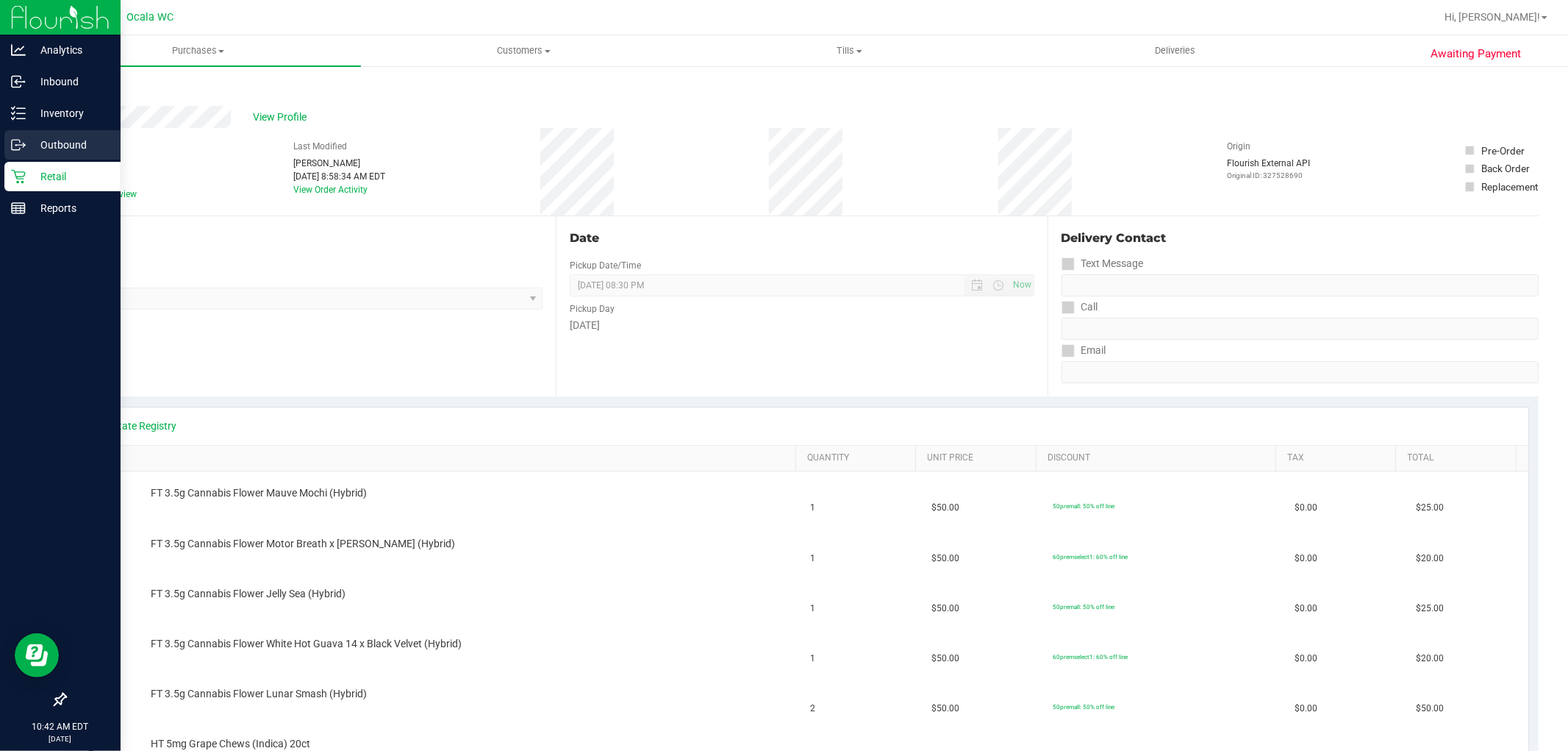
click at [68, 142] on p "Outbound" at bounding box center [69, 145] width 88 height 18
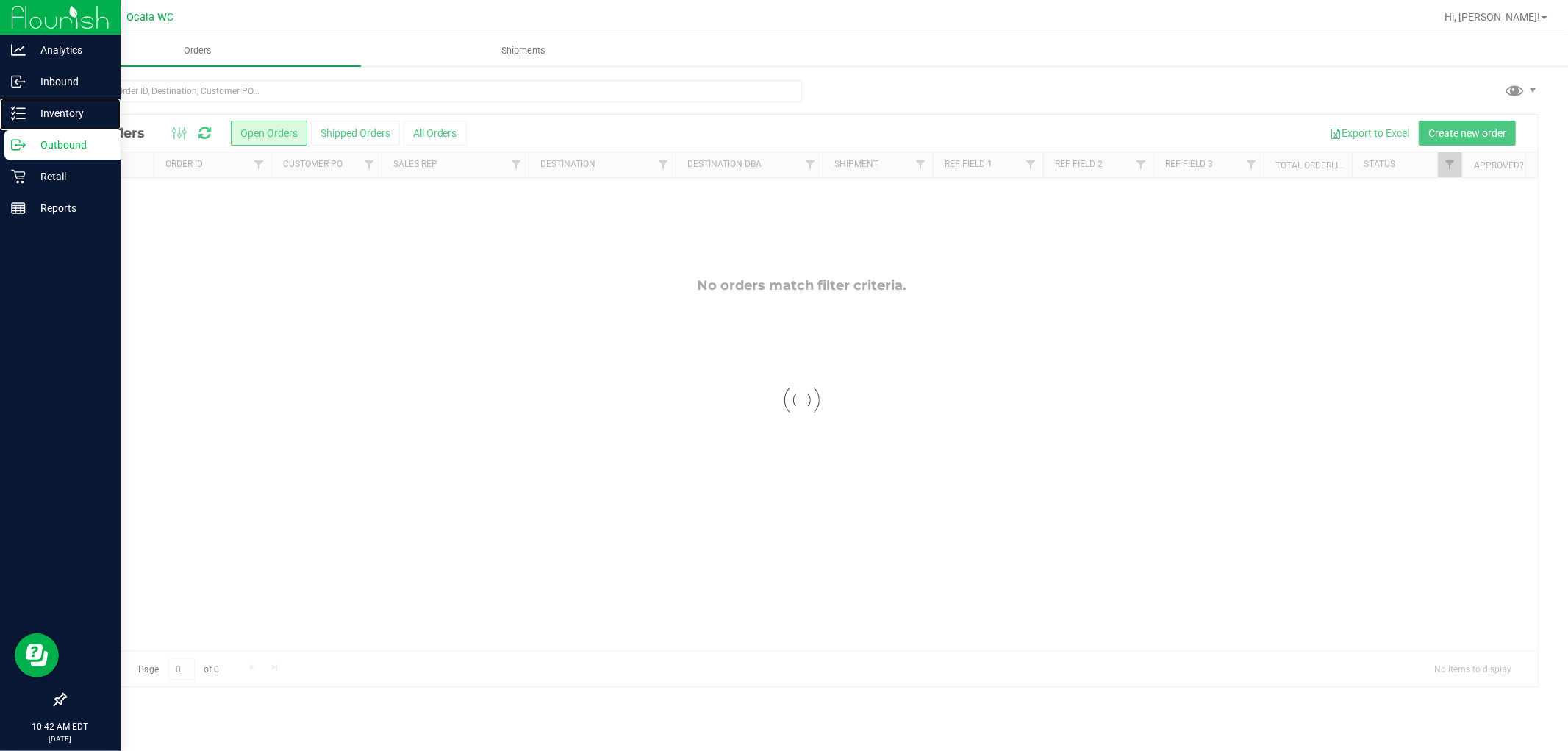
click at [69, 120] on p "Inventory" at bounding box center [69, 113] width 88 height 18
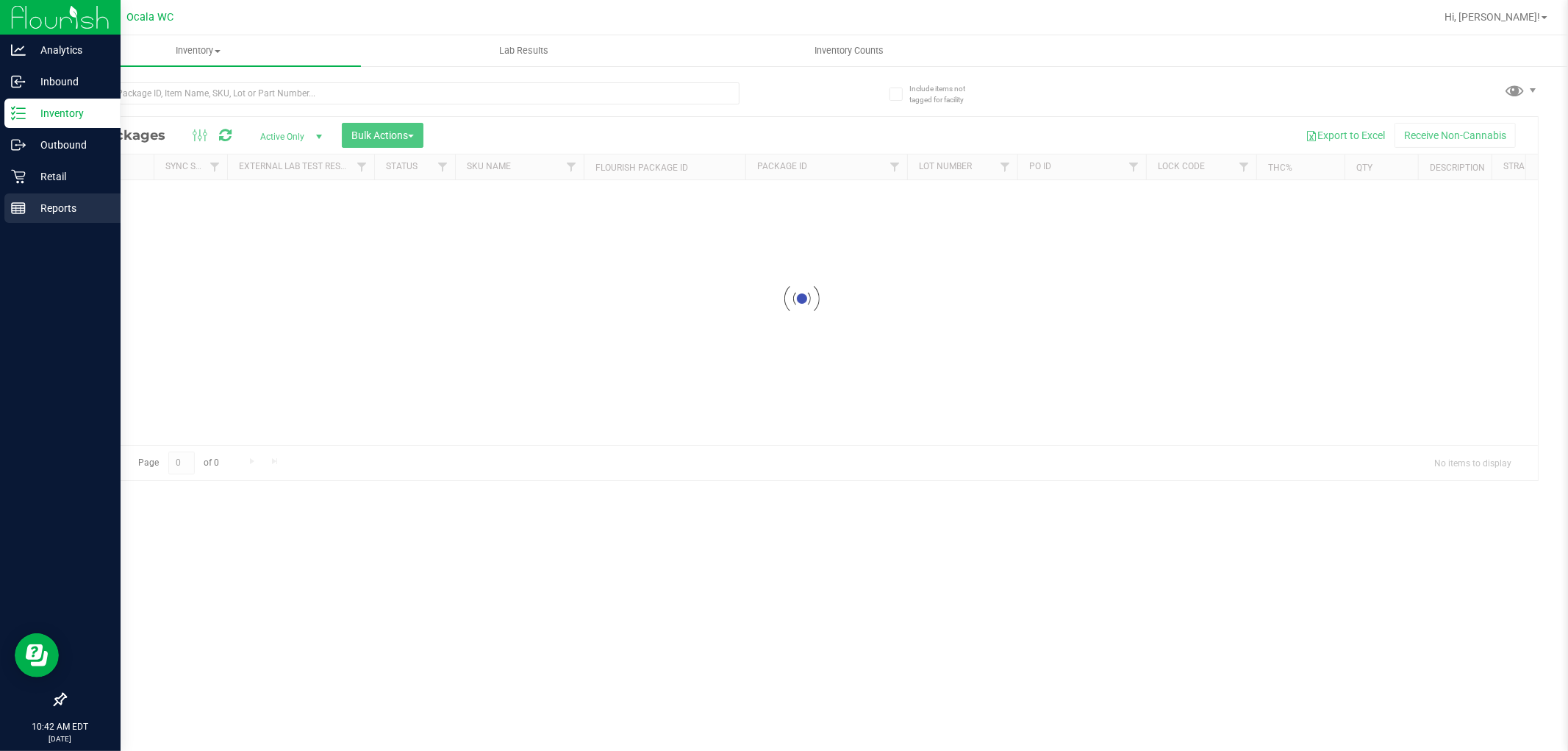
click at [61, 211] on p "Reports" at bounding box center [69, 208] width 88 height 18
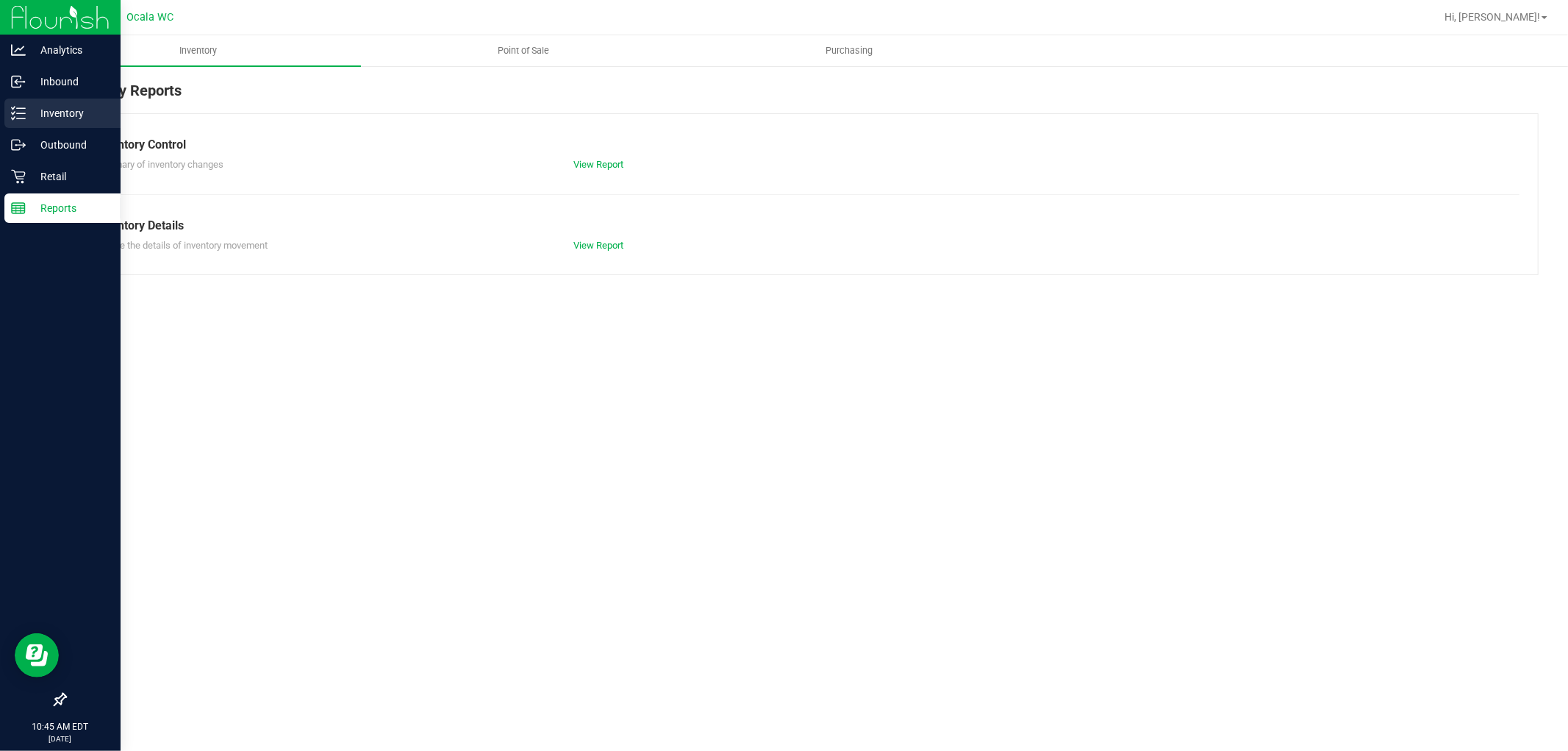
click at [60, 108] on p "Inventory" at bounding box center [69, 113] width 88 height 18
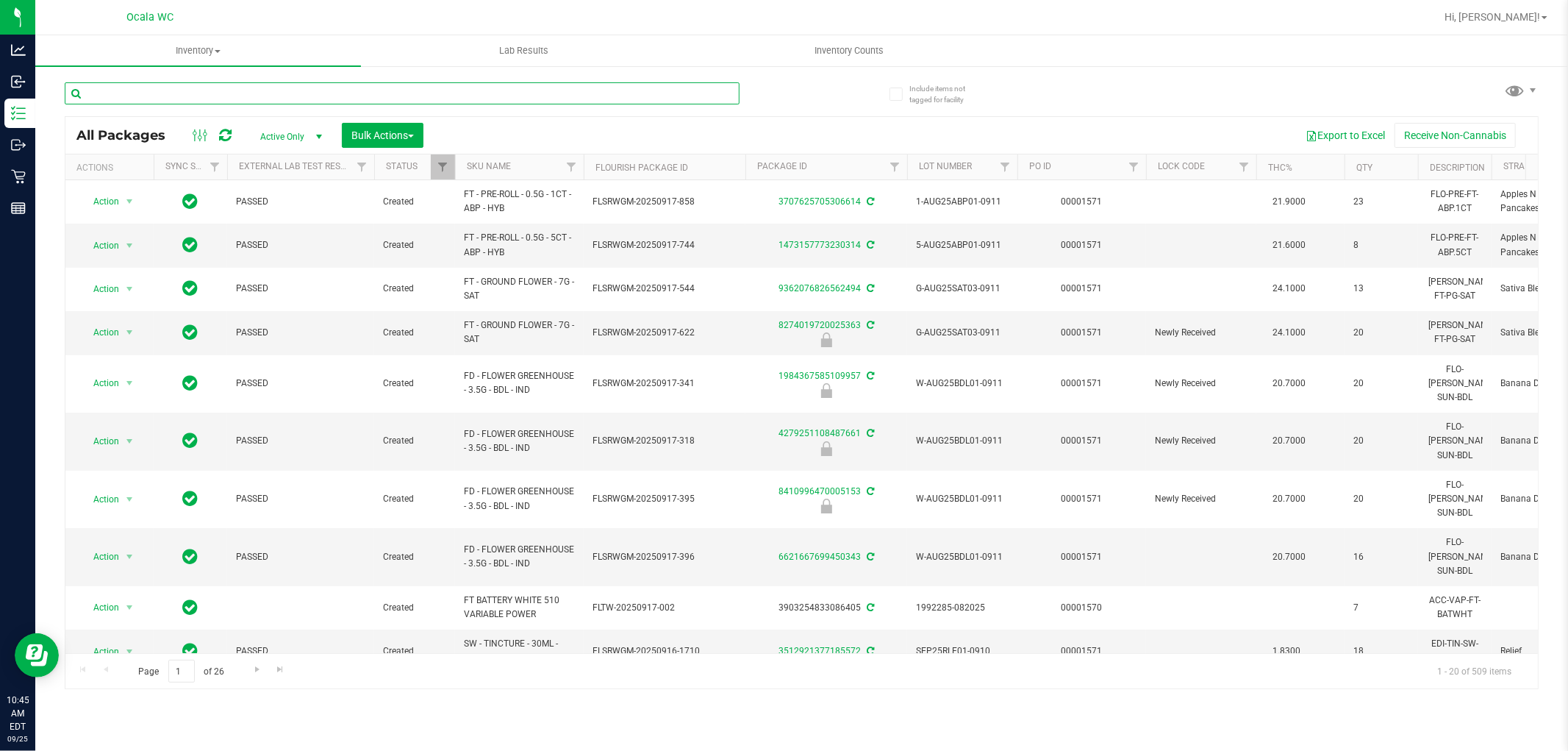
click at [207, 98] on input "text" at bounding box center [402, 93] width 675 height 22
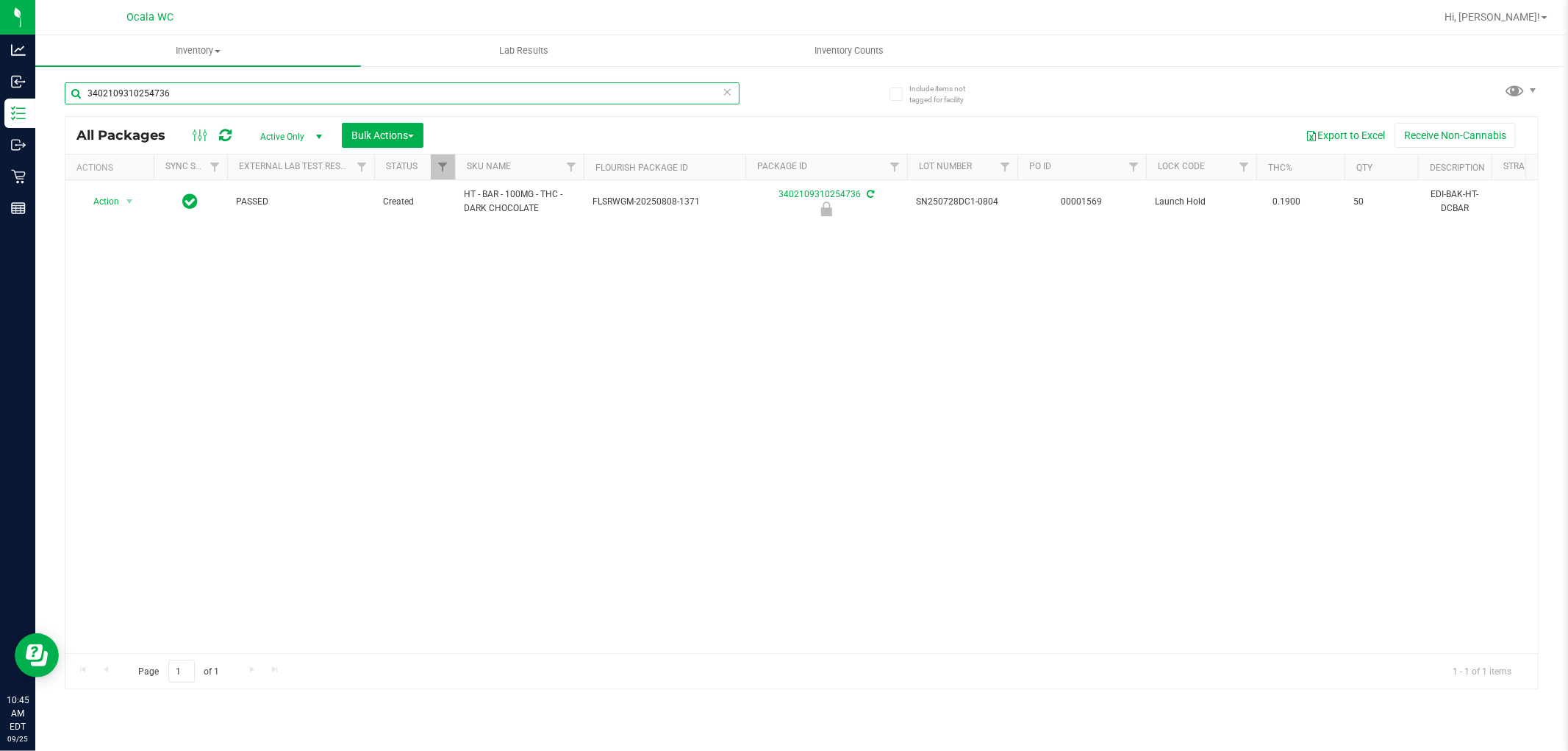
type input "3402109310254736"
click at [571, 326] on div "Action Action Edit attributes Global inventory Locate package Package audit log…" at bounding box center [802, 417] width 1473 height 473
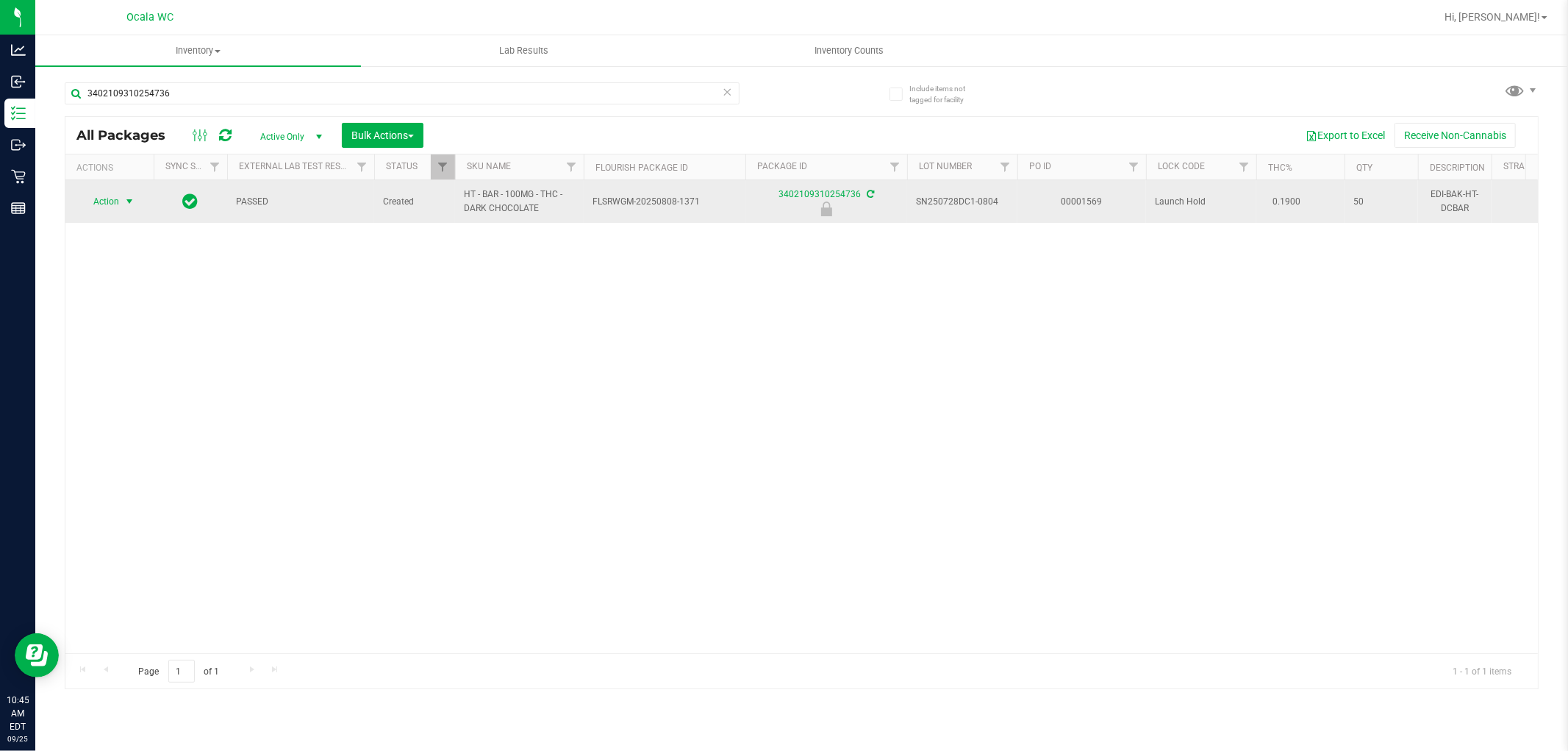
click at [110, 200] on span "Action" at bounding box center [100, 201] width 39 height 21
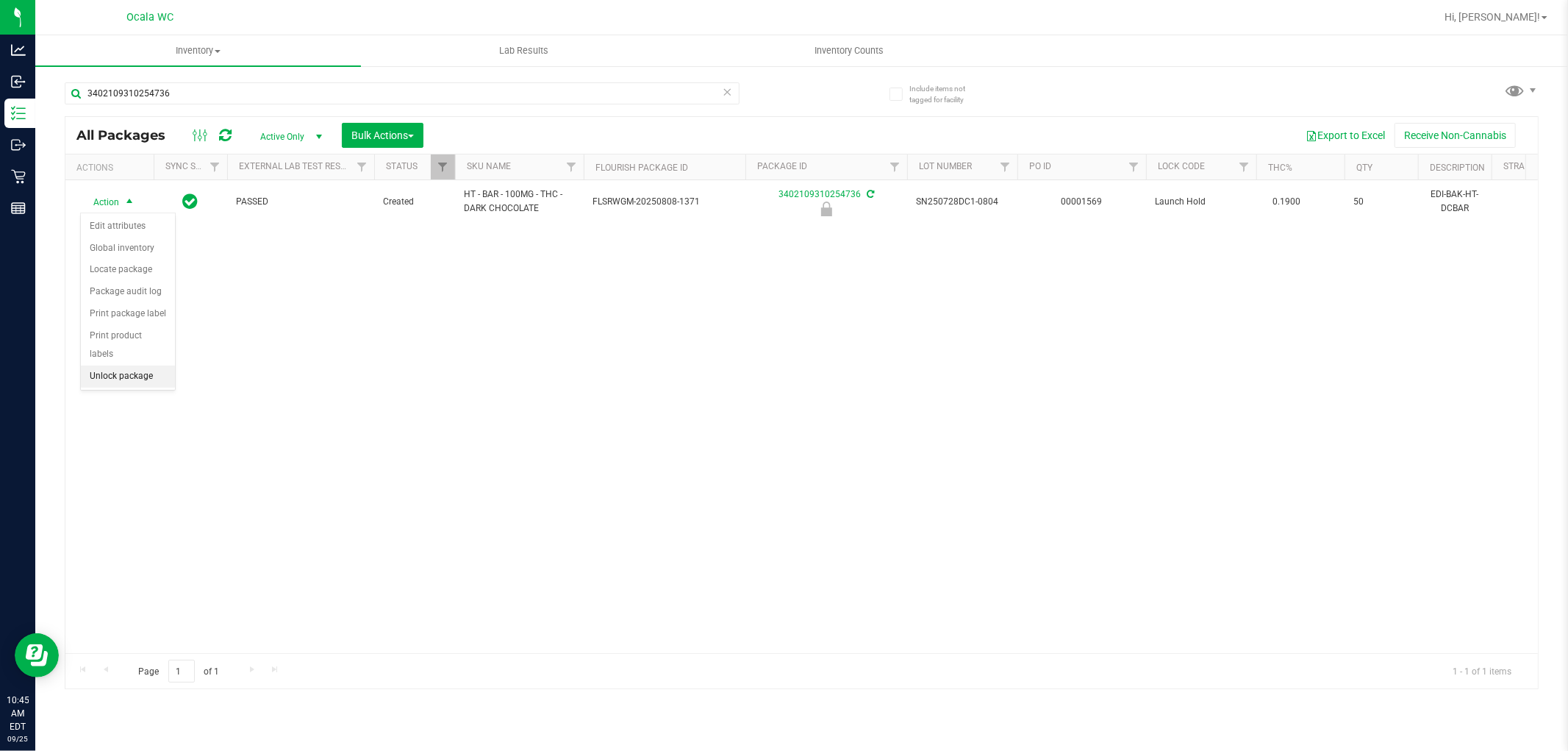
click at [136, 371] on li "Unlock package" at bounding box center [128, 376] width 94 height 22
click at [825, 436] on div "Action Action Adjust qty Create package Edit attributes Global inventory Locate…" at bounding box center [802, 417] width 1473 height 473
click at [923, 422] on div "Action Action Adjust qty Create package Edit attributes Global inventory Locate…" at bounding box center [802, 417] width 1473 height 473
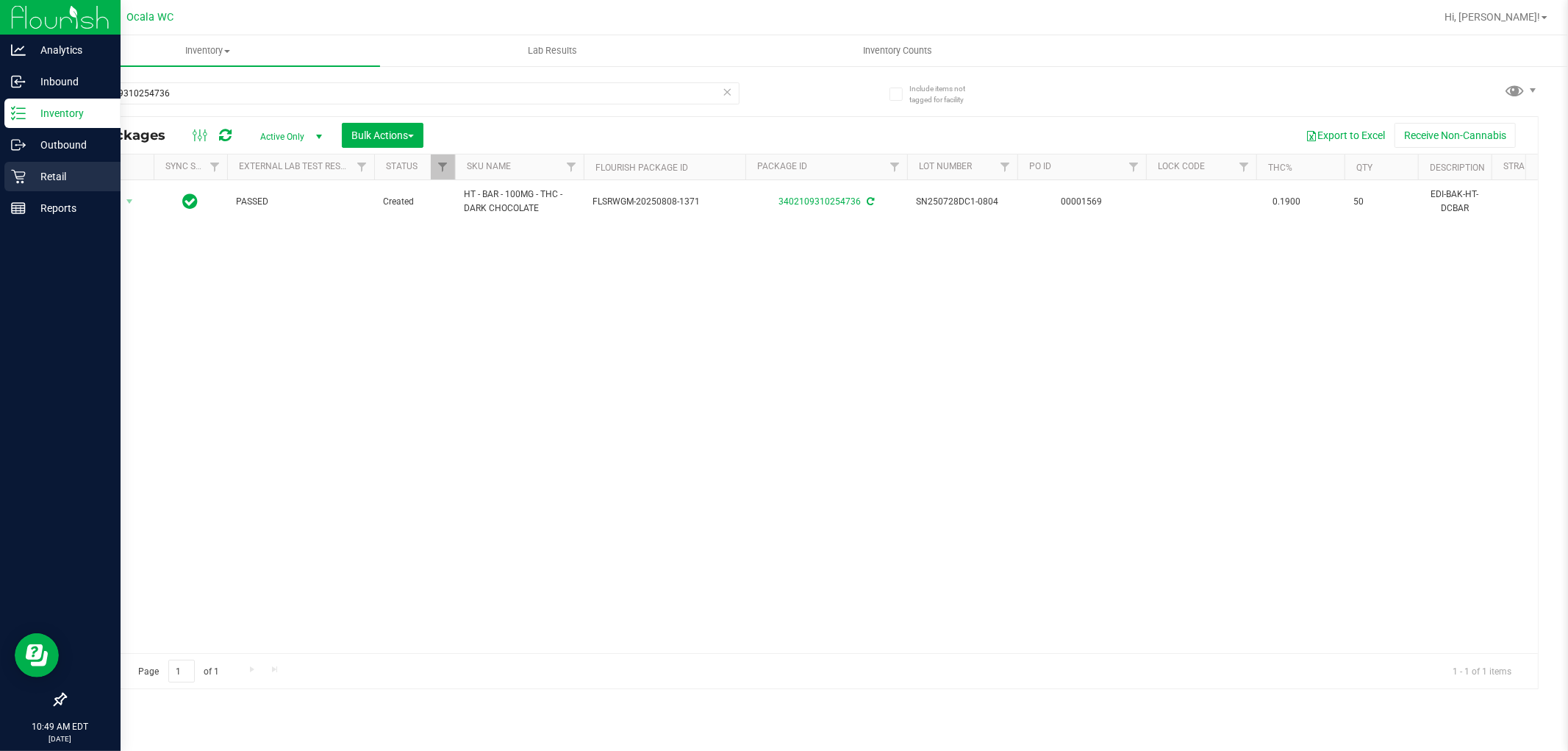
click at [17, 174] on icon at bounding box center [18, 176] width 15 height 15
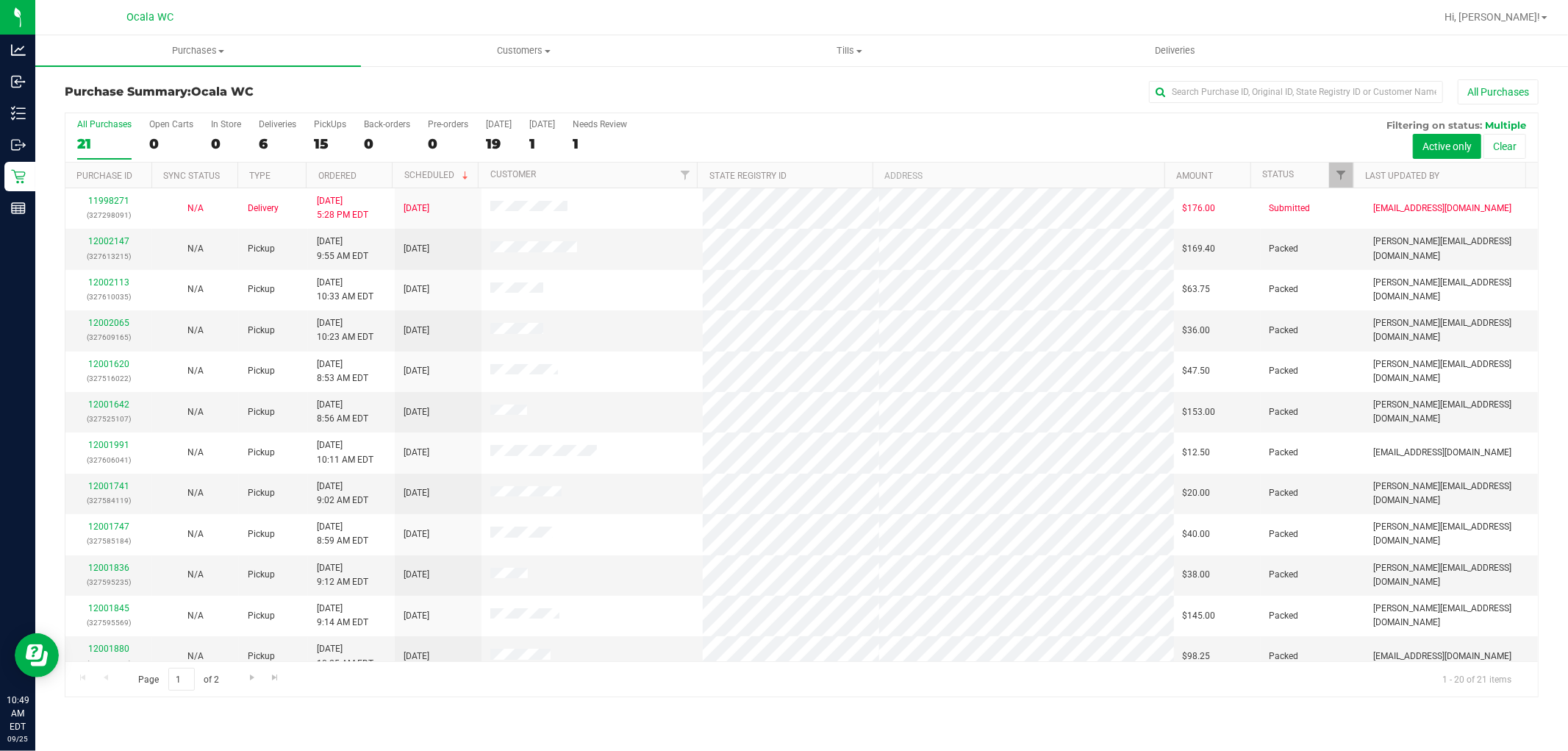
click at [719, 86] on div "All Purchases" at bounding box center [1047, 92] width 983 height 25
click at [942, 93] on div "All Purchases" at bounding box center [1047, 92] width 983 height 25
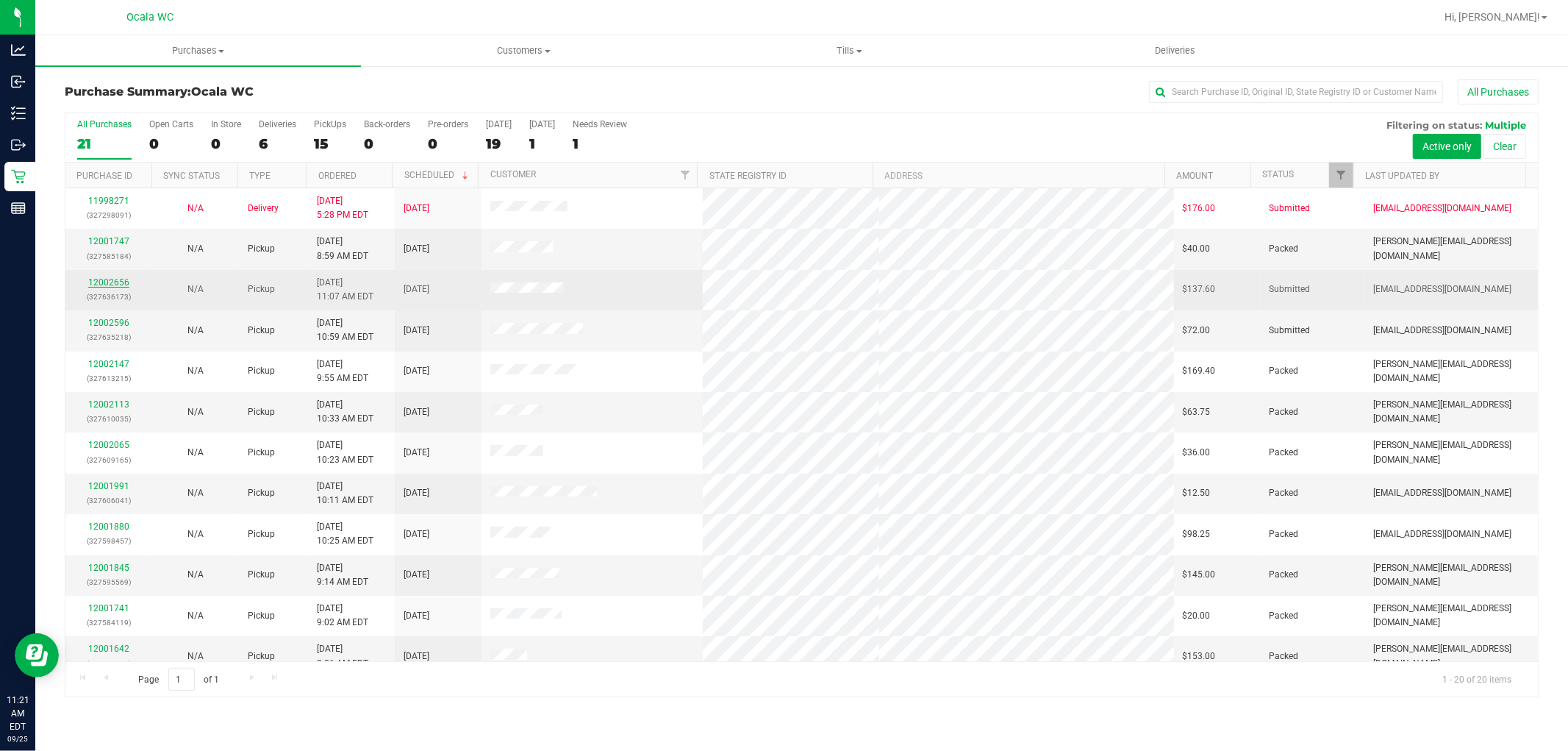
click at [112, 285] on link "12002656" at bounding box center [109, 282] width 41 height 10
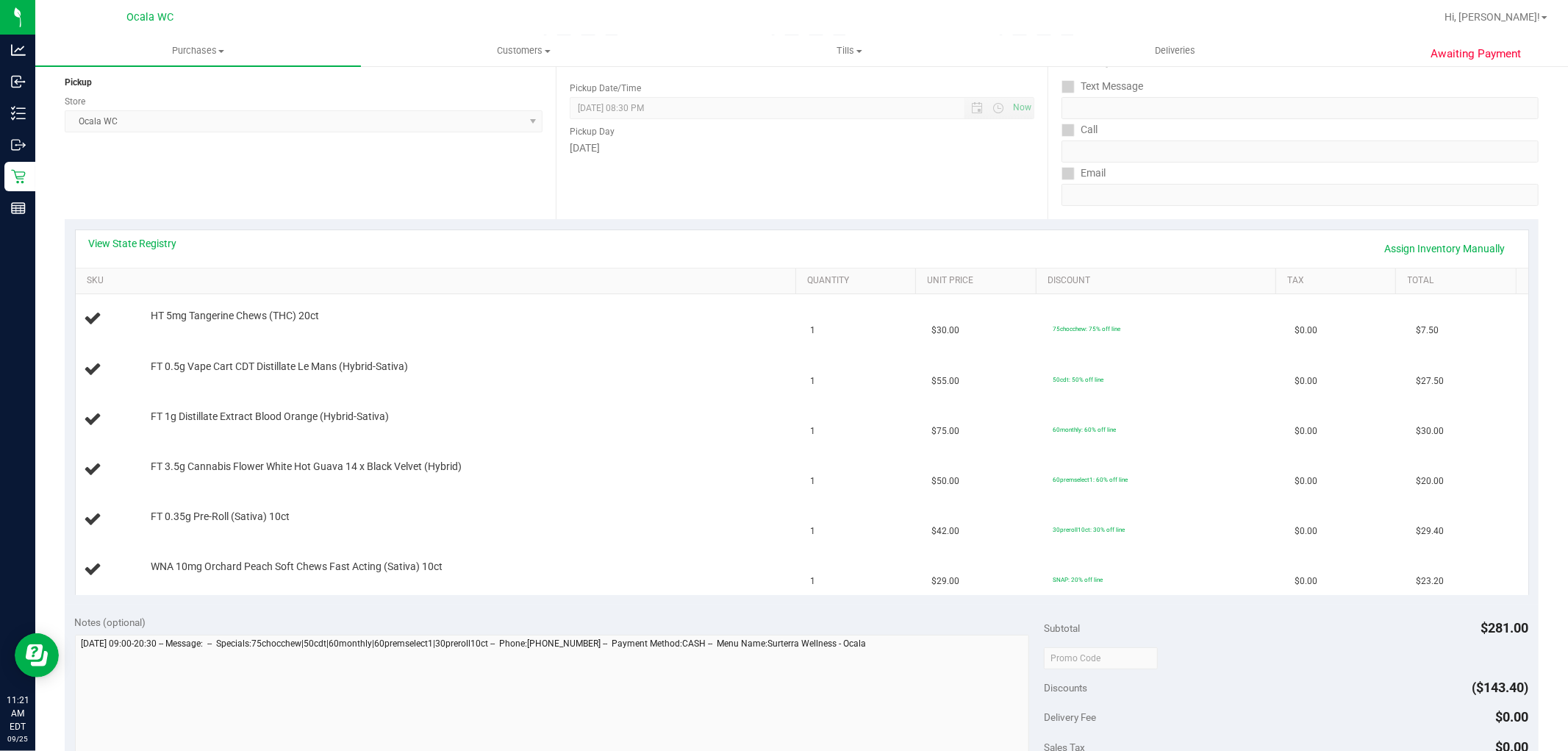
scroll to position [109, 0]
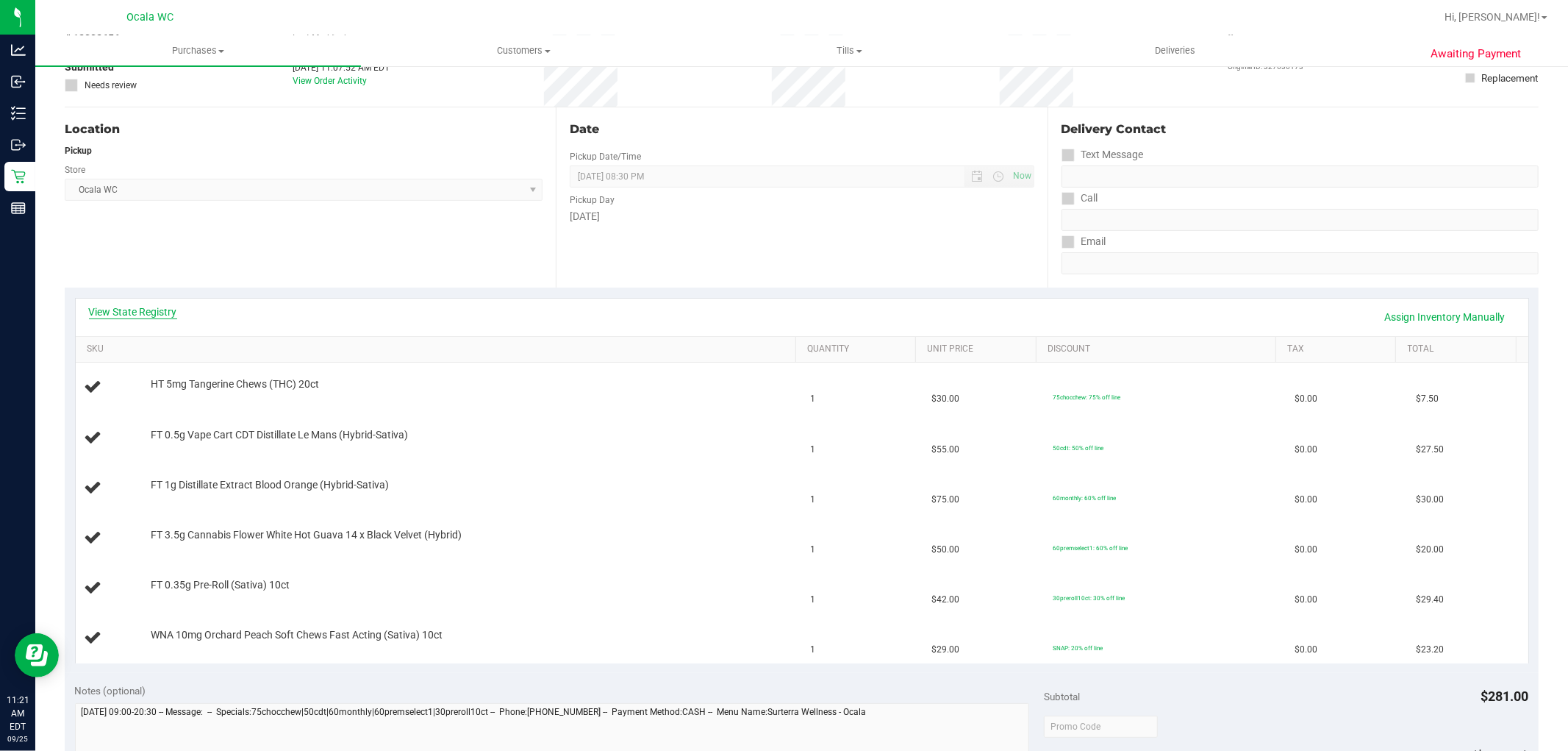
click at [133, 311] on link "View State Registry" at bounding box center [133, 311] width 88 height 15
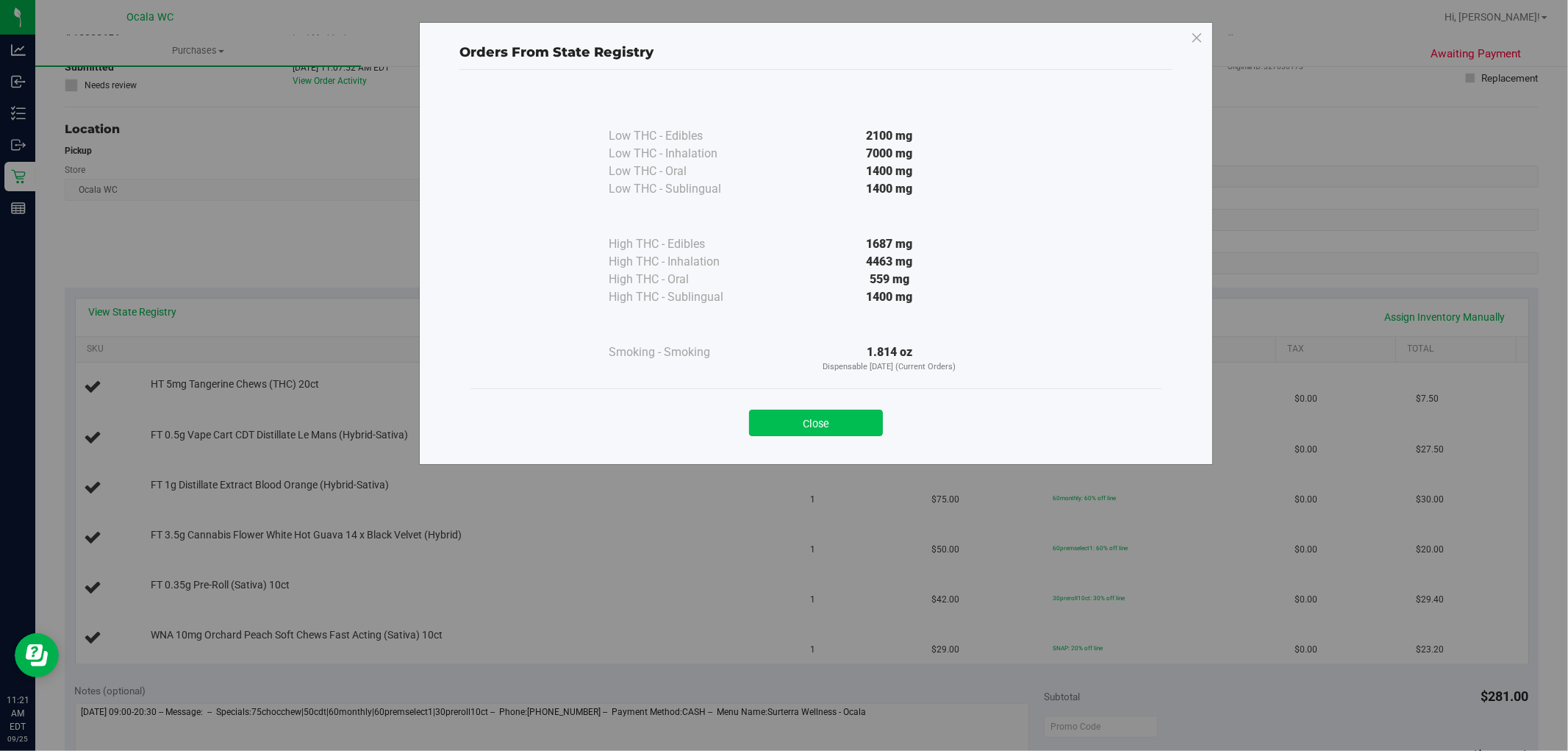
click at [824, 410] on button "Close" at bounding box center [816, 423] width 133 height 27
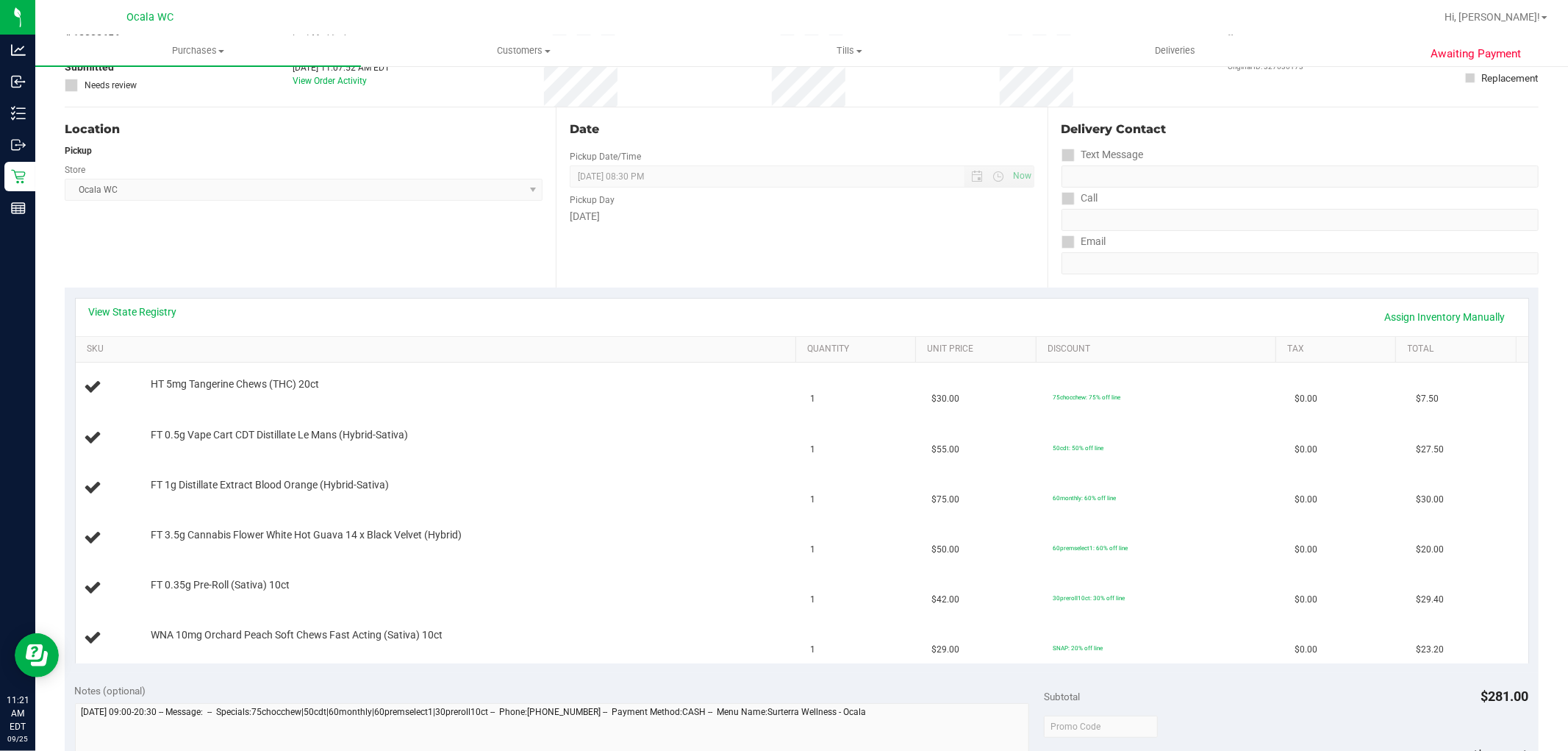
click at [127, 310] on link "View State Registry" at bounding box center [133, 311] width 88 height 15
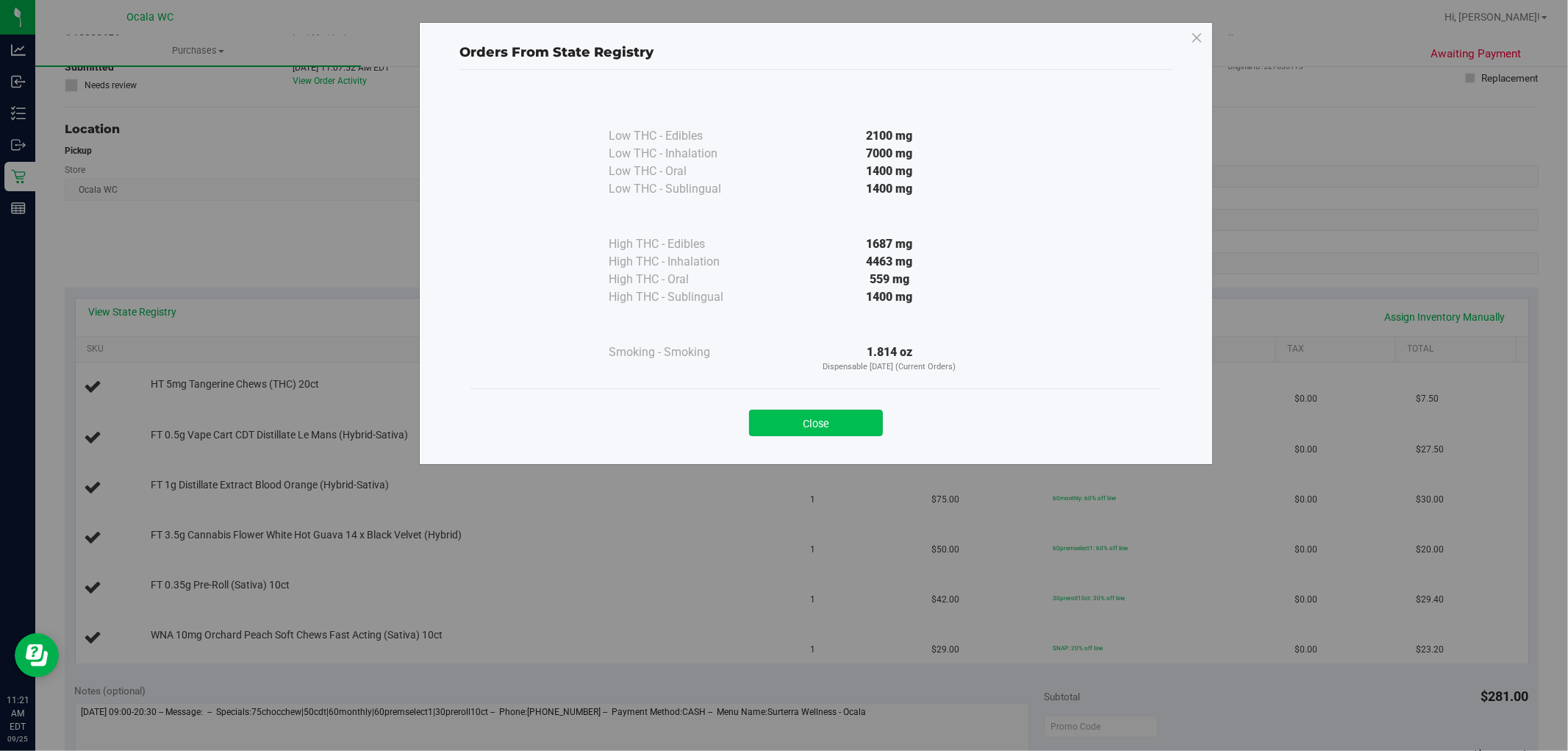
click at [808, 427] on button "Close" at bounding box center [816, 423] width 133 height 27
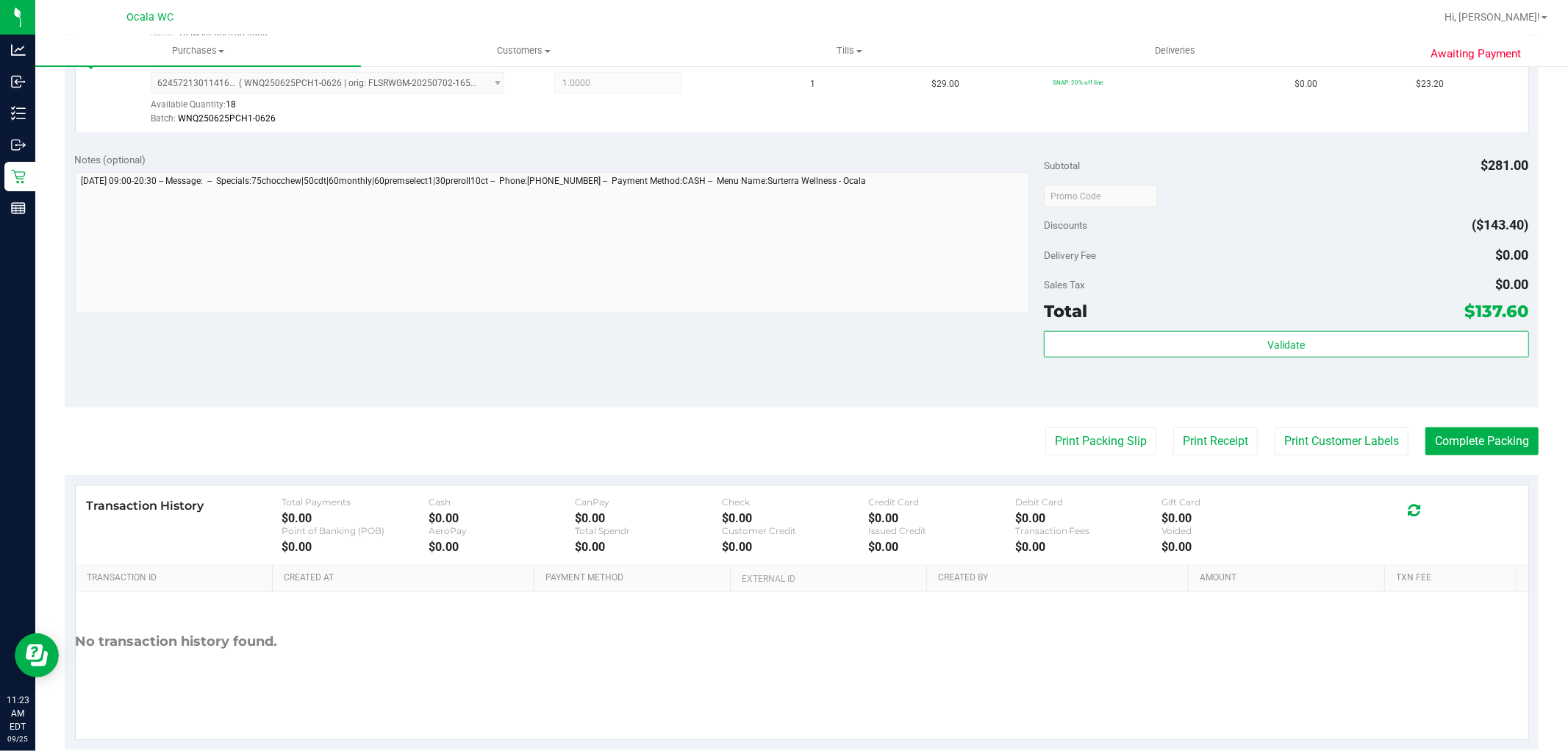
scroll to position [878, 0]
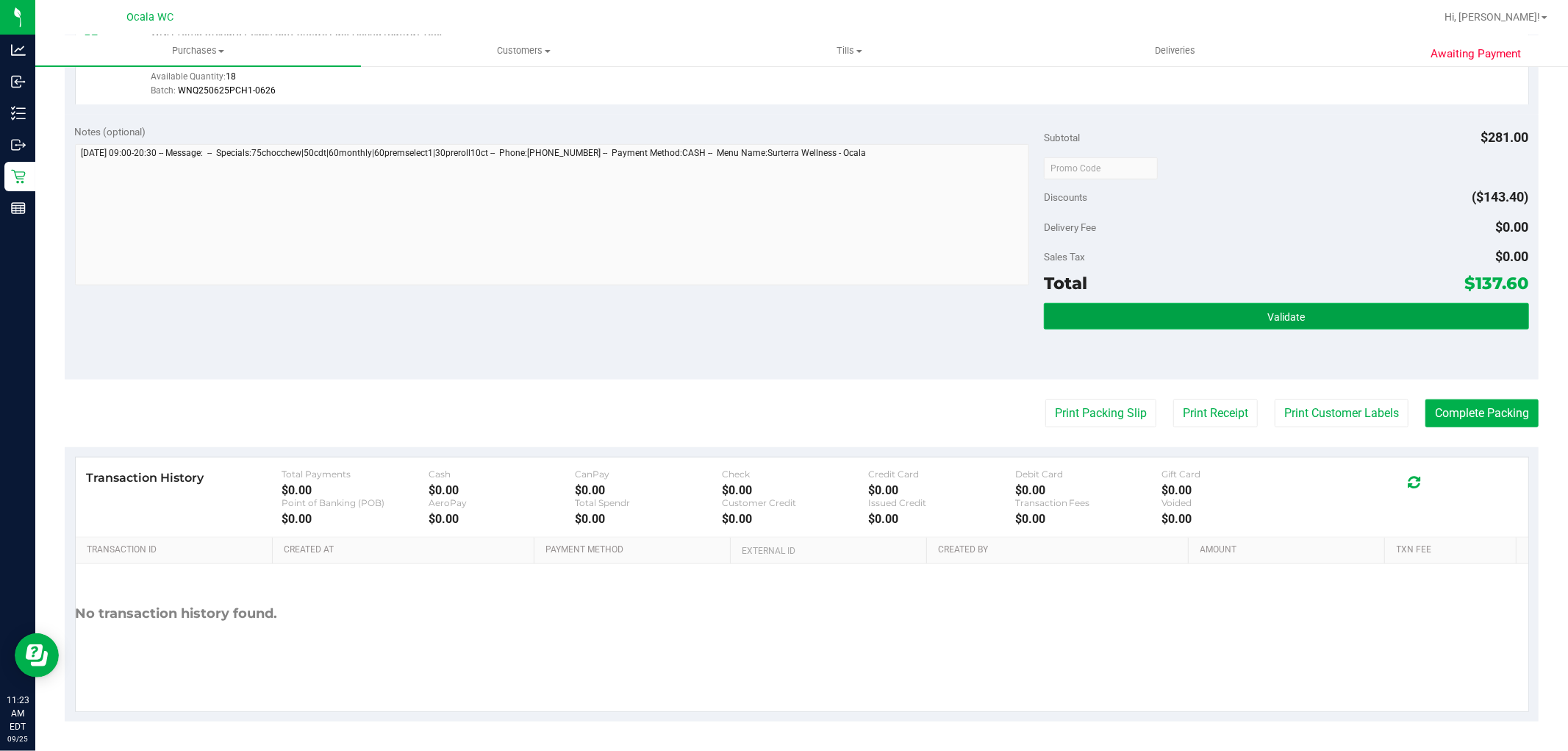
click at [1275, 319] on span "Validate" at bounding box center [1287, 317] width 38 height 12
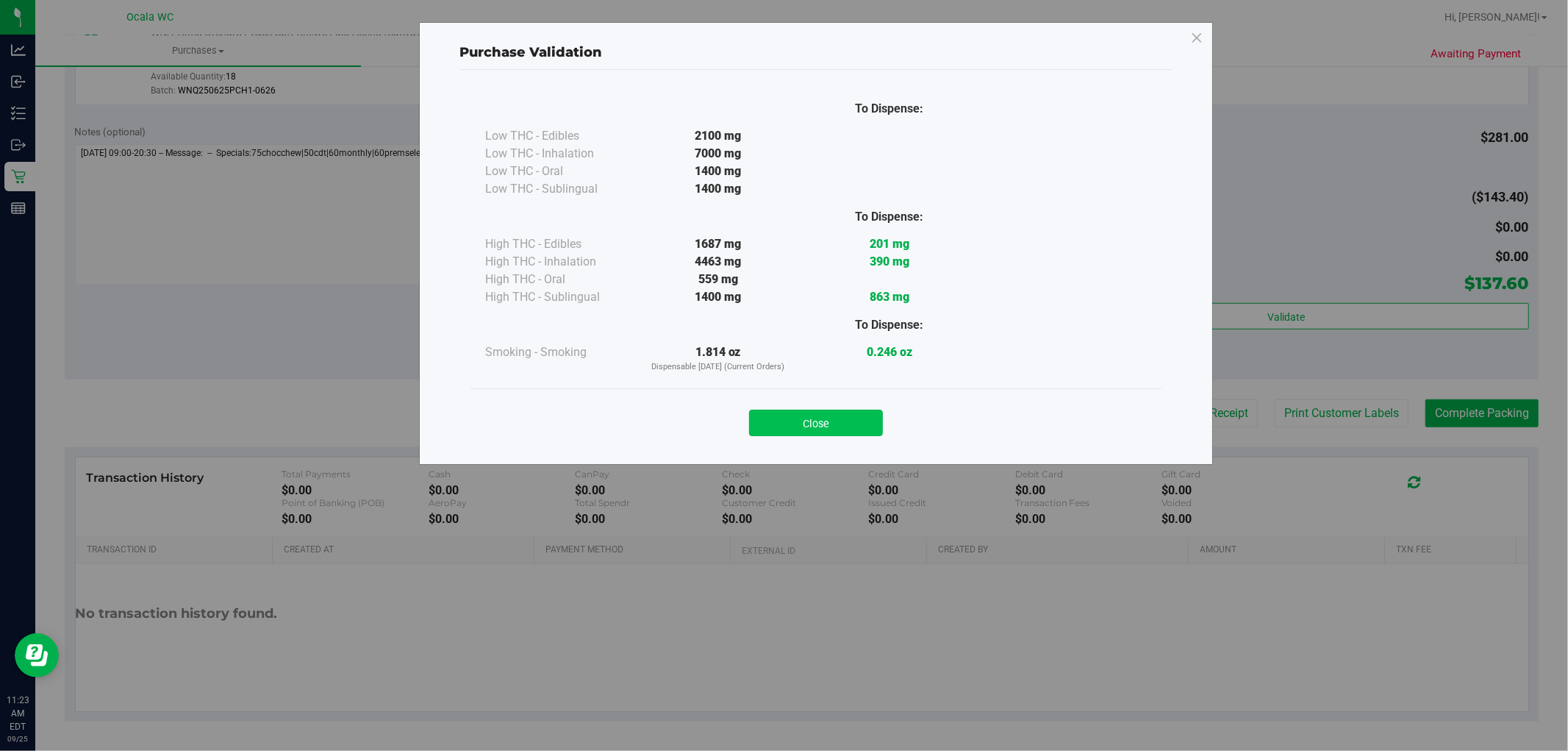
click at [871, 431] on button "Close" at bounding box center [816, 423] width 133 height 27
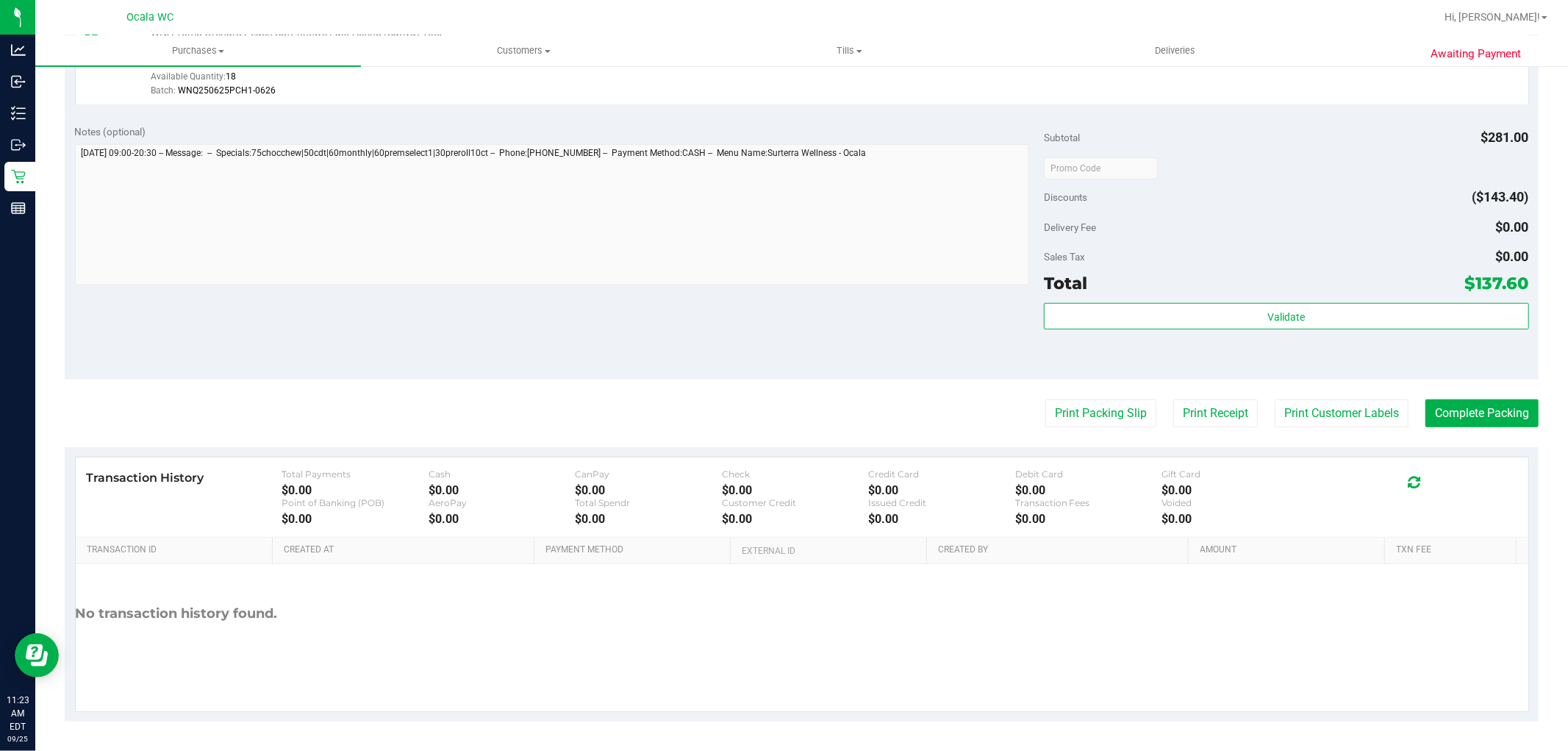
click at [1285, 175] on div at bounding box center [1287, 168] width 484 height 27
click at [1075, 407] on button "Print Packing Slip" at bounding box center [1101, 413] width 111 height 28
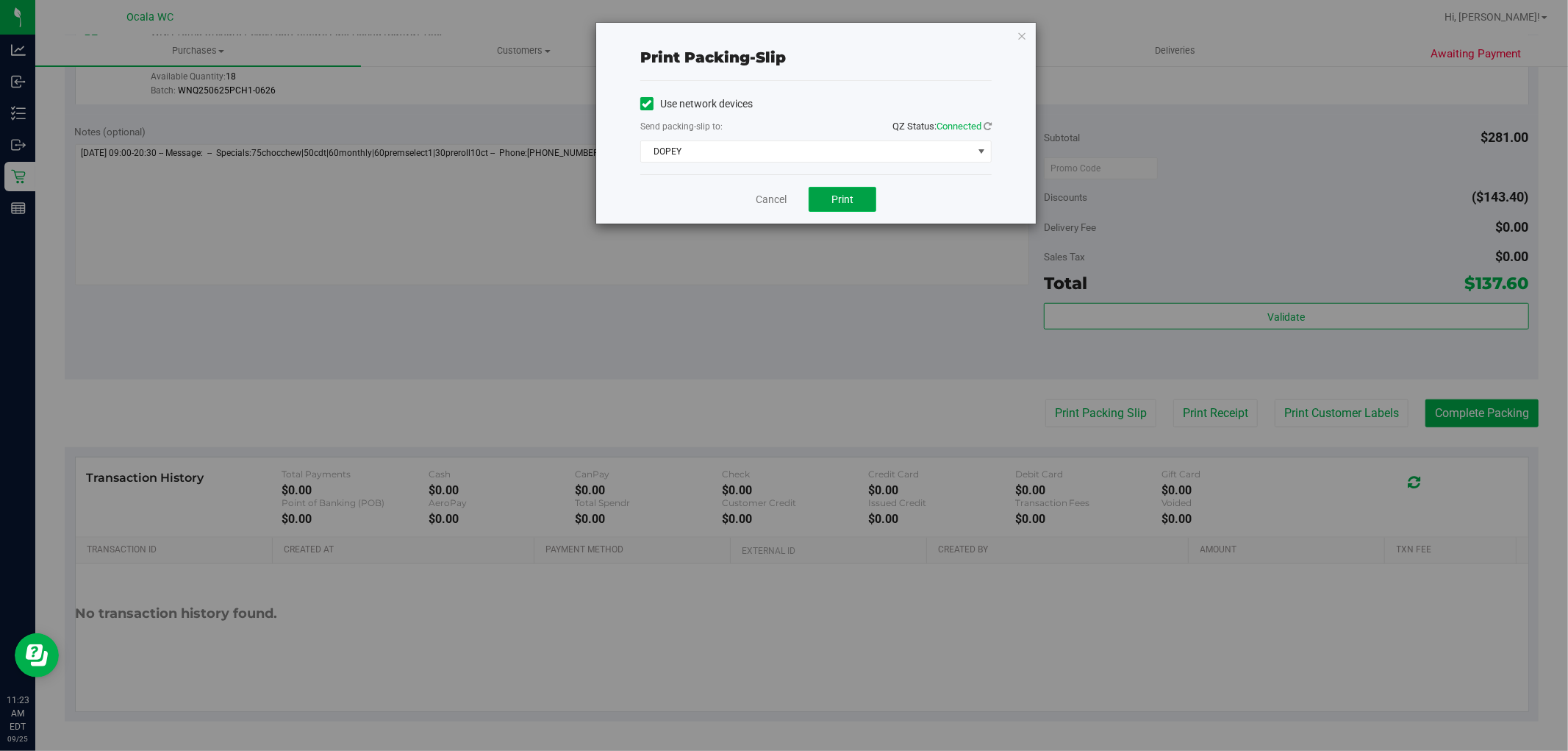
click at [854, 198] on span "Print" at bounding box center [843, 199] width 22 height 12
click at [759, 195] on link "Cancel" at bounding box center [772, 199] width 31 height 15
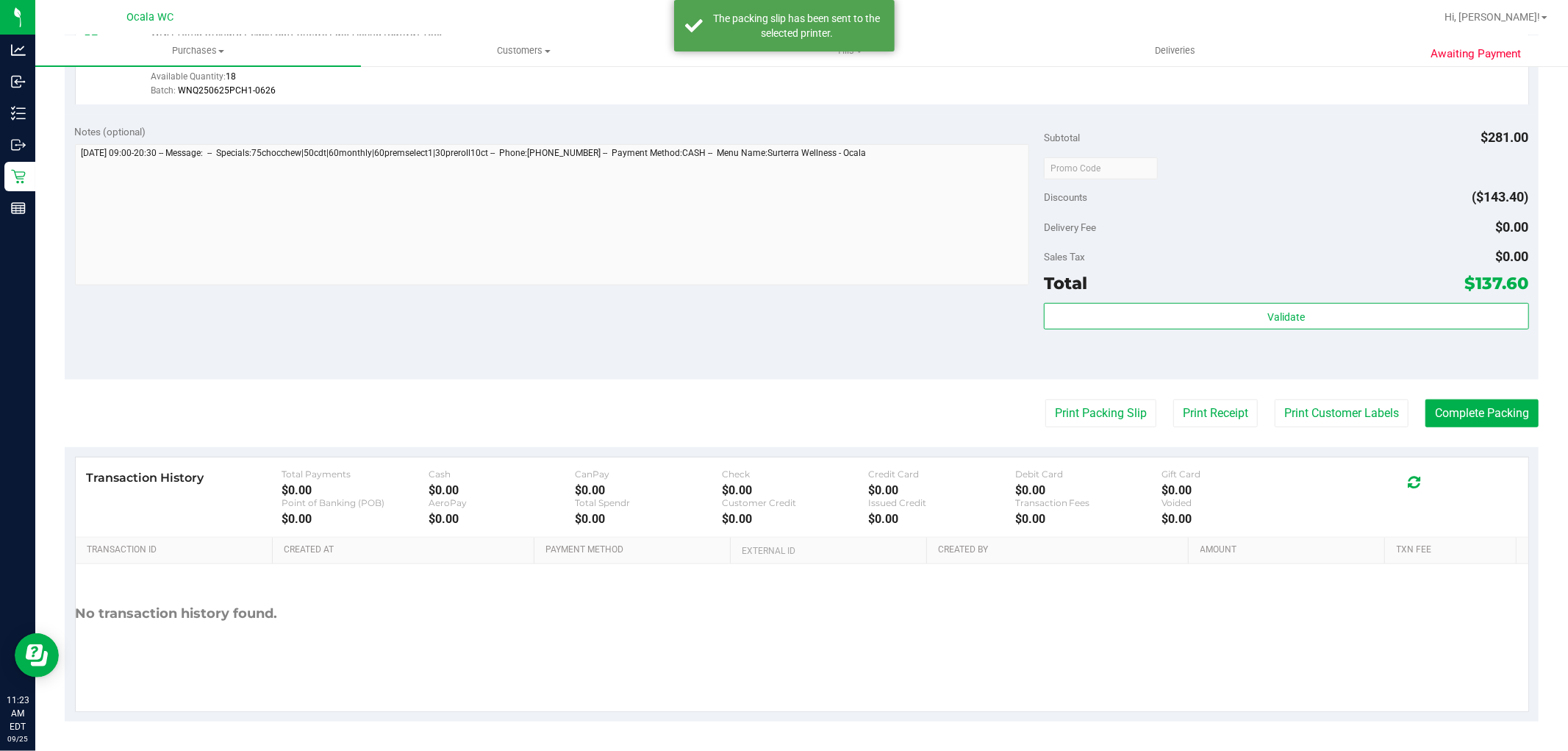
click at [744, 302] on div "Notes (optional) Subtotal $281.00 Discounts ($143.40) Delivery Fee $0.00 Sales …" at bounding box center [802, 246] width 1474 height 264
click at [1467, 409] on button "Complete Packing" at bounding box center [1482, 413] width 113 height 28
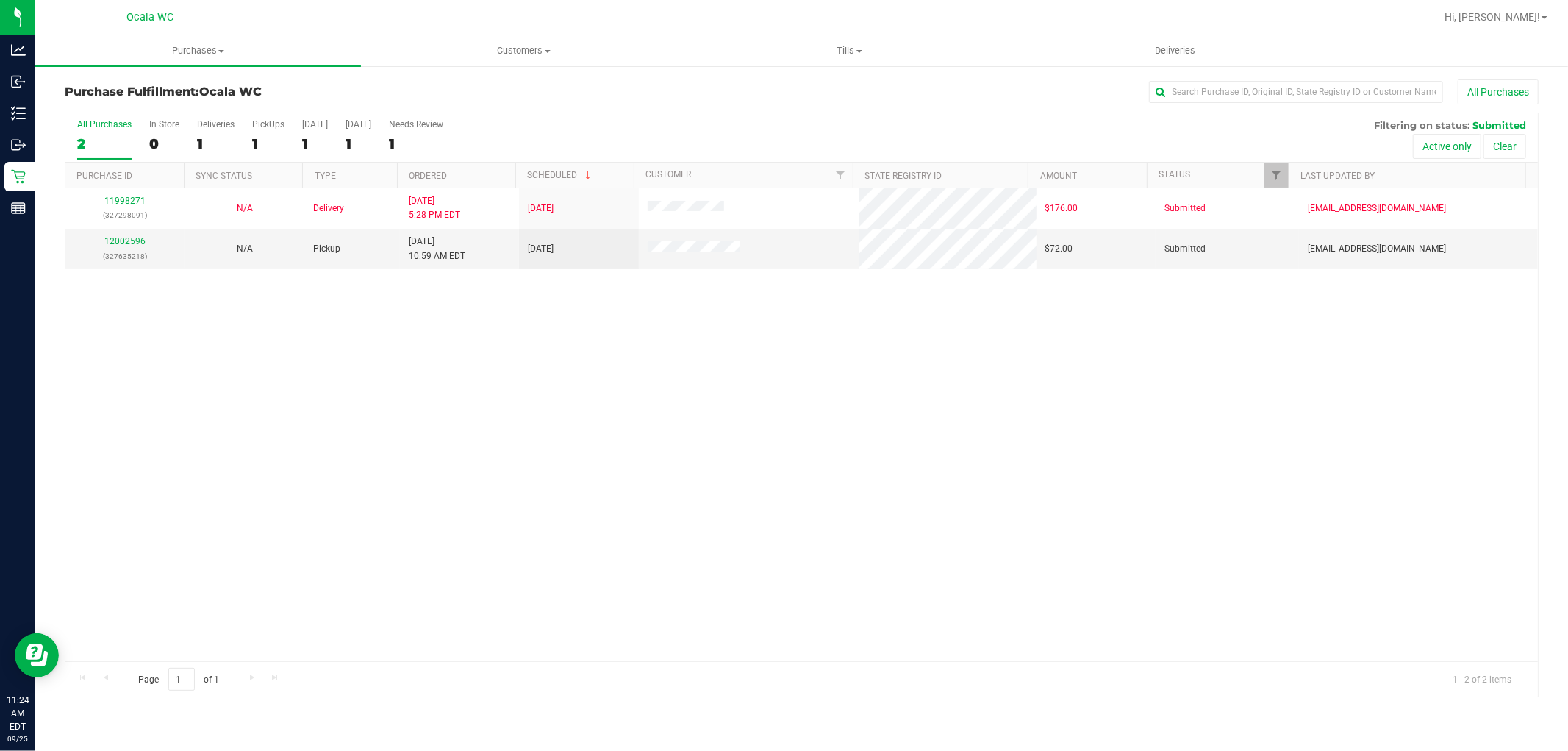
click at [628, 488] on div "11998271 (327298091) N/A Delivery 9/24/2025 5:28 PM EDT 9/26/2025 $176.00 Submi…" at bounding box center [802, 424] width 1473 height 473
click at [127, 245] on link "12002596" at bounding box center [125, 241] width 41 height 10
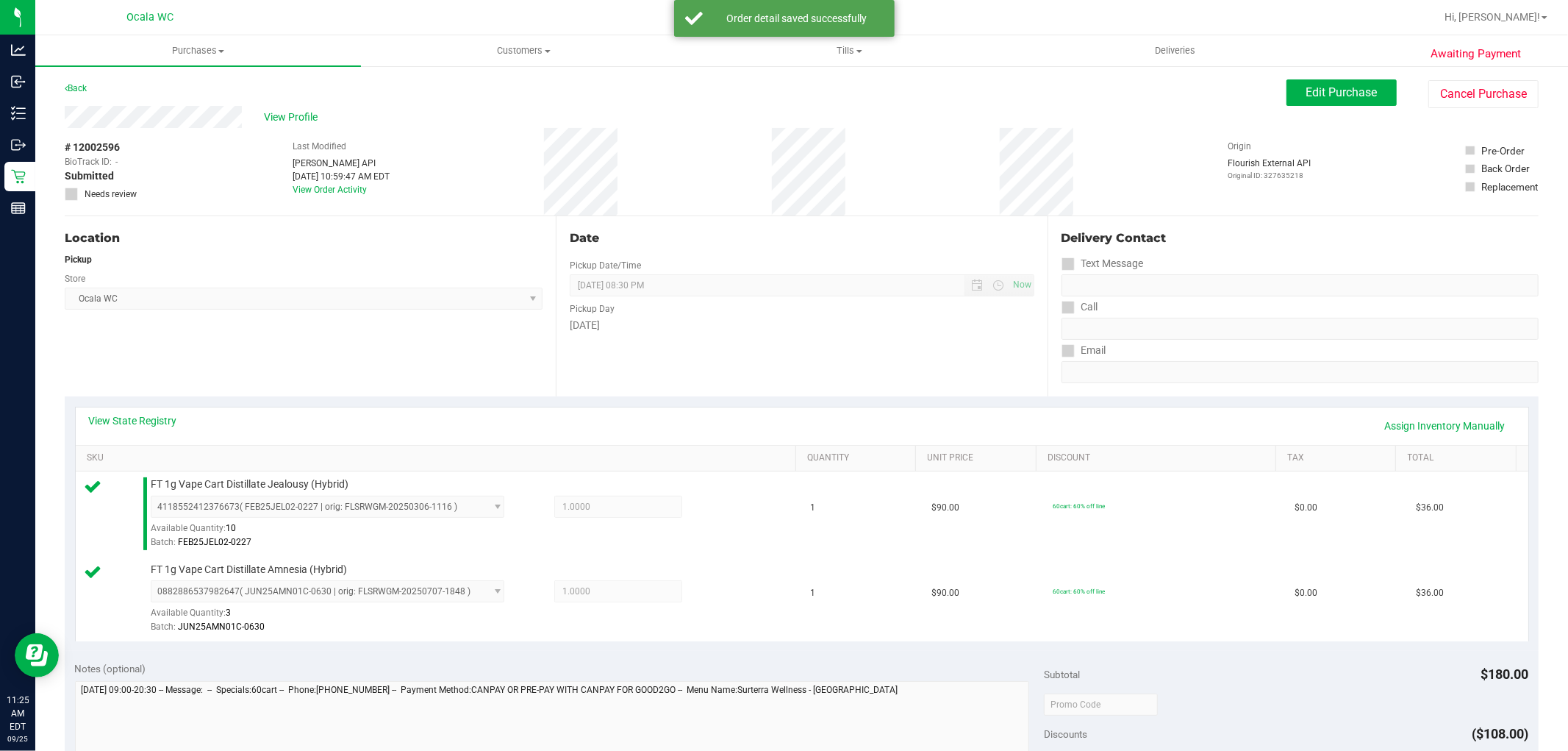
scroll to position [538, 0]
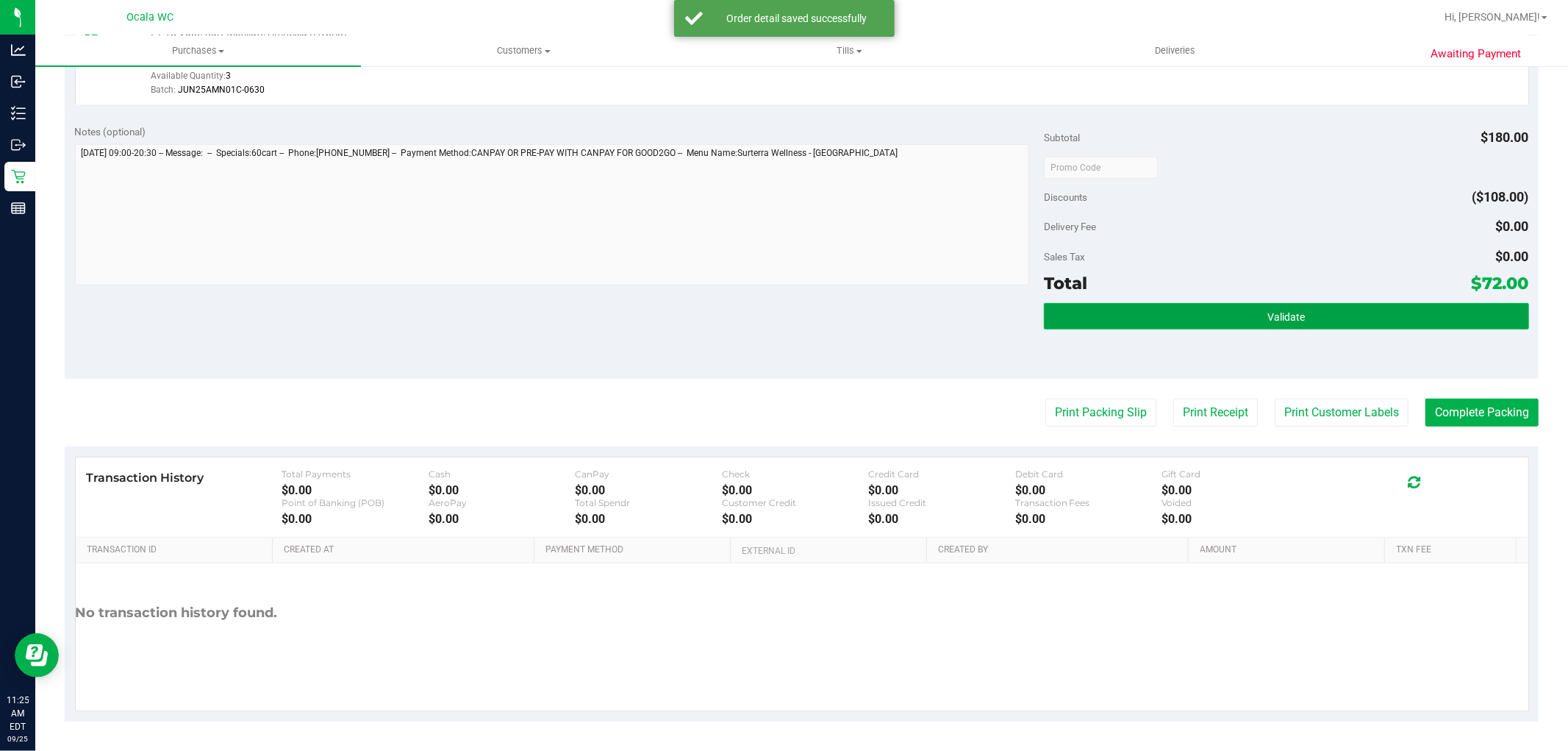
click at [1299, 314] on button "Validate" at bounding box center [1287, 316] width 484 height 27
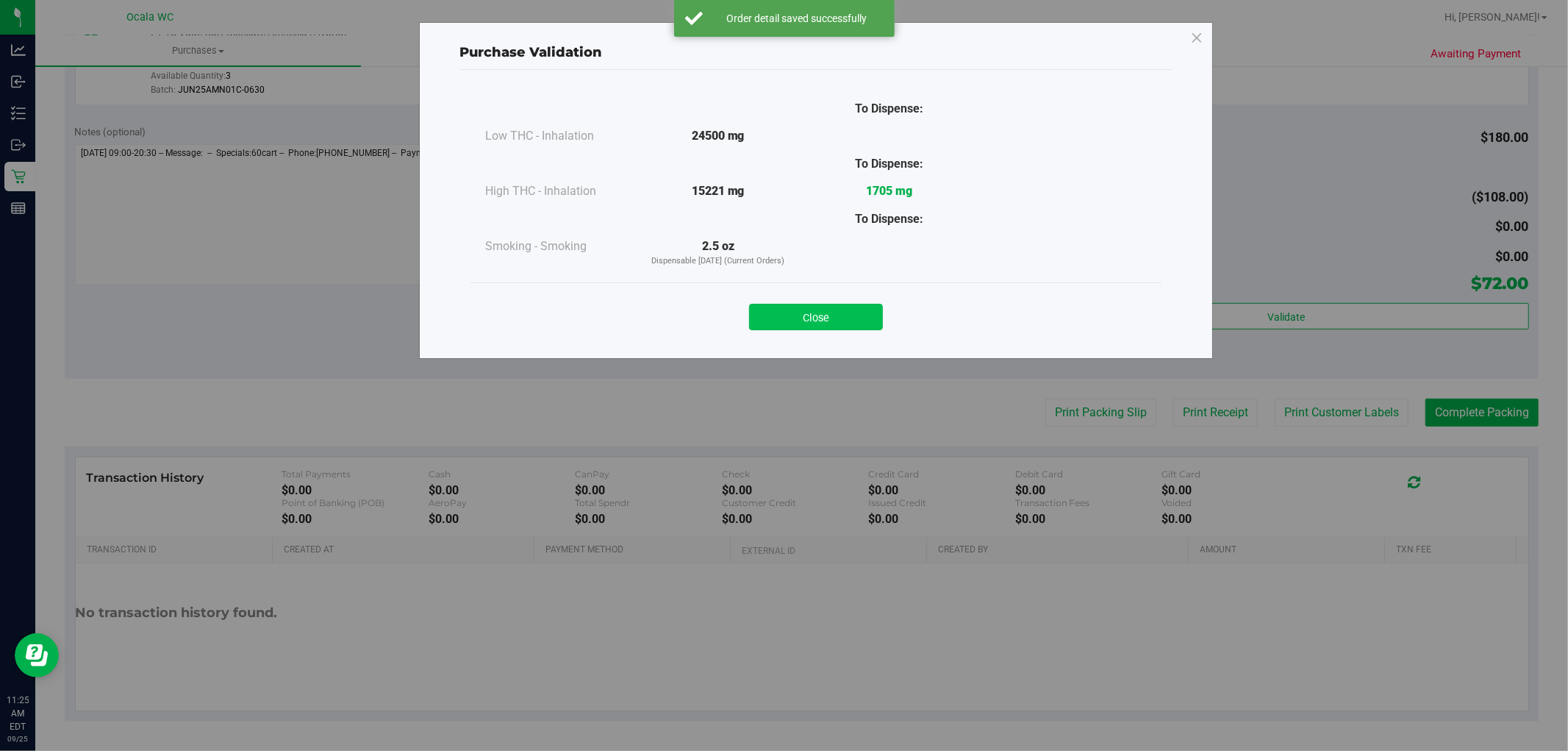
click at [819, 320] on button "Close" at bounding box center [816, 316] width 133 height 27
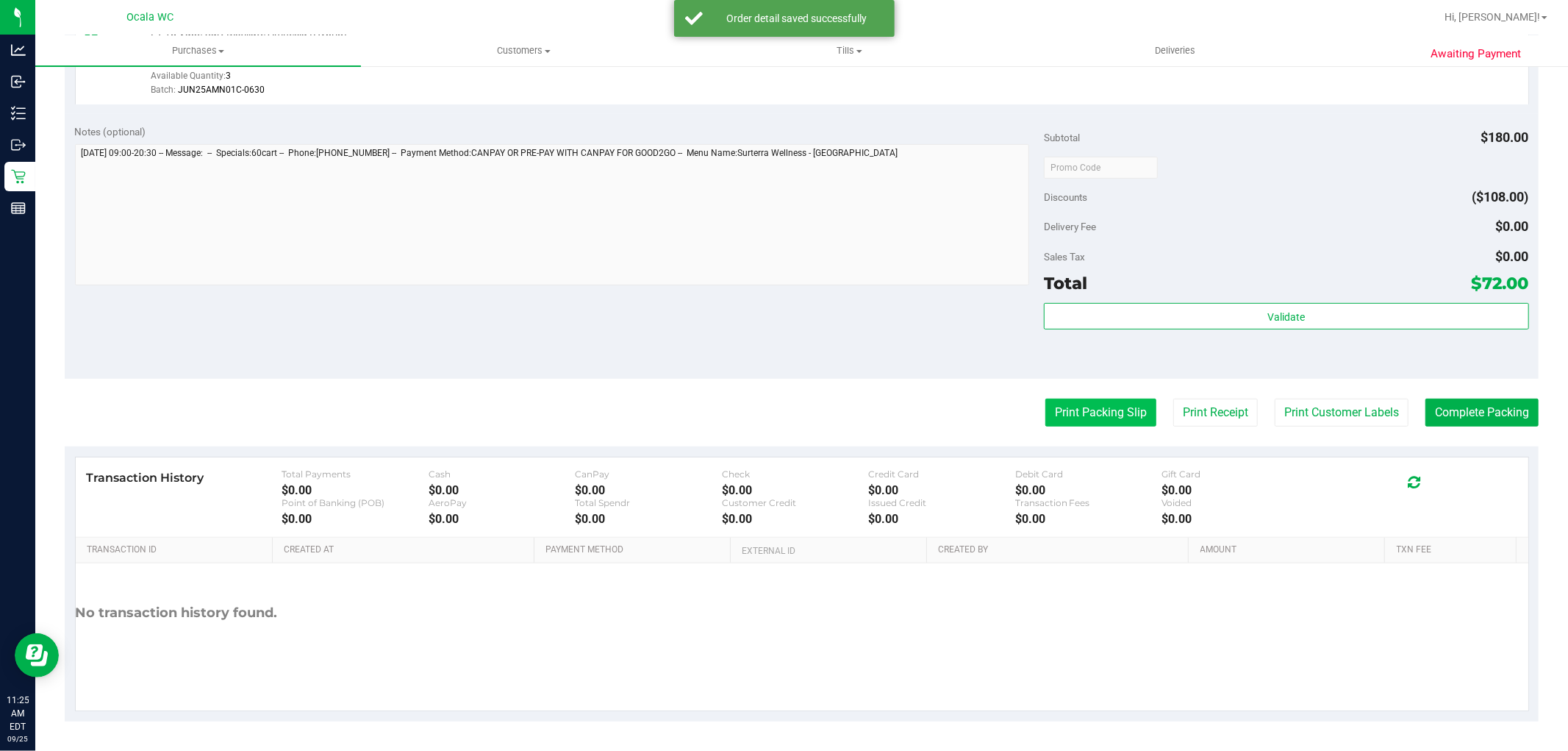
click at [1108, 416] on button "Print Packing Slip" at bounding box center [1101, 412] width 111 height 28
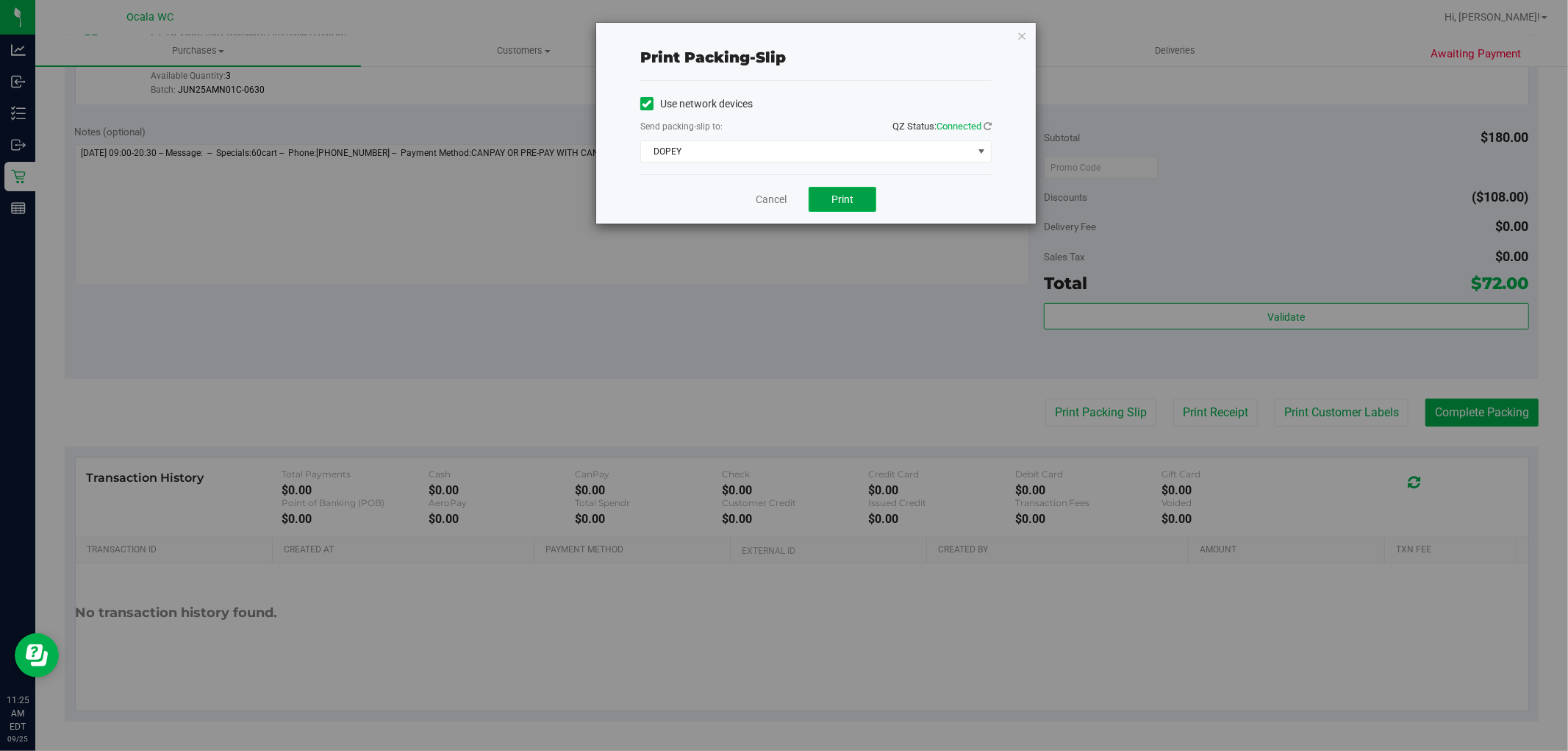
click at [850, 211] on button "Print" at bounding box center [842, 198] width 68 height 25
click at [770, 202] on link "Cancel" at bounding box center [772, 199] width 31 height 15
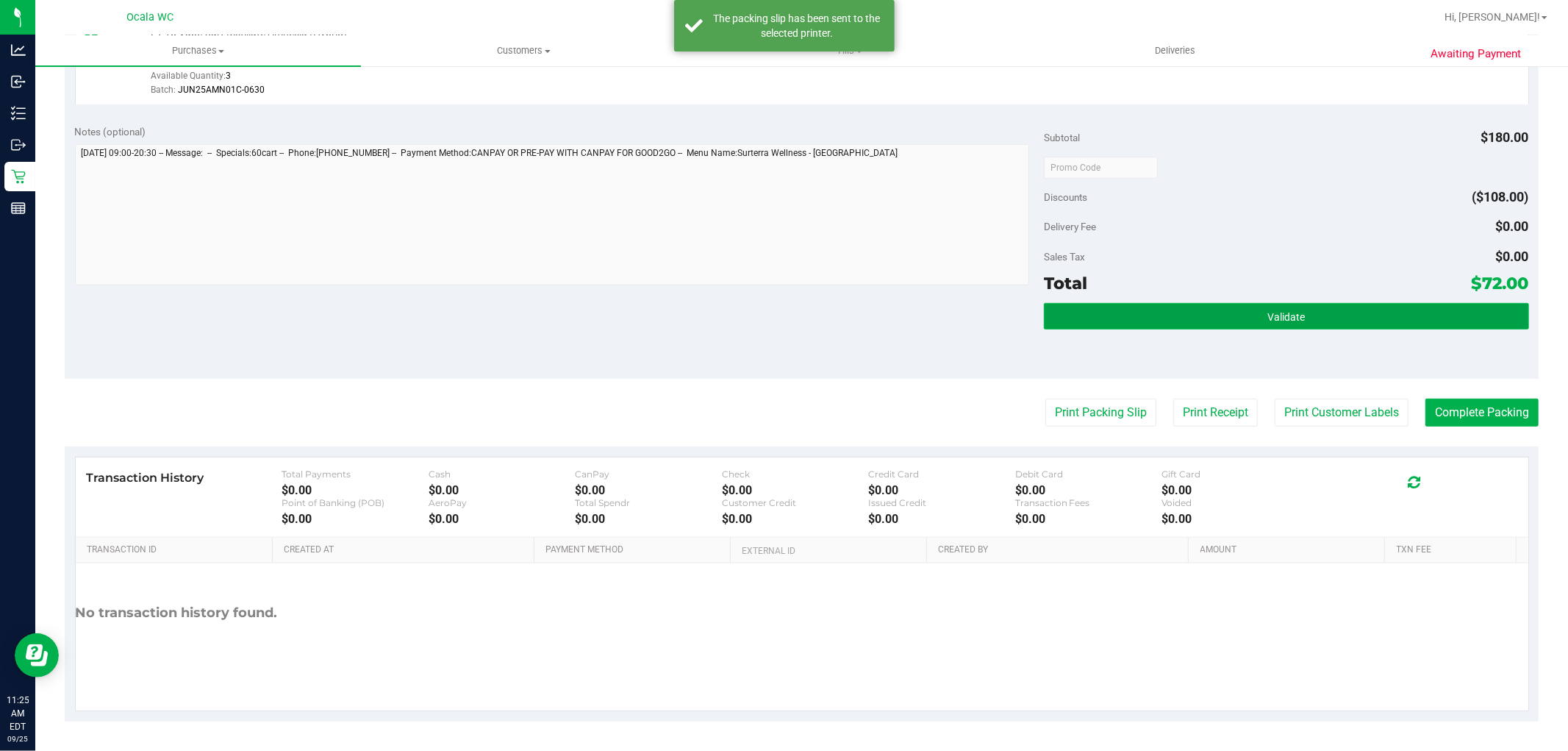
click at [1175, 327] on button "Validate" at bounding box center [1287, 316] width 484 height 27
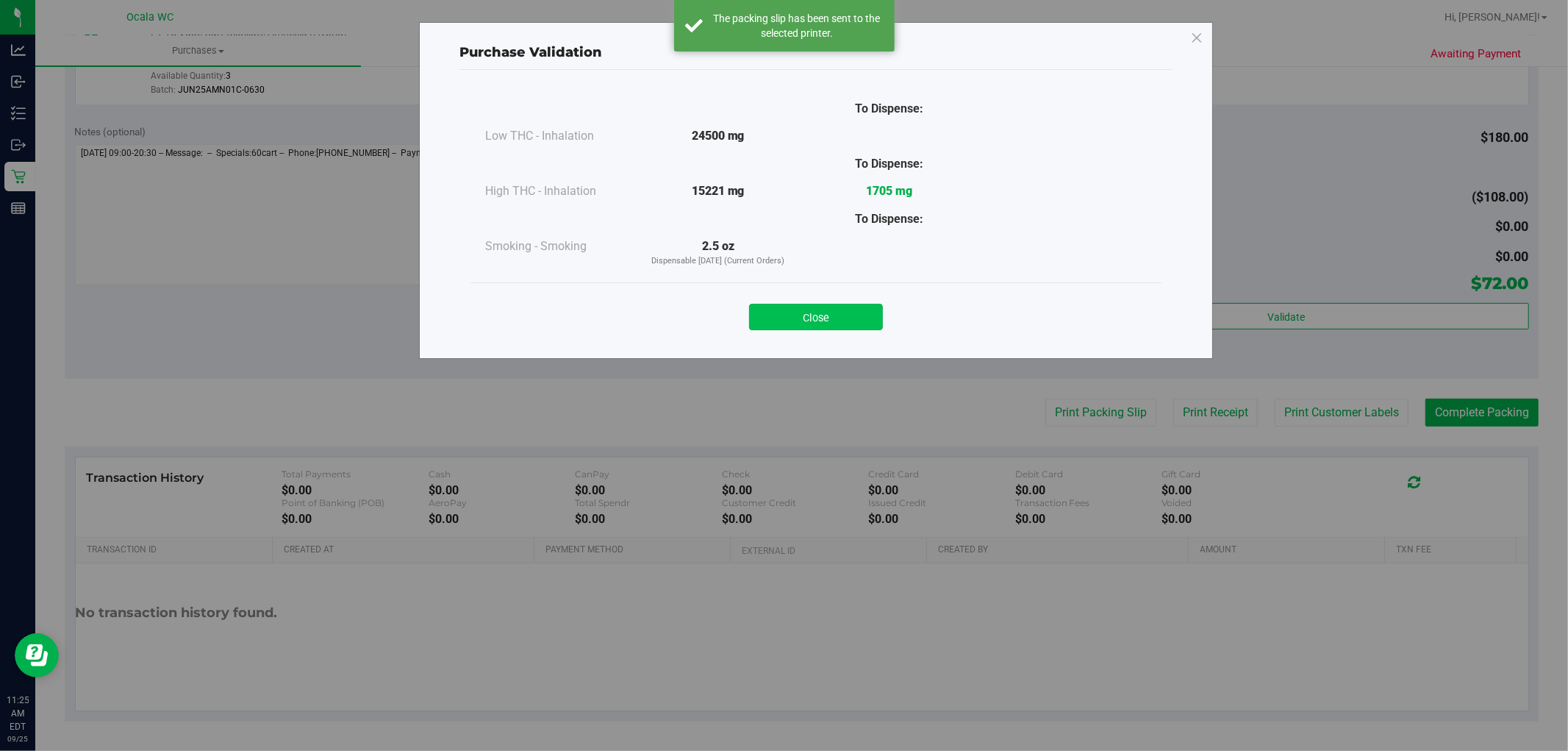
click at [819, 305] on button "Close" at bounding box center [816, 316] width 133 height 27
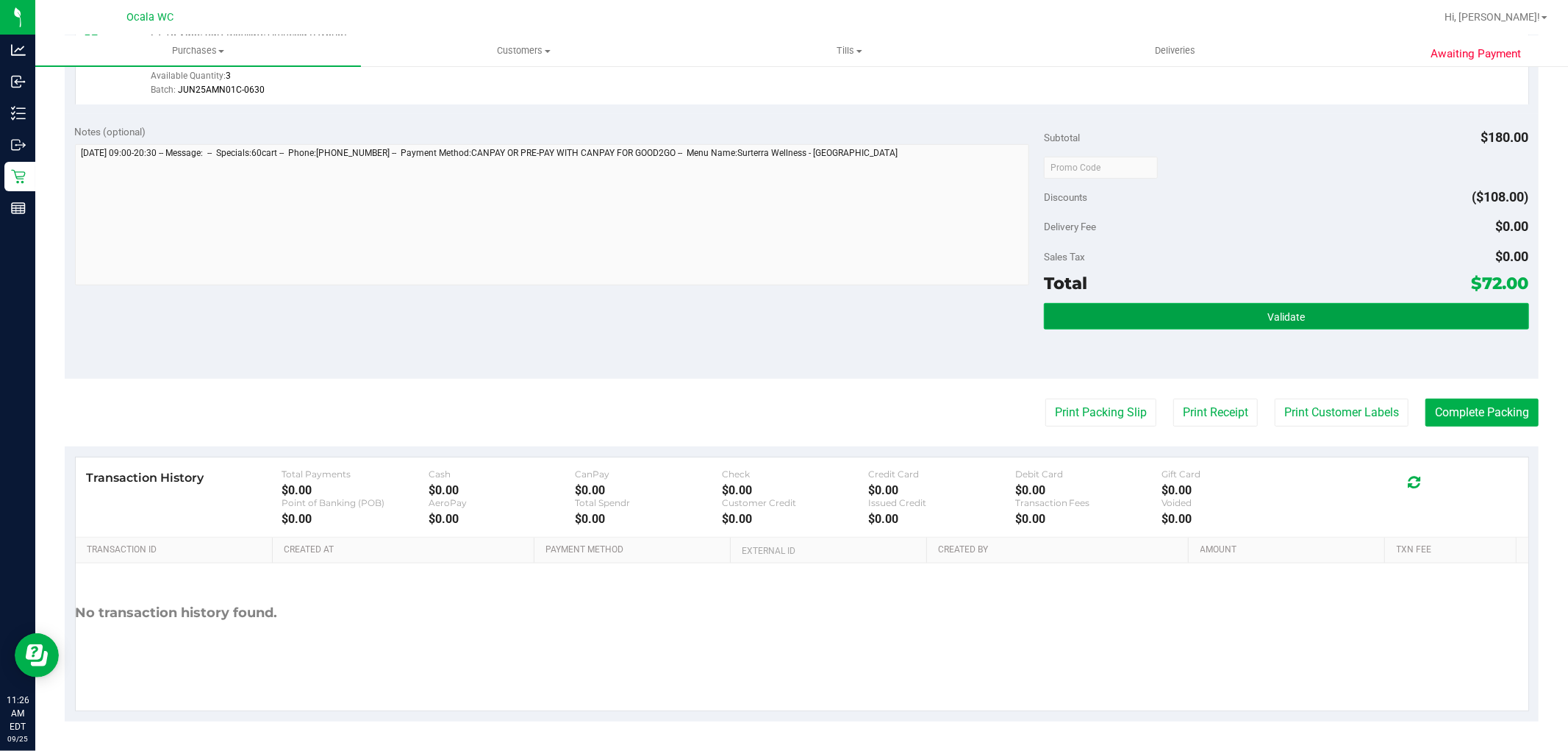
click at [1268, 313] on span "Validate" at bounding box center [1287, 317] width 38 height 12
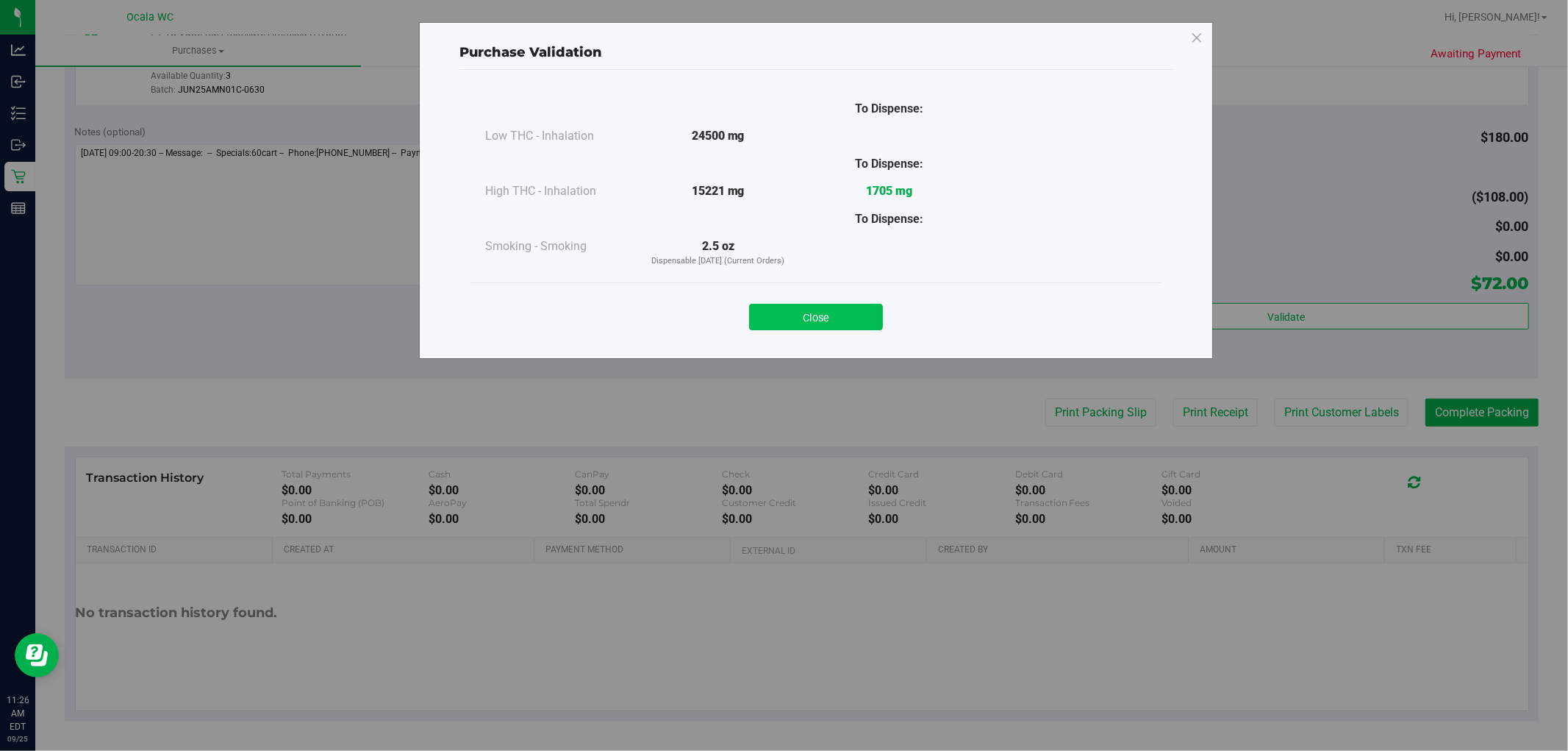
click at [830, 327] on button "Close" at bounding box center [816, 316] width 133 height 27
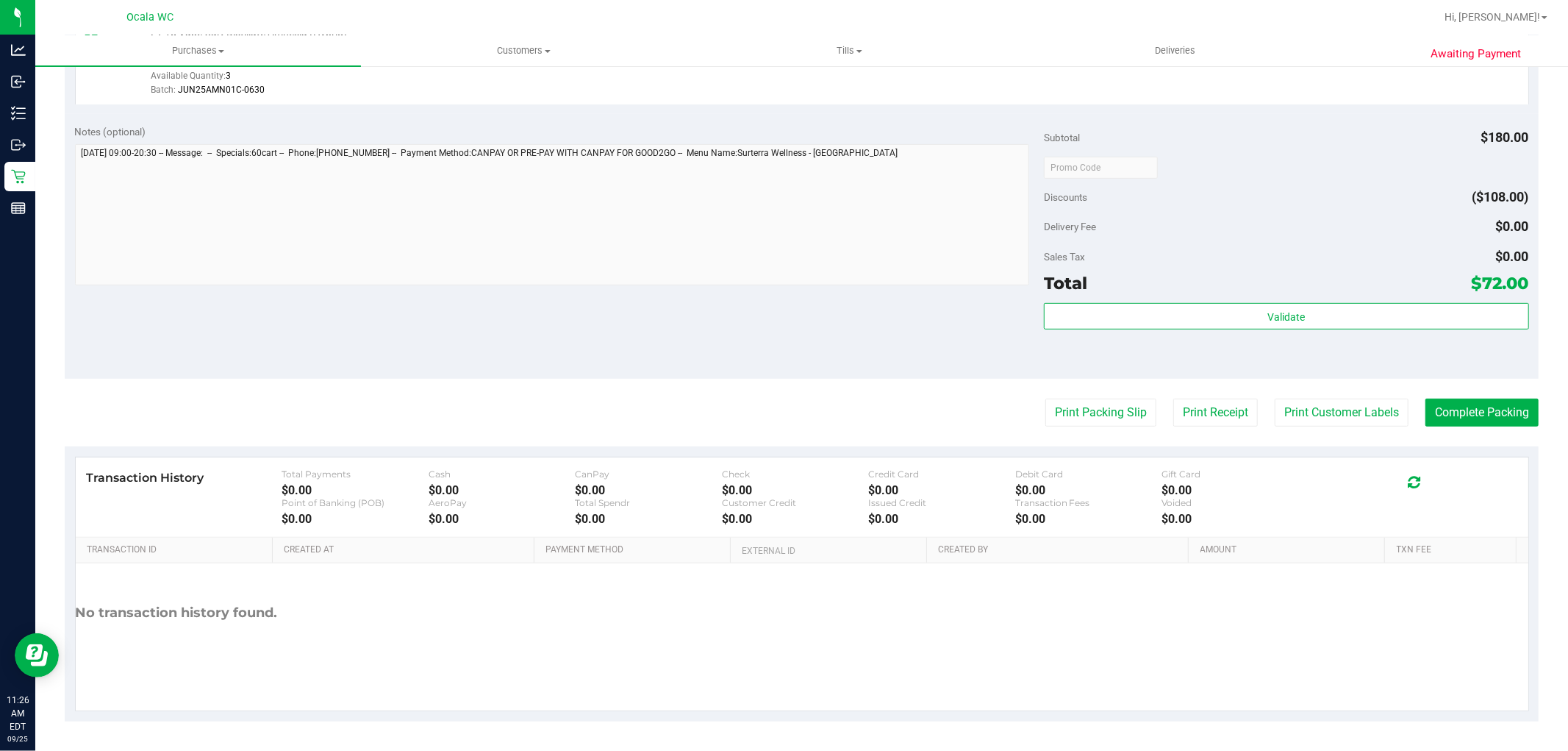
click at [1222, 145] on div "Subtotal $180.00" at bounding box center [1287, 137] width 484 height 27
click at [1499, 402] on button "Complete Packing" at bounding box center [1482, 412] width 113 height 28
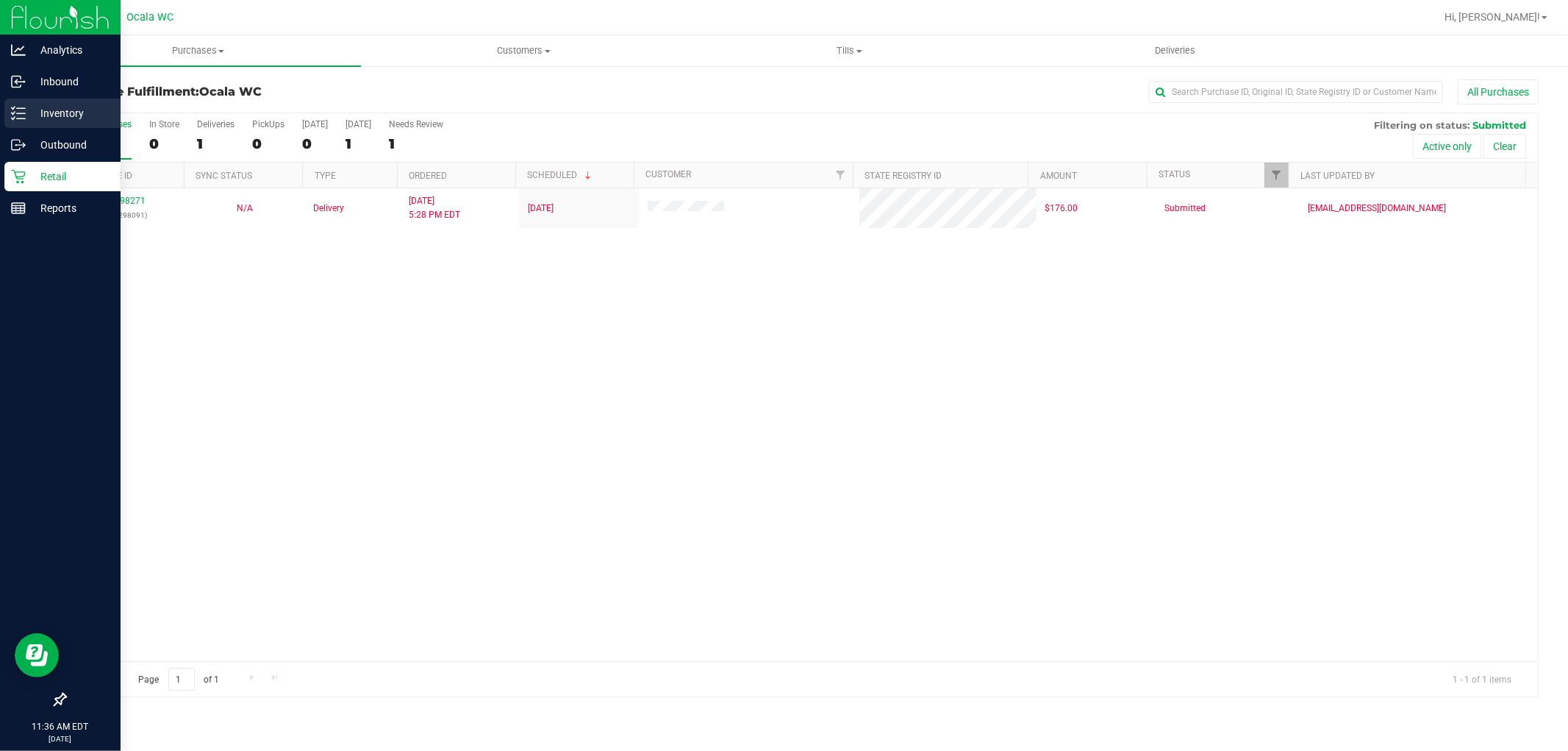
click at [43, 102] on div "Inventory" at bounding box center [62, 113] width 116 height 29
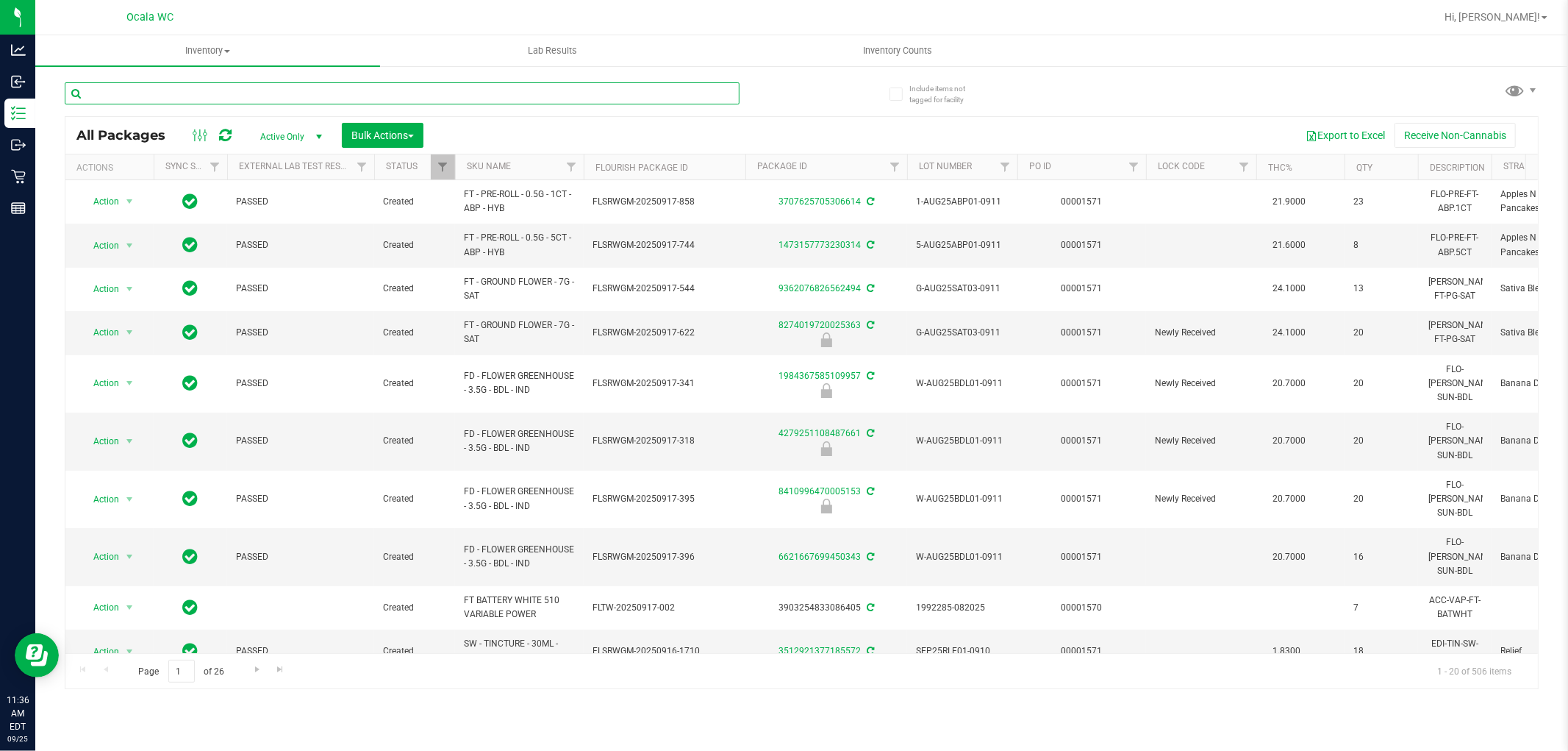
click at [595, 97] on input "text" at bounding box center [402, 93] width 675 height 22
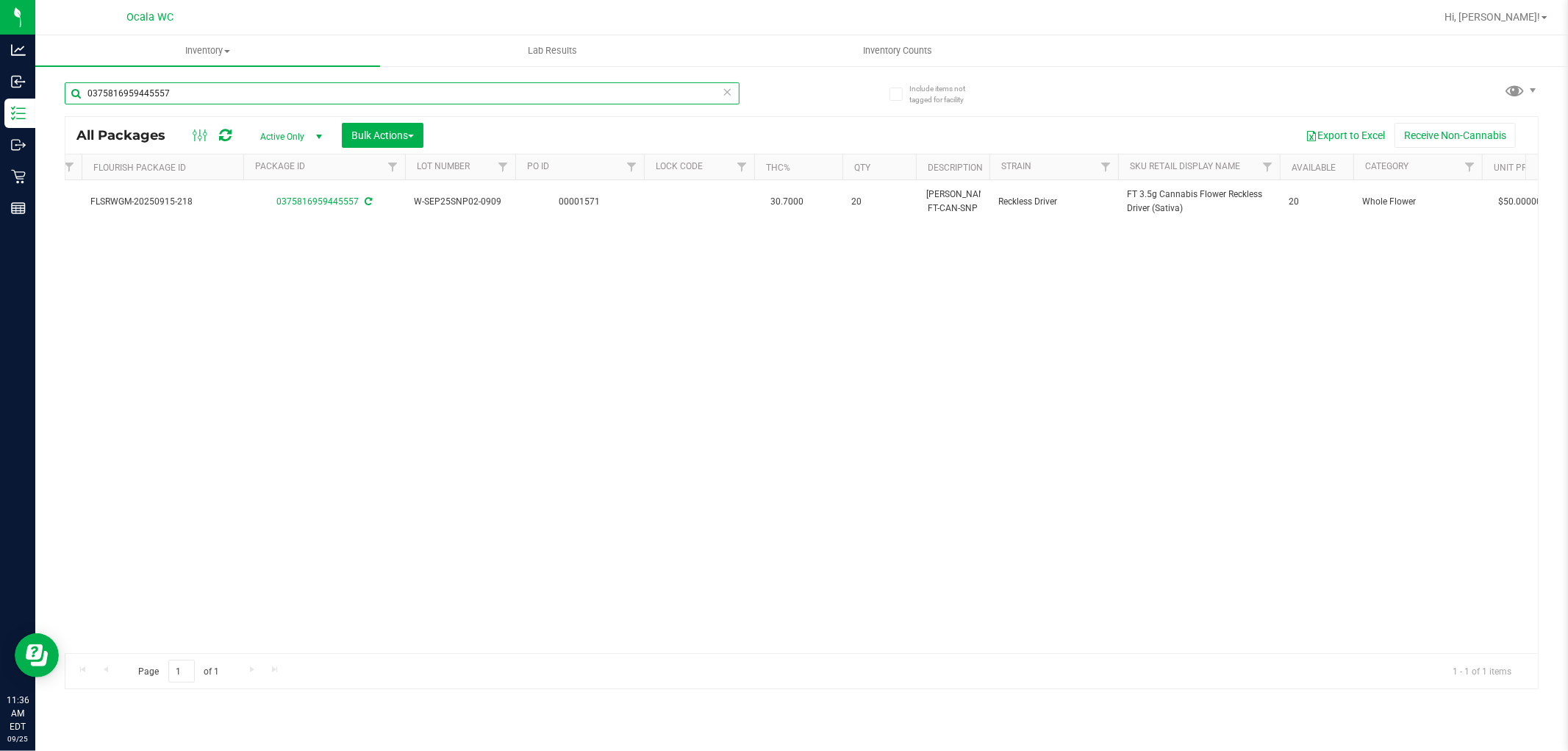
scroll to position [0, 266]
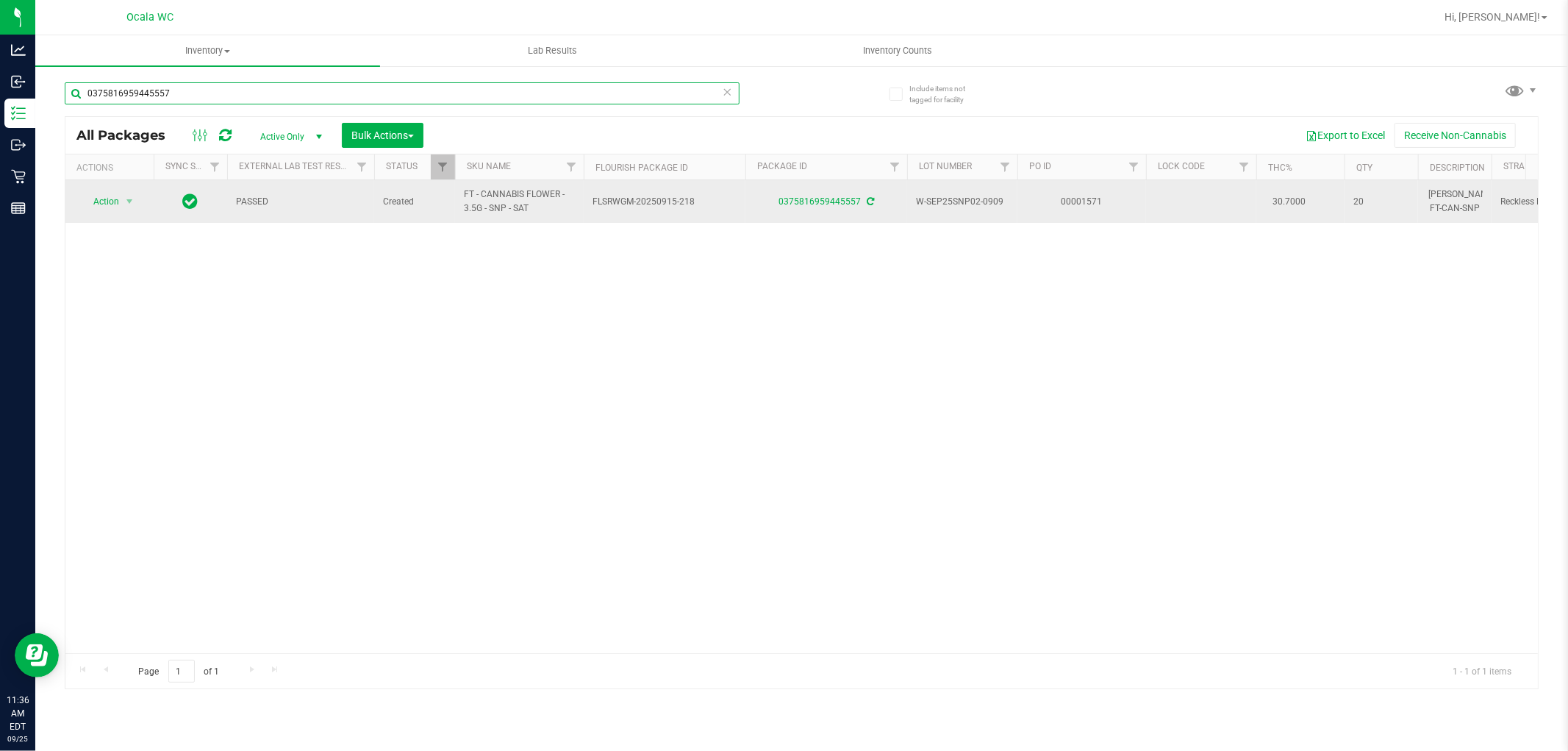
type input "0375816959445557"
click at [96, 207] on span "Action" at bounding box center [100, 201] width 39 height 21
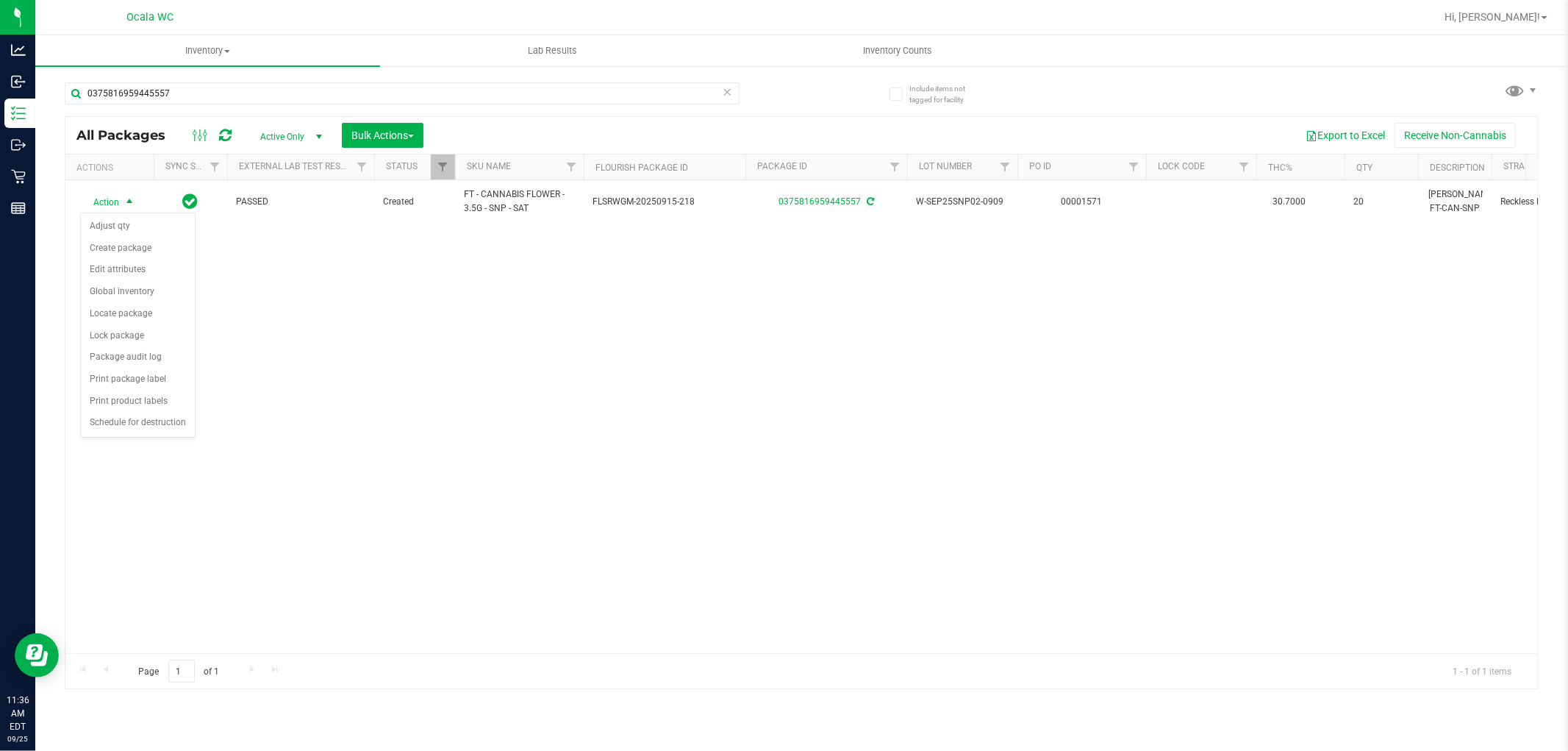
click at [474, 405] on div "Action Action Adjust qty Create package Edit attributes Global inventory Locate…" at bounding box center [802, 417] width 1473 height 473
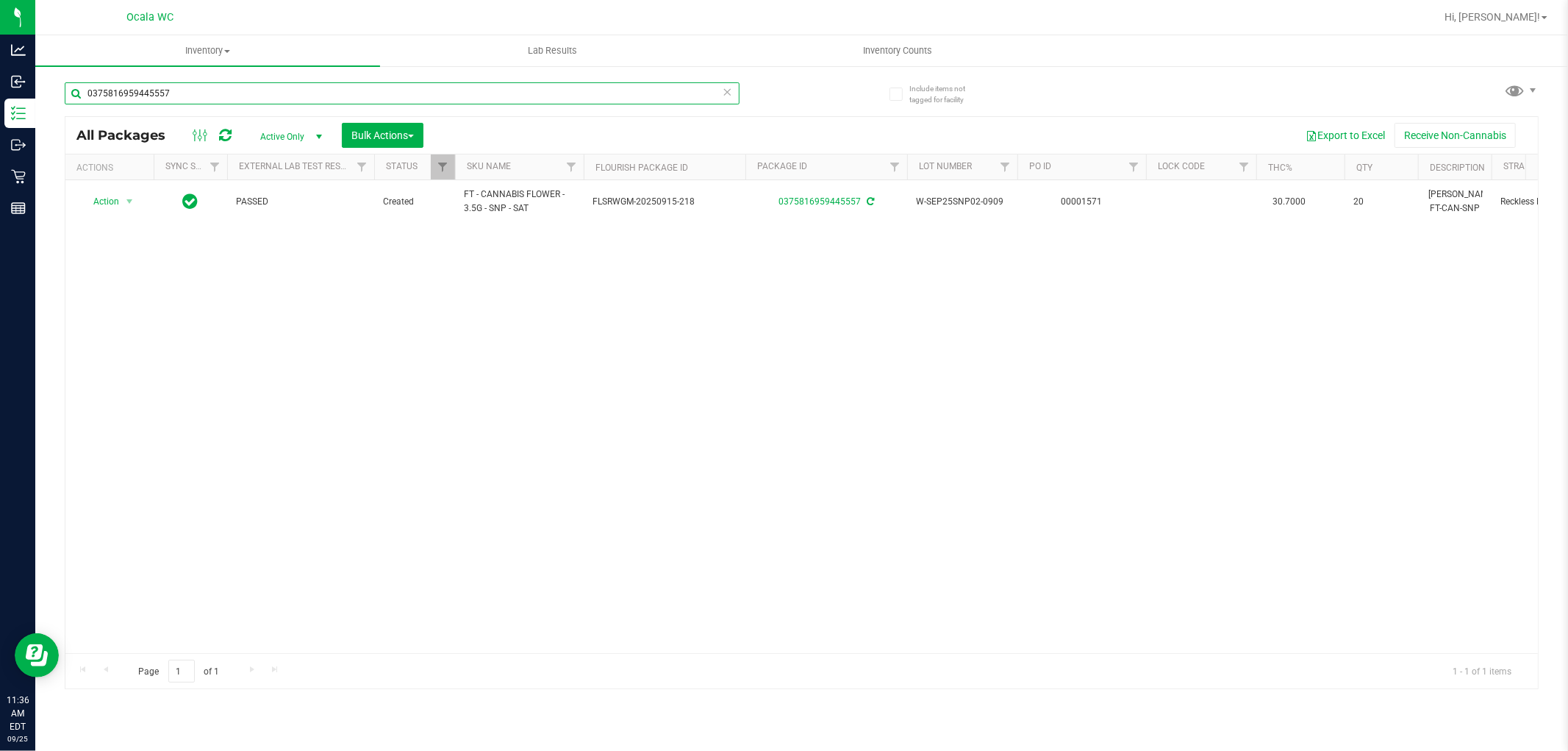
click at [223, 101] on input "0375816959445557" at bounding box center [402, 93] width 675 height 22
type input "8247292125389884"
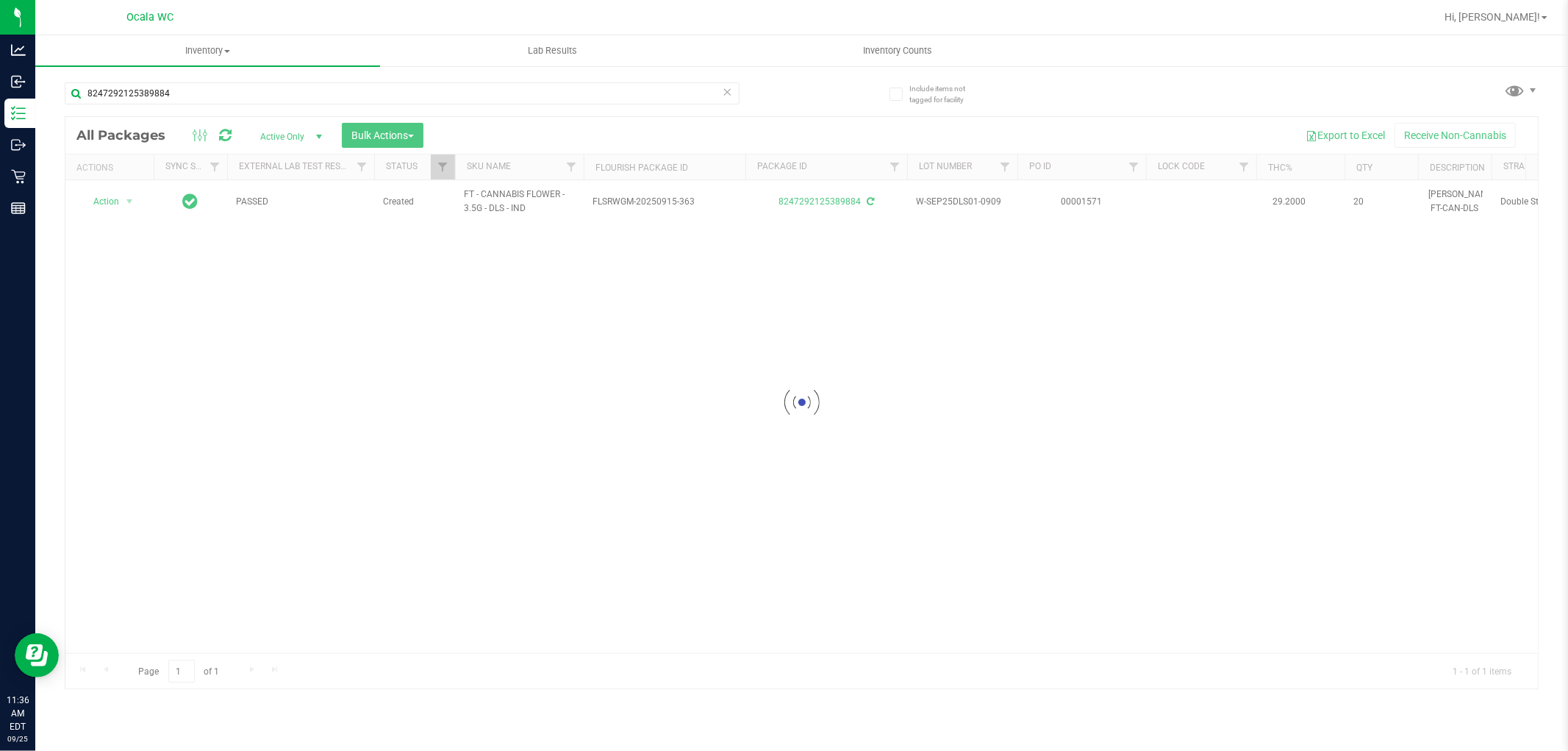
click at [598, 388] on div at bounding box center [802, 403] width 1473 height 571
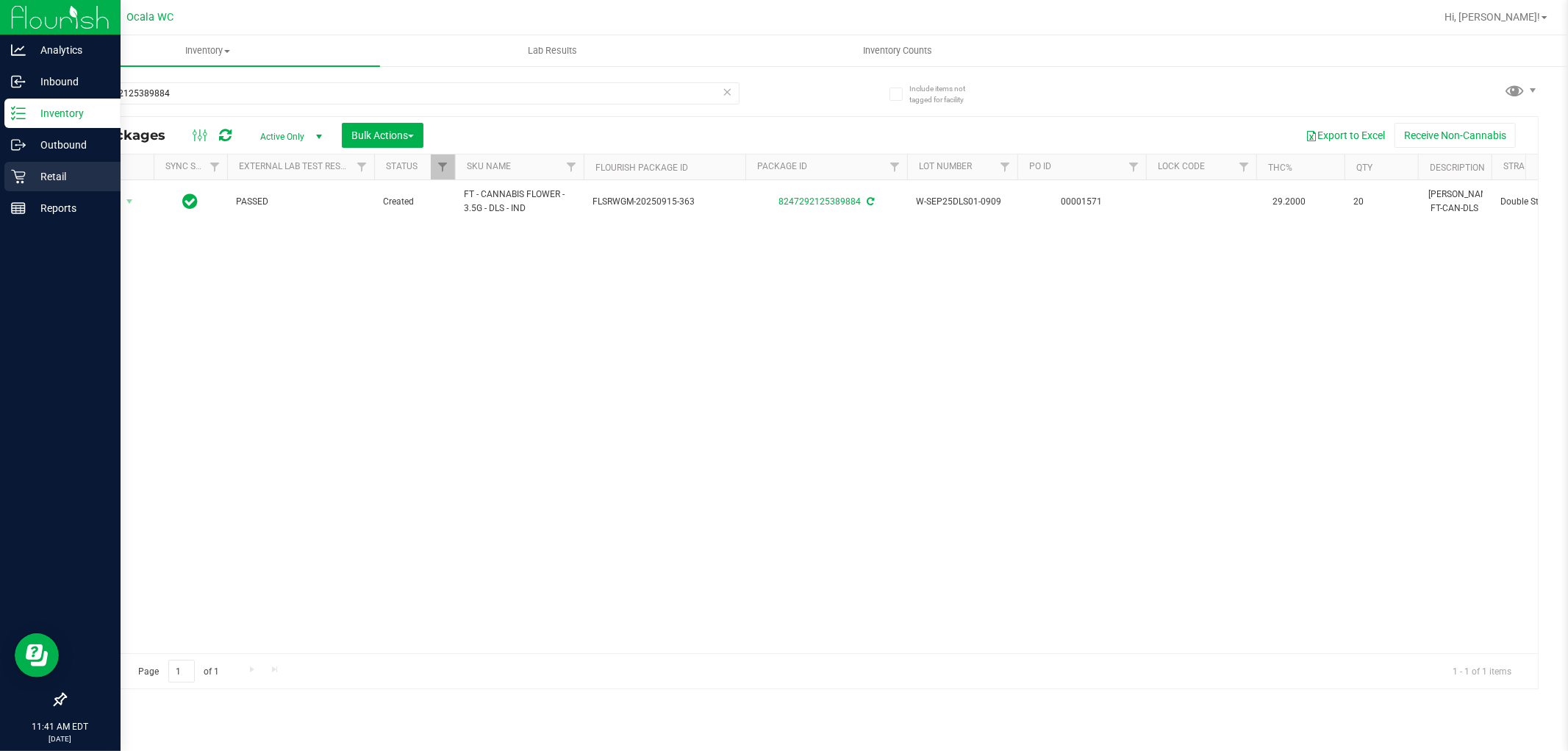
click at [18, 172] on icon at bounding box center [18, 177] width 14 height 14
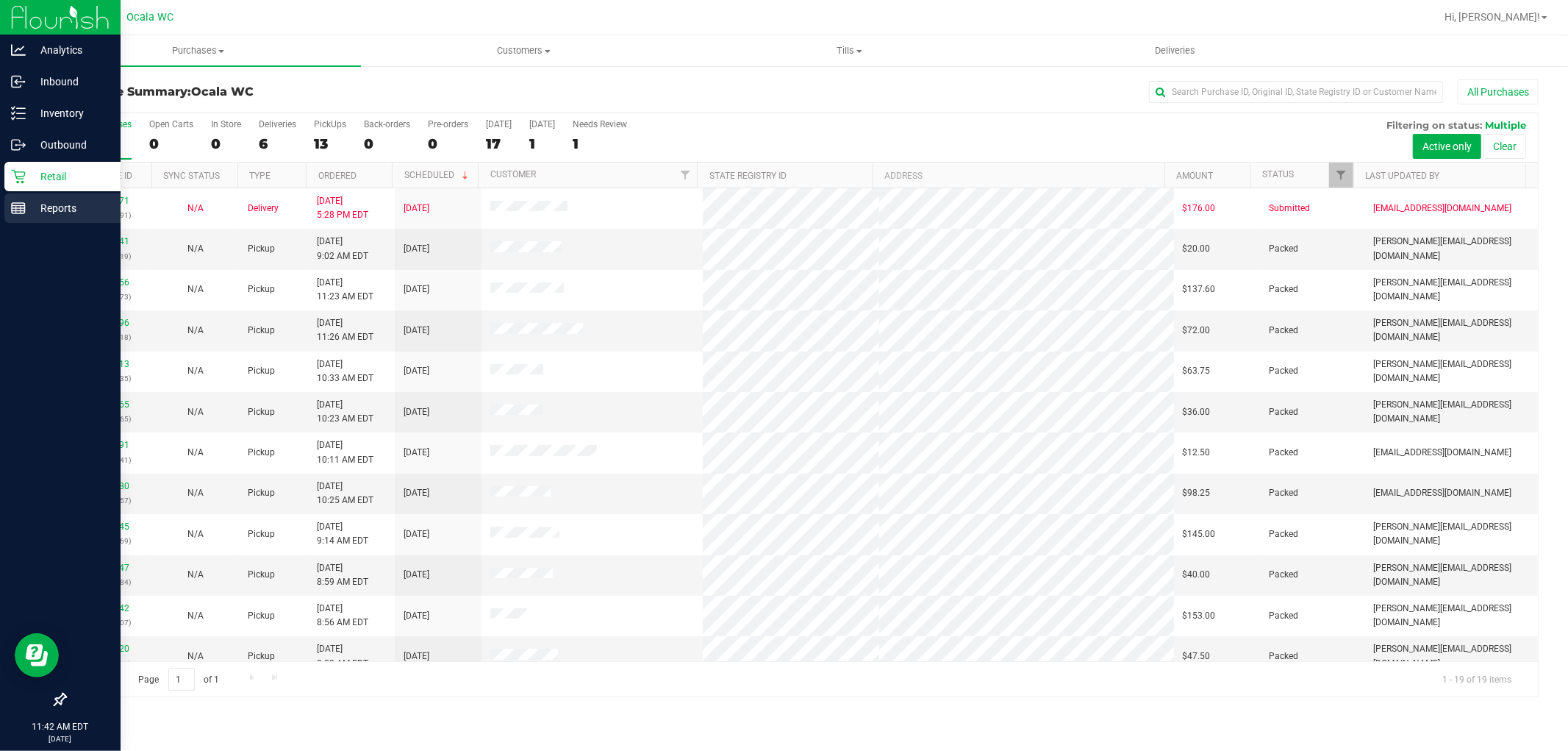
click at [49, 218] on div "Reports" at bounding box center [62, 208] width 116 height 29
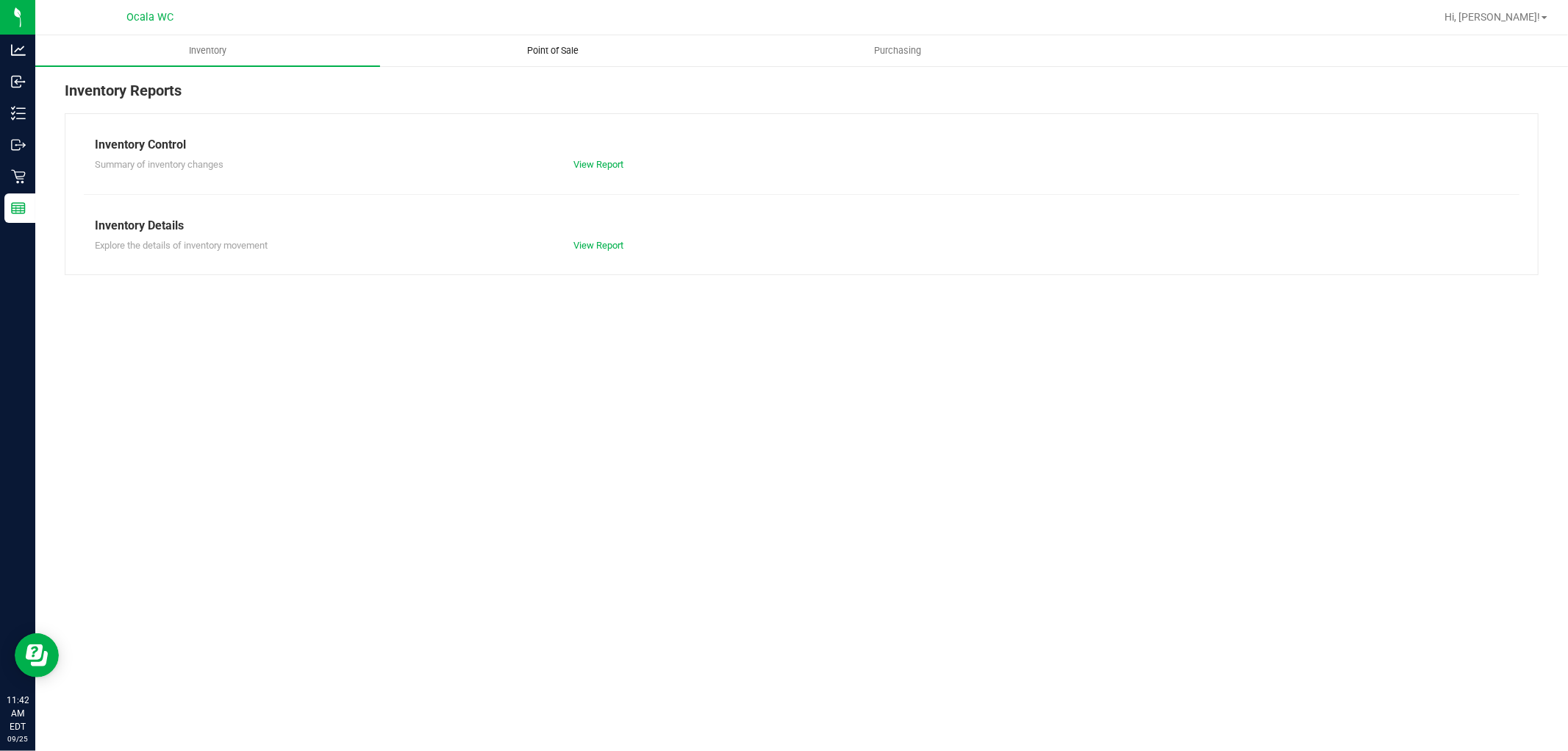
click at [546, 56] on span "Point of Sale" at bounding box center [553, 50] width 92 height 13
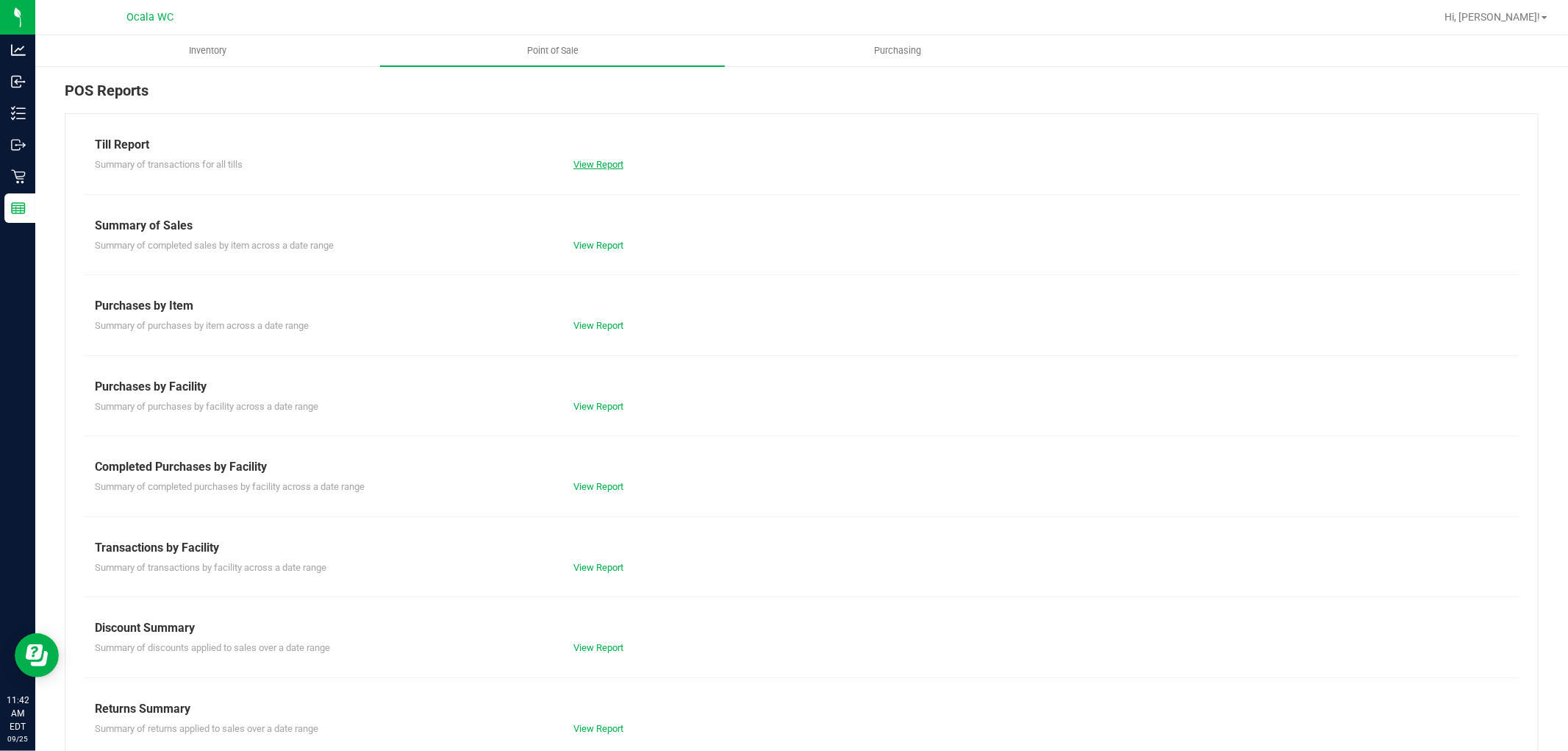
click at [605, 169] on link "View Report" at bounding box center [598, 164] width 50 height 11
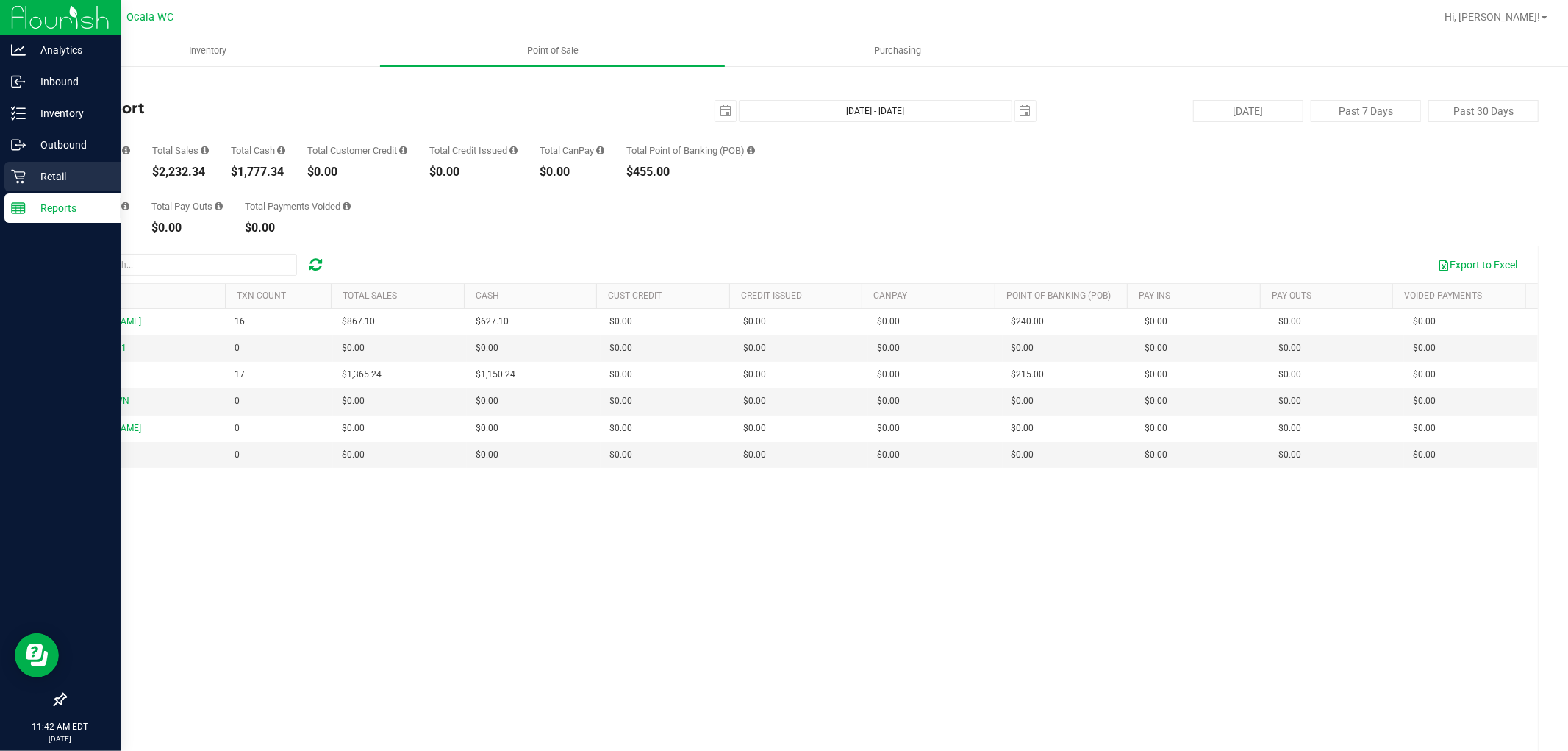
click at [37, 180] on p "Retail" at bounding box center [69, 176] width 88 height 18
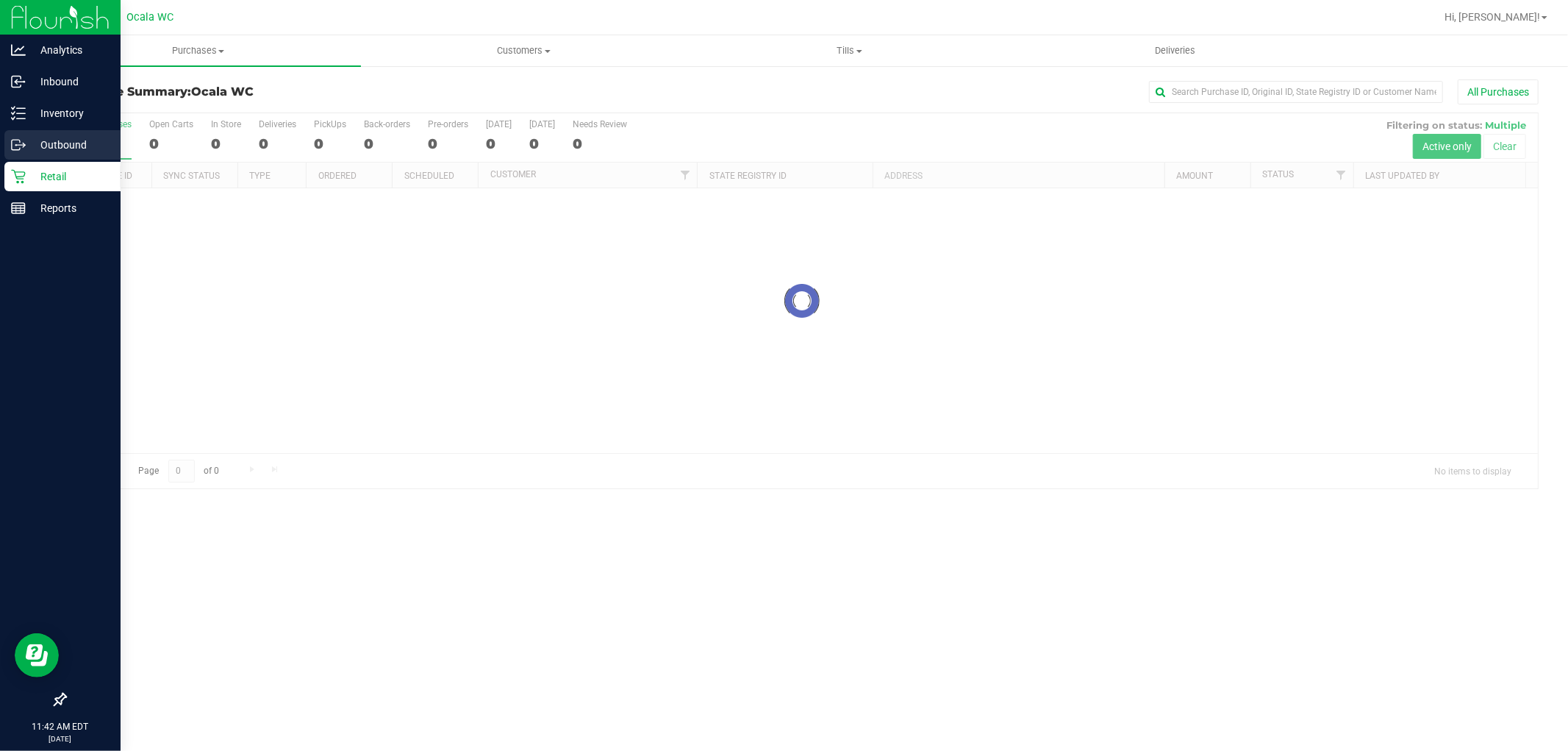
click at [64, 149] on p "Outbound" at bounding box center [69, 145] width 88 height 18
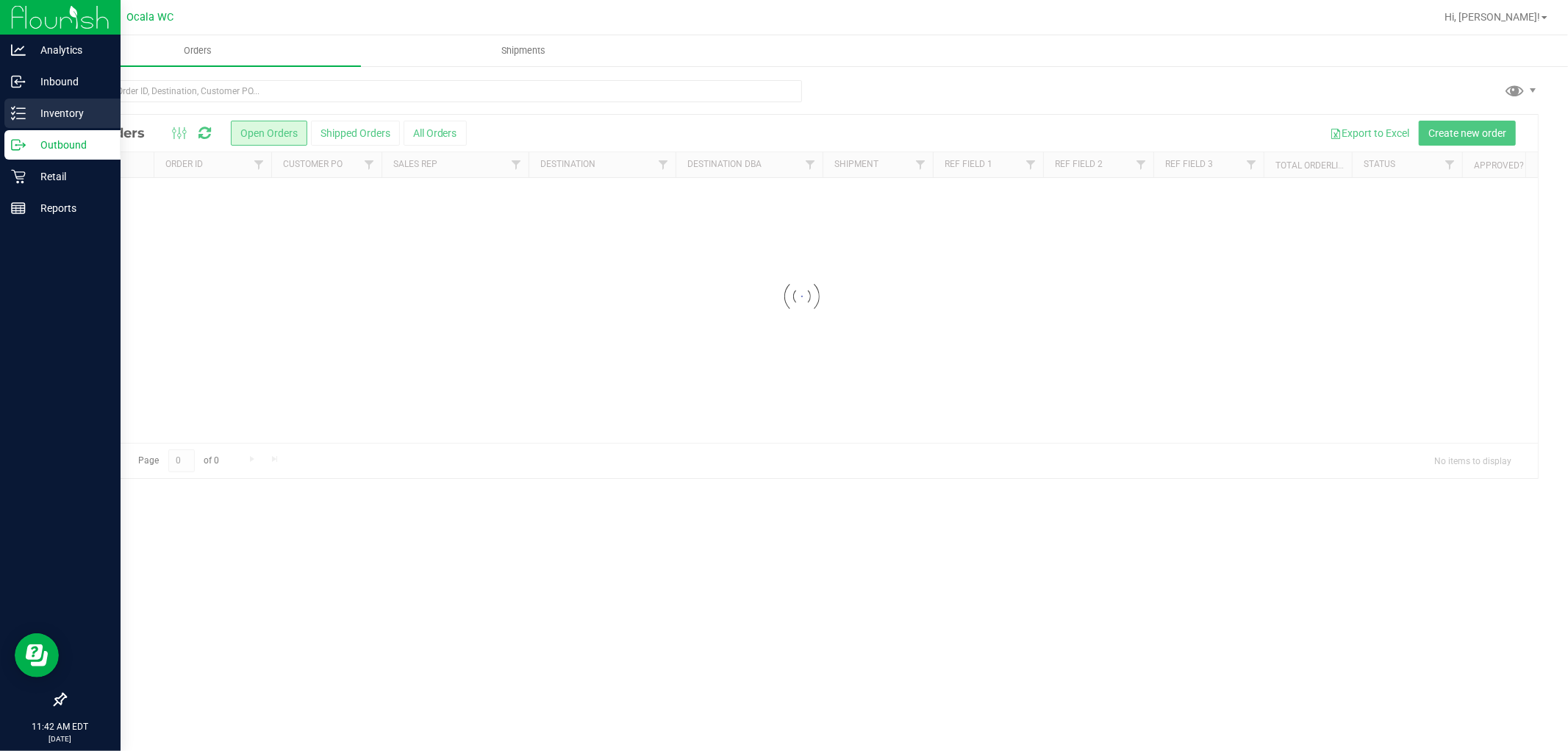
click at [68, 109] on p "Inventory" at bounding box center [69, 113] width 88 height 18
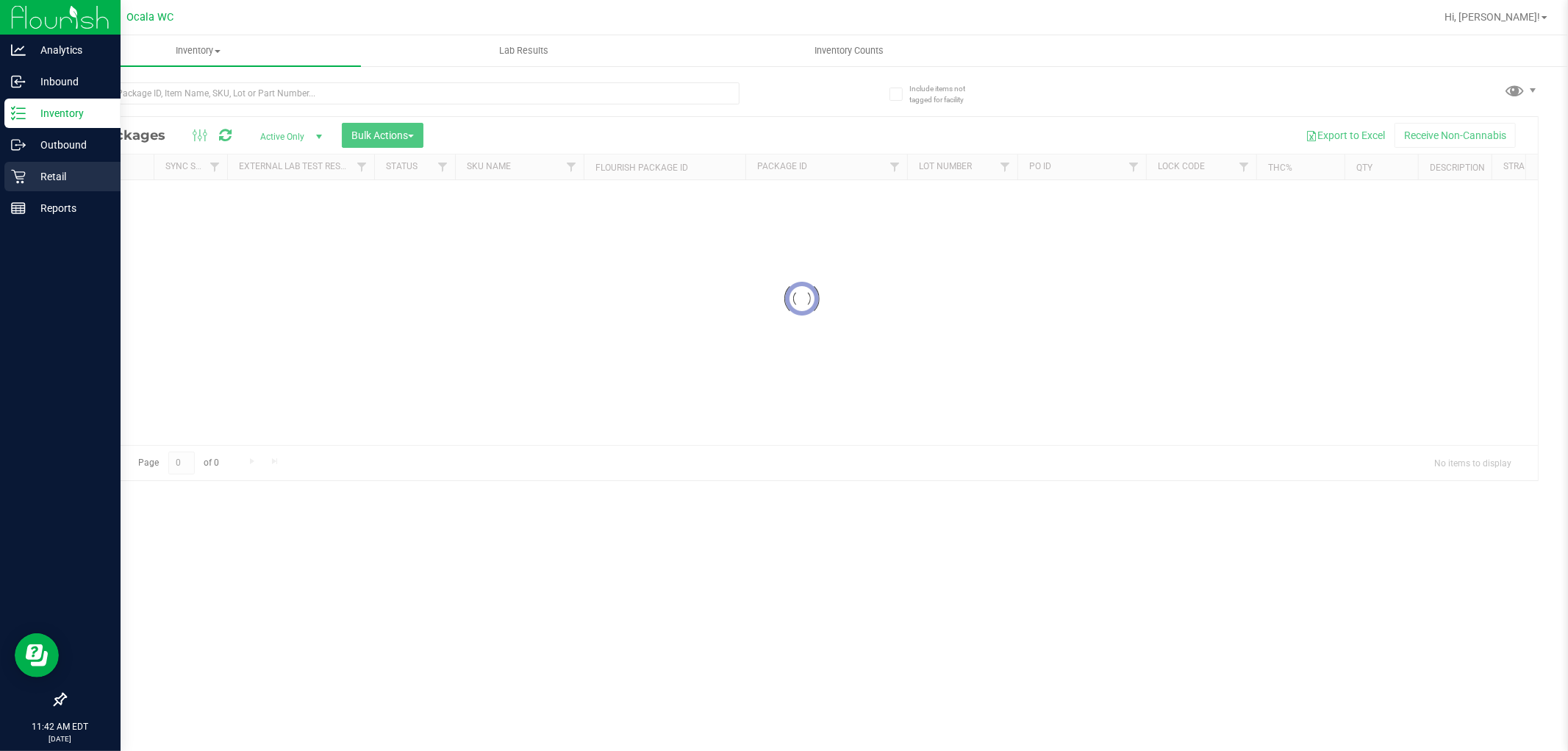
click at [49, 172] on p "Retail" at bounding box center [69, 176] width 88 height 18
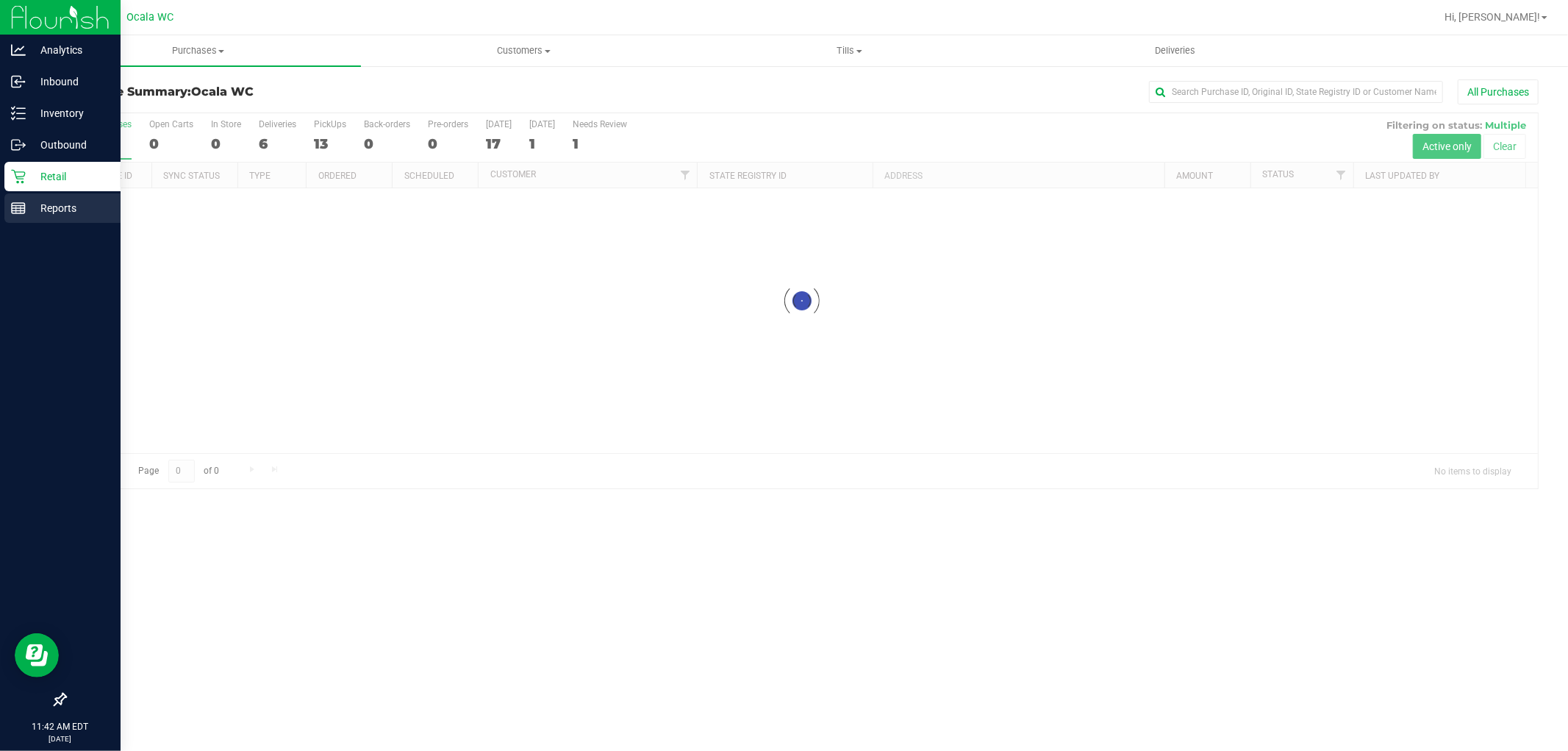
click at [60, 212] on p "Reports" at bounding box center [69, 208] width 88 height 18
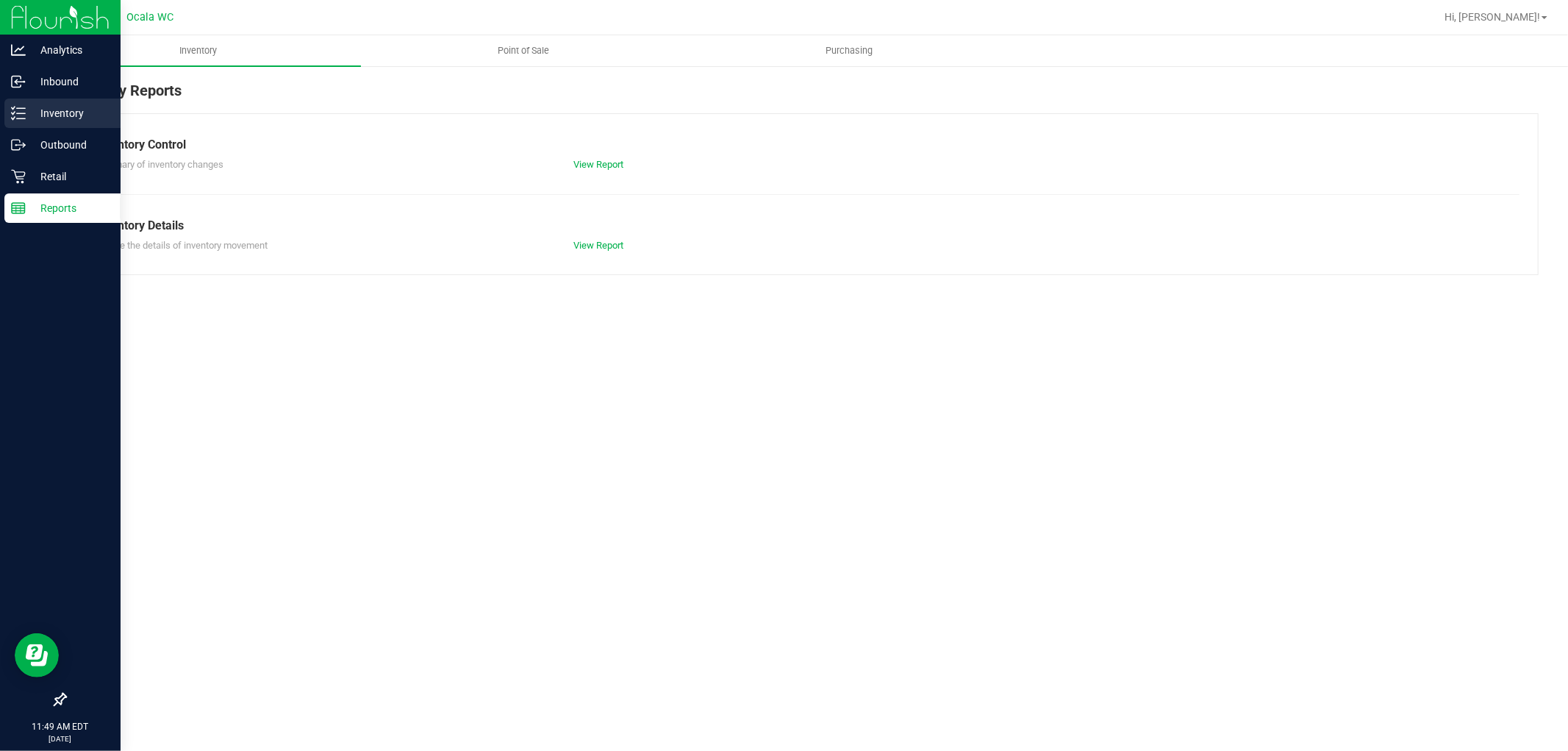
click at [59, 123] on div "Inventory" at bounding box center [62, 113] width 116 height 29
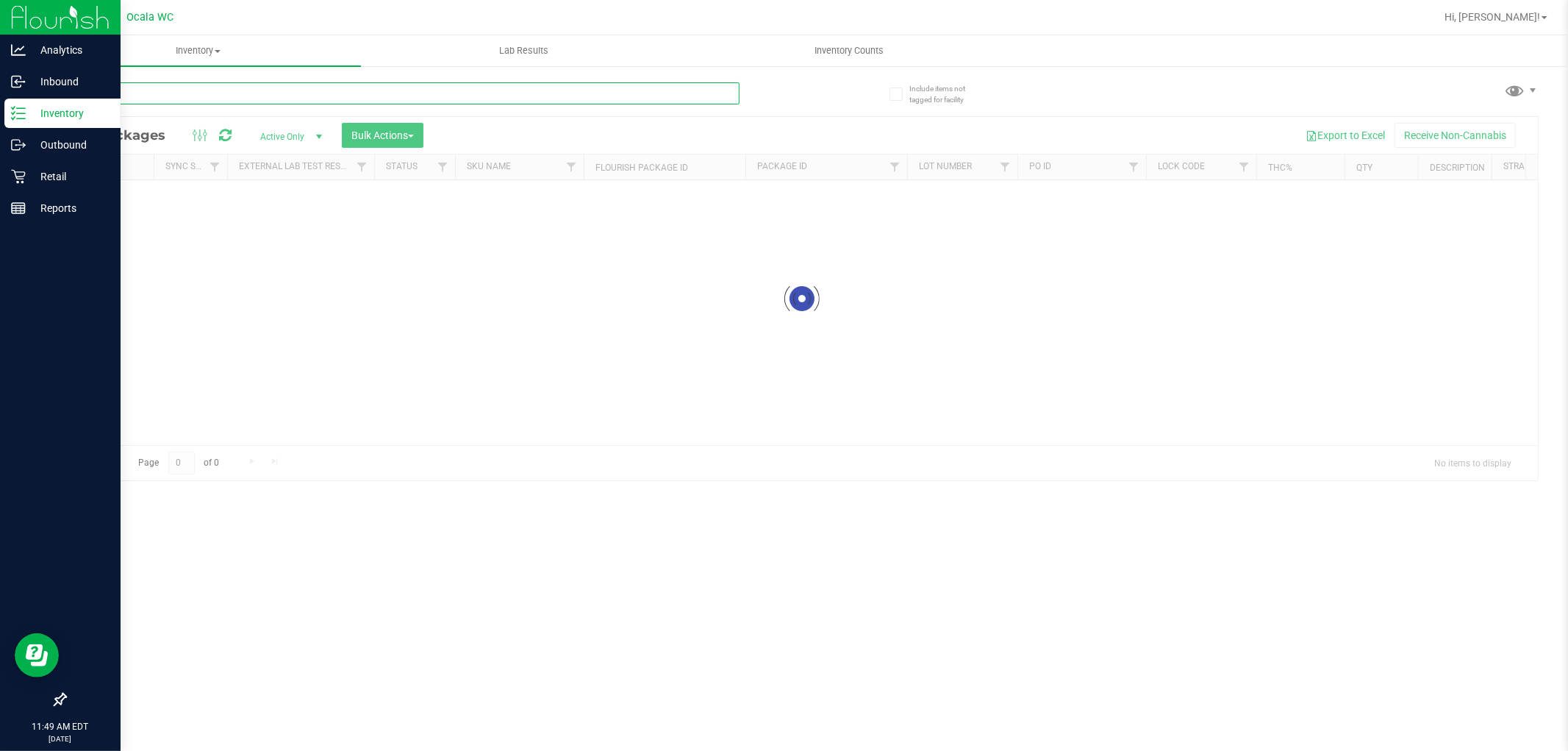
click at [233, 92] on input "text" at bounding box center [402, 93] width 675 height 22
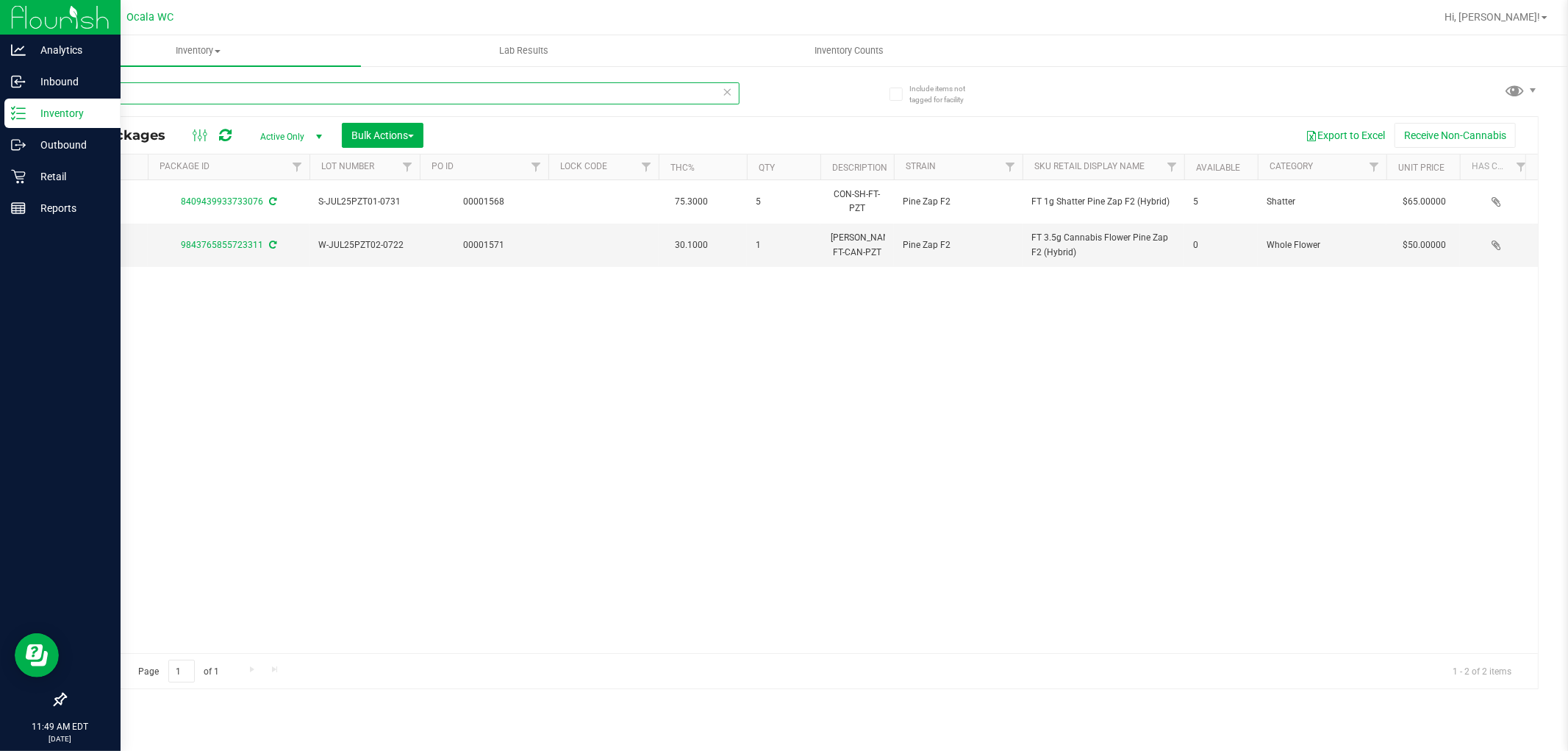
scroll to position [0, 600]
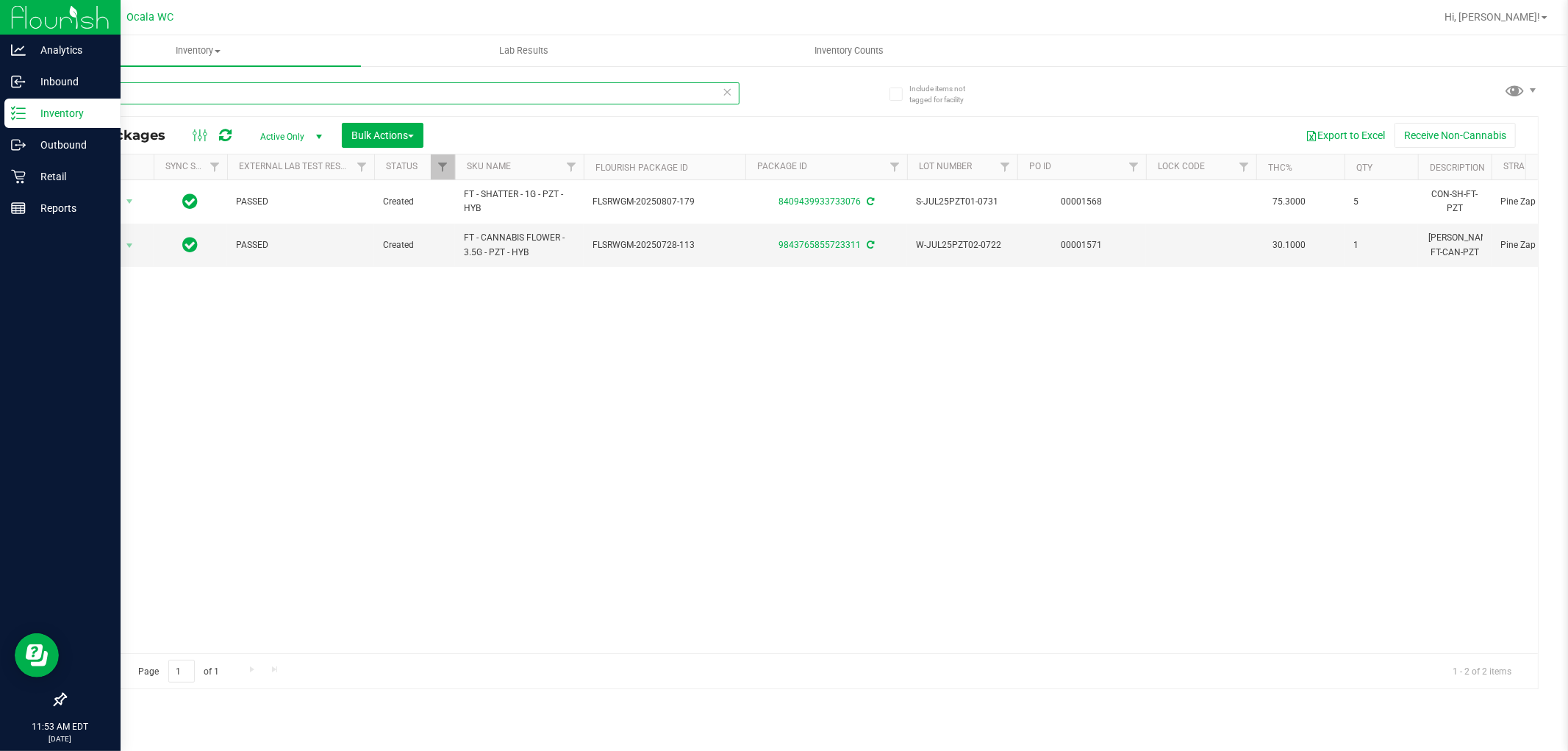
type input "pzt"
click at [1213, 510] on div "Action Action Adjust qty Create package Edit attributes Global inventory Locate…" at bounding box center [802, 417] width 1473 height 473
click at [1280, 523] on div "Action Action Adjust qty Create package Edit attributes Global inventory Locate…" at bounding box center [802, 417] width 1473 height 473
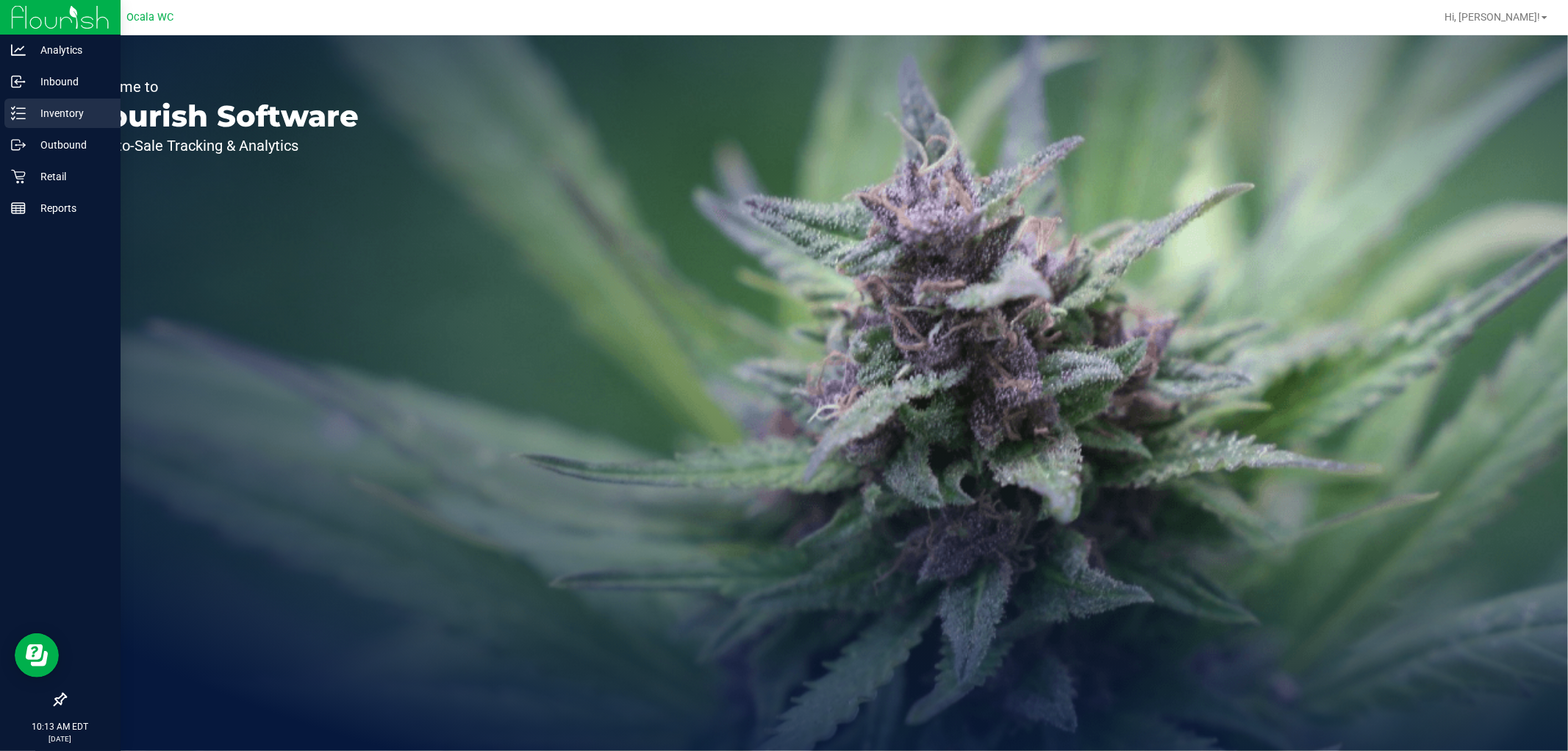
click at [17, 118] on line at bounding box center [21, 118] width 8 height 0
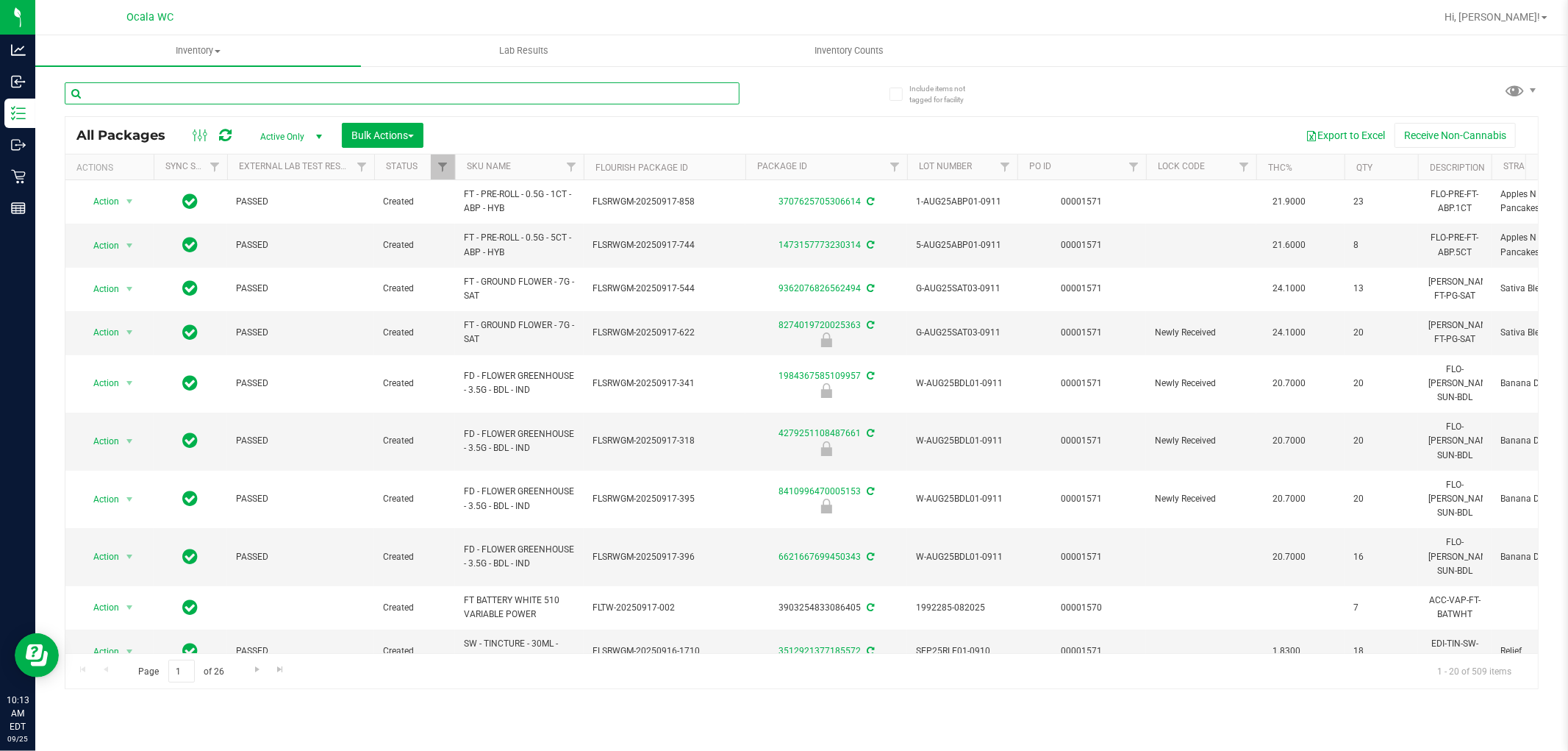
click at [338, 92] on input "text" at bounding box center [402, 93] width 675 height 22
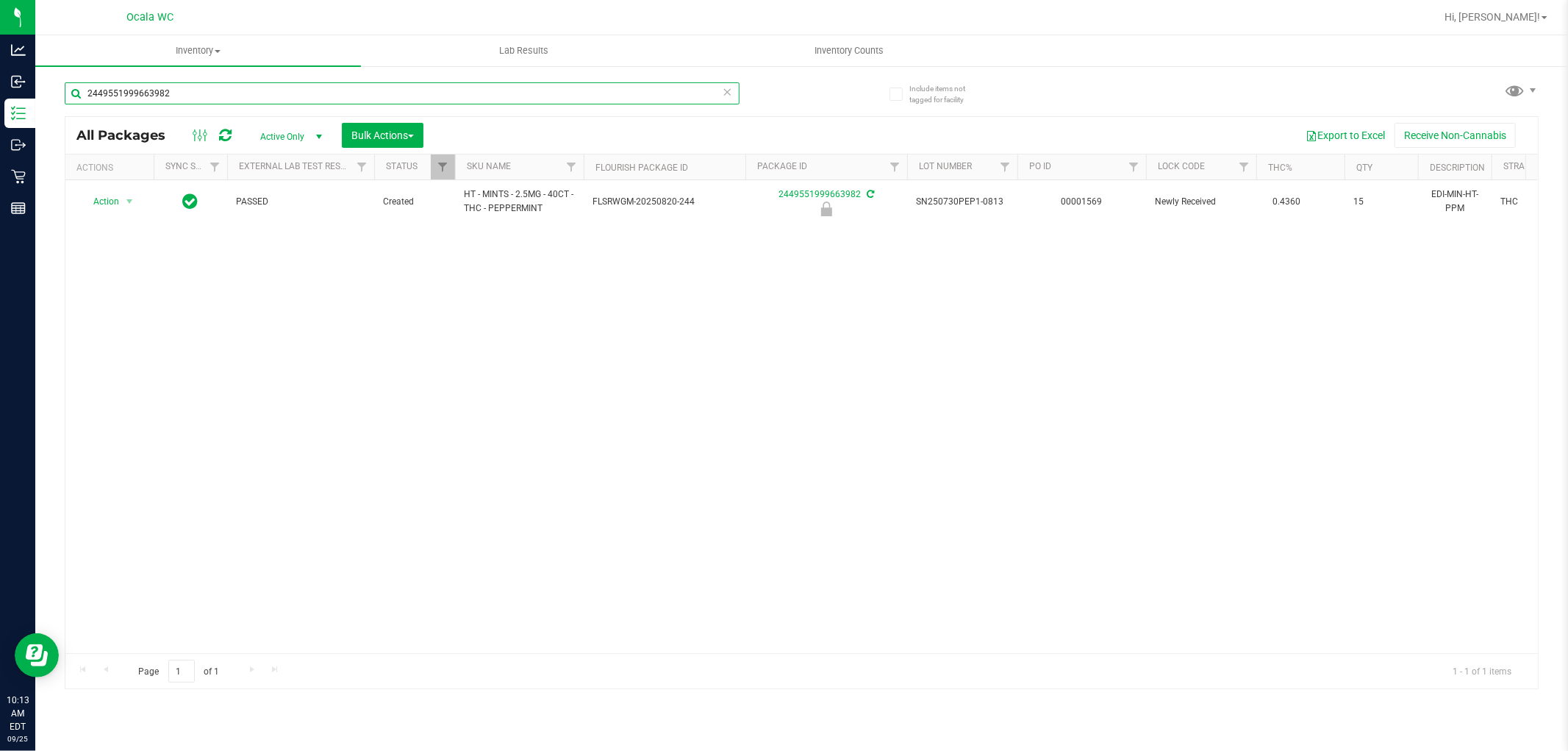
type input "2449551999663982"
click at [652, 439] on div "Action Action Edit attributes Global inventory Locate package Package audit log…" at bounding box center [802, 417] width 1473 height 473
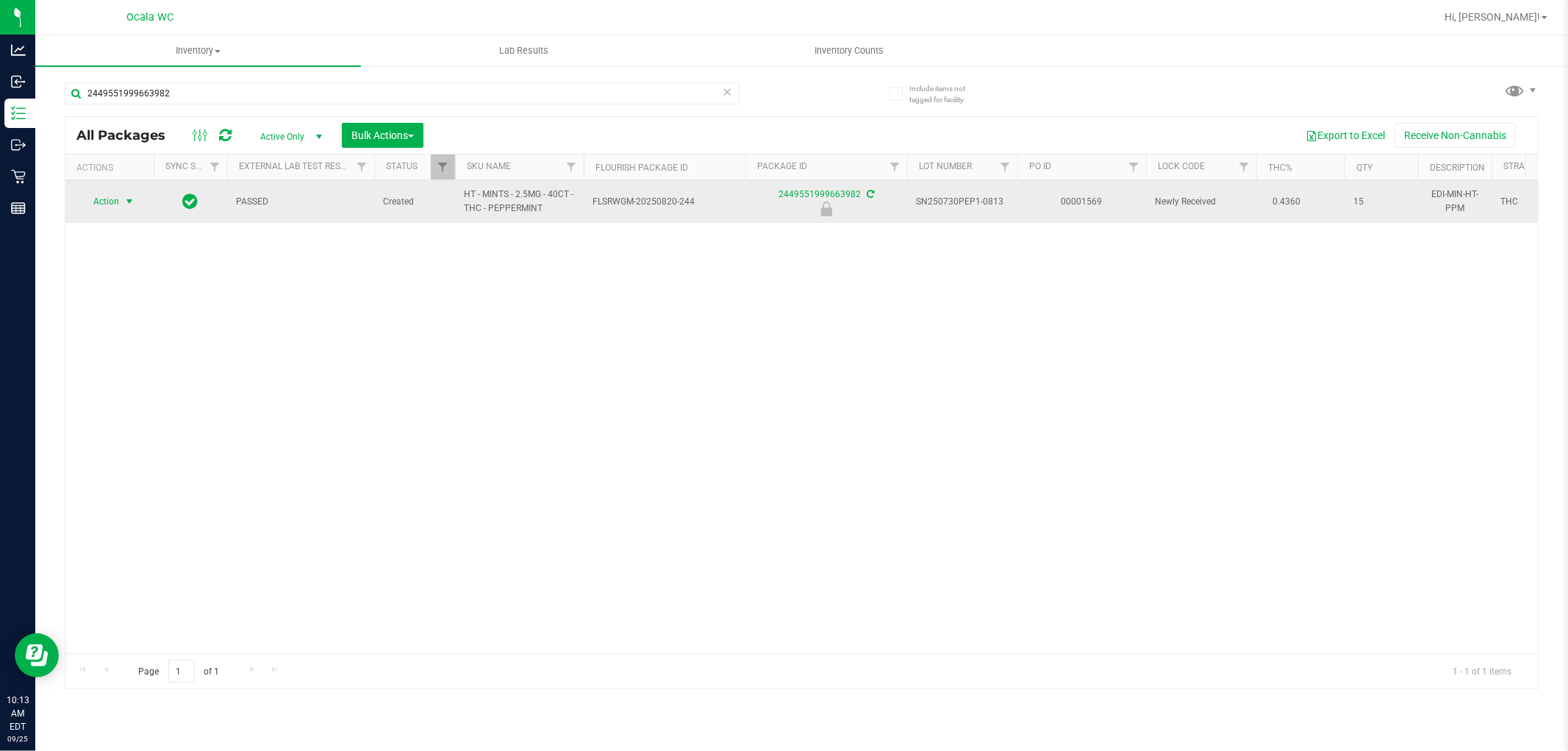
click at [123, 202] on span "select" at bounding box center [129, 202] width 12 height 12
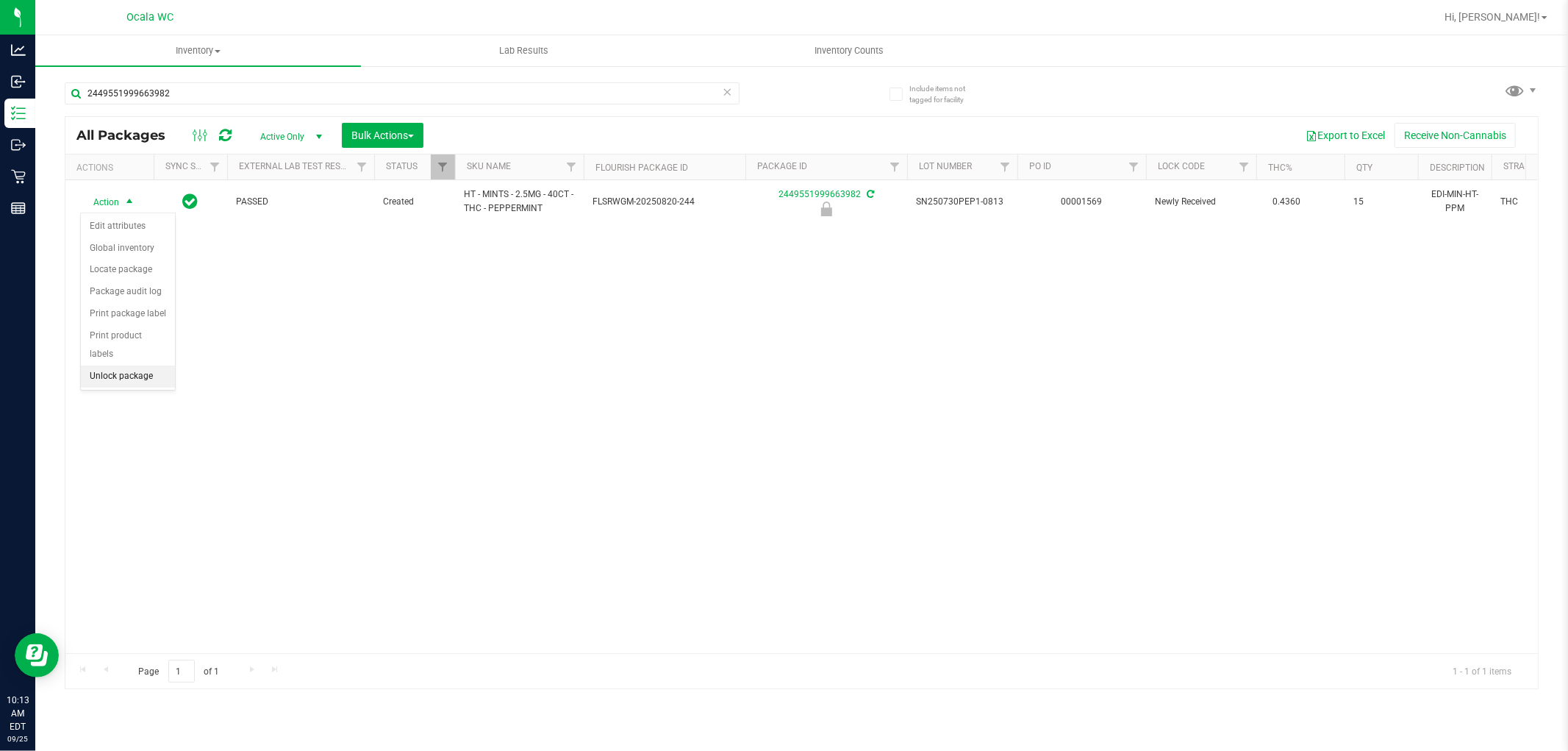
click at [137, 381] on li "Unlock package" at bounding box center [128, 376] width 94 height 22
click at [964, 285] on div "Action Action Adjust qty Create package Edit attributes Global inventory Locate…" at bounding box center [802, 417] width 1473 height 473
click at [502, 486] on div "Action Action Adjust qty Create package Edit attributes Global inventory Locate…" at bounding box center [802, 417] width 1473 height 473
